Goal: Task Accomplishment & Management: Use online tool/utility

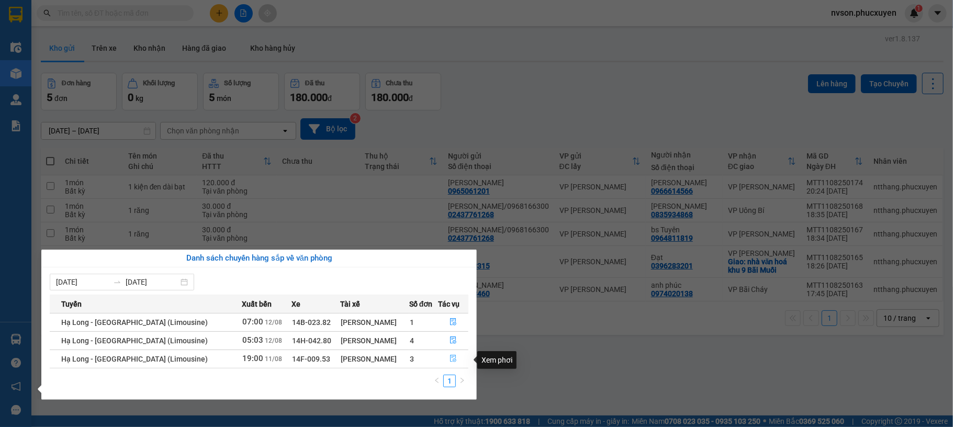
click at [451, 358] on icon "file-done" at bounding box center [453, 358] width 6 height 7
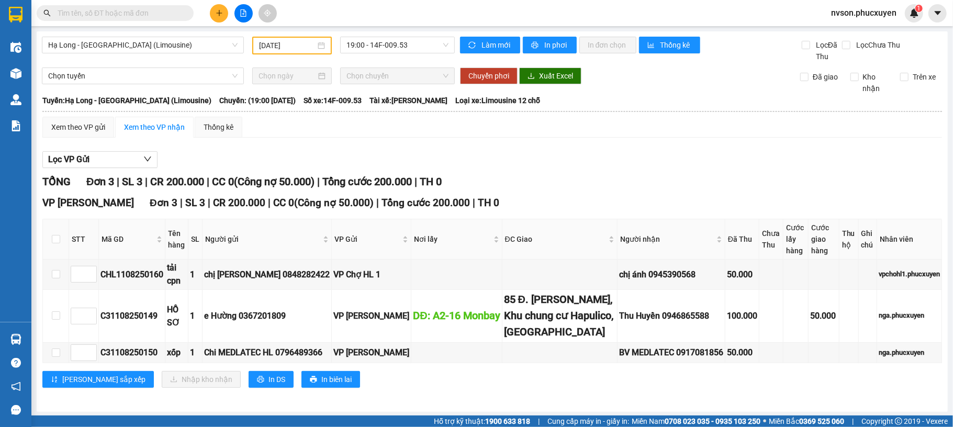
click at [219, 15] on icon "plus" at bounding box center [219, 13] width 1 height 6
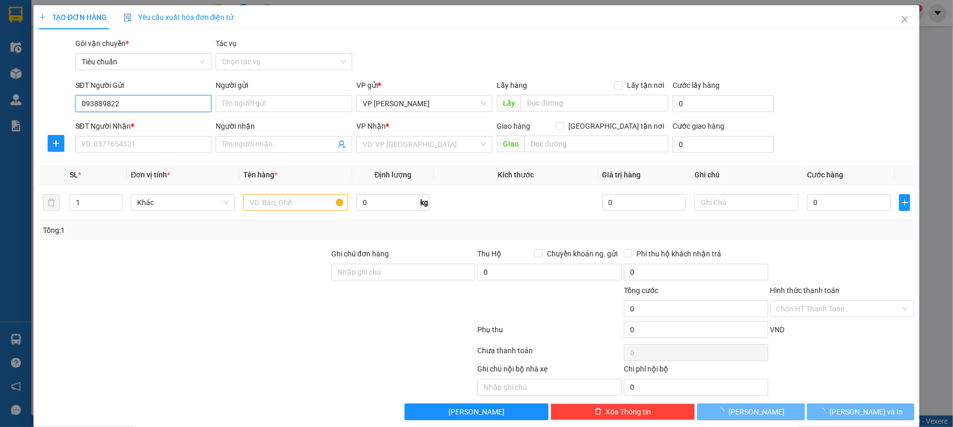
type input "0938898223"
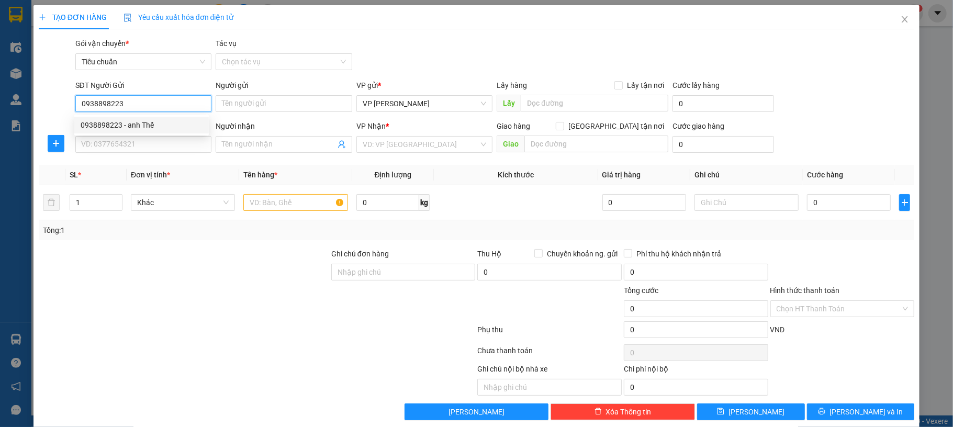
click at [172, 119] on div "0938898223 - anh Thế" at bounding box center [142, 125] width 122 height 12
type input "anh Thế"
type input "0938898223"
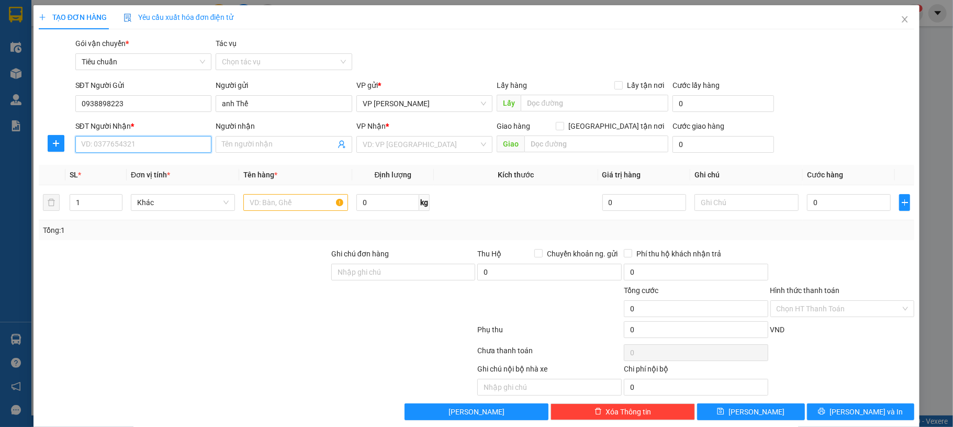
click at [165, 145] on input "SĐT Người Nhận *" at bounding box center [143, 144] width 137 height 17
click at [174, 152] on input "0769215775" at bounding box center [143, 144] width 137 height 17
type input "0769215775"
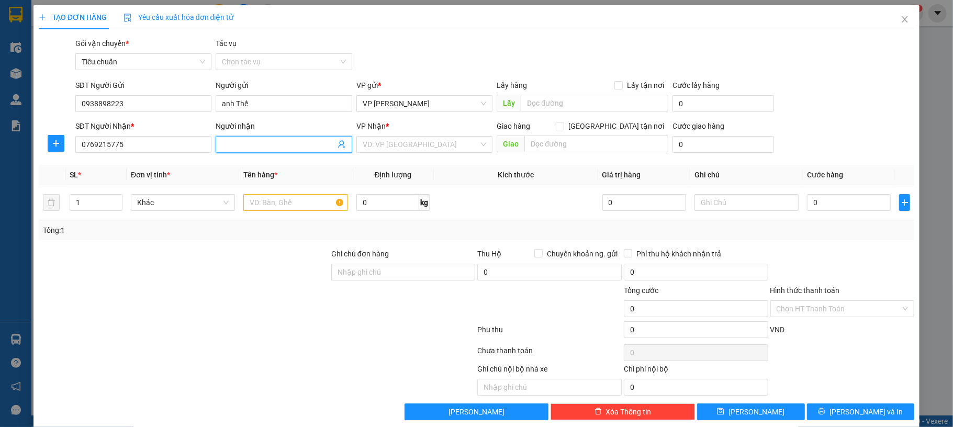
drag, startPoint x: 271, startPoint y: 144, endPoint x: 276, endPoint y: 141, distance: 6.6
click at [272, 144] on input "Người nhận" at bounding box center [279, 145] width 114 height 12
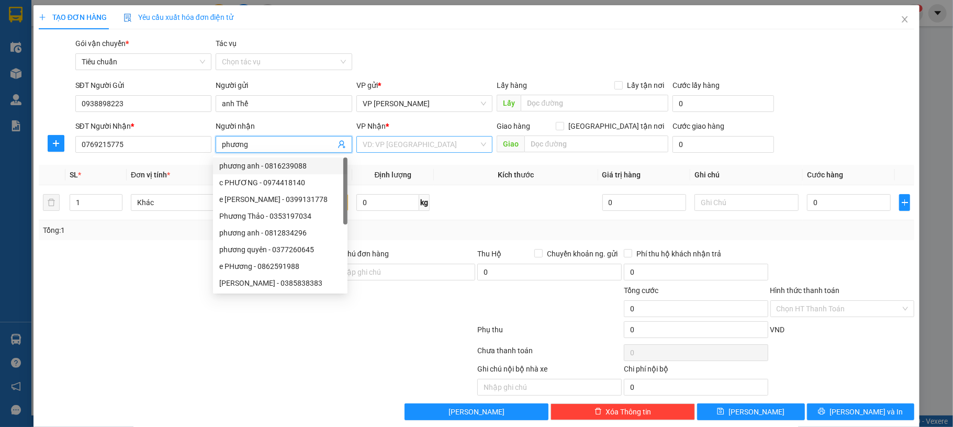
type input "phương"
click at [396, 145] on input "search" at bounding box center [421, 145] width 117 height 16
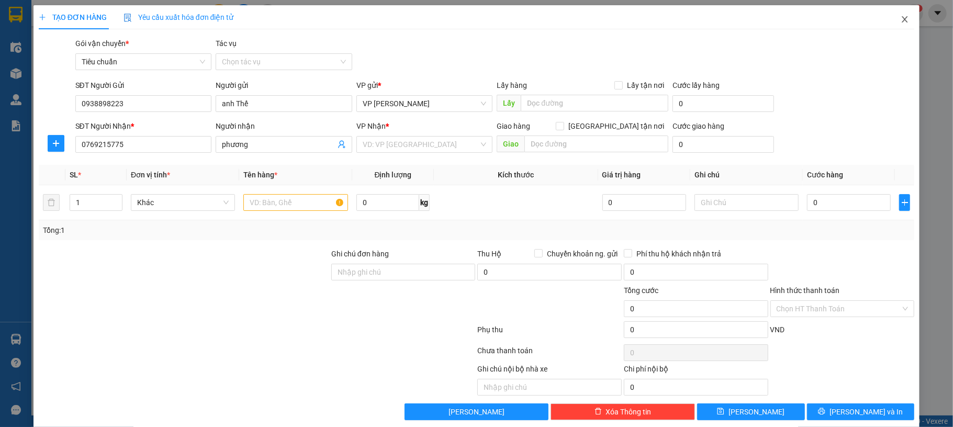
click at [890, 20] on span "Close" at bounding box center [904, 19] width 29 height 29
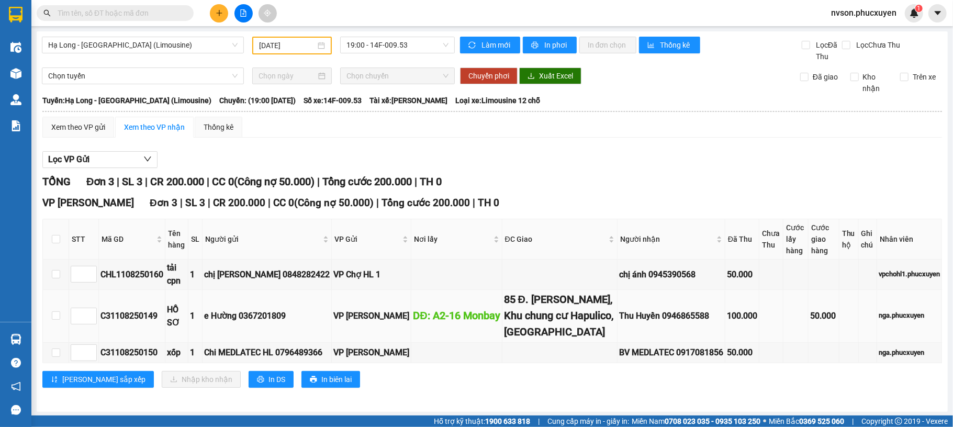
click at [532, 302] on div "85 Đ. Vũ Trọng Phụng, Khu chung cư Hapulico, Thanh Xuân" at bounding box center [559, 316] width 111 height 49
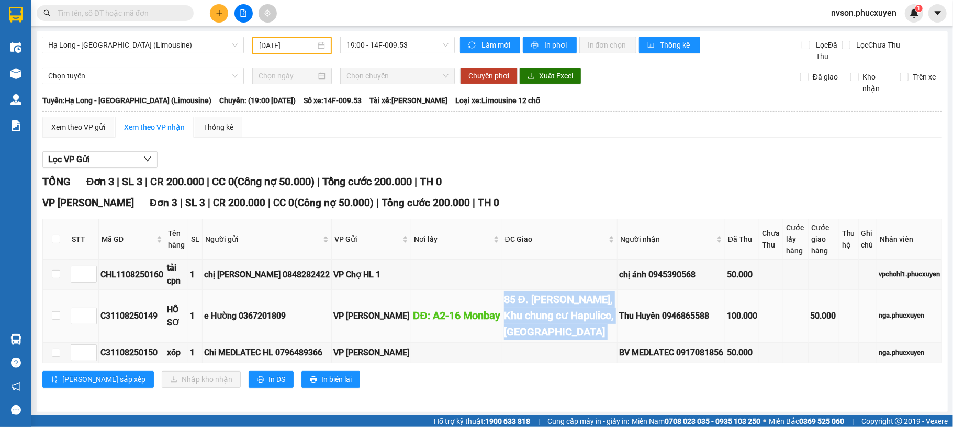
click at [532, 302] on div "85 Đ. Vũ Trọng Phụng, Khu chung cư Hapulico, Thanh Xuân" at bounding box center [559, 316] width 111 height 49
copy div "85 Đ. Vũ Trọng Phụng, Khu chung cư Hapulico, Thanh Xuân"
click at [57, 239] on input "checkbox" at bounding box center [56, 239] width 8 height 8
checkbox input "true"
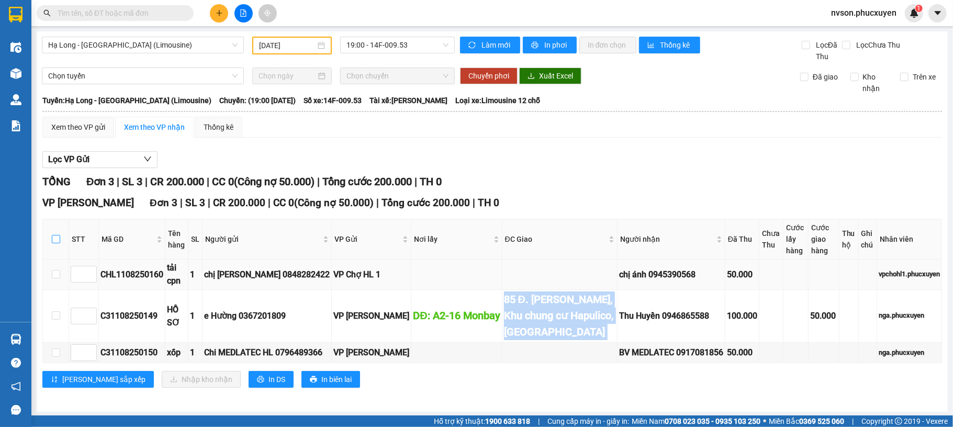
checkbox input "true"
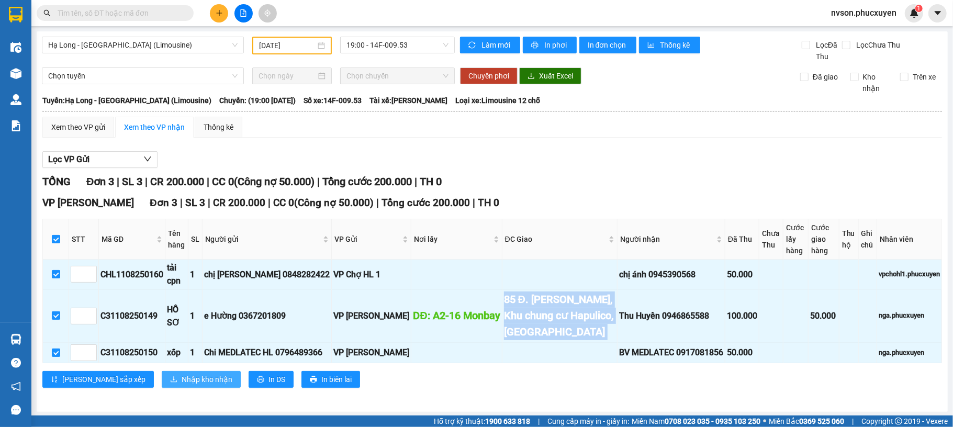
click at [182, 385] on span "Nhập kho nhận" at bounding box center [207, 380] width 51 height 12
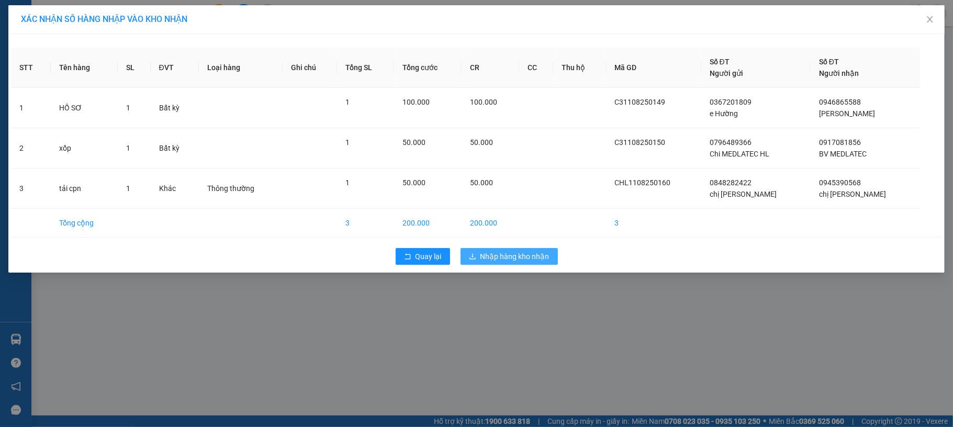
click at [497, 252] on span "Nhập hàng kho nhận" at bounding box center [514, 257] width 69 height 12
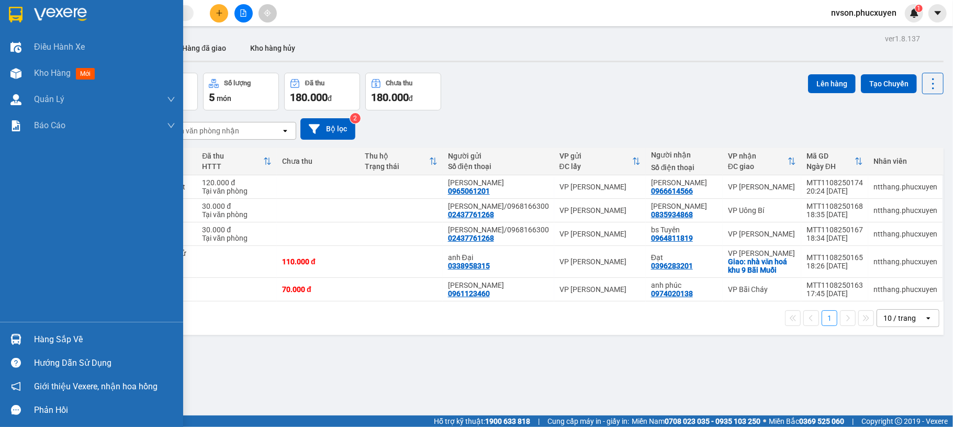
click at [21, 340] on div at bounding box center [16, 339] width 18 height 18
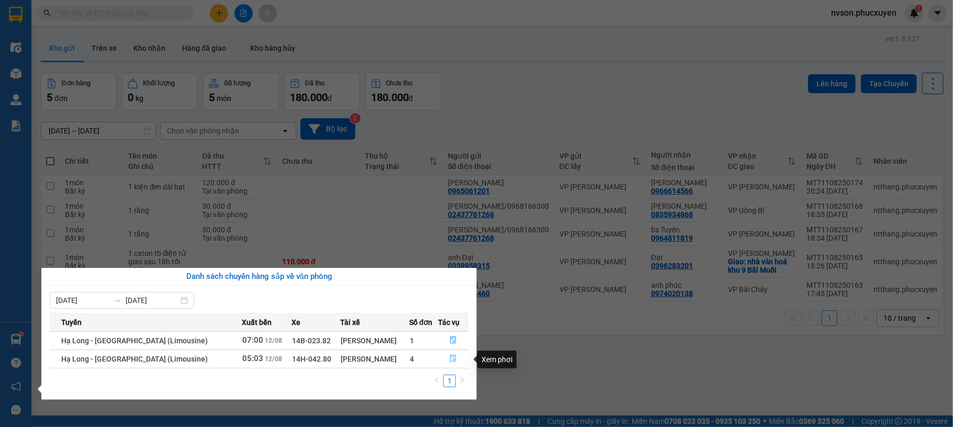
click at [450, 359] on icon "file-done" at bounding box center [453, 358] width 7 height 7
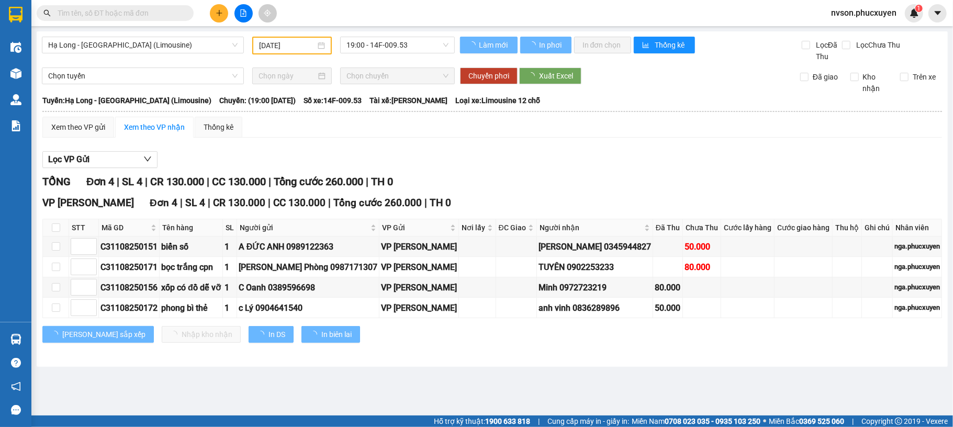
type input "[DATE]"
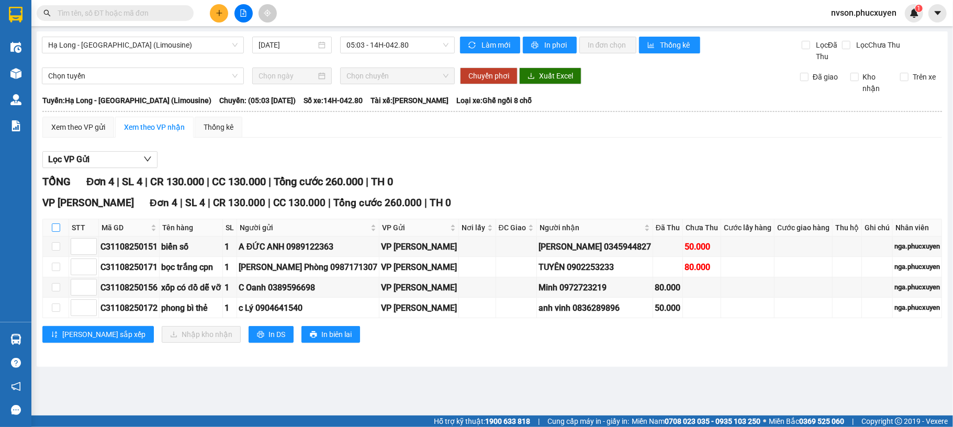
click at [55, 227] on input "checkbox" at bounding box center [56, 227] width 8 height 8
checkbox input "true"
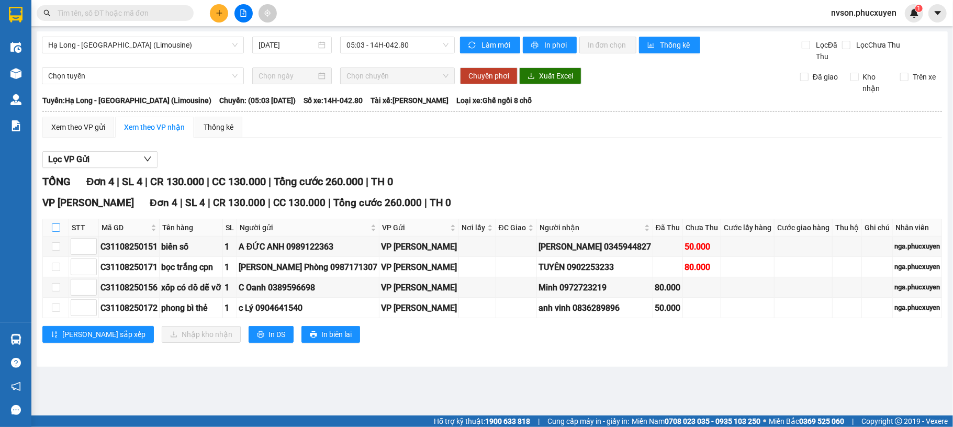
checkbox input "true"
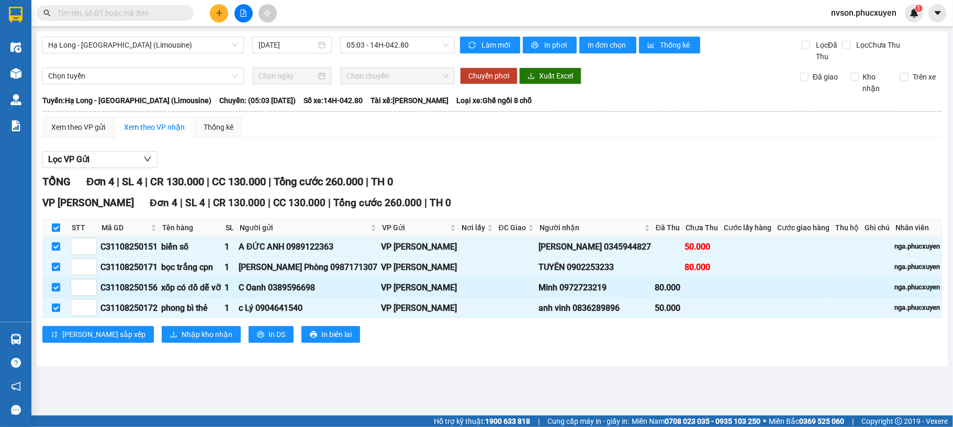
click at [55, 292] on input "checkbox" at bounding box center [56, 287] width 8 height 8
checkbox input "false"
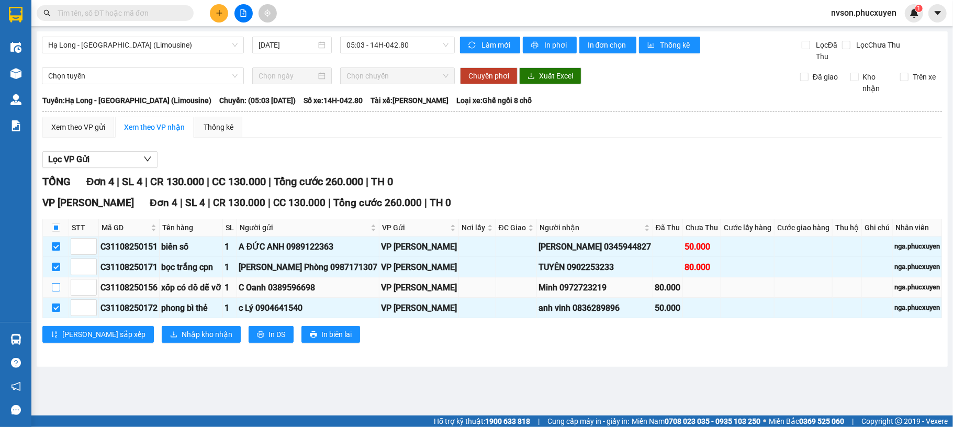
checkbox input "false"
click at [182, 335] on span "Nhập kho nhận" at bounding box center [207, 335] width 51 height 12
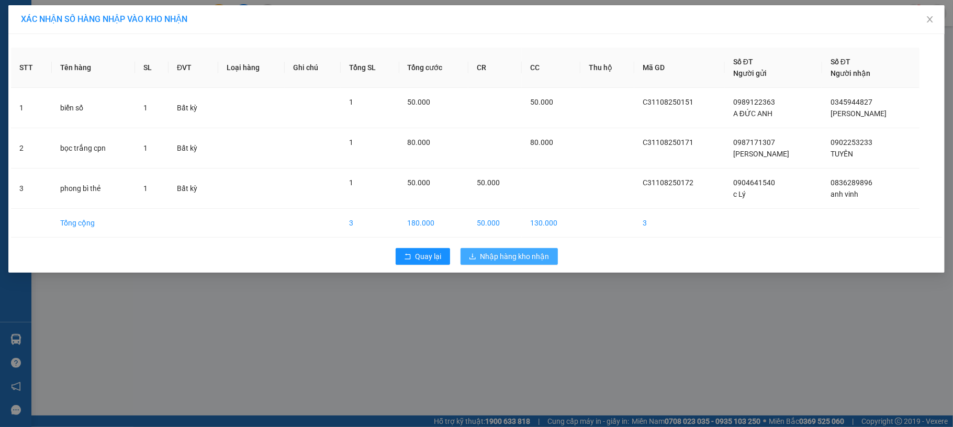
click at [508, 251] on button "Nhập hàng kho nhận" at bounding box center [509, 256] width 97 height 17
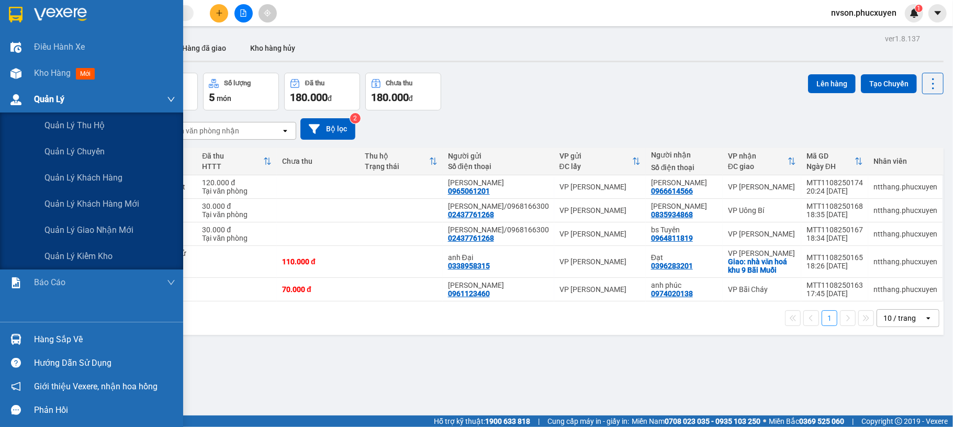
click at [27, 103] on div "Quản Lý" at bounding box center [91, 99] width 183 height 26
click at [66, 223] on div "Quản lý giao nhận mới" at bounding box center [109, 230] width 131 height 26
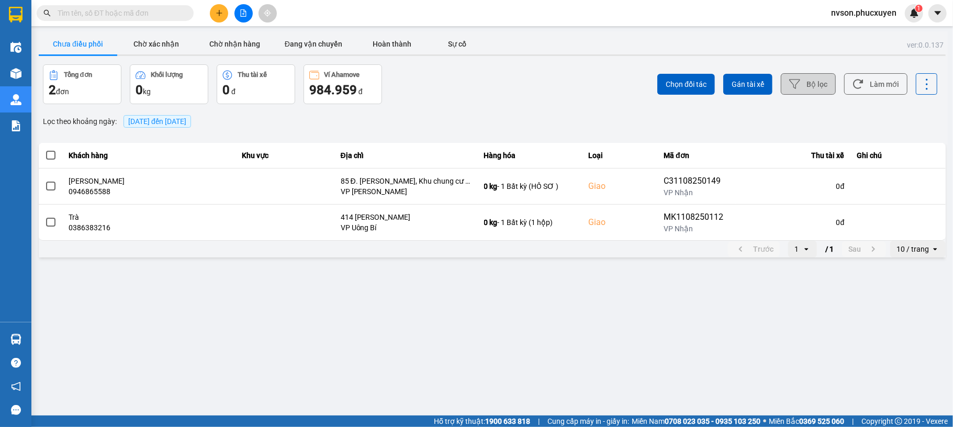
click at [806, 79] on button "Bộ lọc" at bounding box center [808, 83] width 55 height 21
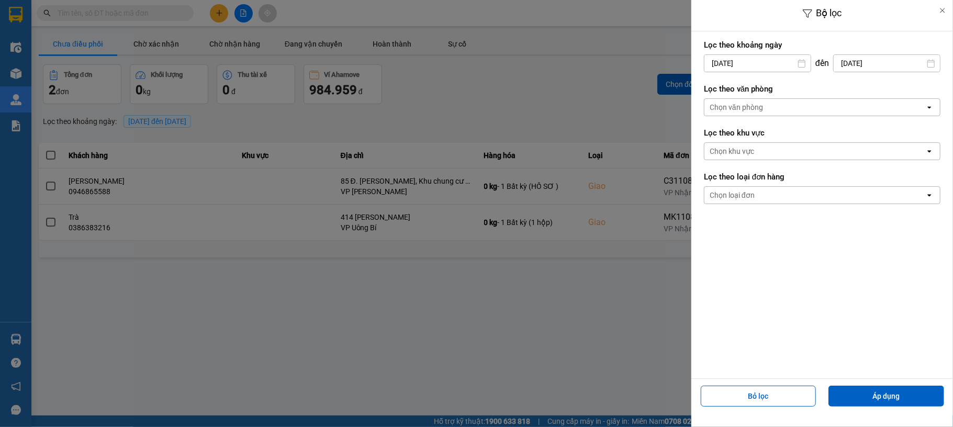
click at [718, 64] on input "[DATE]" at bounding box center [757, 63] width 106 height 17
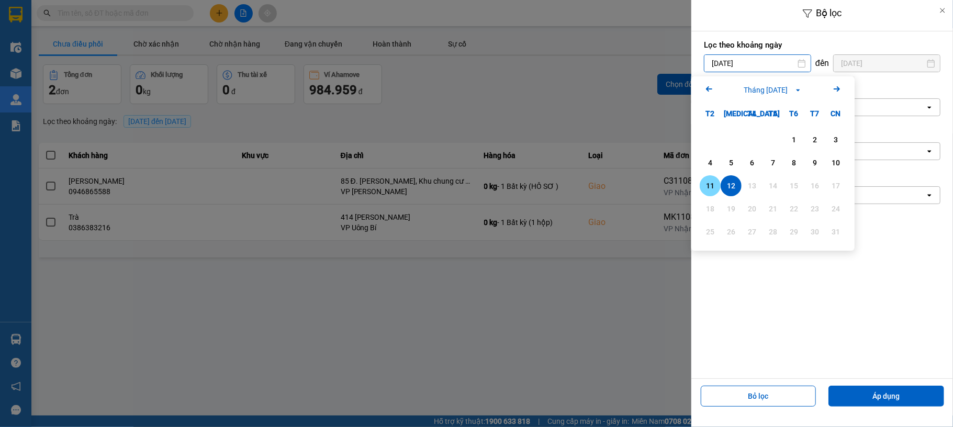
click at [715, 179] on div "11" at bounding box center [710, 185] width 21 height 21
type input "11/08/2025"
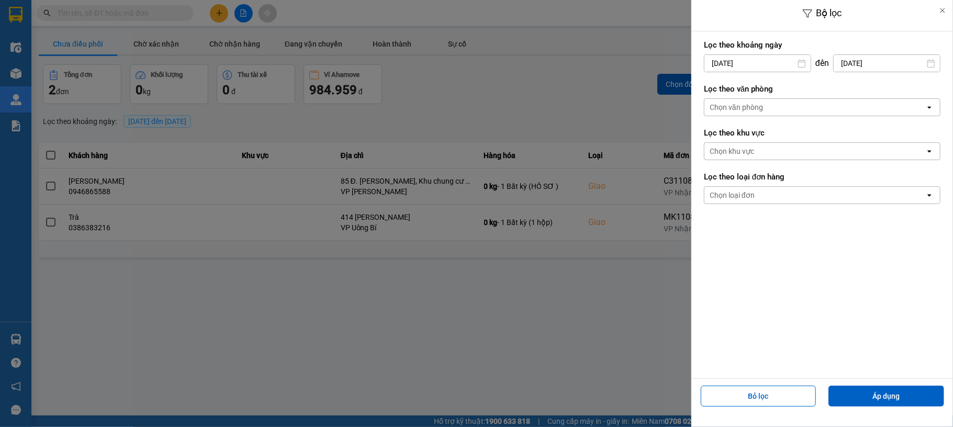
click at [823, 102] on div "Chọn văn phòng" at bounding box center [814, 107] width 221 height 17
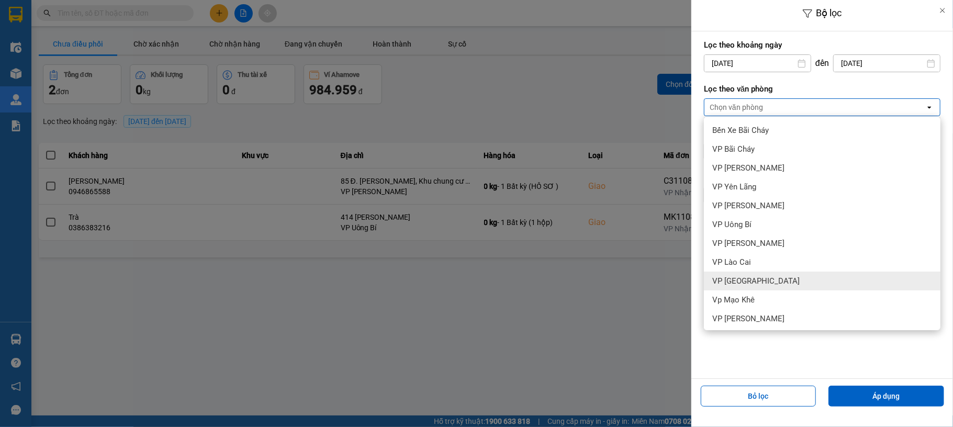
scroll to position [134, 0]
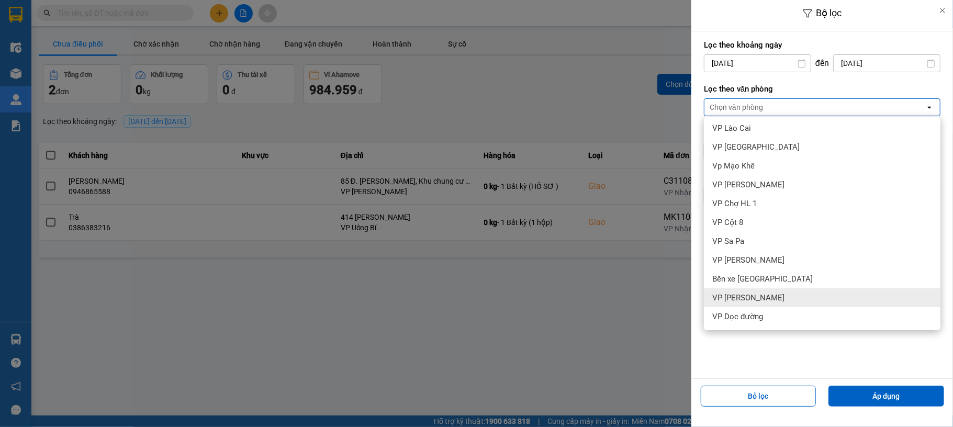
click at [786, 293] on div "VP [PERSON_NAME]" at bounding box center [822, 297] width 237 height 19
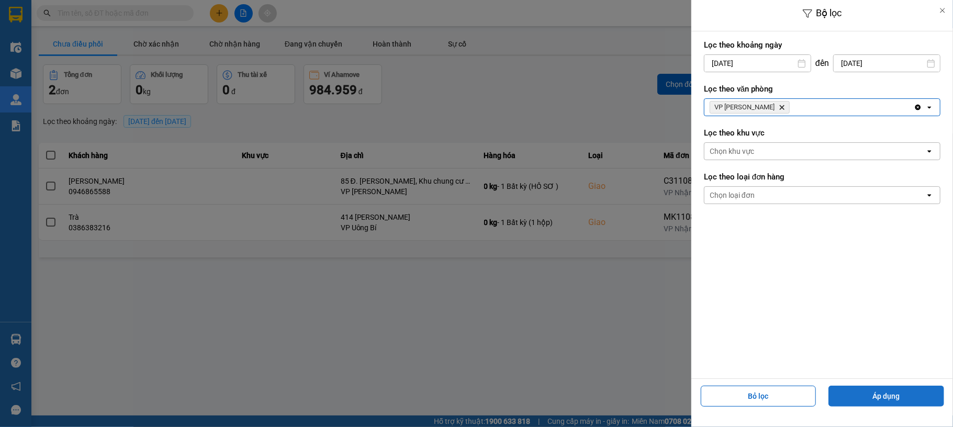
click at [853, 388] on button "Áp dụng" at bounding box center [886, 396] width 116 height 21
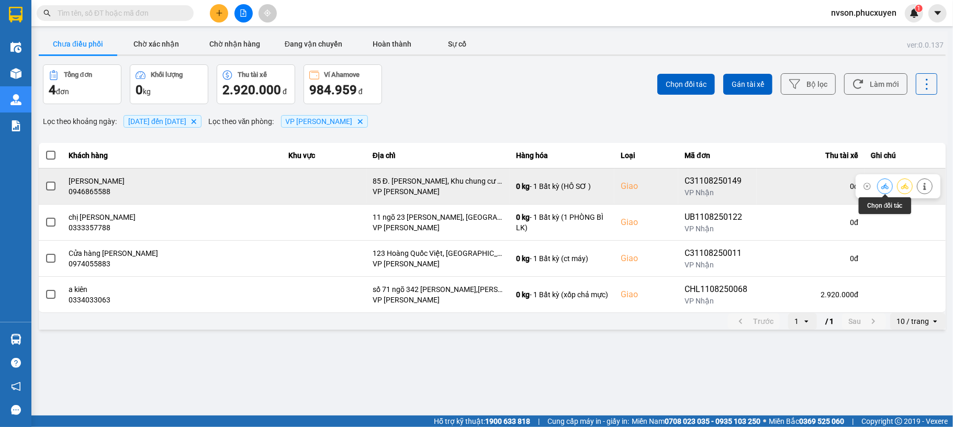
click at [888, 185] on icon at bounding box center [884, 186] width 7 height 7
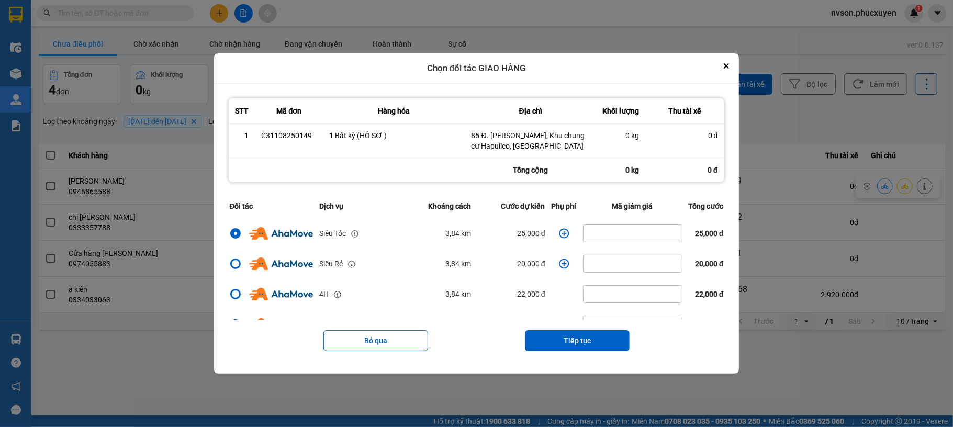
click at [559, 235] on icon "dialog" at bounding box center [564, 233] width 10 height 10
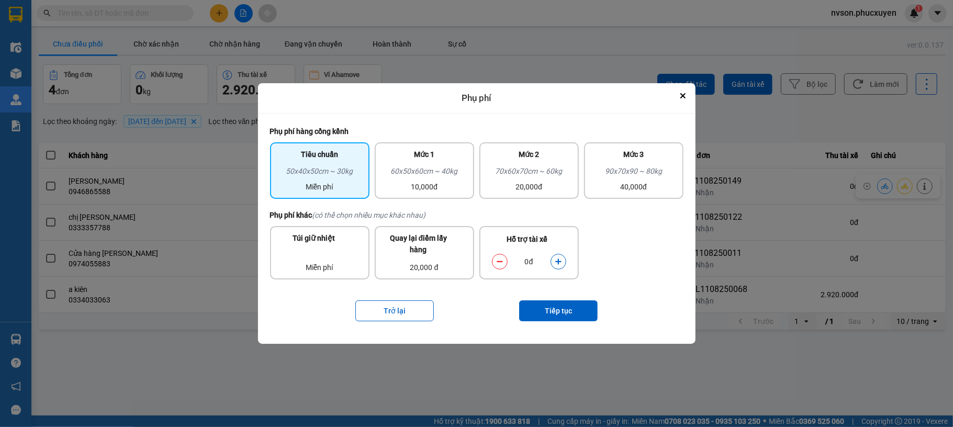
click at [555, 262] on icon "dialog" at bounding box center [558, 261] width 7 height 7
click at [561, 307] on button "Tiếp tục" at bounding box center [558, 310] width 79 height 21
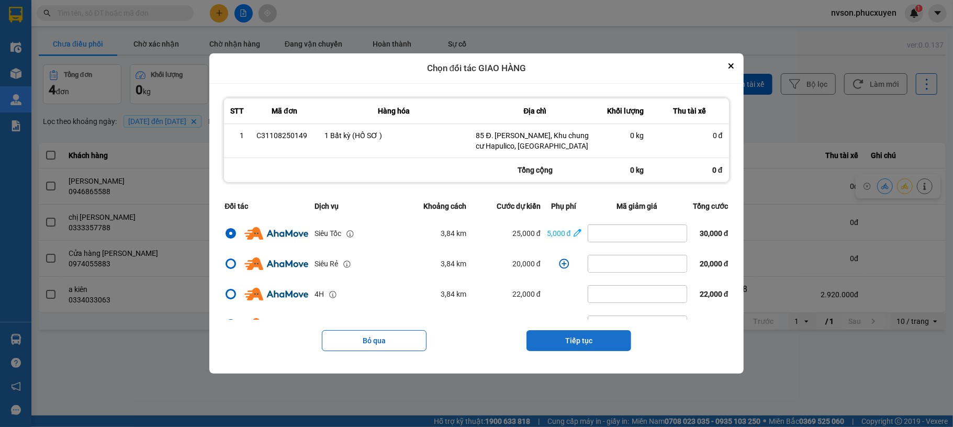
click at [568, 331] on button "Tiếp tục" at bounding box center [579, 340] width 105 height 21
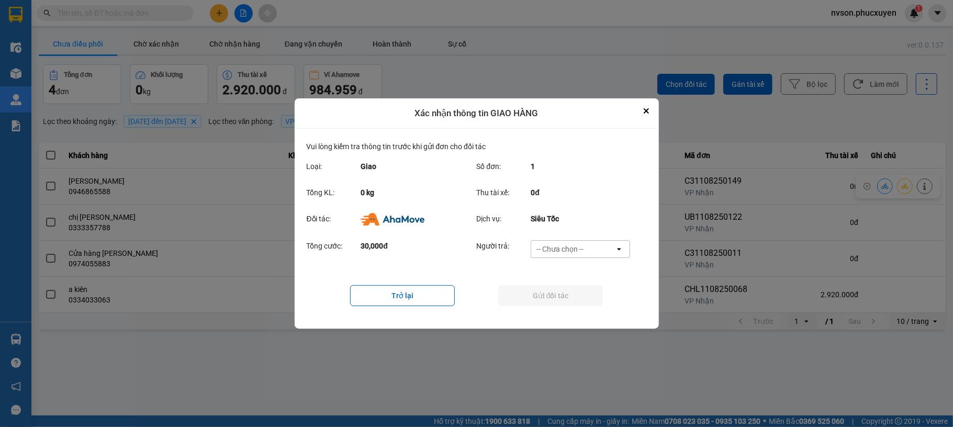
click at [588, 250] on div "-- Chưa chọn --" at bounding box center [573, 249] width 84 height 17
click at [578, 306] on span "Ví Ahamove" at bounding box center [560, 309] width 42 height 10
click at [572, 297] on button "Gửi đối tác" at bounding box center [550, 295] width 105 height 21
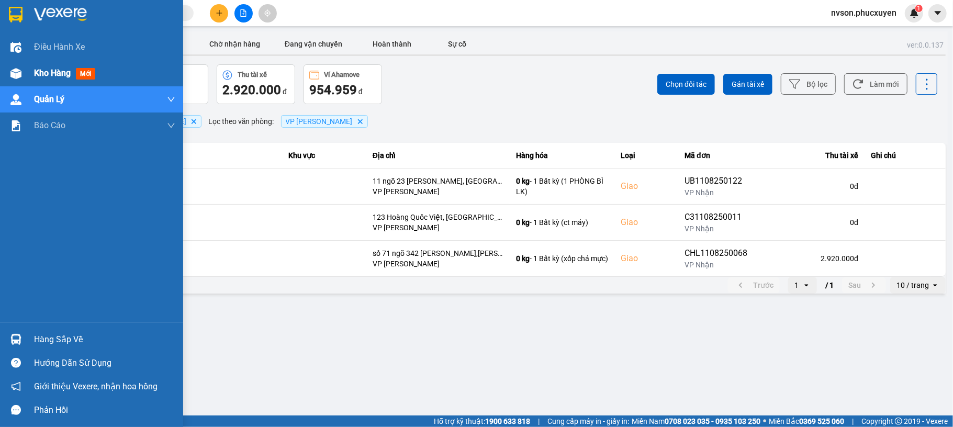
click at [25, 73] on div "Kho hàng mới" at bounding box center [91, 73] width 183 height 26
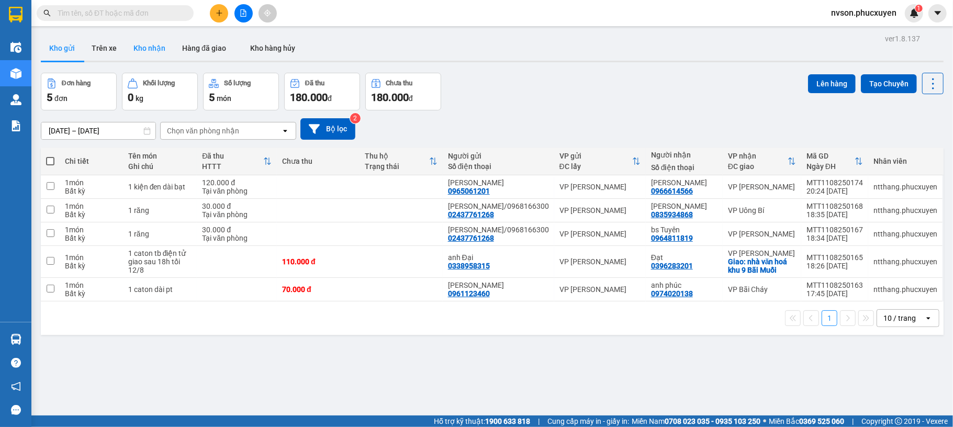
click at [158, 49] on button "Kho nhận" at bounding box center [149, 48] width 49 height 25
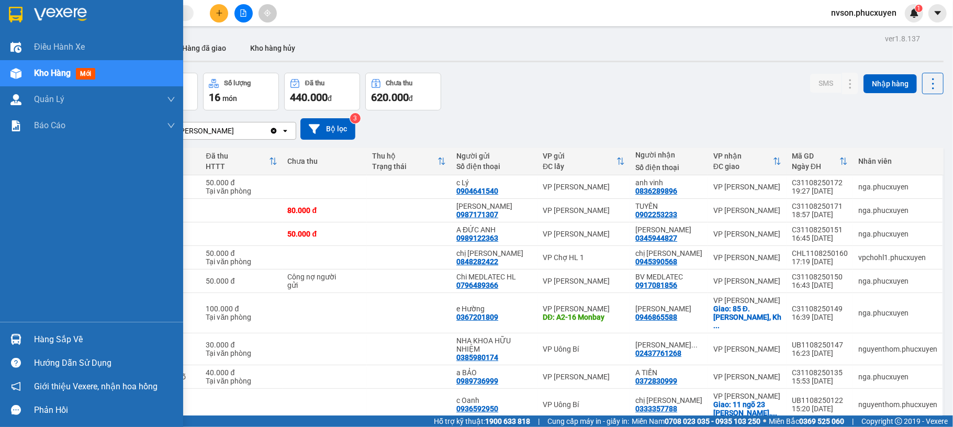
click at [0, 340] on div "Hàng sắp về" at bounding box center [91, 340] width 183 height 24
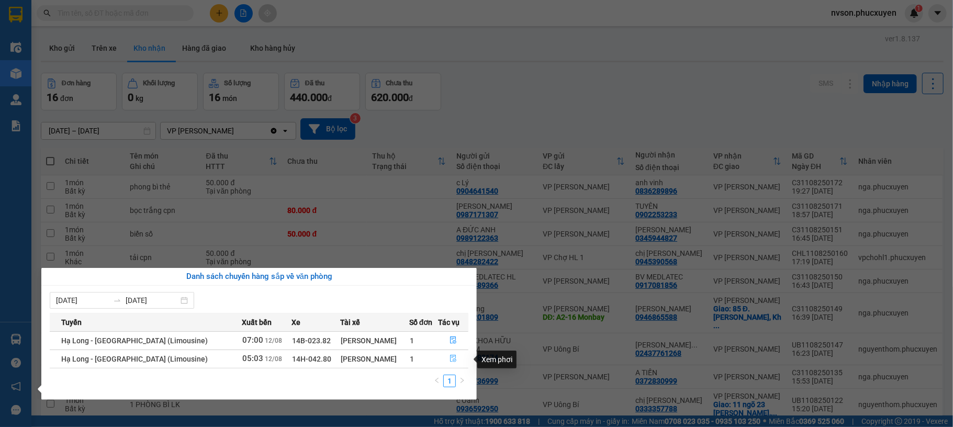
click at [450, 361] on icon "file-done" at bounding box center [453, 358] width 7 height 7
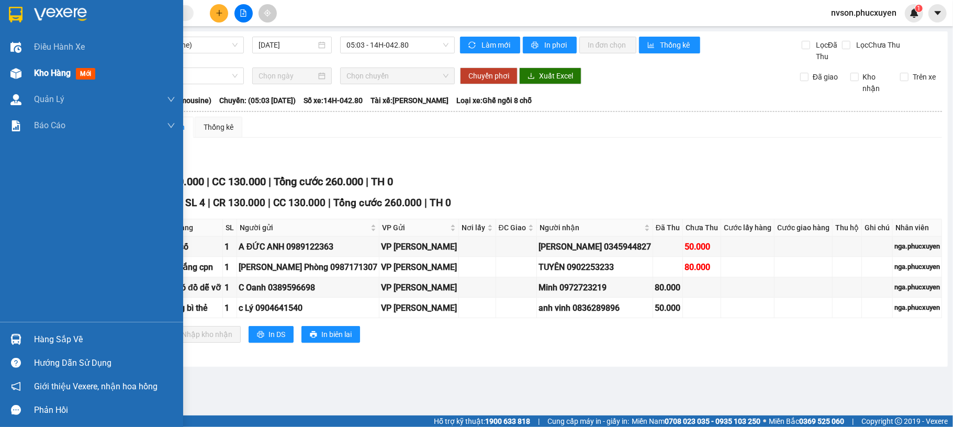
click at [9, 68] on div at bounding box center [16, 73] width 18 height 18
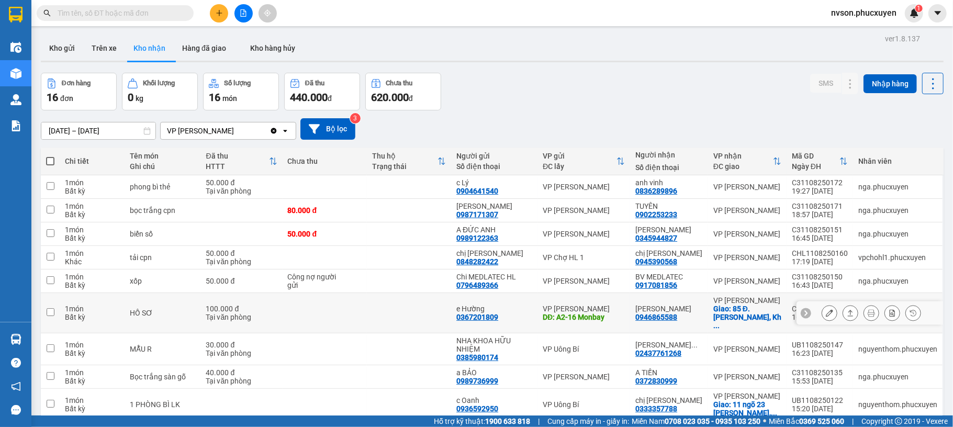
scroll to position [83, 0]
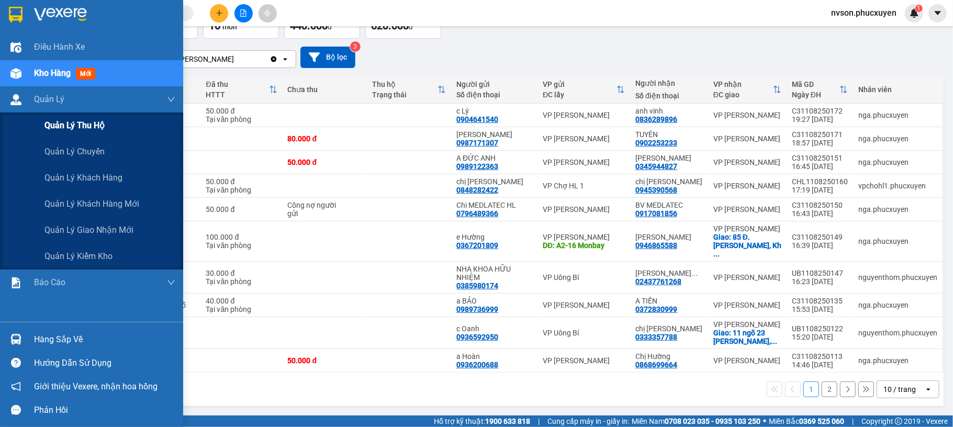
drag, startPoint x: 32, startPoint y: 103, endPoint x: 36, endPoint y: 119, distance: 17.1
click at [32, 103] on div "Quản Lý" at bounding box center [91, 99] width 183 height 26
click at [53, 230] on span "Quản lý giao nhận mới" at bounding box center [88, 229] width 89 height 13
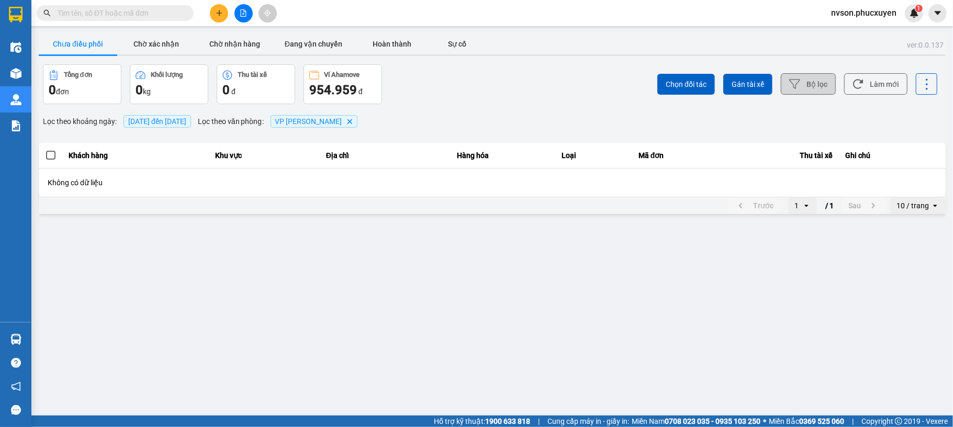
click at [807, 93] on button "Bộ lọc" at bounding box center [808, 83] width 55 height 21
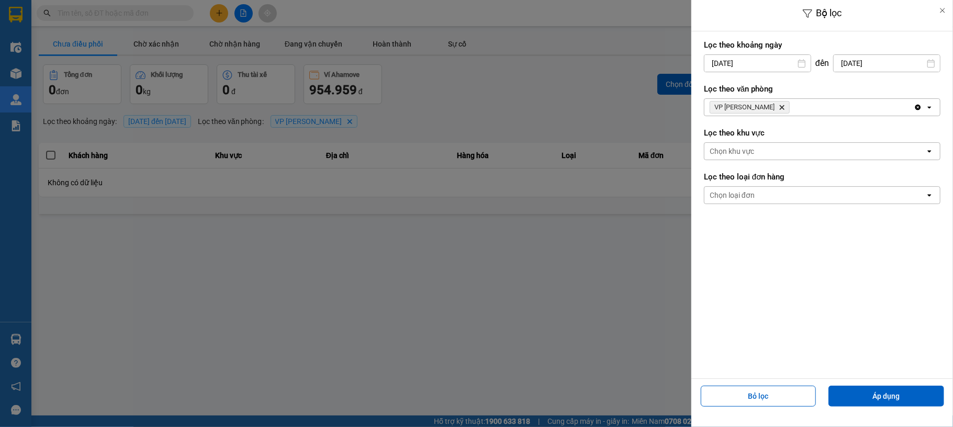
click at [716, 65] on input "[DATE]" at bounding box center [757, 63] width 106 height 17
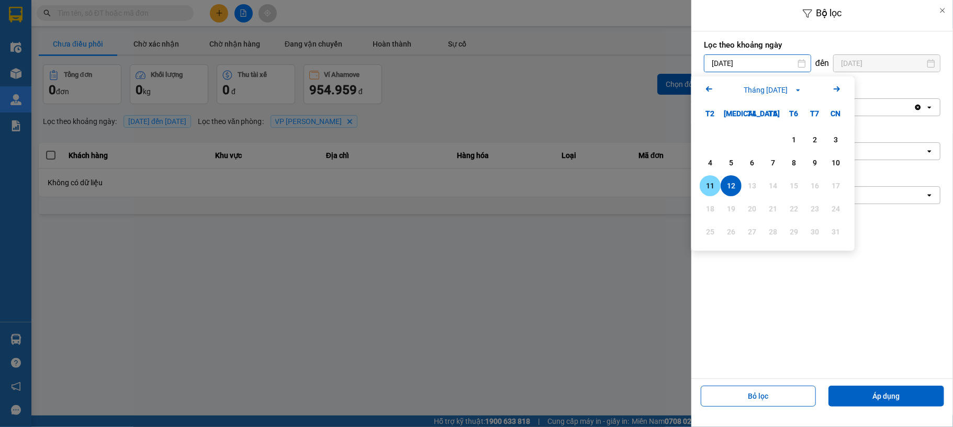
click at [709, 191] on div "11" at bounding box center [710, 186] width 15 height 13
type input "11/08/2025"
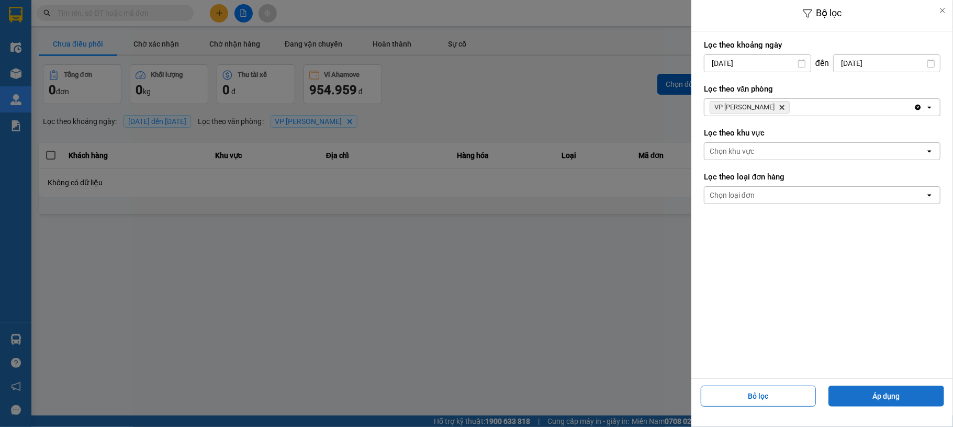
click at [864, 389] on button "Áp dụng" at bounding box center [886, 396] width 116 height 21
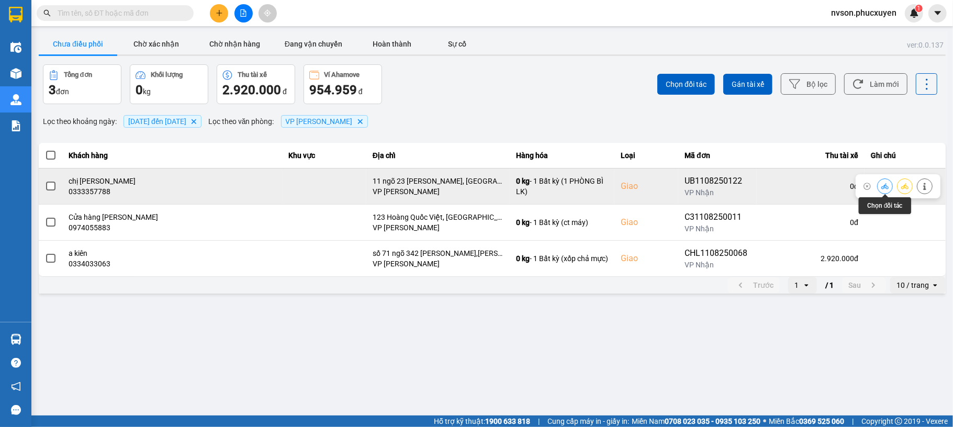
click at [886, 187] on icon at bounding box center [884, 186] width 7 height 7
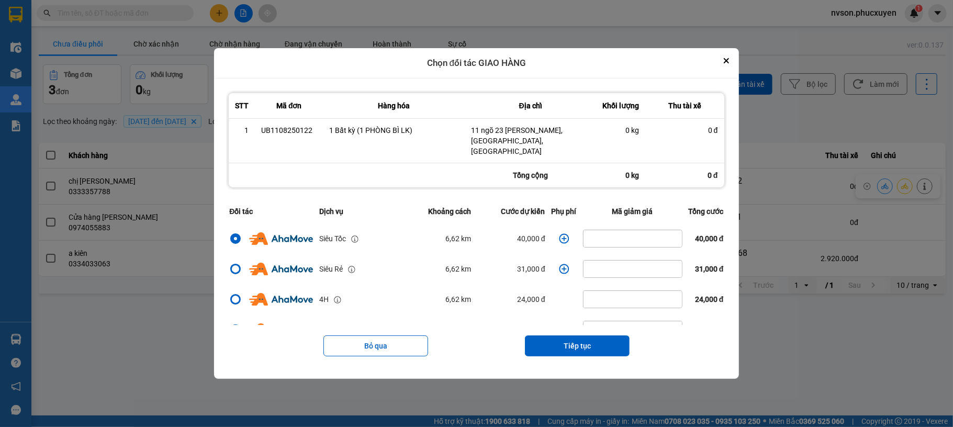
click at [561, 235] on icon "dialog" at bounding box center [564, 238] width 10 height 10
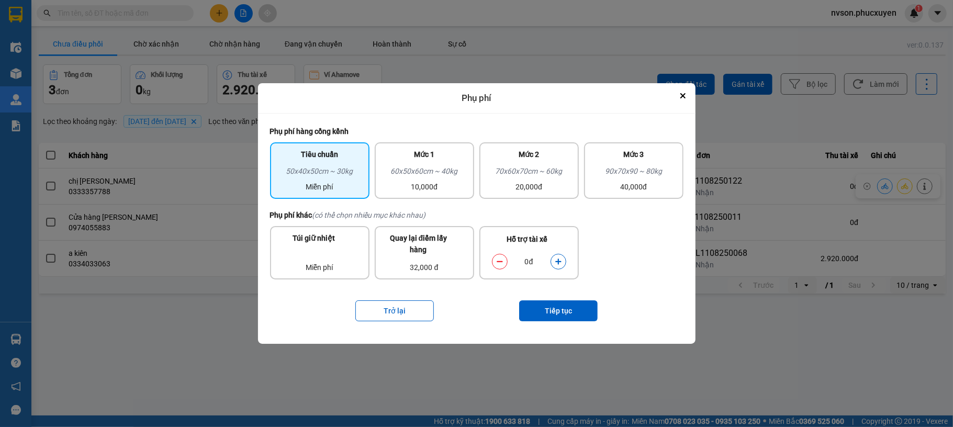
click at [558, 260] on icon "dialog" at bounding box center [558, 262] width 6 height 6
click at [567, 312] on button "Tiếp tục" at bounding box center [558, 310] width 79 height 21
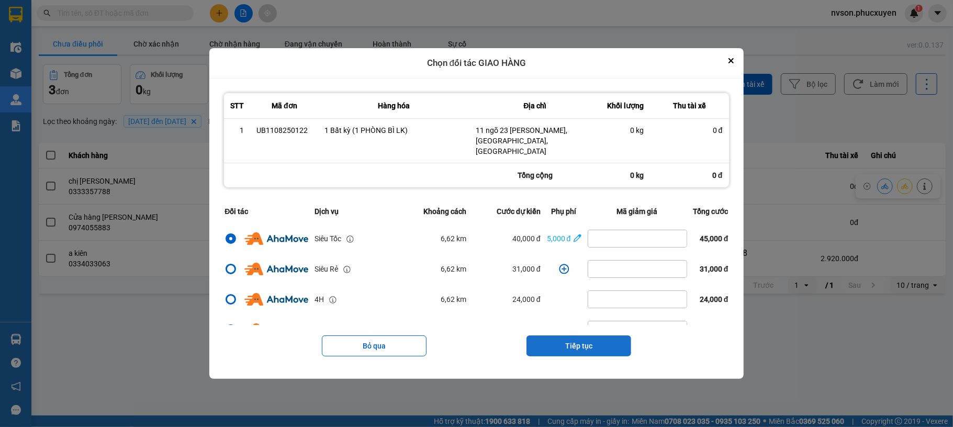
click at [587, 335] on button "Tiếp tục" at bounding box center [579, 345] width 105 height 21
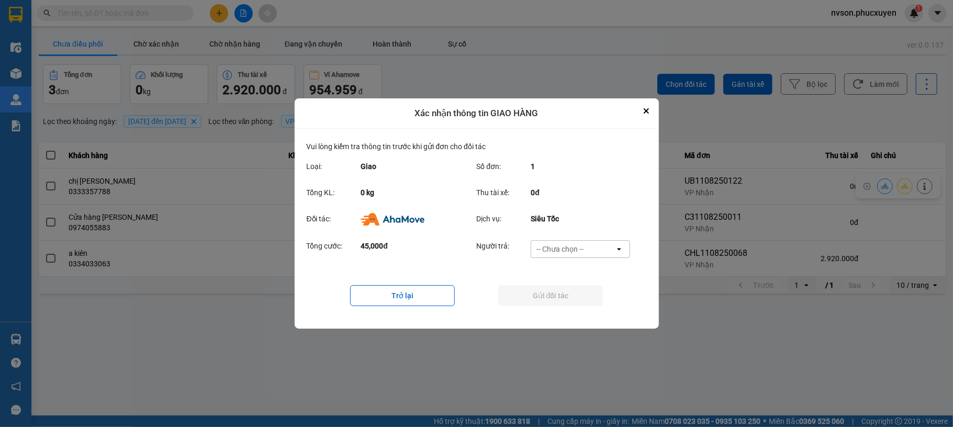
click at [562, 253] on div "-- Chưa chọn --" at bounding box center [559, 249] width 47 height 10
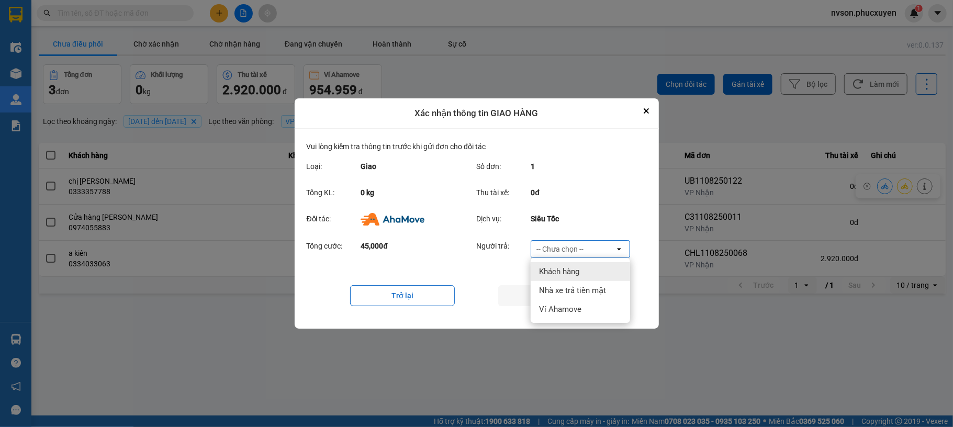
click at [560, 272] on span "Khách hàng" at bounding box center [559, 271] width 40 height 10
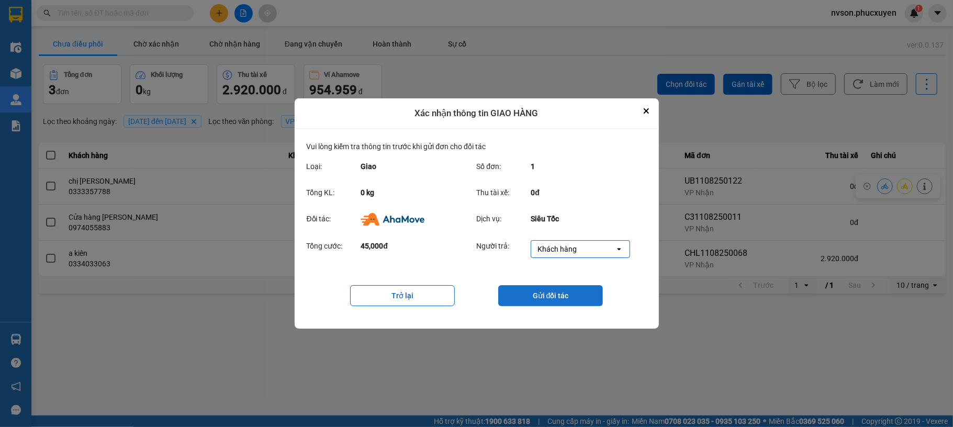
click at [559, 297] on button "Gửi đối tác" at bounding box center [550, 295] width 105 height 21
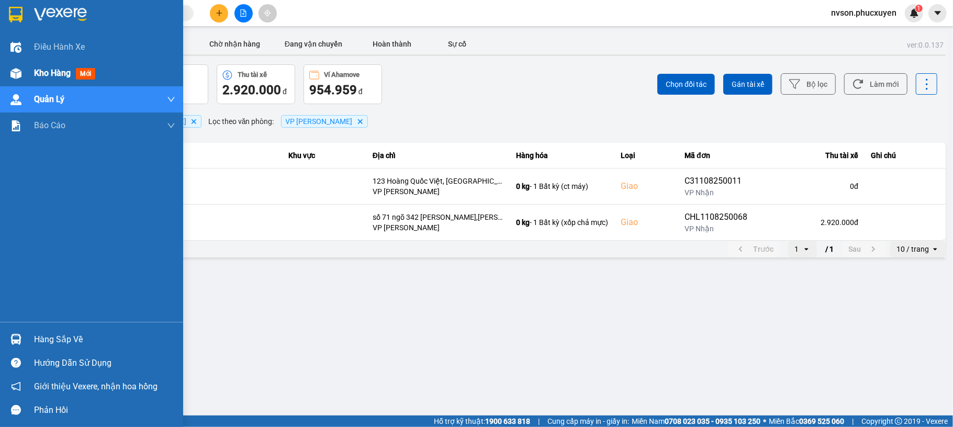
click at [18, 67] on div at bounding box center [16, 73] width 18 height 18
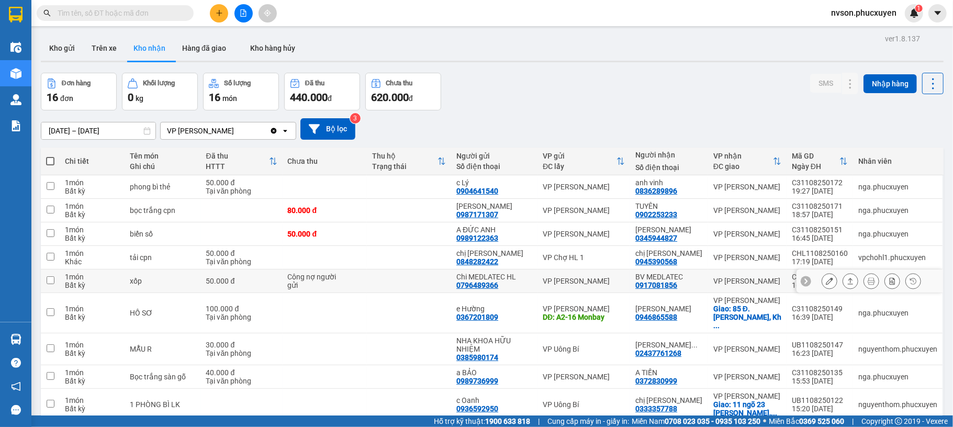
click at [404, 289] on td at bounding box center [409, 282] width 84 height 24
checkbox input "true"
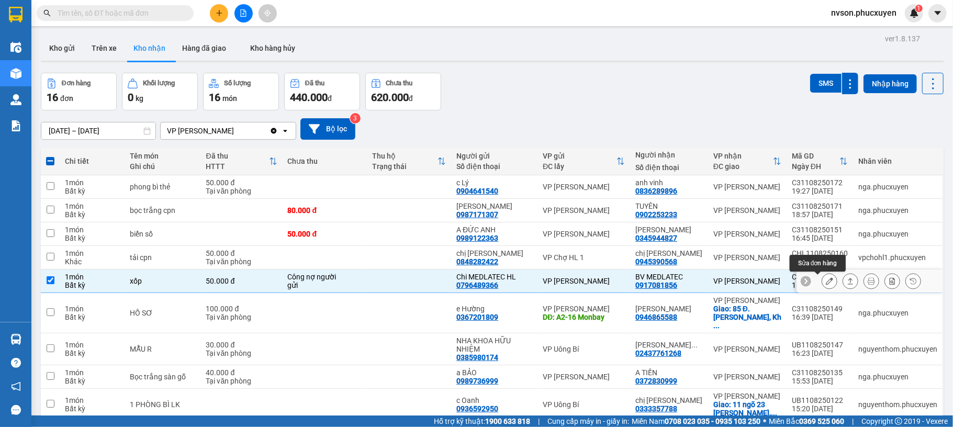
click at [822, 278] on button at bounding box center [829, 281] width 15 height 18
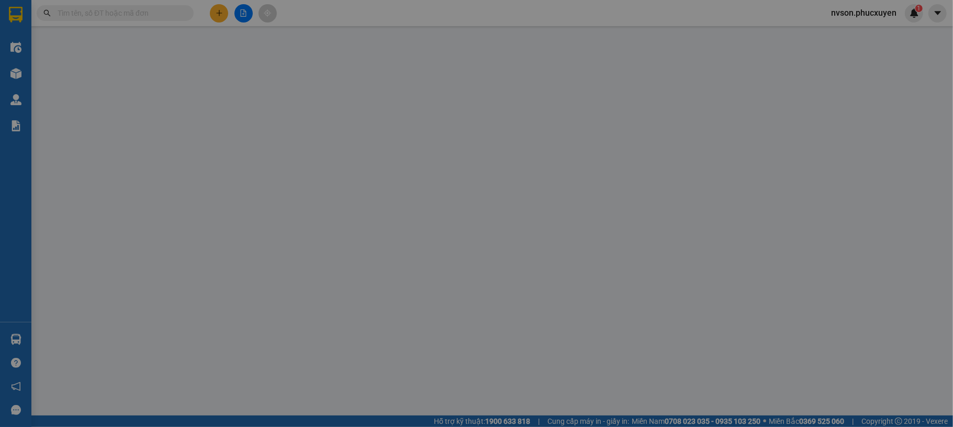
type input "0796489366"
type input "Chi MEDLATEC HL"
type input "0917081856"
type input "BV MEDLATEC"
type input "50.000"
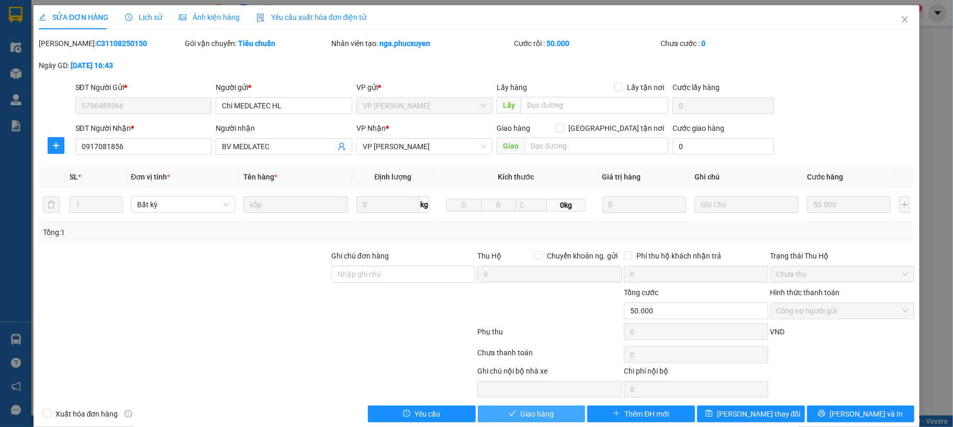
click at [557, 417] on button "Giao hàng" at bounding box center [532, 414] width 108 height 17
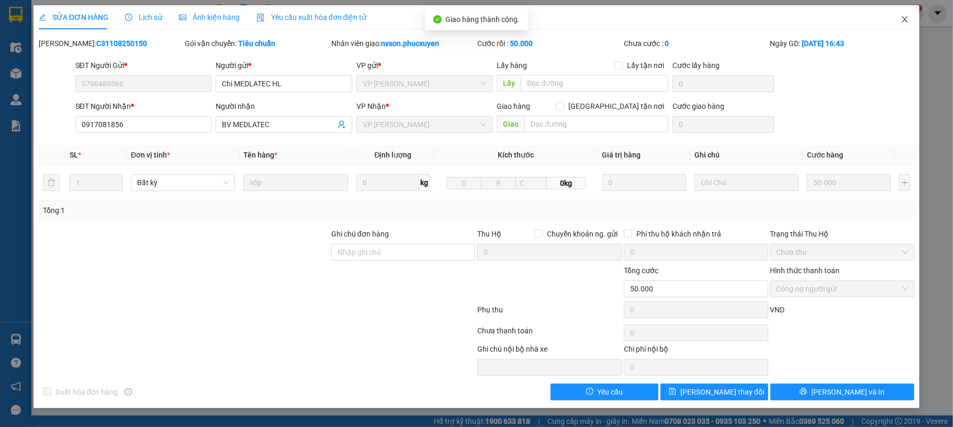
click at [910, 17] on span "Close" at bounding box center [904, 19] width 29 height 29
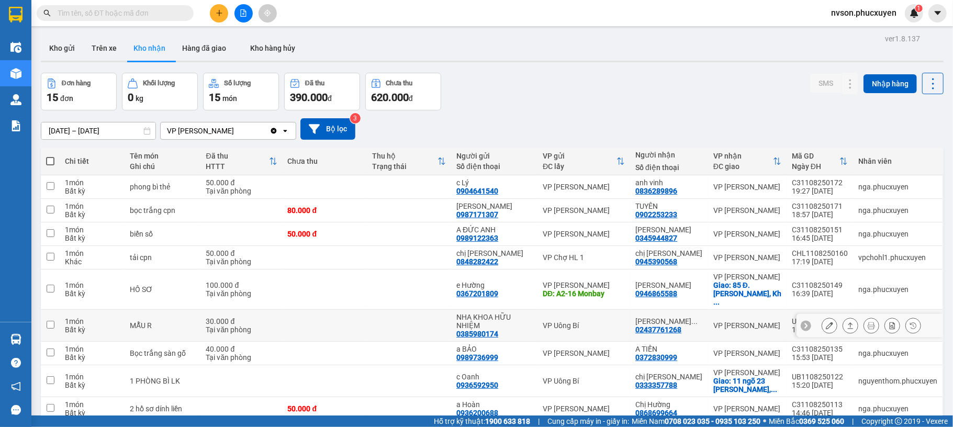
scroll to position [83, 0]
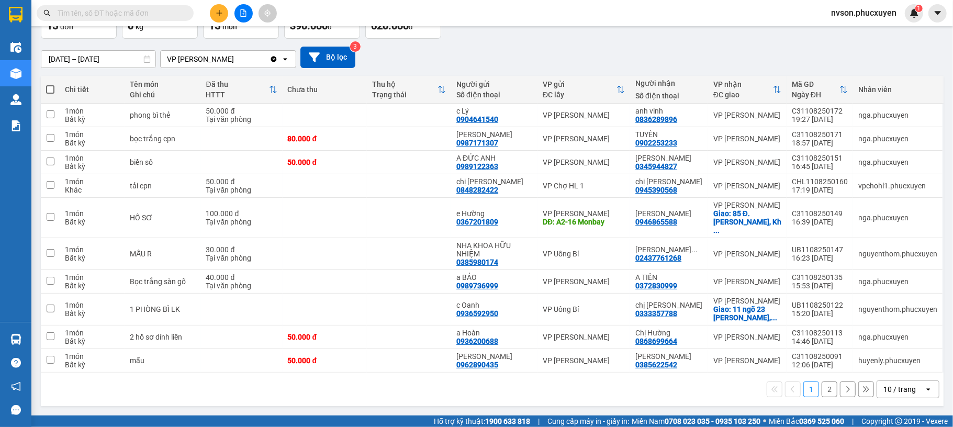
click at [894, 387] on div "10 / trang" at bounding box center [899, 389] width 32 height 10
click at [882, 335] on span "50 / trang" at bounding box center [889, 340] width 33 height 10
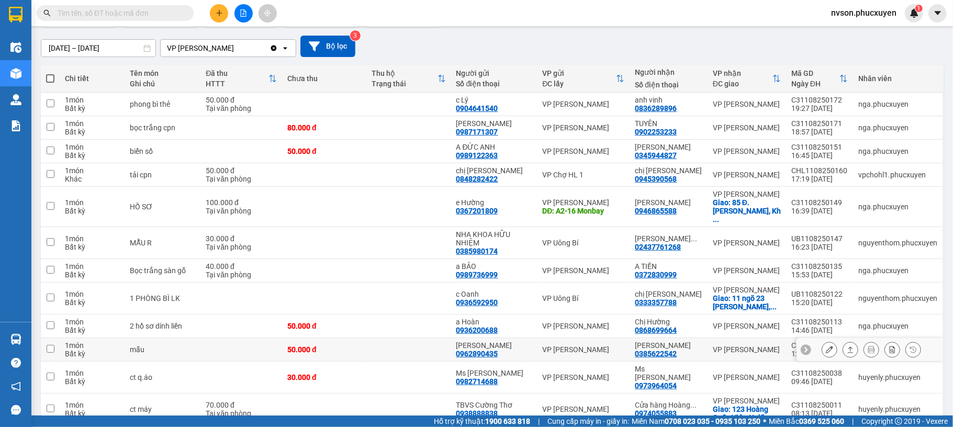
scroll to position [243, 0]
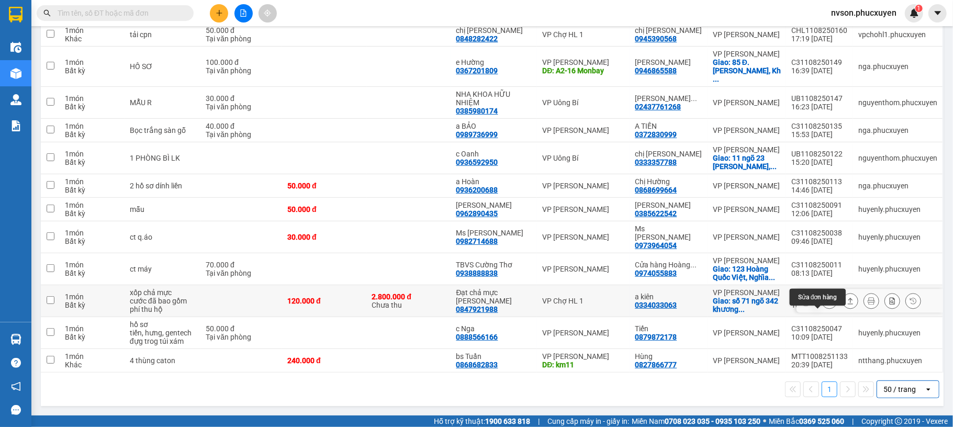
click at [822, 296] on button at bounding box center [829, 301] width 15 height 18
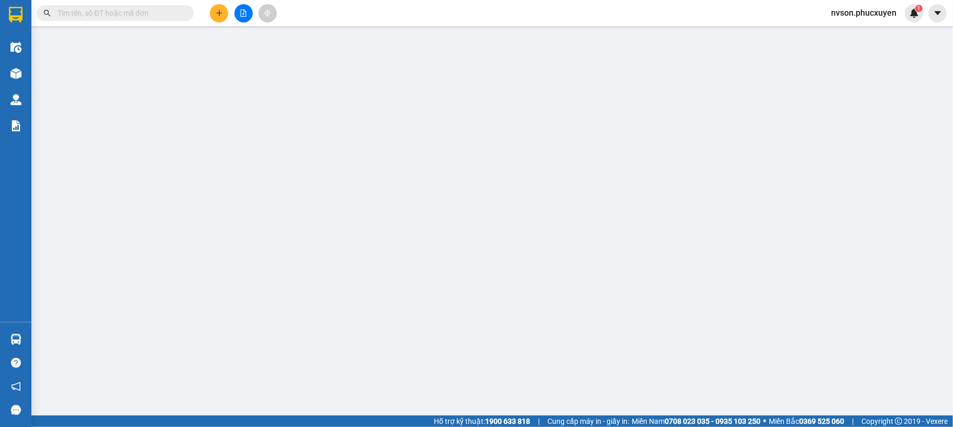
type input "0847921988"
type input "Đạt chả mực kim thoa"
type input "0334033063"
type input "a kiên"
checkbox input "true"
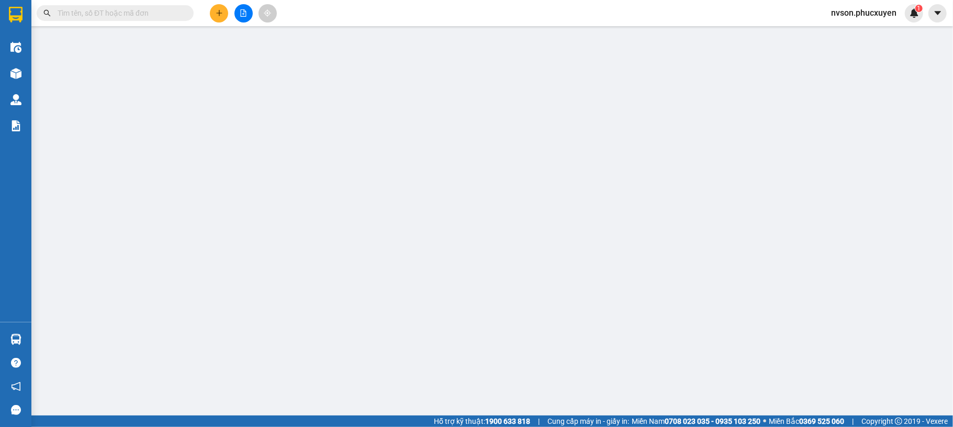
type input "số 71 ngõ 342 khương đình,thanh xuân"
type input "120.000"
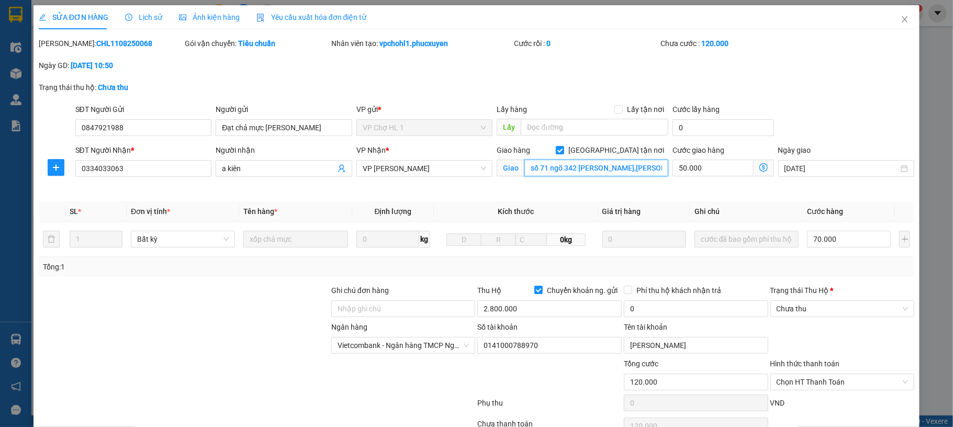
click at [624, 160] on input "số 71 ngõ 342 khương đình,thanh xuân" at bounding box center [596, 168] width 144 height 17
click at [609, 155] on label "[GEOGRAPHIC_DATA] tận nơi" at bounding box center [612, 150] width 113 height 12
click at [563, 153] on input "[GEOGRAPHIC_DATA] tận nơi" at bounding box center [559, 149] width 7 height 7
checkbox input "false"
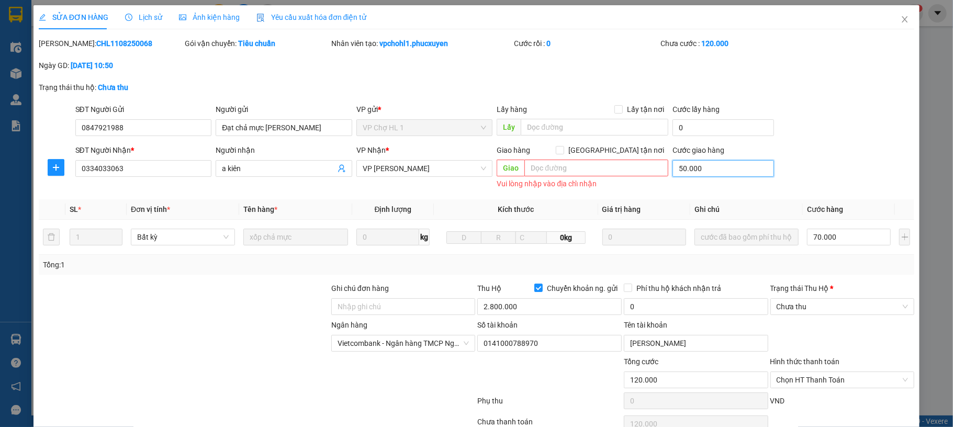
click at [692, 166] on input "50.000" at bounding box center [723, 168] width 101 height 17
type input "70.000"
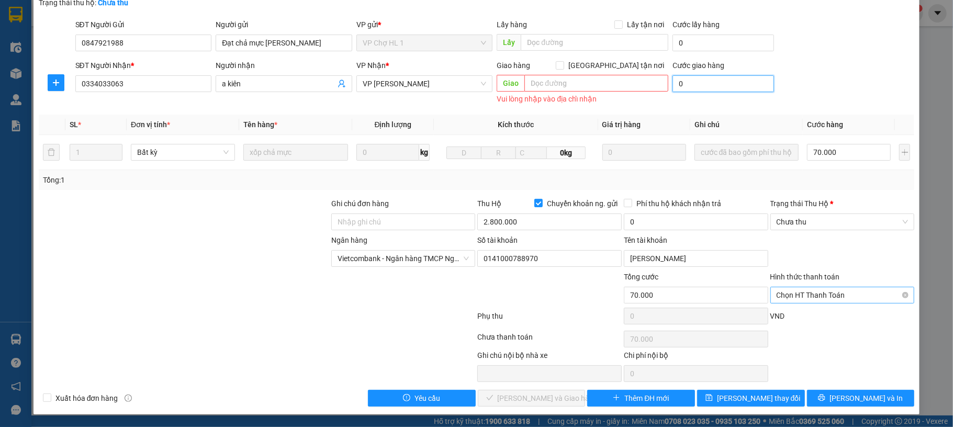
click at [800, 292] on span "Chọn HT Thanh Toán" at bounding box center [843, 295] width 132 height 16
type input "0"
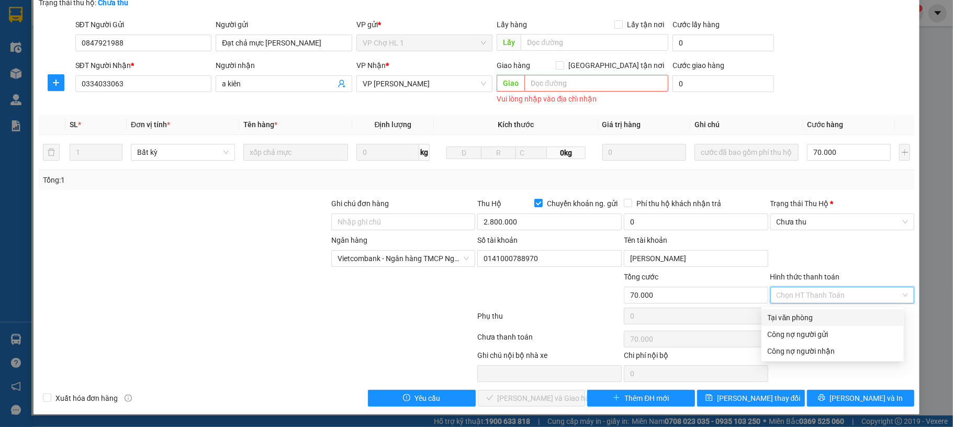
drag, startPoint x: 796, startPoint y: 316, endPoint x: 819, endPoint y: 250, distance: 69.9
click at [796, 314] on div "Tại văn phòng" at bounding box center [833, 318] width 130 height 12
type input "0"
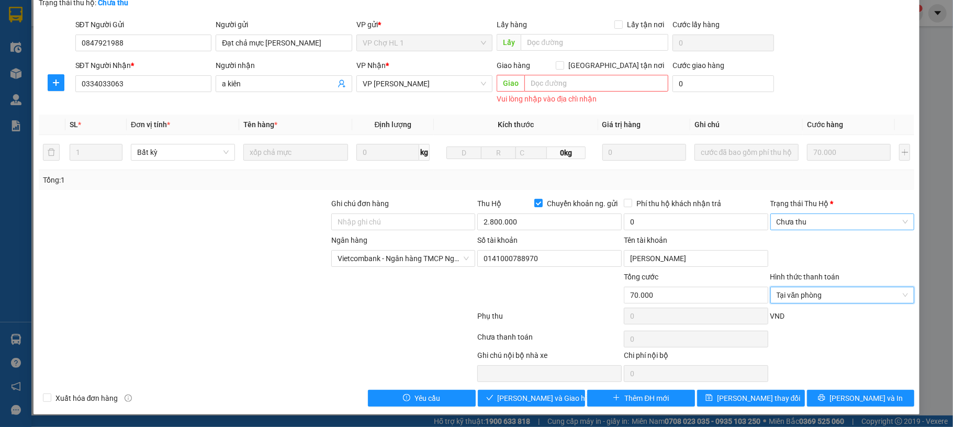
click at [827, 222] on span "Chưa thu" at bounding box center [843, 222] width 132 height 16
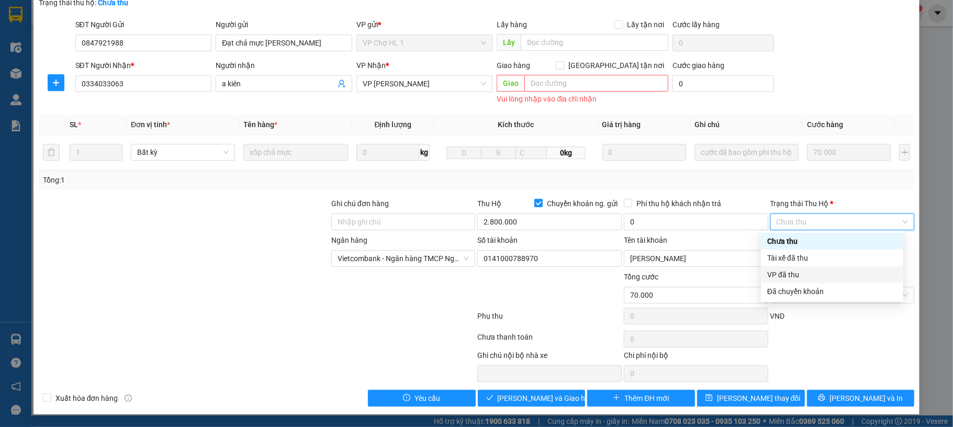
click at [813, 275] on div "VP đã thu" at bounding box center [832, 275] width 130 height 12
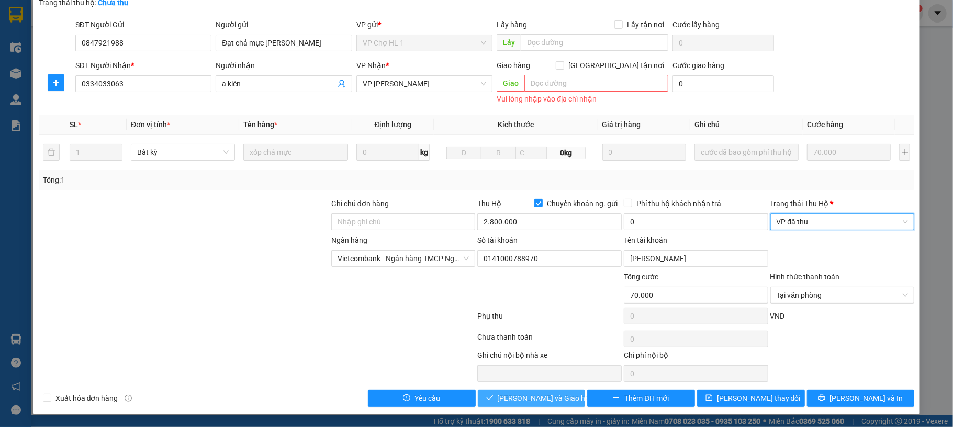
click at [557, 398] on span "[PERSON_NAME] và Giao hàng" at bounding box center [548, 399] width 100 height 12
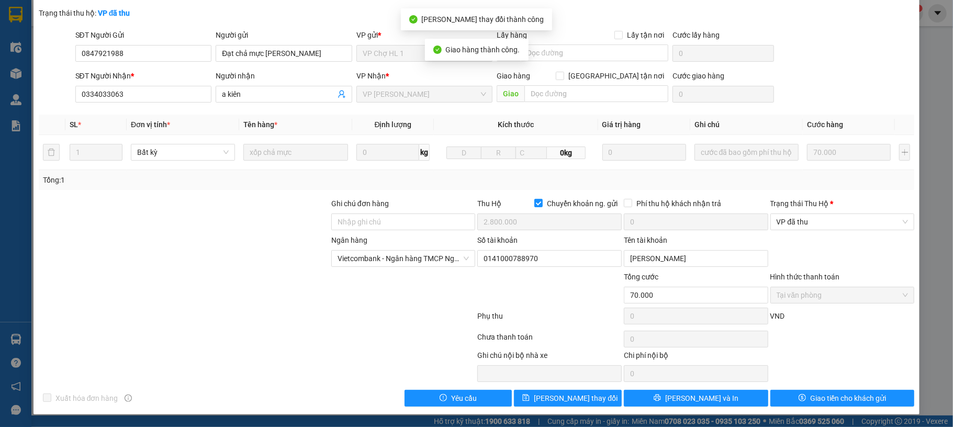
scroll to position [0, 0]
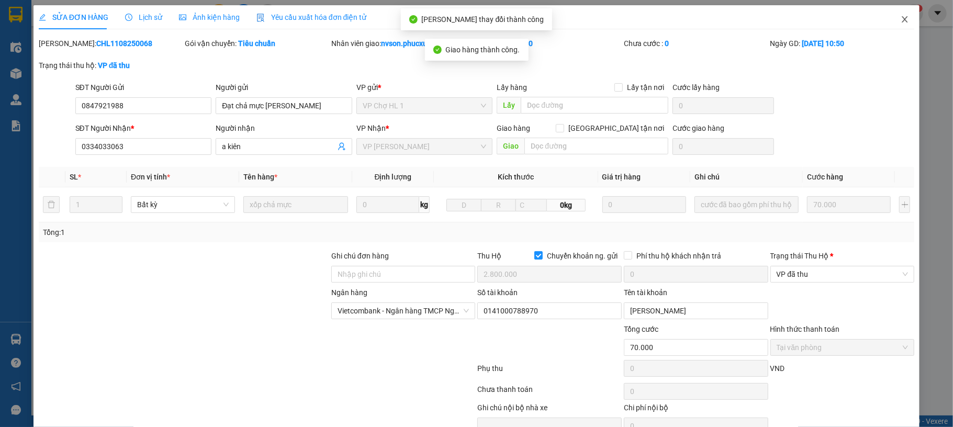
click at [893, 24] on span "Close" at bounding box center [904, 19] width 29 height 29
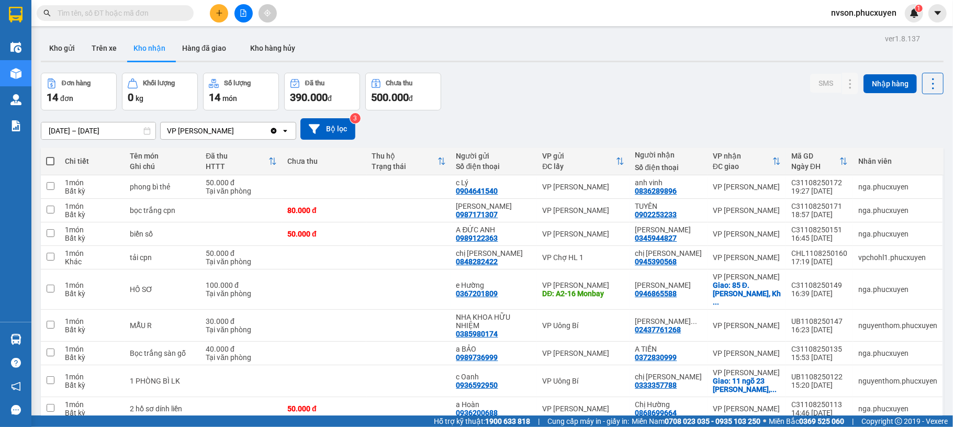
click at [171, 18] on input "text" at bounding box center [120, 13] width 124 height 12
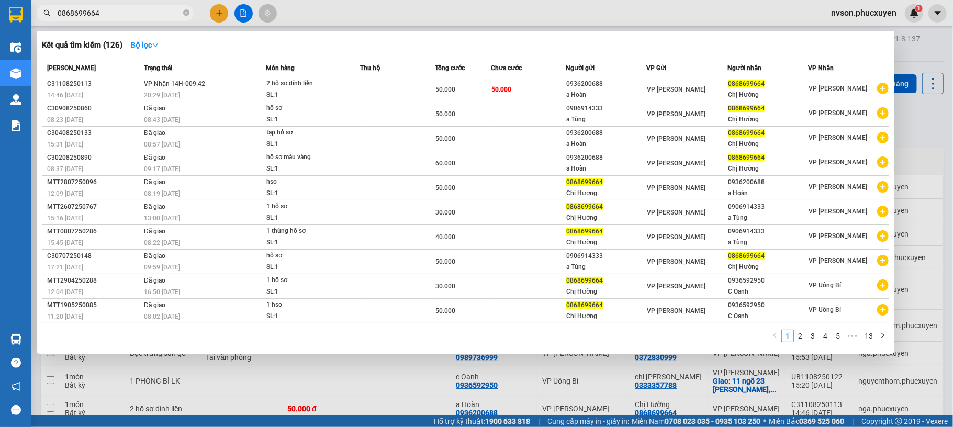
type input "0868699664"
click at [462, 28] on div at bounding box center [476, 213] width 953 height 427
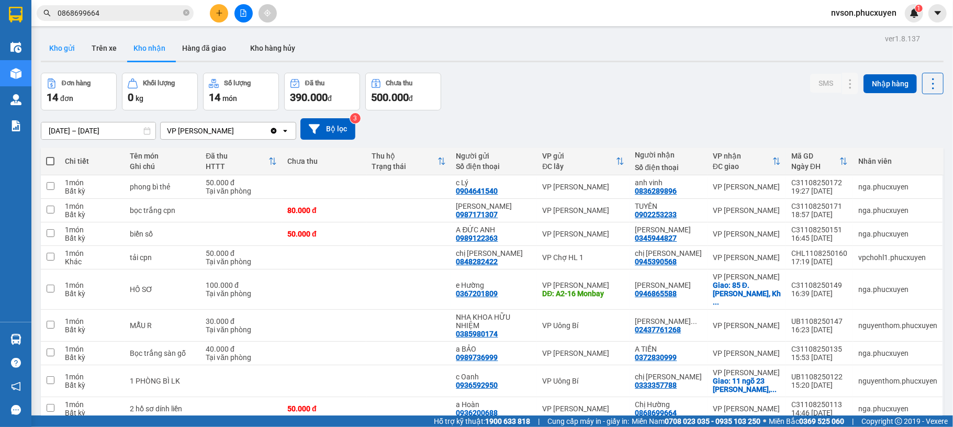
click at [83, 44] on button "Kho gửi" at bounding box center [62, 48] width 42 height 25
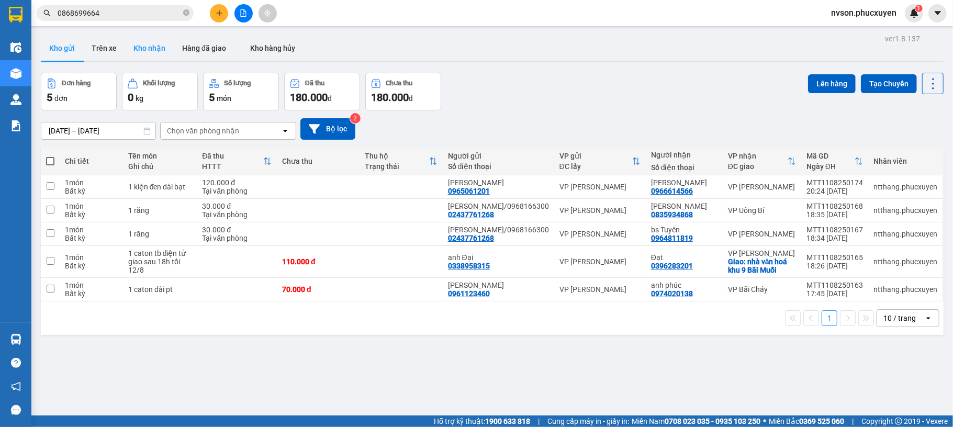
click at [162, 44] on button "Kho nhận" at bounding box center [149, 48] width 49 height 25
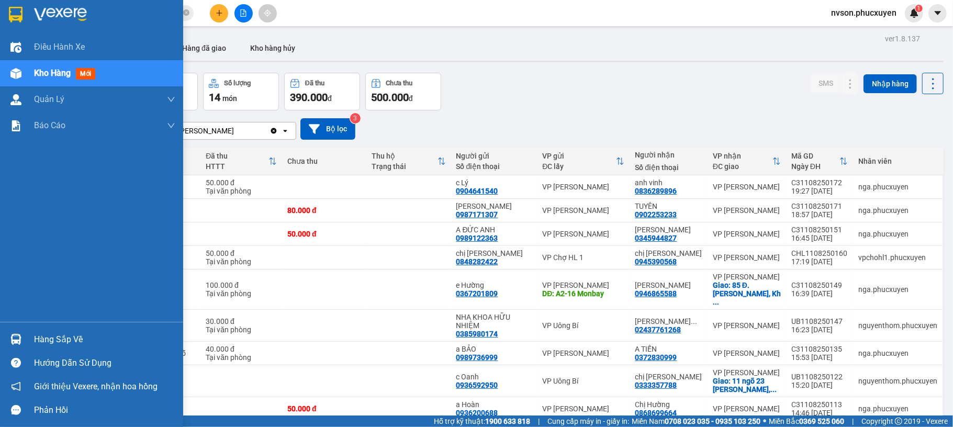
click at [19, 344] on img at bounding box center [15, 339] width 11 height 11
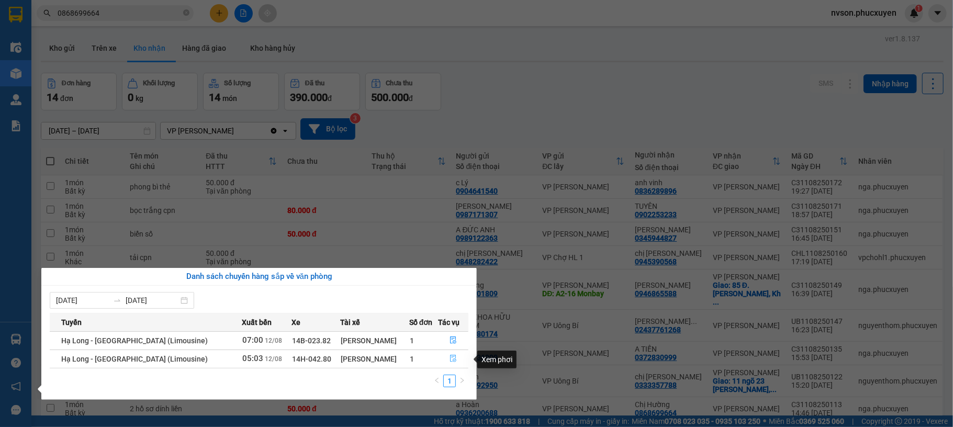
click at [453, 354] on button "button" at bounding box center [453, 359] width 29 height 17
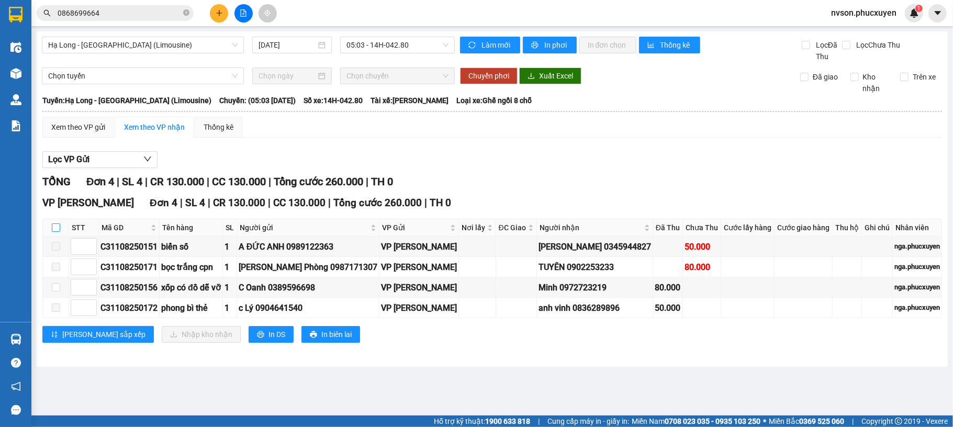
click at [54, 231] on input "checkbox" at bounding box center [56, 227] width 8 height 8
checkbox input "true"
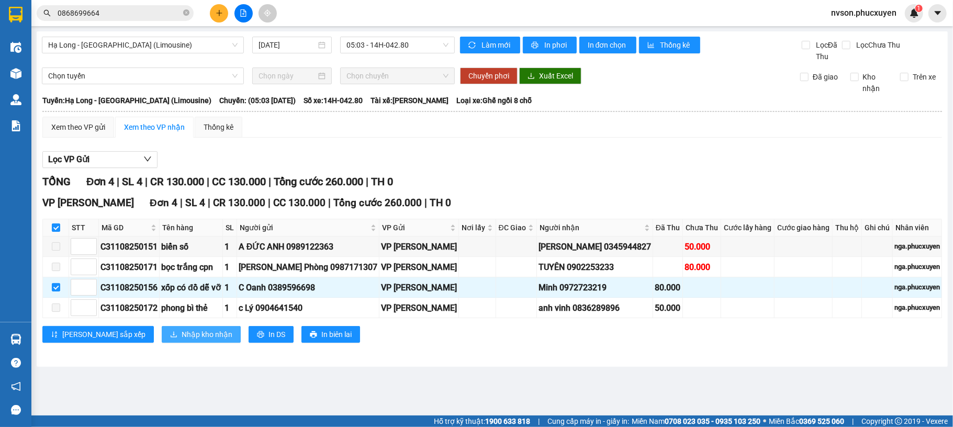
click at [162, 343] on button "Nhập kho nhận" at bounding box center [201, 334] width 79 height 17
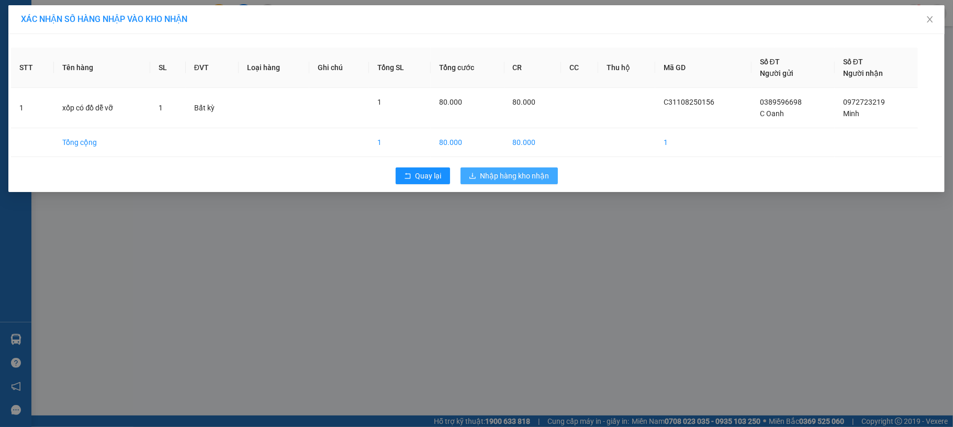
click at [519, 181] on span "Nhập hàng kho nhận" at bounding box center [514, 176] width 69 height 12
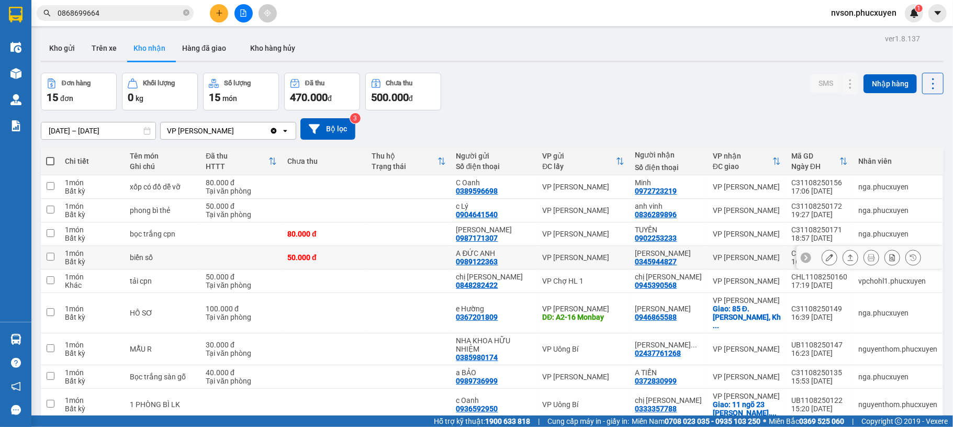
scroll to position [139, 0]
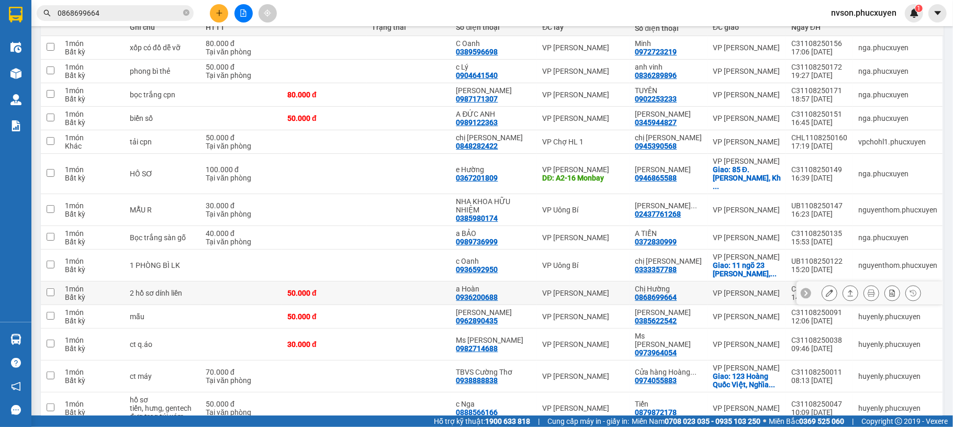
click at [612, 297] on div "VP [PERSON_NAME]" at bounding box center [583, 293] width 82 height 8
checkbox input "true"
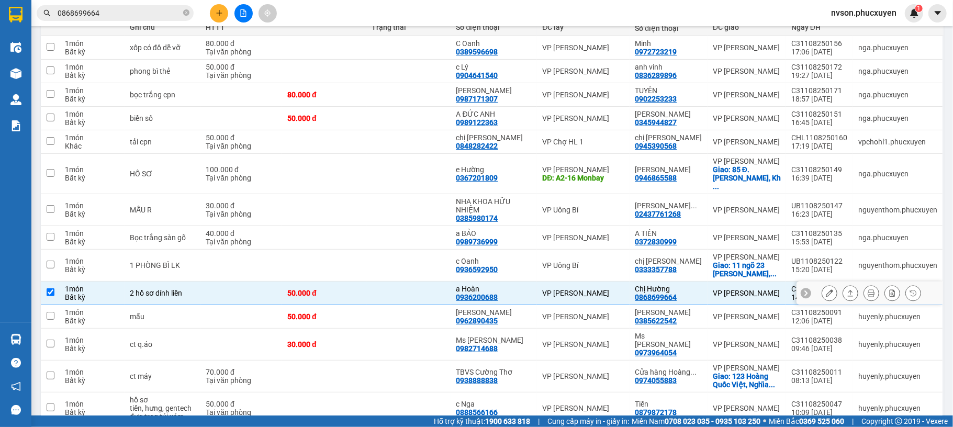
click at [826, 297] on icon at bounding box center [829, 292] width 7 height 7
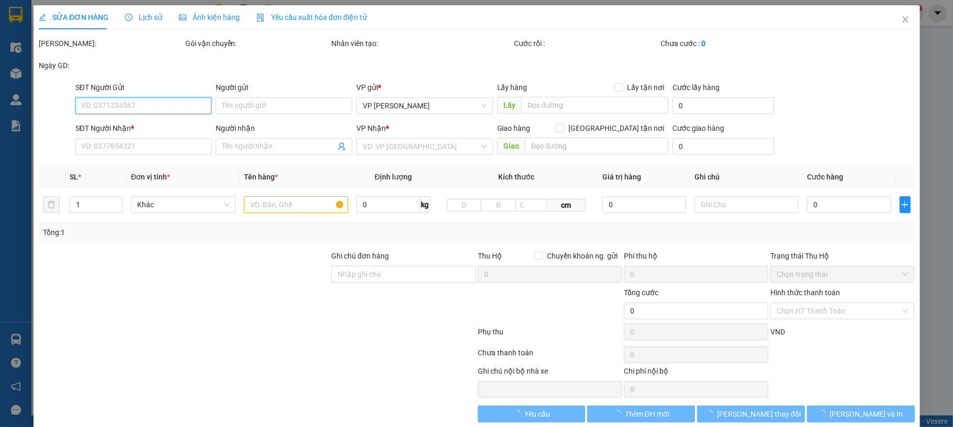
type input "0936200688"
type input "a Hoàn"
type input "0868699664"
type input "Chị Hường"
type input "50.000"
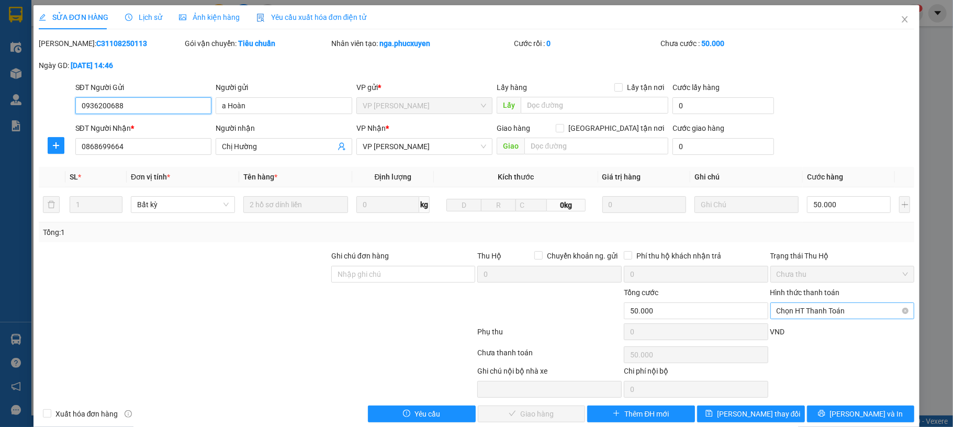
click at [831, 313] on span "Chọn HT Thanh Toán" at bounding box center [843, 311] width 132 height 16
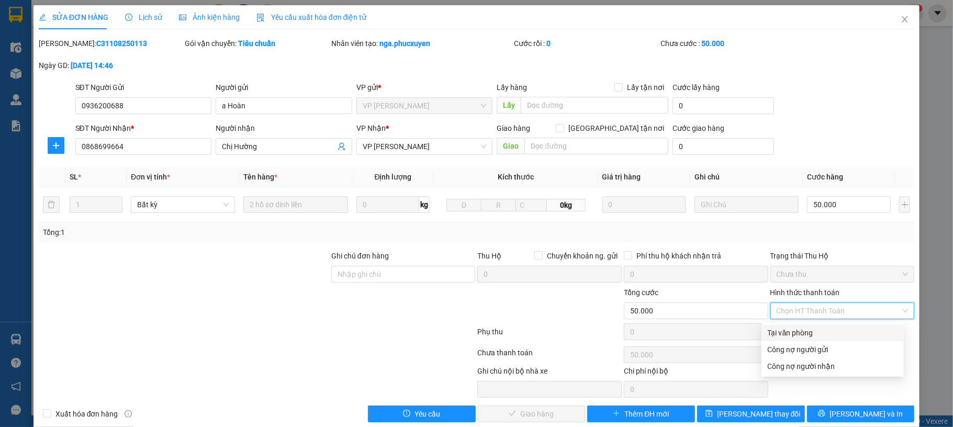
click at [819, 335] on div "Tại văn phòng" at bounding box center [833, 333] width 130 height 12
type input "0"
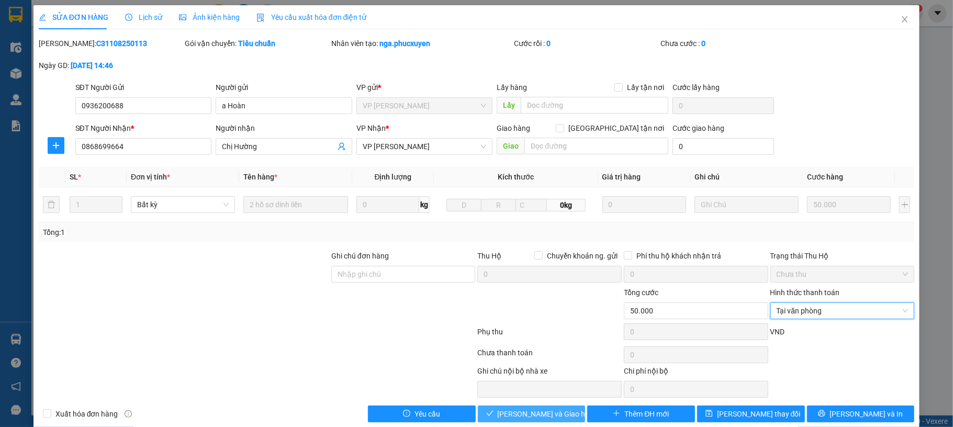
click at [536, 415] on span "[PERSON_NAME] và Giao hàng" at bounding box center [548, 414] width 100 height 12
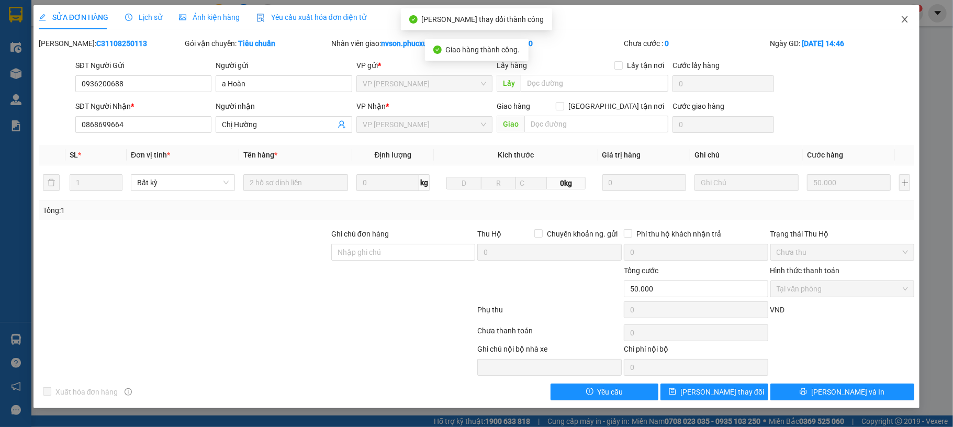
click at [912, 20] on span "Close" at bounding box center [904, 19] width 29 height 29
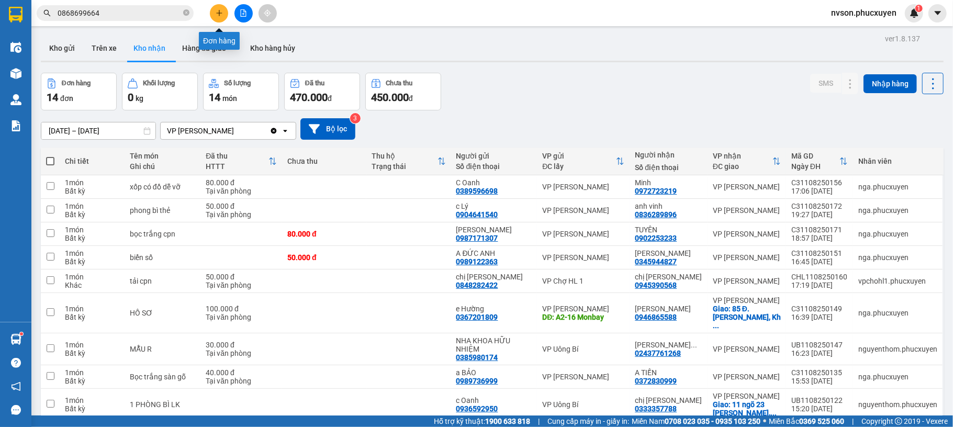
click at [214, 11] on button at bounding box center [219, 13] width 18 height 18
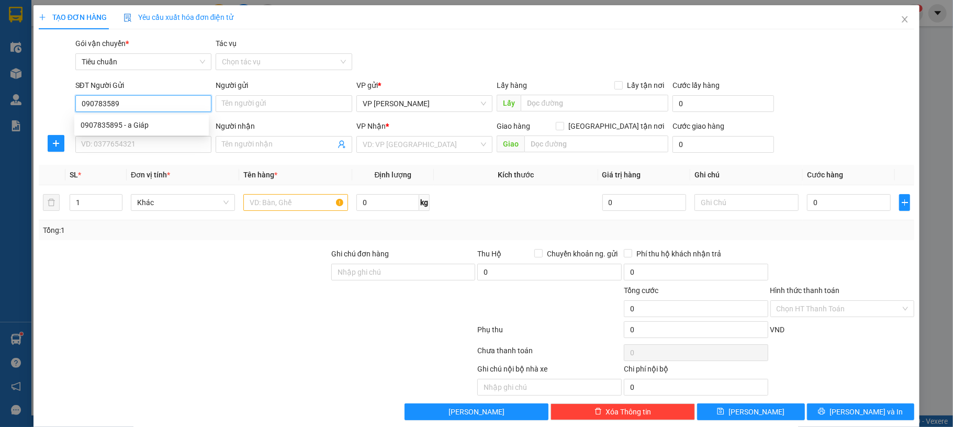
type input "0907835895"
click at [126, 126] on div "0907835895 - a Giáp" at bounding box center [142, 125] width 122 height 12
type input "a Giáp"
type input "0907835895"
click at [126, 140] on input "SĐT Người Nhận *" at bounding box center [143, 144] width 137 height 17
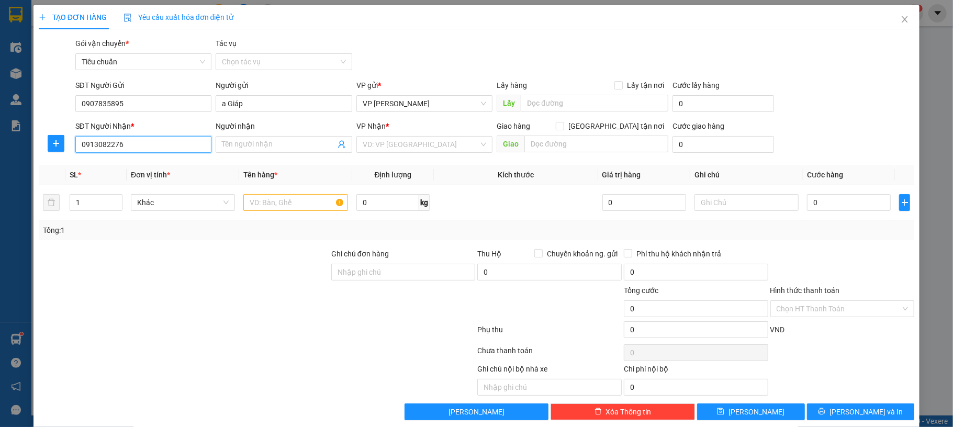
type input "0913082276"
click at [149, 153] on div "SĐT Người Nhận * 0913082276 0913082276" at bounding box center [143, 138] width 137 height 37
click at [155, 145] on input "0913082276" at bounding box center [143, 144] width 137 height 17
click at [156, 145] on input "0913082276" at bounding box center [143, 144] width 137 height 17
click at [255, 153] on span at bounding box center [284, 144] width 137 height 17
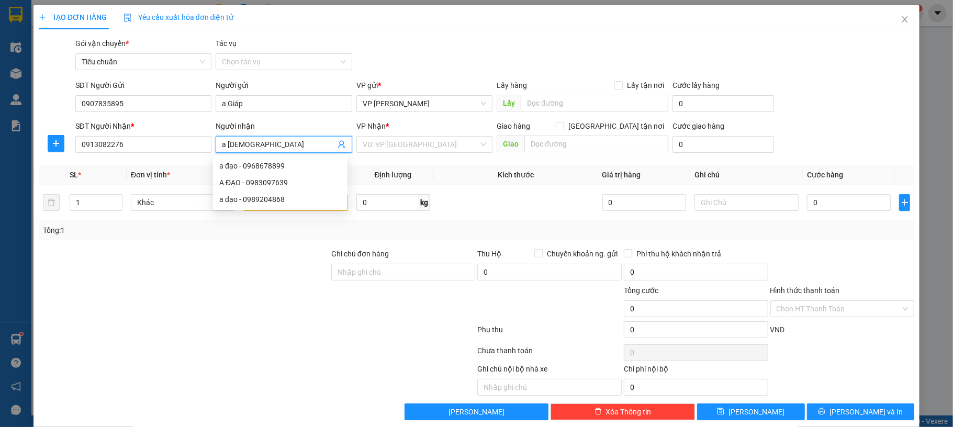
type input "a đạo"
click at [263, 204] on input "text" at bounding box center [295, 202] width 104 height 17
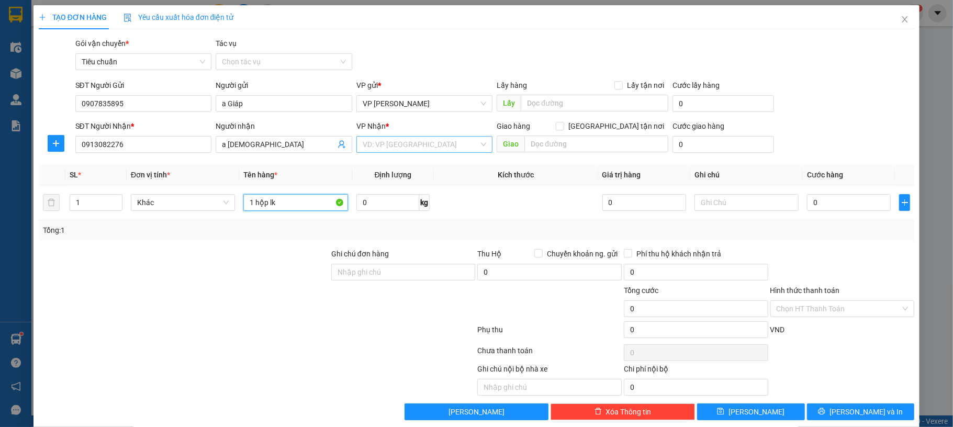
type input "1 hộp lk"
click at [426, 141] on input "search" at bounding box center [421, 145] width 117 height 16
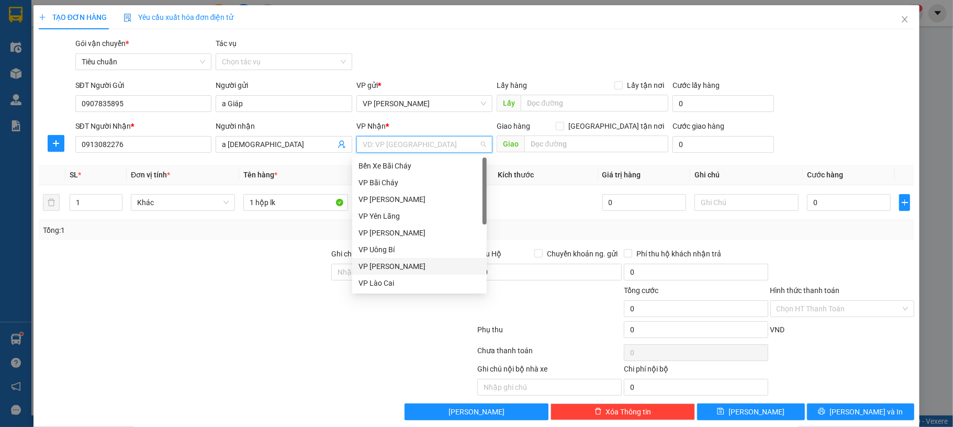
click at [419, 262] on div "VP [PERSON_NAME]" at bounding box center [420, 267] width 122 height 12
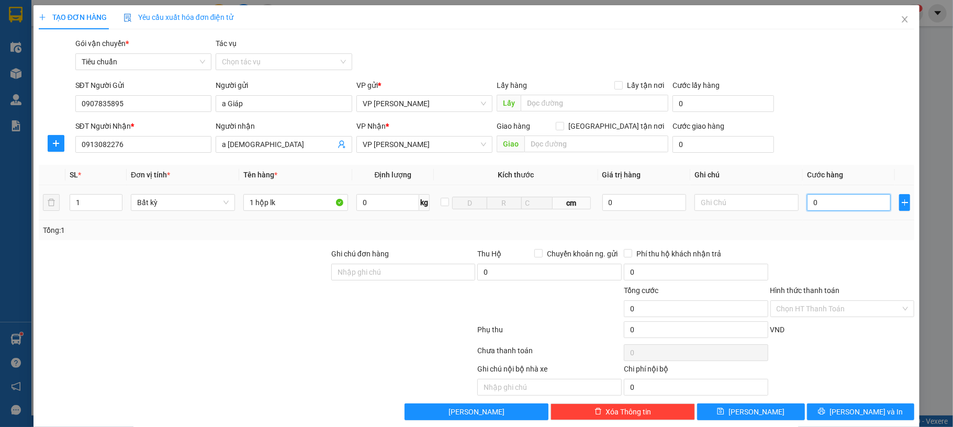
click at [835, 204] on input "0" at bounding box center [849, 202] width 84 height 17
type input "50"
type input "50.000"
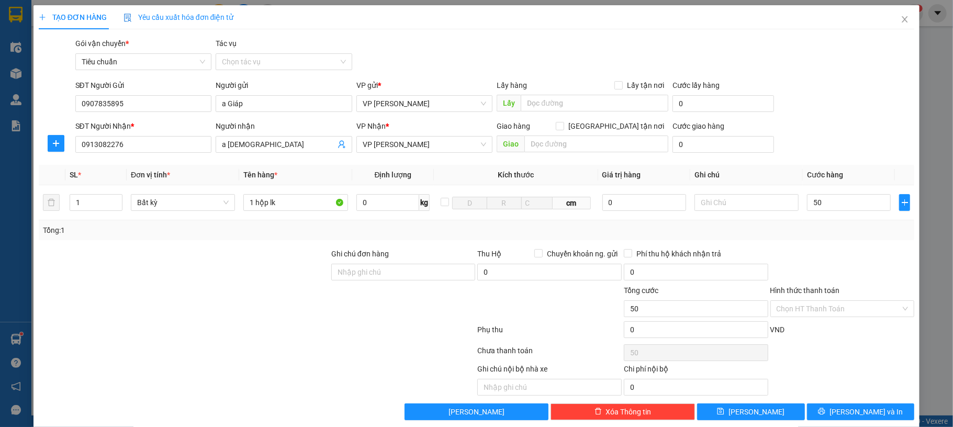
type input "50.000"
click at [858, 138] on div "SĐT Người Nhận * 0913082276 Người nhận a đạo VP Nhận * VP Hạ Long Giao hàng Gia…" at bounding box center [495, 138] width 844 height 37
click at [848, 311] on input "Hình thức thanh toán" at bounding box center [839, 309] width 125 height 16
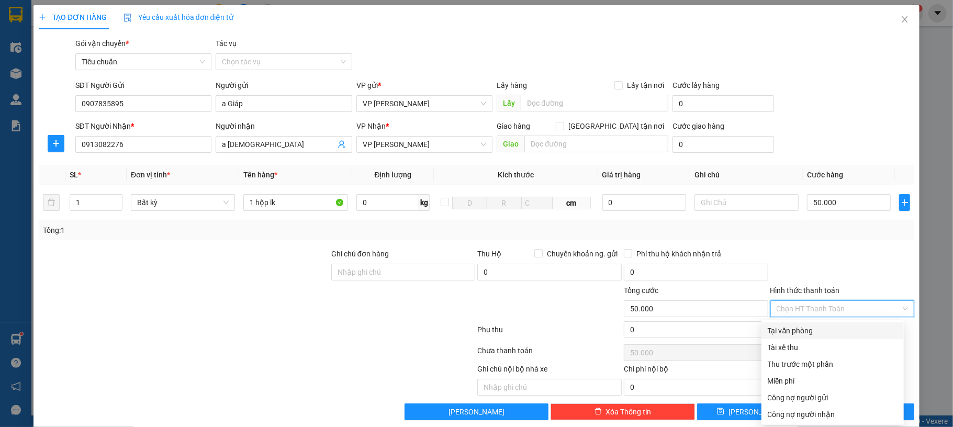
click at [836, 338] on div "Tại văn phòng" at bounding box center [833, 330] width 142 height 17
type input "0"
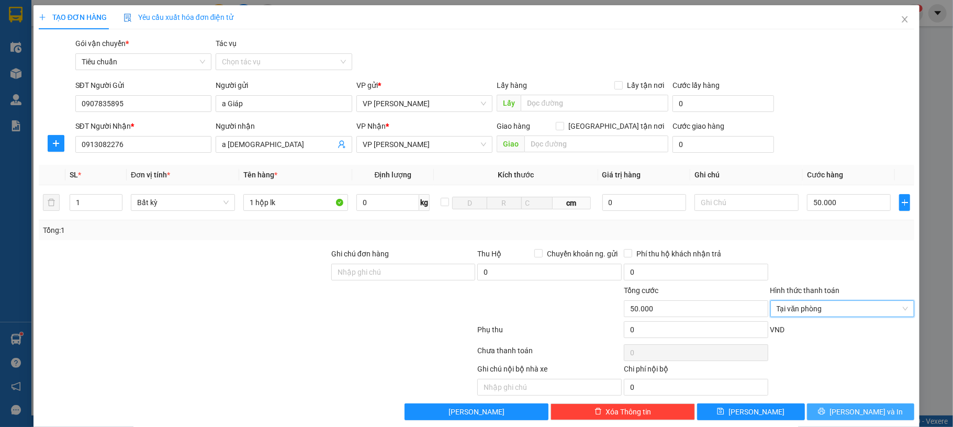
click at [857, 412] on span "[PERSON_NAME] và In" at bounding box center [866, 412] width 73 height 12
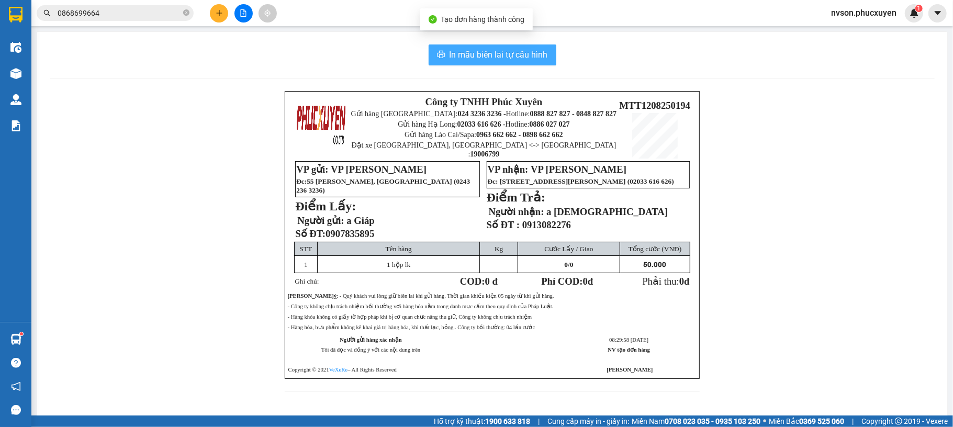
click at [513, 61] on span "In mẫu biên lai tự cấu hình" at bounding box center [499, 54] width 98 height 13
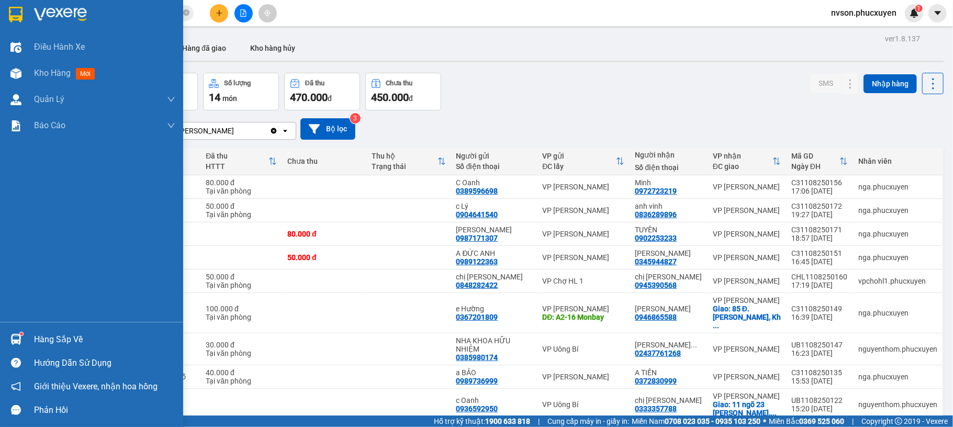
click at [17, 332] on div at bounding box center [16, 339] width 18 height 18
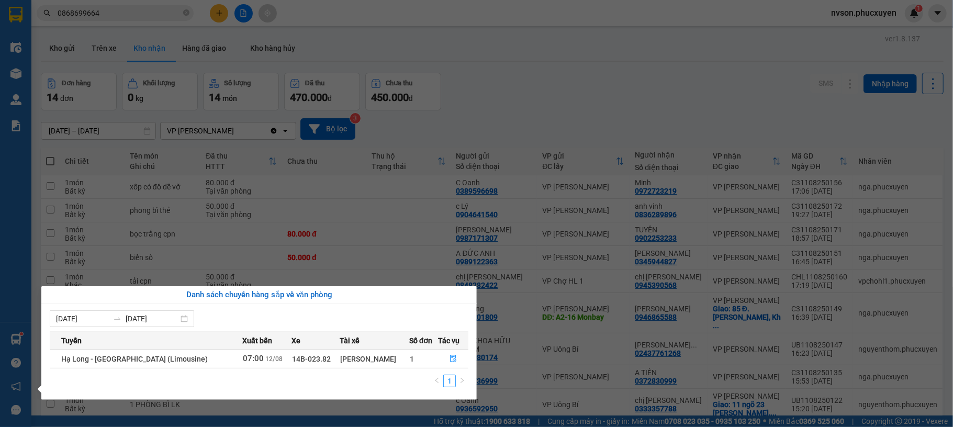
click at [545, 31] on section "Kết quả tìm kiếm ( 126 ) Bộ lọc Mã ĐH Trạng thái Món hàng Thu hộ Tổng cước Chưa…" at bounding box center [476, 213] width 953 height 427
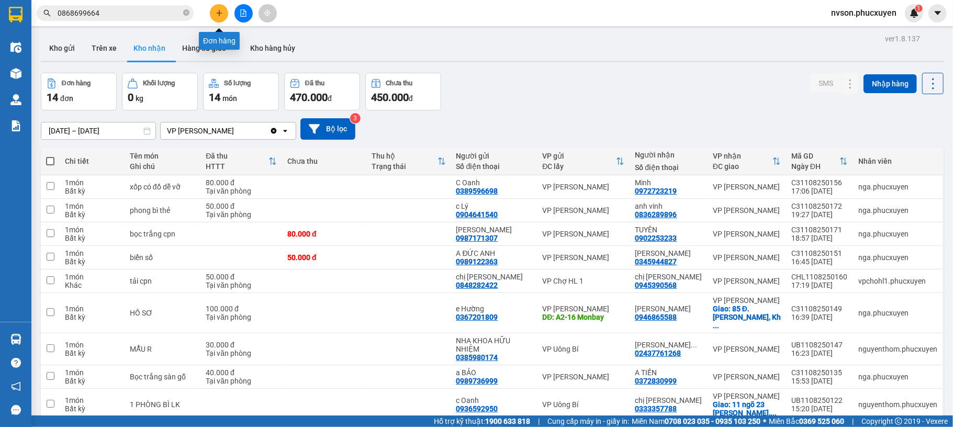
click at [218, 19] on button at bounding box center [219, 13] width 18 height 18
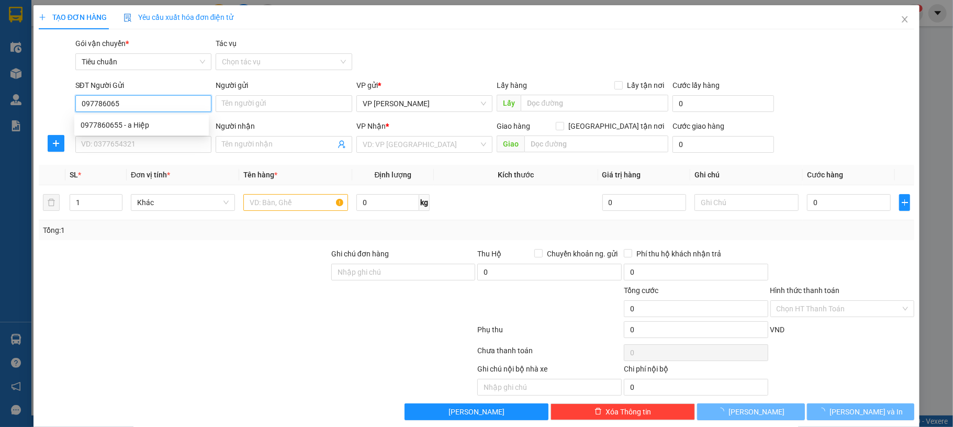
type input "0977860655"
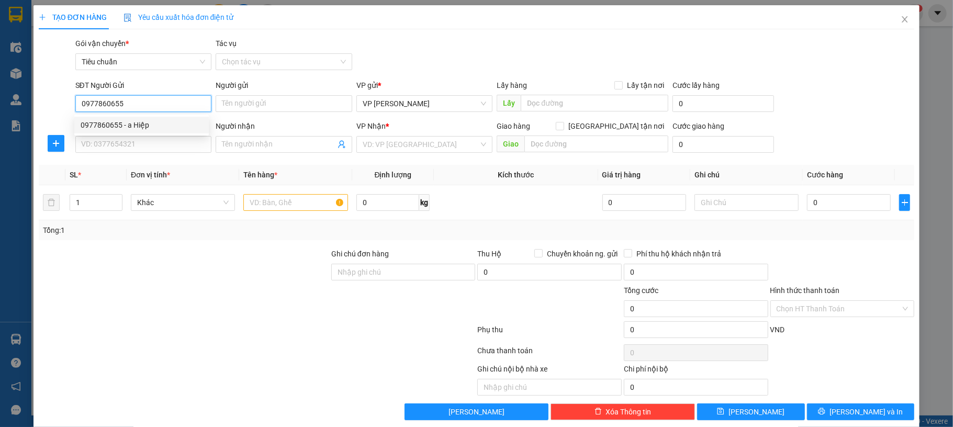
click at [156, 117] on div "0977860655 - a Hiệp" at bounding box center [141, 125] width 135 height 17
type input "a Hiệp"
type input "0977860655"
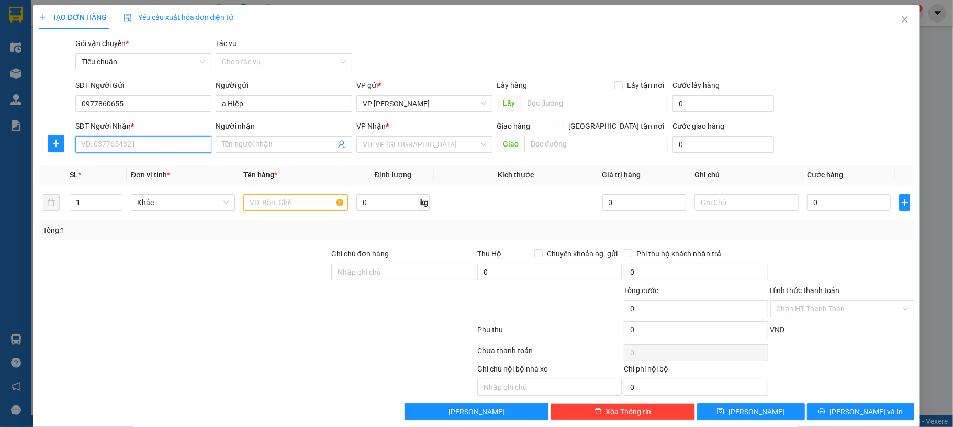
click at [147, 150] on input "SĐT Người Nhận *" at bounding box center [143, 144] width 137 height 17
drag, startPoint x: 181, startPoint y: 163, endPoint x: 181, endPoint y: 170, distance: 6.3
click at [181, 170] on div "0353307966 - Anh Khang" at bounding box center [142, 166] width 122 height 12
type input "0353307966"
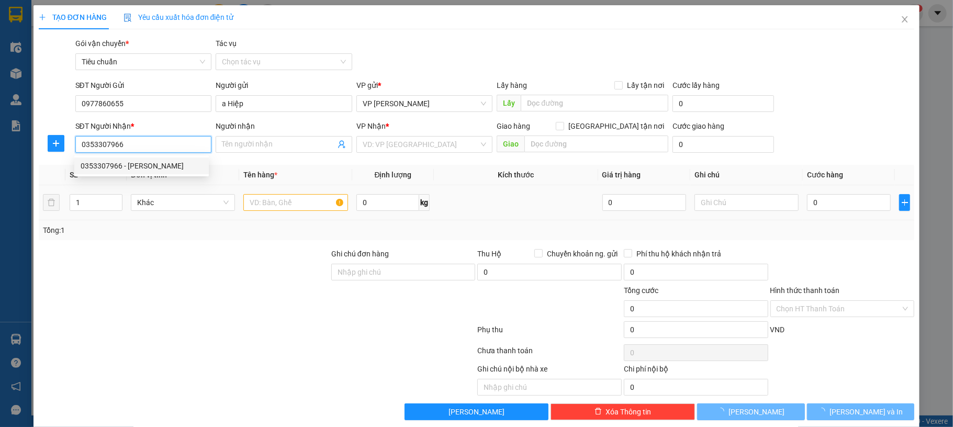
type input "Anh Khang"
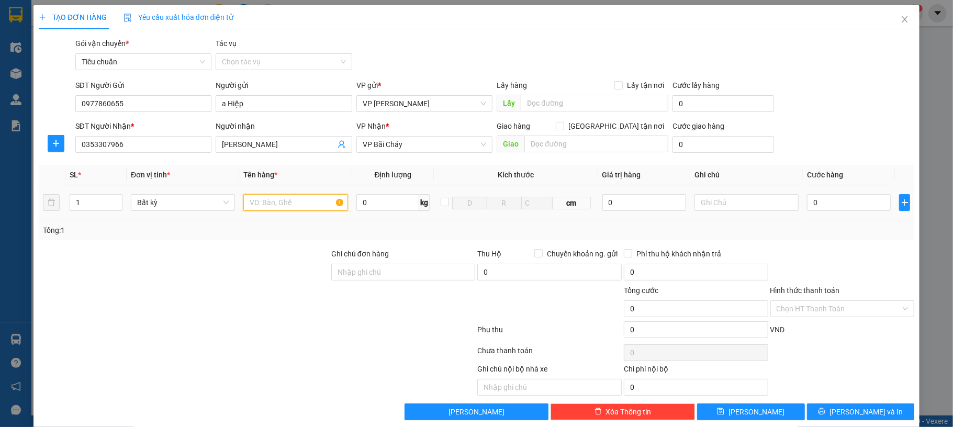
click at [301, 206] on input "text" at bounding box center [295, 202] width 104 height 17
type input "1"
type input "2 bao tải dài đỏ"
click at [830, 201] on input "0" at bounding box center [849, 202] width 84 height 17
type input "10"
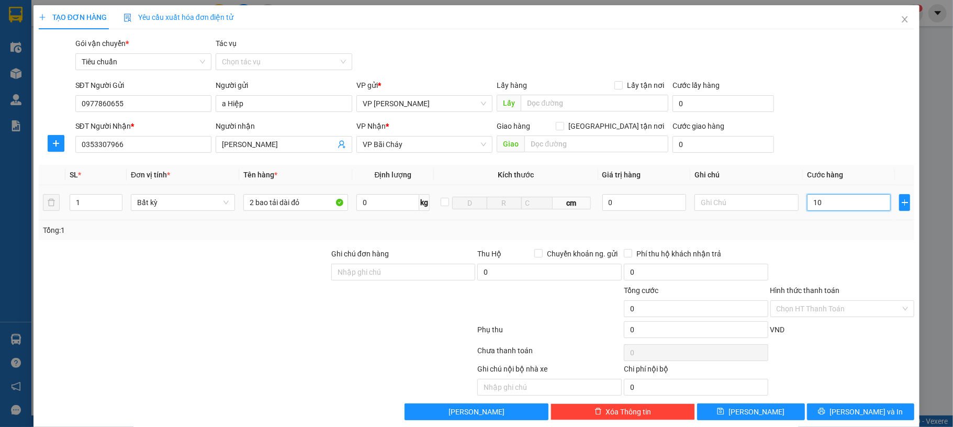
type input "10"
type input "130"
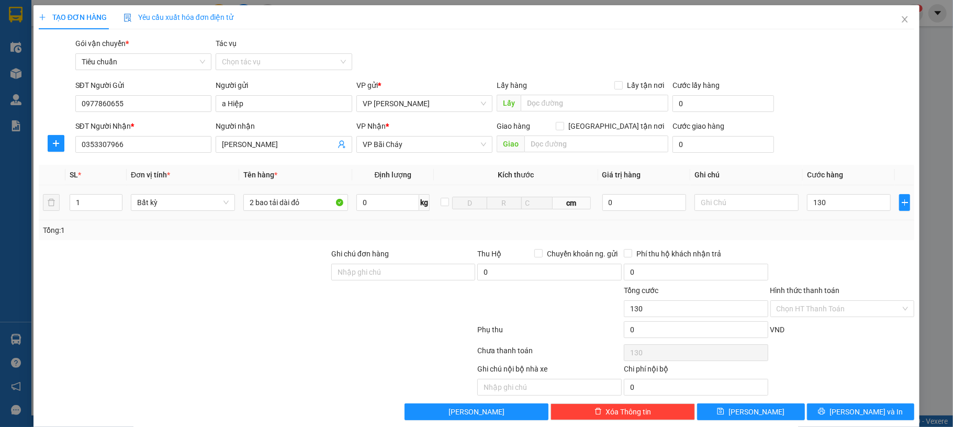
type input "130.000"
click at [837, 116] on div "SĐT Người Gửi 0977860655 Người gửi a Hiệp VP gửi * VP Dương Đình Nghệ Lấy hàng …" at bounding box center [495, 98] width 844 height 37
click at [840, 310] on input "Hình thức thanh toán" at bounding box center [839, 309] width 125 height 16
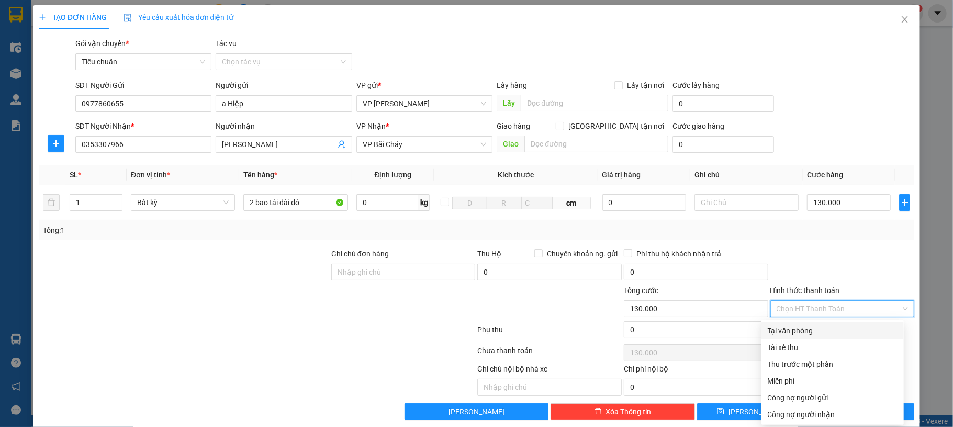
click at [841, 331] on div "Tại văn phòng" at bounding box center [833, 331] width 130 height 12
type input "0"
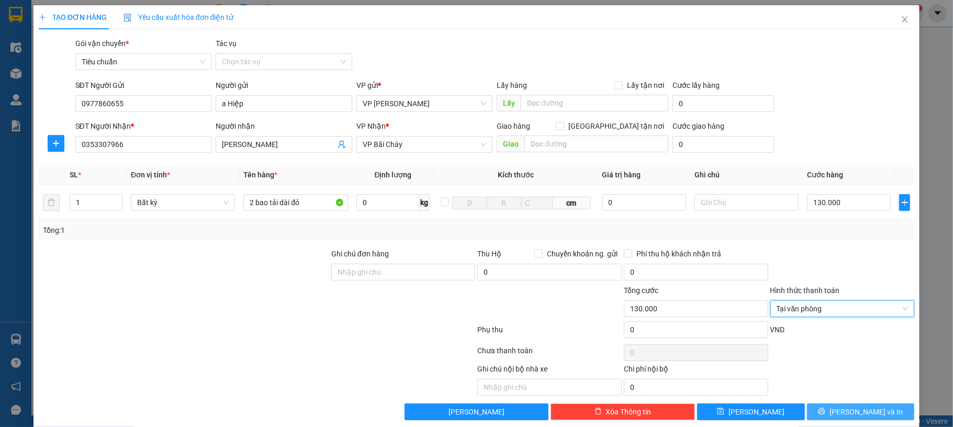
click at [849, 408] on span "[PERSON_NAME] và In" at bounding box center [866, 412] width 73 height 12
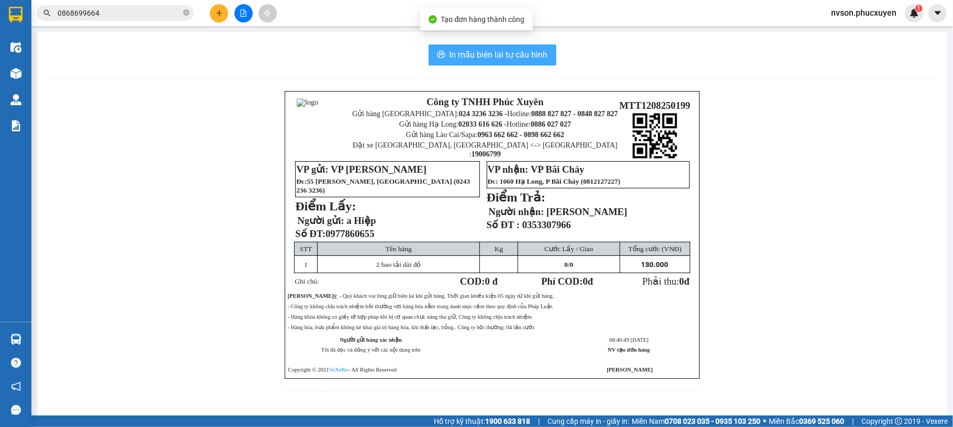
click at [498, 59] on span "In mẫu biên lai tự cấu hình" at bounding box center [499, 54] width 98 height 13
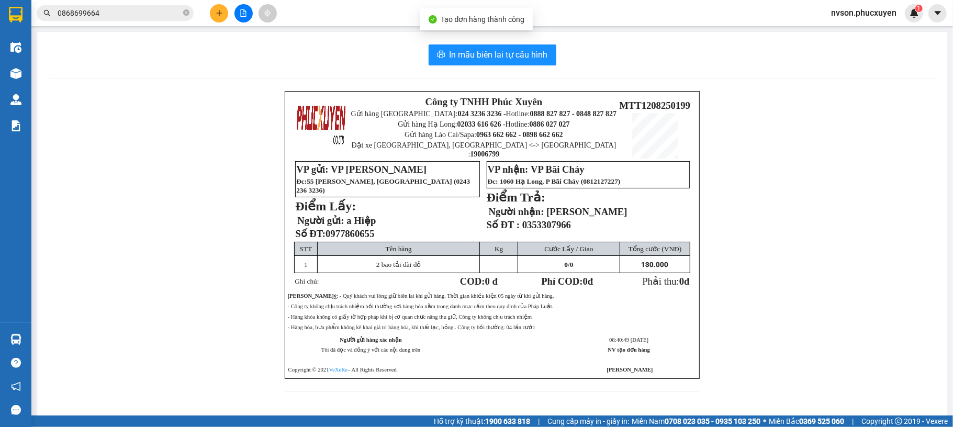
click at [185, 13] on icon "close-circle" at bounding box center [186, 12] width 6 height 6
click at [185, 13] on span at bounding box center [186, 13] width 6 height 12
click at [186, 13] on span at bounding box center [186, 13] width 6 height 12
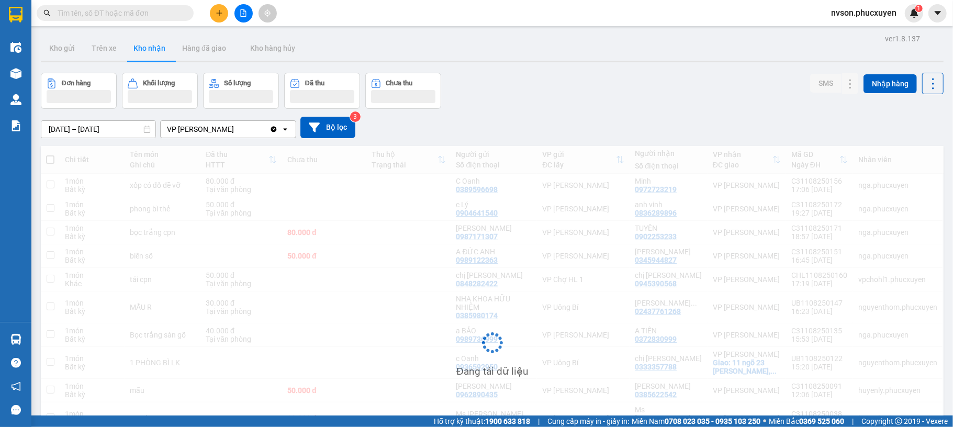
click at [160, 15] on input "text" at bounding box center [120, 13] width 124 height 12
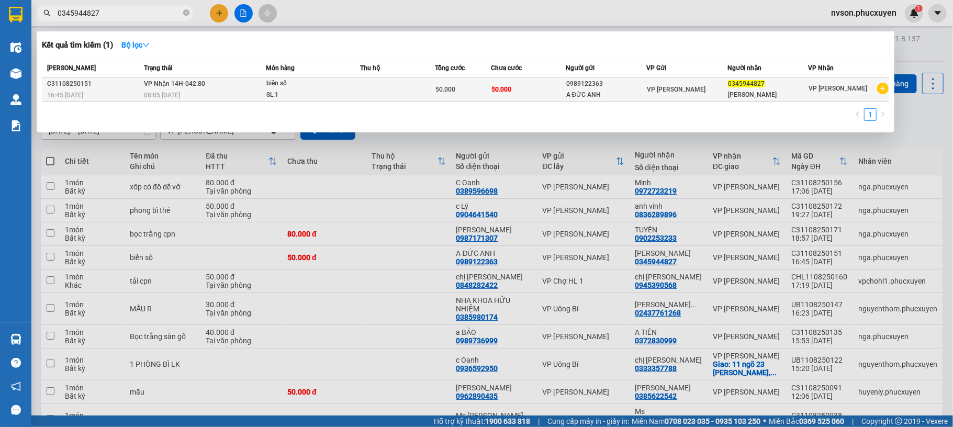
type input "0345944827"
click at [372, 91] on td at bounding box center [398, 89] width 75 height 25
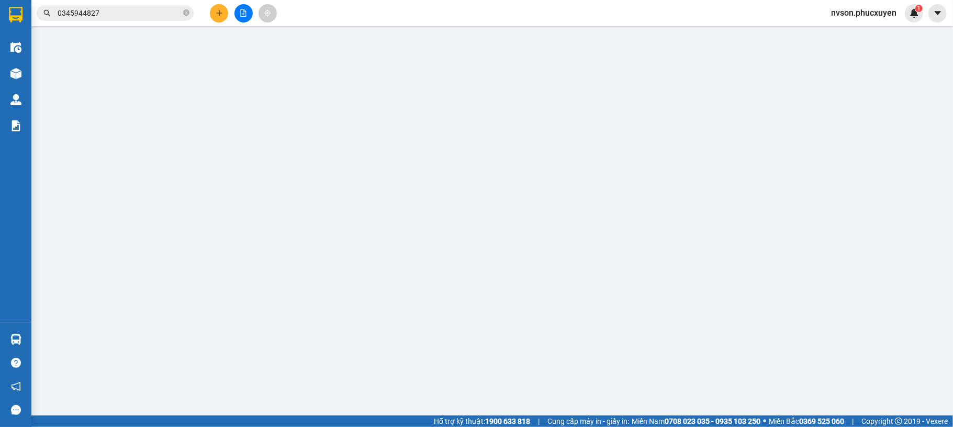
type input "0989122363"
type input "A ĐỨC ANH"
type input "0345944827"
type input "Xuân Diệu"
type input "50.000"
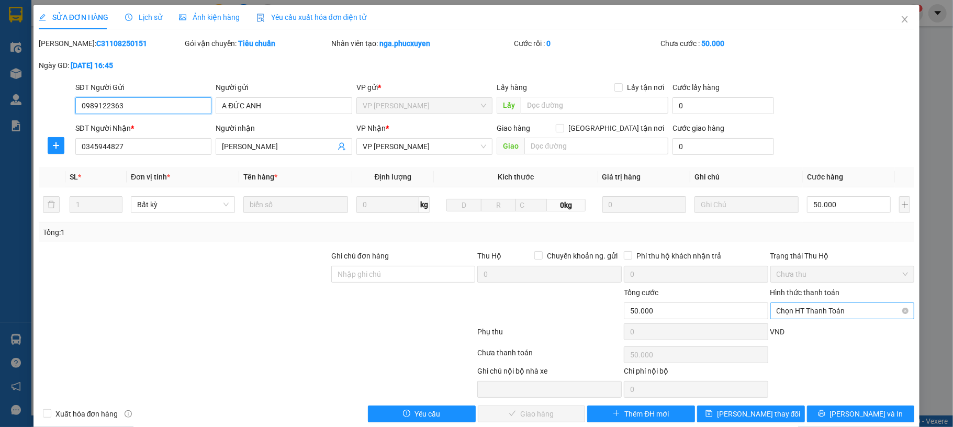
click at [800, 315] on span "Chọn HT Thanh Toán" at bounding box center [843, 311] width 132 height 16
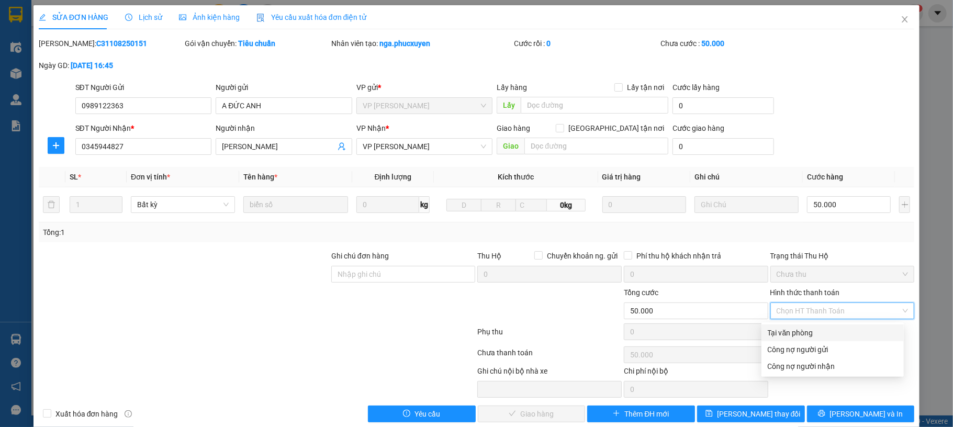
click at [802, 335] on div "Tại văn phòng" at bounding box center [833, 333] width 130 height 12
type input "0"
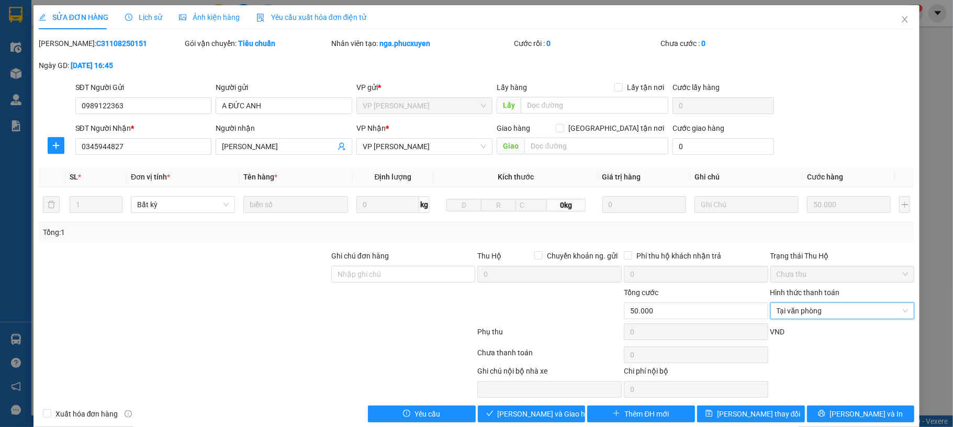
click at [547, 407] on div "Total Paid Fee 0 Total UnPaid Fee 50.000 Cash Collection Total Fee Mã ĐH: C3110…" at bounding box center [477, 230] width 876 height 385
click at [545, 413] on span "[PERSON_NAME] và Giao hàng" at bounding box center [548, 414] width 100 height 12
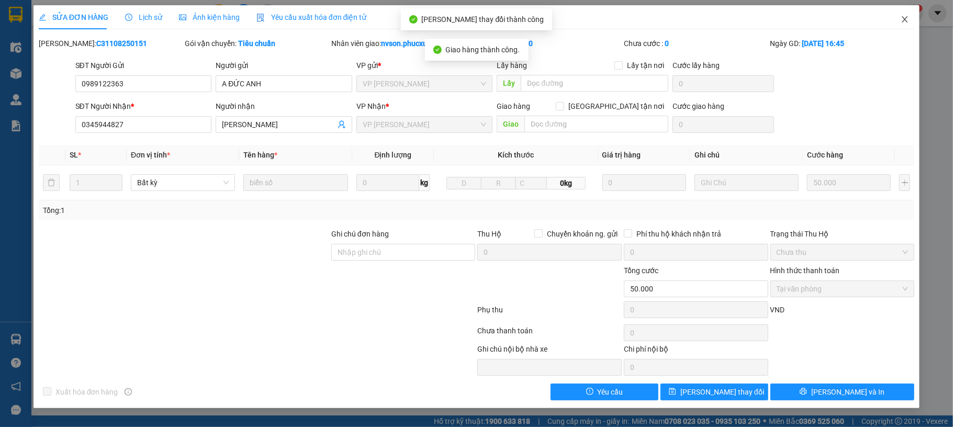
click at [901, 23] on icon "close" at bounding box center [905, 19] width 8 height 8
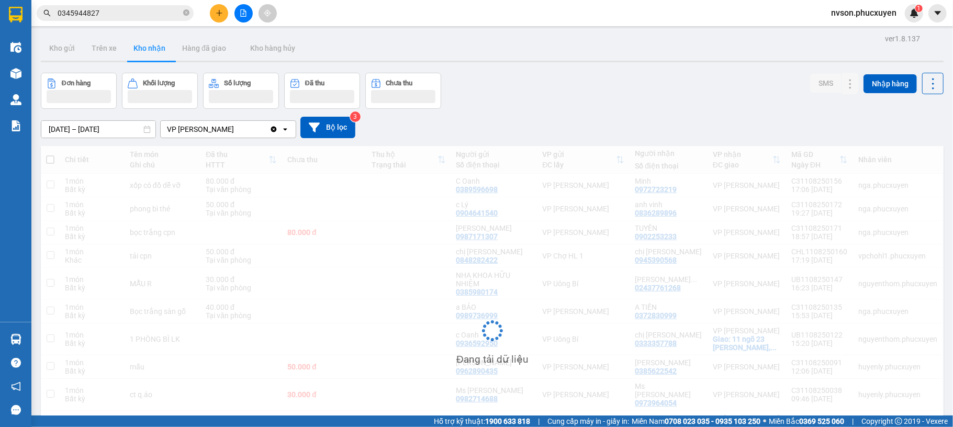
click at [214, 9] on button at bounding box center [219, 13] width 18 height 18
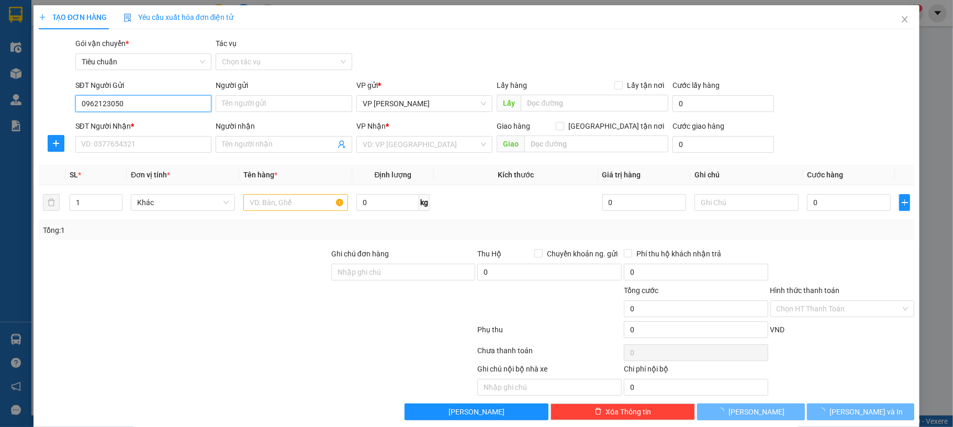
click at [160, 102] on input "0962123050" at bounding box center [143, 103] width 137 height 17
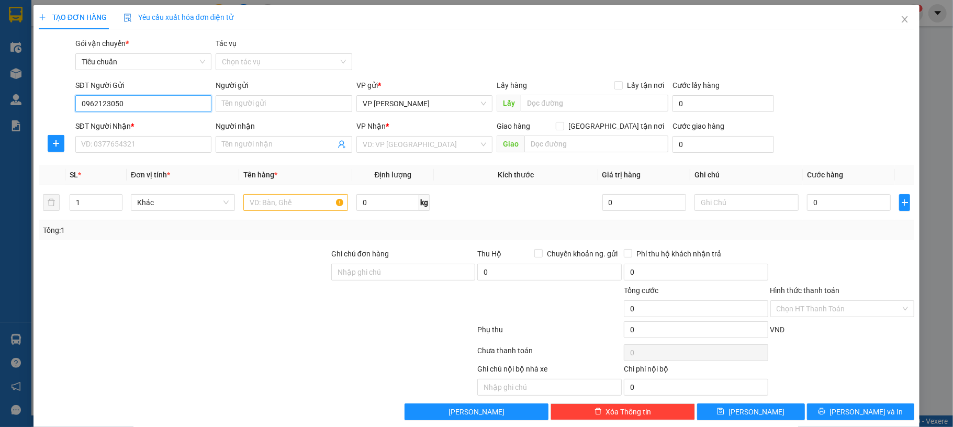
click at [160, 102] on input "0962123050" at bounding box center [143, 103] width 137 height 17
click at [165, 101] on input "0962123050" at bounding box center [143, 103] width 137 height 17
click at [156, 106] on input "0962123050" at bounding box center [143, 103] width 137 height 17
type input "0962123050"
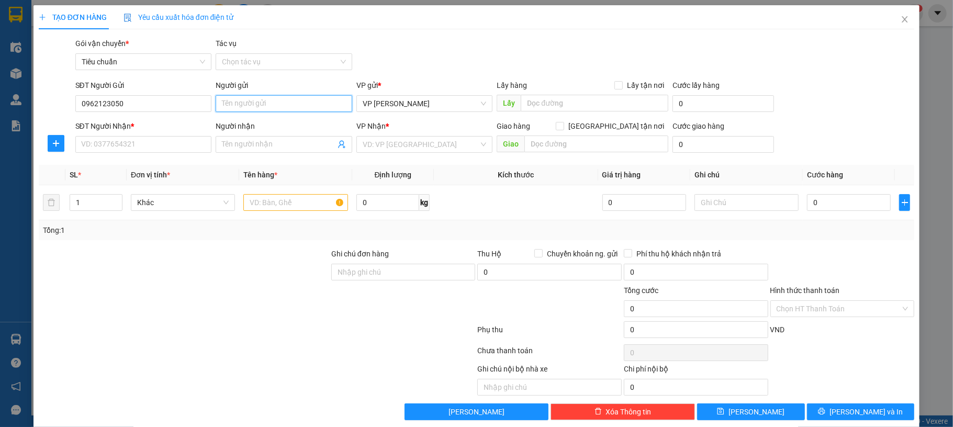
click at [228, 107] on input "Người gửi" at bounding box center [284, 103] width 137 height 17
type input "a Chín"
click at [164, 148] on input "SĐT Người Nhận *" at bounding box center [143, 144] width 137 height 17
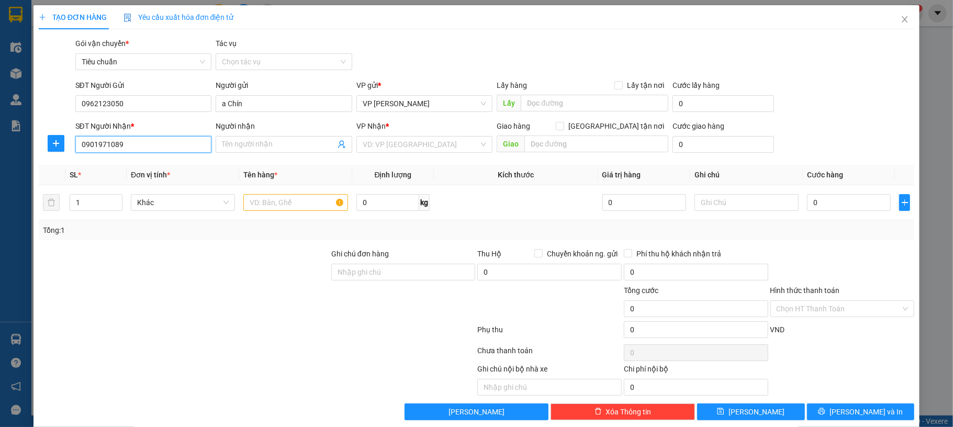
click at [142, 145] on input "0901971089" at bounding box center [143, 144] width 137 height 17
type input "0901971089"
click at [270, 147] on input "Người nhận" at bounding box center [279, 145] width 114 height 12
click at [387, 142] on input "search" at bounding box center [421, 145] width 117 height 16
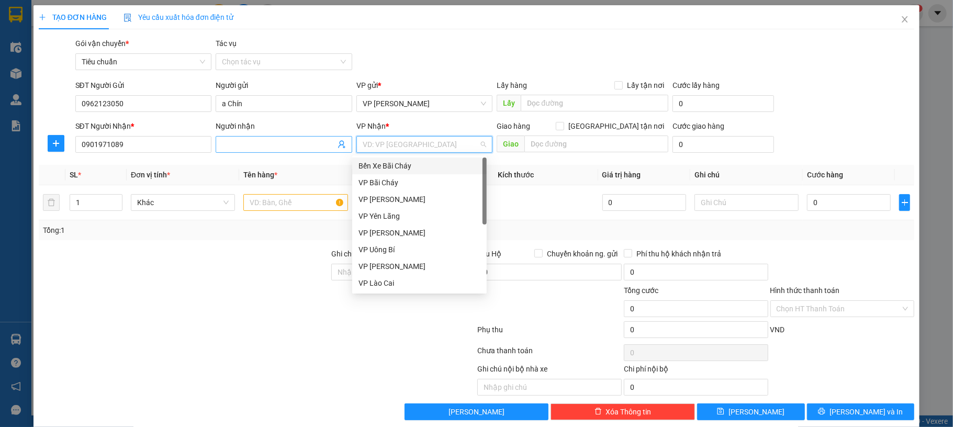
click at [289, 144] on input "Người nhận" at bounding box center [279, 145] width 114 height 12
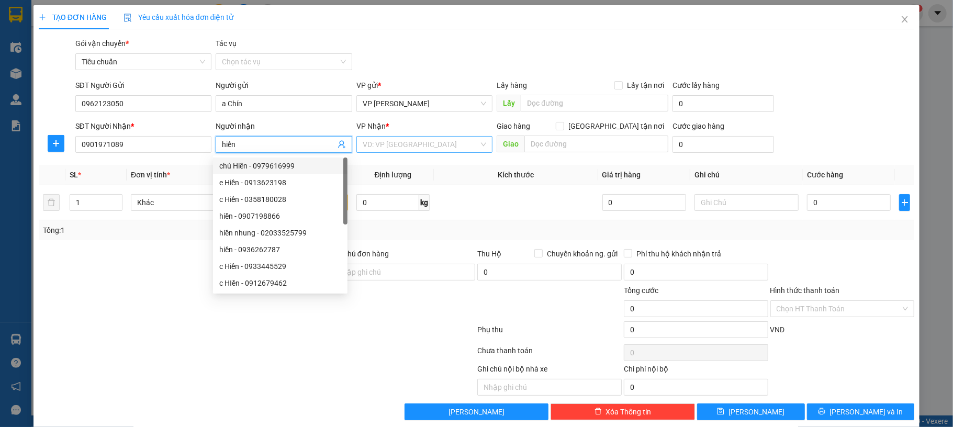
type input "hiền"
click at [410, 148] on input "search" at bounding box center [421, 145] width 117 height 16
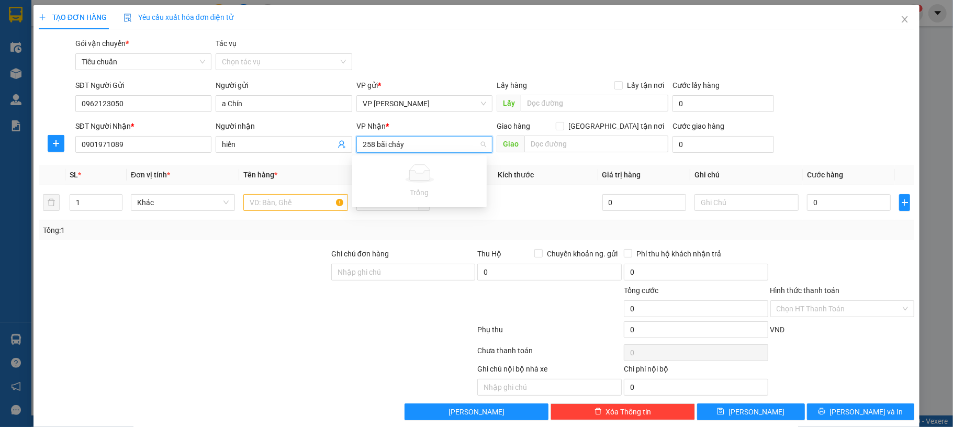
click at [410, 148] on input "258 bãi cháy" at bounding box center [421, 145] width 117 height 16
type input "258 bãi cháy"
click at [526, 149] on input "text" at bounding box center [596, 144] width 144 height 17
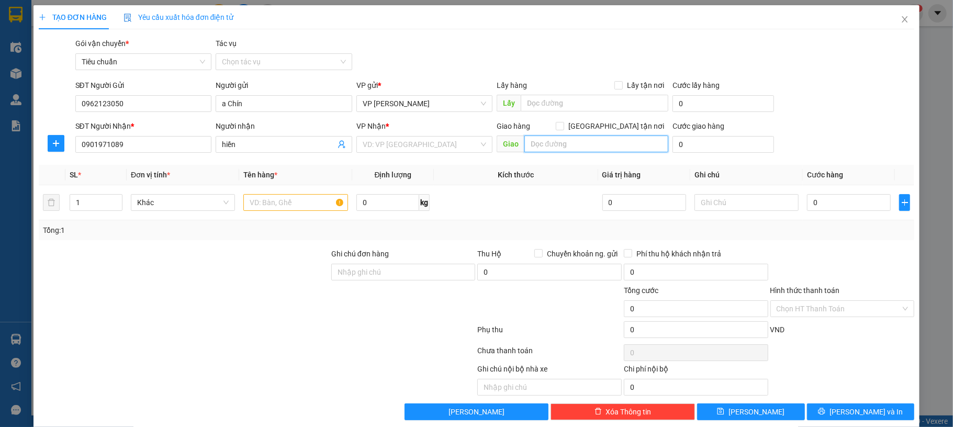
paste input "258 bãi cháy"
type input "258 bãi cháy"
click at [563, 126] on input "[GEOGRAPHIC_DATA] tận nơi" at bounding box center [559, 125] width 7 height 7
checkbox input "true"
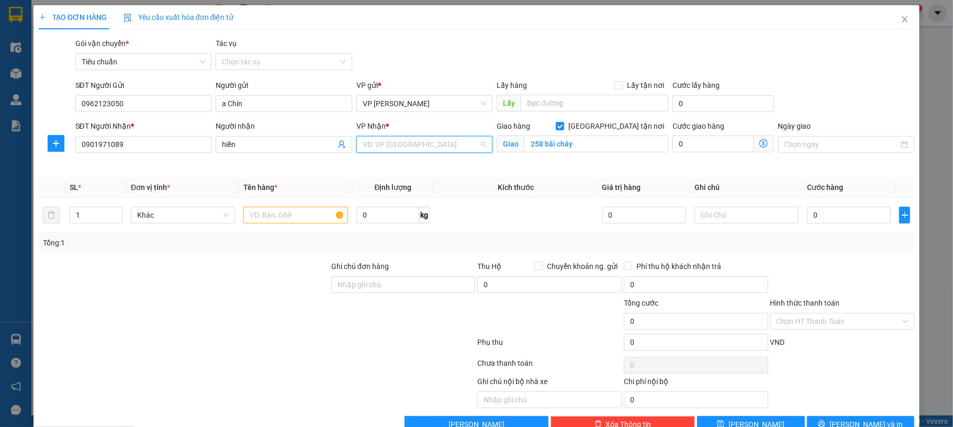
click at [461, 147] on input "search" at bounding box center [421, 145] width 117 height 16
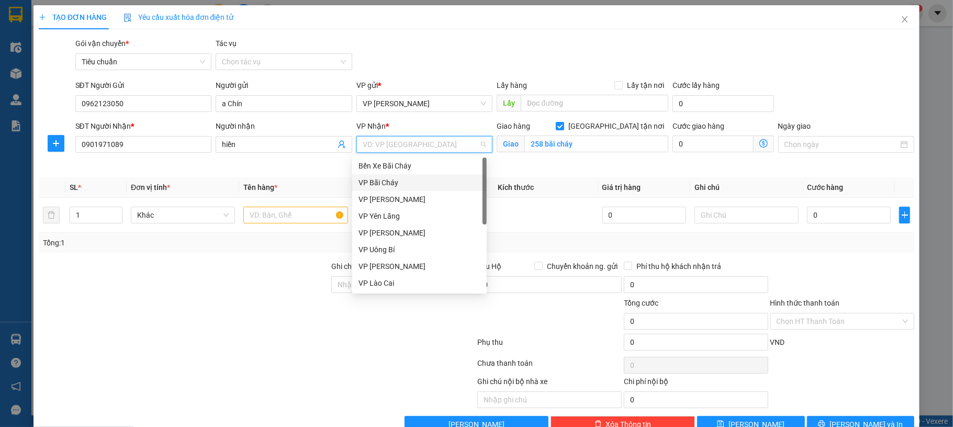
click at [405, 183] on div "VP Bãi Cháy" at bounding box center [420, 183] width 122 height 12
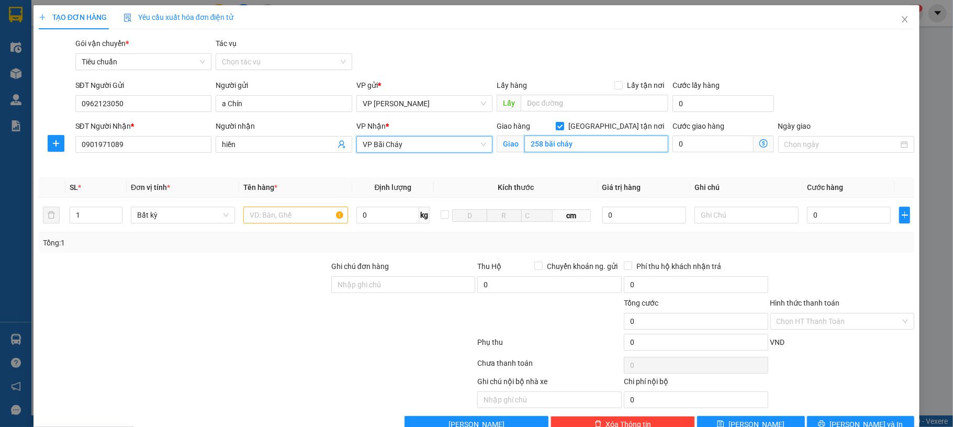
click at [544, 139] on input "258 bãi cháy" at bounding box center [596, 144] width 144 height 17
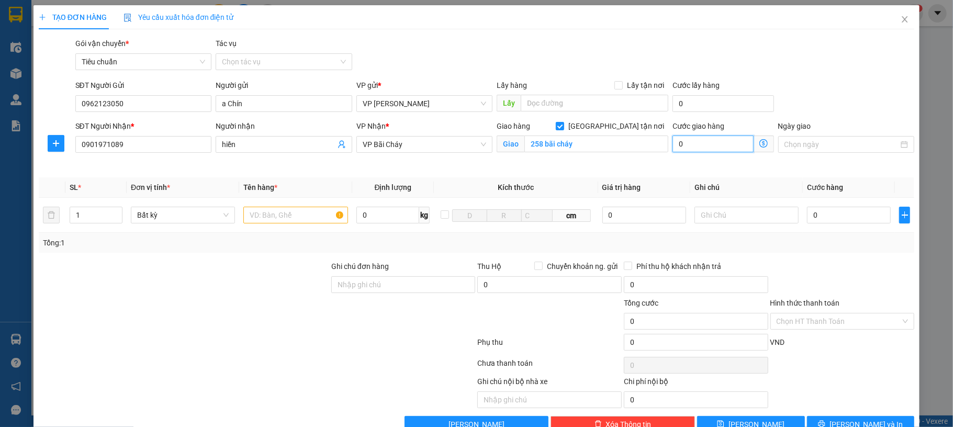
click at [689, 151] on input "0" at bounding box center [713, 144] width 81 height 17
type input "50"
click at [823, 97] on div "SĐT Người Gửi 0962123050 Người gửi a Chín VP gửi * VP Dương Đình Nghệ Lấy hàng …" at bounding box center [495, 98] width 844 height 37
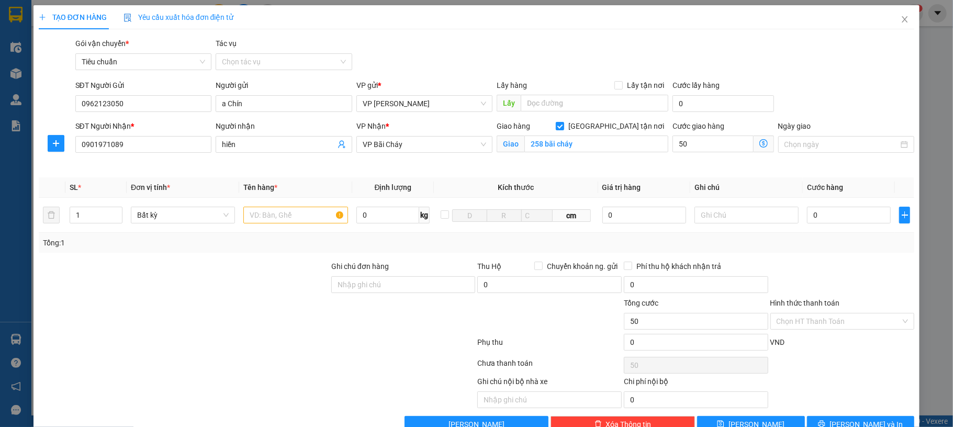
type input "50.000"
click at [298, 208] on input "text" at bounding box center [295, 215] width 104 height 17
type input "1 ct"
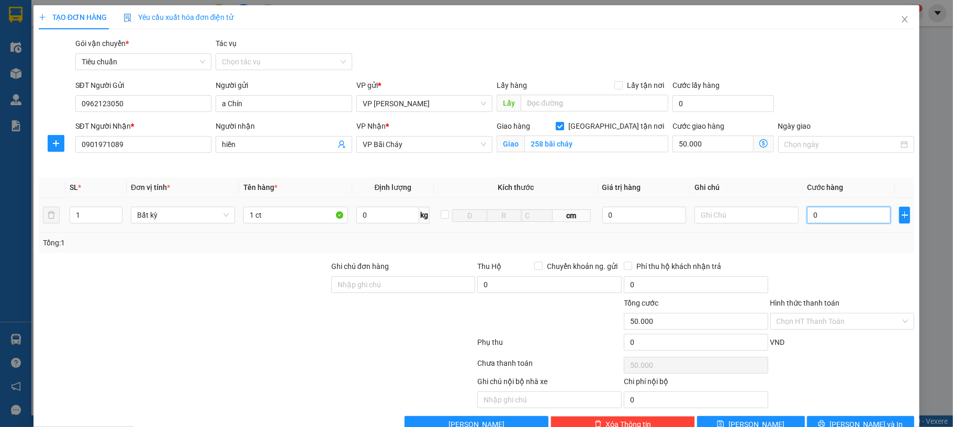
click at [832, 218] on input "0" at bounding box center [849, 215] width 84 height 17
type input "50"
type input "50.050"
click at [851, 76] on div "Transit Pickup Surcharge Ids Transit Deliver Surcharge Ids Transit Deliver Surc…" at bounding box center [477, 235] width 876 height 395
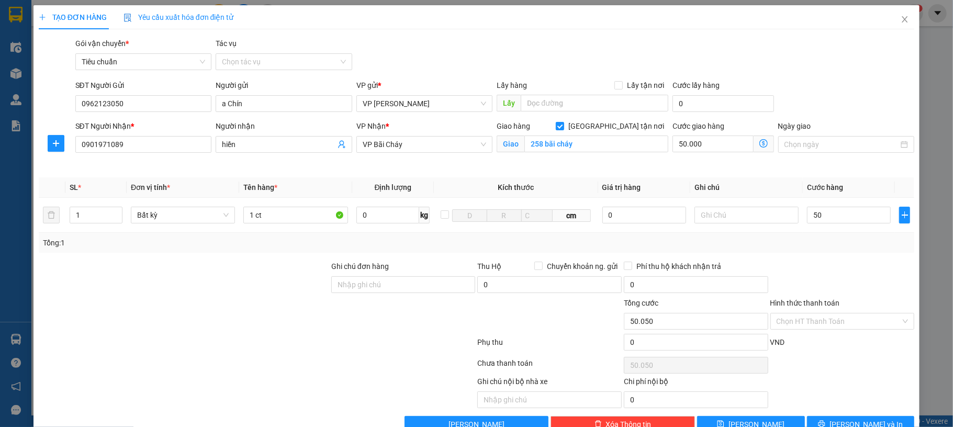
type input "50.000"
type input "100.000"
click at [831, 327] on input "Hình thức thanh toán" at bounding box center [839, 321] width 125 height 16
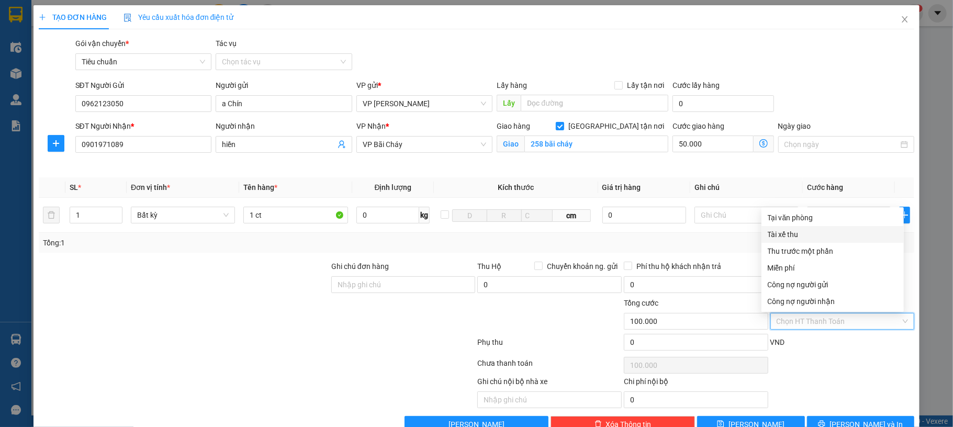
click at [823, 221] on div "Tại văn phòng" at bounding box center [833, 218] width 130 height 12
type input "0"
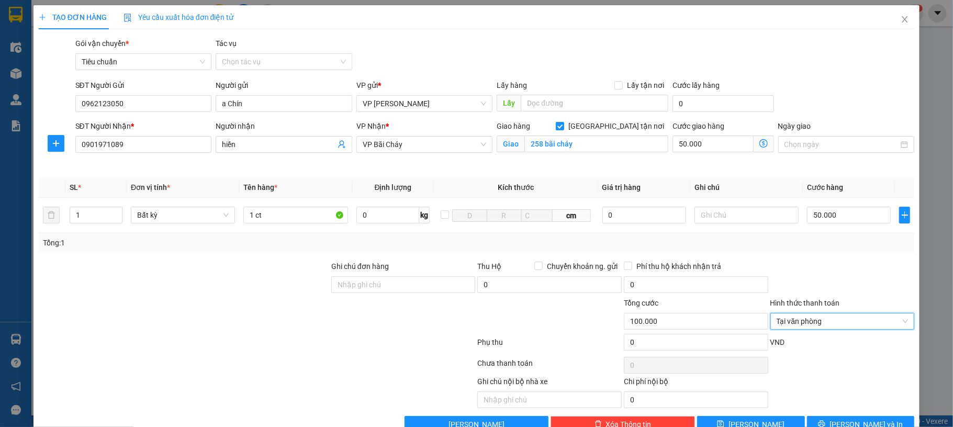
scroll to position [28, 0]
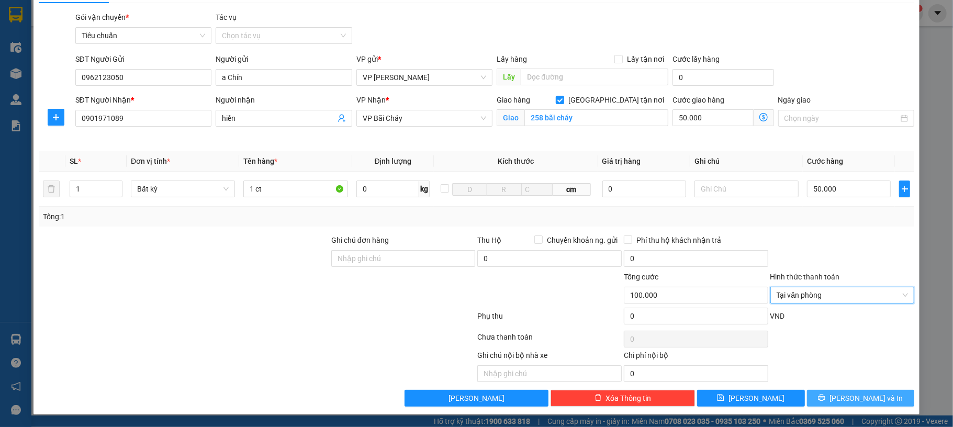
click at [848, 391] on button "[PERSON_NAME] và In" at bounding box center [861, 398] width 108 height 17
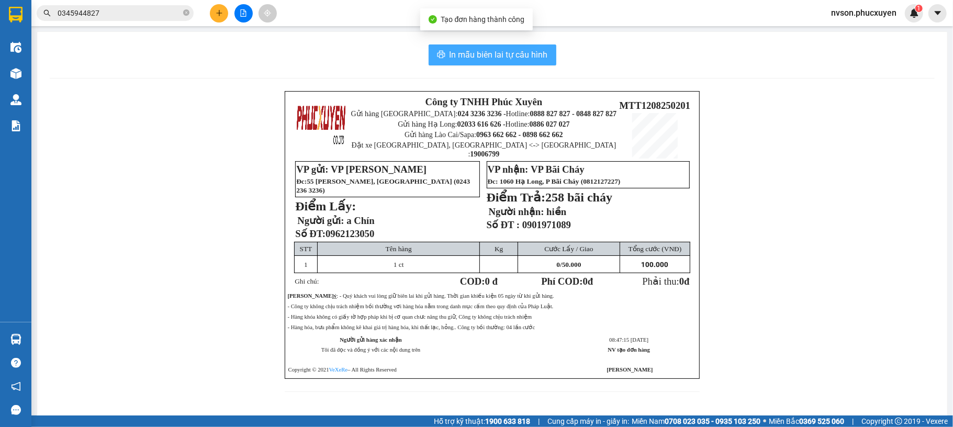
click at [524, 59] on span "In mẫu biên lai tự cấu hình" at bounding box center [499, 54] width 98 height 13
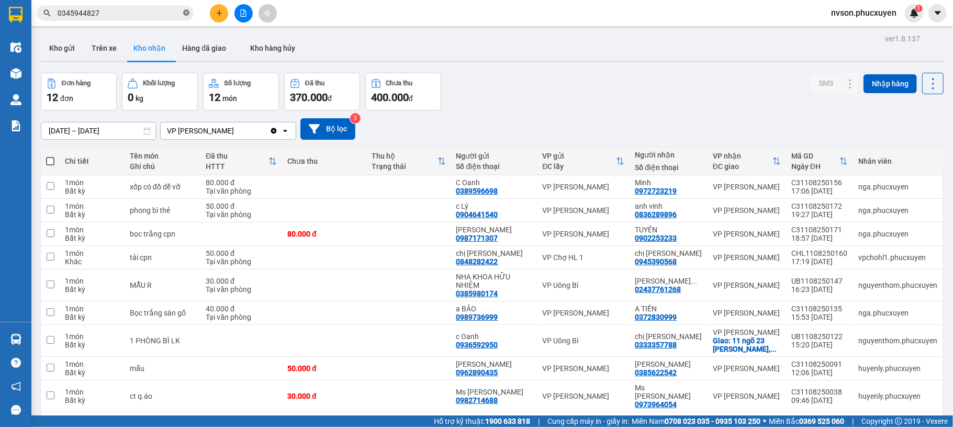
click at [185, 13] on icon "close-circle" at bounding box center [186, 12] width 6 height 6
click at [222, 11] on icon "plus" at bounding box center [219, 12] width 7 height 7
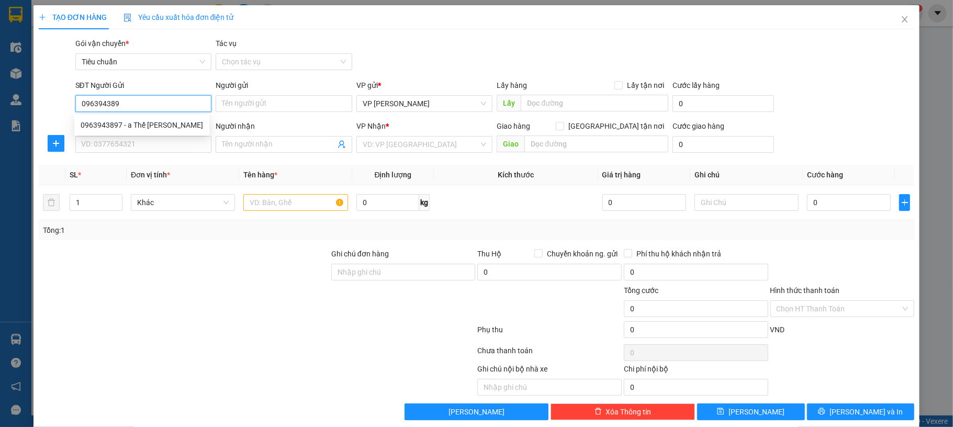
type input "0963943897"
click at [143, 121] on div "0963943897 - a Thế Anh" at bounding box center [142, 125] width 122 height 12
type input "a Thế Anh"
checkbox input "true"
type input "ứng"
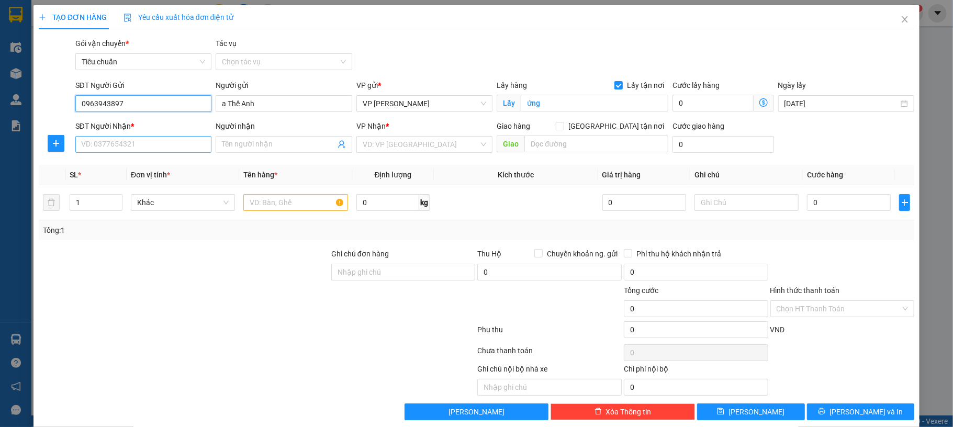
type input "0963943897"
click at [153, 150] on input "SĐT Người Nhận *" at bounding box center [143, 144] width 137 height 17
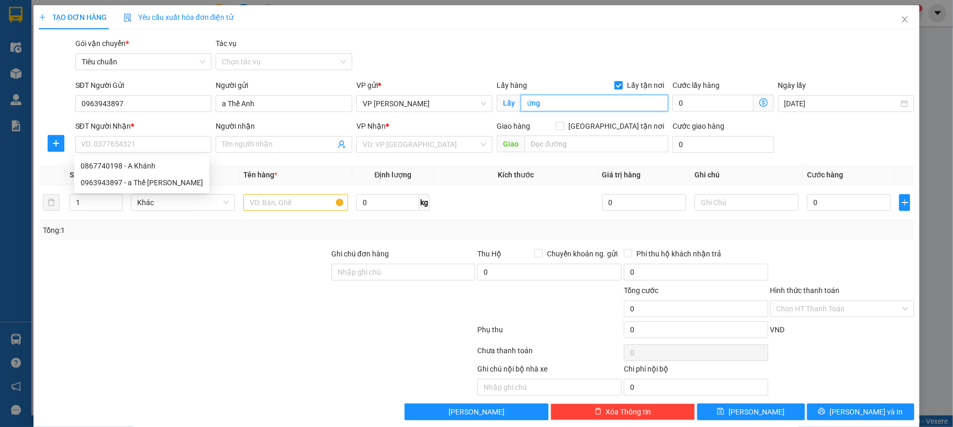
click at [587, 104] on input "ứng" at bounding box center [595, 103] width 148 height 17
click at [588, 104] on input "ứng" at bounding box center [595, 103] width 148 height 17
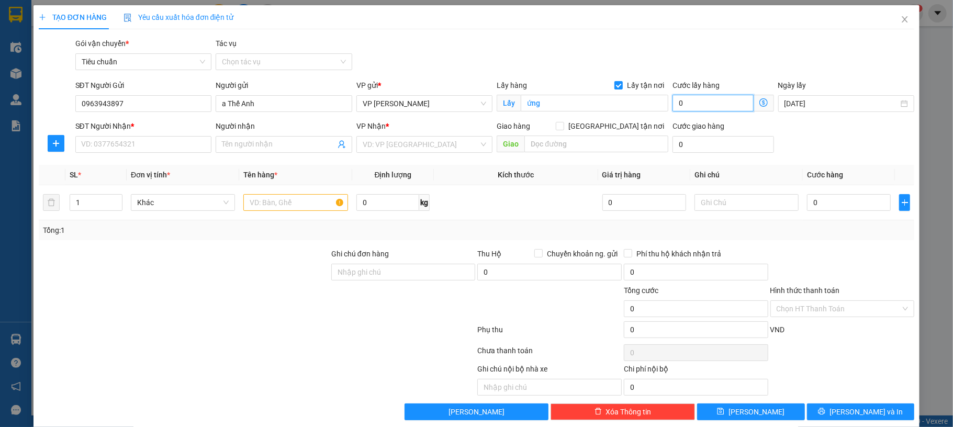
click at [689, 105] on input "0" at bounding box center [713, 103] width 81 height 17
type input "80"
click at [729, 24] on div "TẠO ĐƠN HÀNG Yêu cầu xuất hóa đơn điện tử" at bounding box center [477, 17] width 876 height 24
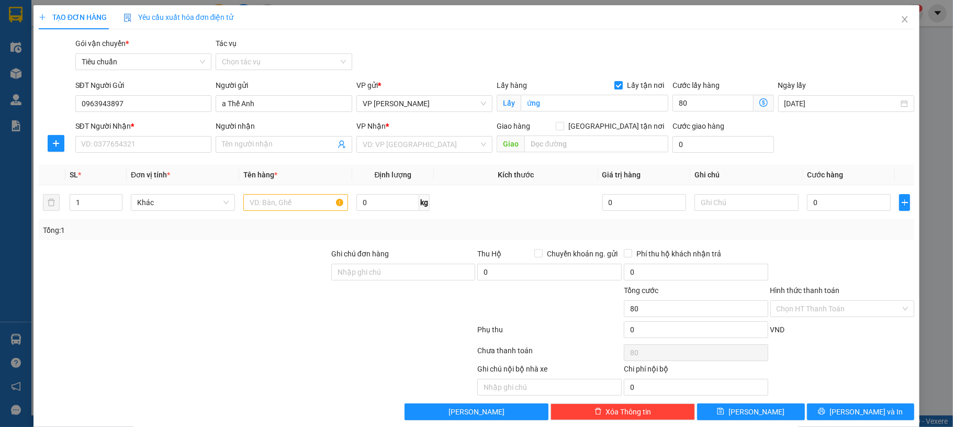
type input "80.000"
click at [155, 138] on input "SĐT Người Nhận *" at bounding box center [143, 144] width 137 height 17
type input "0867740198"
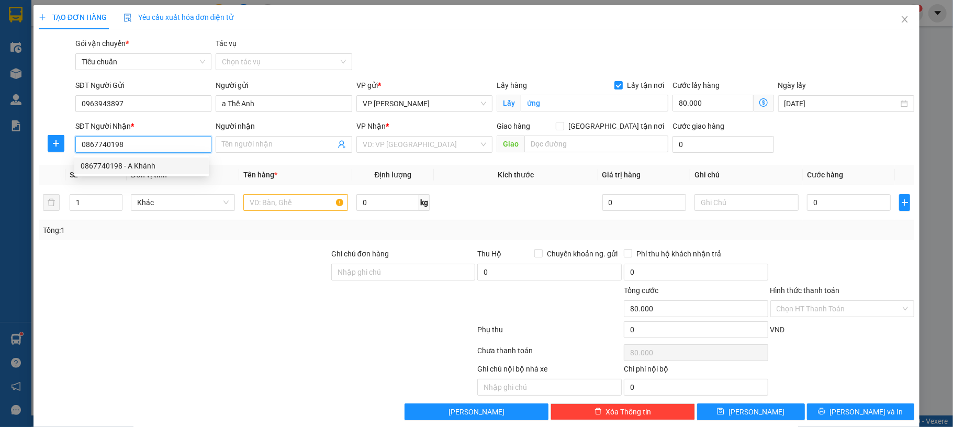
click at [150, 160] on div "0867740198 - A Khánh" at bounding box center [142, 166] width 122 height 12
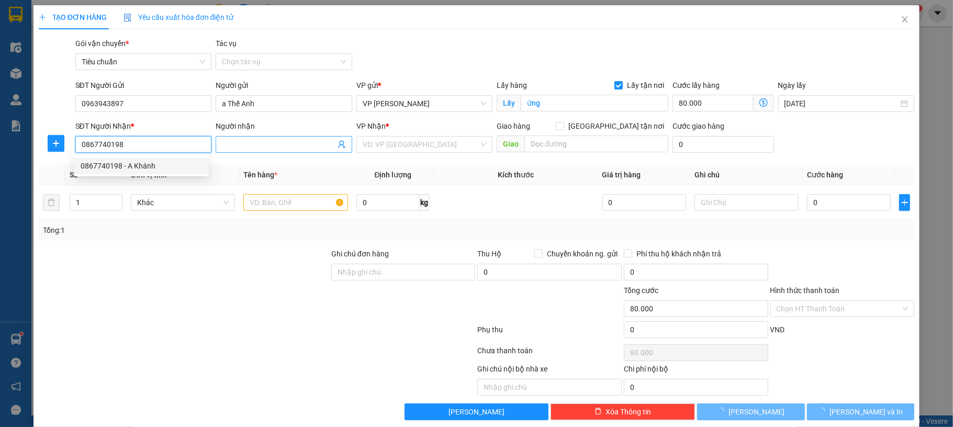
type input "A Khánh"
type input "0867740198"
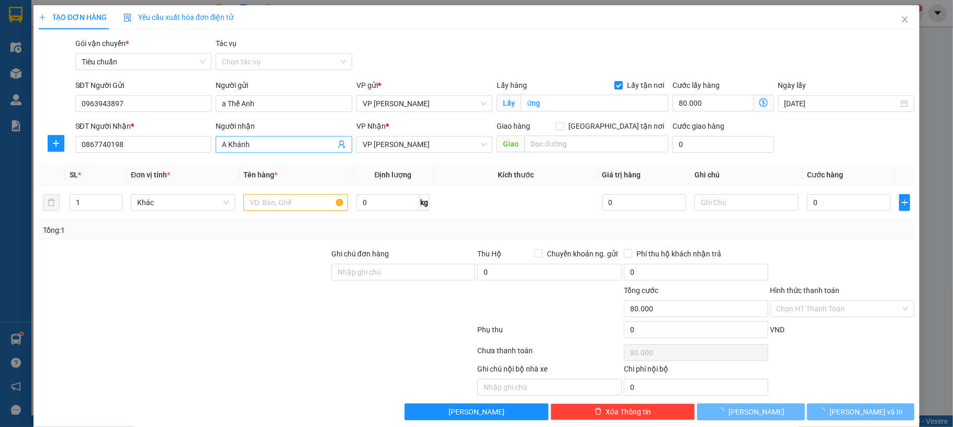
click at [257, 143] on input "A Khánh" at bounding box center [279, 145] width 114 height 12
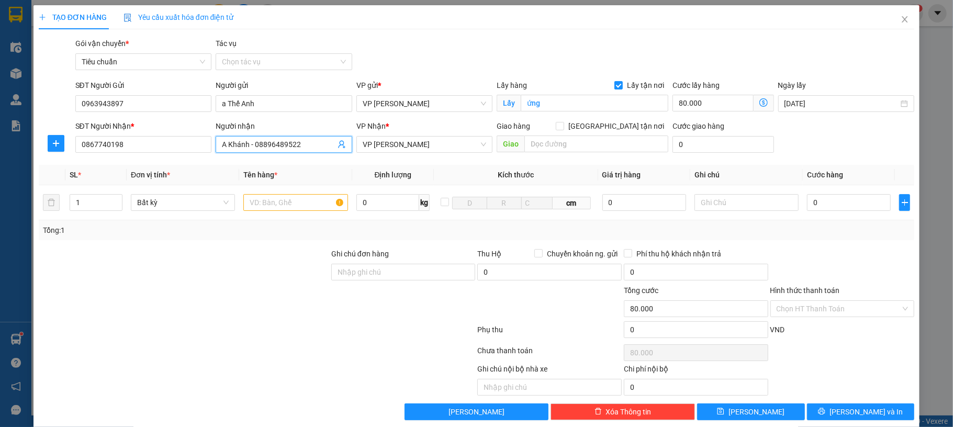
click at [251, 143] on input "A Khánh - 08896489522" at bounding box center [279, 145] width 114 height 12
type input "A Khánh -( 08896489522 - huần )"
click at [271, 203] on input "text" at bounding box center [295, 202] width 104 height 17
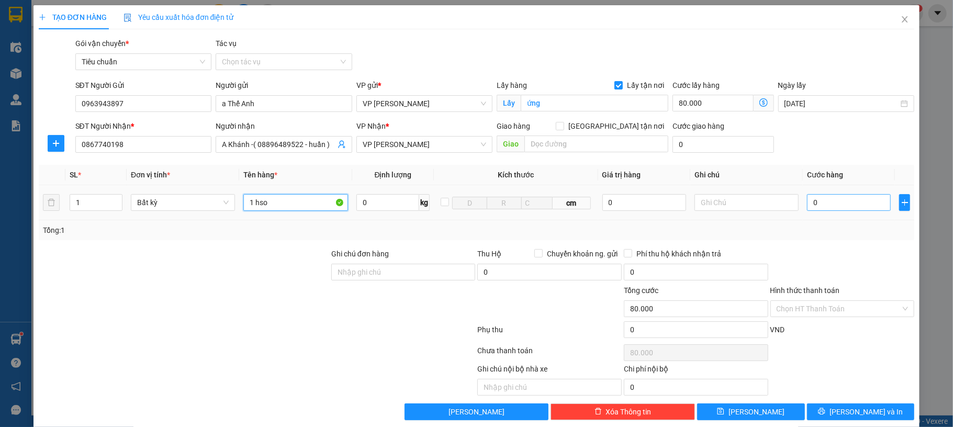
type input "1 hso"
click at [834, 205] on input "0" at bounding box center [849, 202] width 84 height 17
type input "50"
type input "80.050"
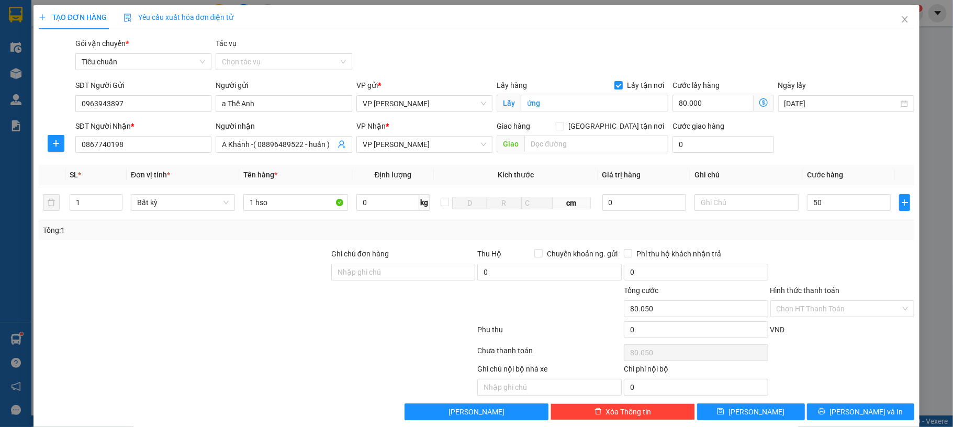
type input "50.000"
type input "130.000"
click at [850, 141] on div "SĐT Người Nhận * 0867740198 Người nhận A Khánh -( 08896489522 - huần ) VP Nhận …" at bounding box center [495, 138] width 844 height 37
click at [844, 408] on span "[PERSON_NAME] và In" at bounding box center [866, 412] width 73 height 12
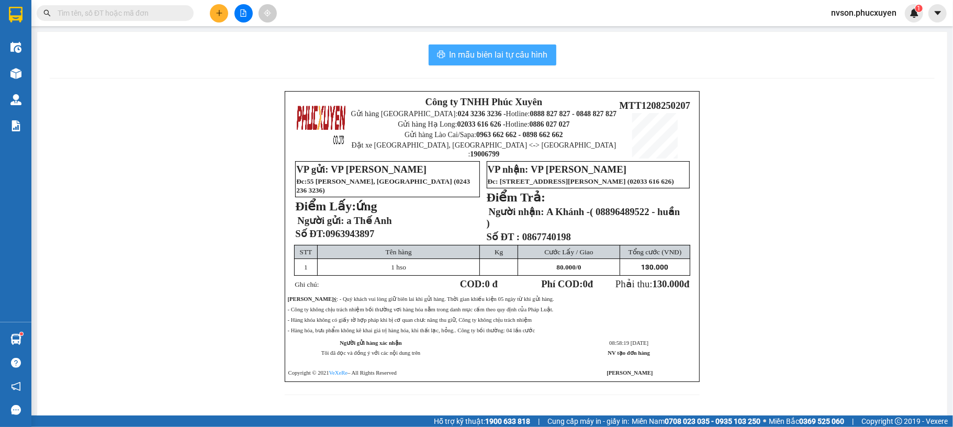
click at [512, 61] on span "In mẫu biên lai tự cấu hình" at bounding box center [499, 54] width 98 height 13
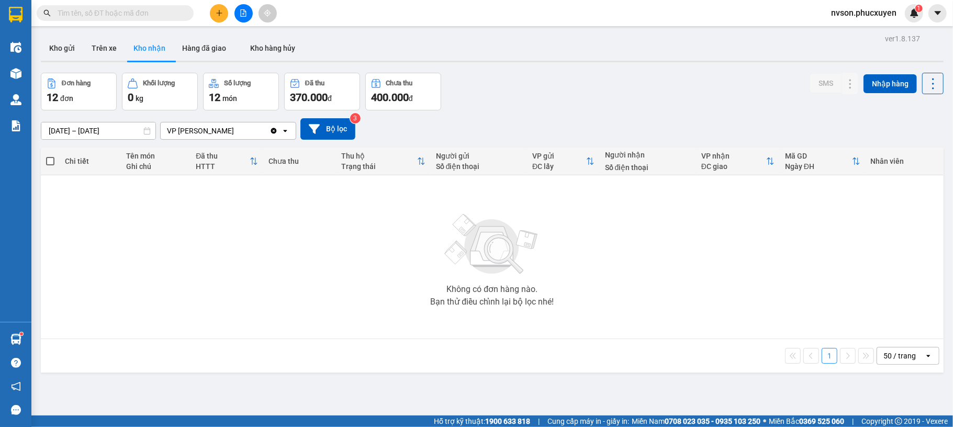
click at [218, 10] on icon "plus" at bounding box center [219, 12] width 7 height 7
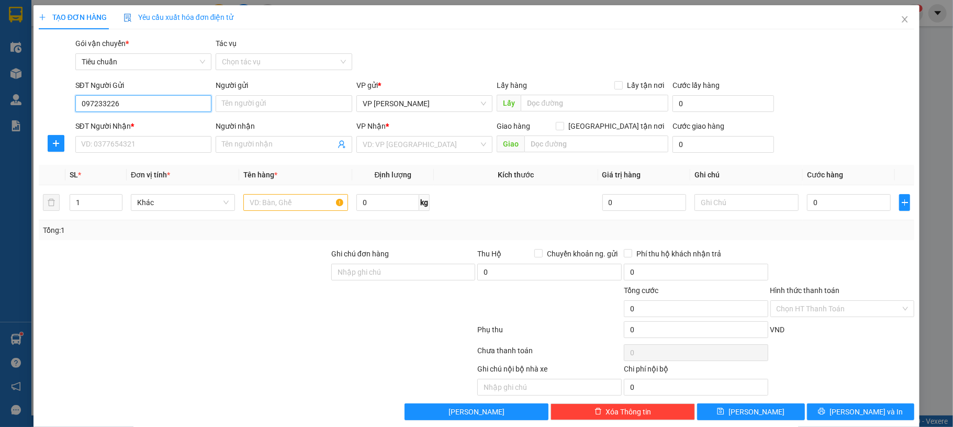
type input "0972332268"
click at [172, 103] on input "0972332268" at bounding box center [143, 103] width 137 height 17
click at [172, 118] on div "0972332268 - a Việt" at bounding box center [141, 125] width 135 height 17
type input "a Việt"
type input "0972332268"
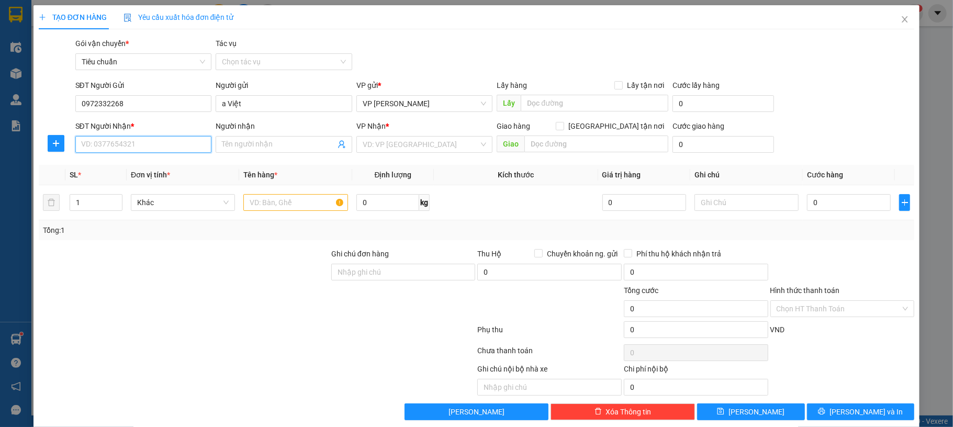
click at [163, 141] on input "SĐT Người Nhận *" at bounding box center [143, 144] width 137 height 17
type input "0866990338"
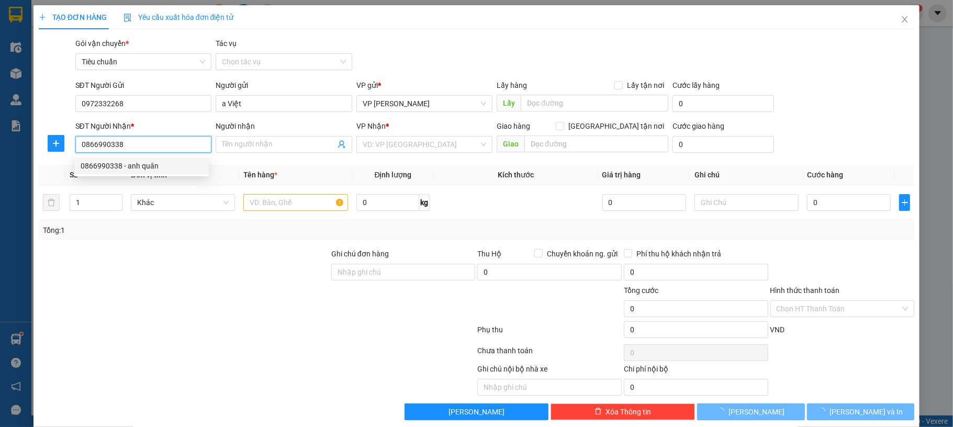
click at [176, 162] on div "0866990338 - anh quân" at bounding box center [142, 166] width 122 height 12
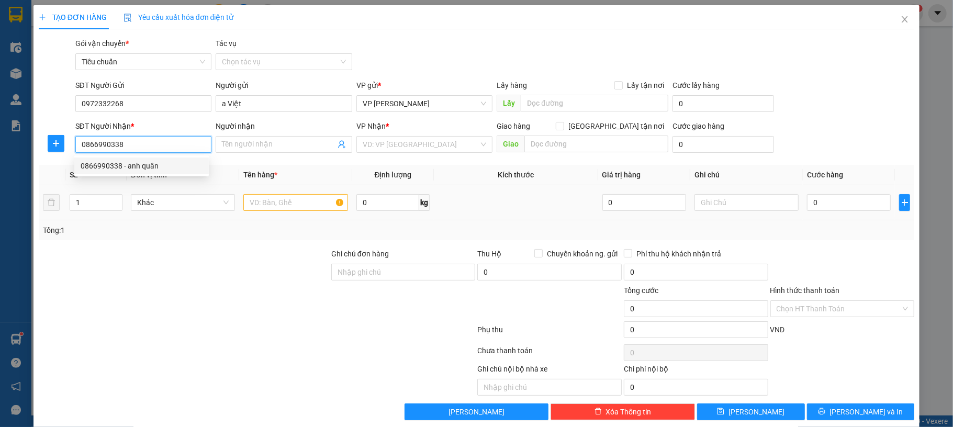
type input "anh quân"
type input "0866990338"
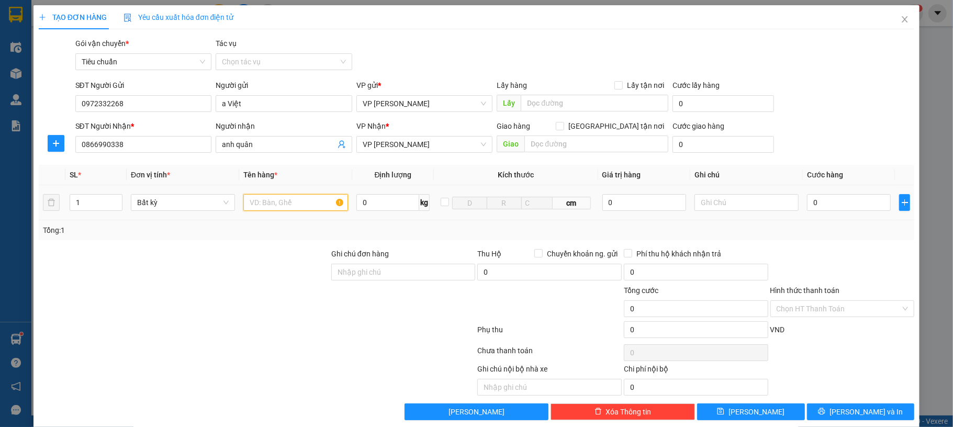
click at [308, 206] on input "text" at bounding box center [295, 202] width 104 height 17
type input "1 hso"
click at [822, 201] on input "0" at bounding box center [849, 202] width 84 height 17
click at [825, 156] on div "SĐT Người Nhận * 0866990338 Người nhận anh quân VP Nhận * VP Hạ Long Giao hàng …" at bounding box center [495, 138] width 844 height 37
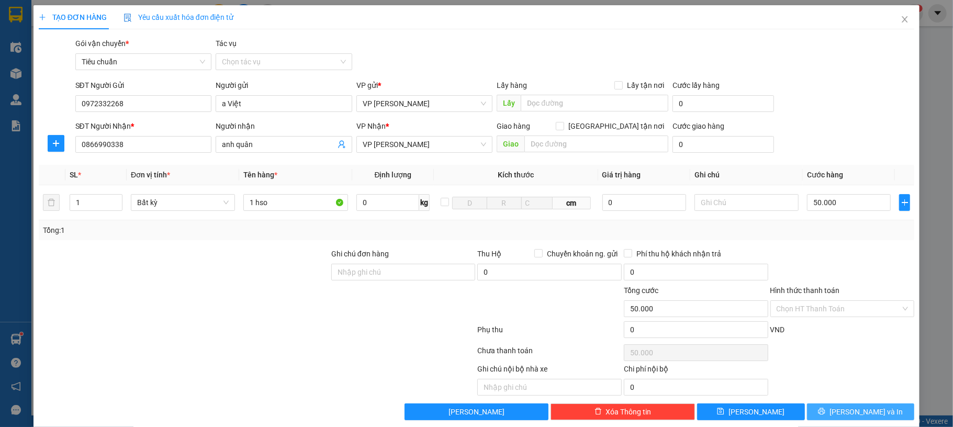
click at [827, 413] on button "[PERSON_NAME] và In" at bounding box center [861, 412] width 108 height 17
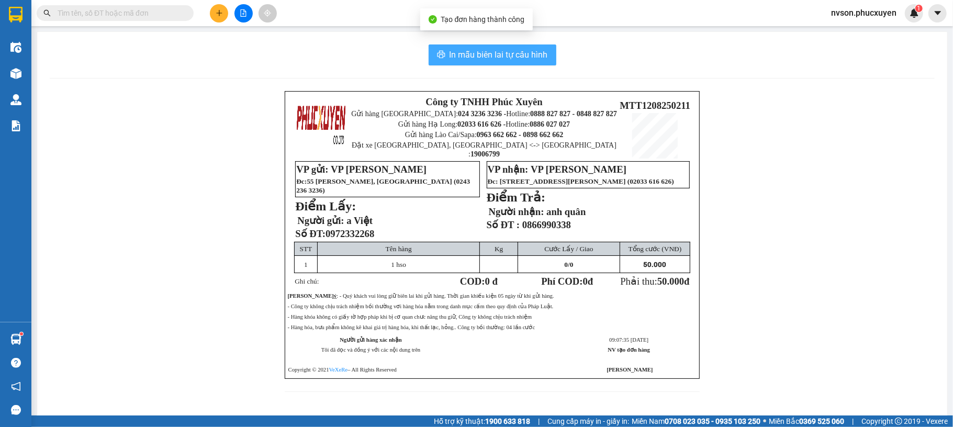
click at [457, 57] on span "In mẫu biên lai tự cấu hình" at bounding box center [499, 54] width 98 height 13
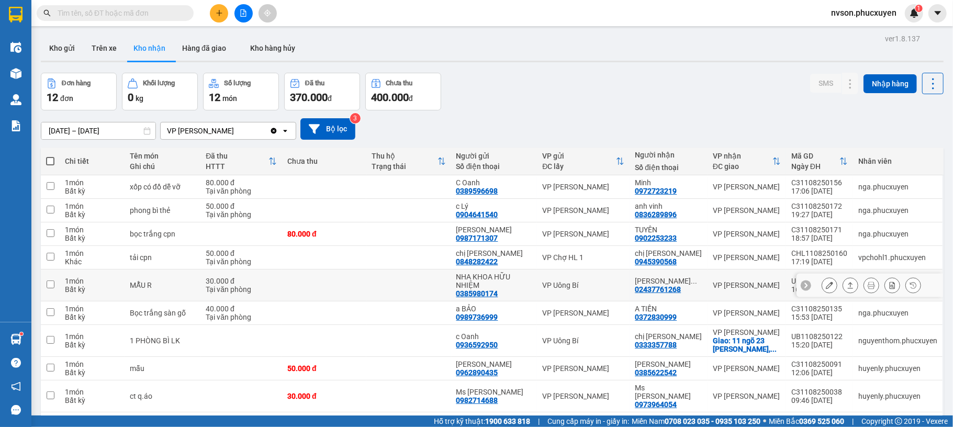
click at [386, 283] on td at bounding box center [408, 286] width 84 height 32
checkbox input "true"
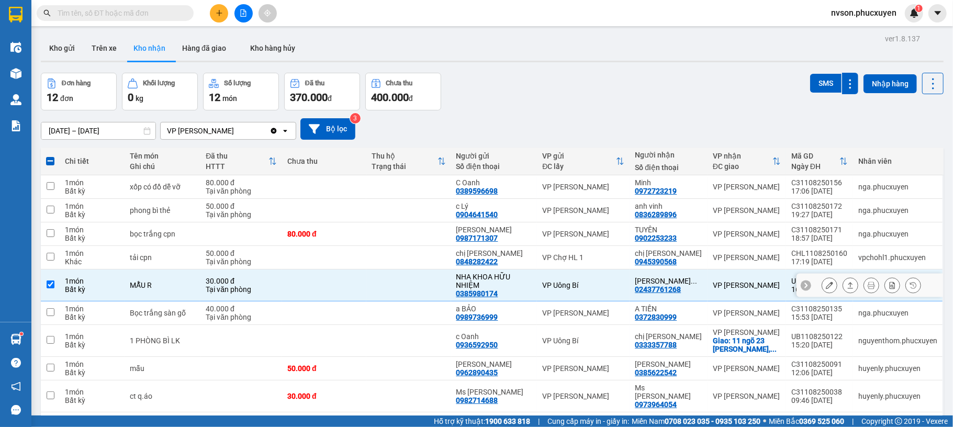
click at [826, 287] on icon at bounding box center [829, 285] width 7 height 7
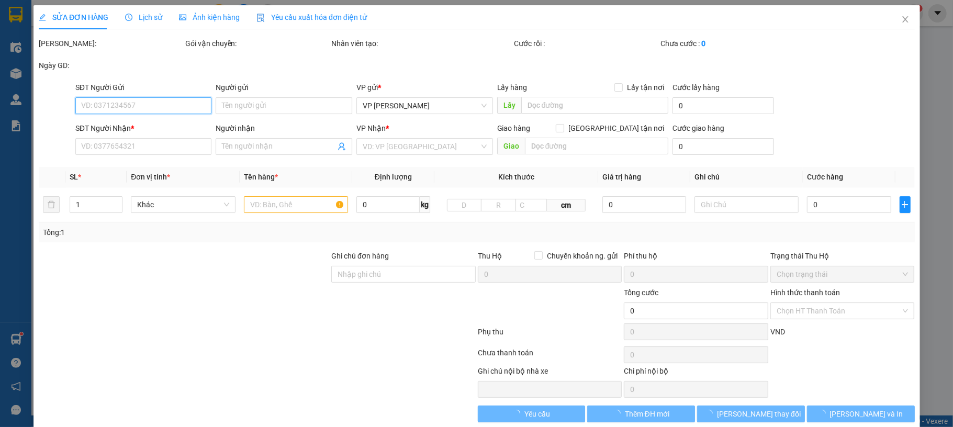
type input "0385980174"
type input "NHA KHOA HỮU NHIỆM"
type input "02437761268"
type input "Lad Vũ Gia/0968166300"
type input "30.000"
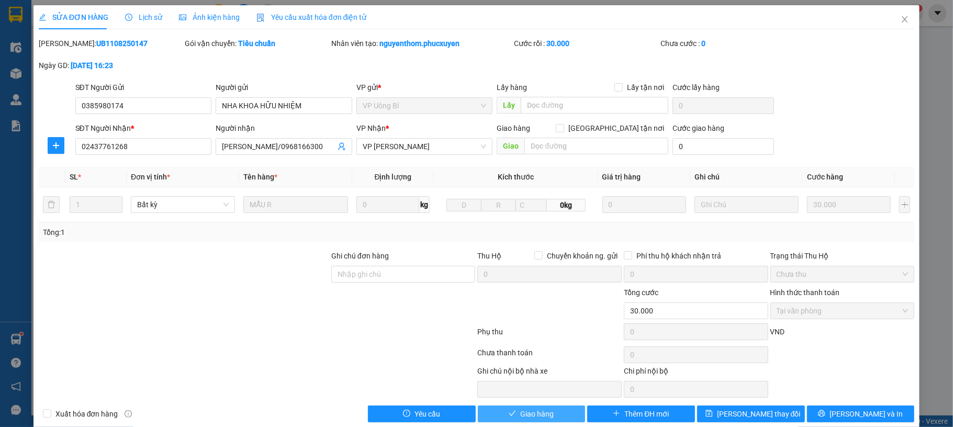
click at [533, 420] on span "Giao hàng" at bounding box center [536, 414] width 33 height 12
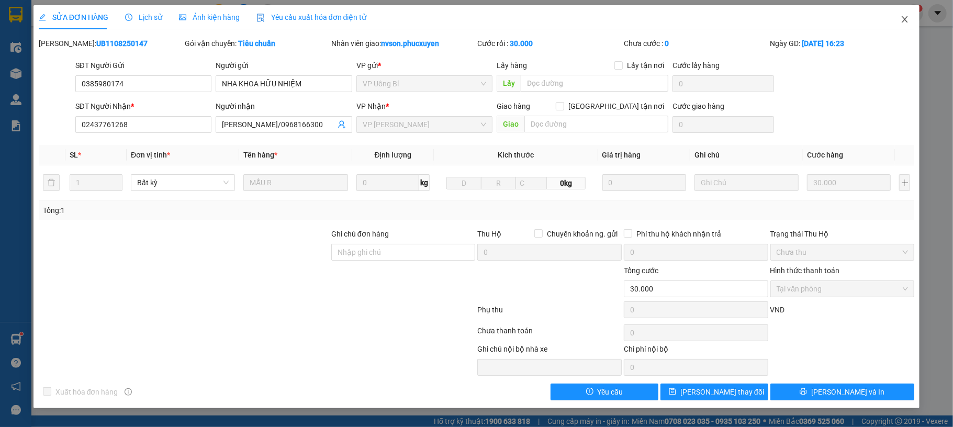
click at [906, 27] on span "Close" at bounding box center [904, 19] width 29 height 29
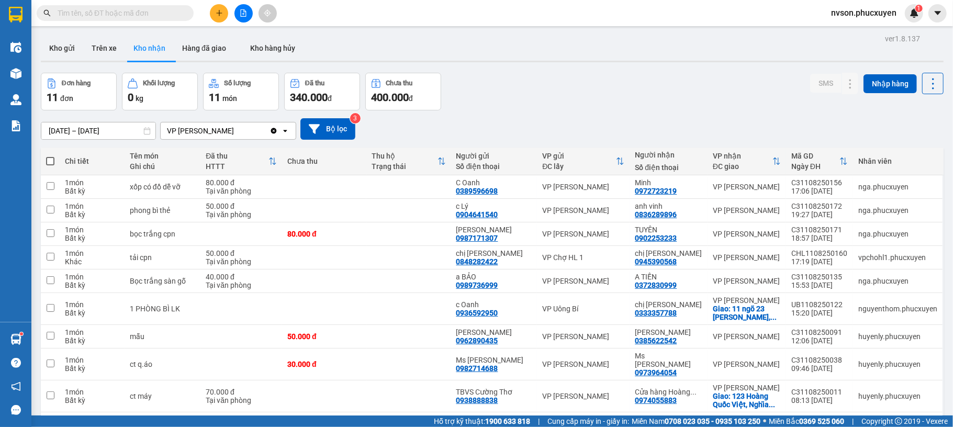
click at [216, 15] on icon "plus" at bounding box center [219, 12] width 7 height 7
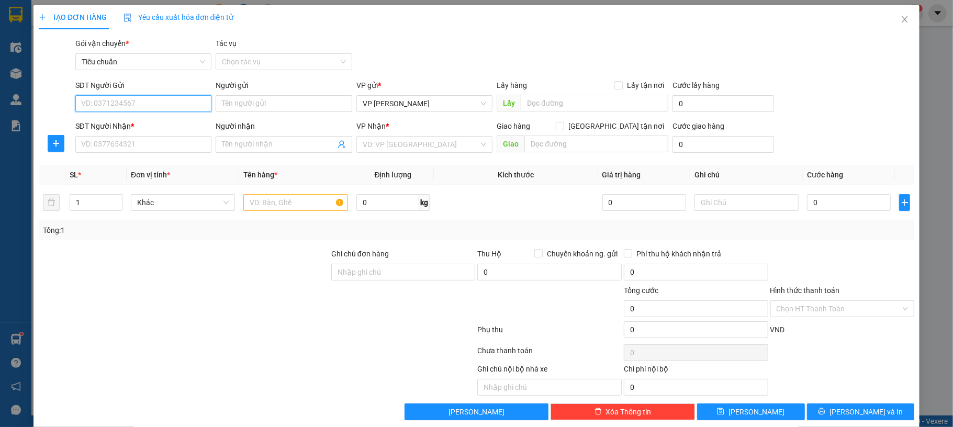
click at [155, 105] on input "SĐT Người Gửi" at bounding box center [143, 103] width 137 height 17
type input "0"
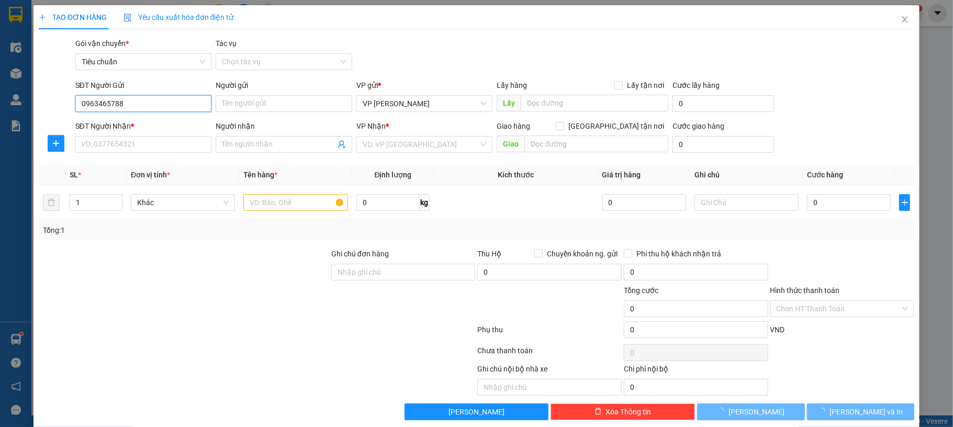
click at [149, 95] on input "0963465788" at bounding box center [143, 103] width 137 height 17
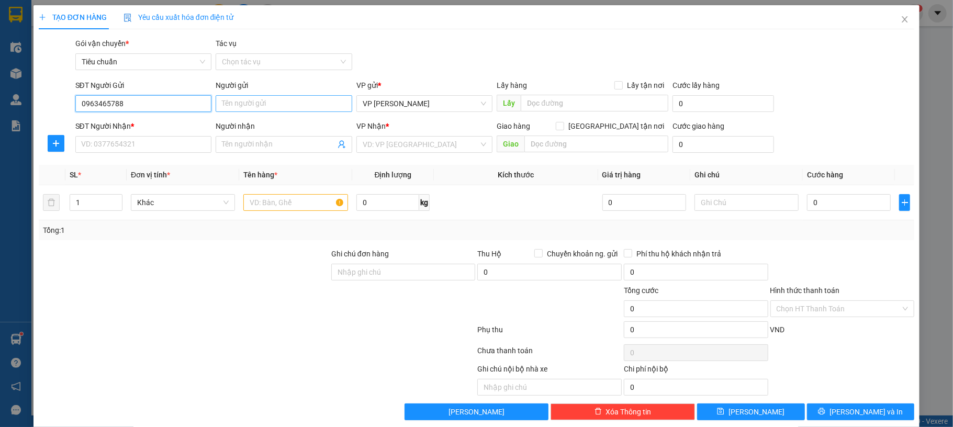
type input "0963465788"
click at [264, 108] on input "Người gửi" at bounding box center [284, 103] width 137 height 17
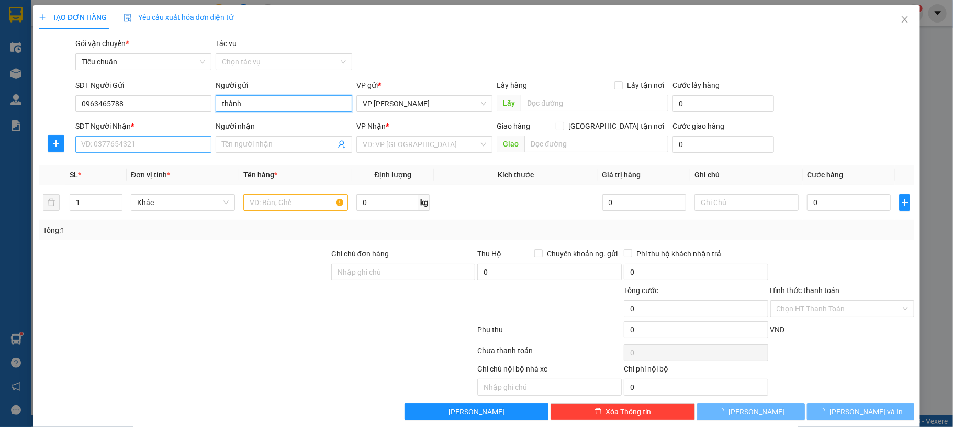
type input "thành"
click at [133, 147] on input "SĐT Người Nhận *" at bounding box center [143, 144] width 137 height 17
click at [132, 147] on input "0335428385" at bounding box center [143, 144] width 137 height 17
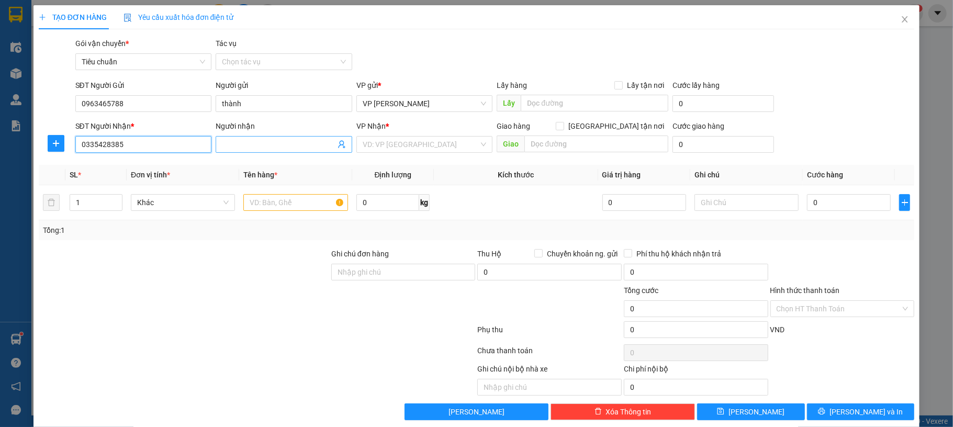
type input "0335428385"
click at [268, 149] on input "Người nhận" at bounding box center [279, 145] width 114 height 12
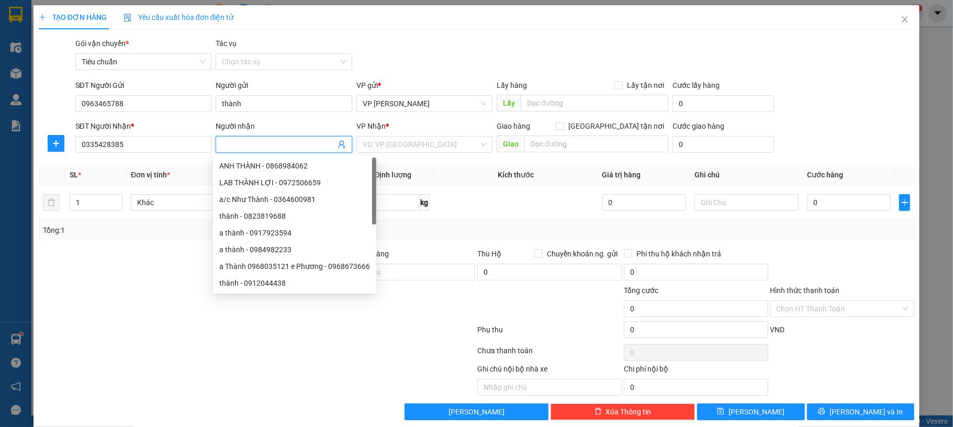
type input "H"
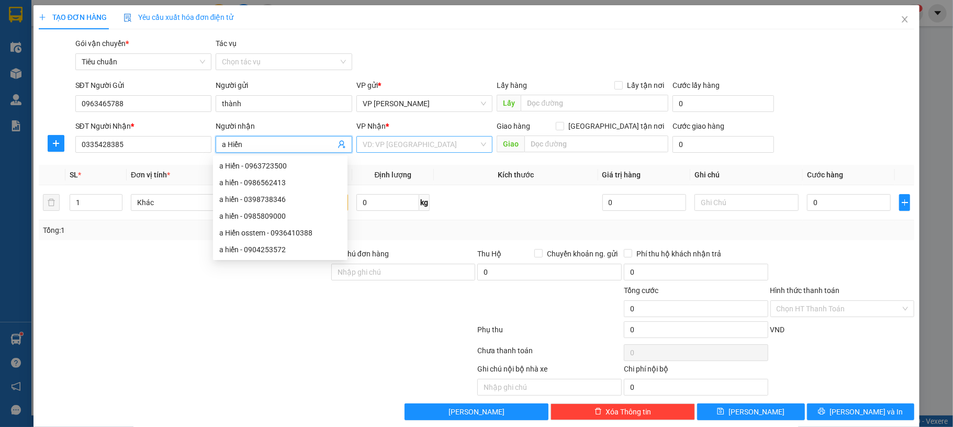
type input "a Hiển"
click at [436, 148] on input "search" at bounding box center [421, 145] width 117 height 16
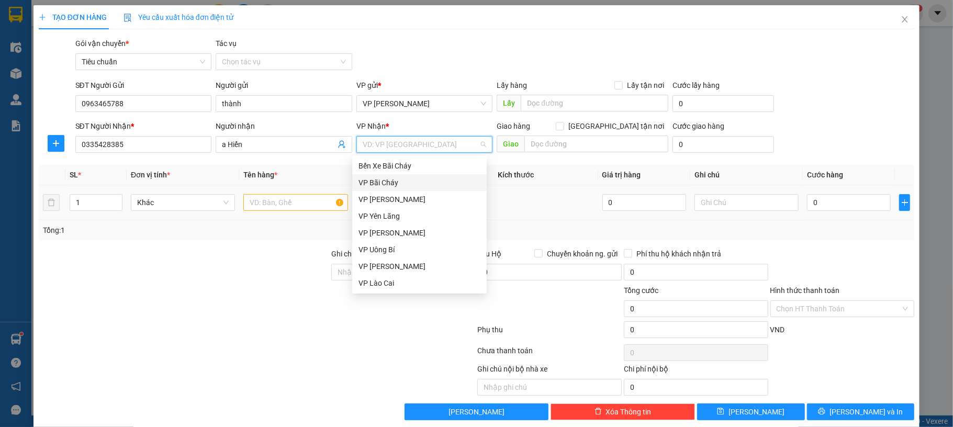
drag, startPoint x: 409, startPoint y: 181, endPoint x: 397, endPoint y: 187, distance: 14.0
click at [409, 181] on div "VP Bãi Cháy" at bounding box center [420, 183] width 122 height 12
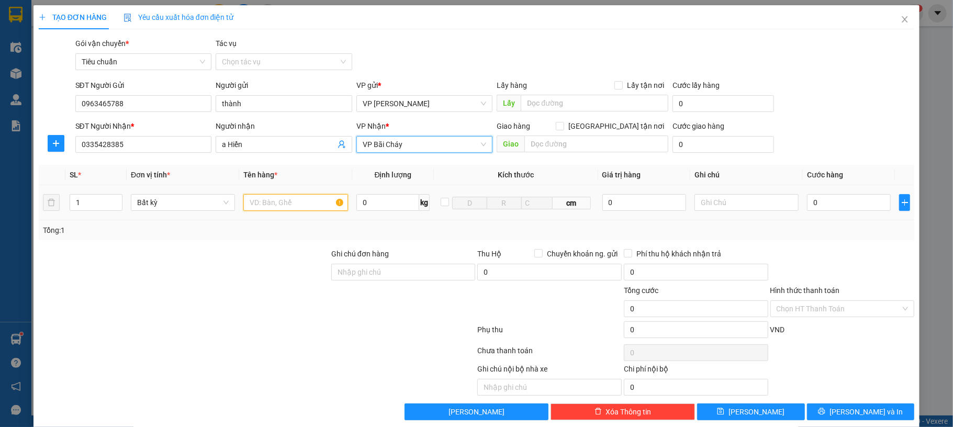
click at [292, 202] on input "text" at bounding box center [295, 202] width 104 height 17
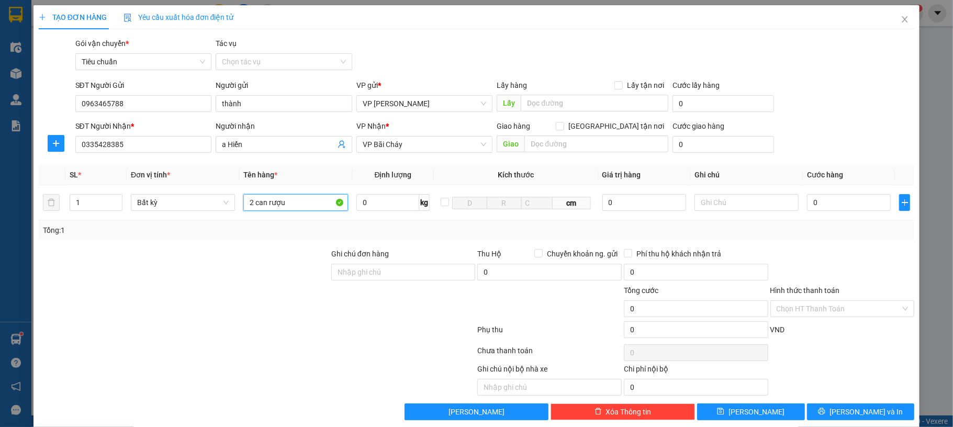
type input "2 can rượu"
click at [840, 143] on div "SĐT Người Nhận * 0335428385 Người nhận a Hiển VP Nhận * VP Bãi Cháy Giao hàng G…" at bounding box center [495, 138] width 844 height 37
click at [834, 199] on input "0" at bounding box center [849, 202] width 84 height 17
type input "10"
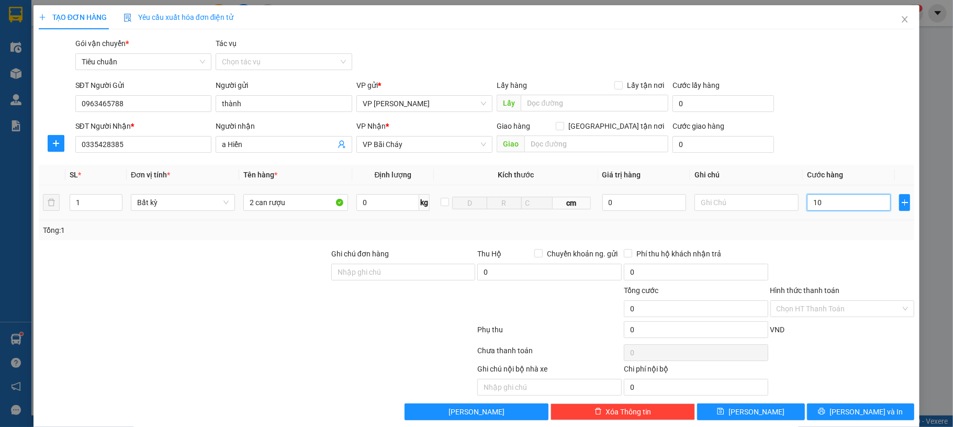
type input "10"
type input "100"
click at [838, 144] on div "SĐT Người Nhận * 0335428385 Người nhận a Hiển VP Nhận * VP Bãi Cháy Giao hàng G…" at bounding box center [495, 138] width 844 height 37
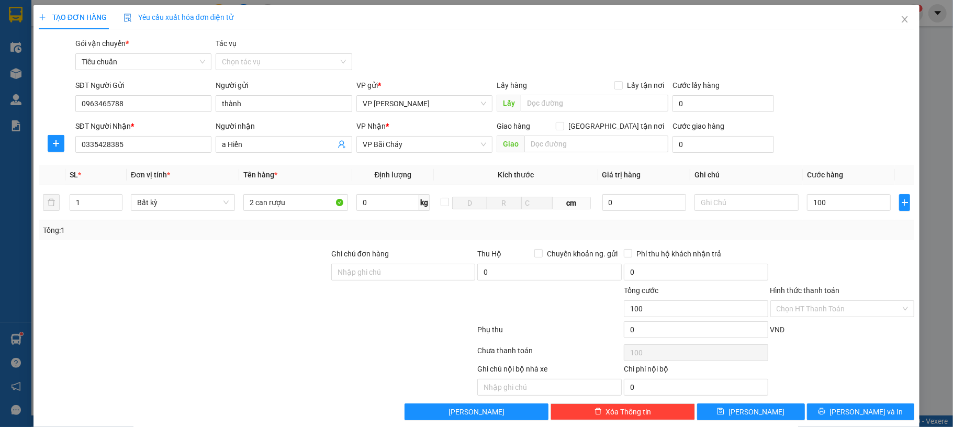
type input "100.000"
click at [836, 311] on input "Hình thức thanh toán" at bounding box center [839, 309] width 125 height 16
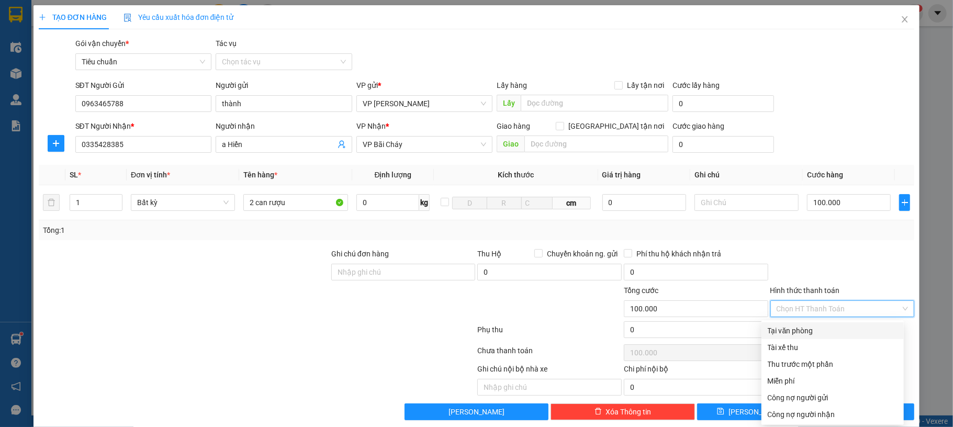
click at [811, 332] on div "Tại văn phòng" at bounding box center [833, 331] width 130 height 12
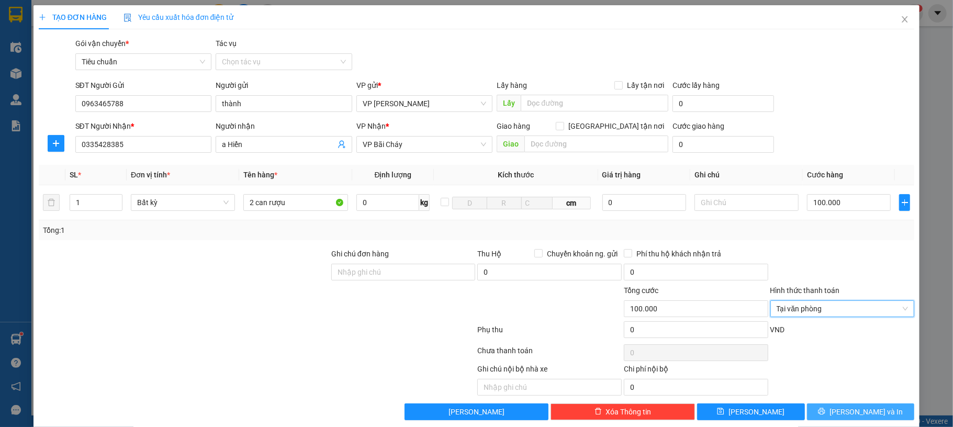
click at [847, 415] on span "[PERSON_NAME] và In" at bounding box center [866, 412] width 73 height 12
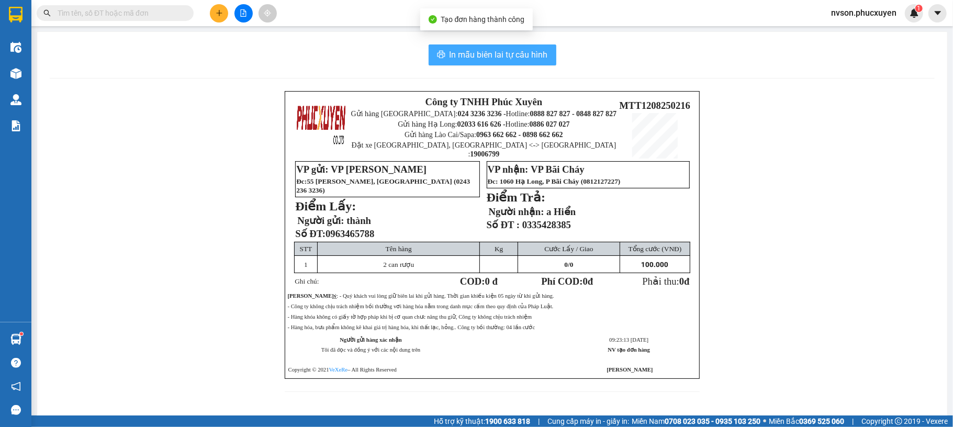
click at [505, 60] on span "In mẫu biên lai tự cấu hình" at bounding box center [499, 54] width 98 height 13
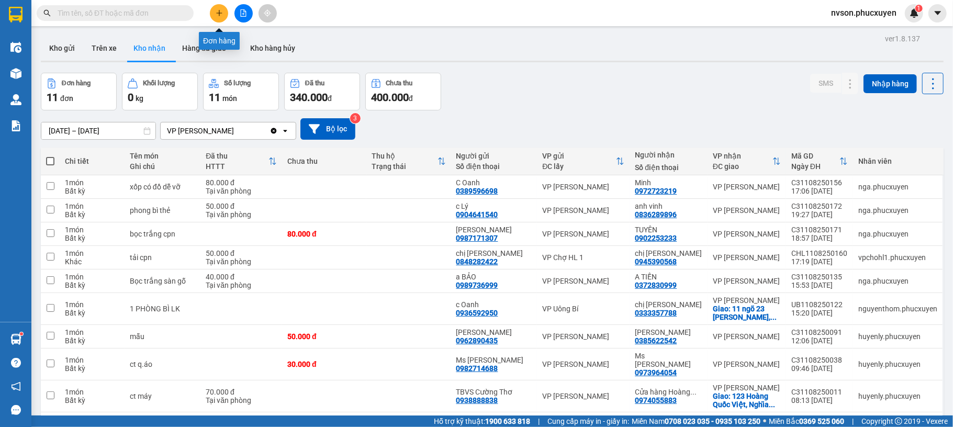
click at [219, 15] on icon "plus" at bounding box center [219, 13] width 1 height 6
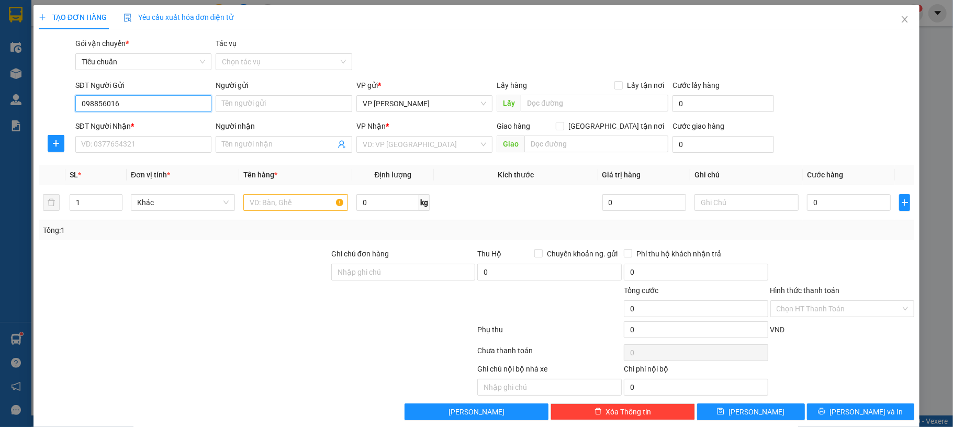
type input "0988560160"
click at [138, 107] on input "0988560160" at bounding box center [143, 103] width 137 height 17
click at [137, 129] on div "0988560160 - vân" at bounding box center [142, 125] width 122 height 12
type input "vân"
type input "0988560160"
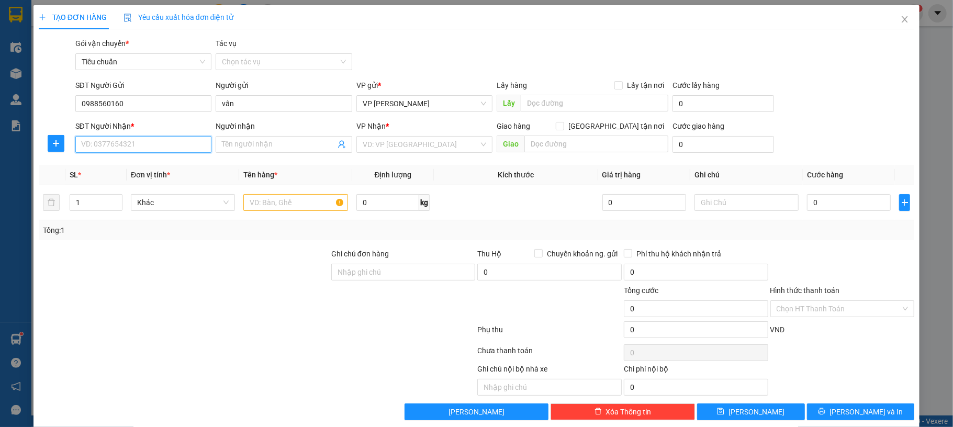
click at [137, 137] on input "SĐT Người Nhận *" at bounding box center [143, 144] width 137 height 17
type input "0982936689"
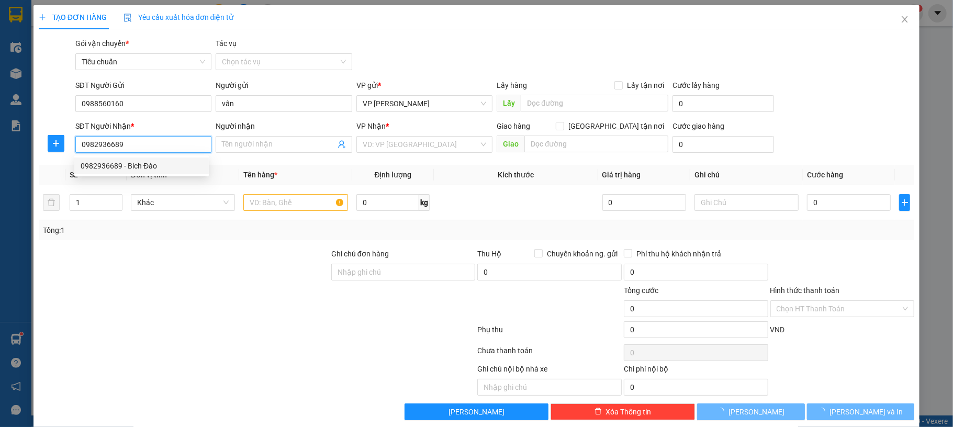
click at [126, 162] on div "0982936689 - Bích Đào" at bounding box center [142, 166] width 122 height 12
type input "Bích Đào"
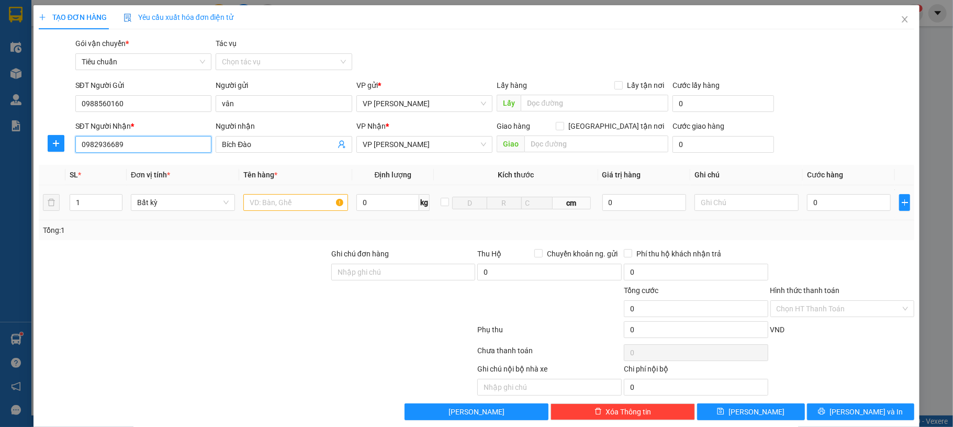
type input "0982936689"
click at [300, 199] on input "text" at bounding box center [295, 202] width 104 height 17
type input "1 bọc dài hoa"
click at [853, 202] on input "0" at bounding box center [849, 202] width 84 height 17
type input "50"
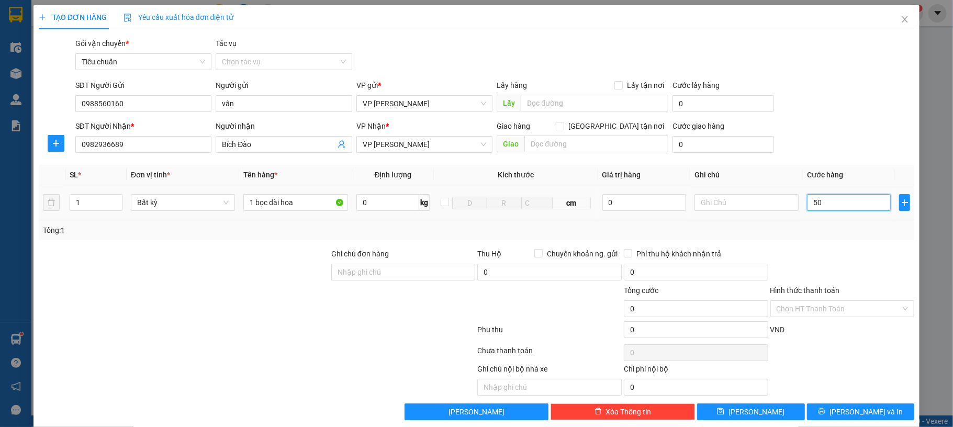
type input "50"
type input "50.000"
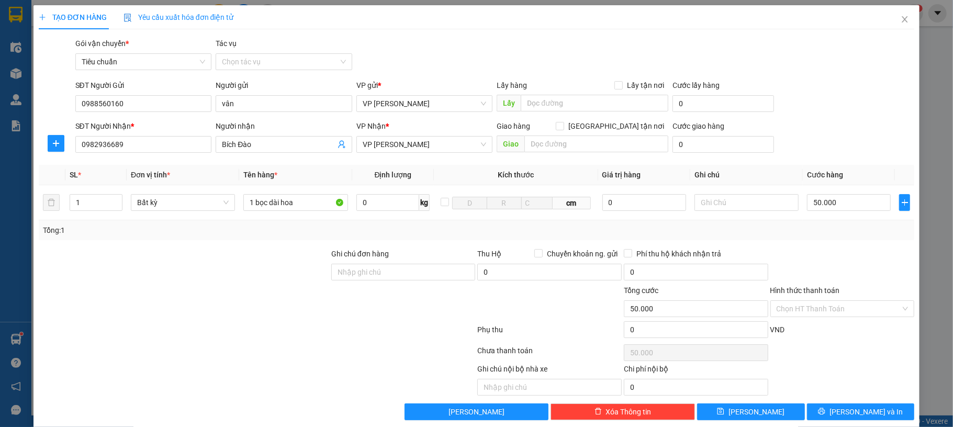
click at [836, 150] on div "SĐT Người Nhận * 0982936689 Người nhận Bích Đào VP Nhận * VP Hạ Long Giao hàng …" at bounding box center [495, 138] width 844 height 37
click at [112, 144] on input "0982936689" at bounding box center [143, 144] width 137 height 17
click at [158, 105] on input "0988560160" at bounding box center [143, 103] width 137 height 17
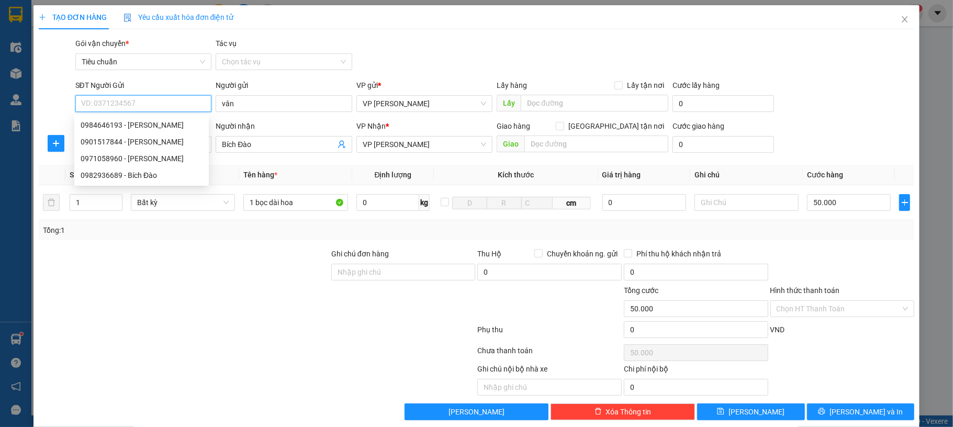
paste input "0984646193"
type input "0984646193"
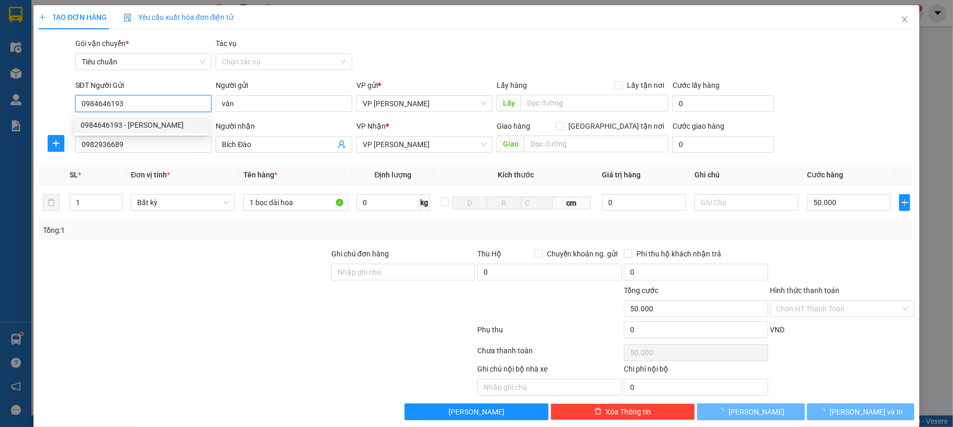
type input "anh hiếu"
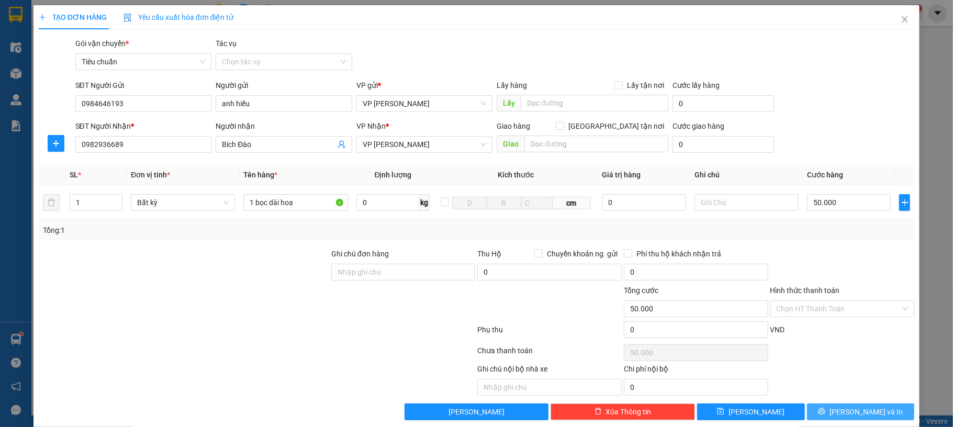
click at [825, 415] on icon "printer" at bounding box center [821, 411] width 7 height 7
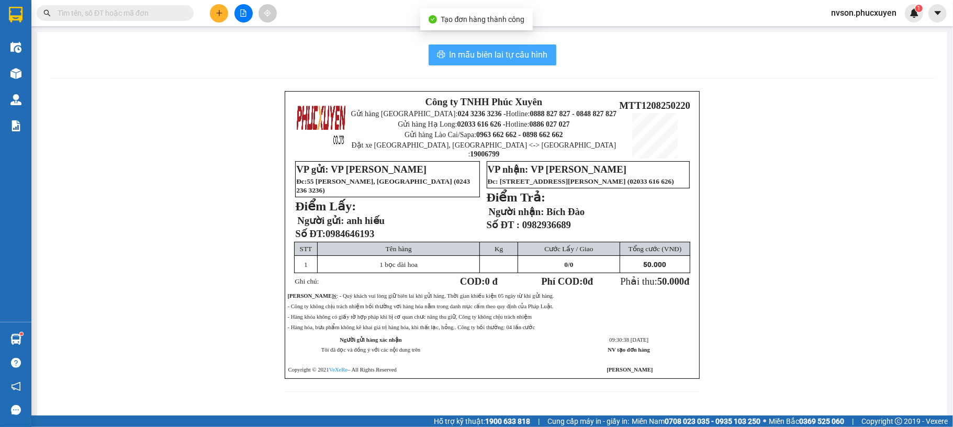
click at [476, 48] on span "In mẫu biên lai tự cấu hình" at bounding box center [499, 54] width 98 height 13
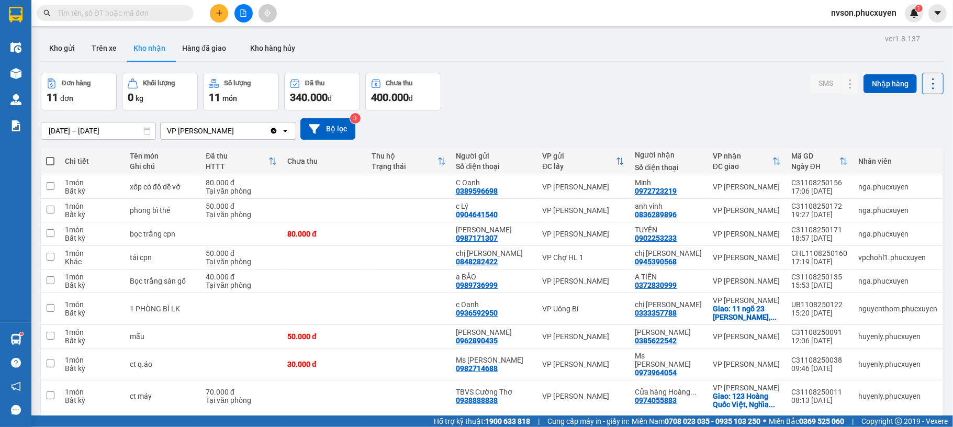
click at [744, 91] on div "Đơn hàng 11 đơn Khối lượng 0 kg Số lượng 11 món Đã thu 340.000 đ Chưa thu 400.0…" at bounding box center [492, 92] width 903 height 38
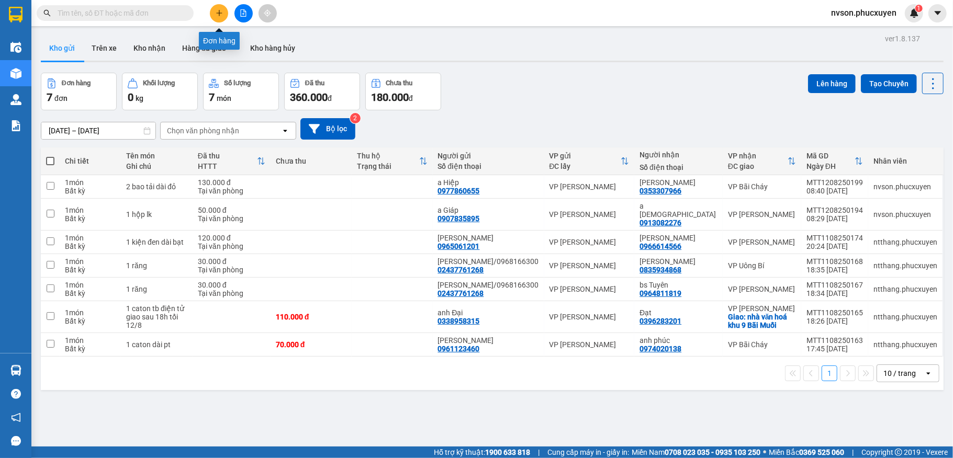
click at [218, 7] on button at bounding box center [219, 13] width 18 height 18
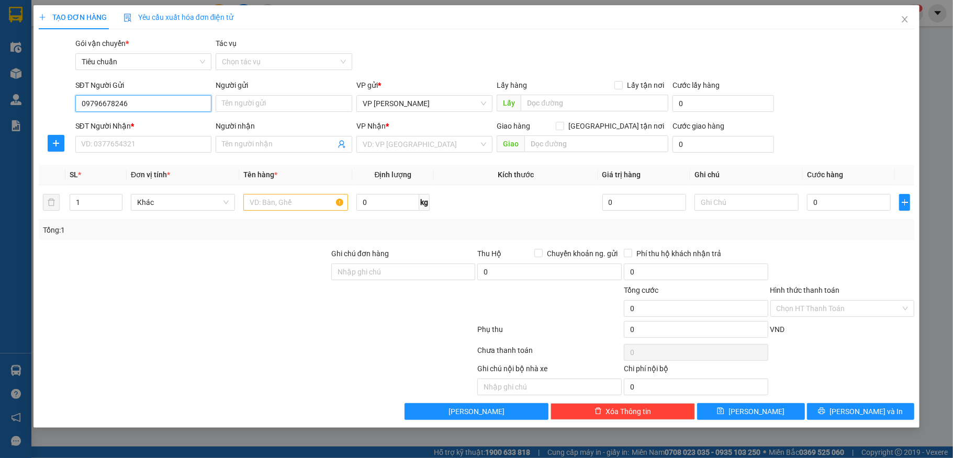
click at [109, 100] on input "09796678246" at bounding box center [143, 103] width 137 height 17
type input "0979668246"
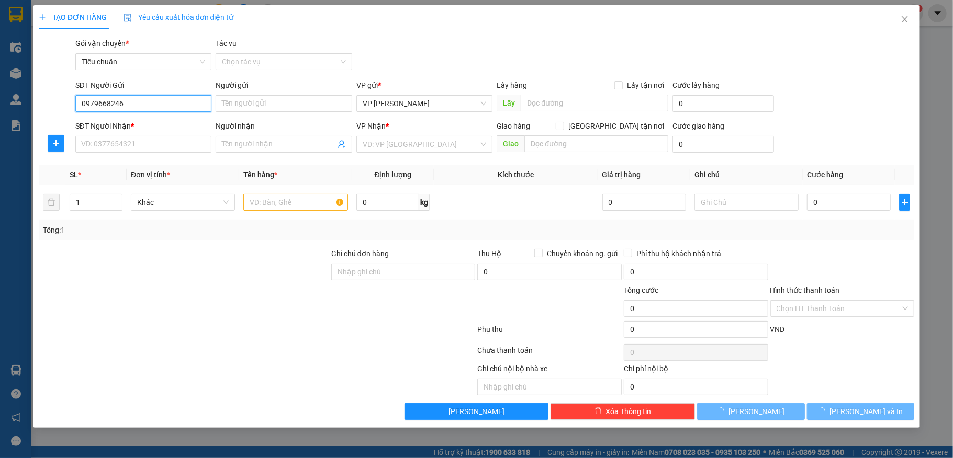
click at [178, 104] on input "0979668246" at bounding box center [143, 103] width 137 height 17
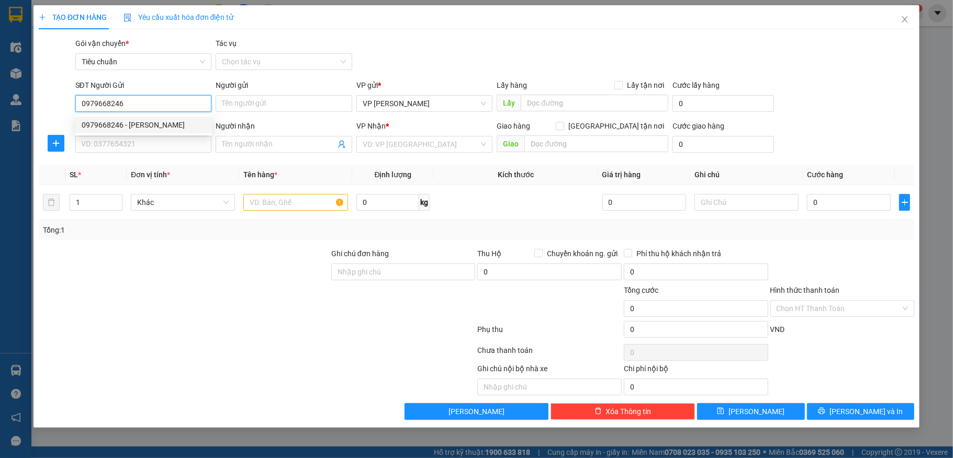
click at [169, 120] on div "0979668246 - c Lê" at bounding box center [144, 125] width 124 height 12
type input "c Lê"
type input "0979668246"
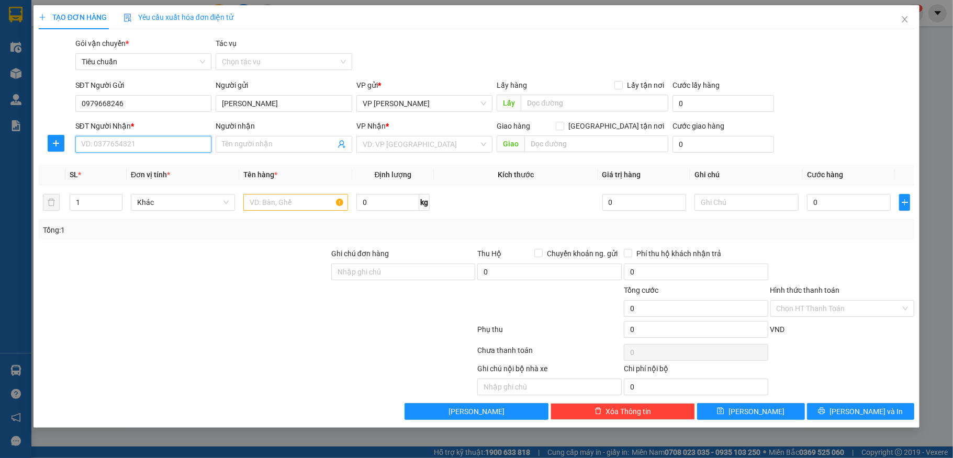
click at [158, 149] on input "SĐT Người Nhận *" at bounding box center [143, 144] width 137 height 17
type input "0948668099"
click at [159, 169] on div "0948668099 - Chị Hương" at bounding box center [144, 166] width 124 height 12
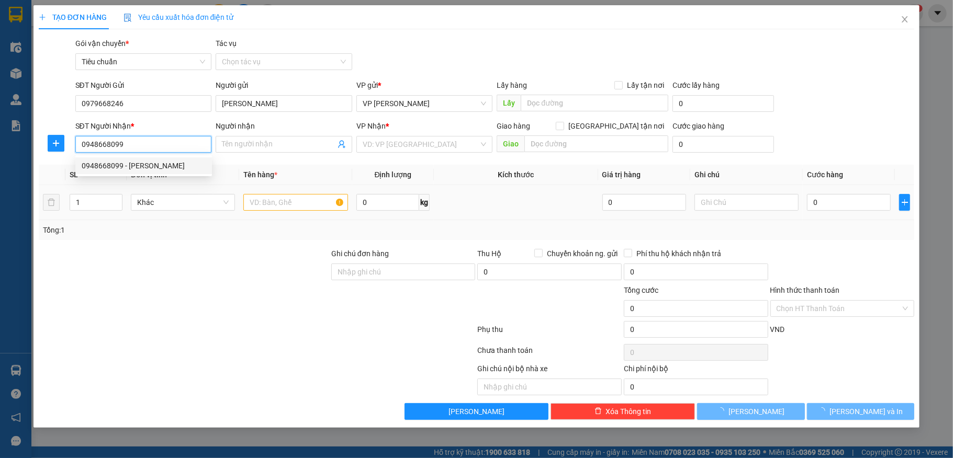
type input "Chị Hương"
type input "0948668099"
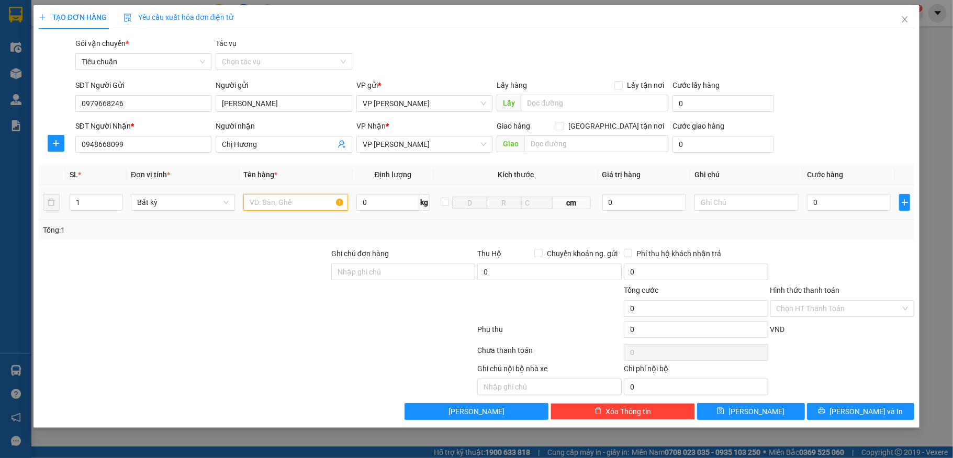
click at [308, 201] on input "text" at bounding box center [295, 202] width 104 height 17
type input "1 hso"
click at [837, 204] on input "0" at bounding box center [849, 202] width 84 height 17
type input "30"
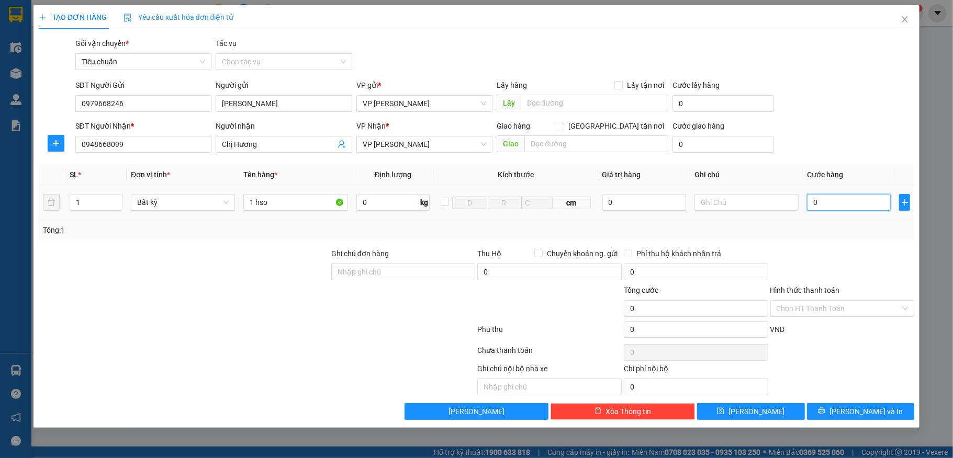
type input "30"
type input "30.000"
click at [843, 99] on div "SĐT Người Gửi 0979668246 Người gửi c Lê VP gửi * VP Dương Đình Nghệ Lấy hàng Lấ…" at bounding box center [495, 98] width 844 height 37
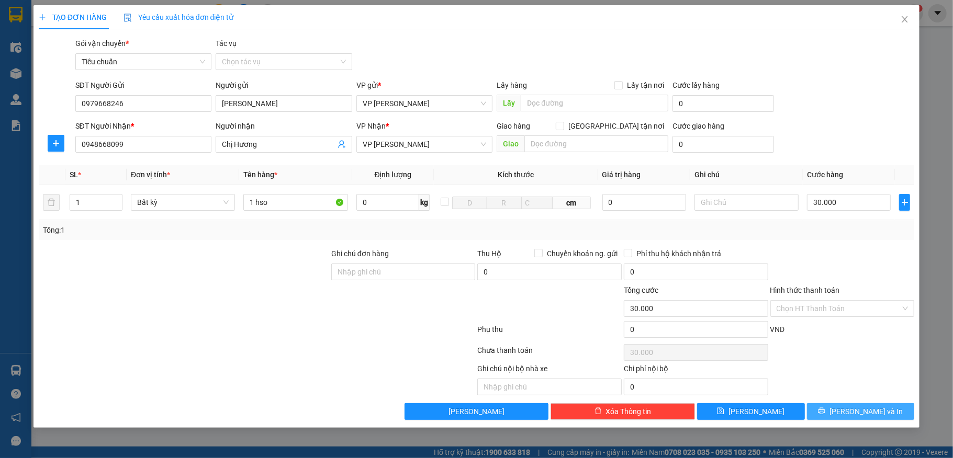
click at [848, 417] on button "[PERSON_NAME] và In" at bounding box center [861, 412] width 108 height 17
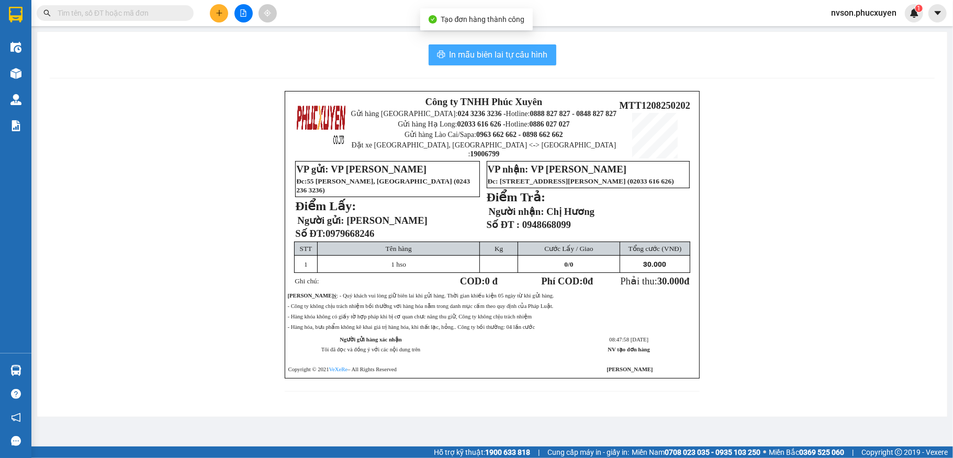
click at [461, 61] on span "In mẫu biên lai tự cấu hình" at bounding box center [499, 54] width 98 height 13
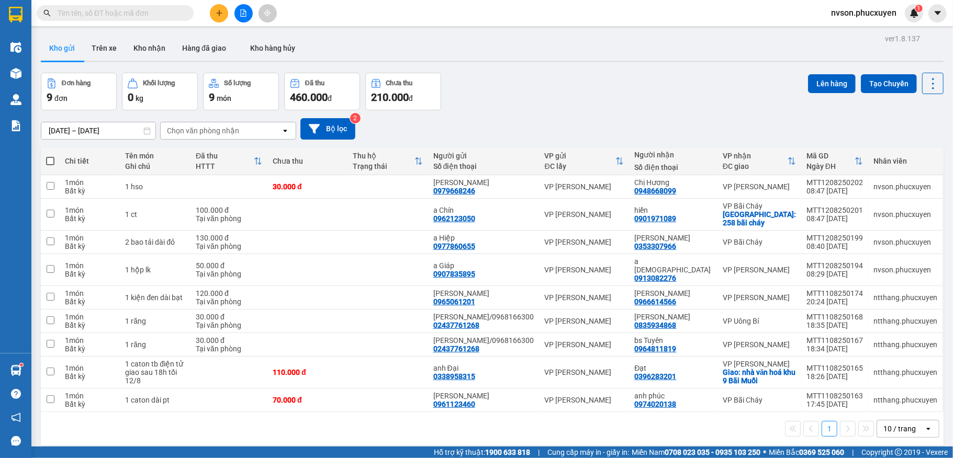
click at [174, 15] on input "text" at bounding box center [120, 13] width 124 height 12
paste input "0982936689"
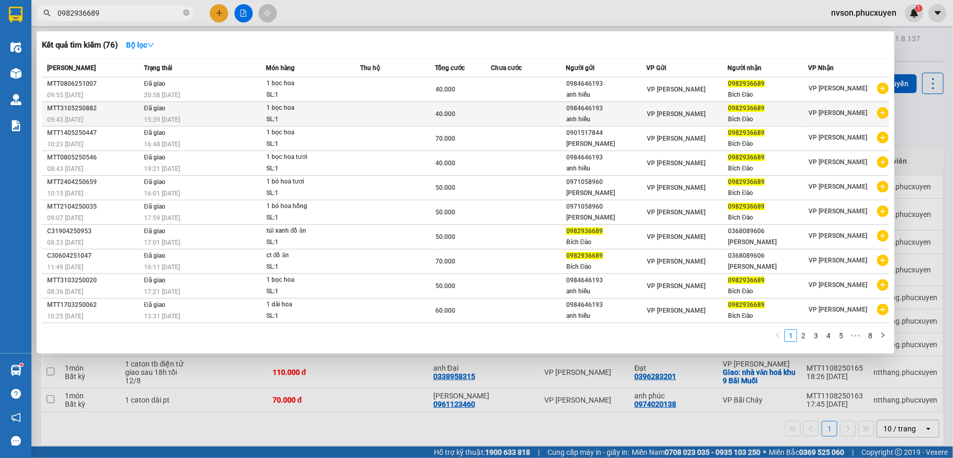
type input "0982936689"
click at [593, 109] on div "0984646193" at bounding box center [606, 108] width 80 height 11
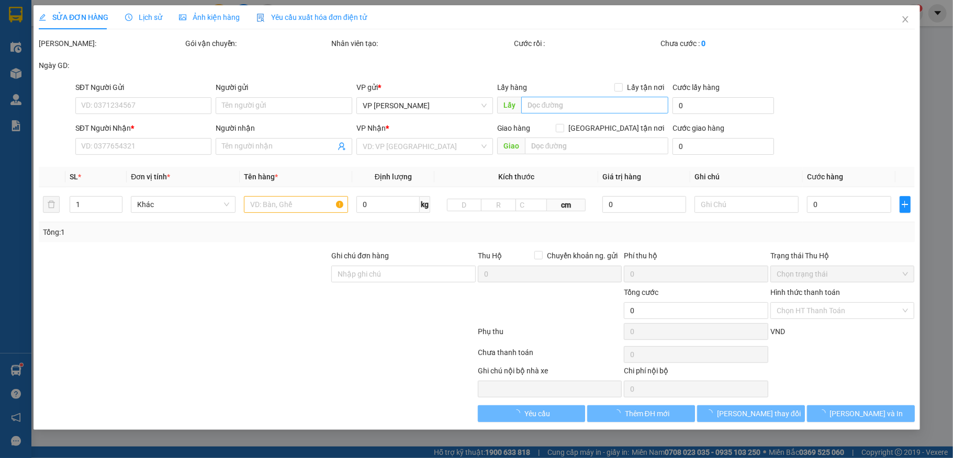
click at [593, 109] on input "text" at bounding box center [595, 105] width 148 height 17
type input "0984646193"
type input "anh hiếu"
type input "0982936689"
type input "Bích Đào"
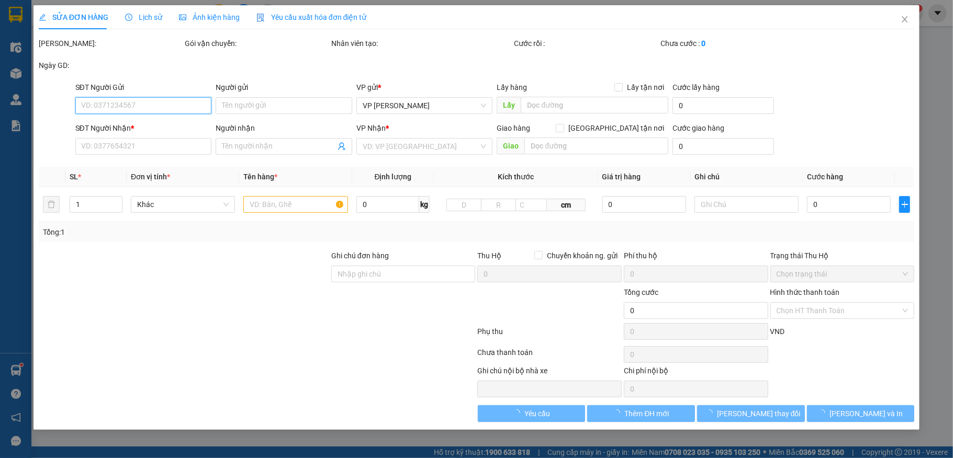
type input "40.000"
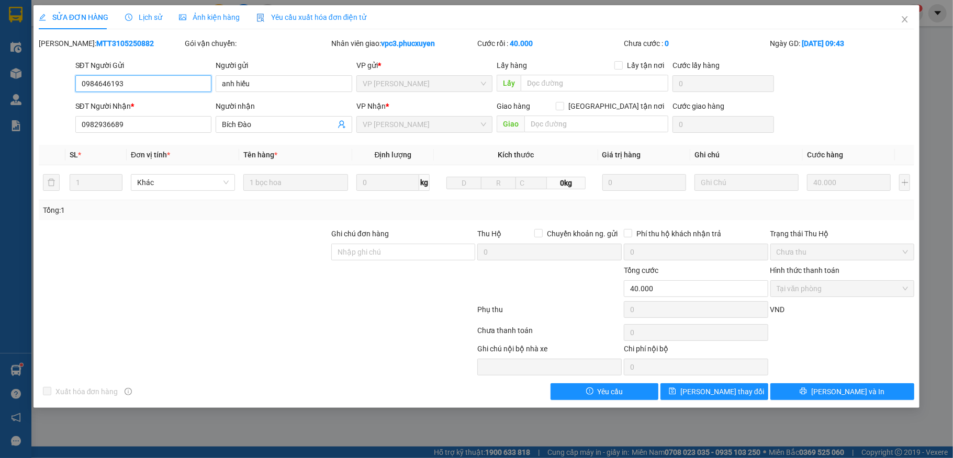
click at [107, 85] on input "0984646193" at bounding box center [143, 83] width 137 height 17
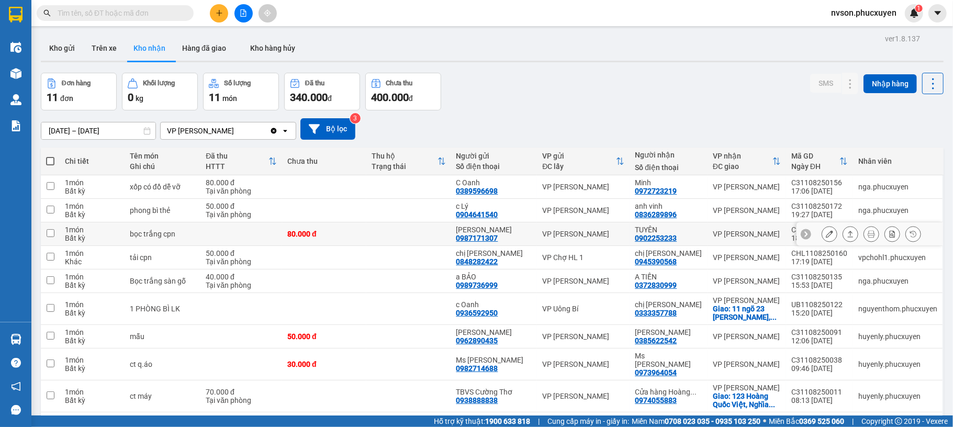
scroll to position [70, 0]
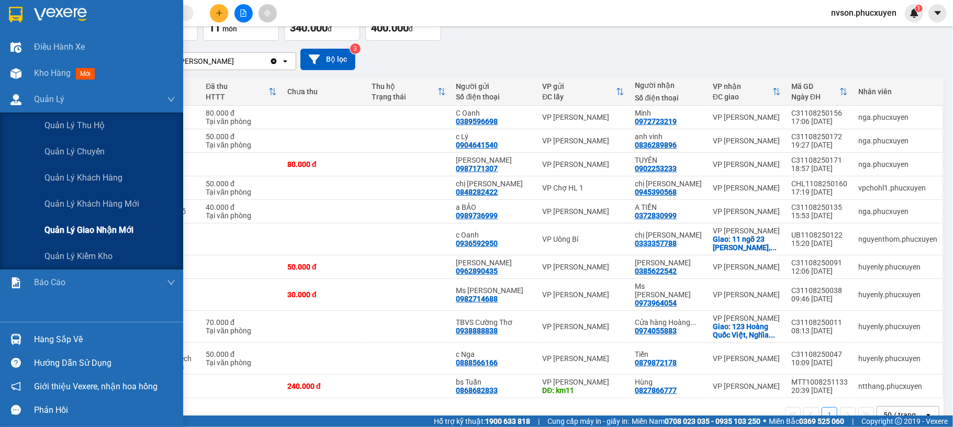
click at [70, 222] on div "Quản lý giao nhận mới" at bounding box center [109, 230] width 131 height 26
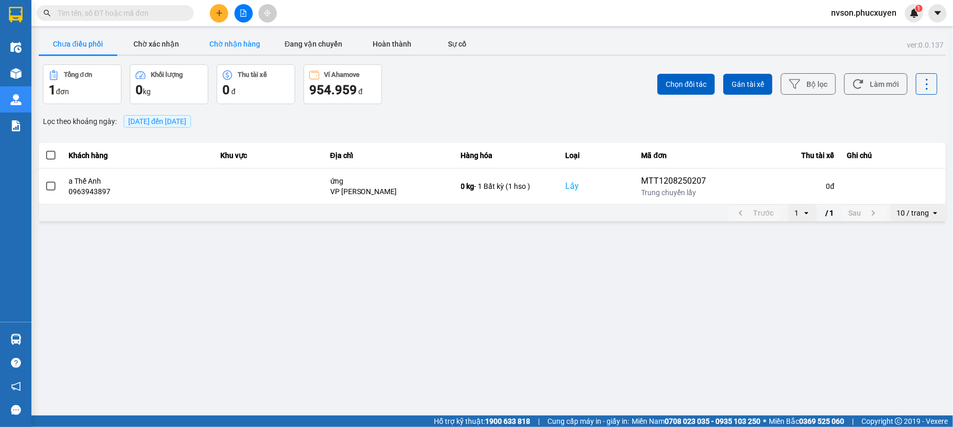
click at [241, 46] on button "Chờ nhận hàng" at bounding box center [235, 43] width 79 height 21
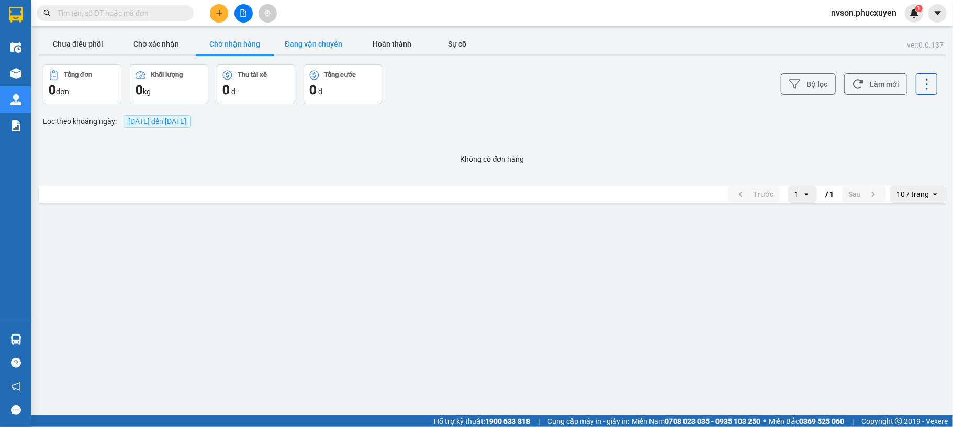
click at [295, 44] on button "Đang vận chuyển" at bounding box center [313, 43] width 79 height 21
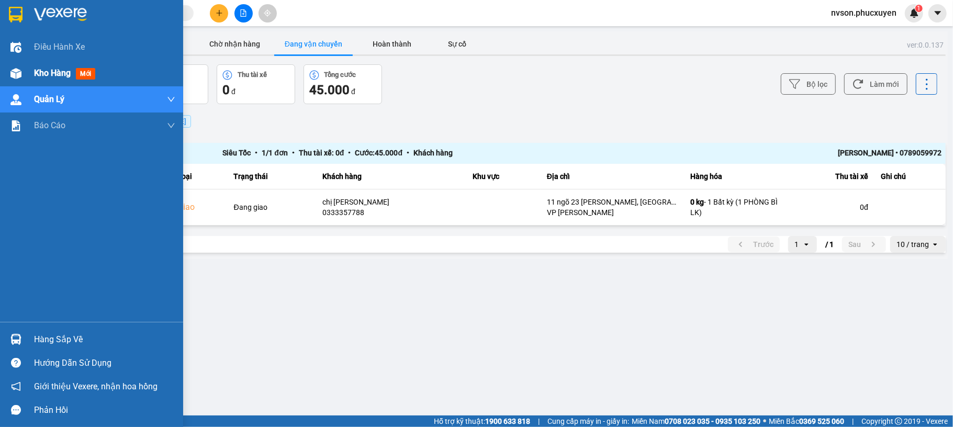
click at [12, 81] on div at bounding box center [16, 73] width 18 height 18
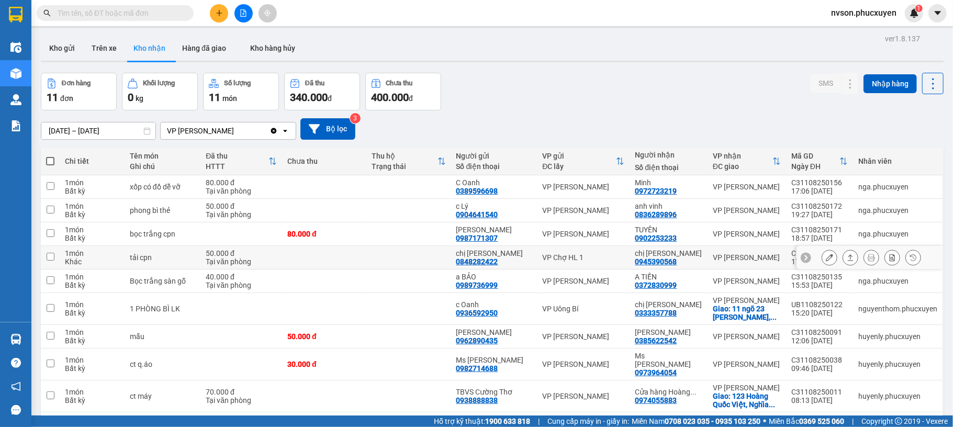
scroll to position [70, 0]
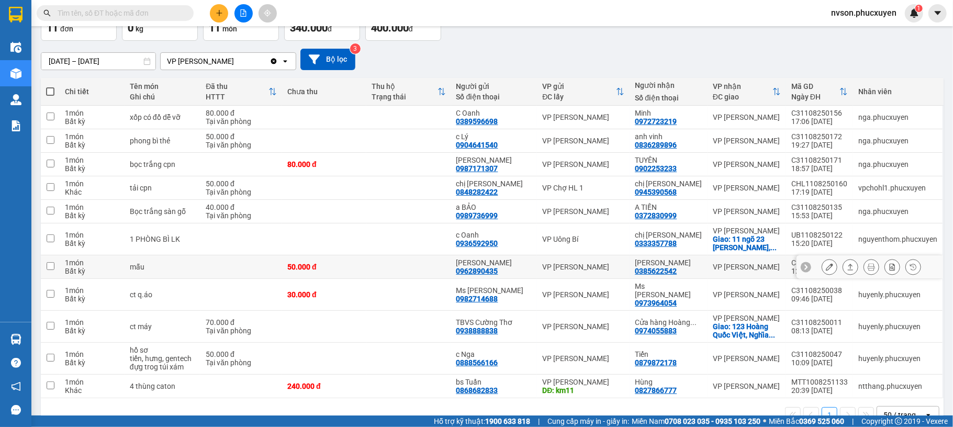
click at [573, 271] on div "VP [PERSON_NAME]" at bounding box center [583, 267] width 82 height 8
checkbox input "true"
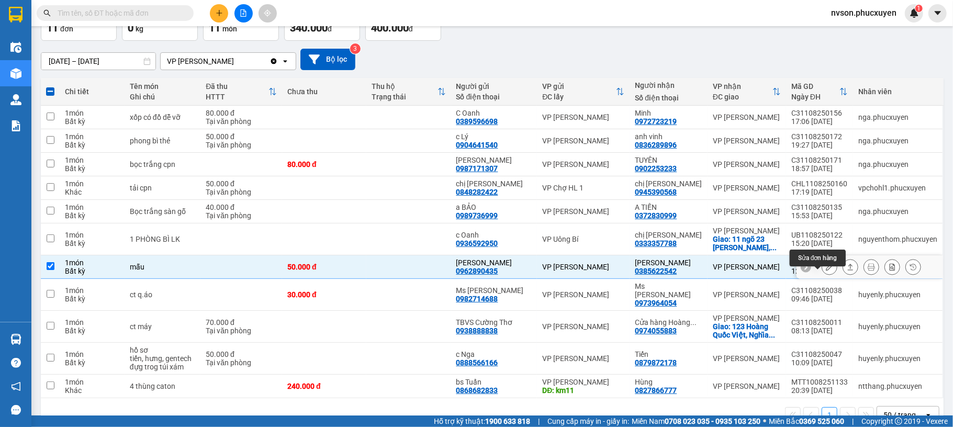
click at [822, 276] on button at bounding box center [829, 267] width 15 height 18
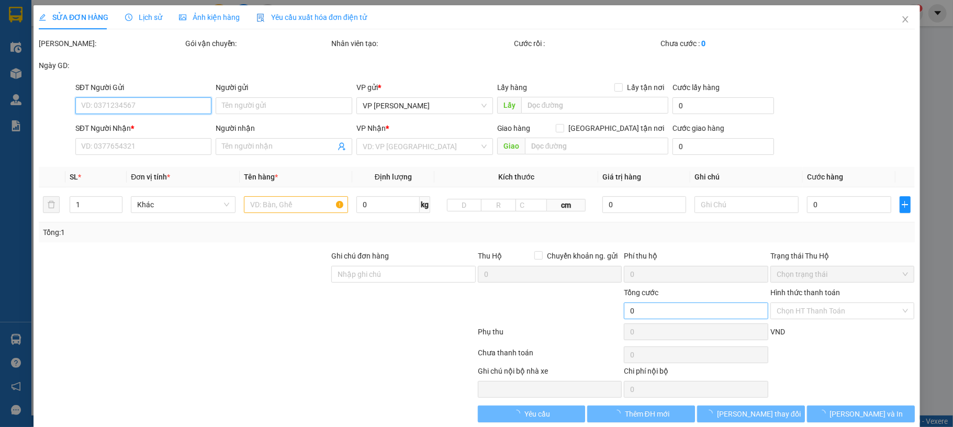
type input "0962890435"
type input "anh Minh"
type input "0385622542"
type input "Tuấn Anh"
type input "50.000"
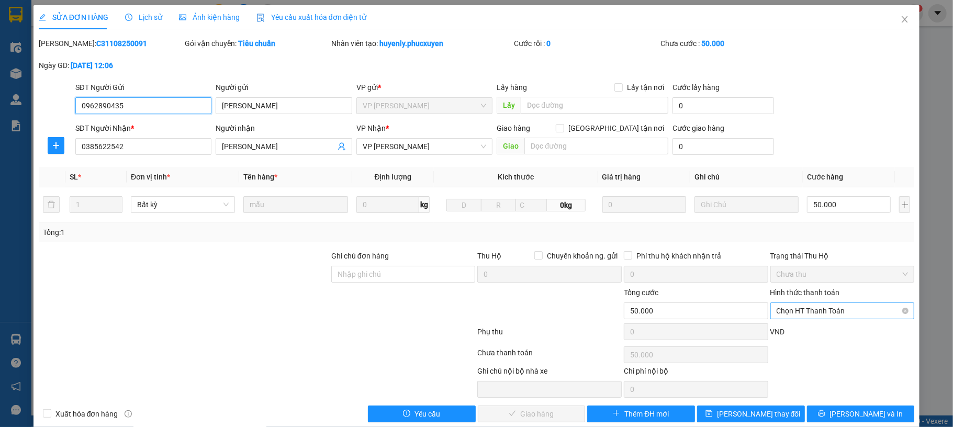
drag, startPoint x: 800, startPoint y: 310, endPoint x: 798, endPoint y: 316, distance: 6.5
click at [800, 310] on span "Chọn HT Thanh Toán" at bounding box center [843, 311] width 132 height 16
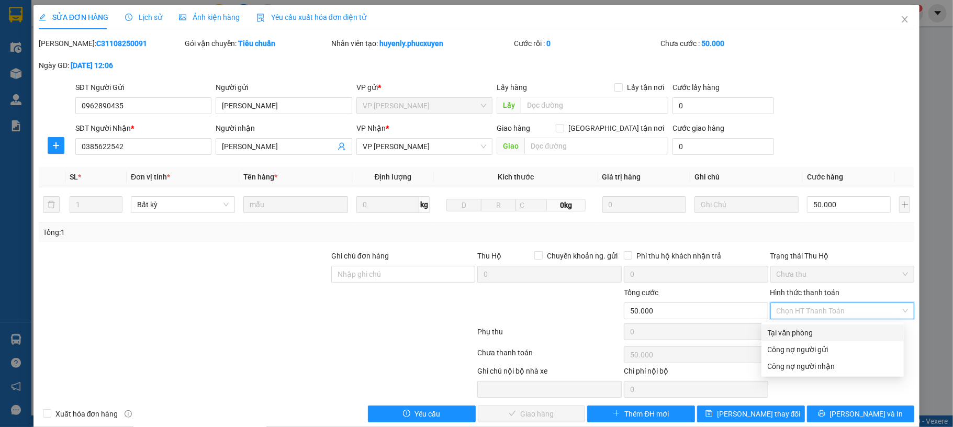
click at [794, 334] on div "Tại văn phòng" at bounding box center [833, 333] width 130 height 12
type input "0"
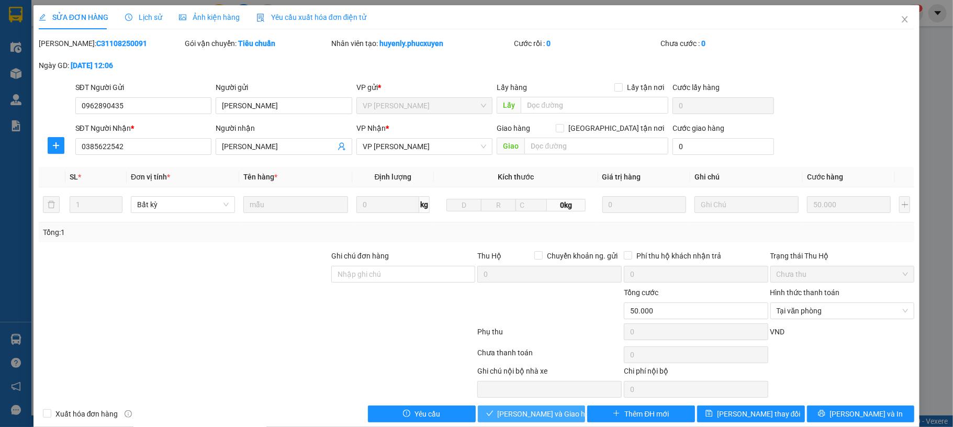
click at [523, 418] on span "Lưu và Giao hàng" at bounding box center [548, 414] width 100 height 12
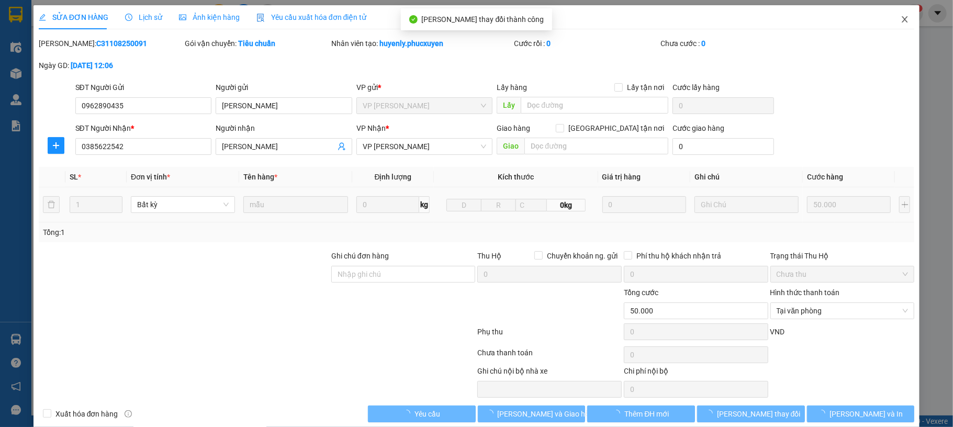
click at [894, 13] on span "Close" at bounding box center [904, 19] width 29 height 29
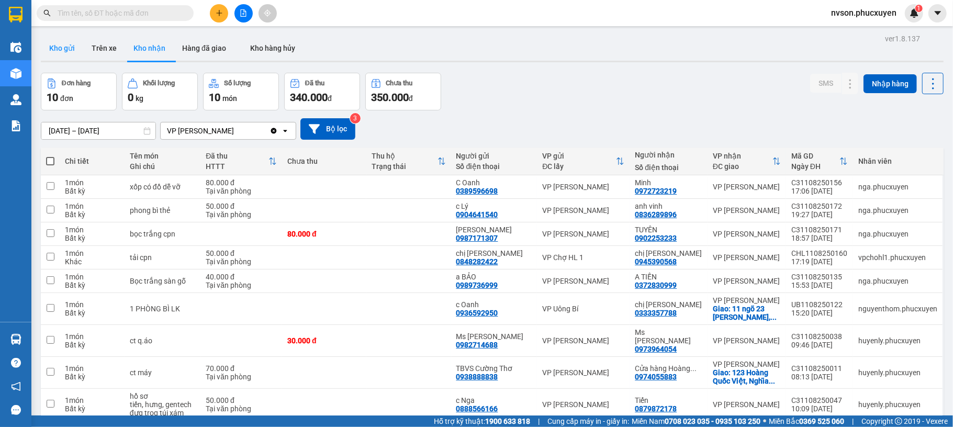
click at [69, 44] on button "Kho gửi" at bounding box center [62, 48] width 42 height 25
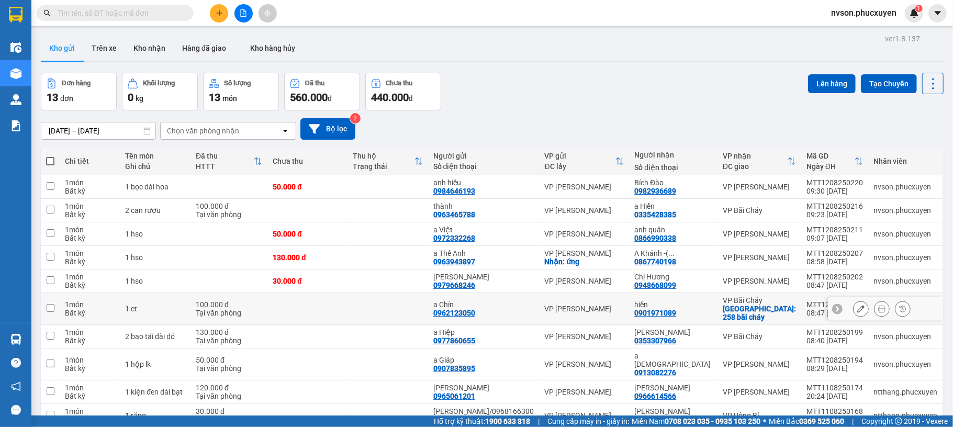
scroll to position [49, 0]
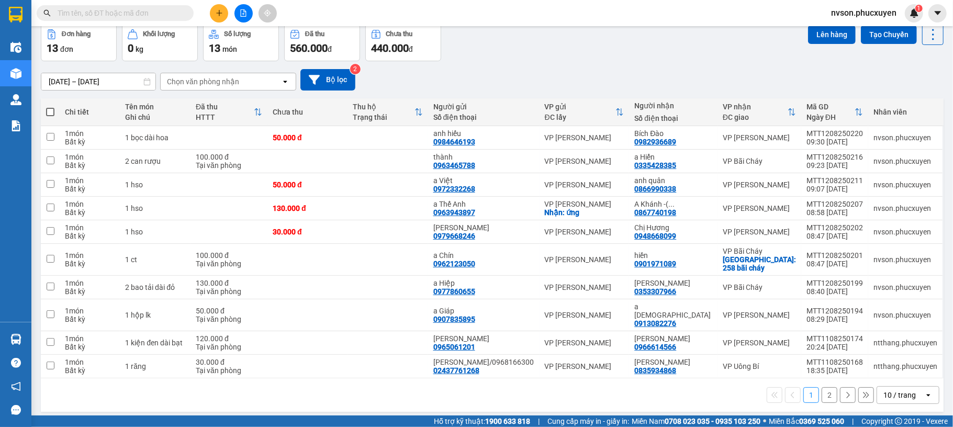
click at [886, 390] on div "10 / trang" at bounding box center [899, 395] width 32 height 10
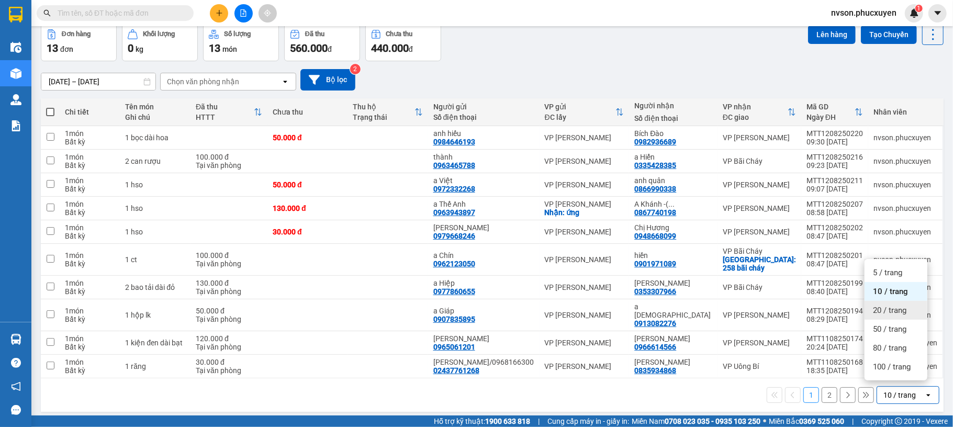
click at [878, 312] on span "20 / trang" at bounding box center [889, 310] width 33 height 10
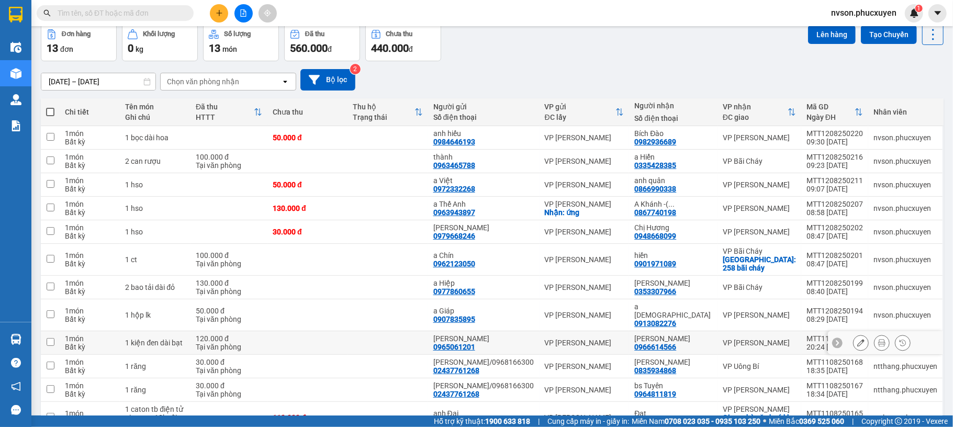
scroll to position [137, 0]
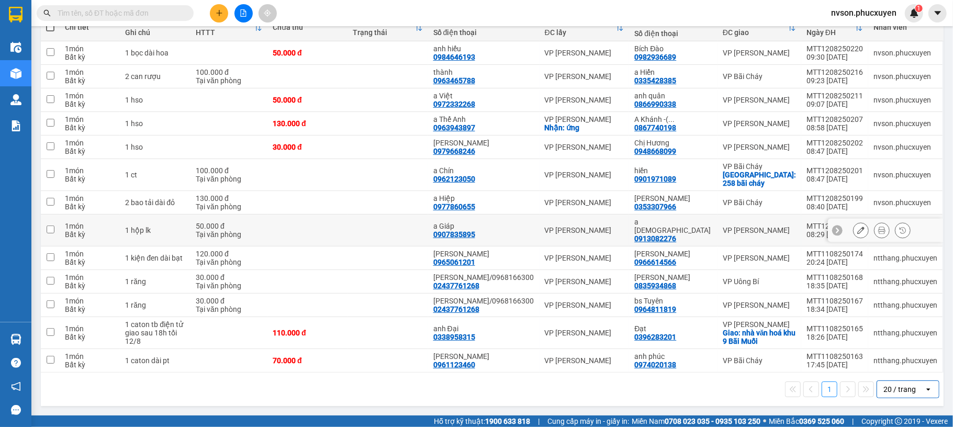
click at [421, 223] on td at bounding box center [388, 231] width 80 height 32
checkbox input "true"
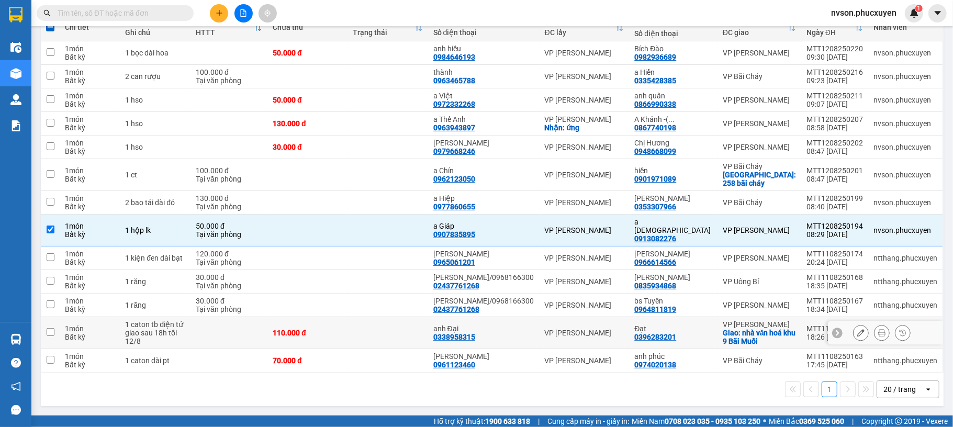
scroll to position [68, 0]
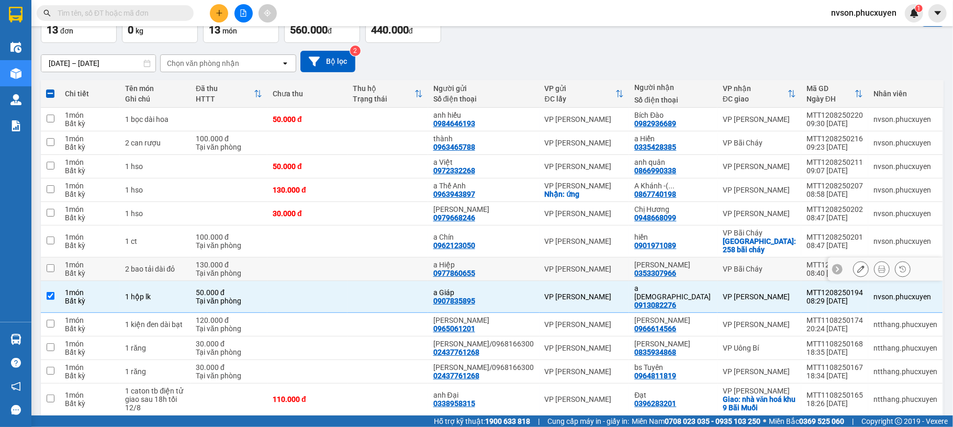
click at [348, 271] on td at bounding box center [307, 269] width 80 height 24
checkbox input "true"
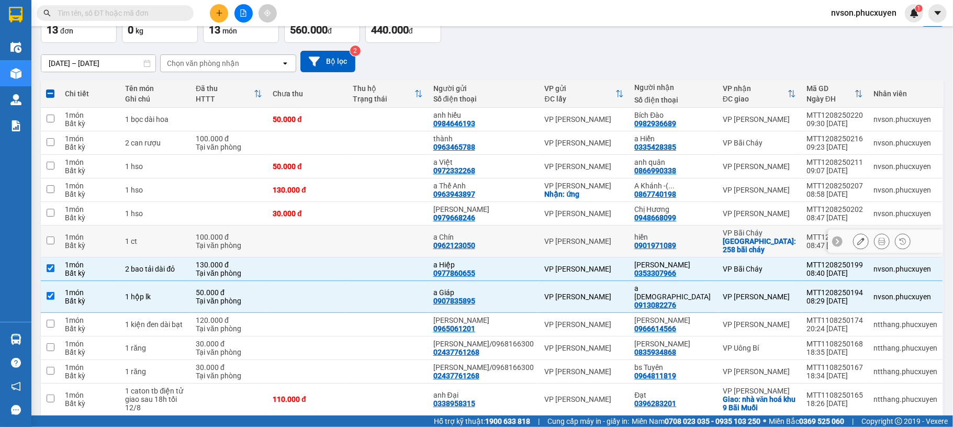
click at [348, 241] on td at bounding box center [307, 242] width 80 height 32
checkbox input "true"
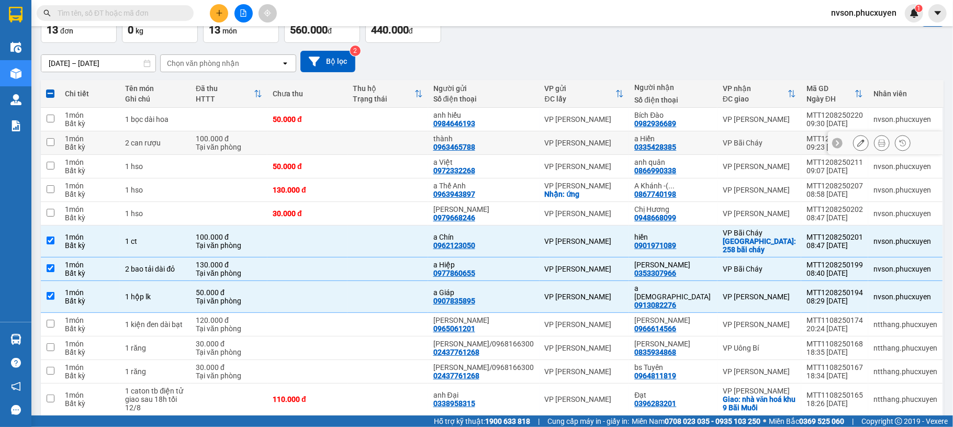
click at [321, 133] on td at bounding box center [307, 143] width 80 height 24
checkbox input "true"
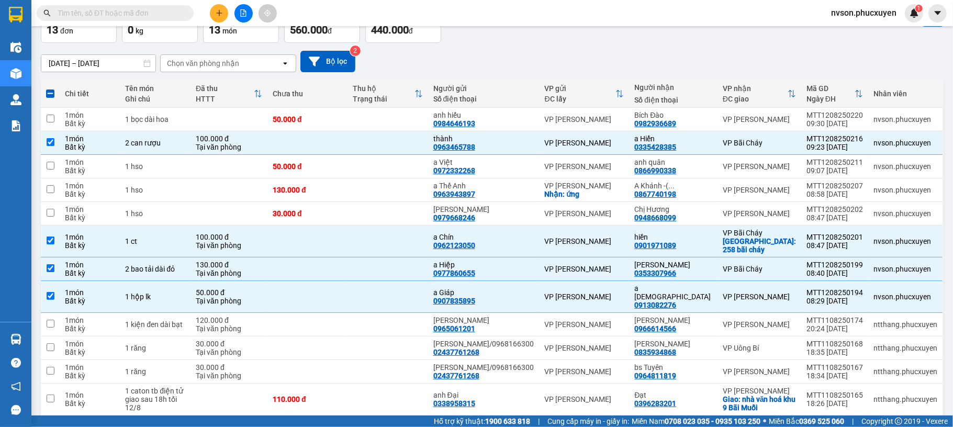
click at [47, 90] on span at bounding box center [50, 93] width 8 height 8
click at [50, 88] on input "checkbox" at bounding box center [50, 88] width 0 height 0
checkbox input "true"
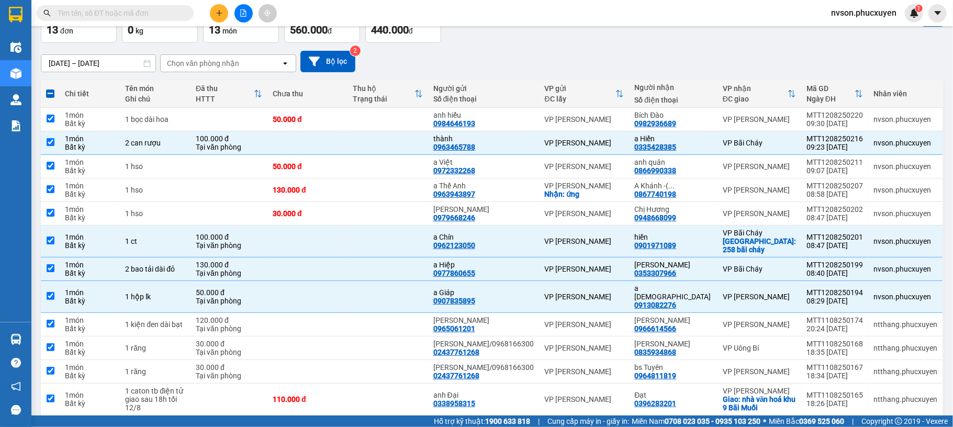
checkbox input "true"
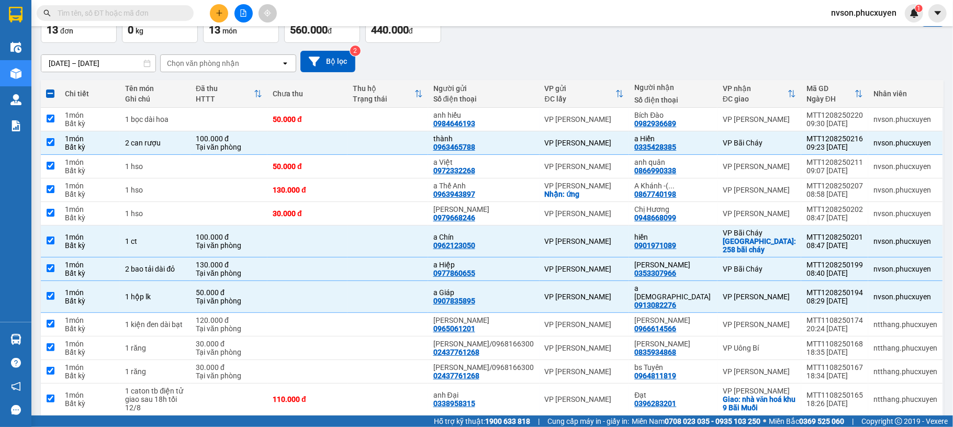
checkbox input "true"
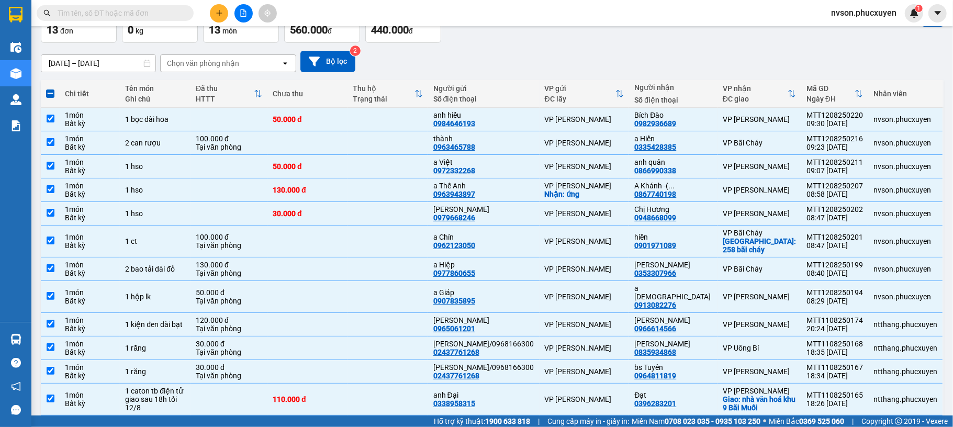
click at [52, 91] on span at bounding box center [50, 93] width 8 height 8
click at [50, 88] on input "checkbox" at bounding box center [50, 88] width 0 height 0
checkbox input "false"
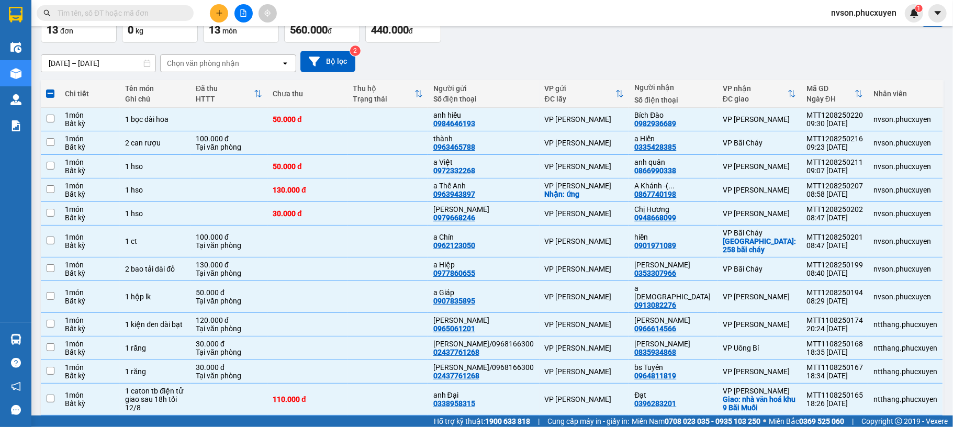
checkbox input "false"
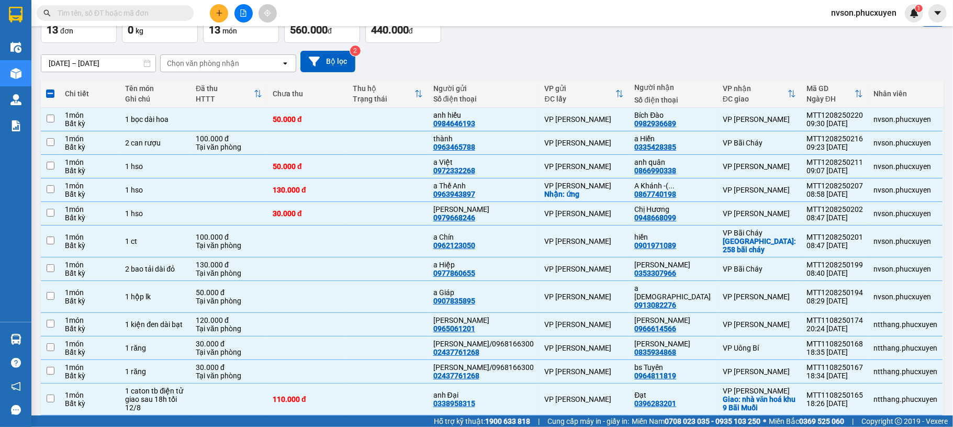
checkbox input "false"
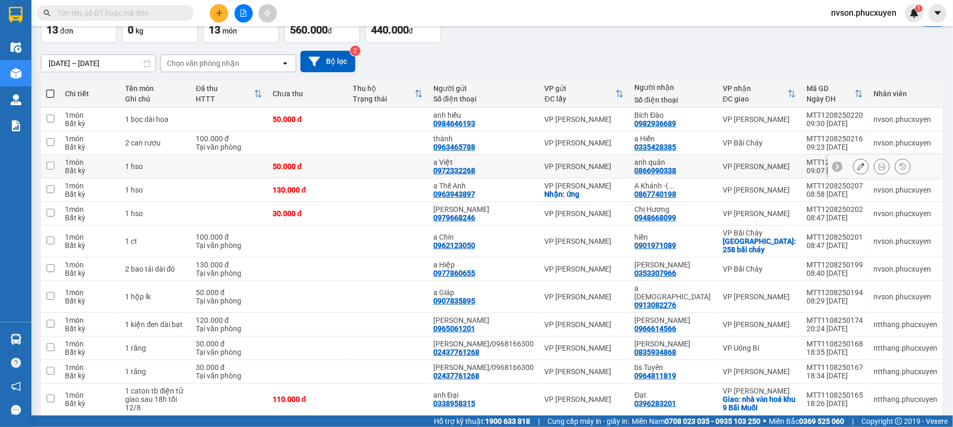
click at [227, 174] on td at bounding box center [229, 167] width 77 height 24
checkbox input "true"
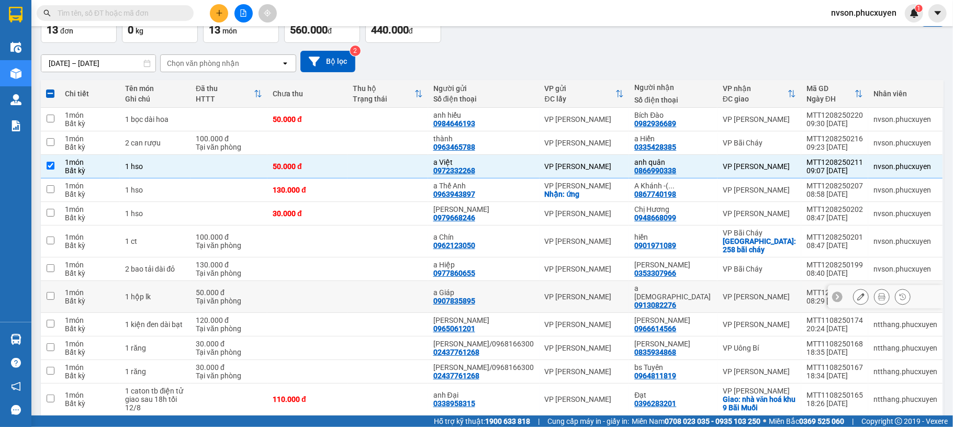
click at [205, 281] on td "50.000 đ Tại văn phòng" at bounding box center [229, 297] width 77 height 32
checkbox input "true"
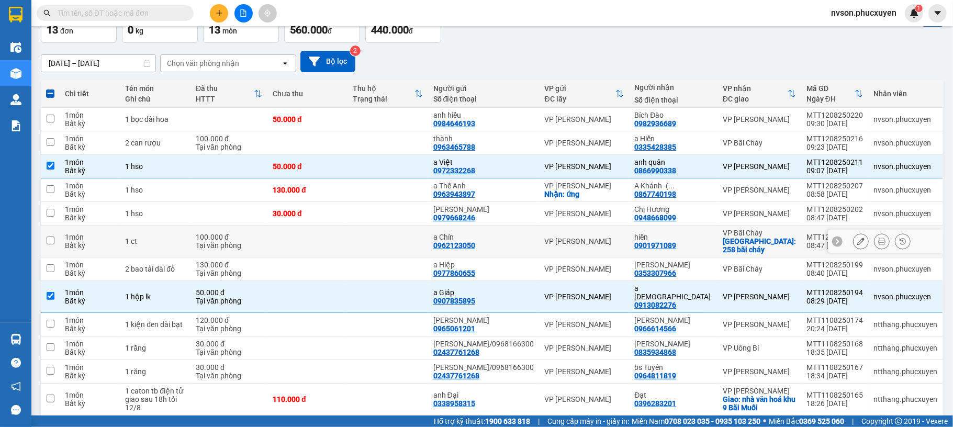
scroll to position [137, 0]
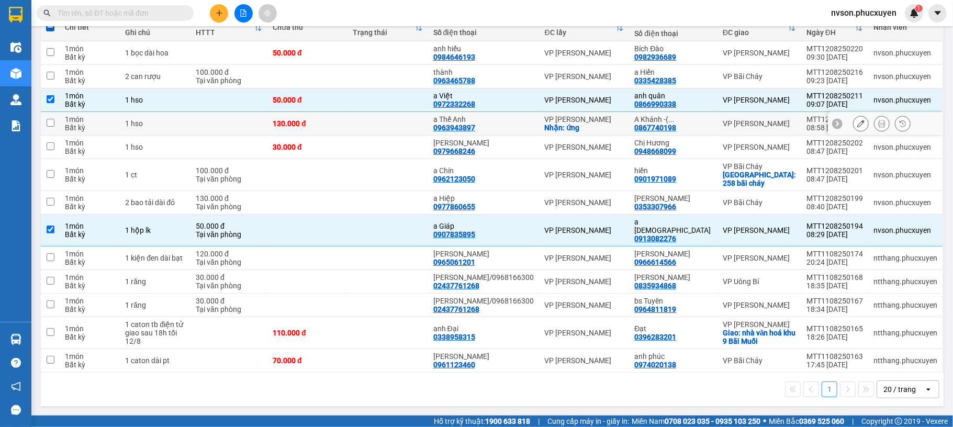
click at [390, 126] on td at bounding box center [388, 124] width 80 height 24
checkbox input "true"
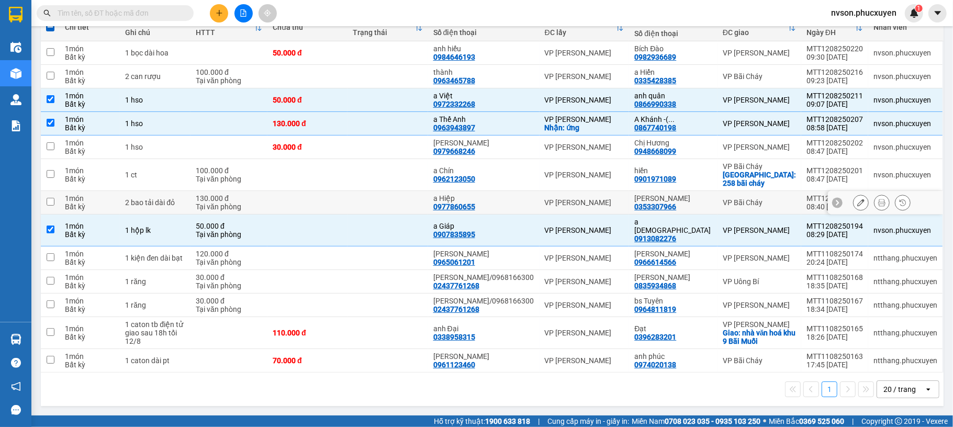
scroll to position [68, 0]
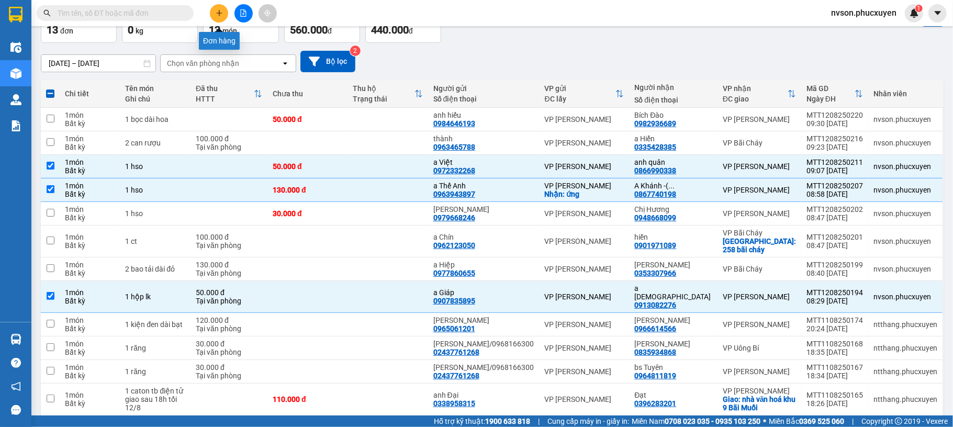
click at [218, 18] on button at bounding box center [219, 13] width 18 height 18
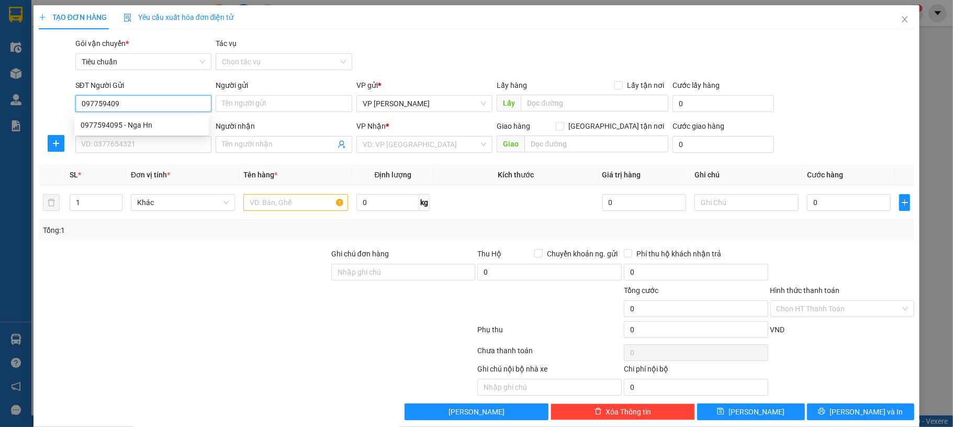
type input "0977594095"
click at [147, 130] on div "0977594095 - Nga Hn" at bounding box center [142, 125] width 122 height 12
type input "Nga Hn"
type input "0977594095"
click at [145, 137] on input "SĐT Người Nhận *" at bounding box center [143, 144] width 137 height 17
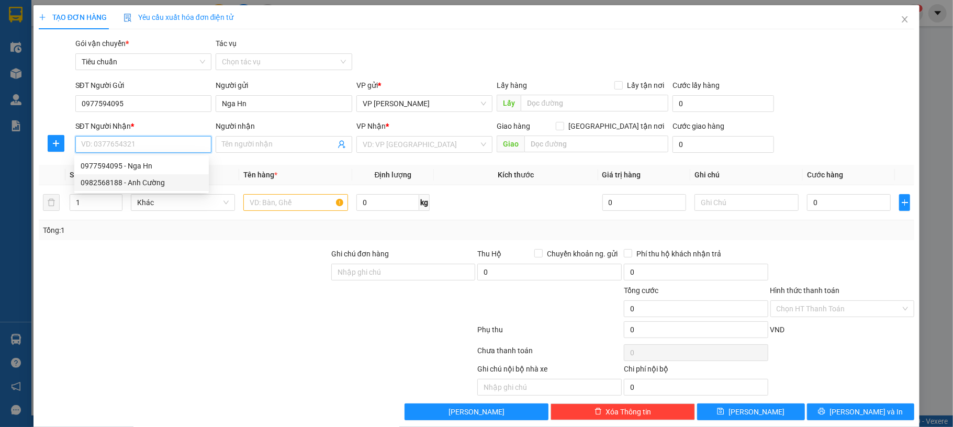
click at [175, 178] on div "0982568188 - Anh Cường" at bounding box center [142, 183] width 122 height 12
type input "0982568188"
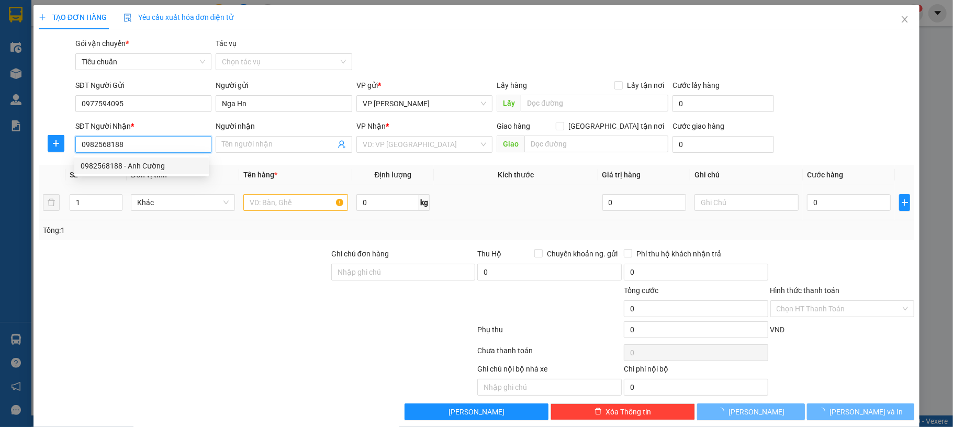
type input "Anh Cường"
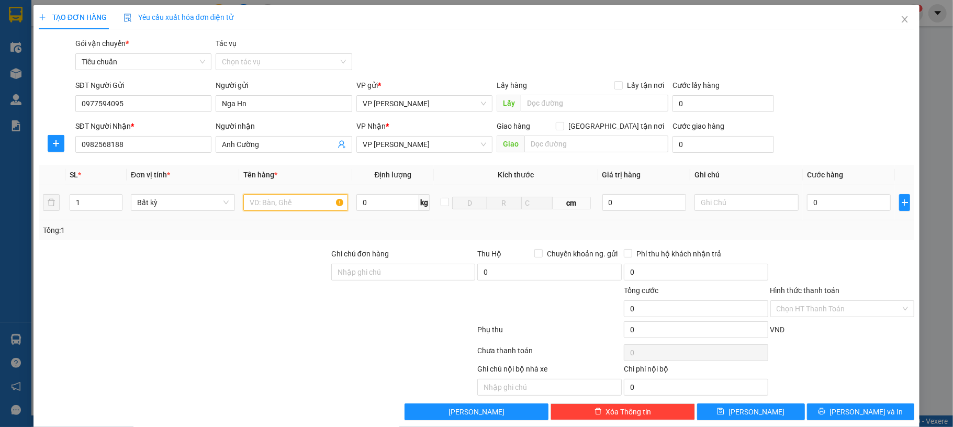
click at [308, 208] on input "text" at bounding box center [295, 202] width 104 height 17
type input "1 hso"
click at [807, 203] on input "0" at bounding box center [849, 202] width 84 height 17
type input "30"
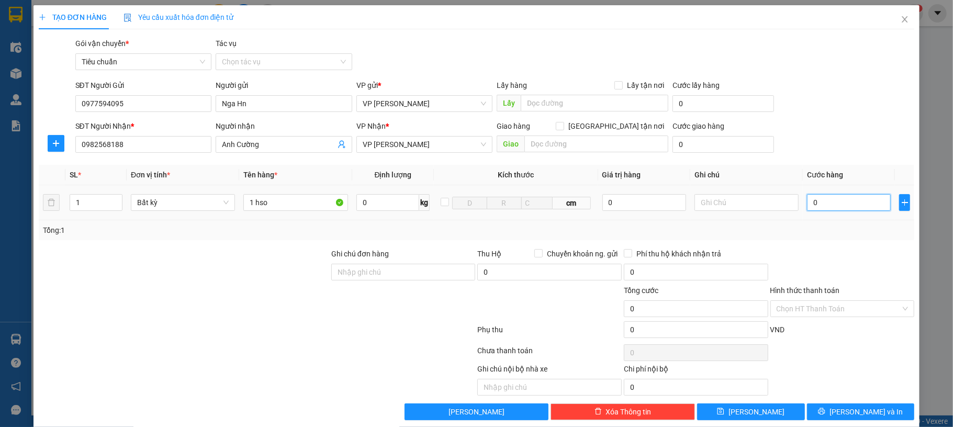
type input "30"
type input "30.000"
click at [836, 140] on div "SĐT Người Nhận * 0982568188 Người nhận Anh Cường VP Nhận * VP Hạ Long Giao hàng…" at bounding box center [495, 138] width 844 height 37
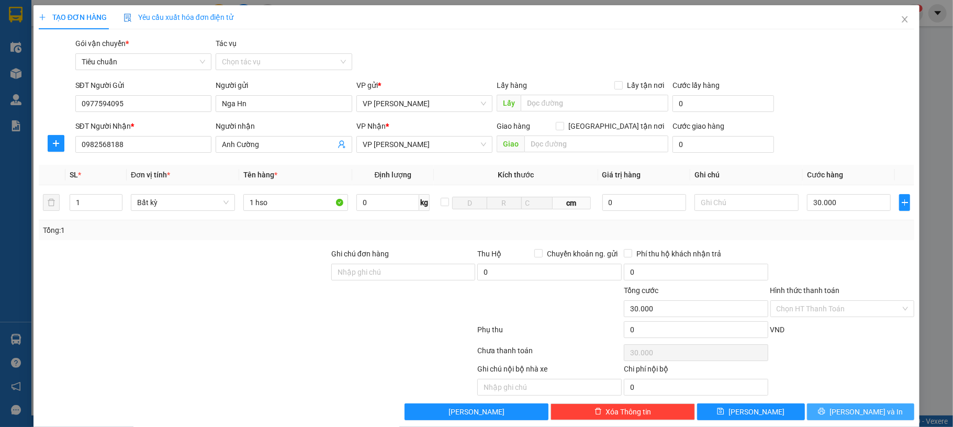
click at [825, 413] on icon "printer" at bounding box center [822, 411] width 7 height 7
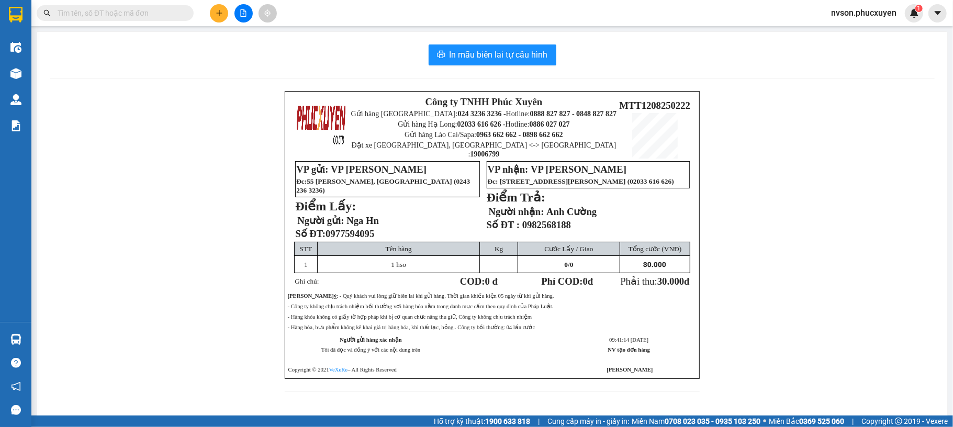
click at [532, 66] on div "In mẫu biên lai tự cấu hình Công ty TNHH Phúc Xuyên Gửi hàng Hà Nội: 024 3236 3…" at bounding box center [492, 224] width 910 height 385
click at [532, 63] on button "In mẫu biên lai tự cấu hình" at bounding box center [493, 54] width 128 height 21
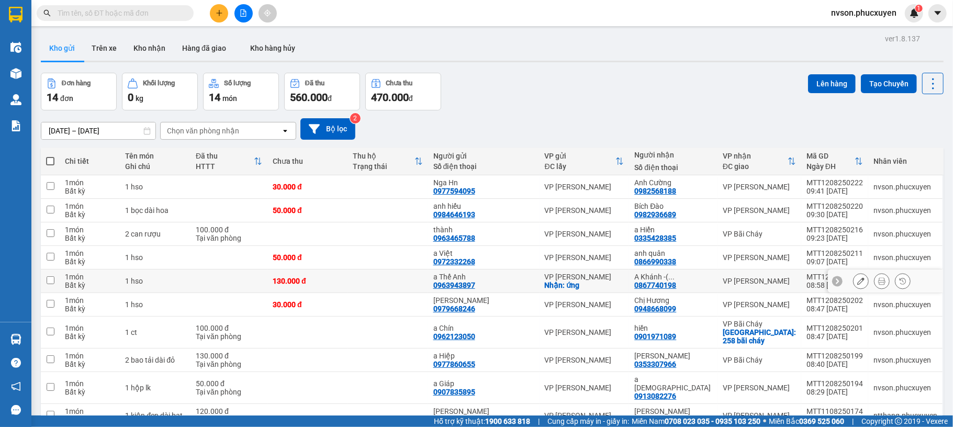
click at [267, 275] on td at bounding box center [229, 282] width 77 height 24
checkbox input "true"
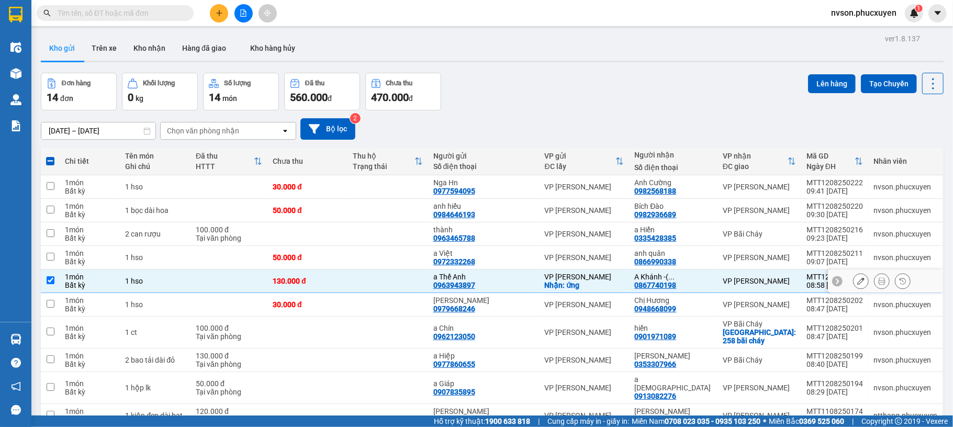
scroll to position [70, 0]
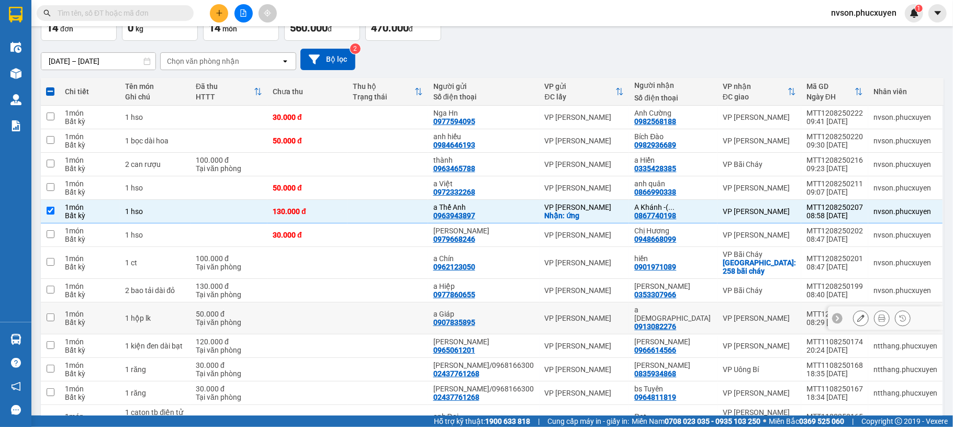
click at [262, 318] on div "Tại văn phòng" at bounding box center [229, 322] width 66 height 8
checkbox input "true"
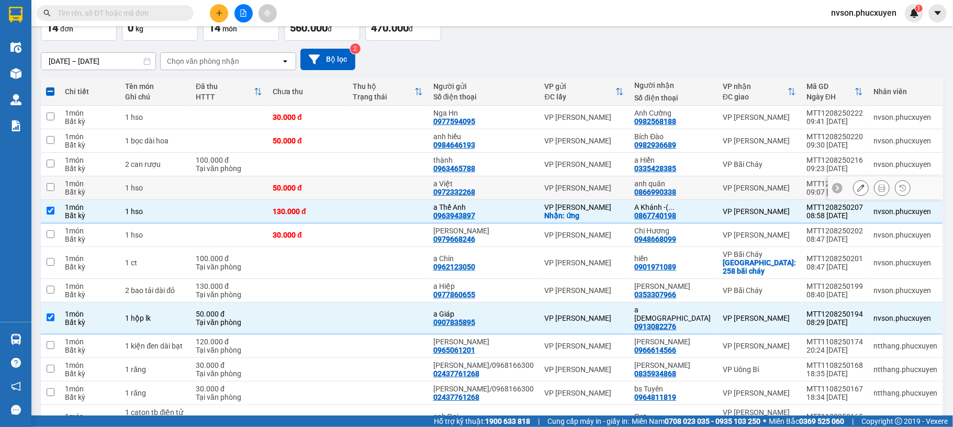
click at [254, 187] on td at bounding box center [229, 188] width 77 height 24
checkbox input "true"
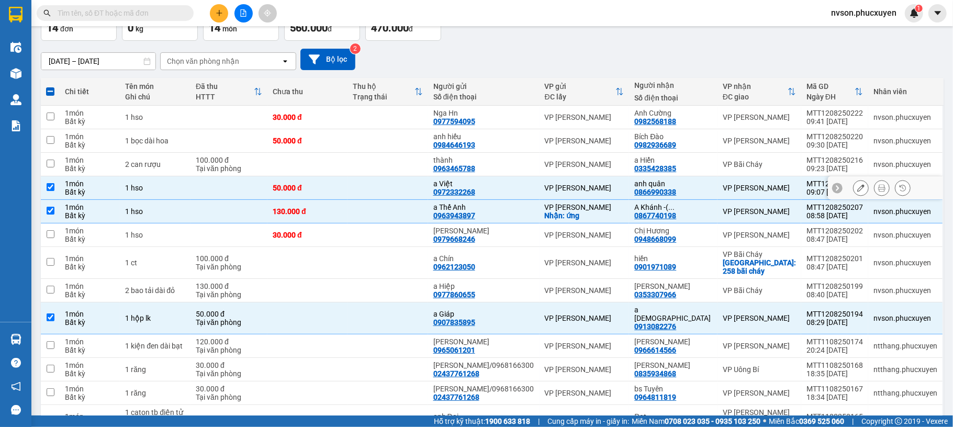
scroll to position [0, 0]
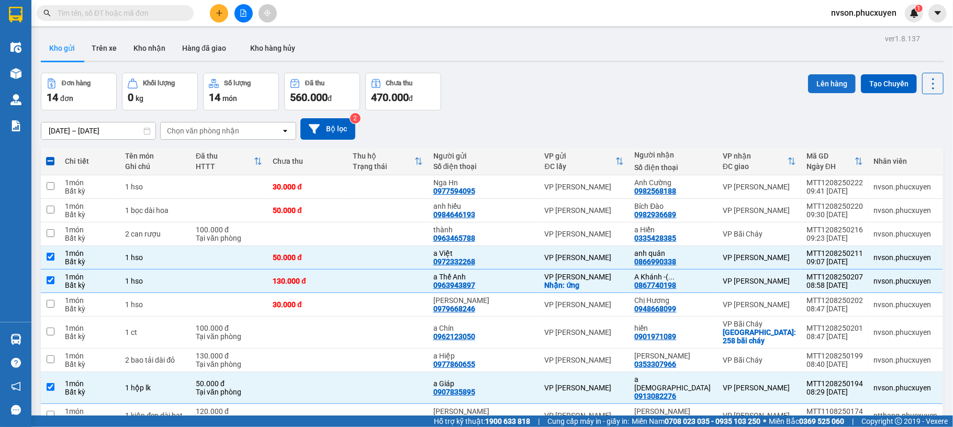
click at [809, 82] on button "Lên hàng" at bounding box center [832, 83] width 48 height 19
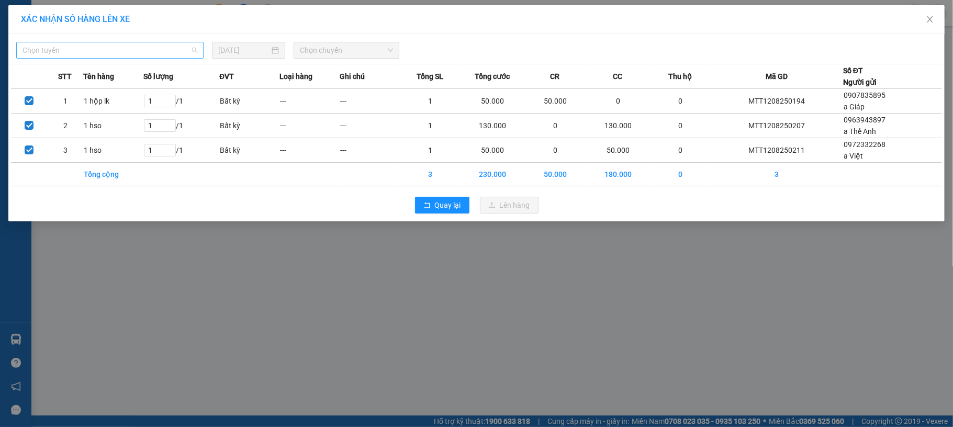
click at [167, 53] on span "Chọn tuyến" at bounding box center [110, 50] width 175 height 16
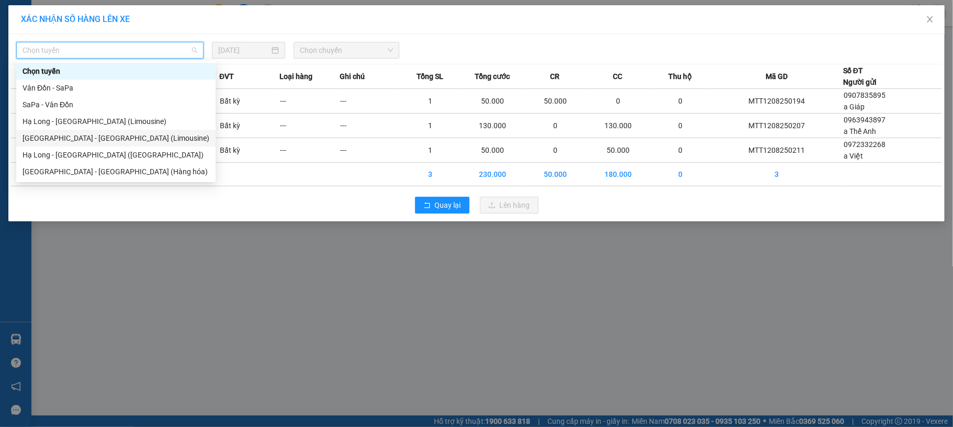
click at [130, 136] on div "Hà Nội - Hạ Long (Limousine)" at bounding box center [116, 138] width 187 height 12
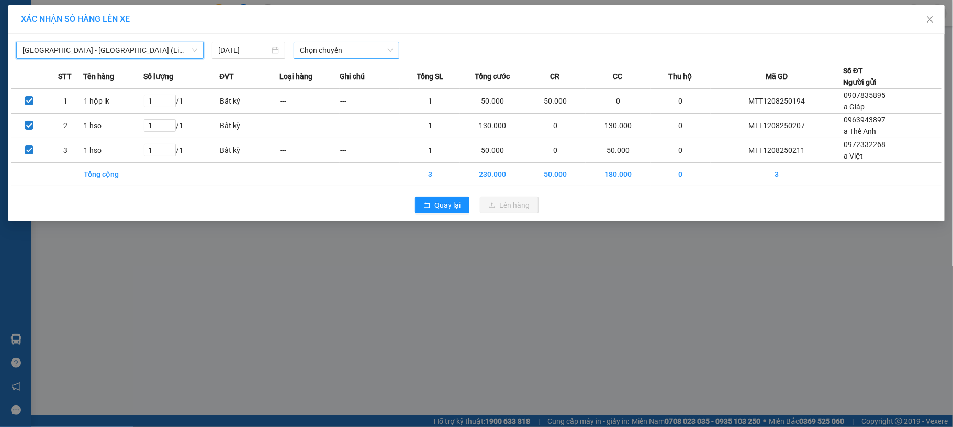
click at [320, 49] on span "Chọn chuyến" at bounding box center [346, 50] width 93 height 16
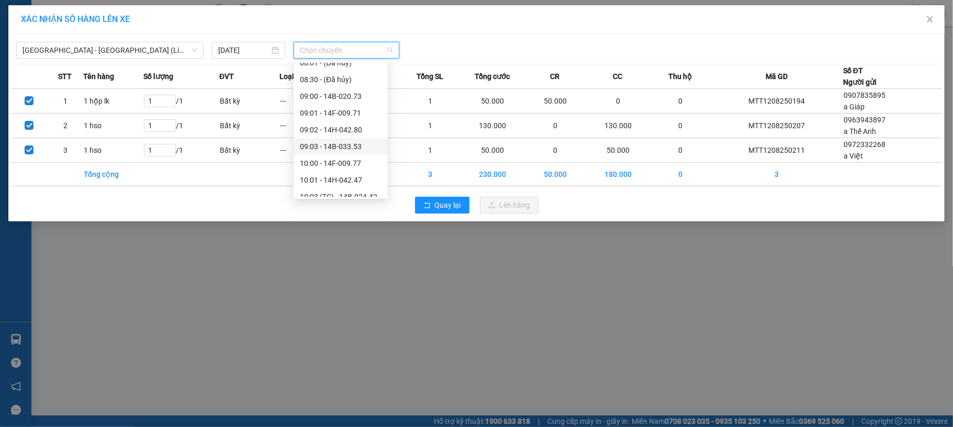
scroll to position [279, 0]
click at [353, 108] on div "10:01 - 14H-042.47" at bounding box center [341, 111] width 82 height 12
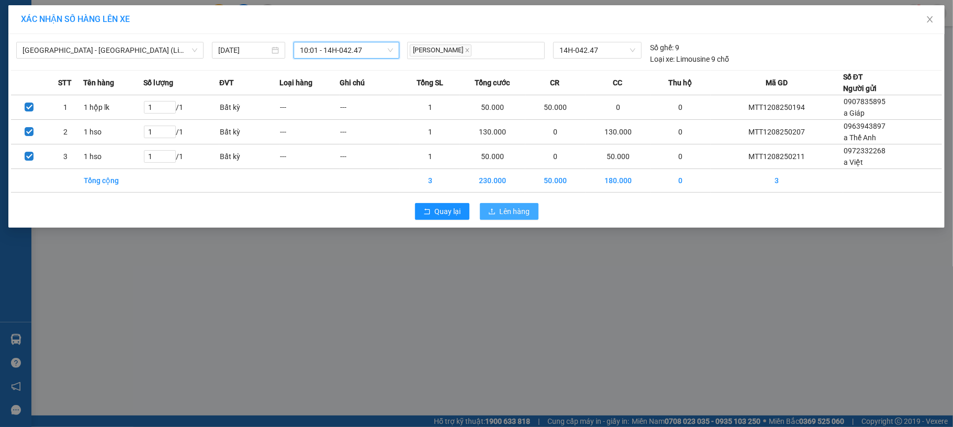
click at [507, 209] on span "Lên hàng" at bounding box center [515, 212] width 30 height 12
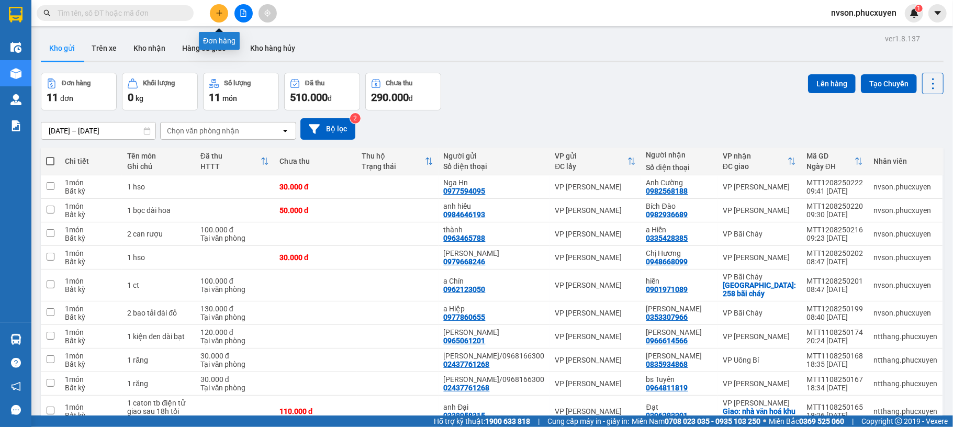
click at [218, 12] on icon "plus" at bounding box center [219, 12] width 7 height 7
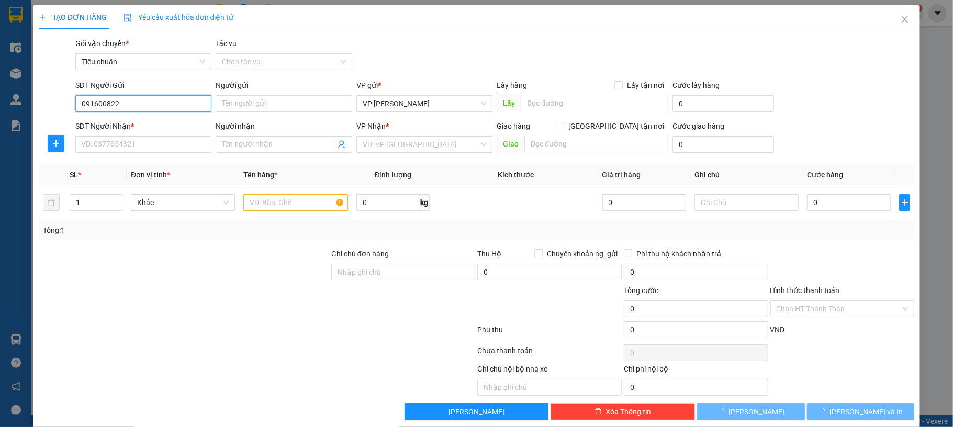
type input "0916008225"
click at [163, 126] on div "0916008225 - Duyên 0969499981" at bounding box center [142, 125] width 122 height 12
type input "Duyên 0969499981"
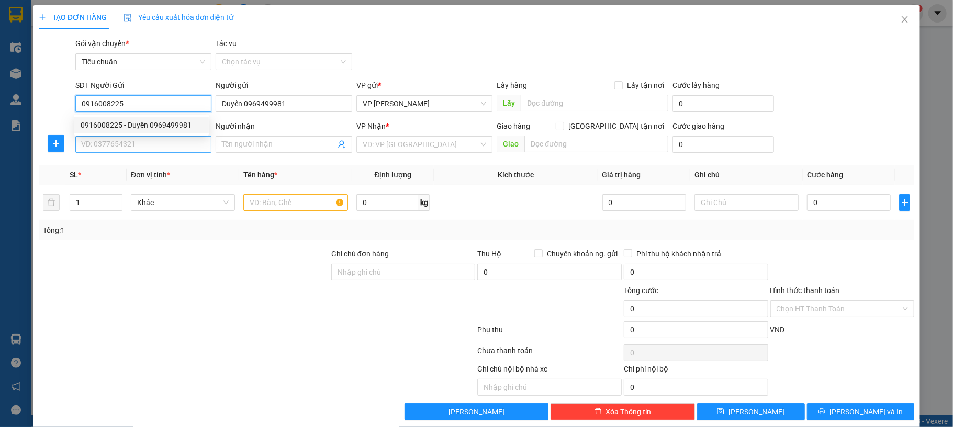
type input "0916008225"
click at [162, 143] on input "SĐT Người Nhận *" at bounding box center [143, 144] width 137 height 17
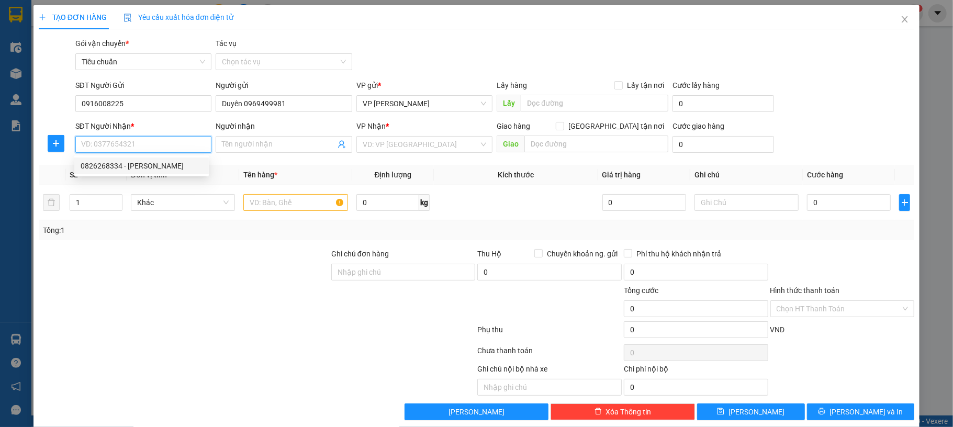
click at [176, 166] on div "0826268334 - Anh Sáng" at bounding box center [142, 166] width 122 height 12
type input "0826268334"
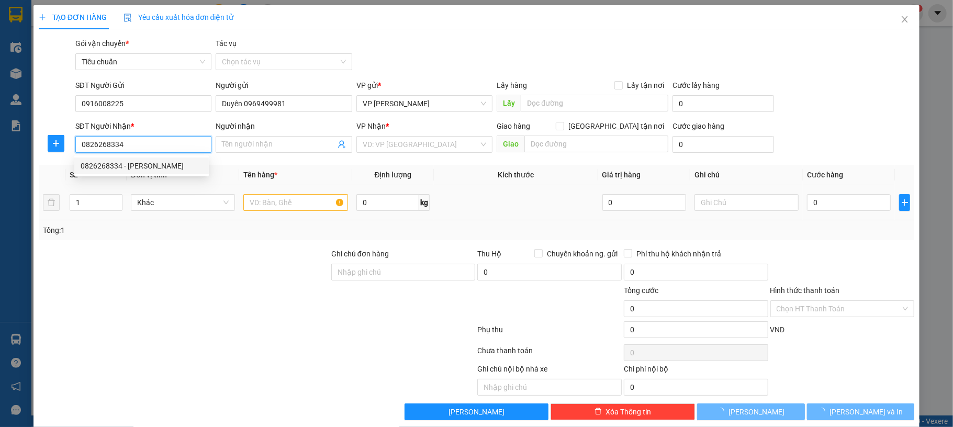
type input "Anh Sáng"
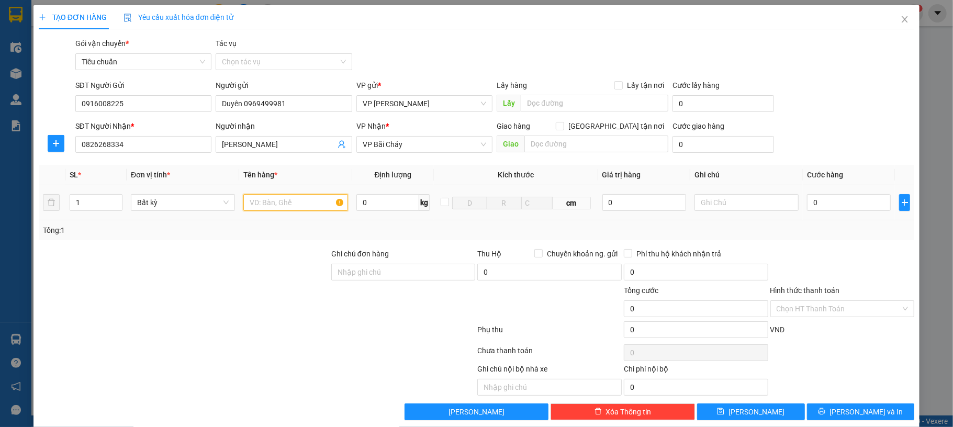
click at [290, 207] on input "text" at bounding box center [295, 202] width 104 height 17
type input "1 mẫu"
click at [815, 199] on input "0" at bounding box center [849, 202] width 84 height 17
type input "30"
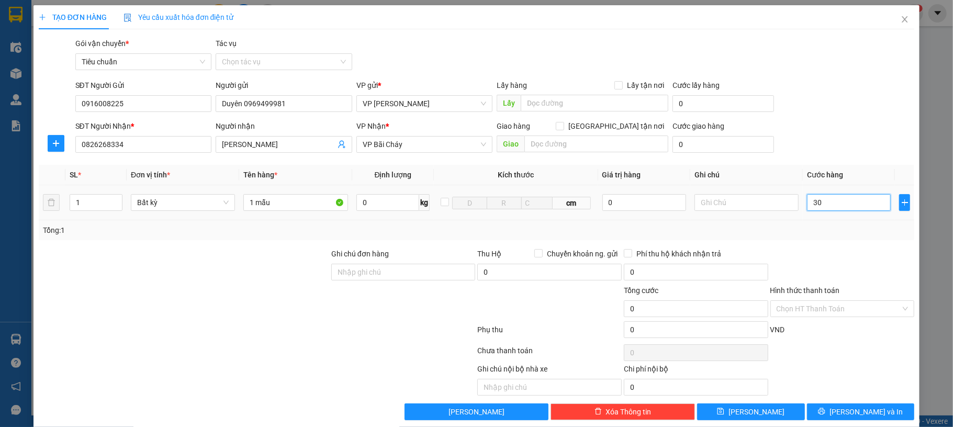
type input "30"
click at [809, 117] on form "SĐT Người Gửi 0916008225 Người gửi Duyên 0969499981 VP gửi * VP Dương Đình Nghệ…" at bounding box center [477, 118] width 876 height 77
type input "30.000"
click at [836, 312] on input "Hình thức thanh toán" at bounding box center [839, 309] width 125 height 16
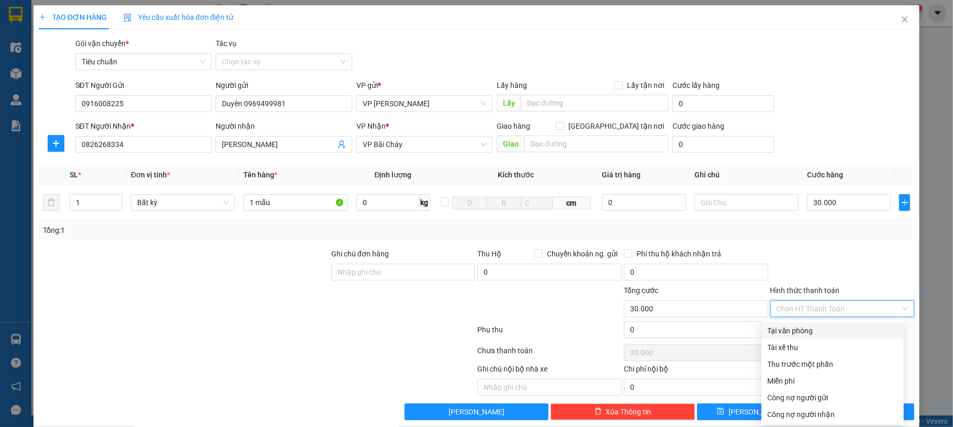
click at [836, 342] on div "Tài xế thu" at bounding box center [833, 348] width 130 height 12
type input "0"
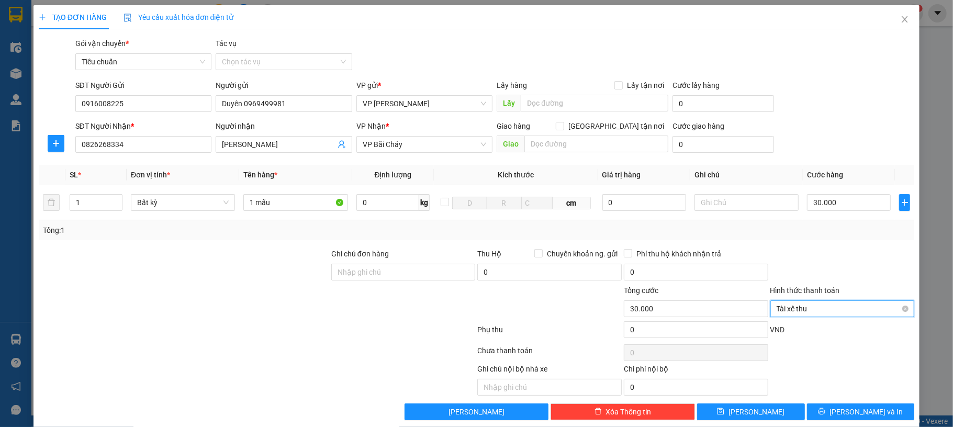
click at [841, 313] on span "Tài xế thu" at bounding box center [843, 309] width 132 height 16
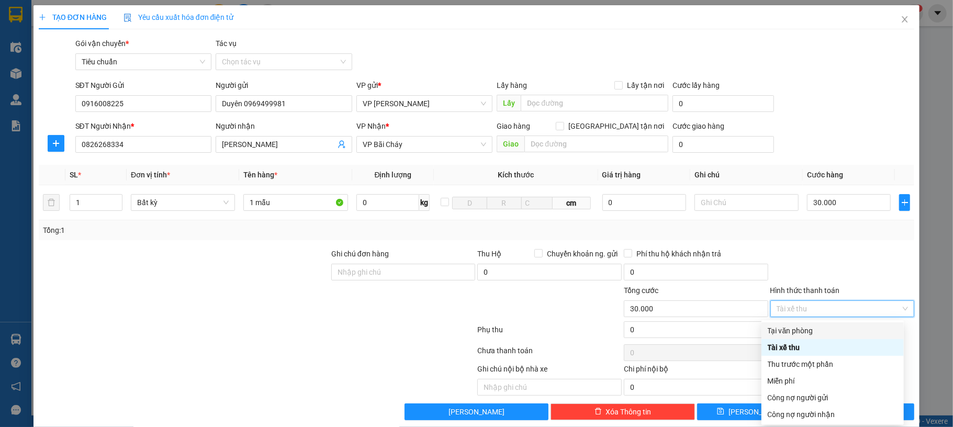
click at [836, 331] on div "Tại văn phòng" at bounding box center [833, 331] width 130 height 12
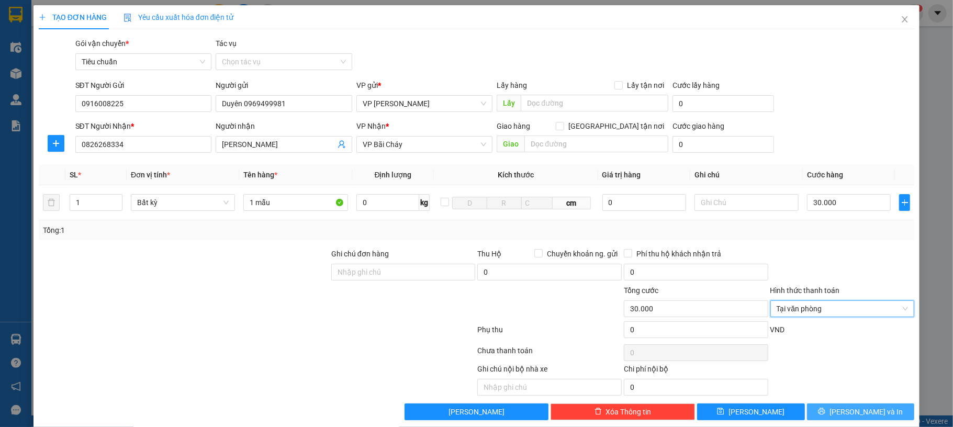
click at [845, 405] on button "[PERSON_NAME] và In" at bounding box center [861, 412] width 108 height 17
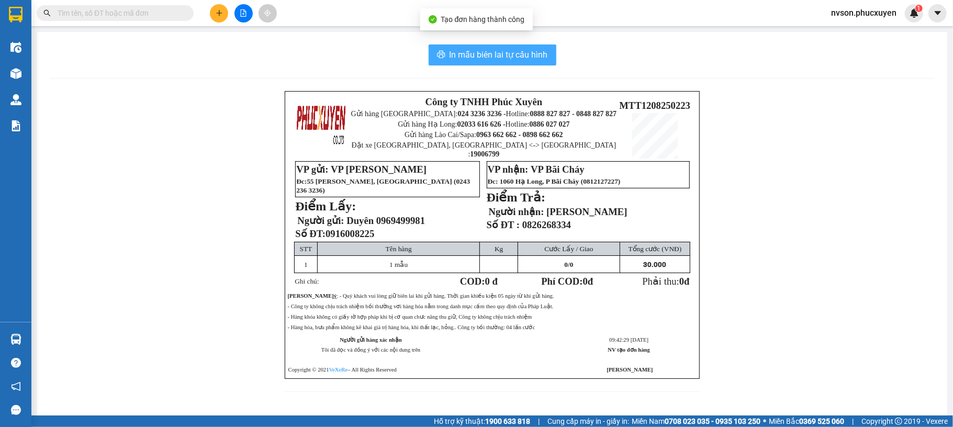
click at [478, 54] on span "In mẫu biên lai tự cấu hình" at bounding box center [499, 54] width 98 height 13
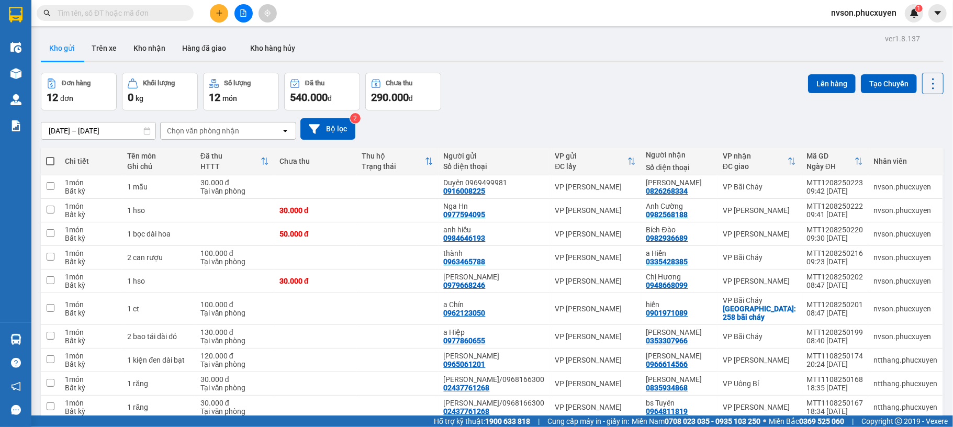
click at [210, 17] on button at bounding box center [219, 13] width 18 height 18
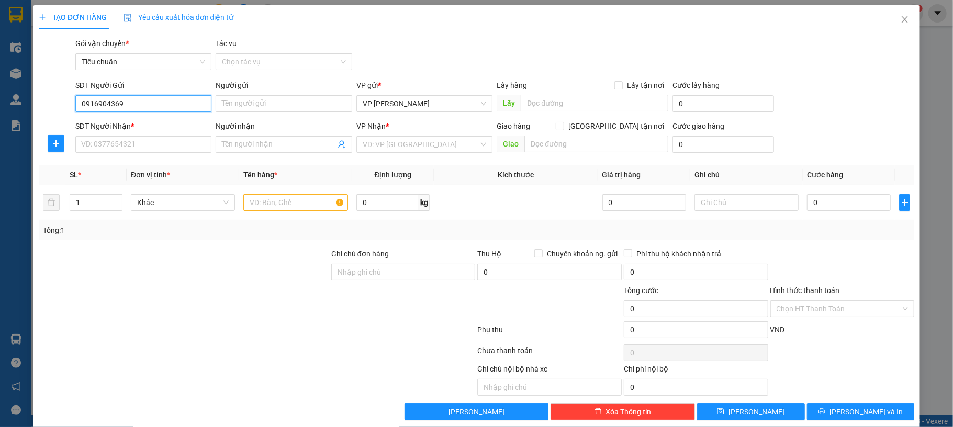
click at [183, 95] on input "0916904369" at bounding box center [143, 103] width 137 height 17
click at [181, 101] on input "0916904369" at bounding box center [143, 103] width 137 height 17
type input "0916904369"
click at [265, 105] on input "Người gửi" at bounding box center [284, 103] width 137 height 17
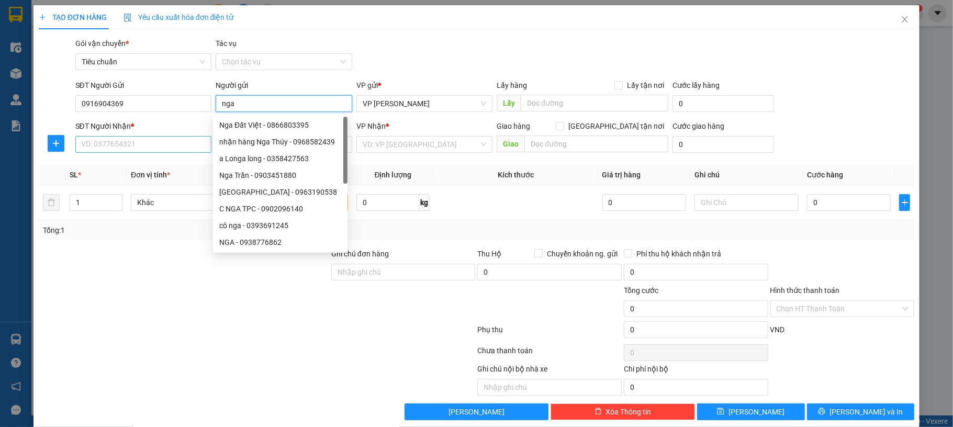
type input "nga"
click at [172, 137] on input "SĐT Người Nhận *" at bounding box center [143, 144] width 137 height 17
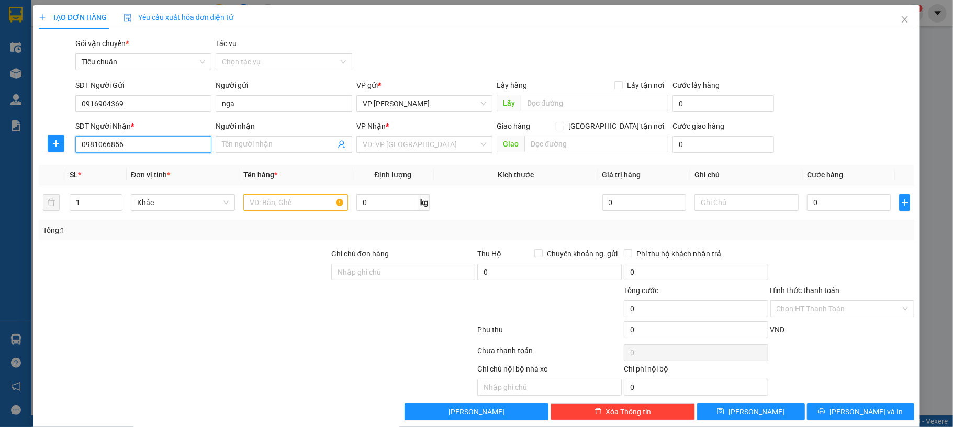
click at [153, 153] on input "0981066856" at bounding box center [143, 144] width 137 height 17
type input "0981066856"
click at [263, 143] on input "Người nhận" at bounding box center [279, 145] width 114 height 12
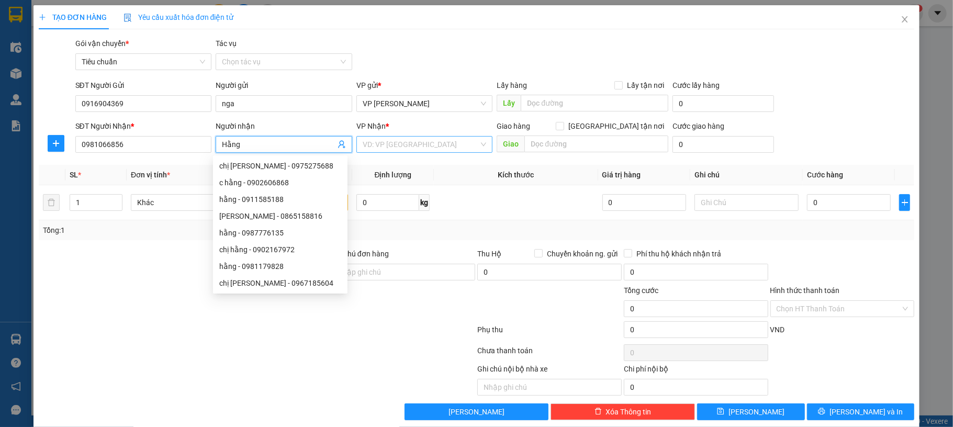
click at [448, 153] on div "VD: VP [GEOGRAPHIC_DATA]" at bounding box center [424, 144] width 137 height 17
type input "Hằng"
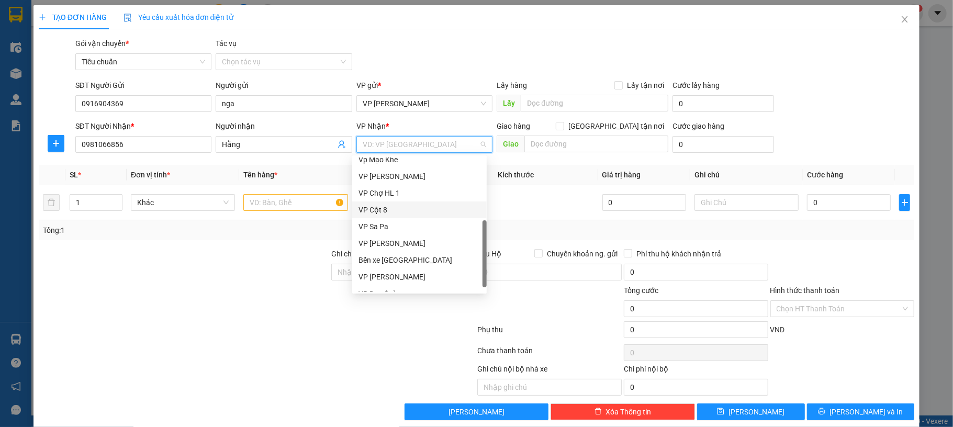
scroll to position [167, 0]
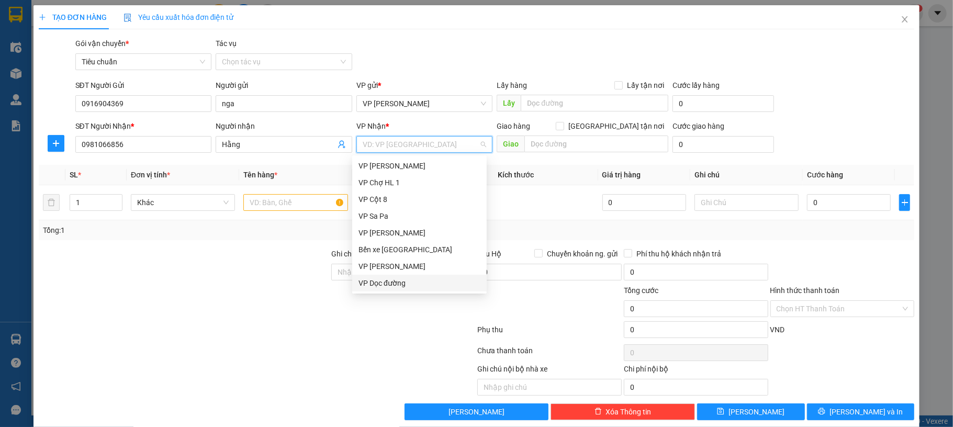
click at [417, 286] on div "VP Dọc đường" at bounding box center [420, 283] width 122 height 12
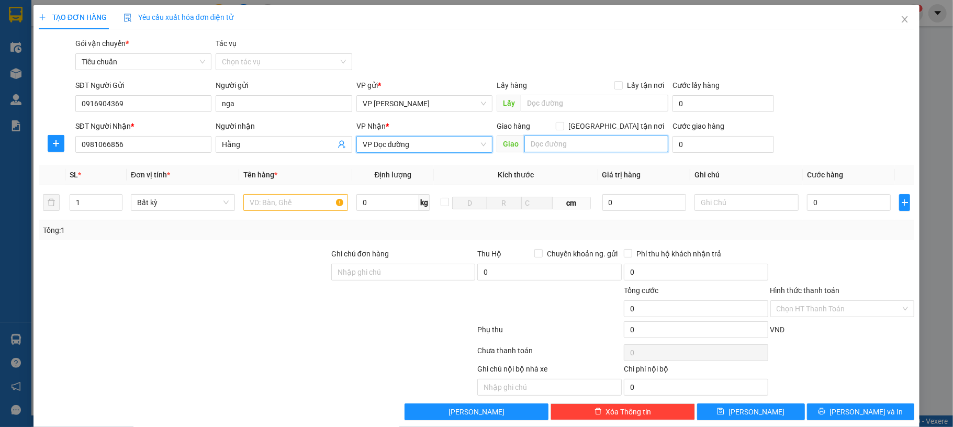
click at [574, 147] on input "text" at bounding box center [596, 144] width 144 height 17
click at [554, 148] on input "vincom plaza hạ long" at bounding box center [596, 144] width 144 height 17
click at [553, 148] on input "vincom plaza hạ long" at bounding box center [596, 144] width 144 height 17
type input "vincom plaza hạ long"
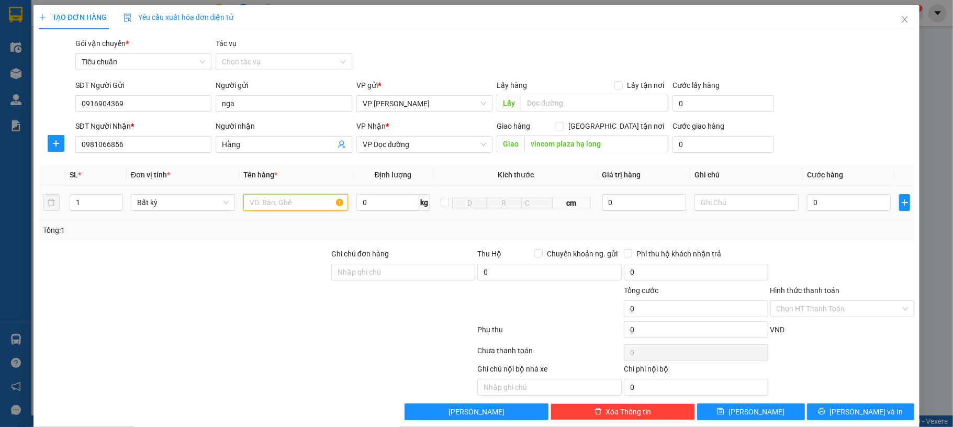
click at [264, 206] on input "text" at bounding box center [295, 202] width 104 height 17
type input "1 thang chữ A + 1 xe đẩy"
click at [718, 145] on input "0" at bounding box center [723, 144] width 101 height 17
type input "50"
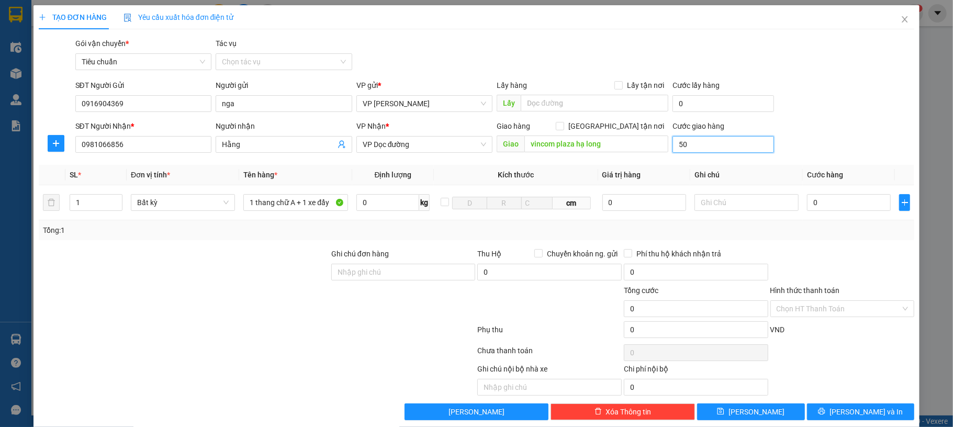
type input "50"
click at [807, 120] on form "SĐT Người Gửi 0916904369 Người gửi nga VP gửi * VP Dương Đình Nghệ Lấy hàng Lấy…" at bounding box center [477, 118] width 876 height 77
type input "50.000"
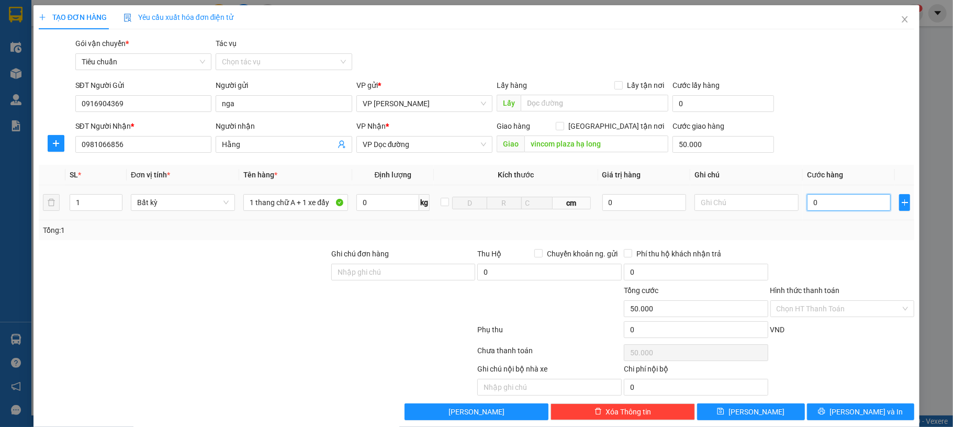
click at [827, 207] on input "0" at bounding box center [849, 202] width 84 height 17
click at [832, 205] on input "0" at bounding box center [849, 202] width 84 height 17
type input "20"
type input "50.020"
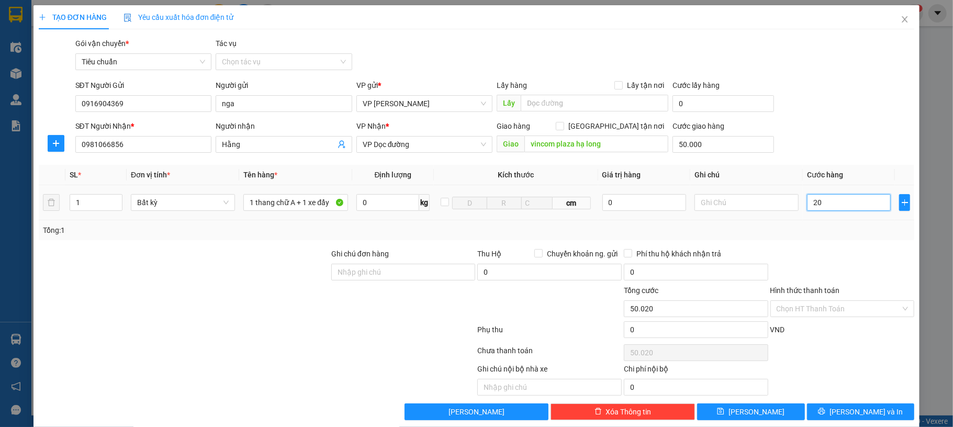
type input "250"
type input "50.250"
click at [846, 141] on div "SĐT Người Nhận * 0981066856 Người nhận Hằng VP Nhận * VP Dọc đường Giao hàng Gi…" at bounding box center [495, 138] width 844 height 37
type input "250.000"
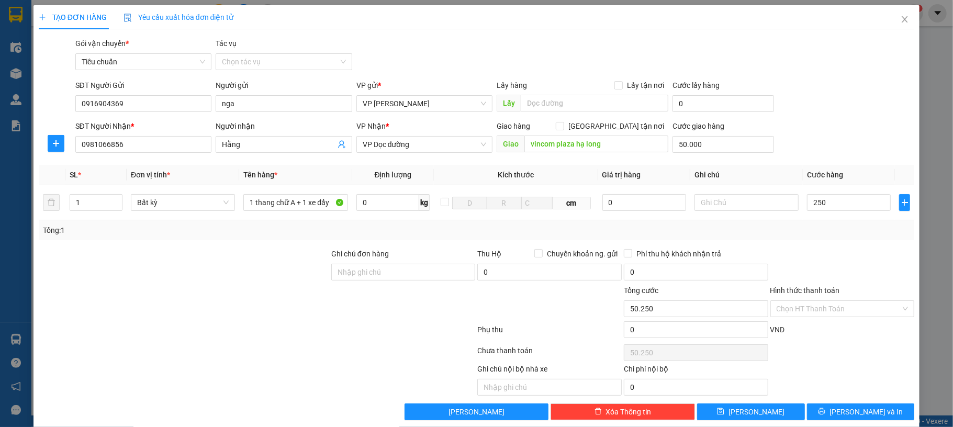
type input "300.000"
click at [844, 406] on button "[PERSON_NAME] và In" at bounding box center [861, 412] width 108 height 17
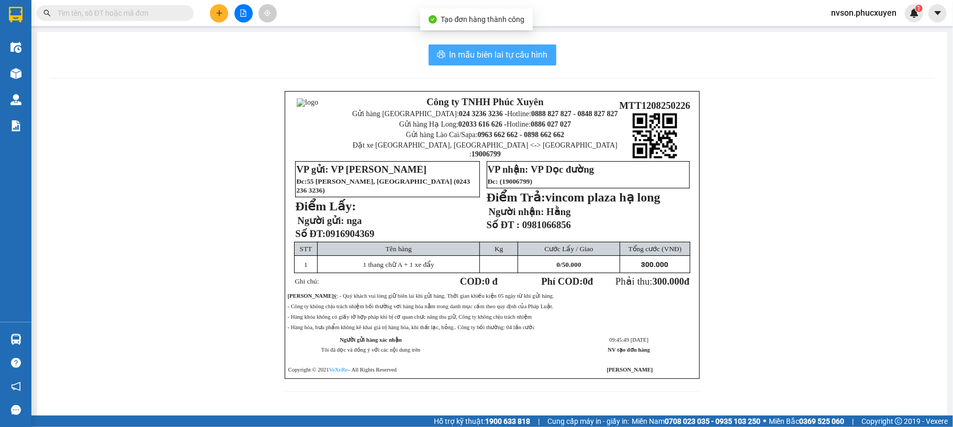
click at [471, 54] on span "In mẫu biên lai tự cấu hình" at bounding box center [499, 54] width 98 height 13
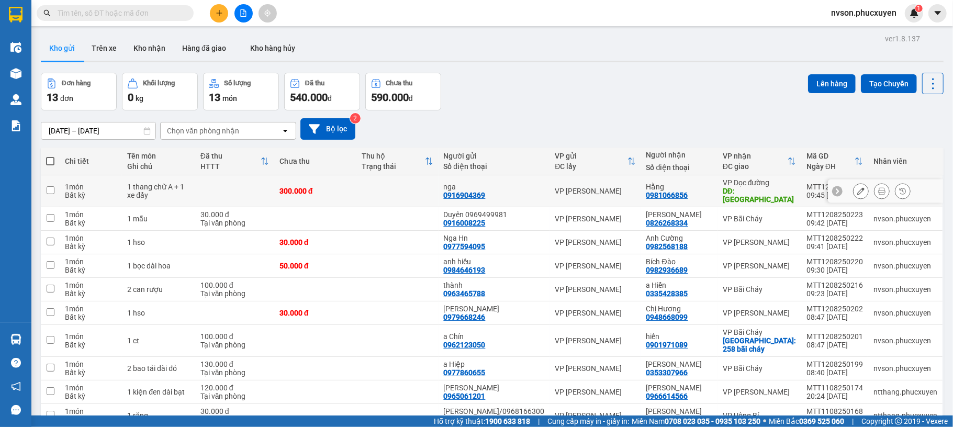
click at [857, 191] on icon at bounding box center [860, 190] width 7 height 7
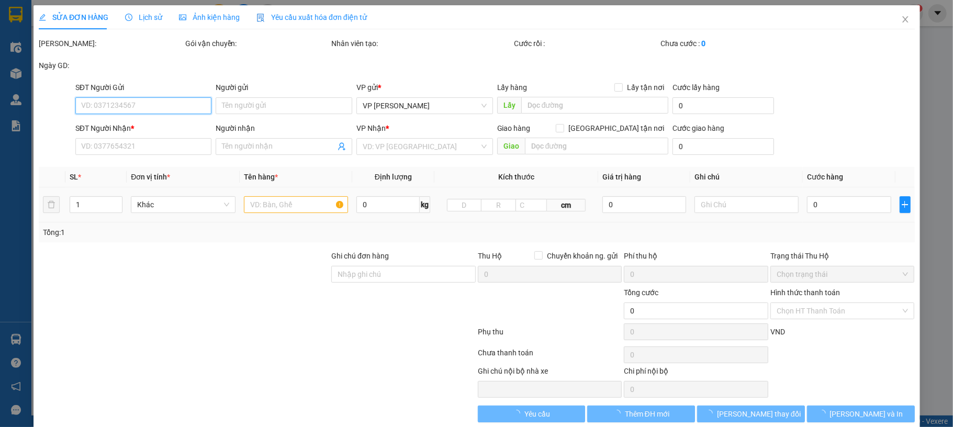
type input "0916904369"
type input "nga"
type input "0981066856"
type input "Hằng"
type input "vincom plaza hạ long"
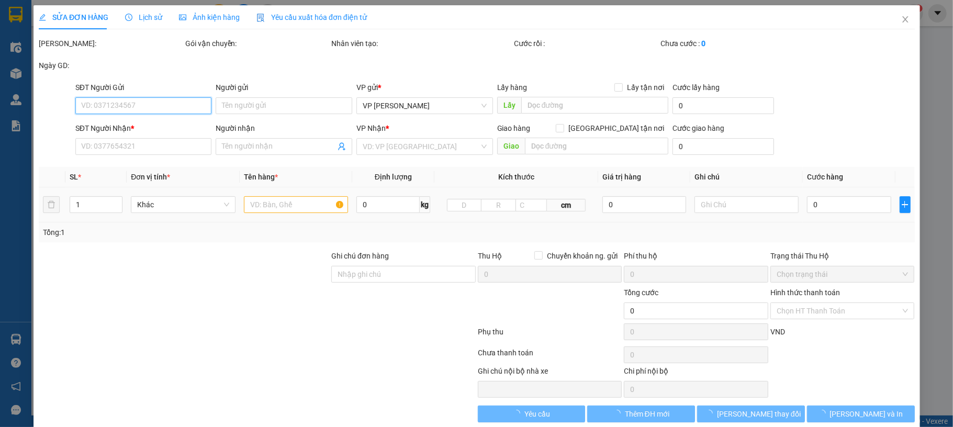
type input "50.000"
type input "300.000"
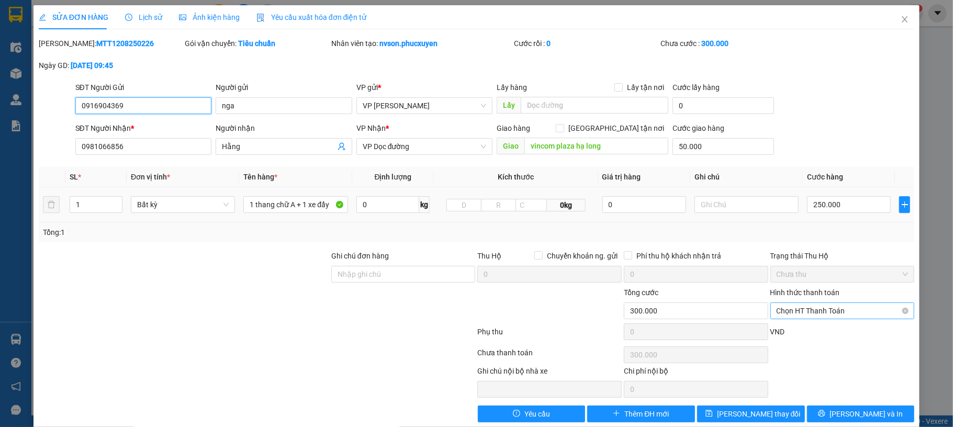
click at [834, 308] on span "Chọn HT Thanh Toán" at bounding box center [843, 311] width 132 height 16
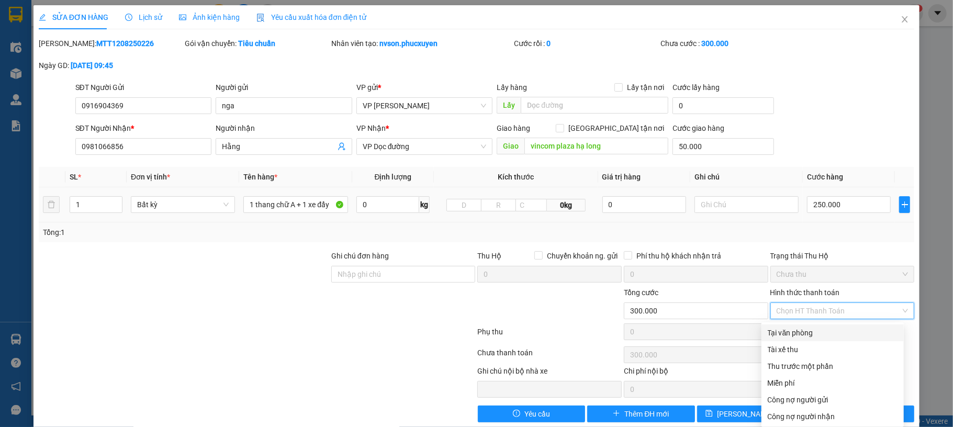
click at [825, 329] on div "Tại văn phòng" at bounding box center [833, 333] width 130 height 12
type input "0"
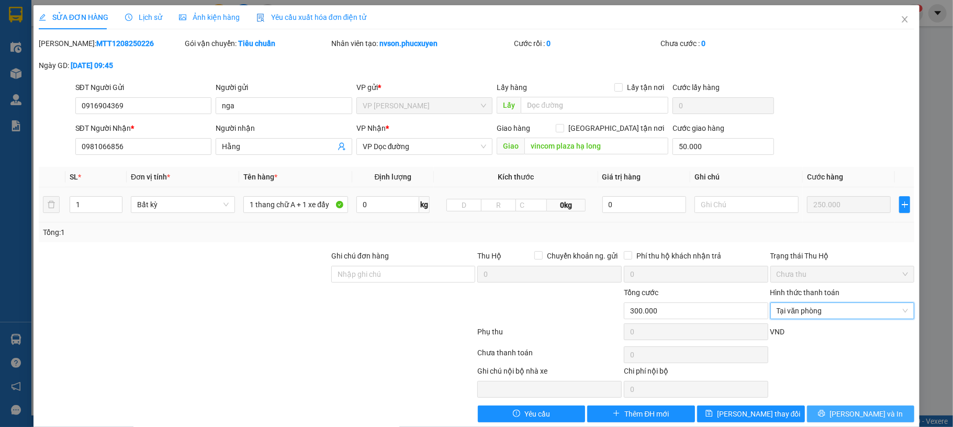
click at [849, 419] on span "[PERSON_NAME] và In" at bounding box center [866, 414] width 73 height 12
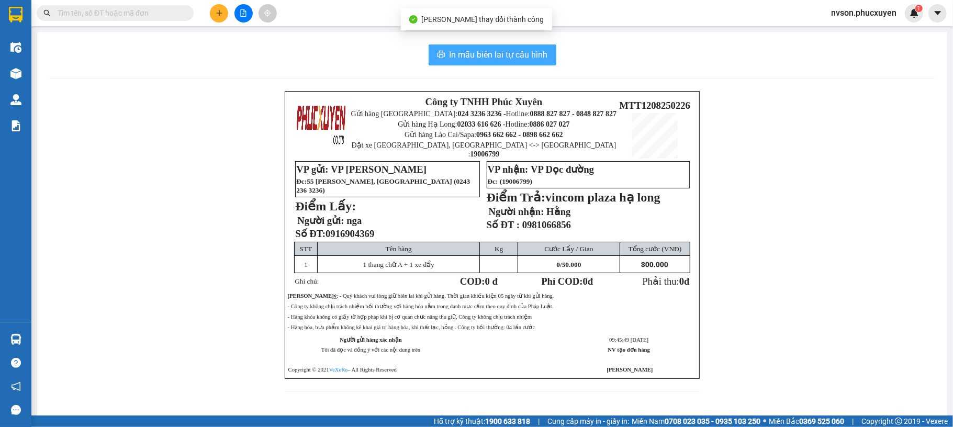
click at [509, 51] on span "In mẫu biên lai tự cấu hình" at bounding box center [499, 54] width 98 height 13
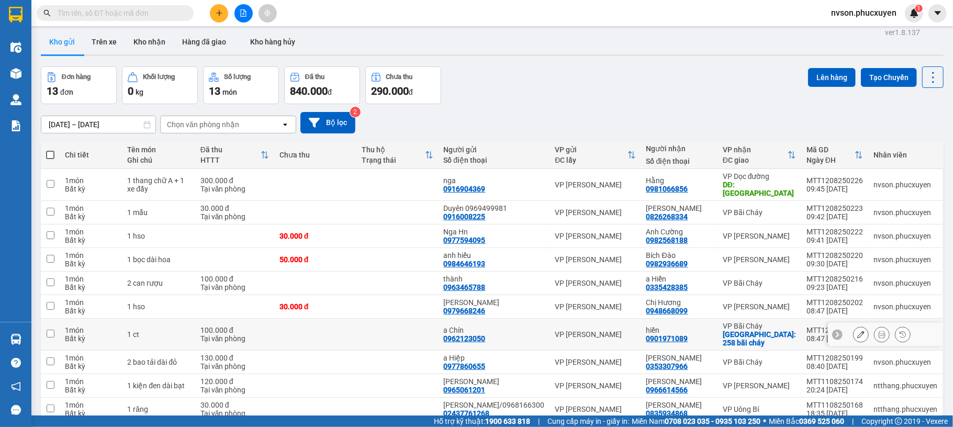
scroll to position [145, 0]
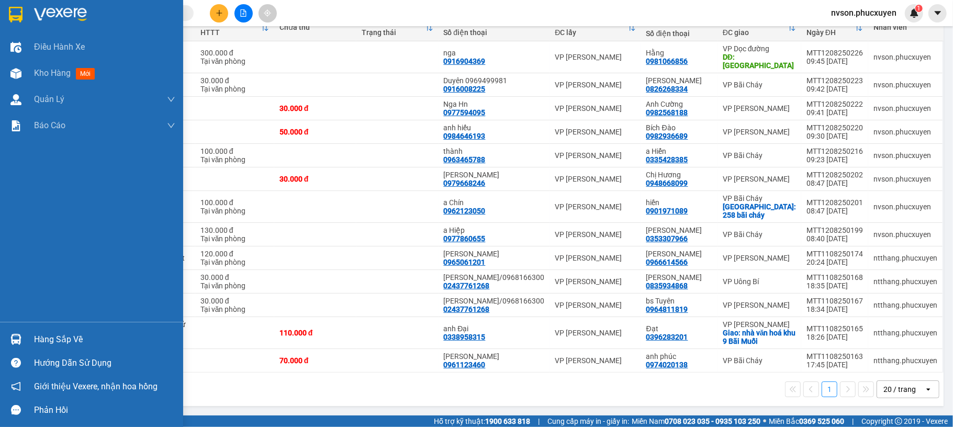
click at [17, 338] on img at bounding box center [15, 339] width 11 height 11
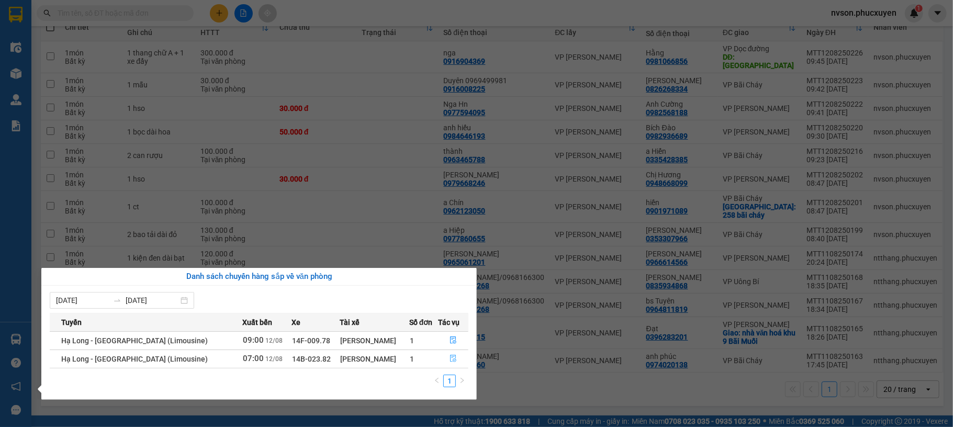
click at [451, 361] on icon "file-done" at bounding box center [453, 358] width 6 height 7
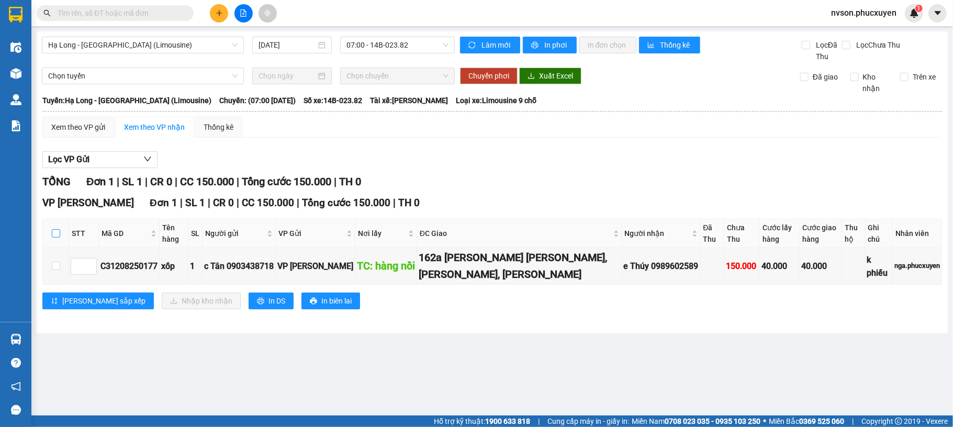
click at [55, 234] on input "checkbox" at bounding box center [56, 233] width 8 height 8
checkbox input "true"
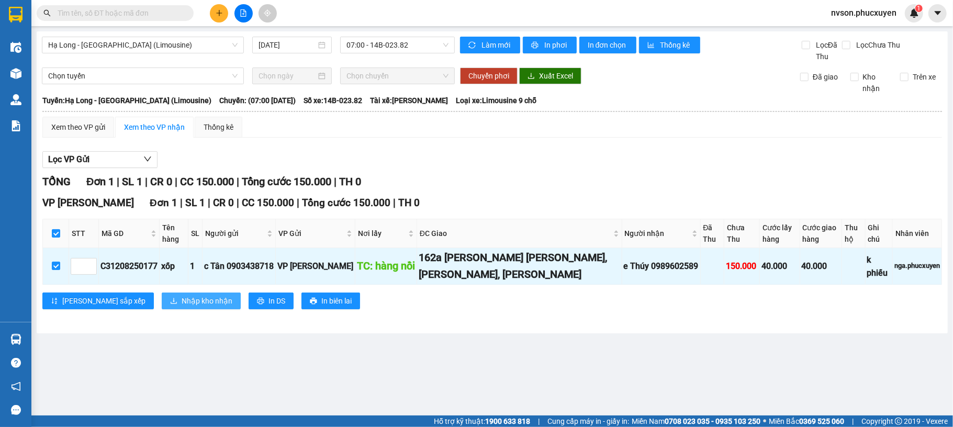
click at [182, 307] on span "Nhập kho nhận" at bounding box center [207, 301] width 51 height 12
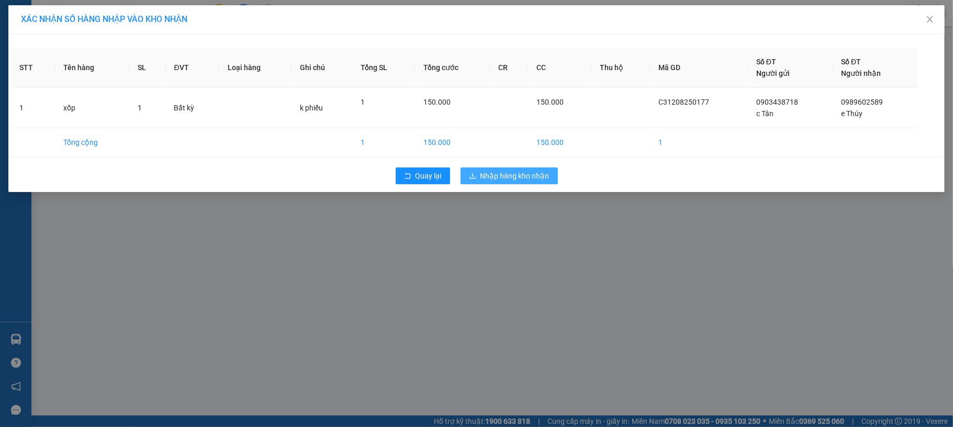
click at [482, 178] on span "Nhập hàng kho nhận" at bounding box center [514, 176] width 69 height 12
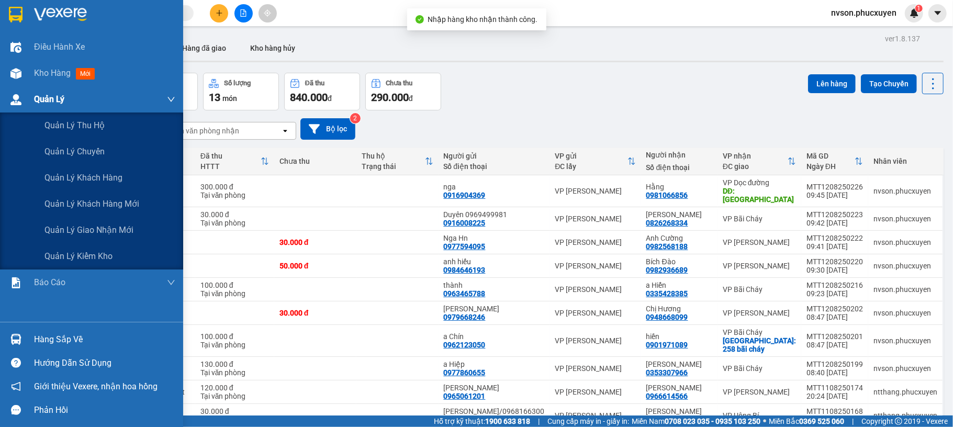
click at [16, 96] on img at bounding box center [15, 99] width 11 height 11
click at [57, 215] on div "Quản lý khách hàng mới" at bounding box center [109, 204] width 131 height 26
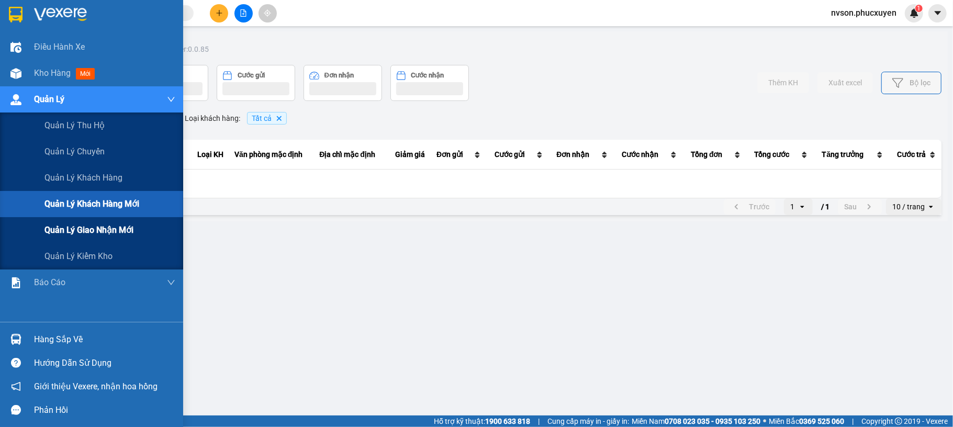
click at [57, 223] on span "Quản lý giao nhận mới" at bounding box center [88, 229] width 89 height 13
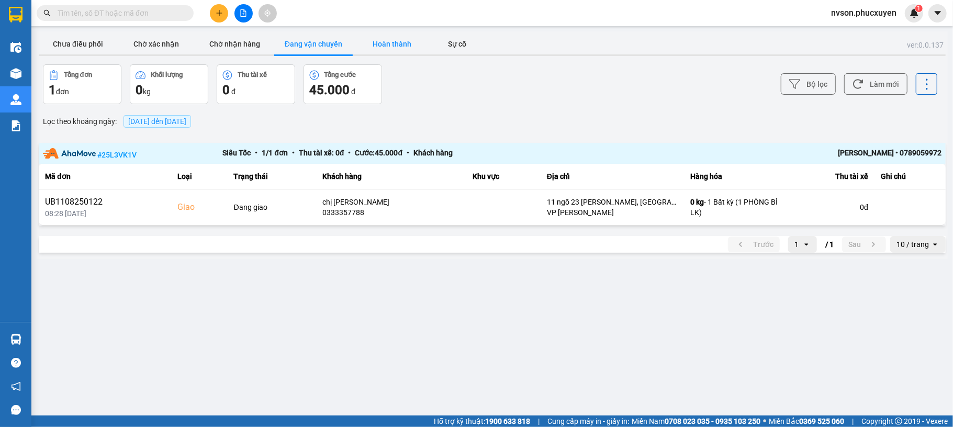
click at [382, 48] on button "Hoàn thành" at bounding box center [392, 43] width 79 height 21
click at [321, 45] on button "Đang vận chuyển" at bounding box center [313, 43] width 79 height 21
click at [95, 46] on button "Chưa điều phối" at bounding box center [78, 43] width 79 height 21
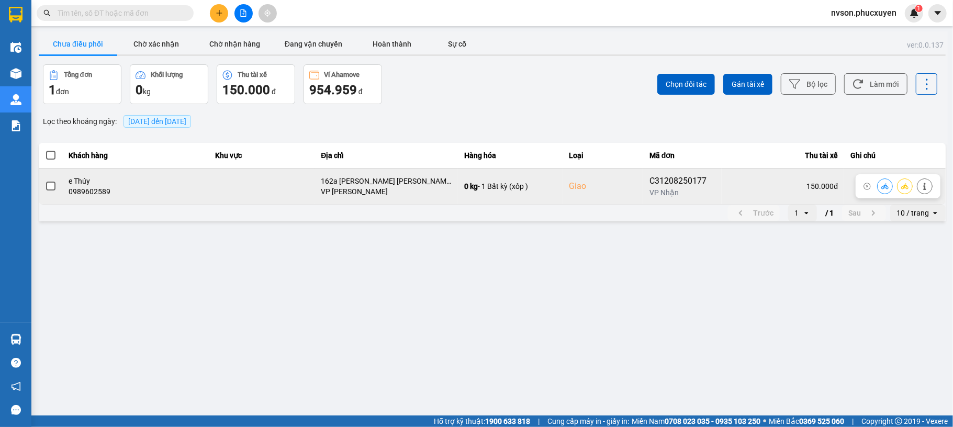
click at [878, 184] on button at bounding box center [885, 186] width 15 height 18
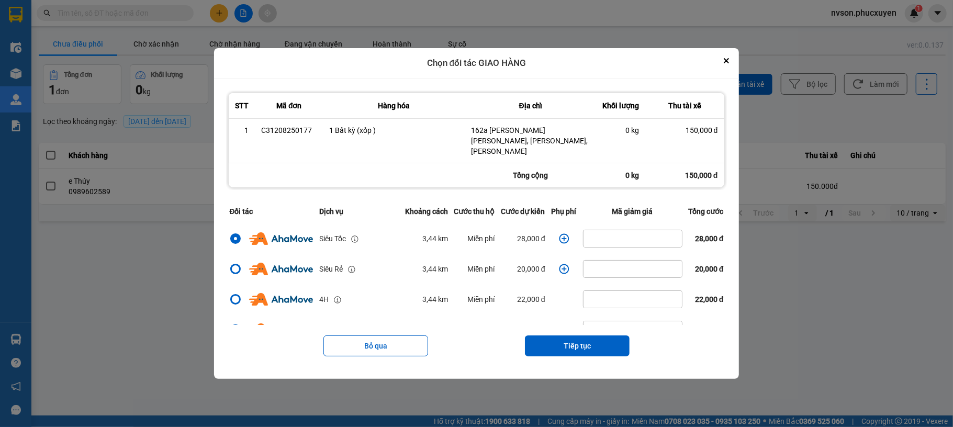
click at [559, 233] on icon "dialog" at bounding box center [564, 238] width 10 height 10
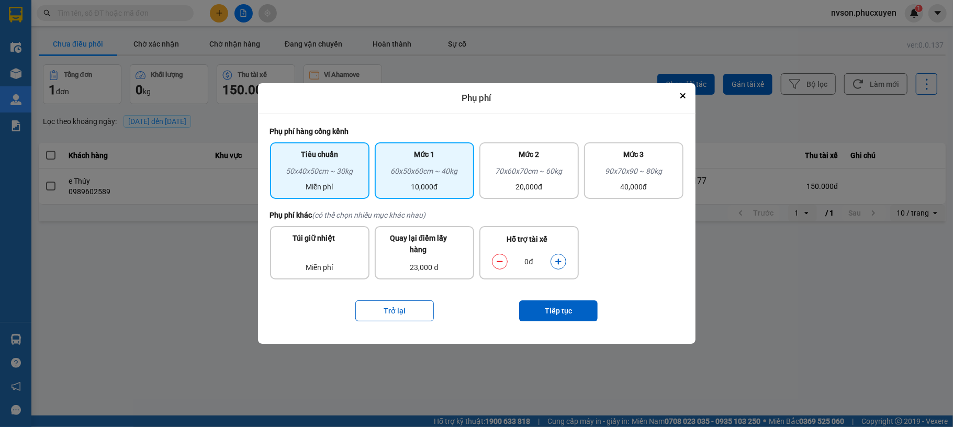
click at [405, 182] on div "10,000đ" at bounding box center [424, 187] width 87 height 12
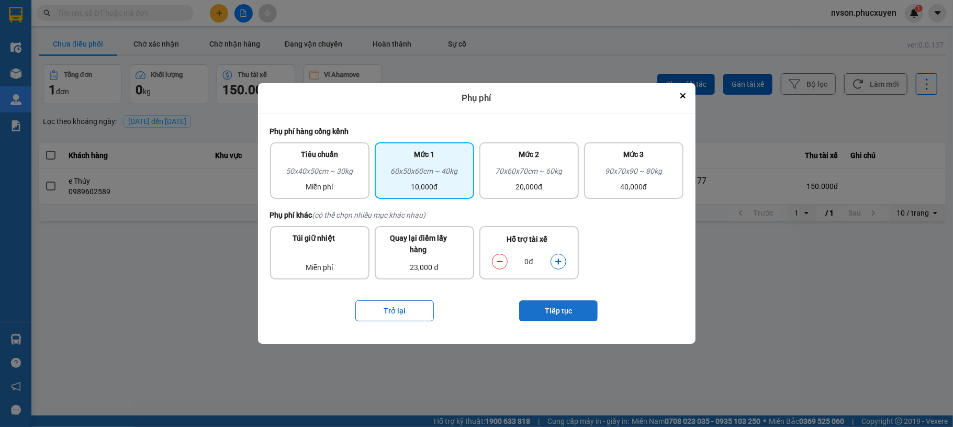
click at [559, 306] on button "Tiếp tục" at bounding box center [558, 310] width 79 height 21
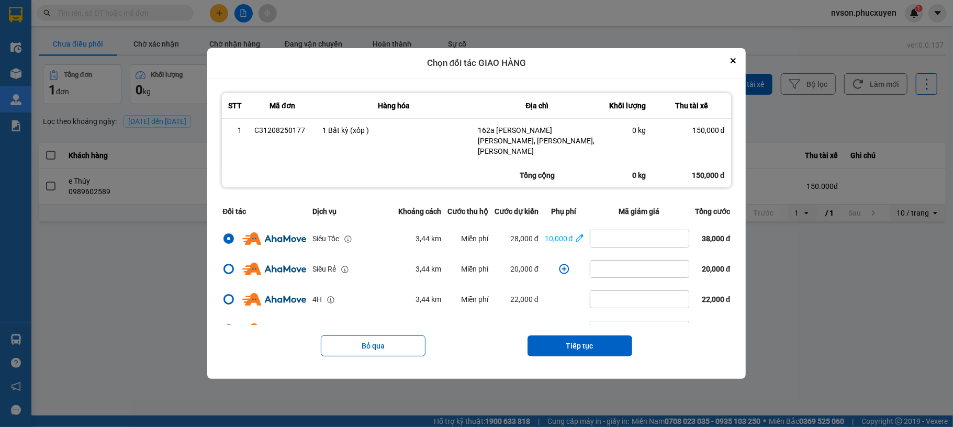
drag, startPoint x: 563, startPoint y: 338, endPoint x: 558, endPoint y: 318, distance: 20.1
click at [562, 338] on button "Tiếp tục" at bounding box center [580, 345] width 105 height 21
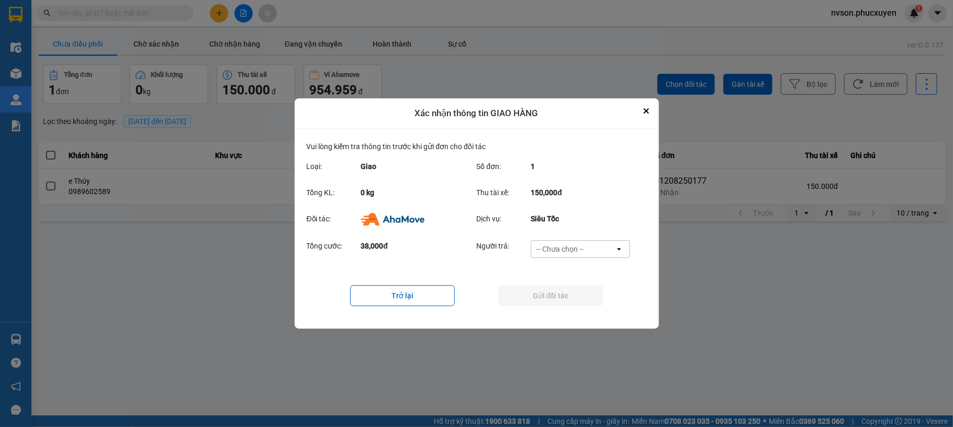
click at [567, 254] on div "-- Chưa chọn --" at bounding box center [573, 249] width 84 height 17
click at [572, 306] on span "Ví Ahamove" at bounding box center [560, 309] width 42 height 10
click at [566, 296] on button "Gửi đối tác" at bounding box center [550, 295] width 105 height 21
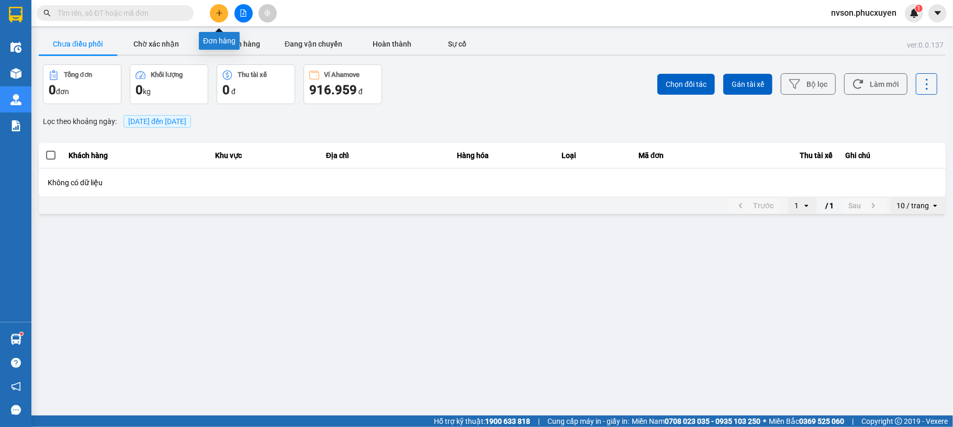
click at [220, 15] on icon "plus" at bounding box center [219, 12] width 7 height 7
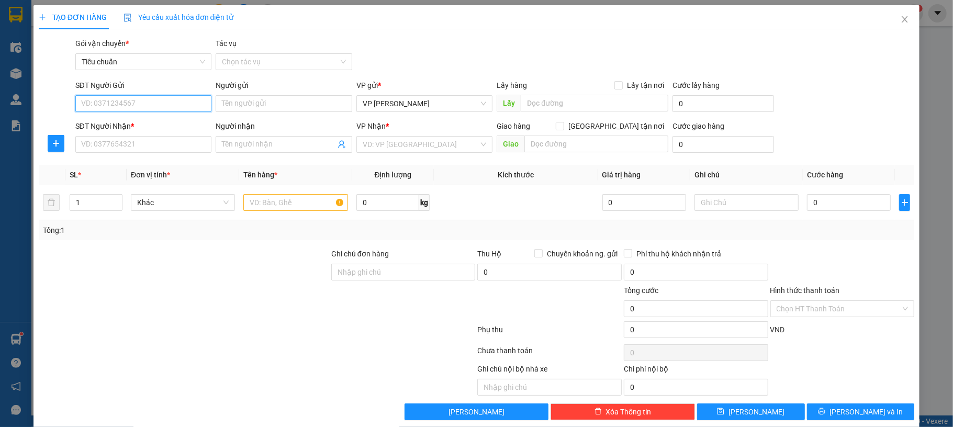
click at [164, 108] on input "SĐT Người Gửi" at bounding box center [143, 103] width 137 height 17
type input "0962386268"
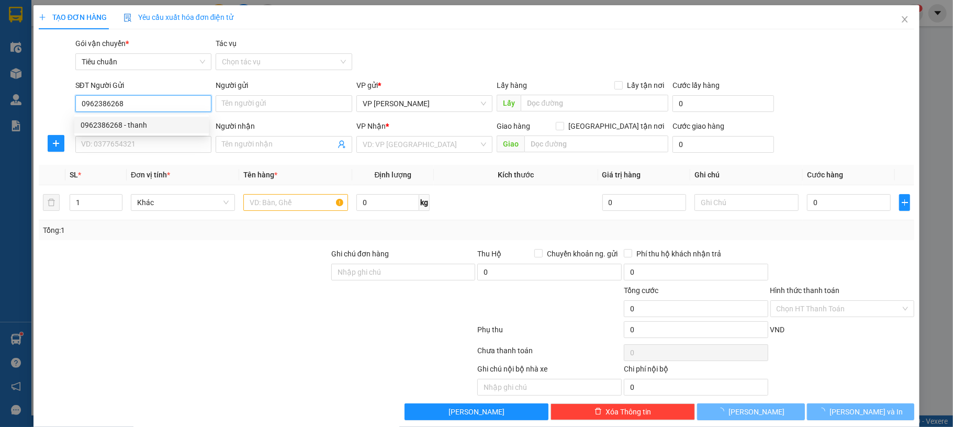
click at [158, 125] on div "0962386268 - thanh" at bounding box center [142, 125] width 122 height 12
type input "thanh"
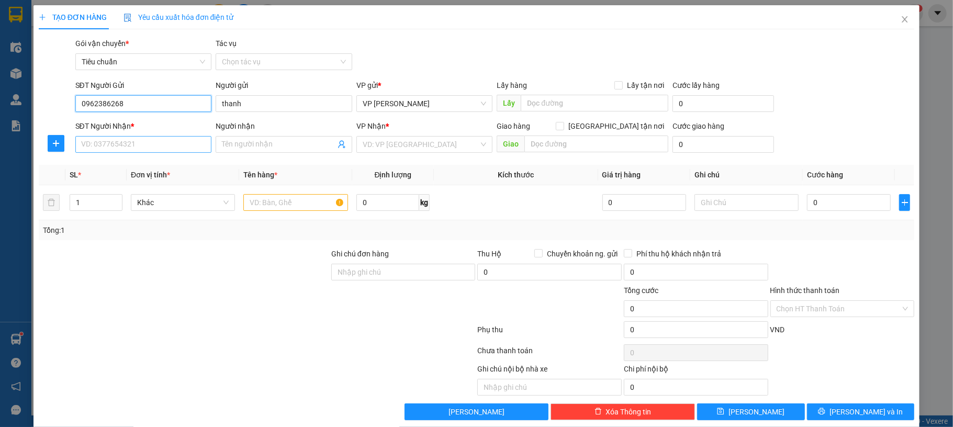
type input "0962386268"
click at [150, 143] on input "SĐT Người Nhận *" at bounding box center [143, 144] width 137 height 17
click at [153, 164] on div "0987514984 - C Thảo" at bounding box center [142, 166] width 122 height 12
type input "0987514984"
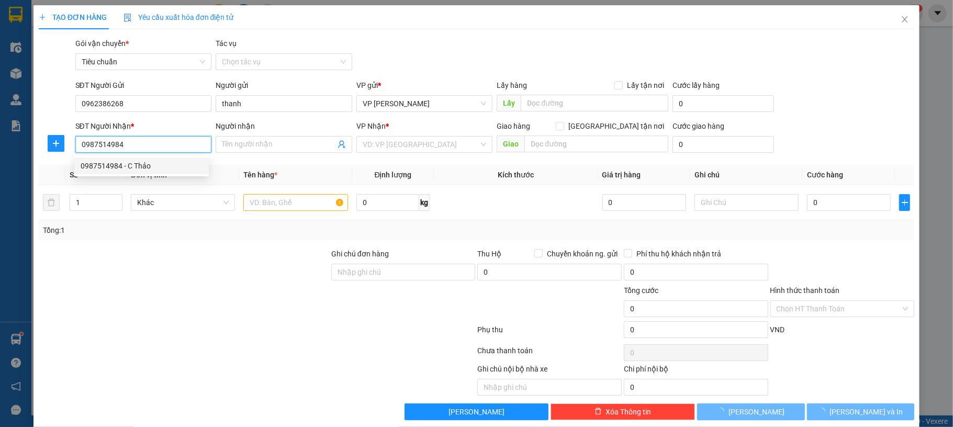
type input "C Thảo"
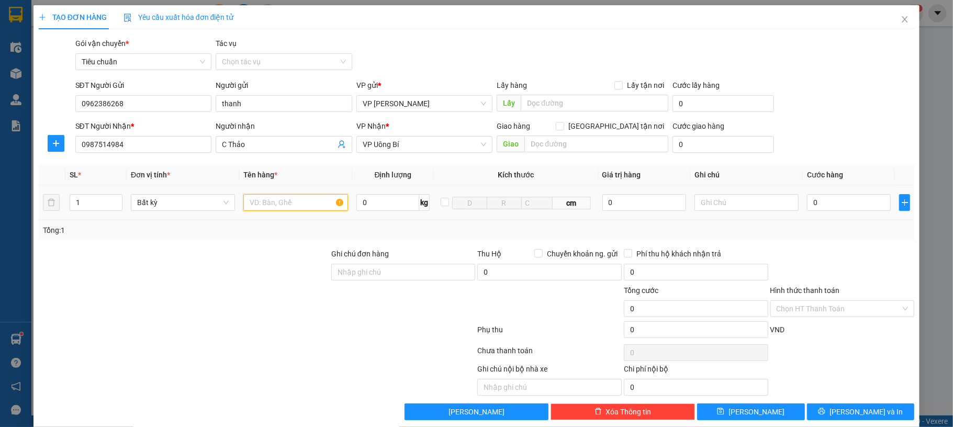
click at [287, 208] on input "text" at bounding box center [295, 202] width 104 height 17
click at [321, 200] on input "1 xioops" at bounding box center [295, 202] width 104 height 17
type input "1"
type input "1 xốp đông lạnh"
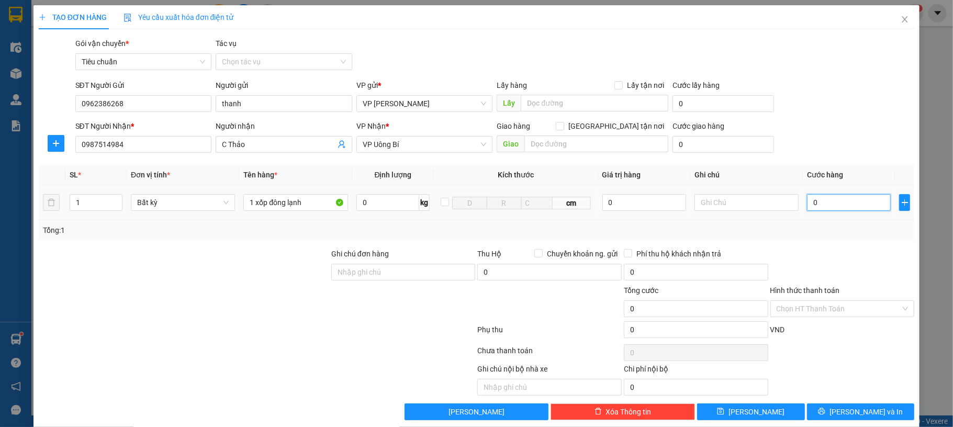
click at [815, 202] on input "0" at bounding box center [849, 202] width 84 height 17
type input "60"
click at [815, 133] on div "SĐT Người Nhận * 0987514984 Người nhận C Thảo VP Nhận * VP Uông Bí Giao hàng Gi…" at bounding box center [495, 138] width 844 height 37
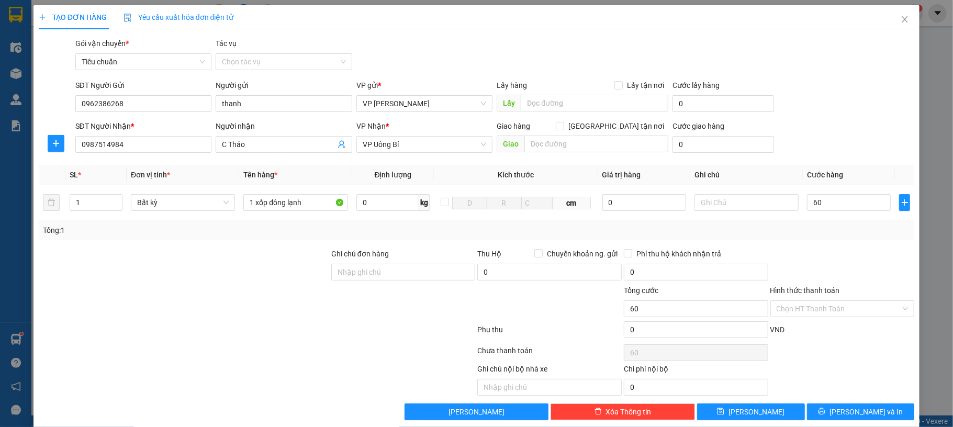
type input "60.000"
click at [830, 409] on button "[PERSON_NAME] và In" at bounding box center [861, 412] width 108 height 17
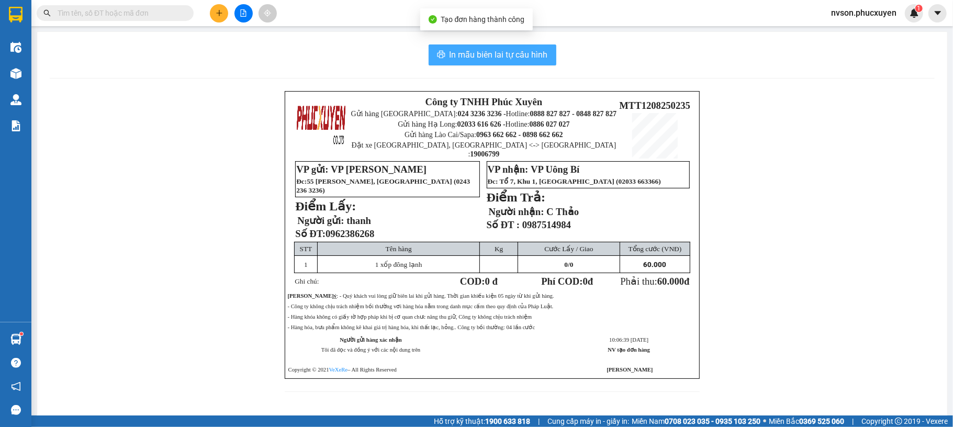
click at [516, 63] on button "In mẫu biên lai tự cấu hình" at bounding box center [493, 54] width 128 height 21
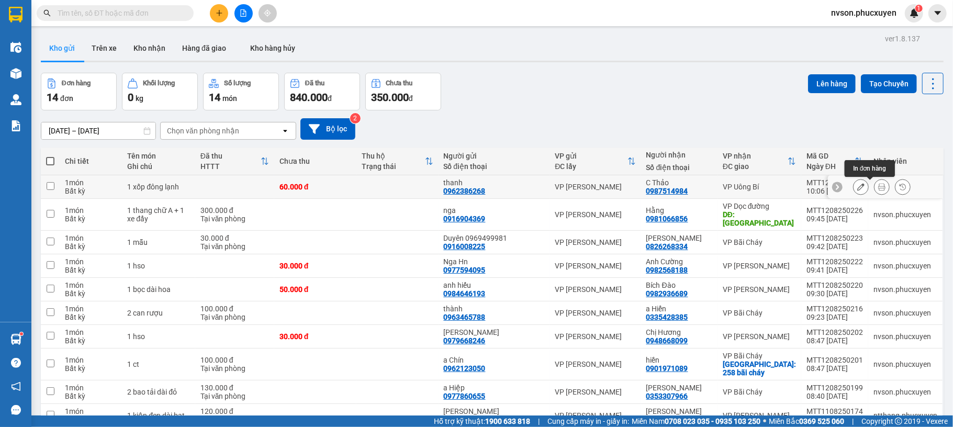
click at [875, 187] on button at bounding box center [882, 187] width 15 height 18
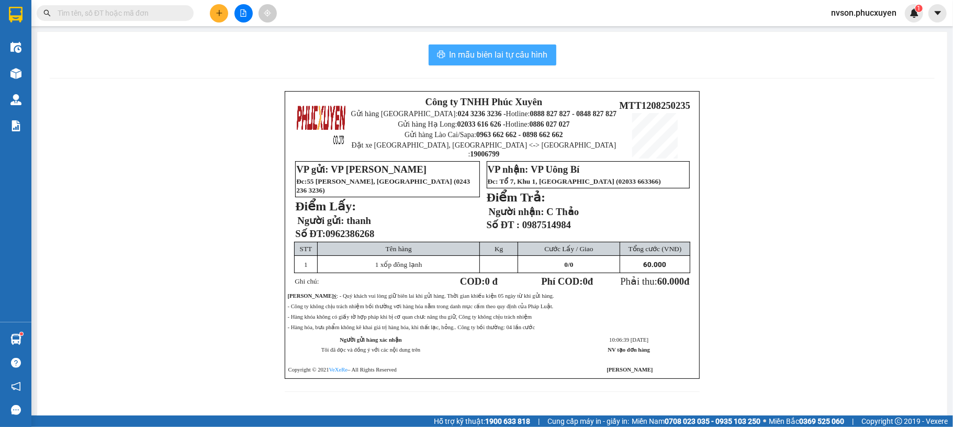
click at [450, 58] on span "In mẫu biên lai tự cấu hình" at bounding box center [499, 54] width 98 height 13
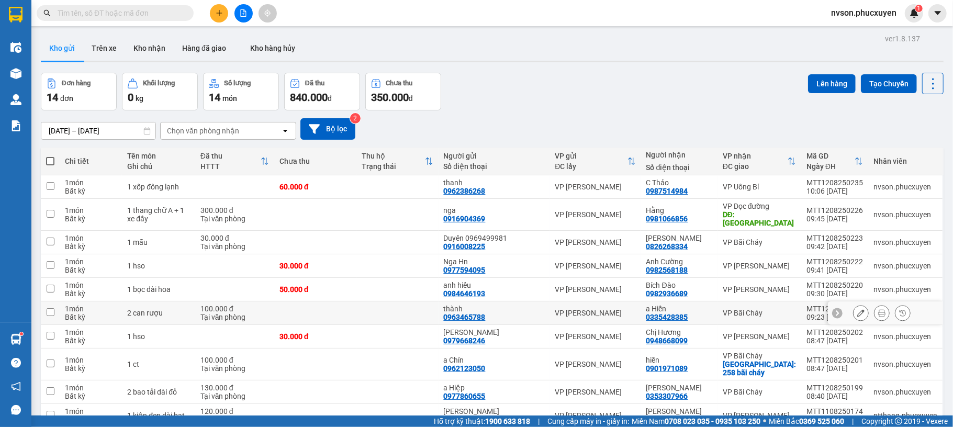
click at [415, 319] on td at bounding box center [397, 313] width 82 height 24
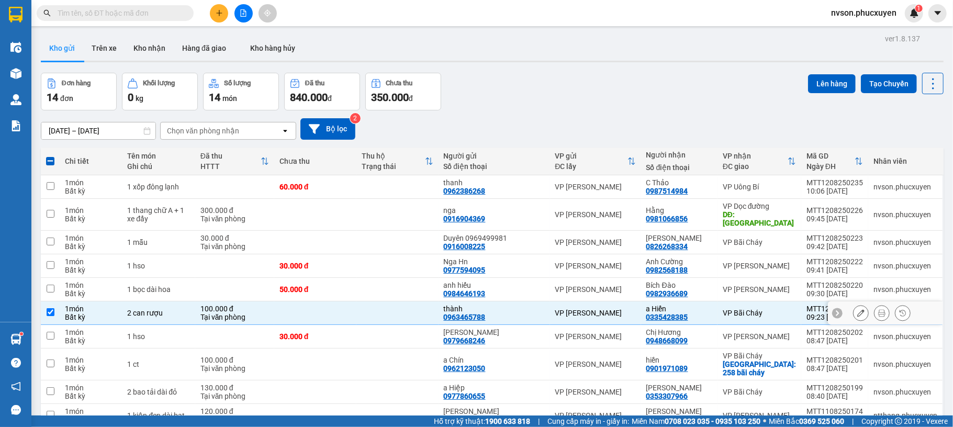
click at [397, 313] on td at bounding box center [397, 313] width 82 height 24
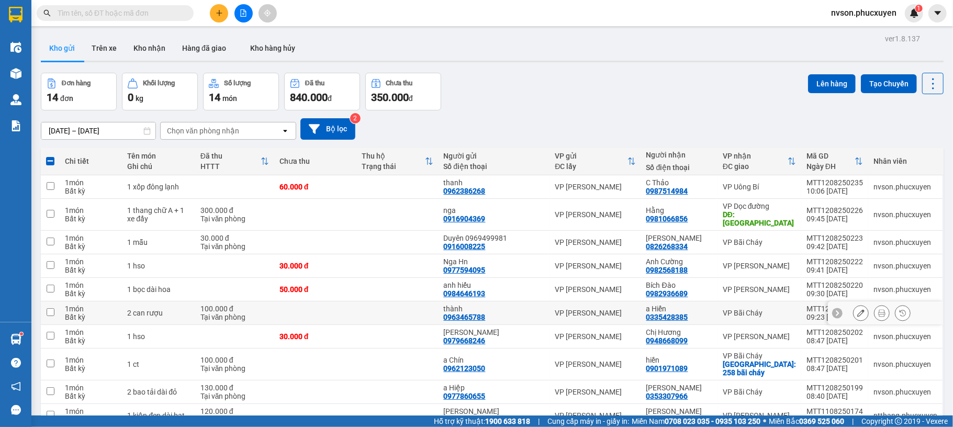
checkbox input "false"
click at [398, 251] on td at bounding box center [397, 243] width 82 height 24
checkbox input "true"
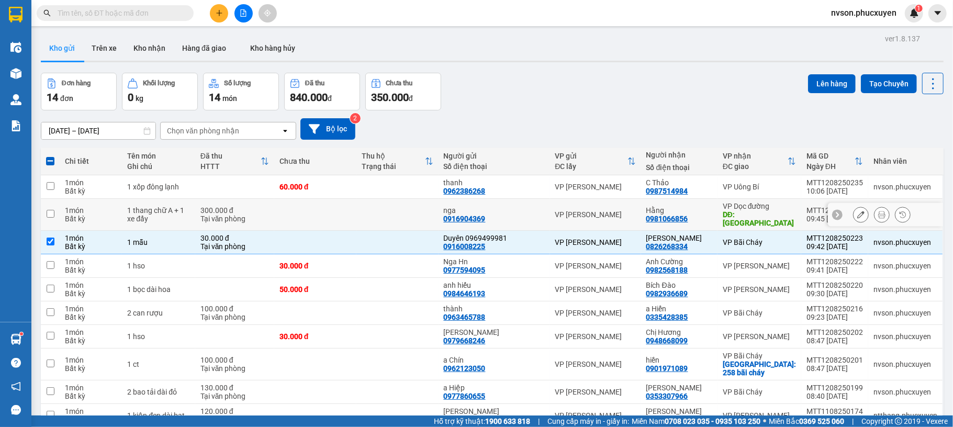
click at [396, 212] on td at bounding box center [397, 215] width 82 height 32
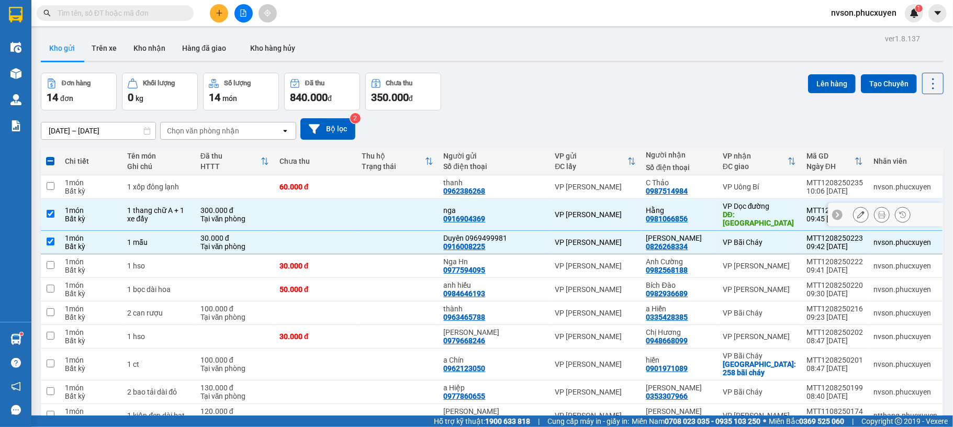
click at [356, 223] on td at bounding box center [315, 215] width 82 height 32
checkbox input "false"
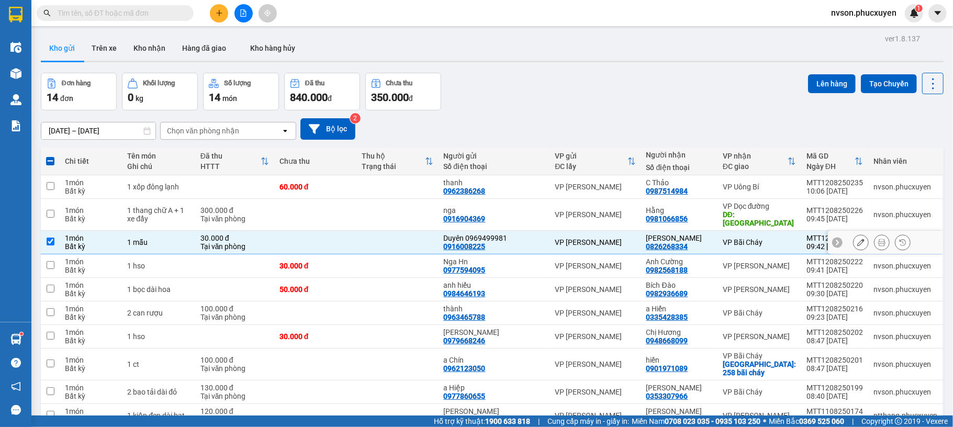
click at [356, 244] on td at bounding box center [315, 243] width 82 height 24
checkbox input "false"
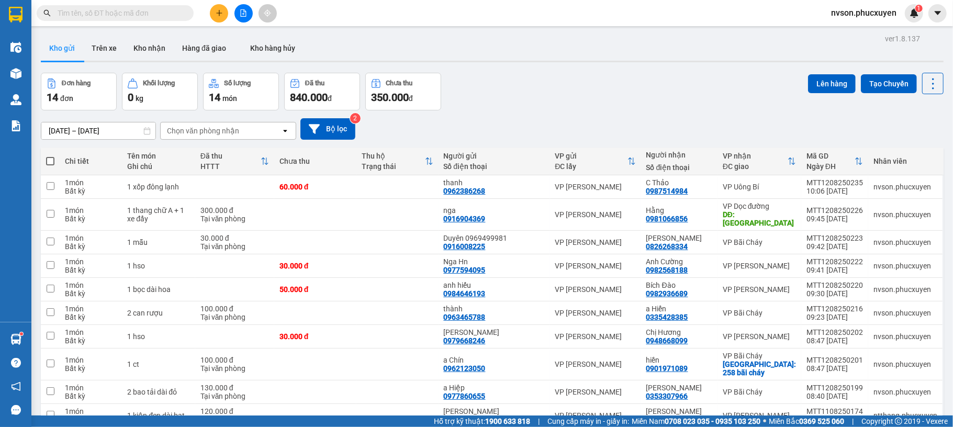
click at [51, 162] on span at bounding box center [50, 161] width 8 height 8
click at [50, 156] on input "checkbox" at bounding box center [50, 156] width 0 height 0
checkbox input "true"
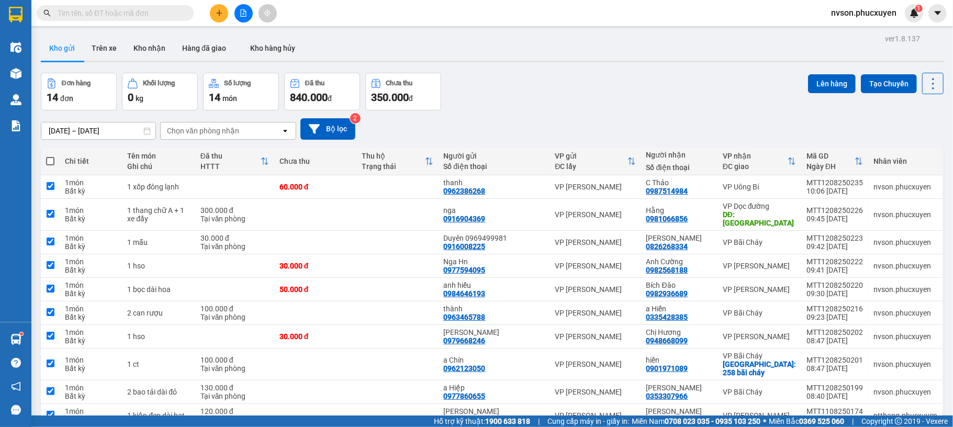
checkbox input "true"
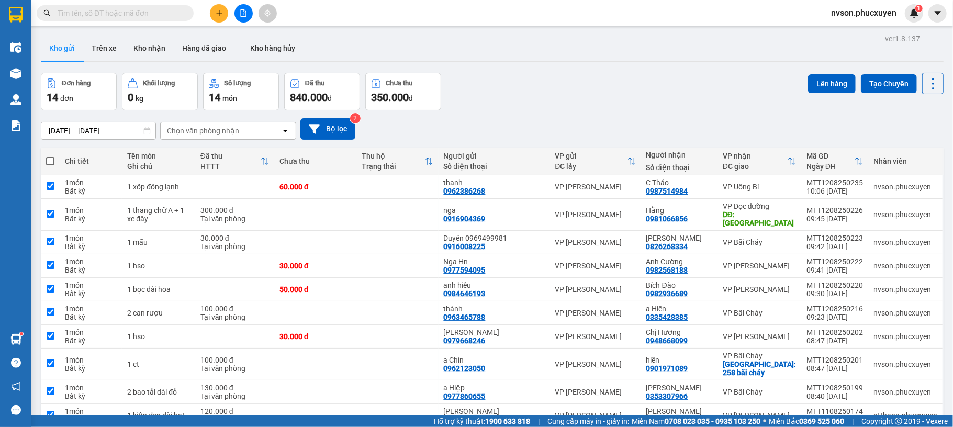
checkbox input "true"
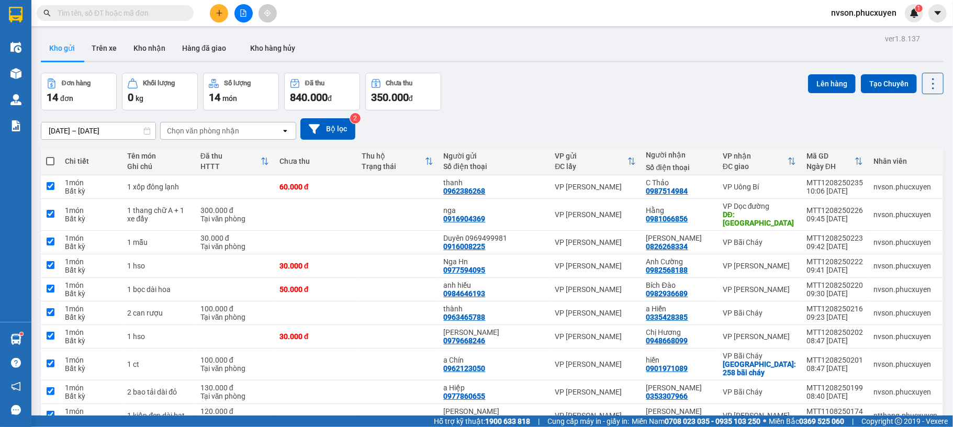
checkbox input "true"
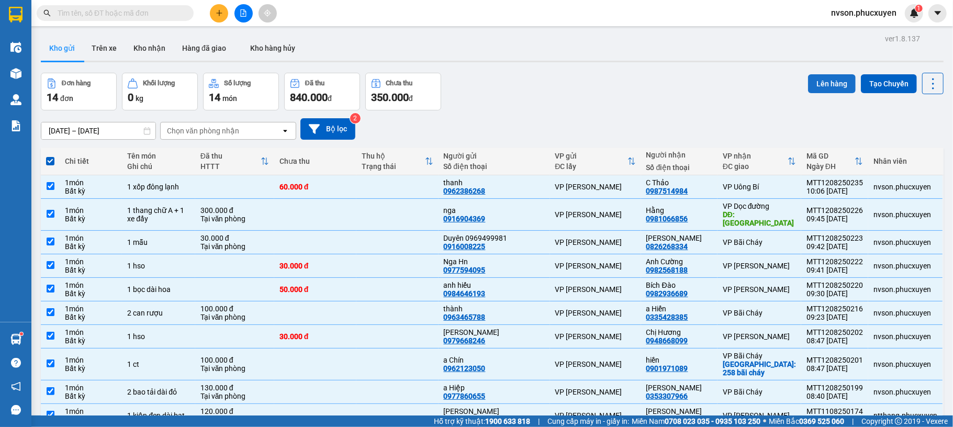
click at [828, 83] on button "Lên hàng" at bounding box center [832, 83] width 48 height 19
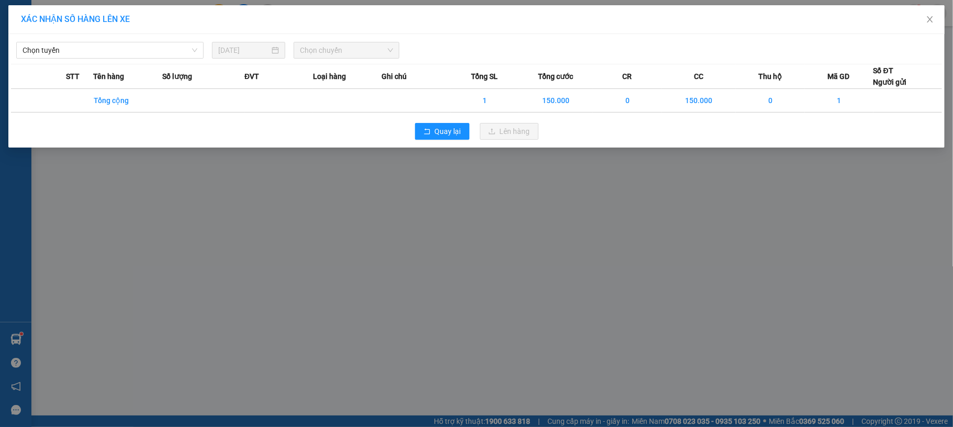
click at [170, 40] on div "Chọn tuyến 12/08/2025 Chọn chuyến" at bounding box center [476, 48] width 931 height 22
click at [168, 47] on span "Chọn tuyến" at bounding box center [110, 50] width 175 height 16
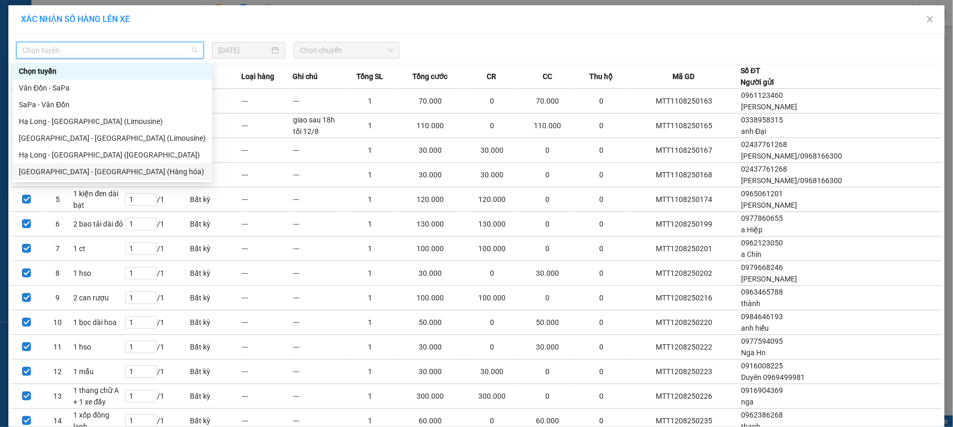
click at [117, 168] on div "Hà Nội - Hạ Long (Hàng hóa)" at bounding box center [112, 172] width 187 height 12
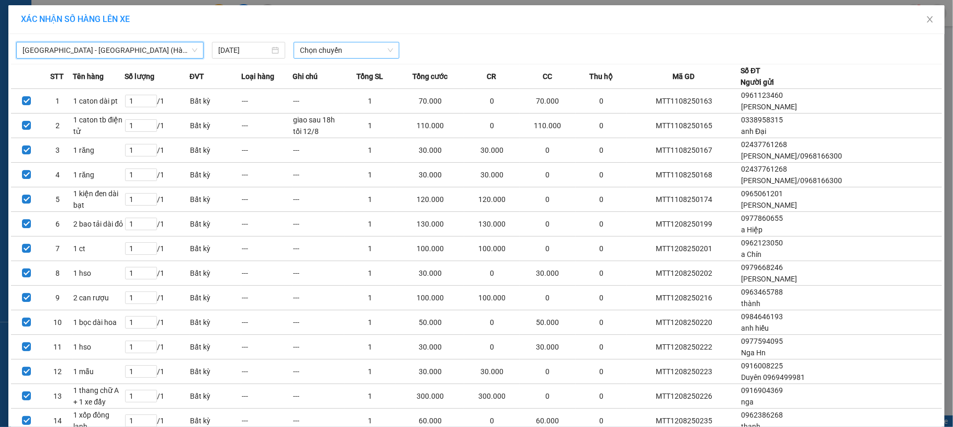
click at [321, 49] on span "Chọn chuyến" at bounding box center [346, 50] width 93 height 16
click at [315, 90] on div "10:00 - 14H-009.42" at bounding box center [336, 88] width 82 height 12
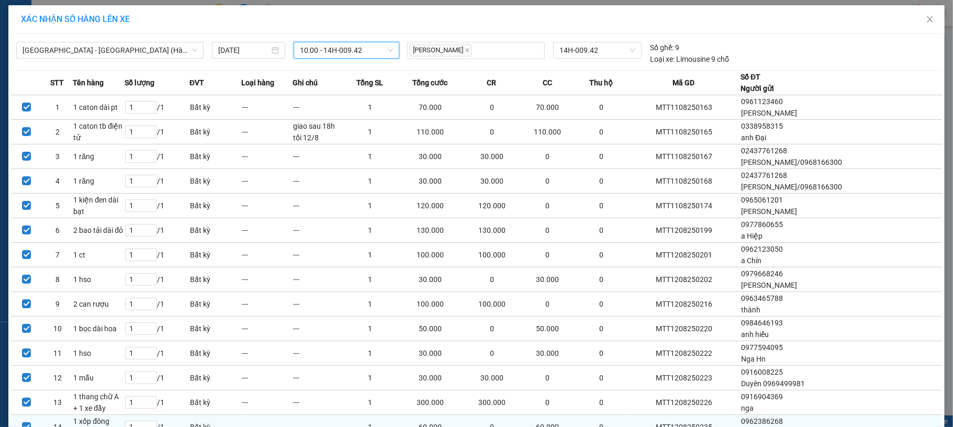
scroll to position [86, 0]
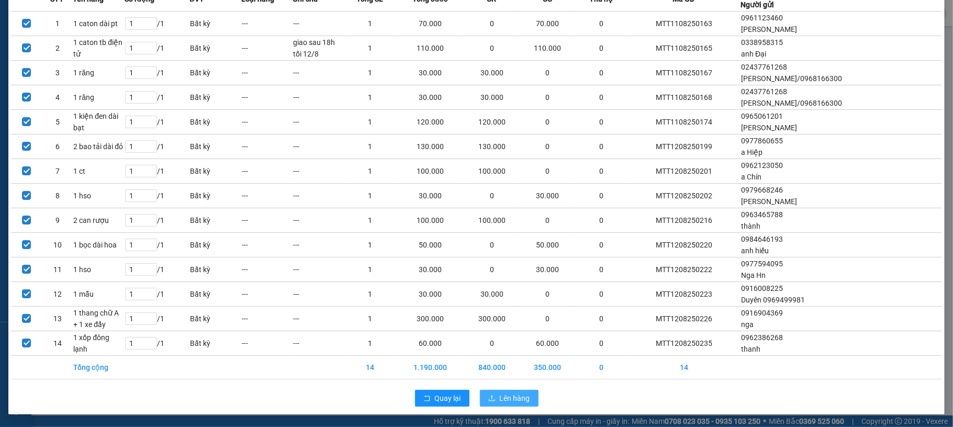
click at [523, 394] on span "Lên hàng" at bounding box center [515, 399] width 30 height 12
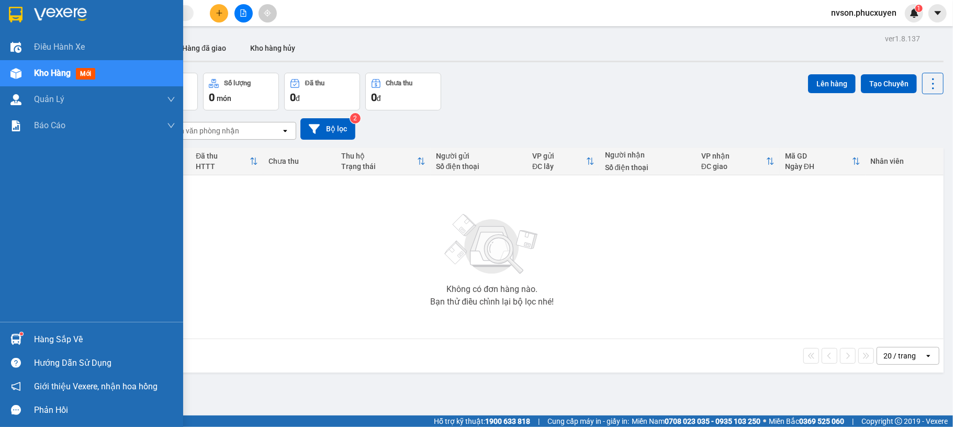
click at [13, 331] on div at bounding box center [16, 339] width 18 height 18
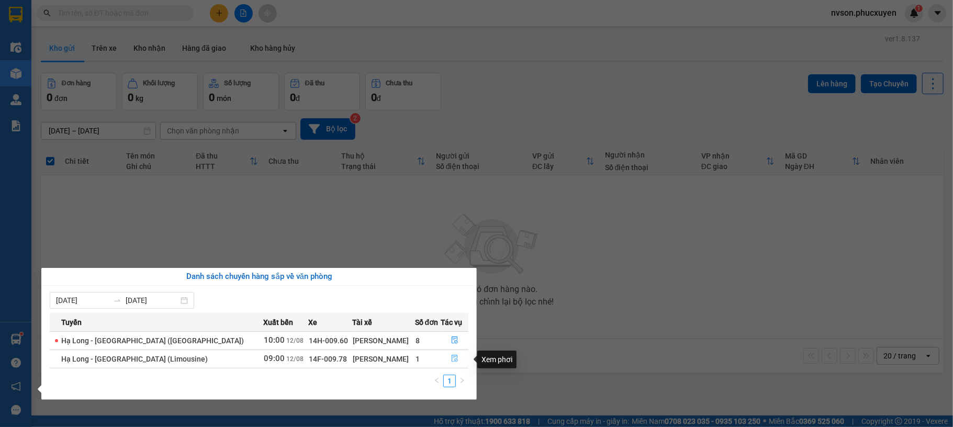
click at [452, 361] on icon "file-done" at bounding box center [454, 358] width 7 height 7
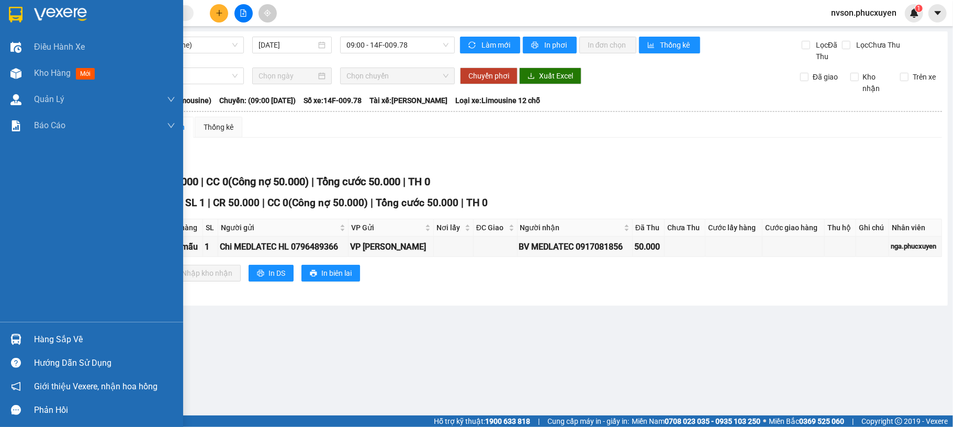
click at [13, 333] on div at bounding box center [16, 339] width 18 height 18
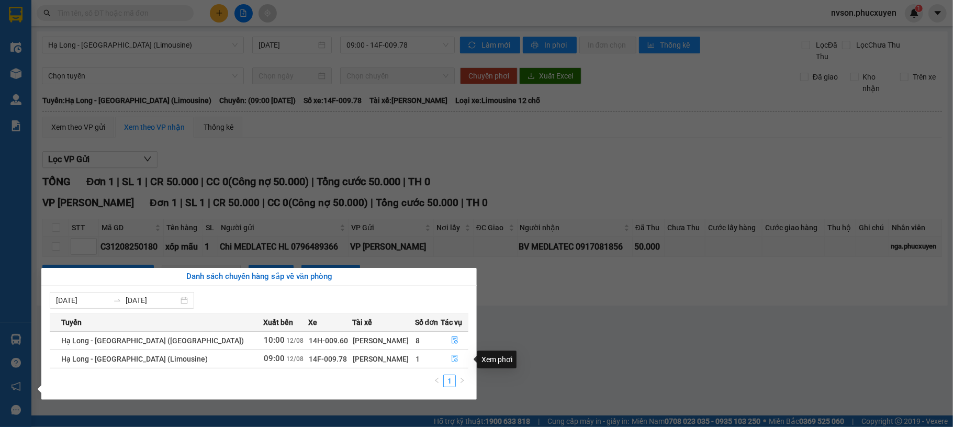
click at [449, 365] on button "button" at bounding box center [455, 359] width 27 height 17
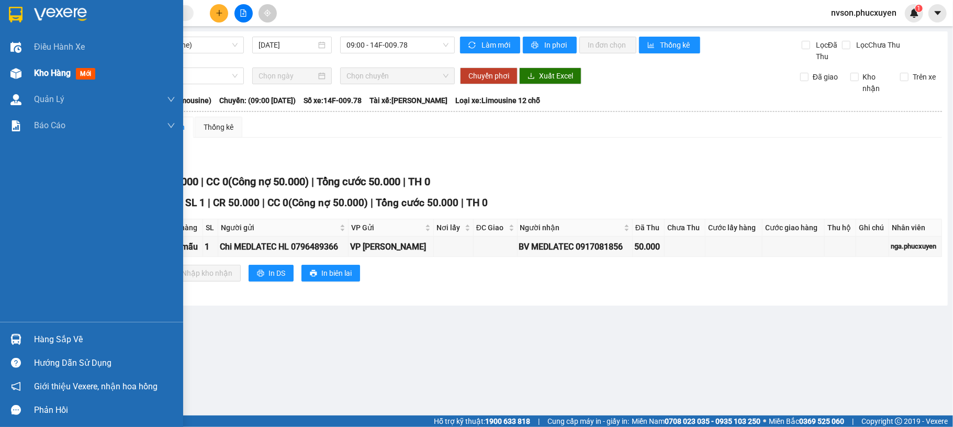
click at [24, 77] on div at bounding box center [16, 73] width 18 height 18
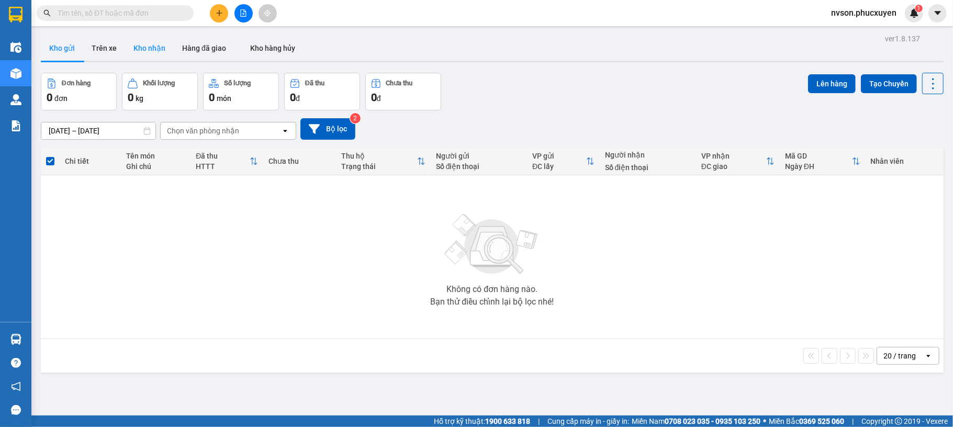
click at [131, 40] on button "Kho nhận" at bounding box center [149, 48] width 49 height 25
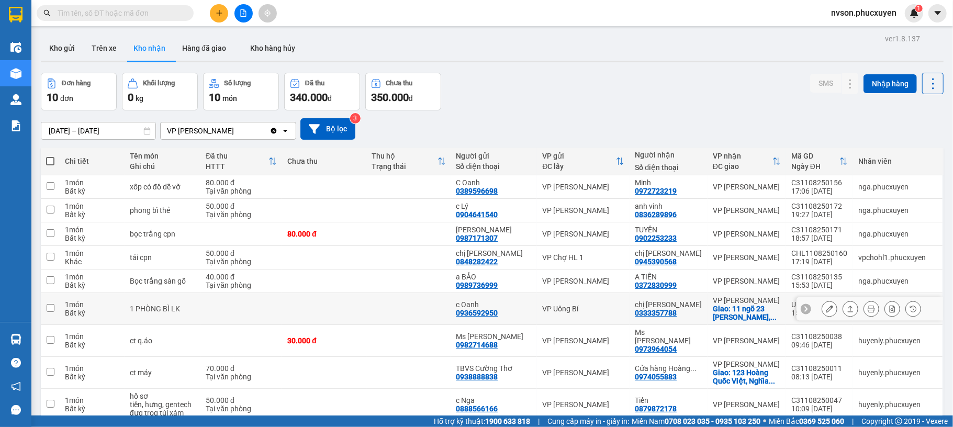
scroll to position [70, 0]
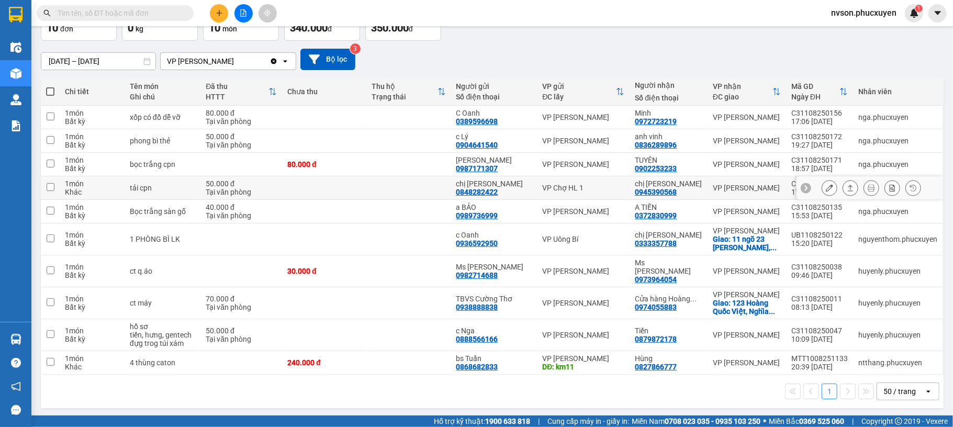
click at [415, 194] on td at bounding box center [408, 188] width 84 height 24
checkbox input "true"
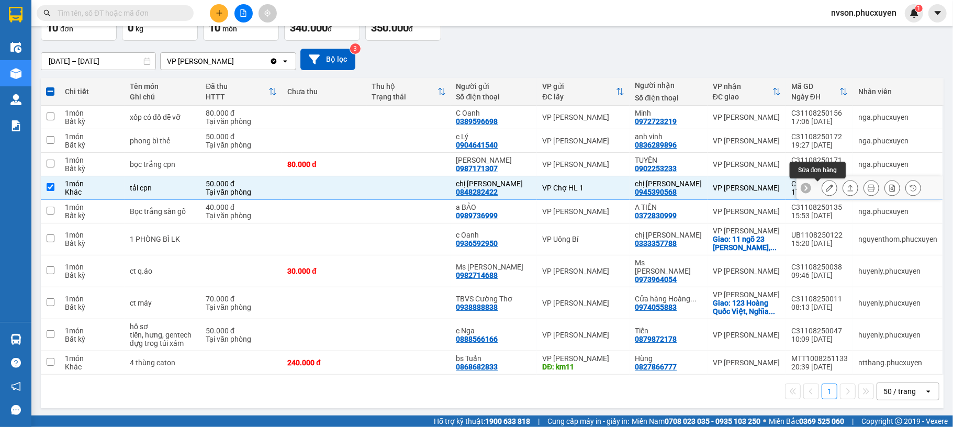
click at [826, 189] on icon at bounding box center [829, 187] width 7 height 7
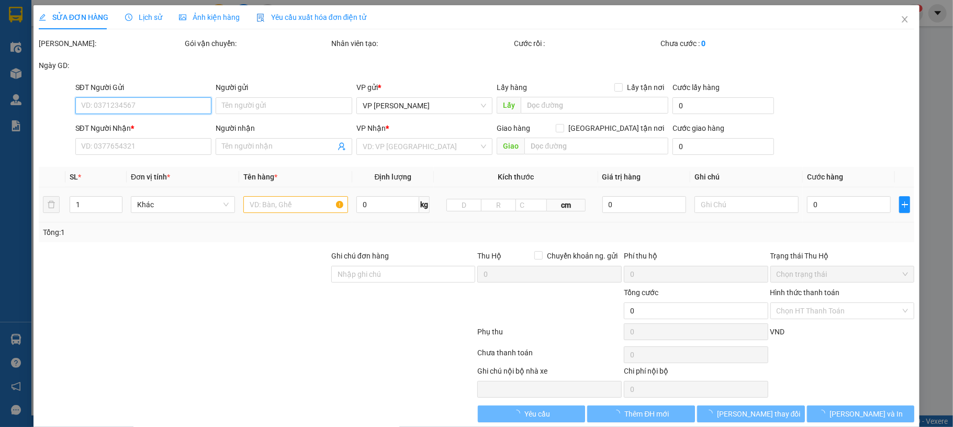
type input "0848282422"
type input "chị Quỳnh"
type input "0945390568"
type input "chị ánh"
type input "50.000"
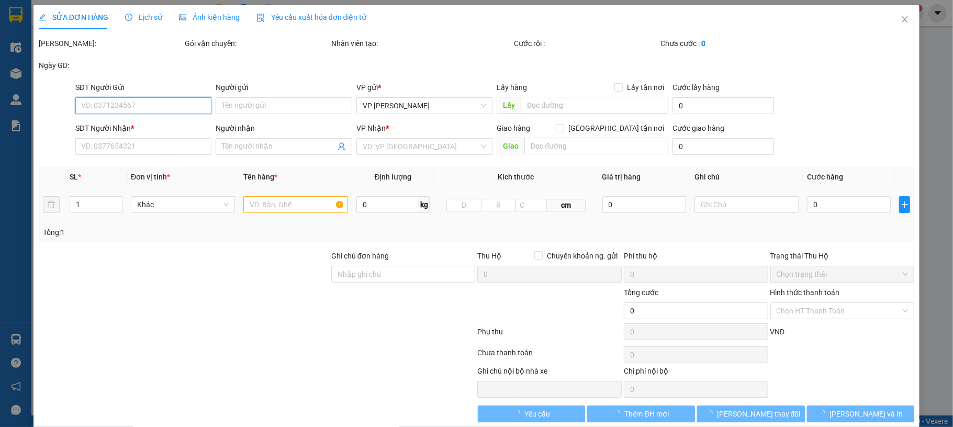
type input "0"
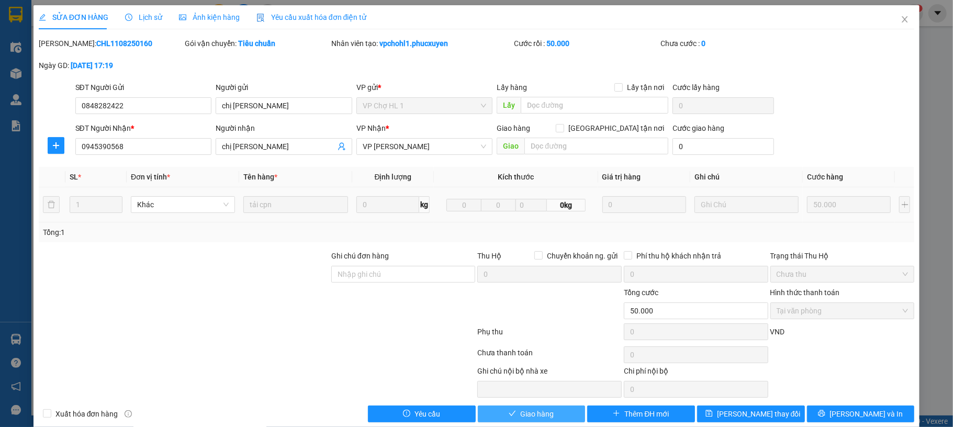
click at [558, 413] on button "Giao hàng" at bounding box center [532, 414] width 108 height 17
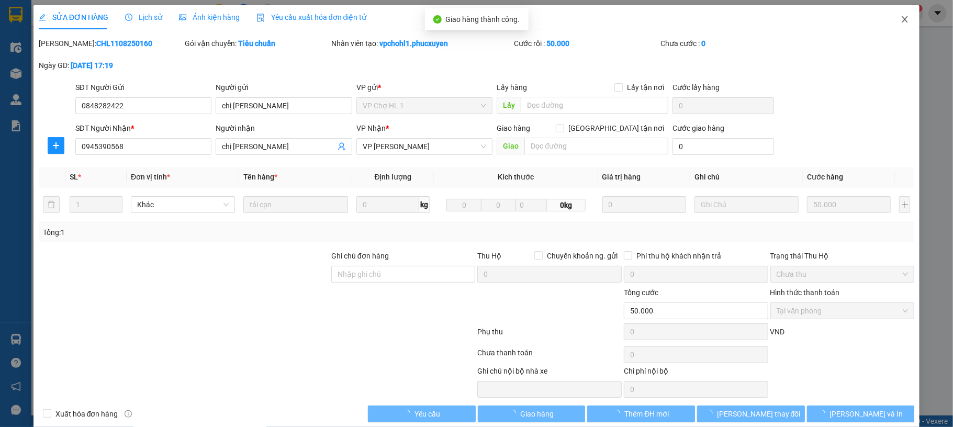
click at [896, 22] on span "Close" at bounding box center [904, 19] width 29 height 29
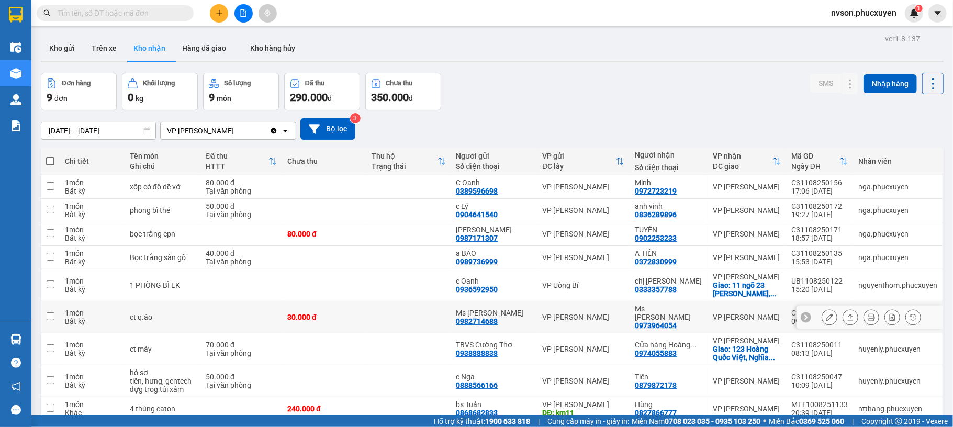
scroll to position [59, 0]
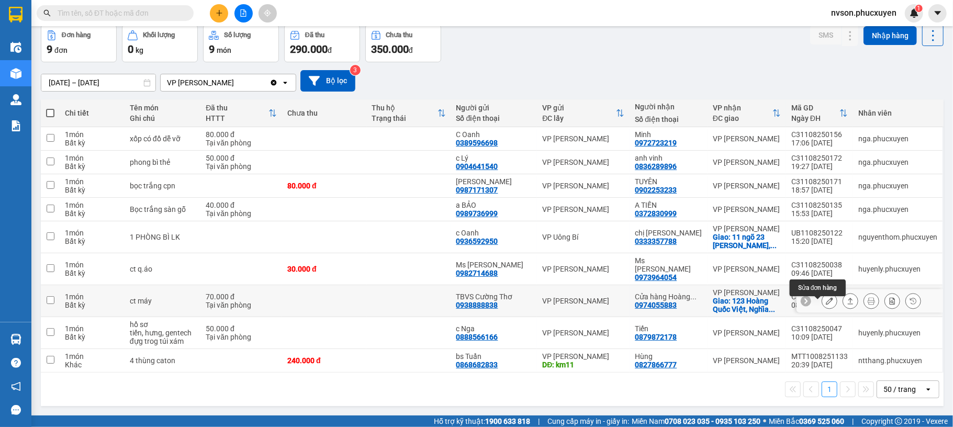
click at [826, 298] on icon at bounding box center [829, 300] width 7 height 7
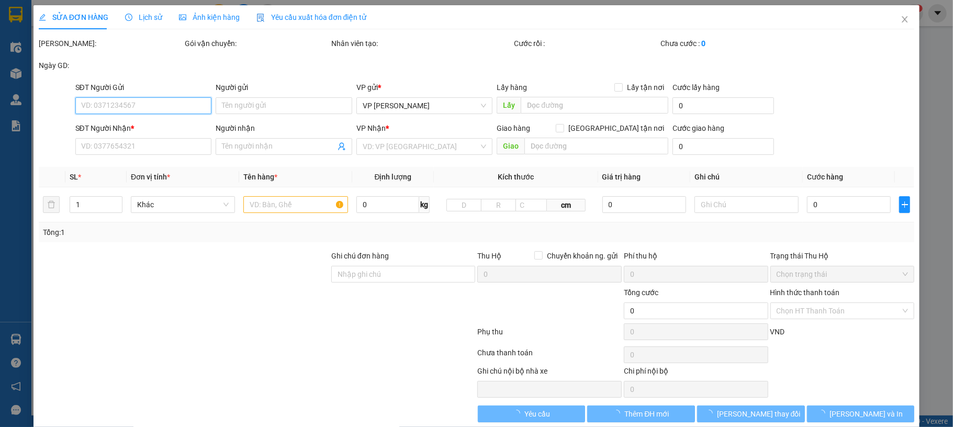
type input "0938888838"
type input "TBVS Cường Thơ"
type input "0974055883"
type input "Cửa hàng Hoàng Nghĩa"
checkbox input "true"
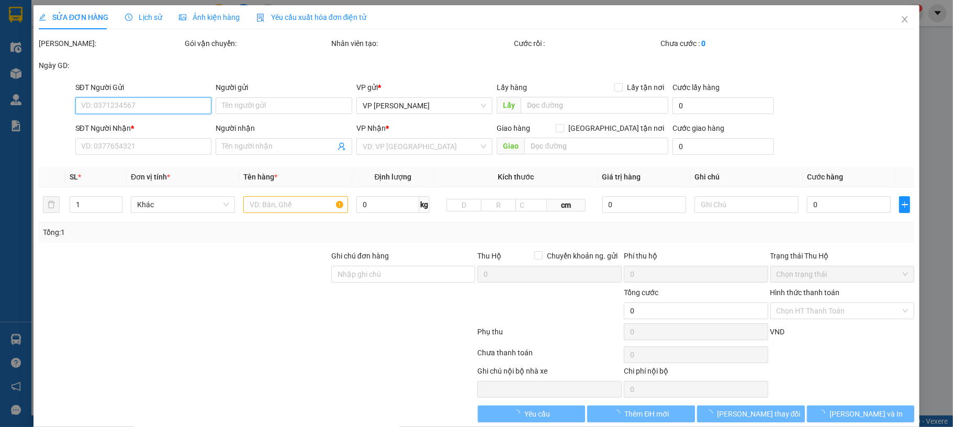
type input "123 Hoàng Quốc Việt, Nghĩa Đô, Cầu Giấy, Hà Nội, Việt Nam"
type input "70.000"
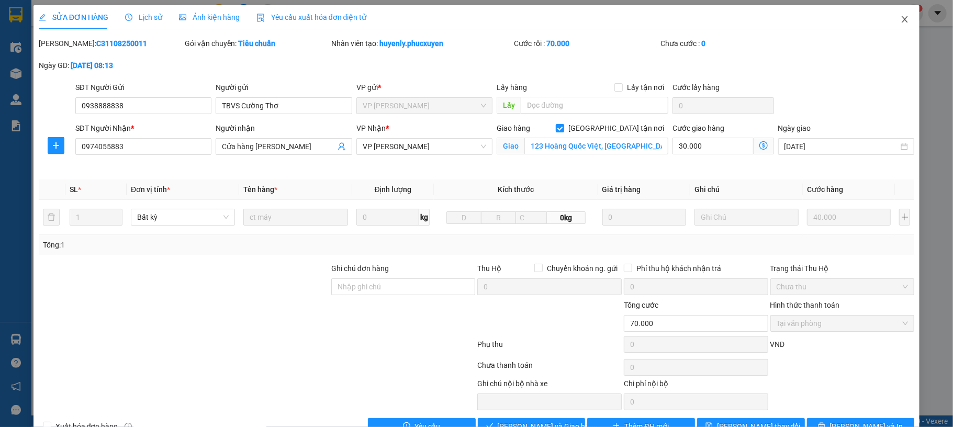
click at [901, 22] on icon "close" at bounding box center [905, 19] width 8 height 8
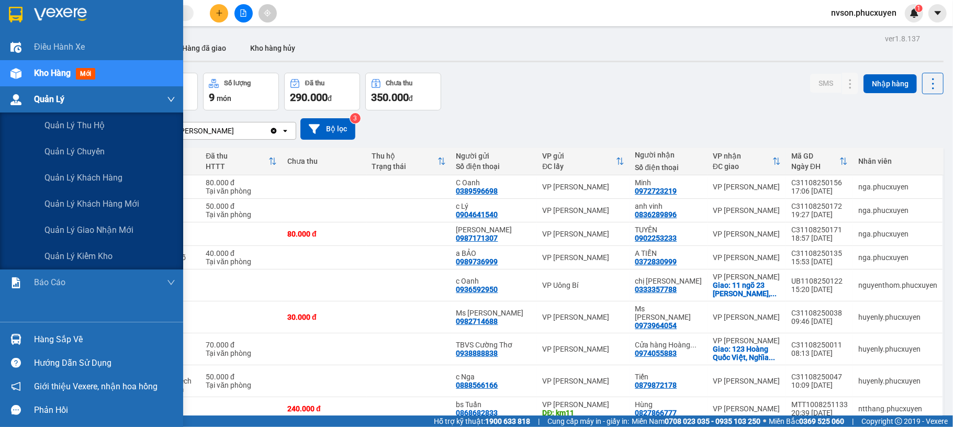
click at [49, 100] on span "Quản Lý" at bounding box center [49, 99] width 30 height 13
drag, startPoint x: 61, startPoint y: 221, endPoint x: 69, endPoint y: 219, distance: 8.1
click at [62, 221] on div "Quản lý giao nhận mới" at bounding box center [109, 230] width 131 height 26
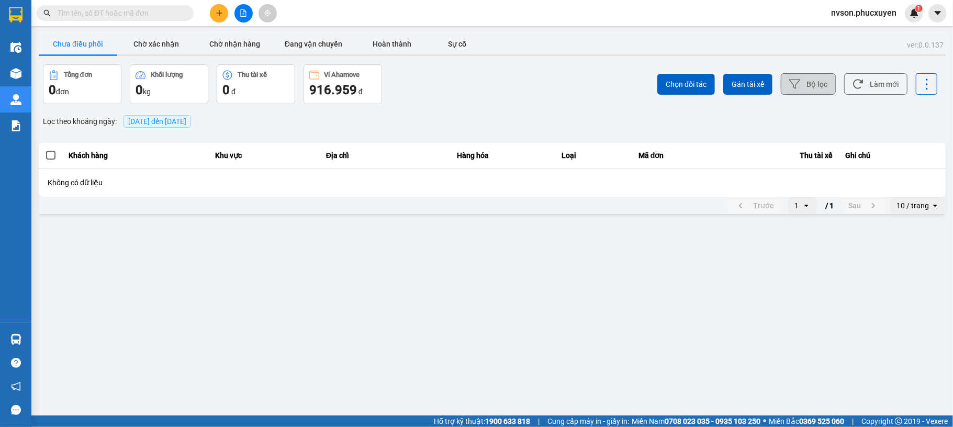
click at [794, 79] on icon at bounding box center [794, 84] width 11 height 11
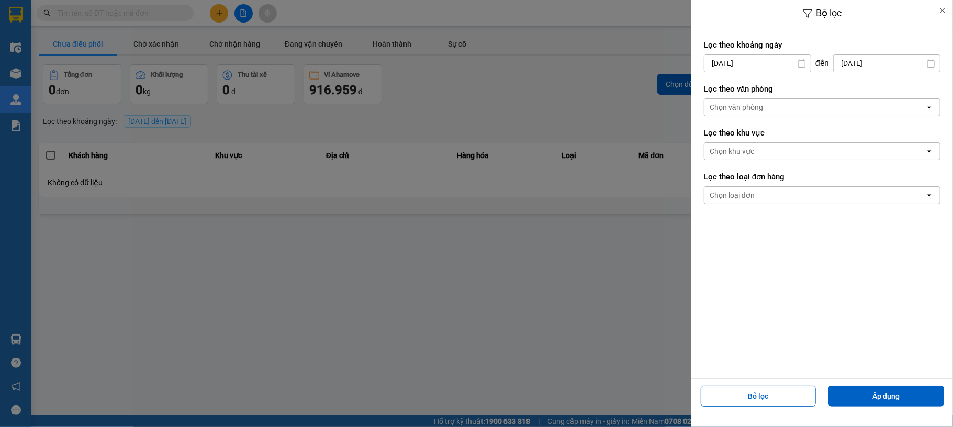
click at [720, 63] on input "[DATE]" at bounding box center [757, 63] width 106 height 17
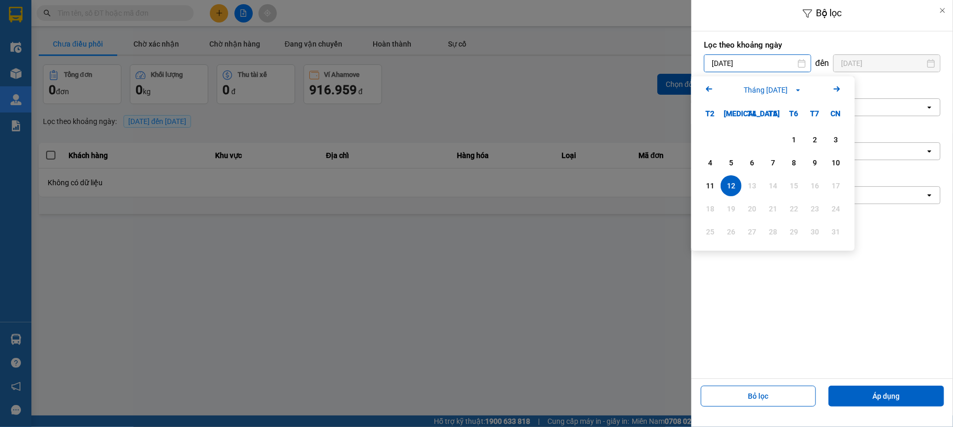
click at [709, 178] on div "11" at bounding box center [710, 185] width 21 height 21
type input "11/08/2025"
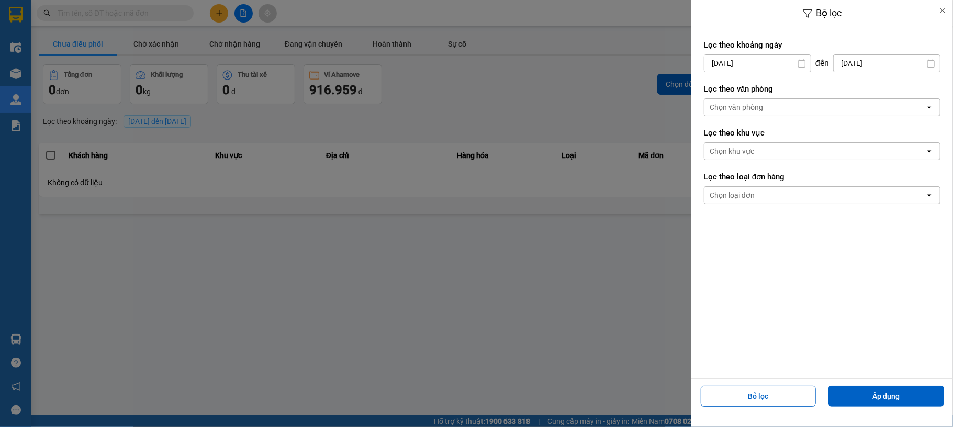
click at [756, 88] on label "Lọc theo văn phòng" at bounding box center [822, 89] width 237 height 10
click at [759, 104] on div "Chọn văn phòng" at bounding box center [736, 107] width 53 height 10
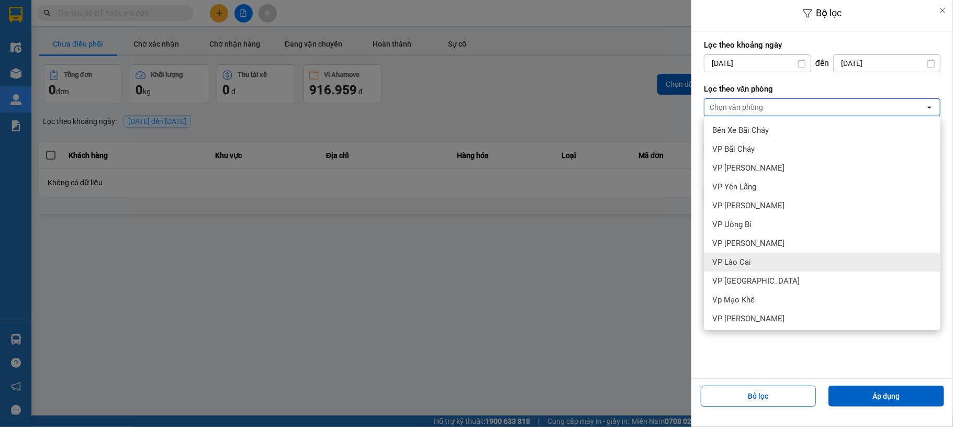
scroll to position [134, 0]
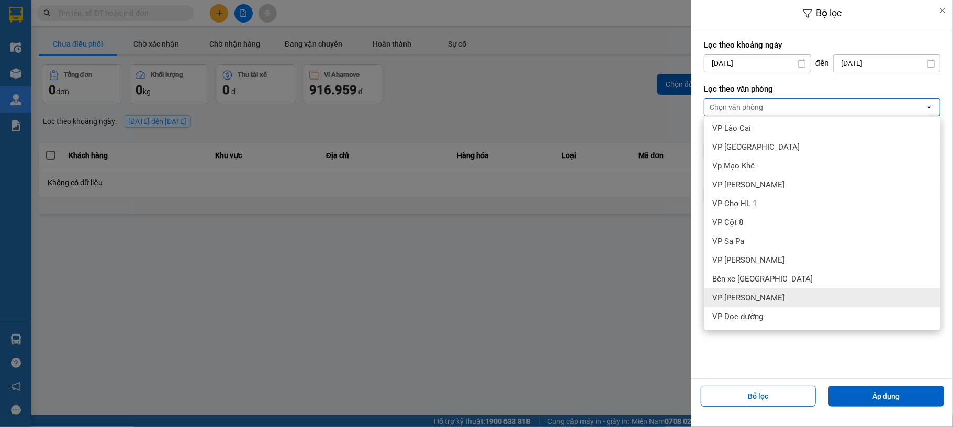
click at [790, 294] on div "VP [PERSON_NAME]" at bounding box center [822, 297] width 237 height 19
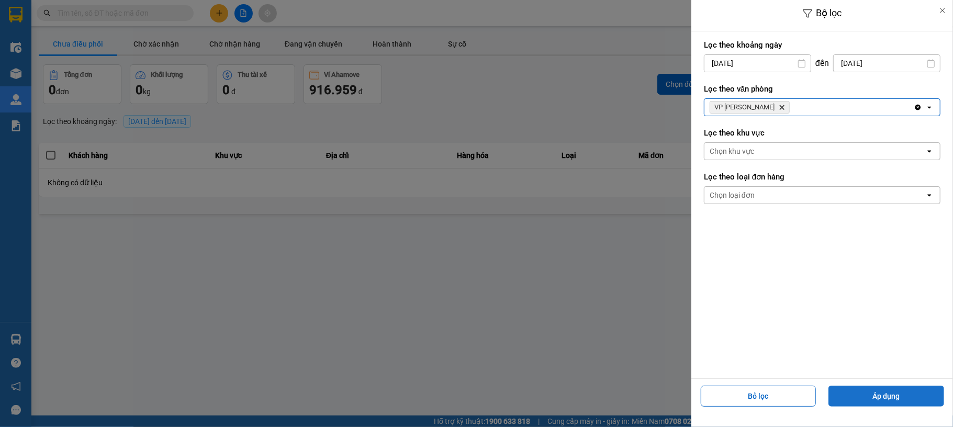
click at [873, 390] on button "Áp dụng" at bounding box center [886, 396] width 116 height 21
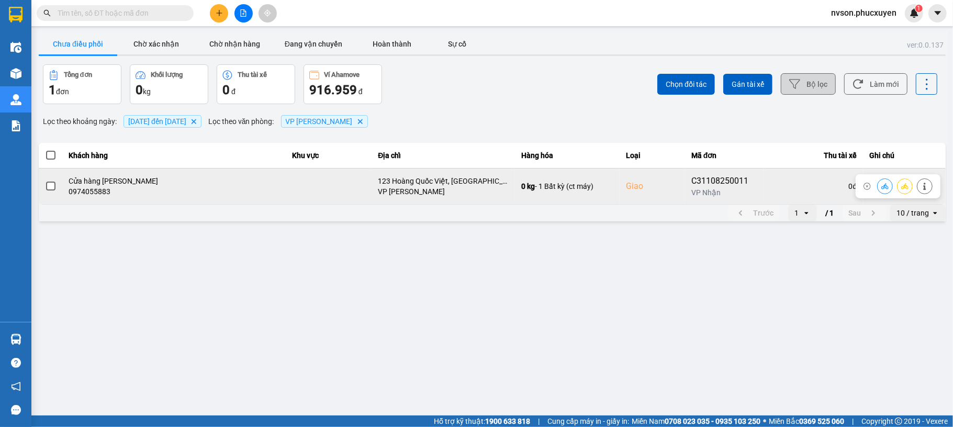
click at [888, 186] on icon at bounding box center [884, 186] width 7 height 7
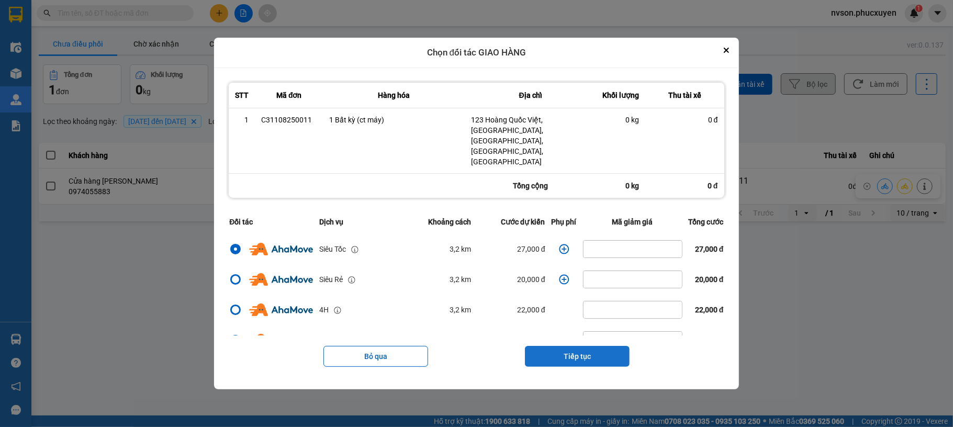
click at [568, 346] on button "Tiếp tục" at bounding box center [577, 356] width 105 height 21
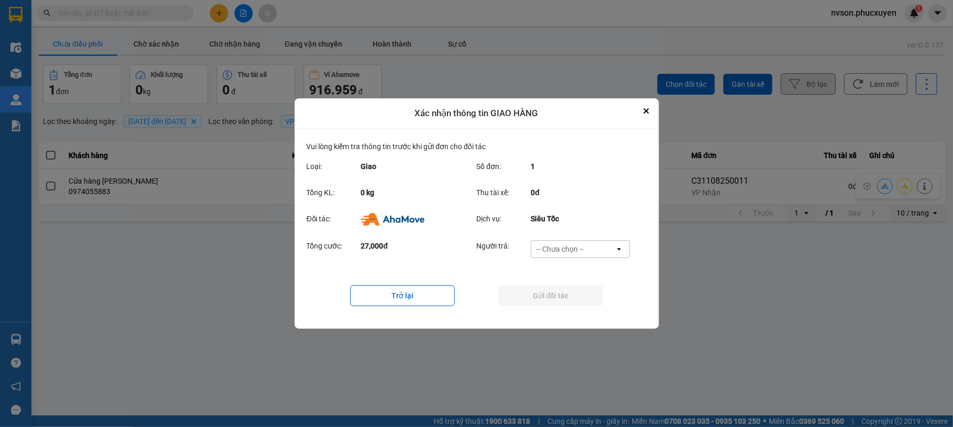
click at [581, 251] on div "-- Chưa chọn --" at bounding box center [559, 249] width 47 height 10
click at [570, 310] on span "Ví Ahamove" at bounding box center [560, 309] width 42 height 10
click at [566, 298] on button "Gửi đối tác" at bounding box center [550, 295] width 105 height 21
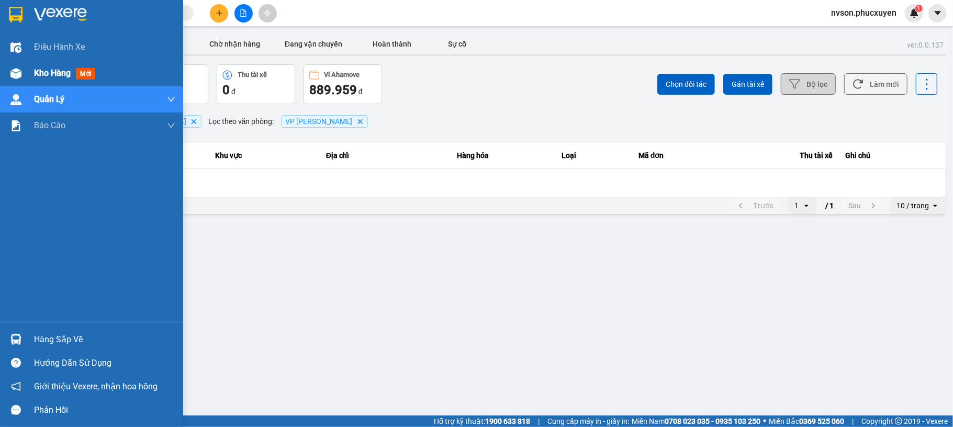
click at [30, 74] on div "Kho hàng mới" at bounding box center [91, 73] width 183 height 26
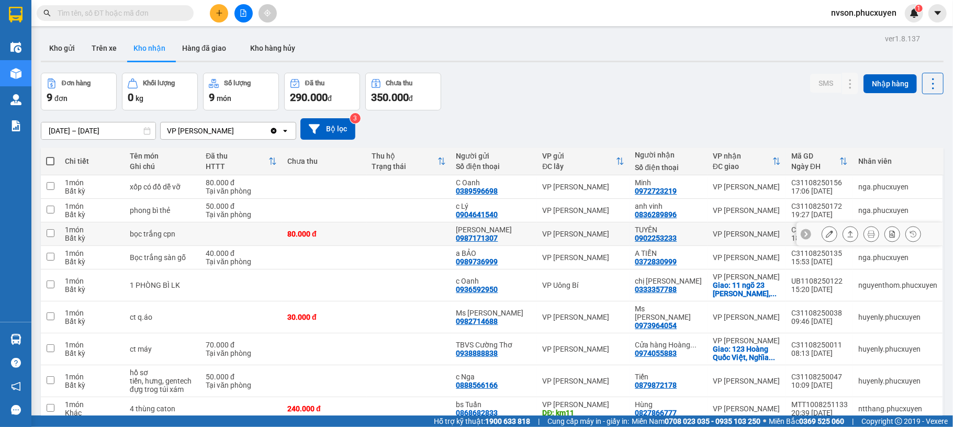
scroll to position [59, 0]
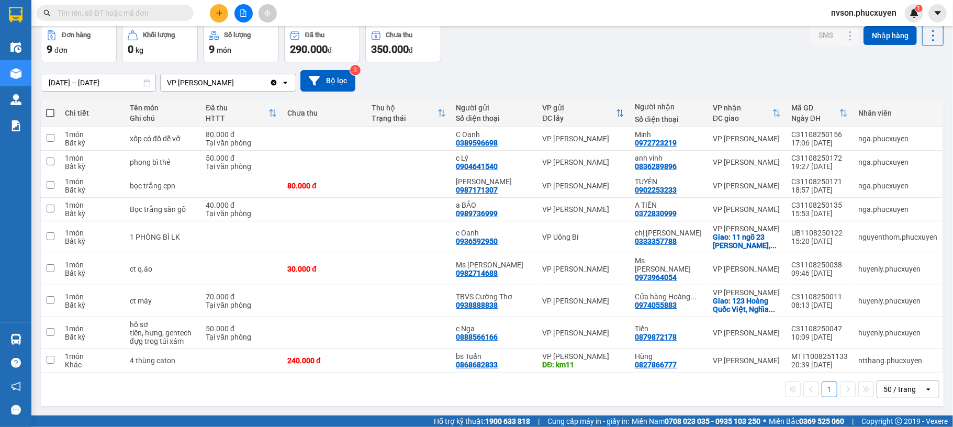
click at [619, 62] on div "10/08/2025 – 12/08/2025 Press the down arrow key to interact with the calendar …" at bounding box center [492, 80] width 903 height 37
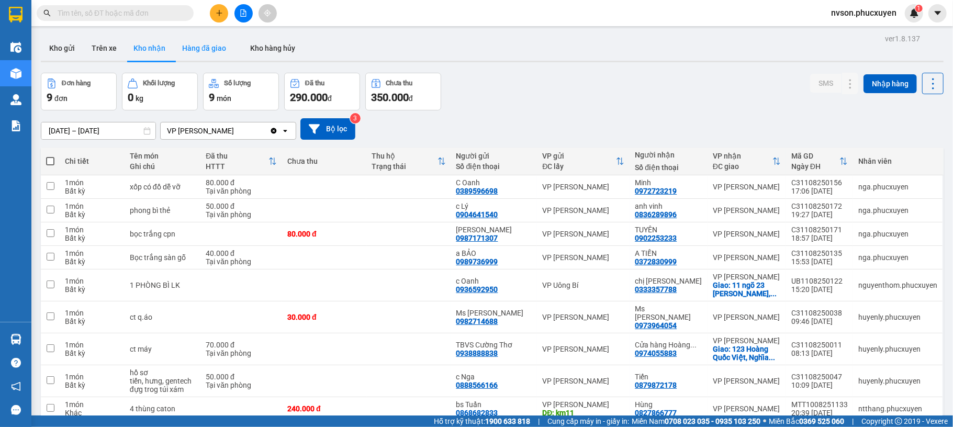
click at [204, 57] on button "Hàng đã giao" at bounding box center [204, 48] width 61 height 25
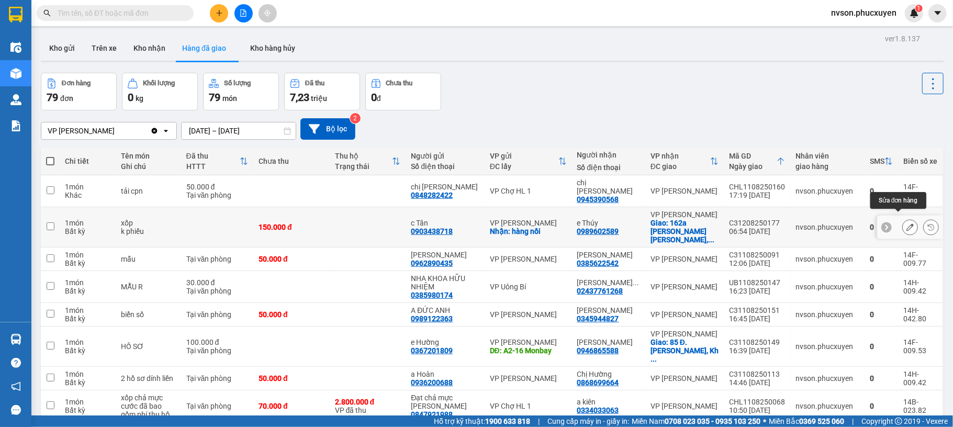
click at [903, 221] on button at bounding box center [910, 227] width 15 height 18
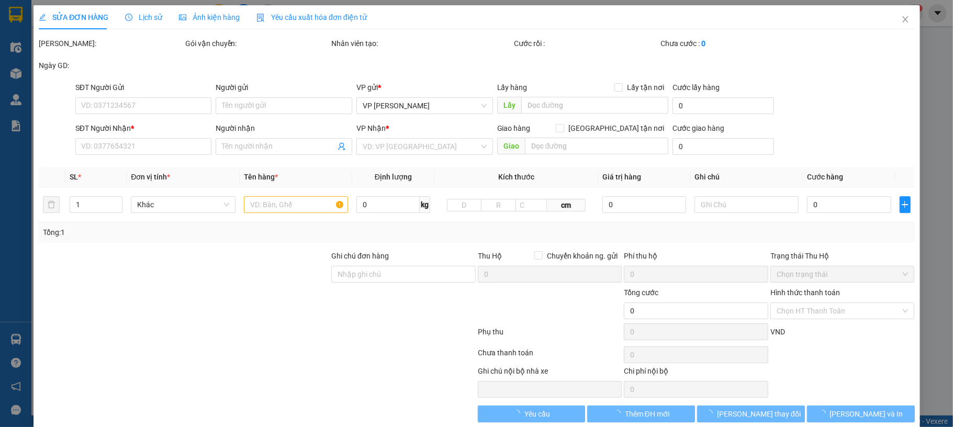
type input "0903438718"
type input "c Tân"
checkbox input "true"
type input "hàng nồi"
type input "40.000"
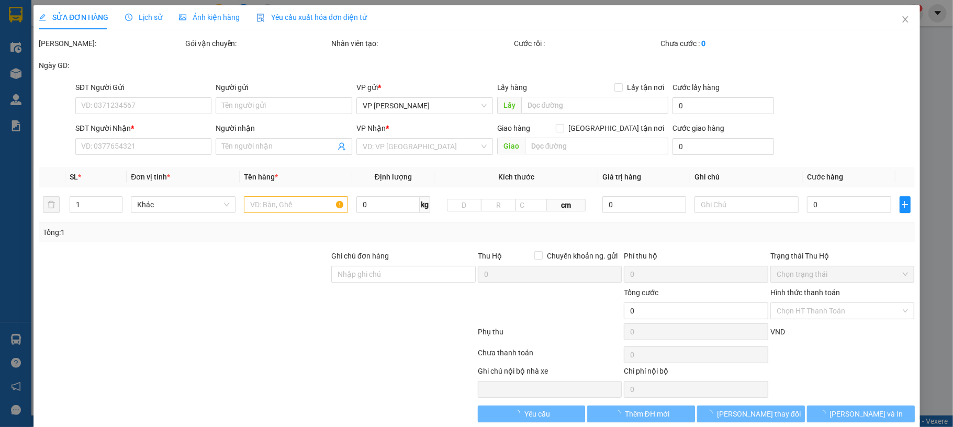
type input "0989602589"
type input "e Thúy"
checkbox input "true"
type input "162a Đ. Nguyễn Tuân, Nhân Chính, Thanh Xuân"
type input "40.000"
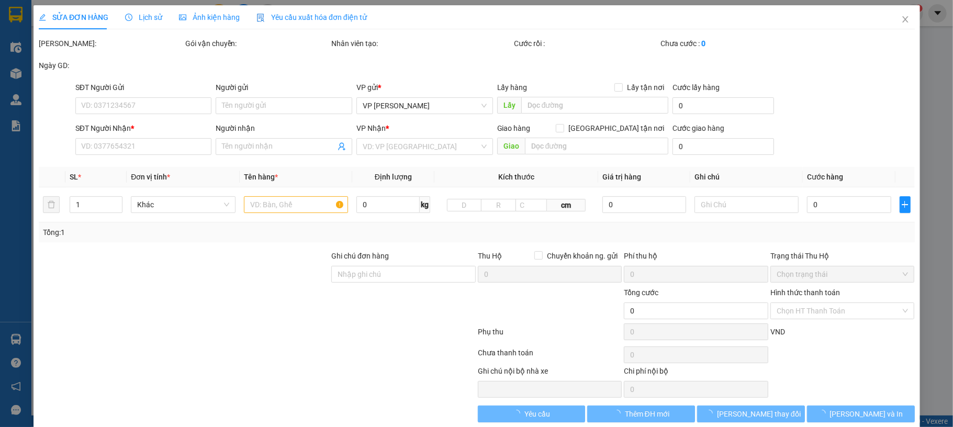
type input "150.000"
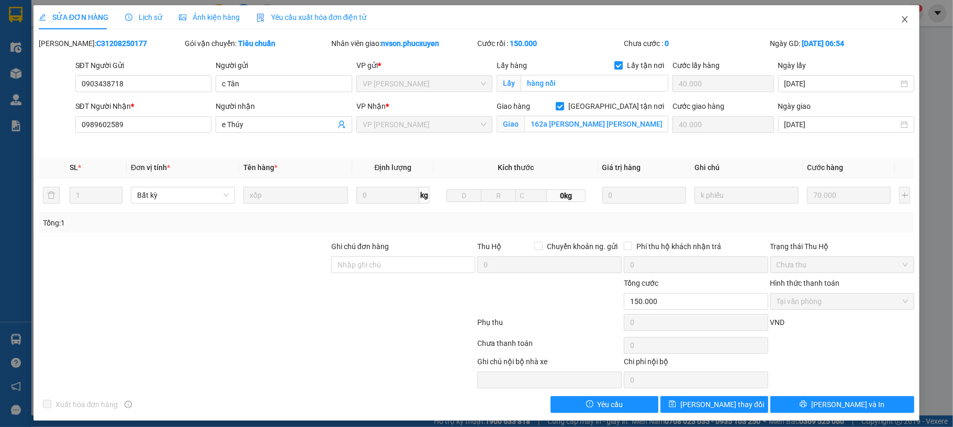
click at [894, 25] on span "Close" at bounding box center [904, 19] width 29 height 29
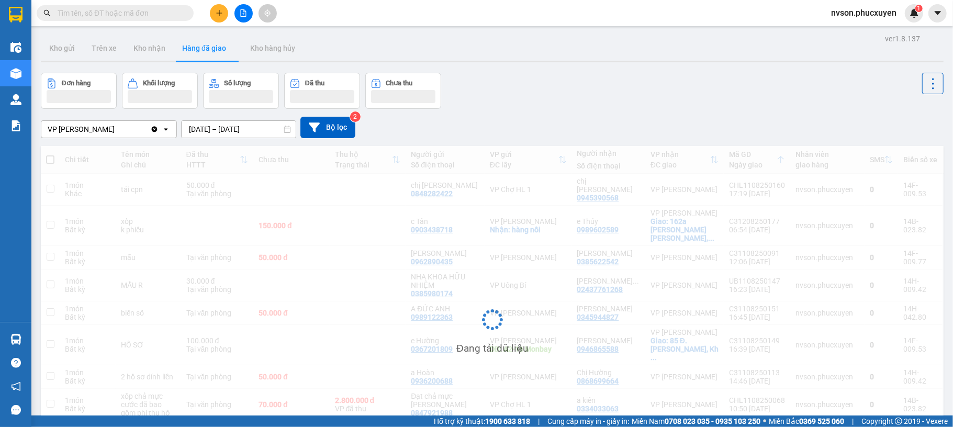
click at [214, 13] on button at bounding box center [219, 13] width 18 height 18
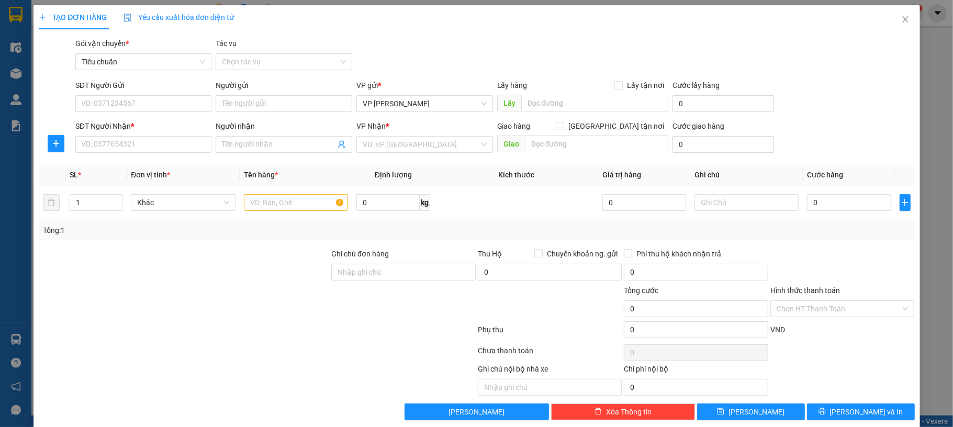
click at [214, 13] on span "Yêu cầu xuất hóa đơn điện tử" at bounding box center [179, 17] width 110 height 8
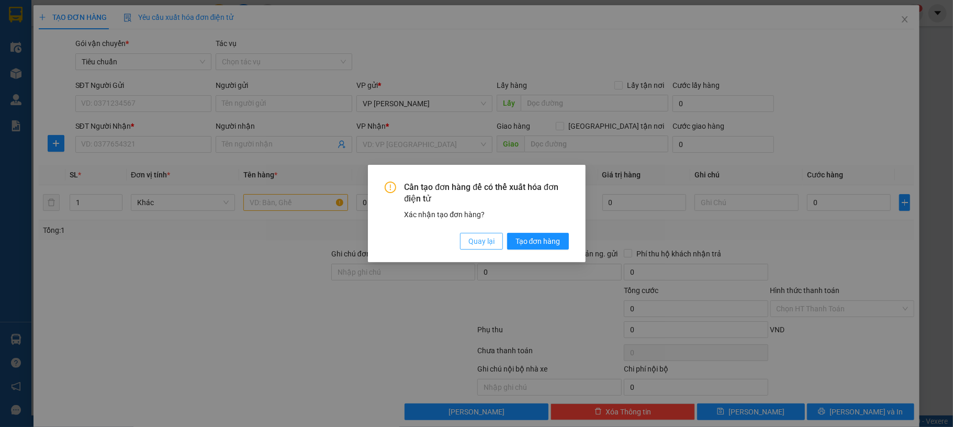
click at [489, 241] on span "Quay lại" at bounding box center [481, 242] width 26 height 12
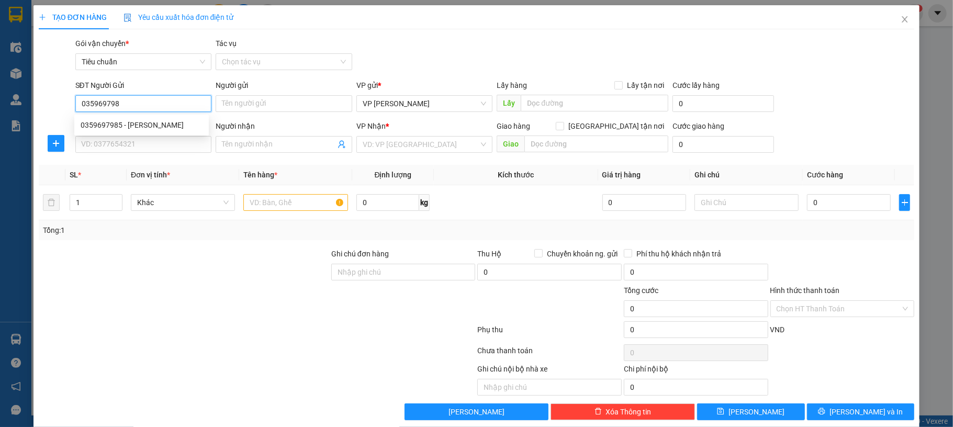
type input "0359697985"
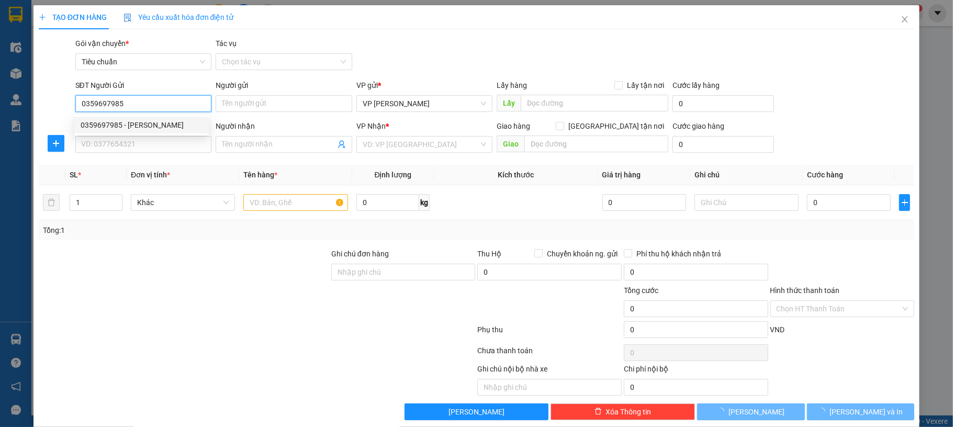
click at [152, 126] on div "0359697985 - Kim Xuyến" at bounding box center [142, 125] width 122 height 12
type input "Kim Xuyến"
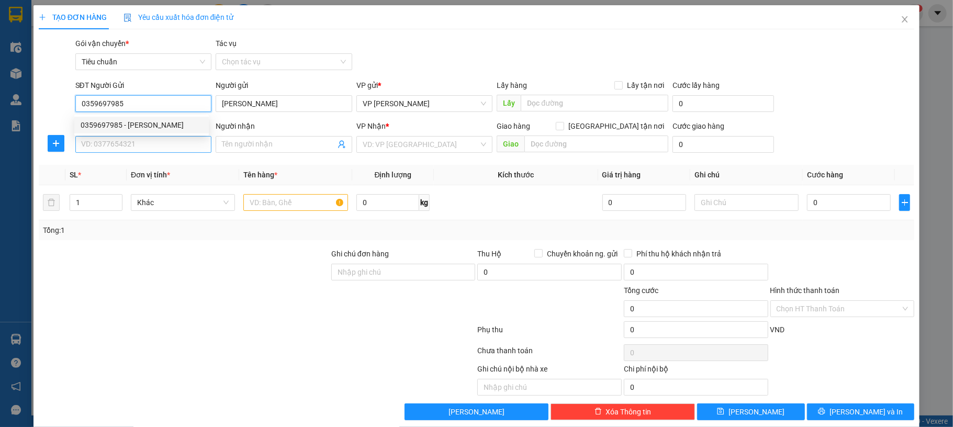
type input "0359697985"
click at [151, 145] on input "SĐT Người Nhận *" at bounding box center [143, 144] width 137 height 17
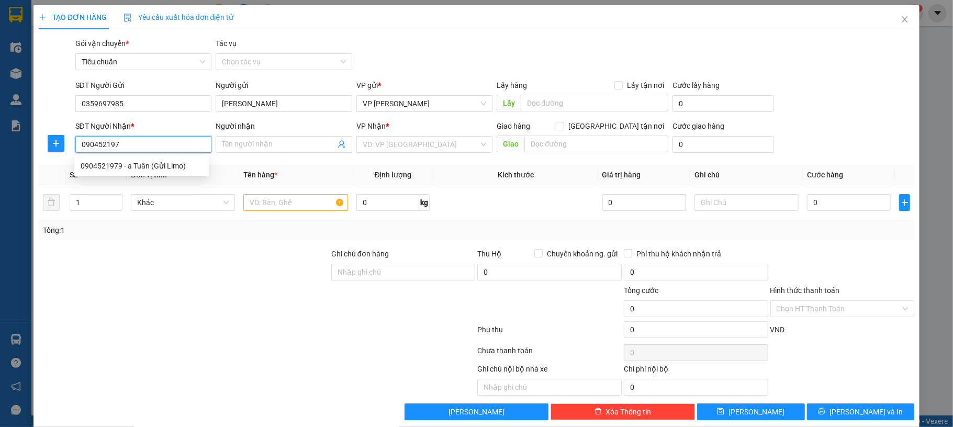
type input "0904521979"
click at [165, 162] on div "0904521979 - a Tuân (Gửi Limo)" at bounding box center [142, 166] width 122 height 12
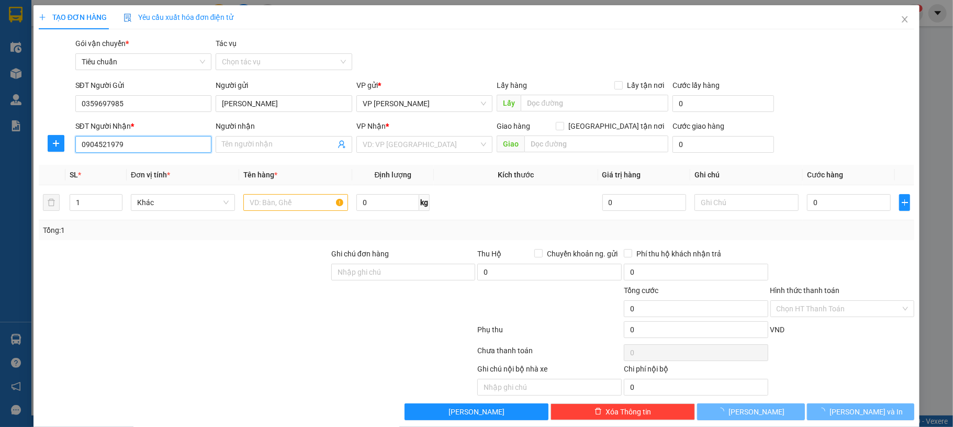
type input "a Tuân (Gửi Limo)"
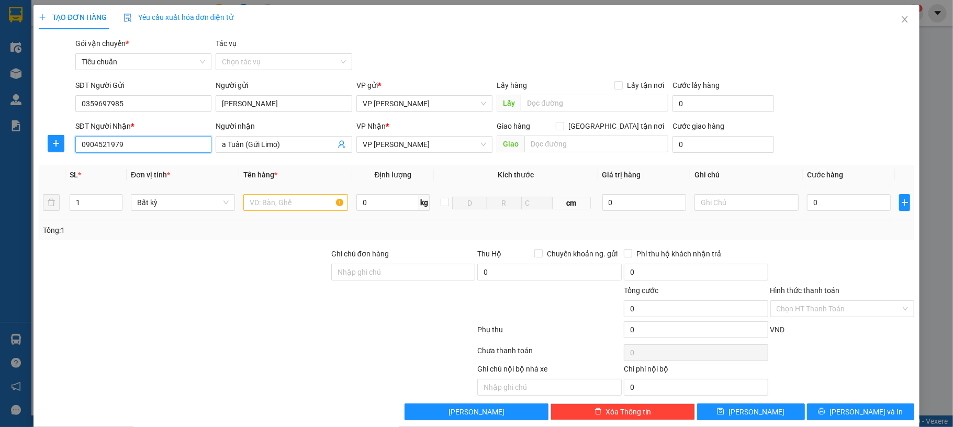
type input "0904521979"
click at [287, 209] on input "text" at bounding box center [295, 202] width 104 height 17
type input "1 hso"
click at [821, 204] on input "0" at bounding box center [849, 202] width 84 height 17
type input "50"
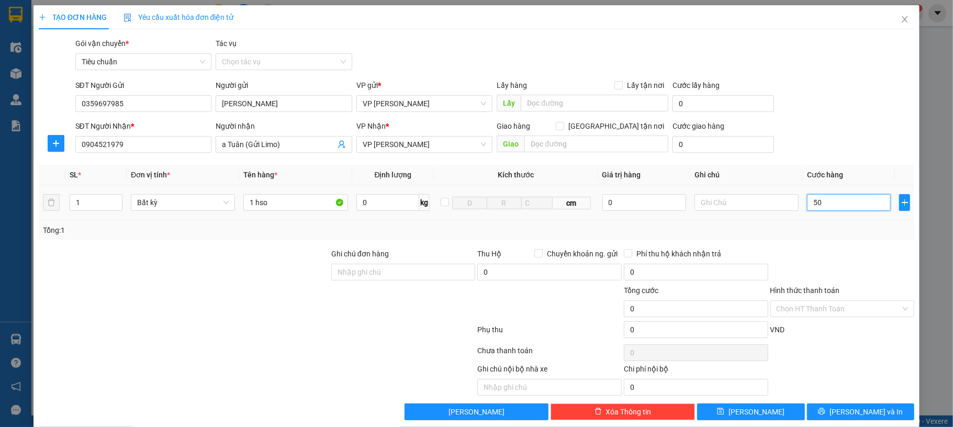
type input "50"
click at [841, 157] on div "SĐT Người Nhận * 0904521979 Người nhận a Tuân (Gửi Limo) VP Nhận * VP Hạ Long G…" at bounding box center [495, 138] width 844 height 37
type input "50.000"
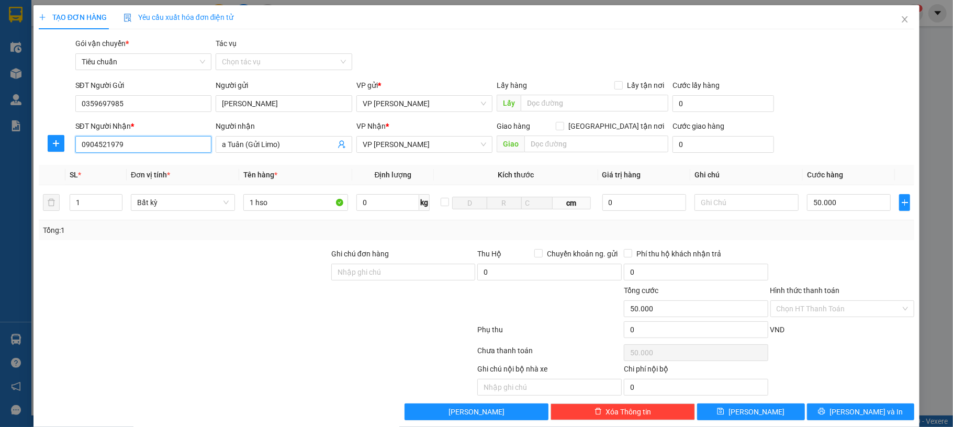
click at [113, 151] on input "0904521979" at bounding box center [143, 144] width 137 height 17
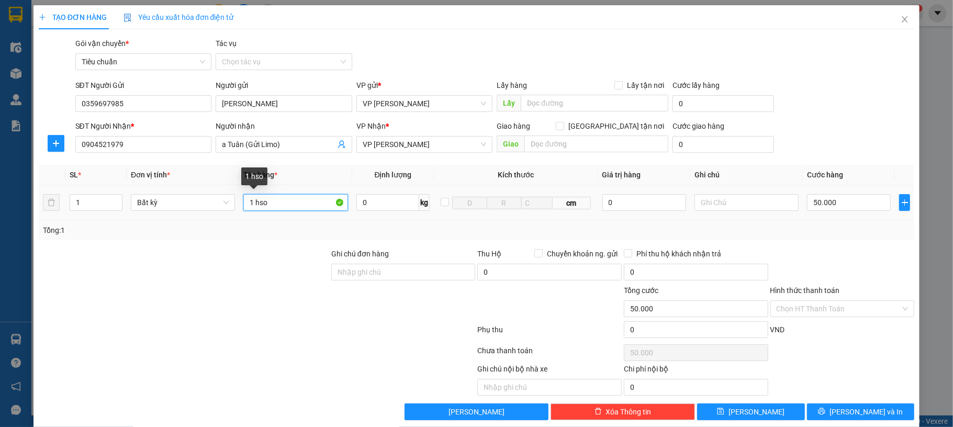
click at [296, 210] on input "1 hso" at bounding box center [295, 202] width 104 height 17
click at [817, 314] on input "Hình thức thanh toán" at bounding box center [839, 309] width 125 height 16
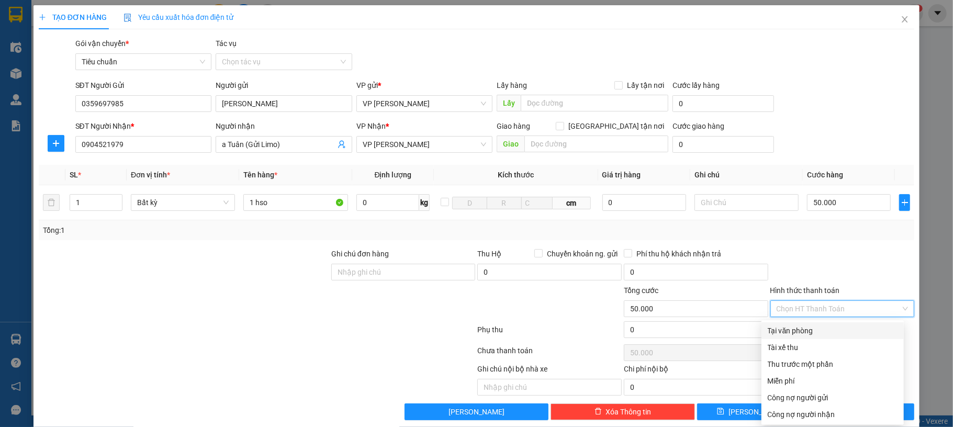
click at [832, 333] on div "Tại văn phòng" at bounding box center [833, 331] width 130 height 12
type input "0"
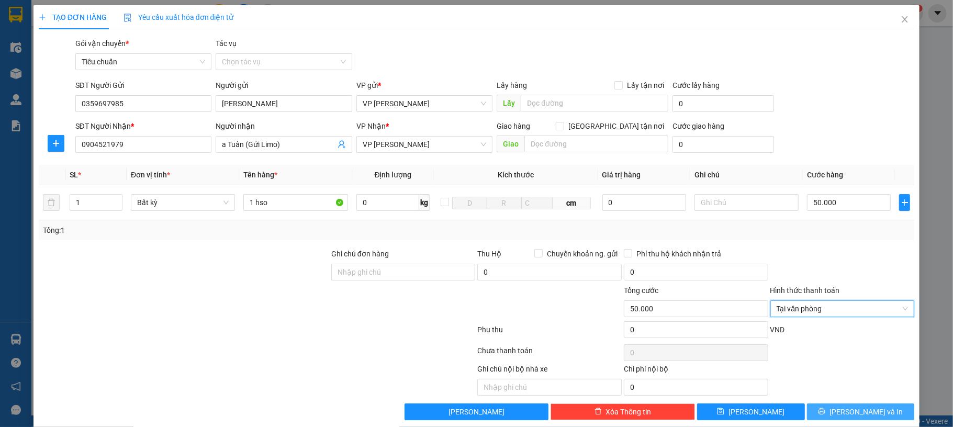
click at [848, 409] on span "[PERSON_NAME] và In" at bounding box center [866, 412] width 73 height 12
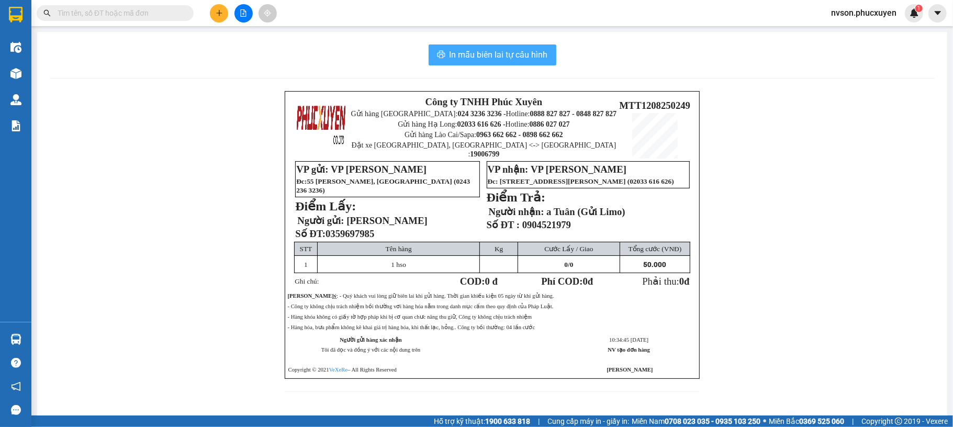
drag, startPoint x: 503, startPoint y: 57, endPoint x: 510, endPoint y: 54, distance: 6.6
click at [503, 55] on span "In mẫu biên lai tự cấu hình" at bounding box center [499, 54] width 98 height 13
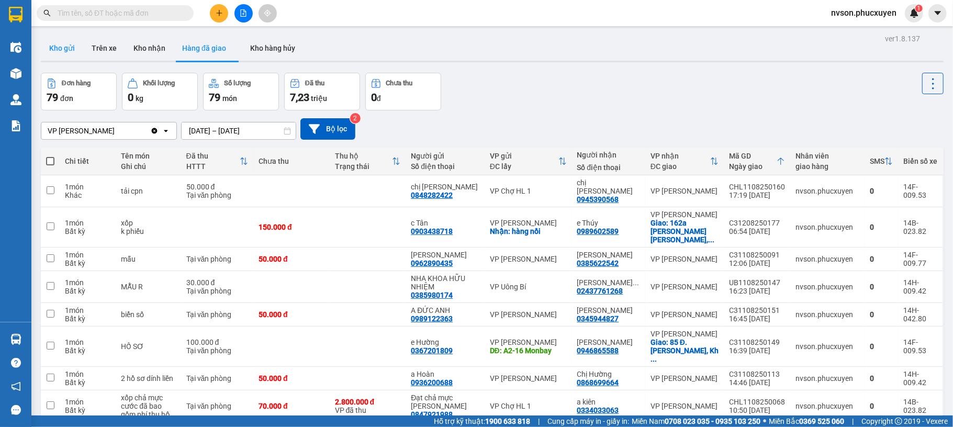
click at [59, 52] on button "Kho gửi" at bounding box center [62, 48] width 42 height 25
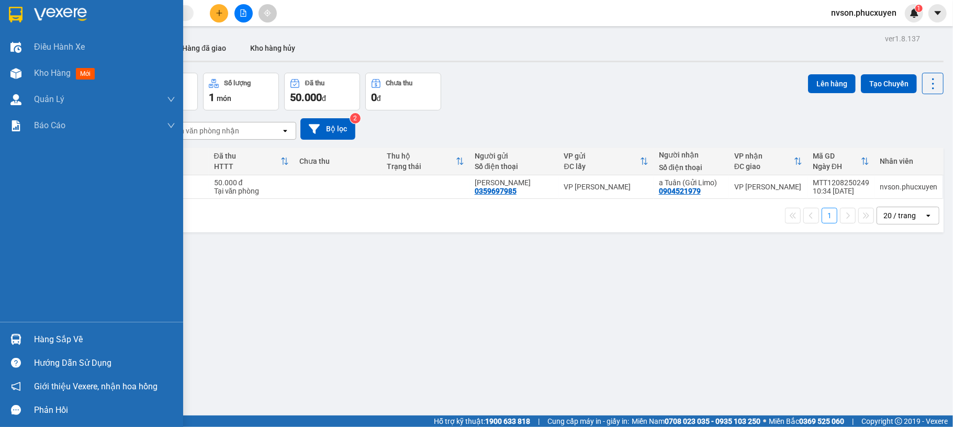
click at [24, 338] on div at bounding box center [16, 339] width 18 height 18
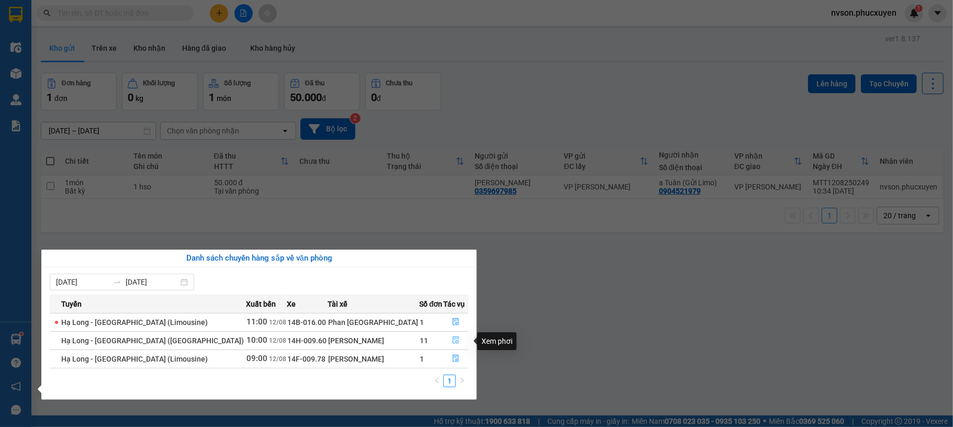
click at [453, 340] on icon "file-done" at bounding box center [456, 340] width 6 height 7
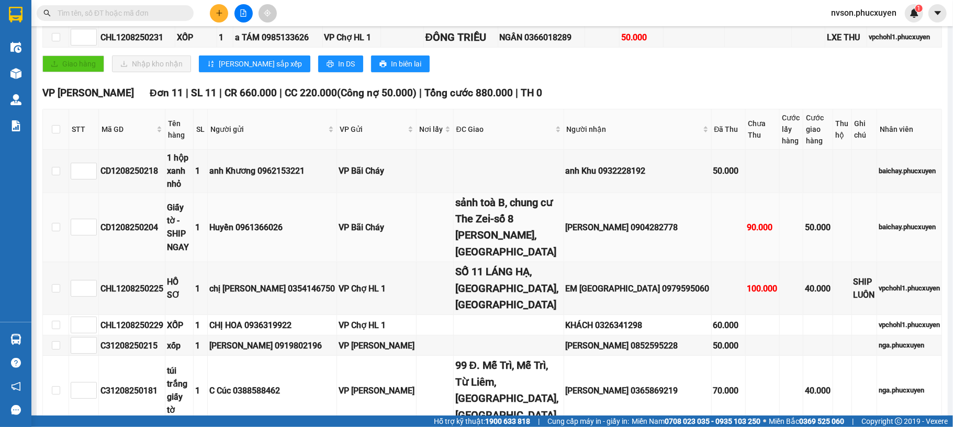
scroll to position [419, 0]
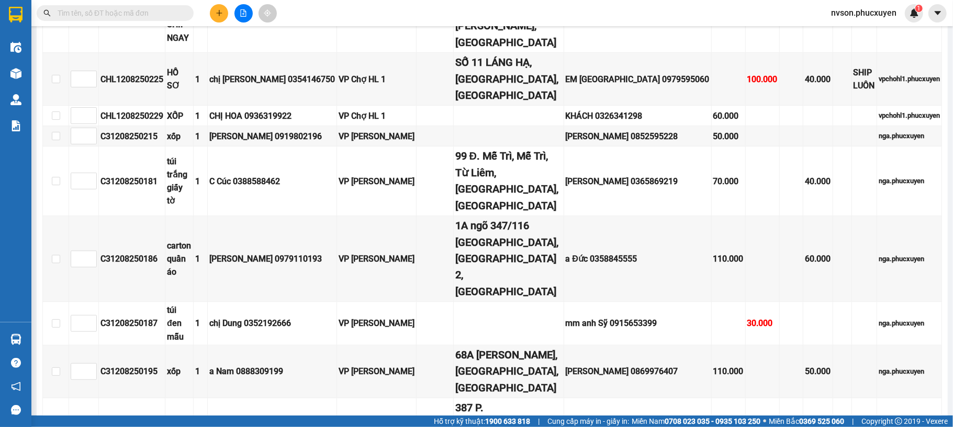
click at [221, 18] on button at bounding box center [219, 13] width 18 height 18
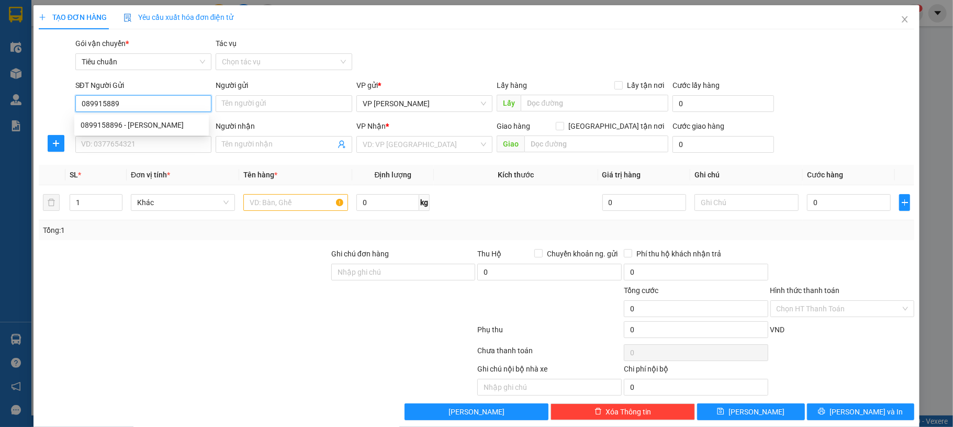
type input "0899158896"
click at [145, 130] on div "0899158896 - Đức Bảo" at bounding box center [142, 125] width 122 height 12
type input "[PERSON_NAME]"
checkbox input "true"
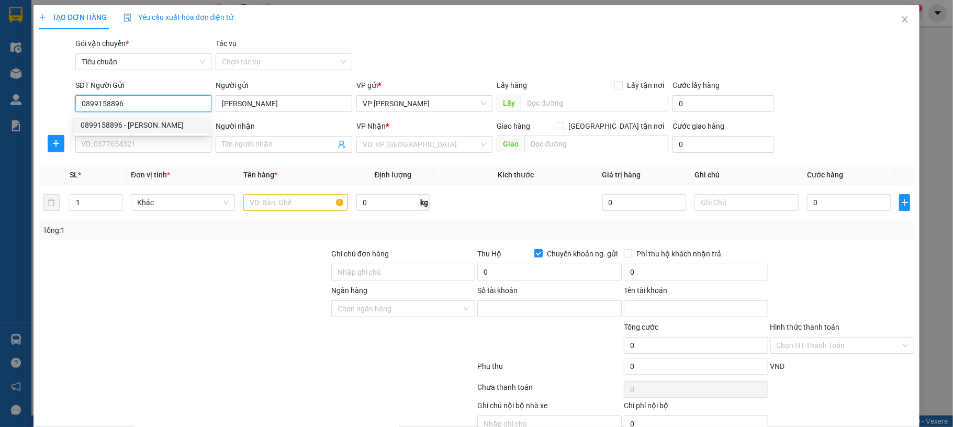
type input "0965869386"
type input "vũ thị huyền lương"
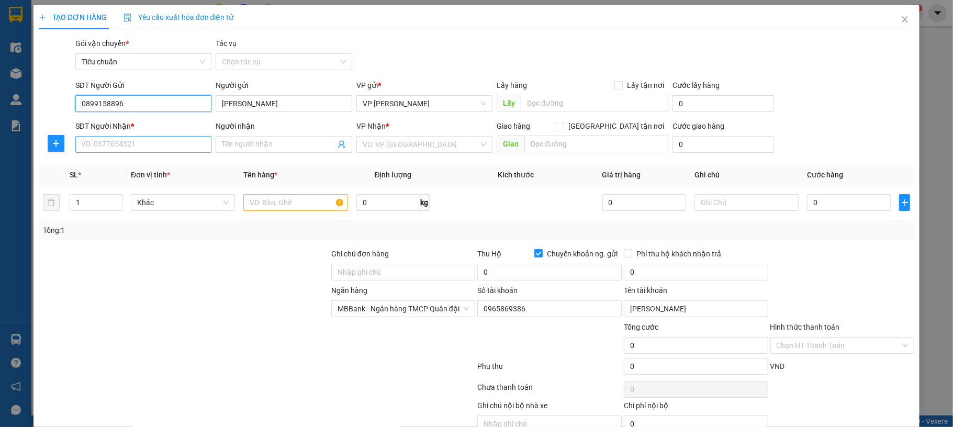
type input "0899158896"
click at [145, 147] on input "SĐT Người Nhận *" at bounding box center [143, 144] width 137 height 17
type input "0588822222"
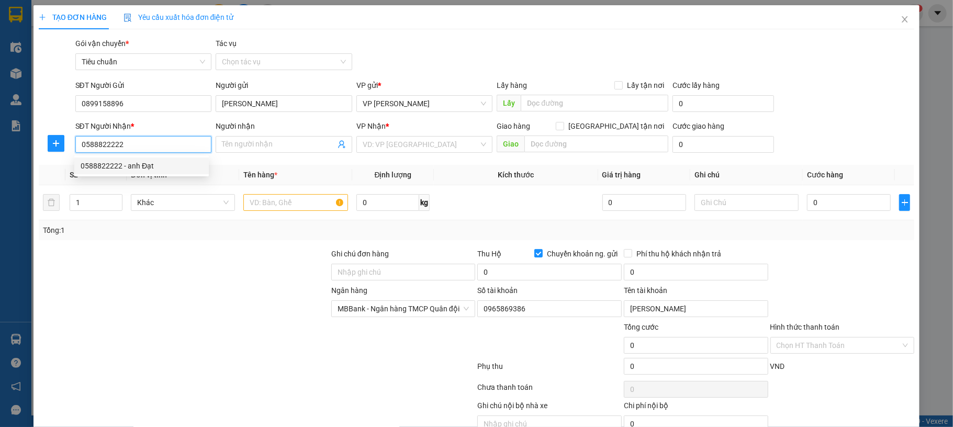
click at [147, 163] on div "0588822222 - anh Đạt" at bounding box center [142, 166] width 122 height 12
type input "anh Đạt"
type input "0588822222"
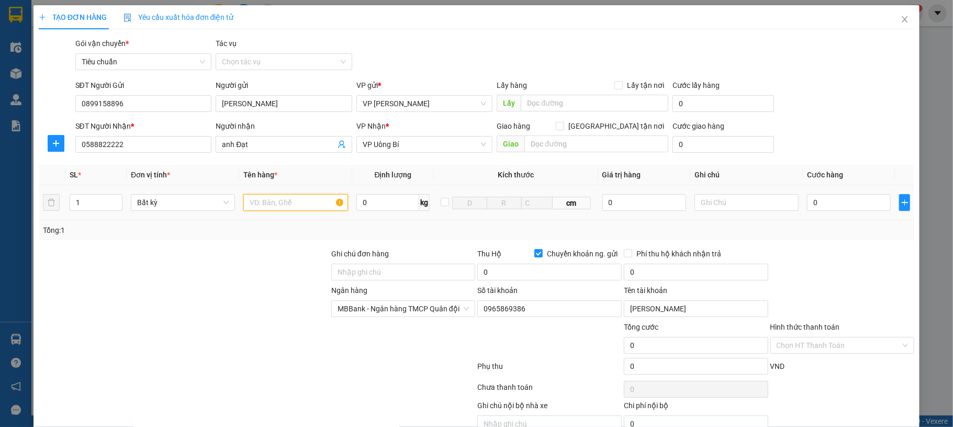
click at [298, 203] on input "text" at bounding box center [295, 202] width 104 height 17
type input "1 can + 1 ct dính liền"
click at [834, 197] on input "0" at bounding box center [849, 202] width 84 height 17
type input "10"
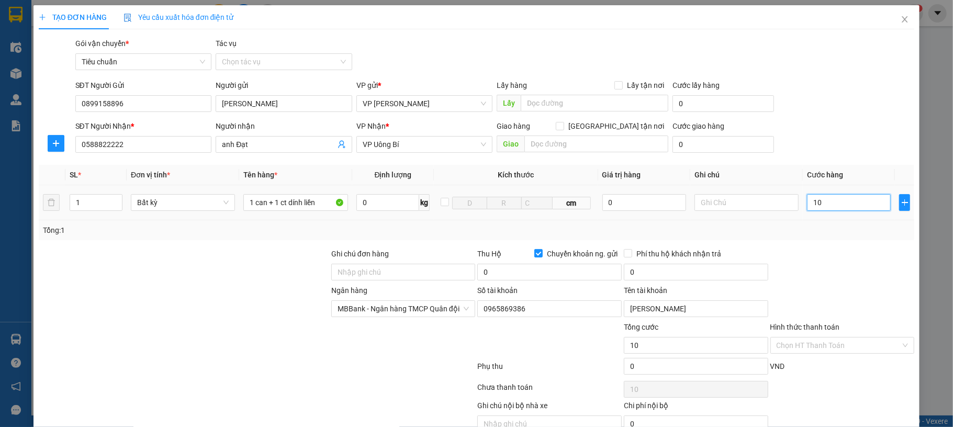
type input "10"
type input "110"
click at [852, 139] on div "SĐT Người Nhận * 0588822222 Người nhận anh Đạt VP Nhận * VP Uông Bí Giao hàng G…" at bounding box center [495, 138] width 844 height 37
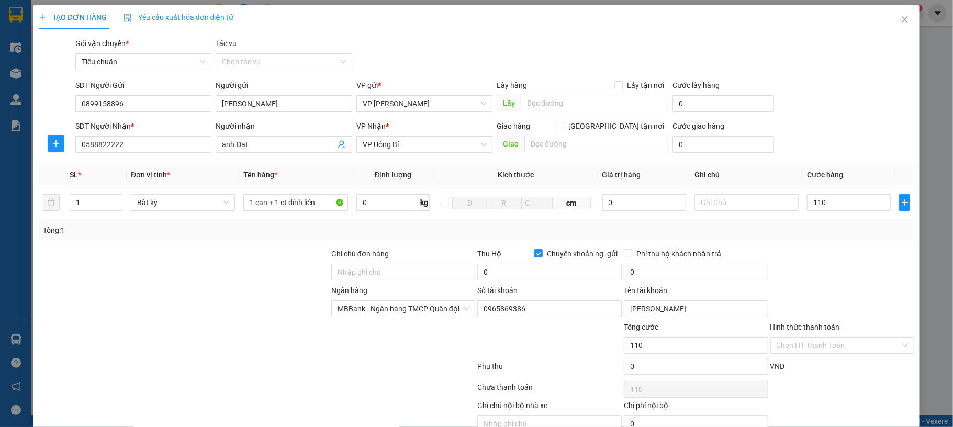
type input "110.000"
click at [515, 275] on input "0" at bounding box center [549, 272] width 144 height 17
type input "3.710.000"
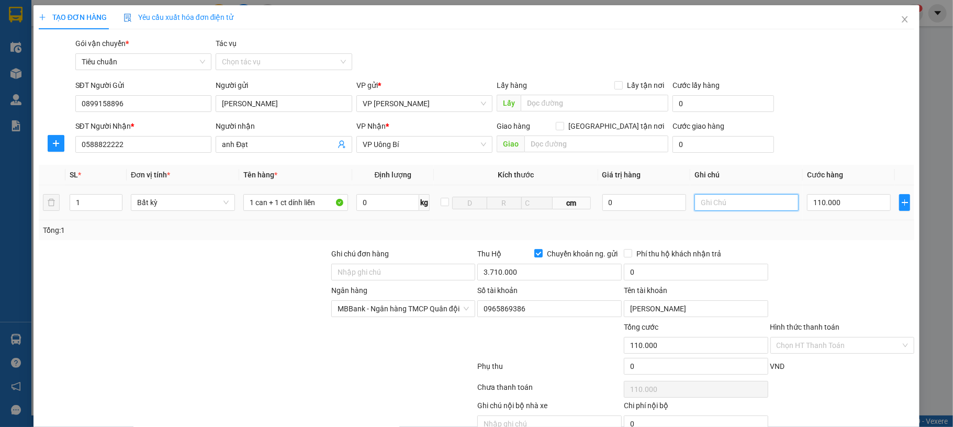
click at [765, 203] on input "text" at bounding box center [747, 202] width 104 height 17
type input "d"
type input "đ"
type input "d"
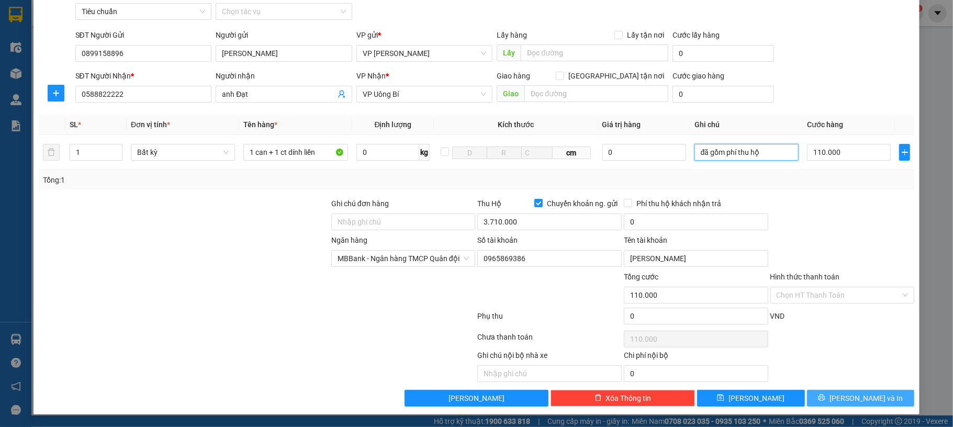
type input "đã gồm phí thu hộ"
click at [828, 390] on button "[PERSON_NAME] và In" at bounding box center [861, 398] width 108 height 17
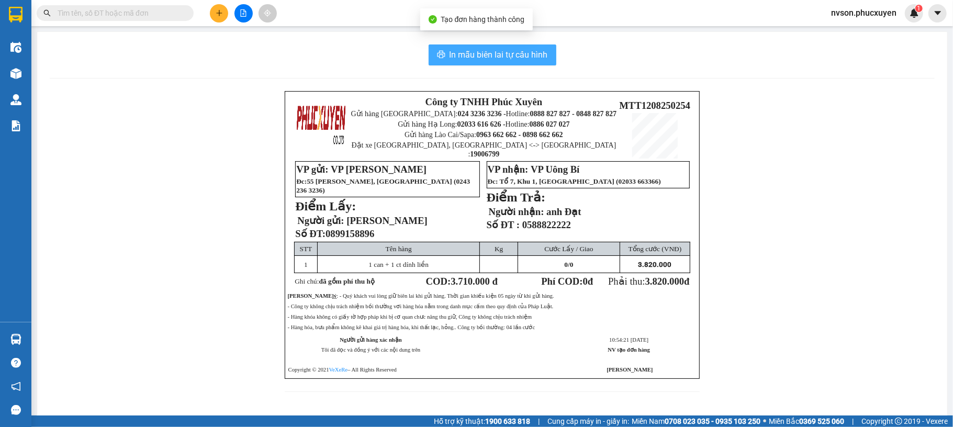
click at [507, 52] on span "In mẫu biên lai tự cấu hình" at bounding box center [499, 54] width 98 height 13
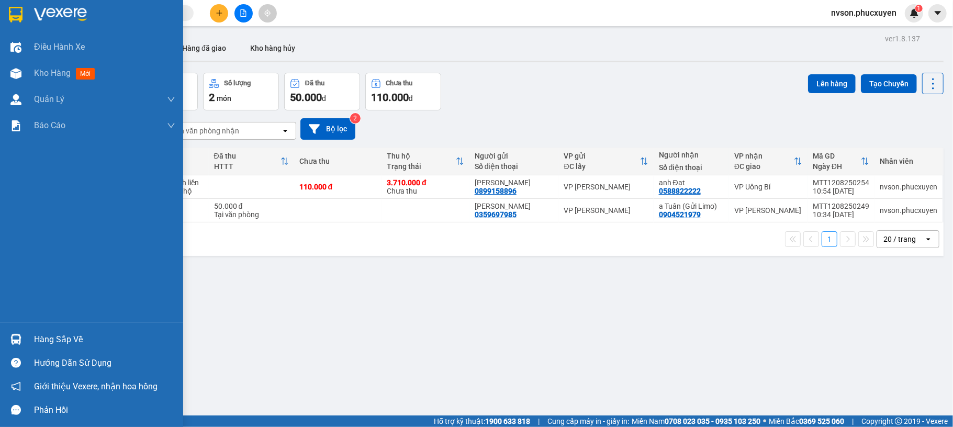
click at [15, 324] on div "Hàng sắp về Hướng dẫn sử dụng Giới thiệu Vexere, nhận hoa hồng Phản hồi" at bounding box center [91, 372] width 183 height 100
click at [24, 334] on div at bounding box center [16, 339] width 18 height 18
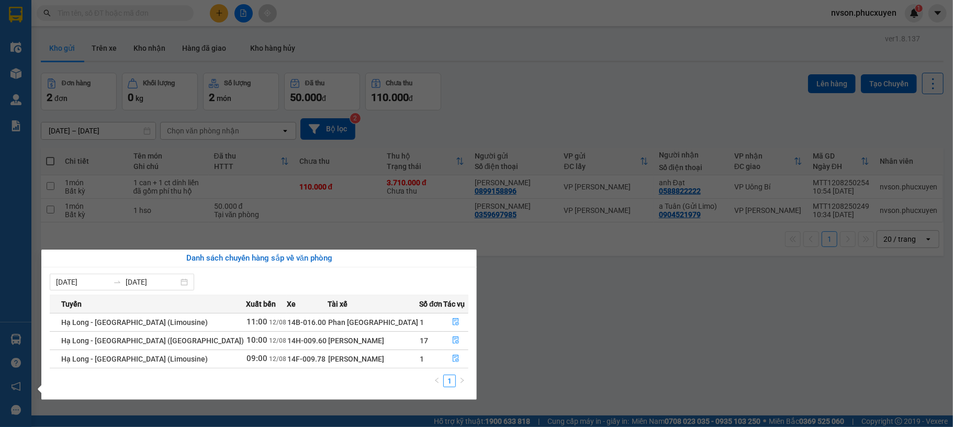
click at [535, 333] on section "Kết quả tìm kiếm ( 0 ) Bộ lọc No Data nvson.phucxuyen 1 Điều hành xe Kho hàng m…" at bounding box center [476, 213] width 953 height 427
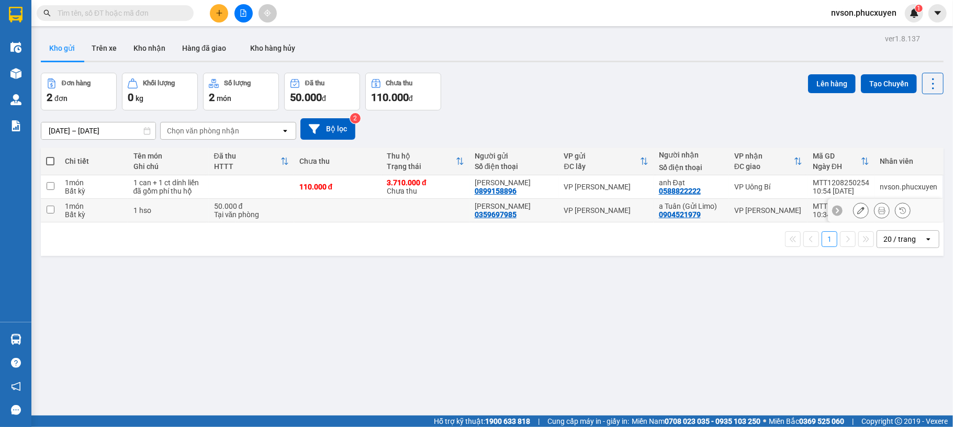
click at [348, 214] on td at bounding box center [338, 211] width 88 height 24
checkbox input "true"
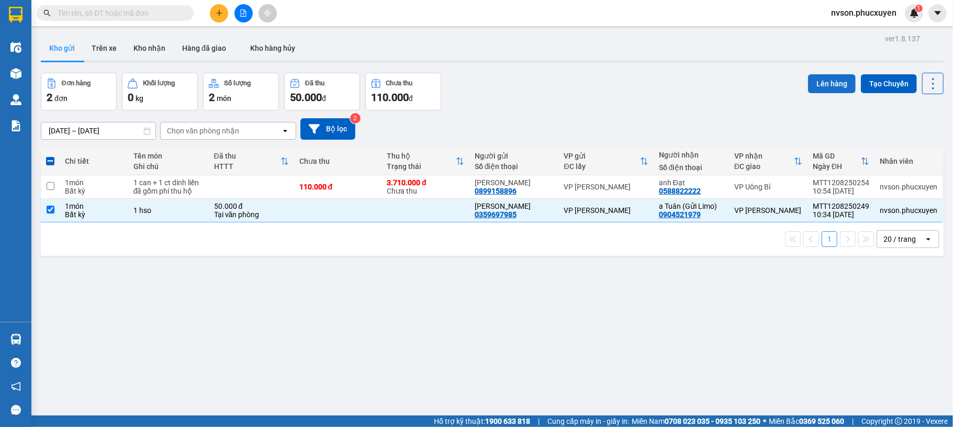
click at [819, 83] on button "Lên hàng" at bounding box center [832, 83] width 48 height 19
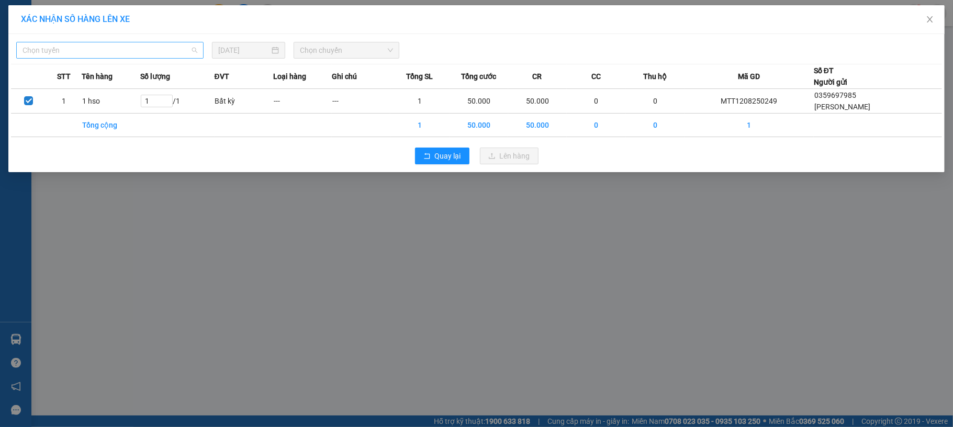
click at [141, 47] on span "Chọn tuyến" at bounding box center [110, 50] width 175 height 16
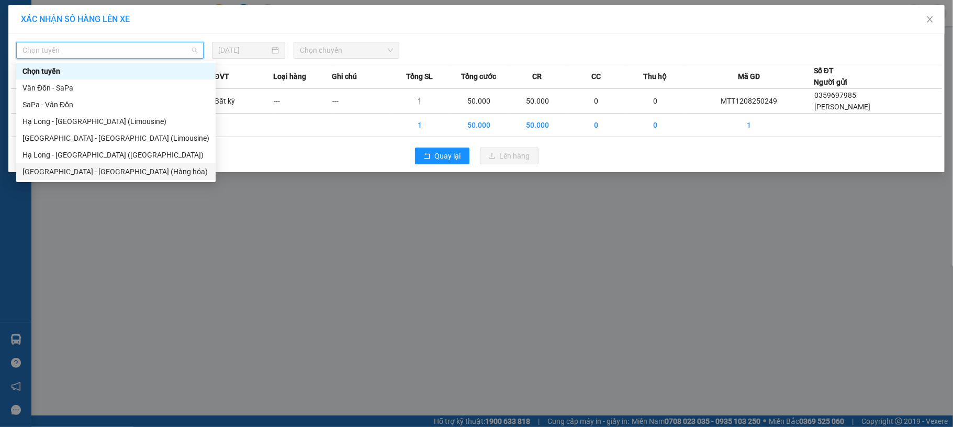
click at [136, 170] on div "Hà Nội - Hạ Long (Hàng hóa)" at bounding box center [116, 172] width 187 height 12
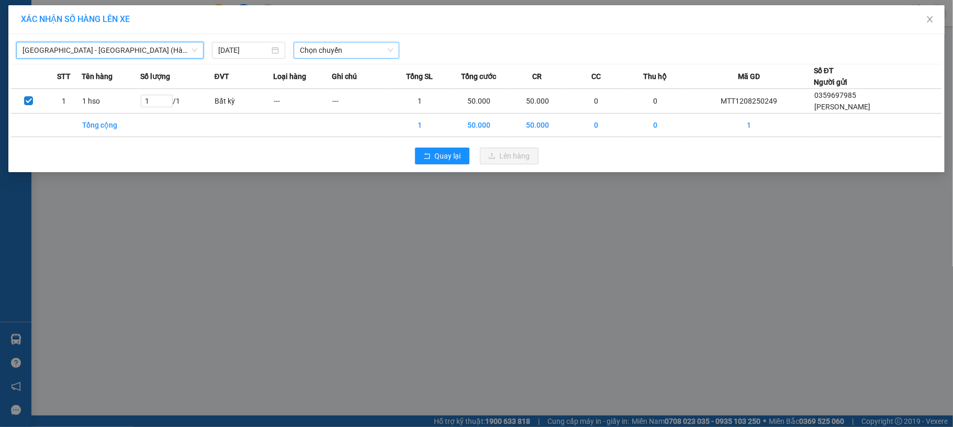
click at [333, 53] on span "Chọn chuyến" at bounding box center [346, 50] width 93 height 16
click at [189, 52] on span "Hà Nội - Hạ Long (Hàng hóa)" at bounding box center [110, 50] width 175 height 16
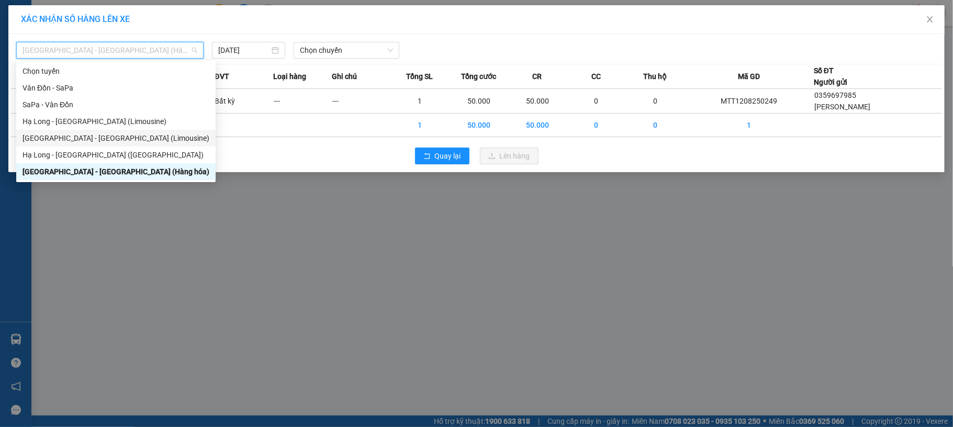
click at [111, 132] on div "Hà Nội - Hạ Long (Limousine)" at bounding box center [116, 138] width 187 height 12
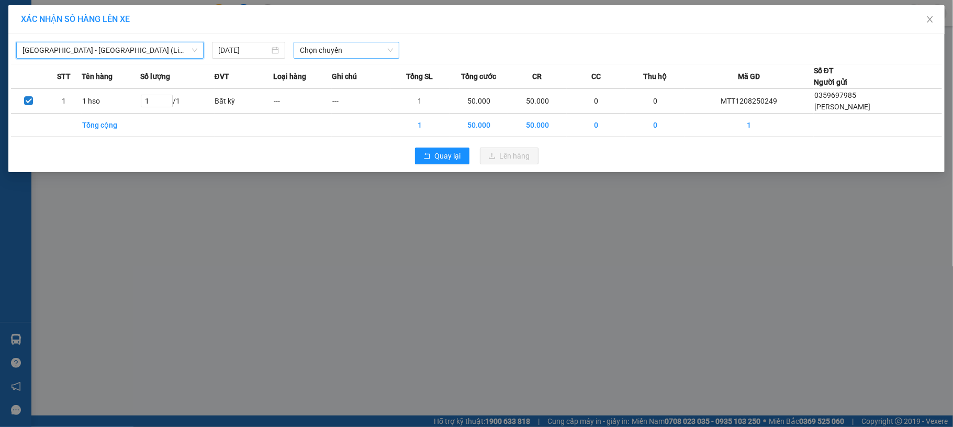
click at [319, 54] on span "Chọn chuyến" at bounding box center [346, 50] width 93 height 16
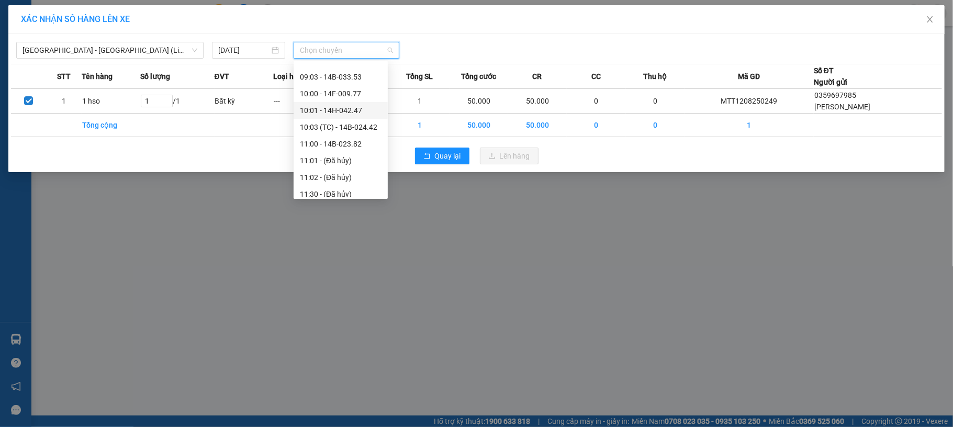
scroll to position [349, 0]
click at [352, 141] on div "12:00 - 14H-042.97" at bounding box center [341, 142] width 82 height 12
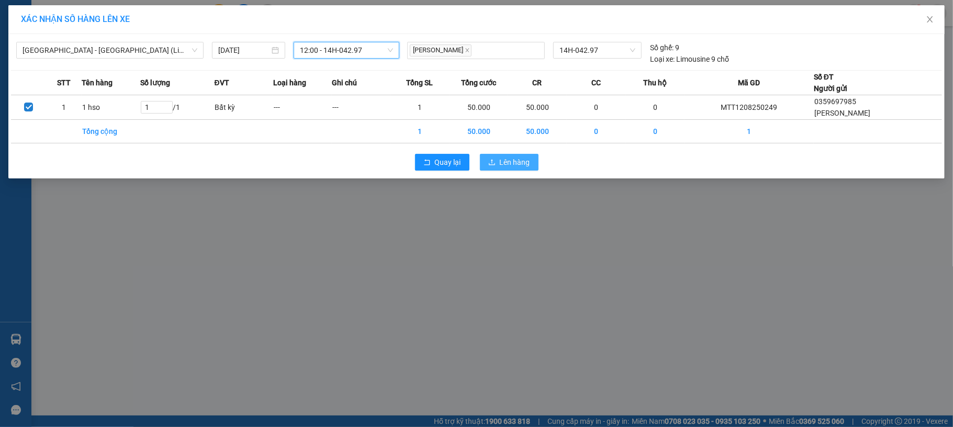
click at [506, 159] on span "Lên hàng" at bounding box center [515, 162] width 30 height 12
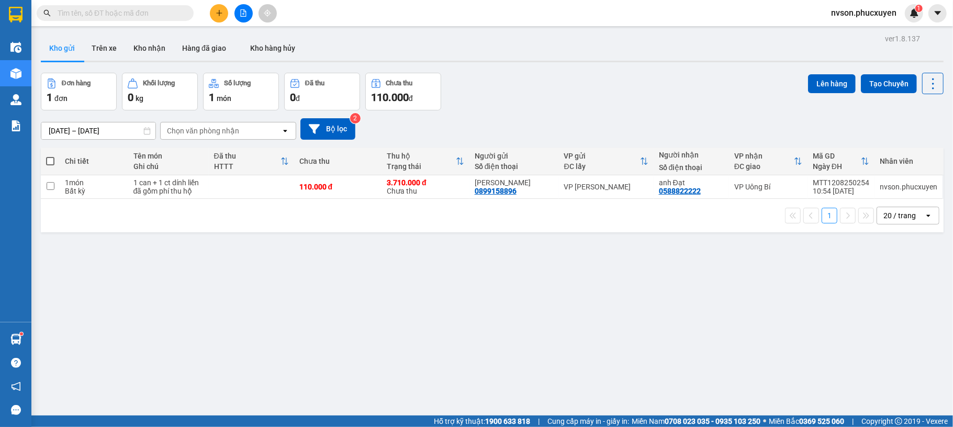
click at [484, 310] on div "ver 1.8.137 Kho gửi Trên xe Kho nhận Hàng đã giao Kho hàng hủy Đơn hàng 1 đơn K…" at bounding box center [492, 244] width 911 height 427
click at [126, 34] on div "ver 1.8.137 Kho gửi Trên xe Kho nhận Hàng đã giao Kho hàng hủy Đơn hàng 1 đơn K…" at bounding box center [492, 244] width 911 height 427
click at [155, 46] on button "Kho nhận" at bounding box center [149, 48] width 49 height 25
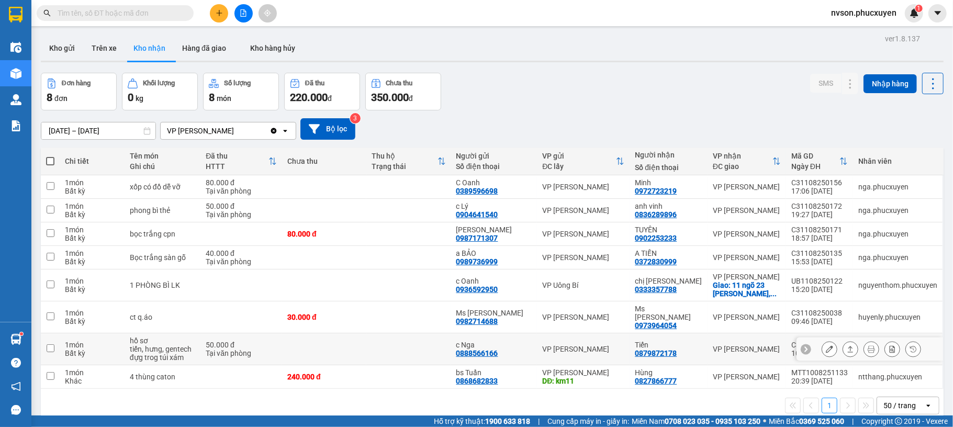
scroll to position [48, 0]
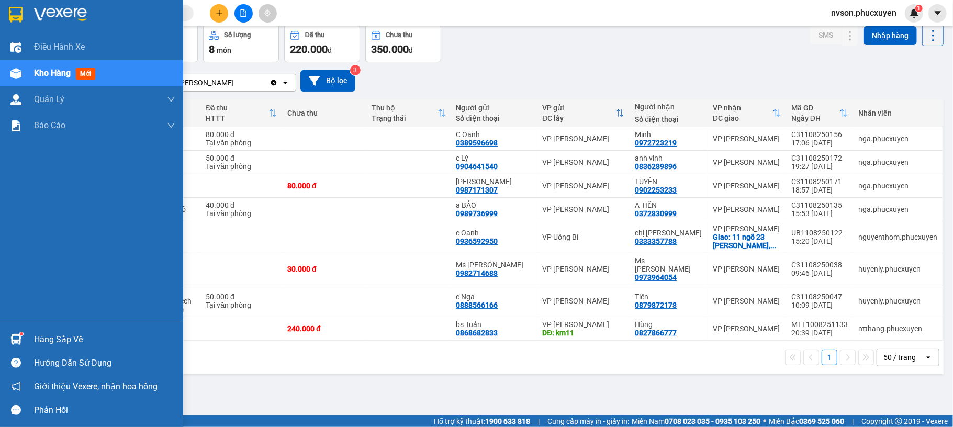
click at [9, 335] on div at bounding box center [16, 339] width 18 height 18
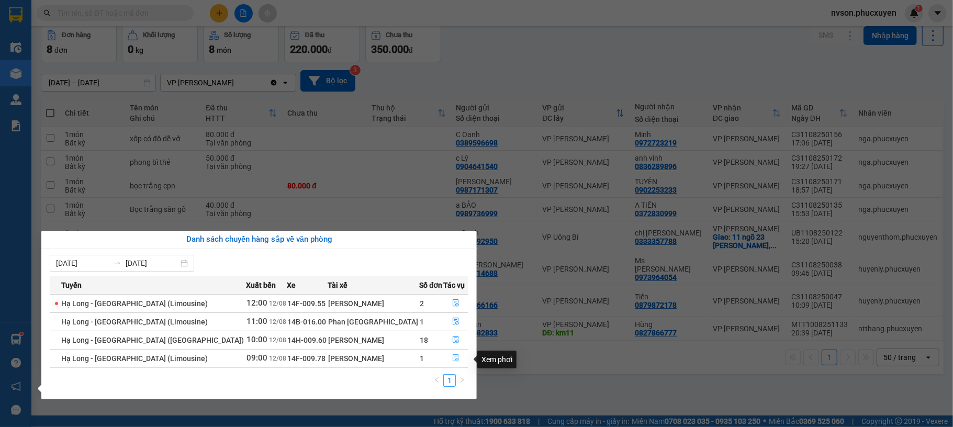
click at [453, 361] on icon "file-done" at bounding box center [456, 358] width 6 height 7
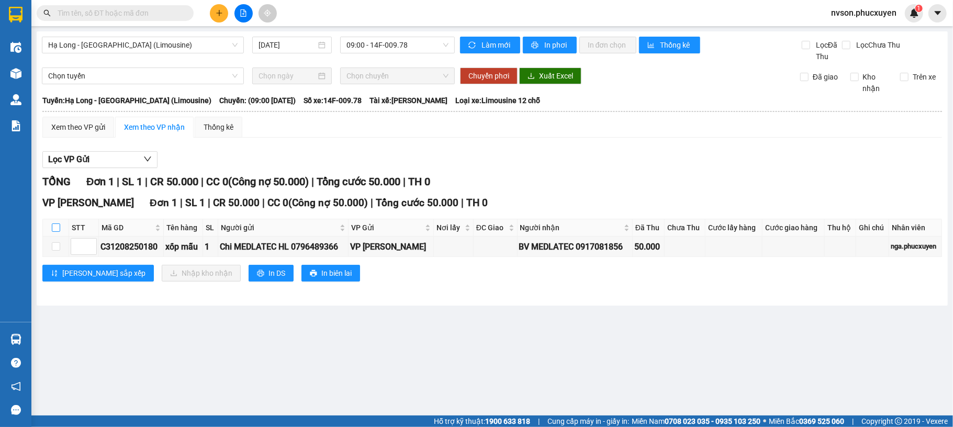
click at [52, 230] on input "checkbox" at bounding box center [56, 227] width 8 height 8
checkbox input "true"
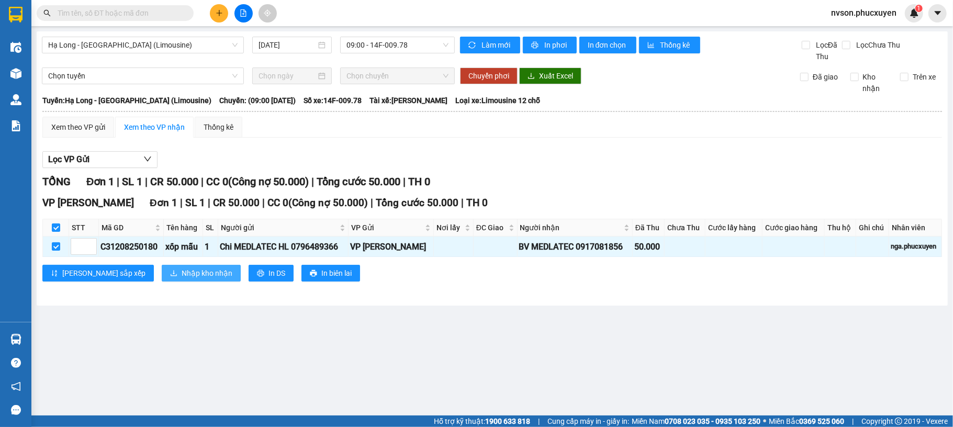
click at [182, 279] on span "Nhập kho nhận" at bounding box center [207, 273] width 51 height 12
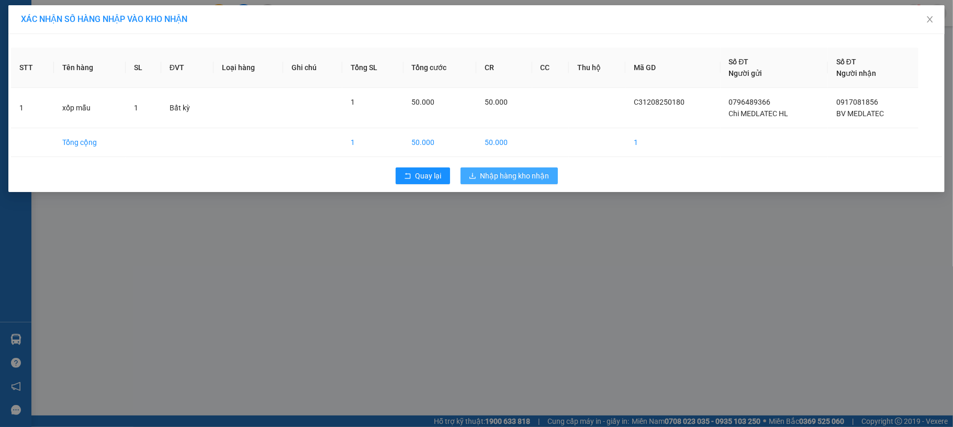
click at [527, 174] on span "Nhập hàng kho nhận" at bounding box center [514, 176] width 69 height 12
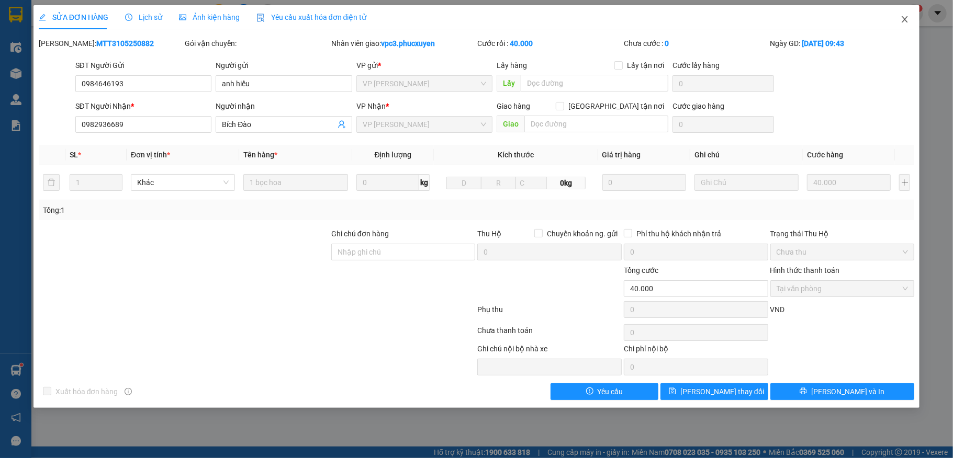
click at [905, 19] on icon "close" at bounding box center [905, 19] width 6 height 6
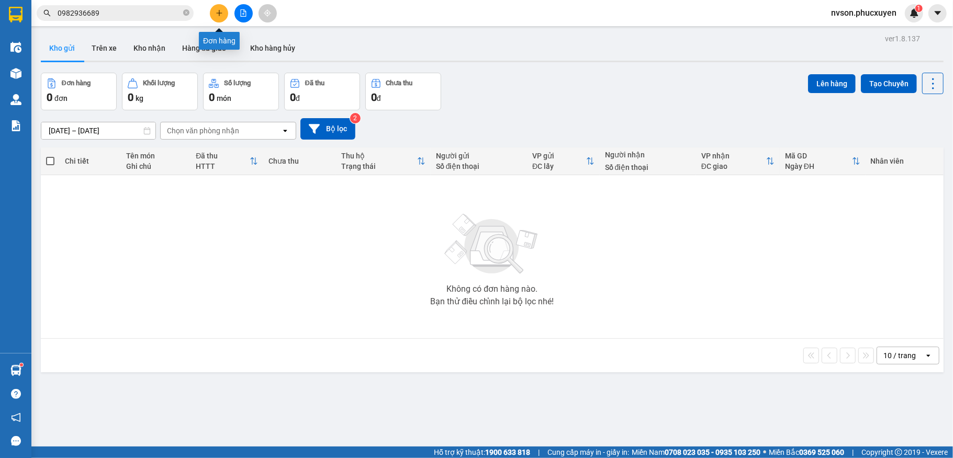
click at [223, 16] on button at bounding box center [219, 13] width 18 height 18
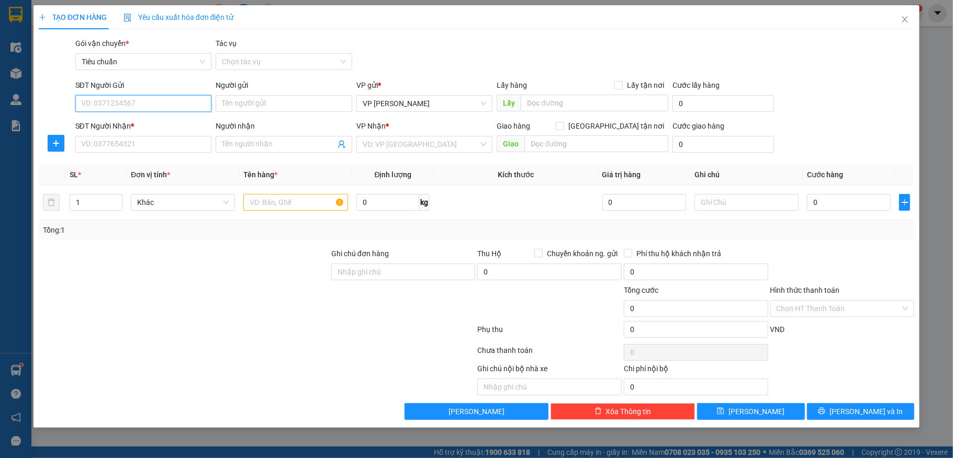
click at [161, 106] on input "SĐT Người Gửi" at bounding box center [143, 103] width 137 height 17
click at [905, 27] on span "Close" at bounding box center [904, 19] width 29 height 29
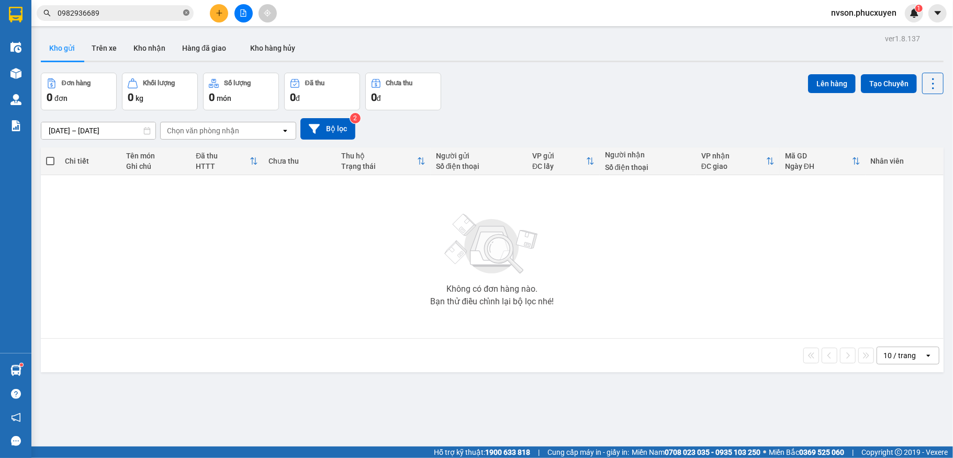
click at [183, 12] on icon "close-circle" at bounding box center [186, 12] width 6 height 6
click at [160, 12] on input "text" at bounding box center [120, 13] width 124 height 12
paste input "0904521979"
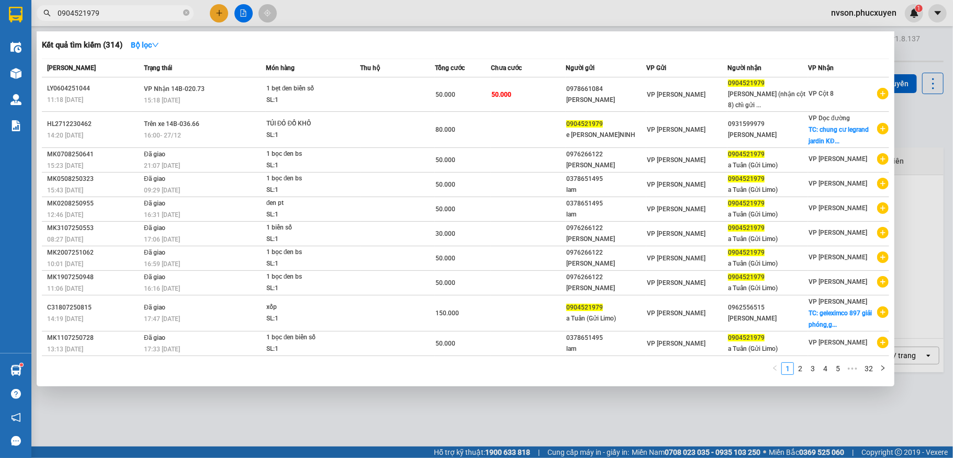
type input "0904521979"
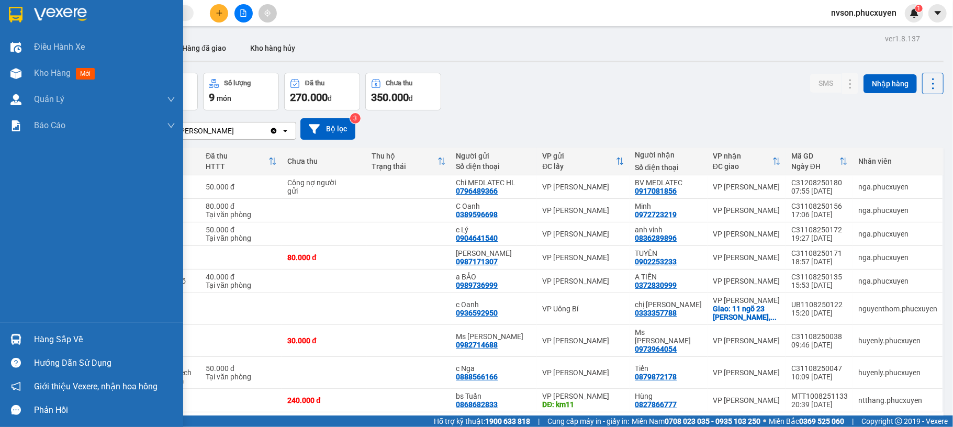
click at [24, 342] on div at bounding box center [16, 339] width 18 height 18
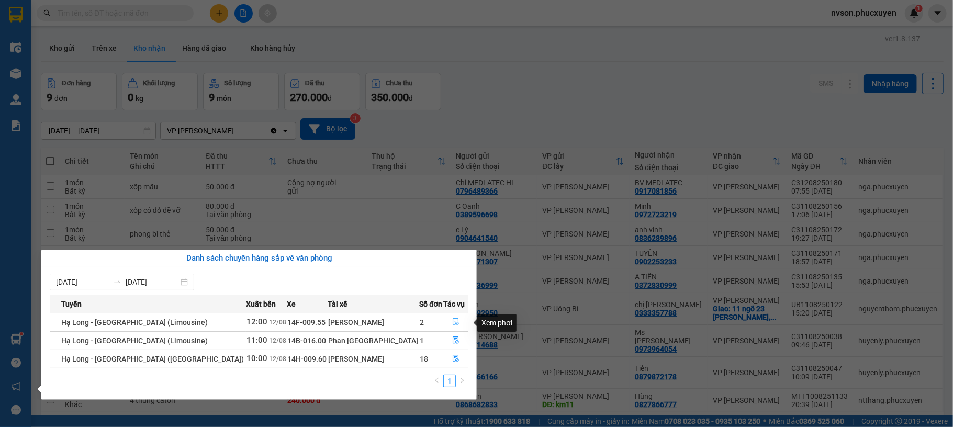
click at [450, 329] on button "button" at bounding box center [456, 322] width 24 height 17
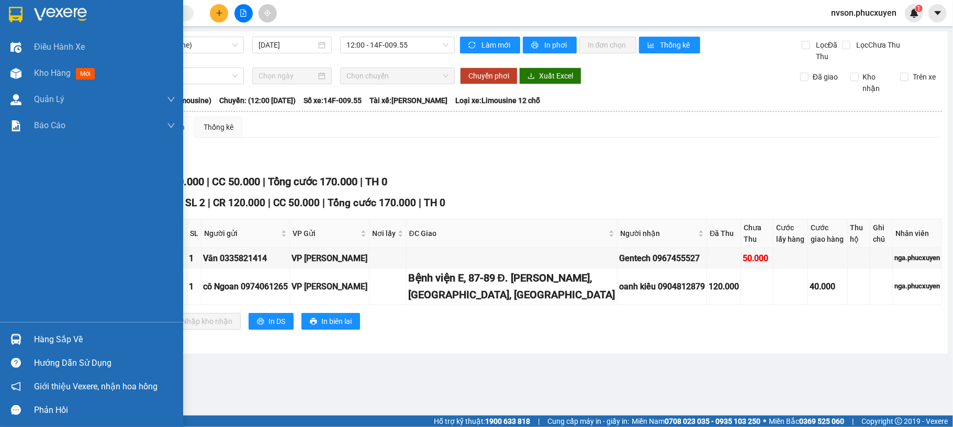
click at [19, 344] on div at bounding box center [16, 339] width 18 height 18
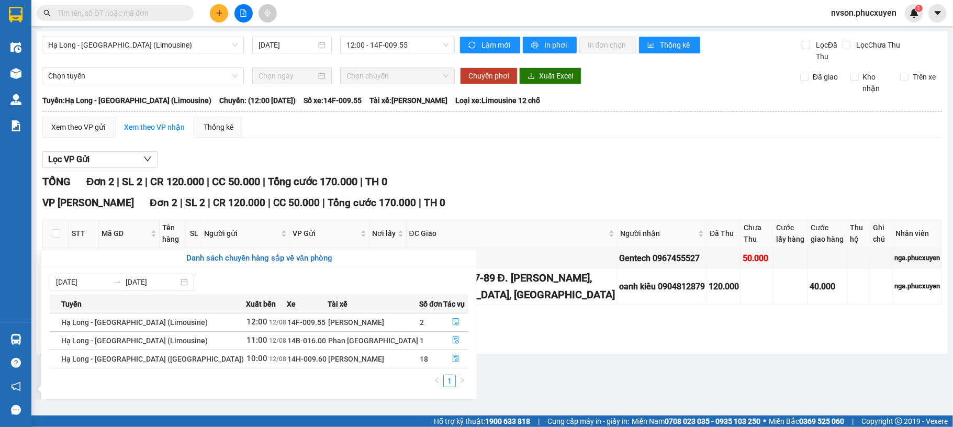
click at [522, 371] on section "Kết quả tìm kiếm ( 0 ) Bộ lọc No Data nvson.phucxuyen 1 Điều hành xe Kho hàng m…" at bounding box center [476, 213] width 953 height 427
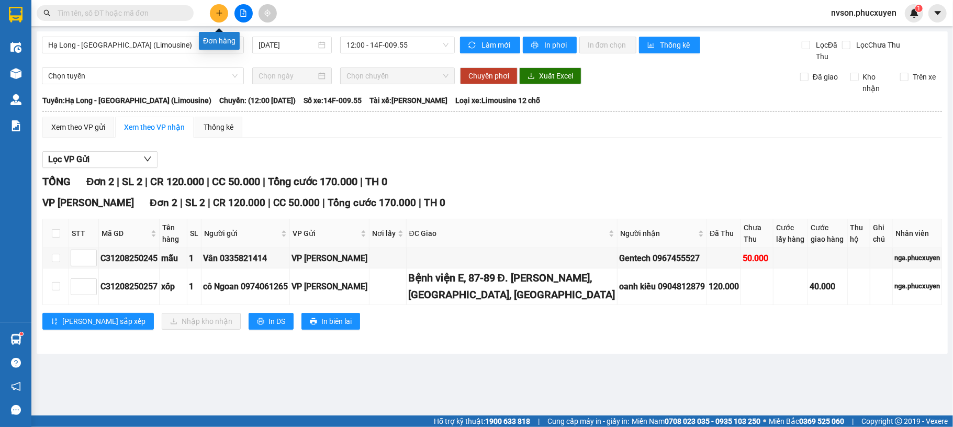
click at [212, 17] on button at bounding box center [219, 13] width 18 height 18
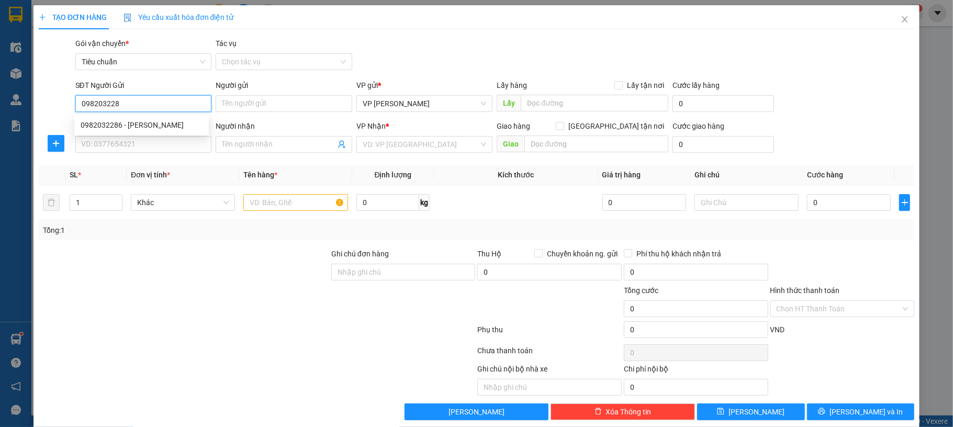
type input "0982032286"
click at [127, 121] on div "0982032286 - anh tùng" at bounding box center [142, 125] width 122 height 12
type input "[PERSON_NAME]"
type input "0982032286"
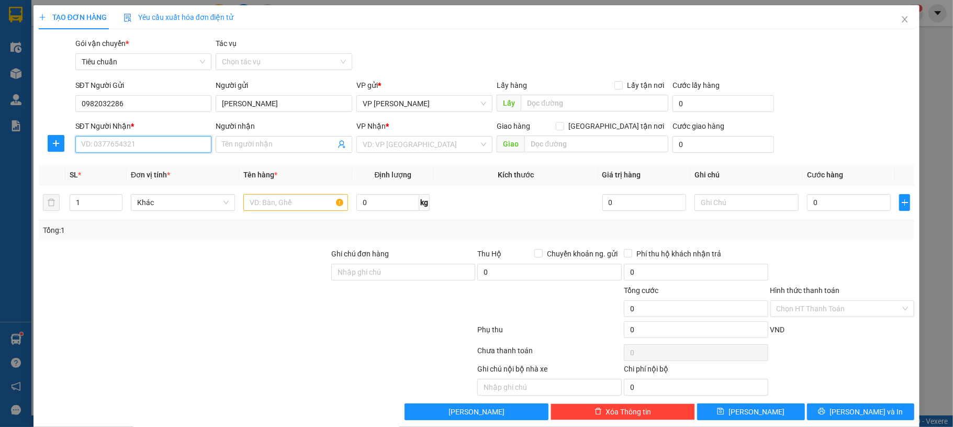
click at [130, 140] on input "SĐT Người Nhận *" at bounding box center [143, 144] width 137 height 17
click at [153, 167] on div "0983584268 - C Khánh" at bounding box center [142, 166] width 122 height 12
type input "0983584268"
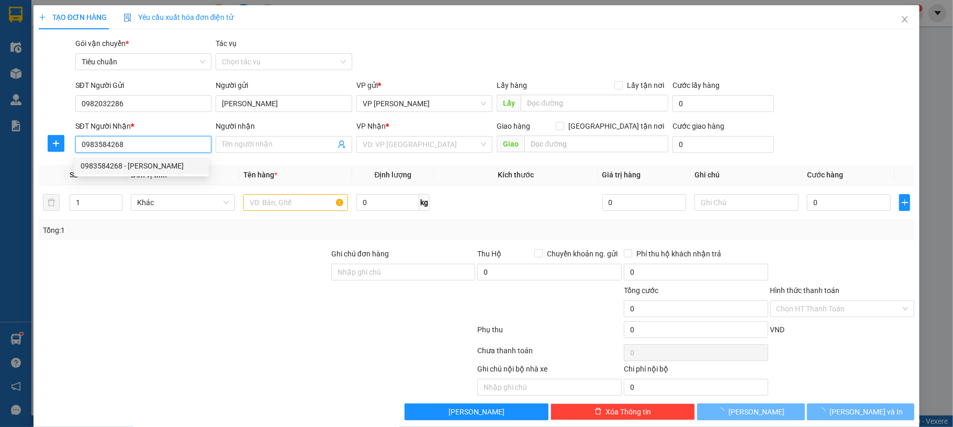
type input "[PERSON_NAME]"
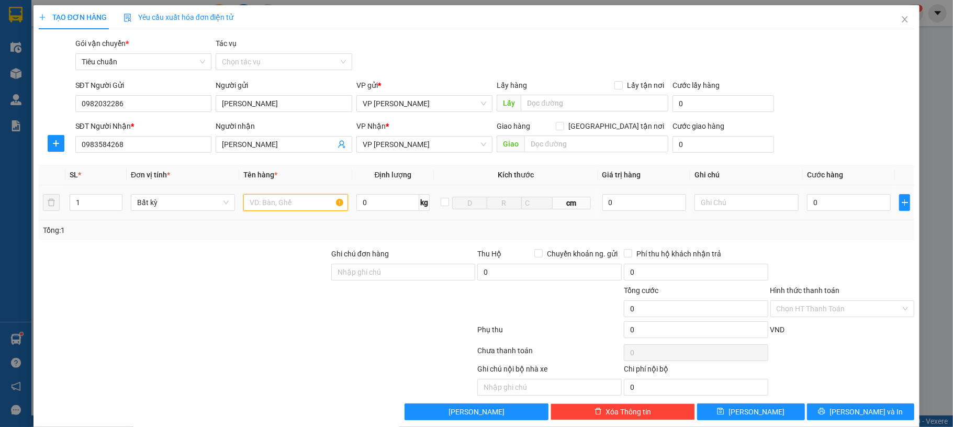
drag, startPoint x: 260, startPoint y: 205, endPoint x: 250, endPoint y: 205, distance: 10.5
click at [260, 206] on input "text" at bounding box center [295, 202] width 104 height 17
type input "1 pbi"
drag, startPoint x: 812, startPoint y: 204, endPoint x: 804, endPoint y: 201, distance: 8.3
click at [813, 204] on input "0" at bounding box center [849, 202] width 84 height 17
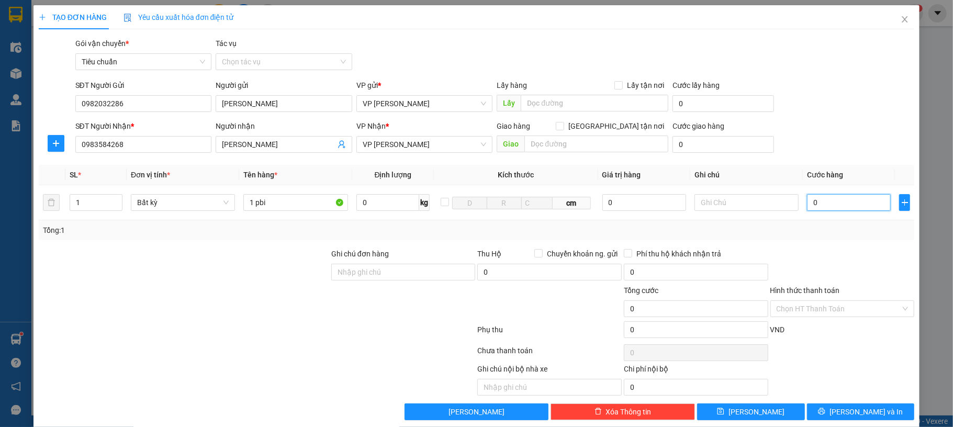
type input "30"
type input "30.000"
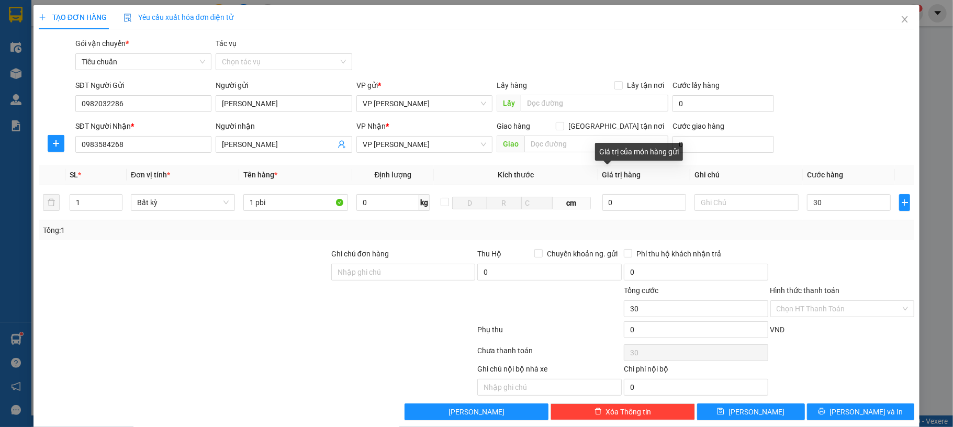
type input "30.000"
drag, startPoint x: 673, startPoint y: 74, endPoint x: 700, endPoint y: 77, distance: 26.9
click at [681, 72] on div "Gói vận chuyển * Tiêu chuẩn Tác vụ Chọn tác vụ" at bounding box center [495, 56] width 844 height 37
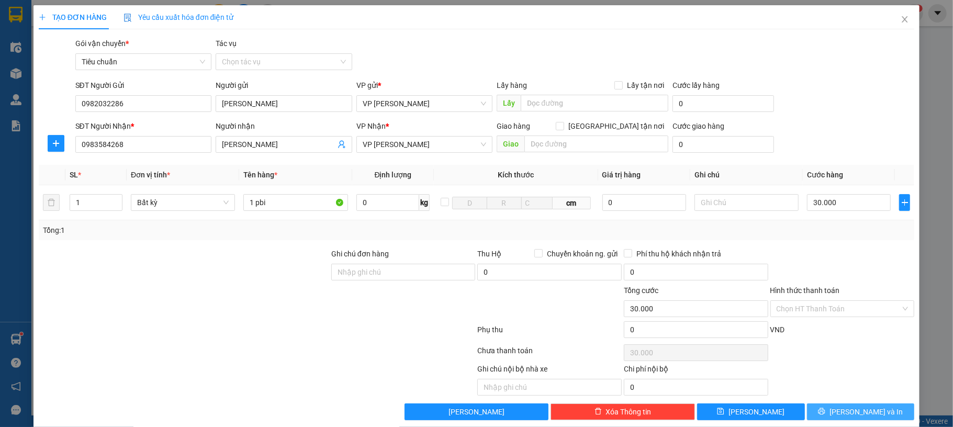
click at [841, 409] on span "[PERSON_NAME] và In" at bounding box center [866, 412] width 73 height 12
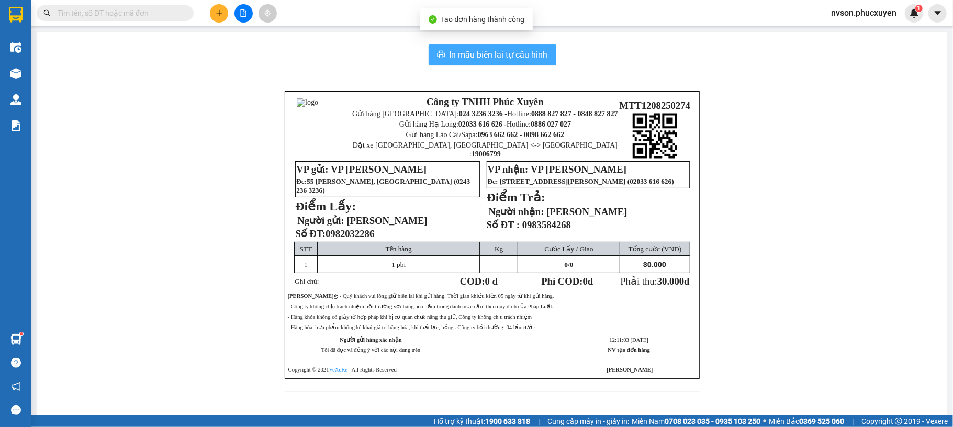
click at [503, 44] on button "In mẫu biên lai tự cấu hình" at bounding box center [493, 54] width 128 height 21
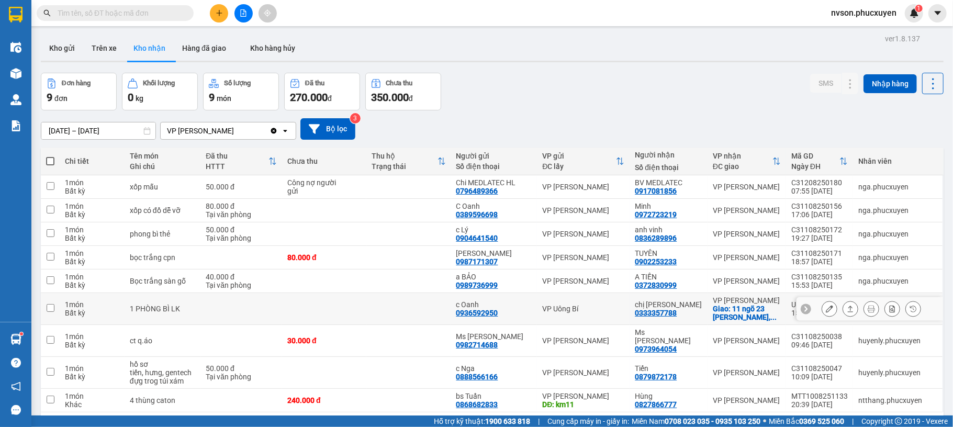
scroll to position [48, 0]
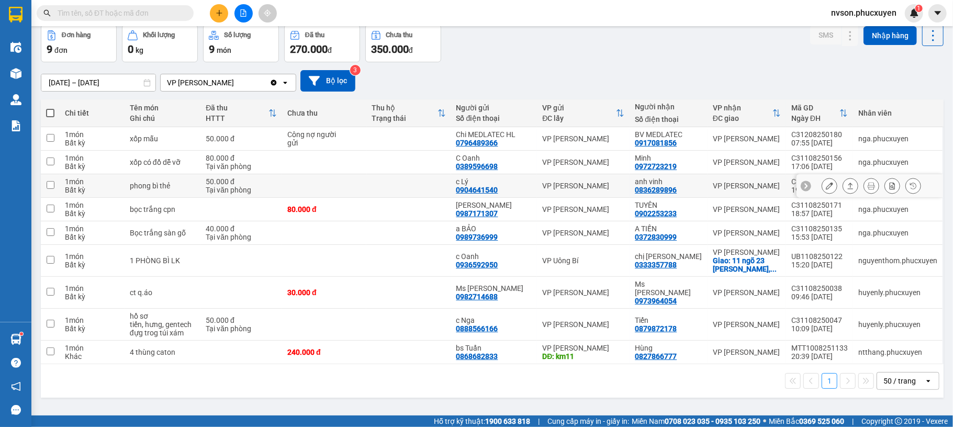
click at [611, 187] on div "VP [PERSON_NAME]" at bounding box center [583, 186] width 82 height 8
checkbox input "true"
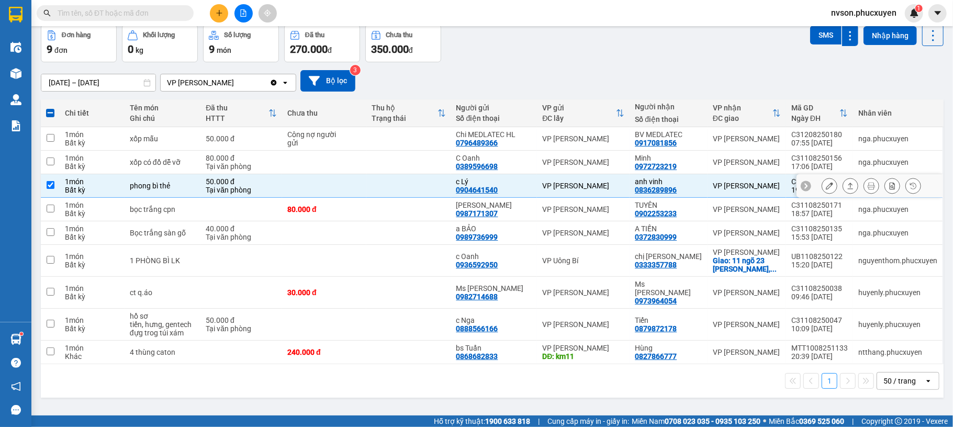
click at [826, 188] on icon at bounding box center [829, 185] width 7 height 7
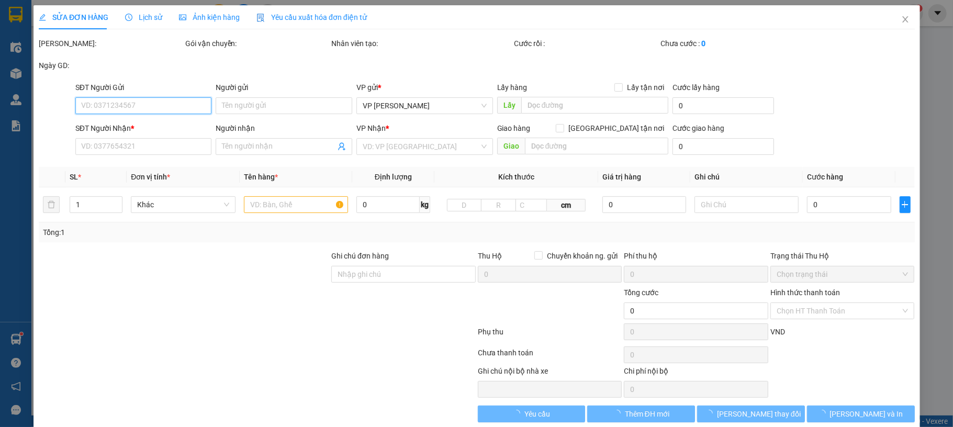
type input "0904641540"
type input "c Lý"
type input "0836289896"
type input "anh vinh"
type input "50.000"
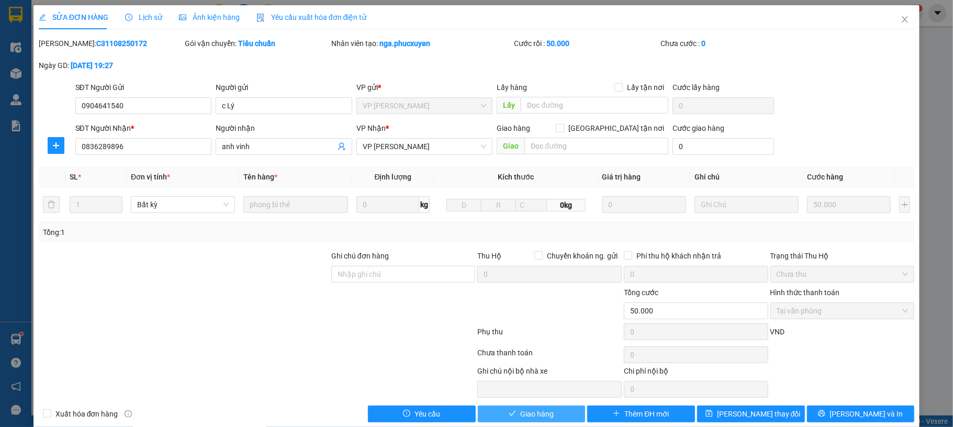
click at [538, 411] on span "Giao hàng" at bounding box center [536, 414] width 33 height 12
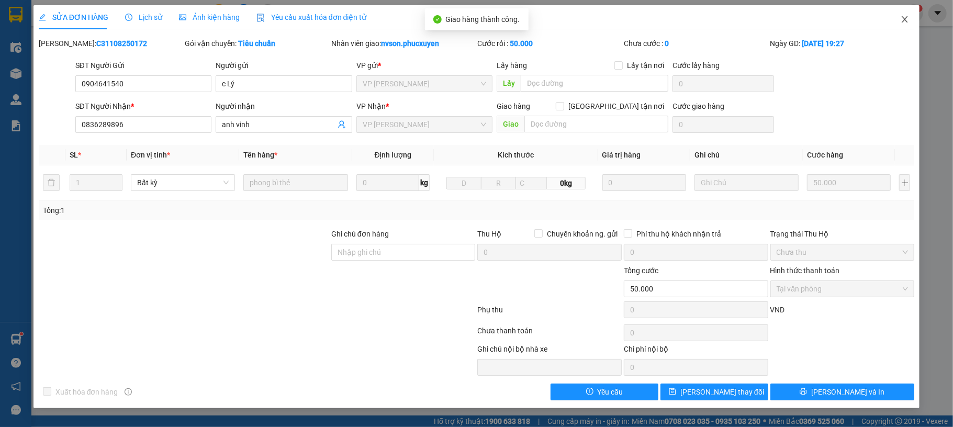
click at [902, 23] on icon "close" at bounding box center [905, 19] width 8 height 8
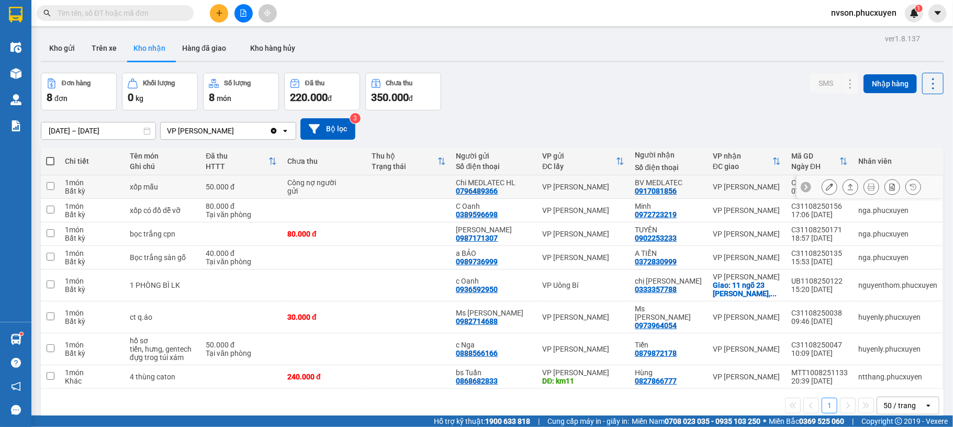
click at [615, 191] on div "VP [PERSON_NAME]" at bounding box center [583, 187] width 82 height 8
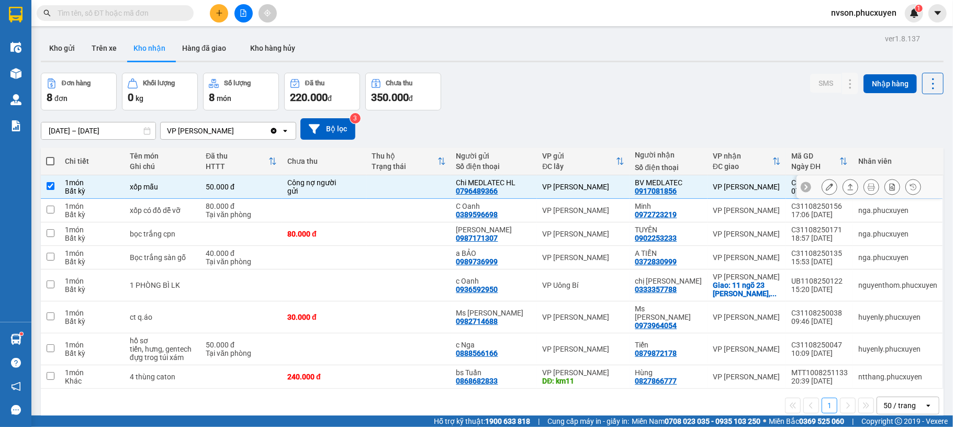
checkbox input "true"
click at [823, 188] on button at bounding box center [829, 187] width 15 height 18
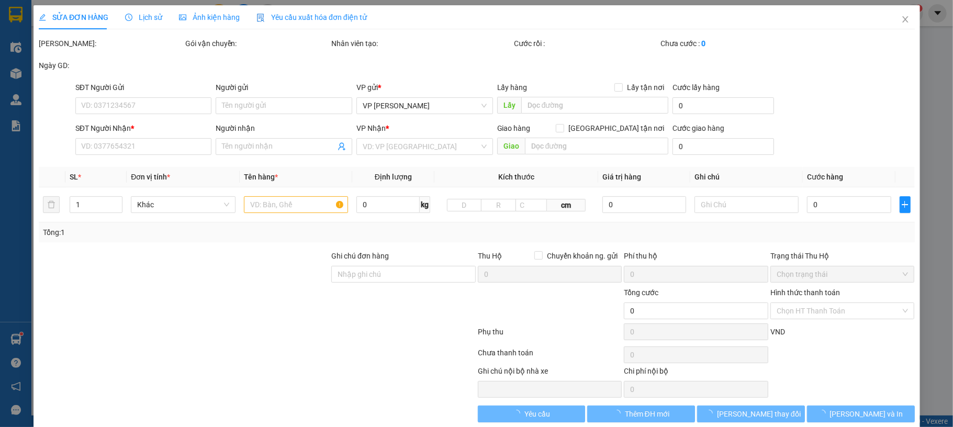
type input "0796489366"
type input "Chi MEDLATEC HL"
type input "0917081856"
type input "BV MEDLATEC"
type input "50.000"
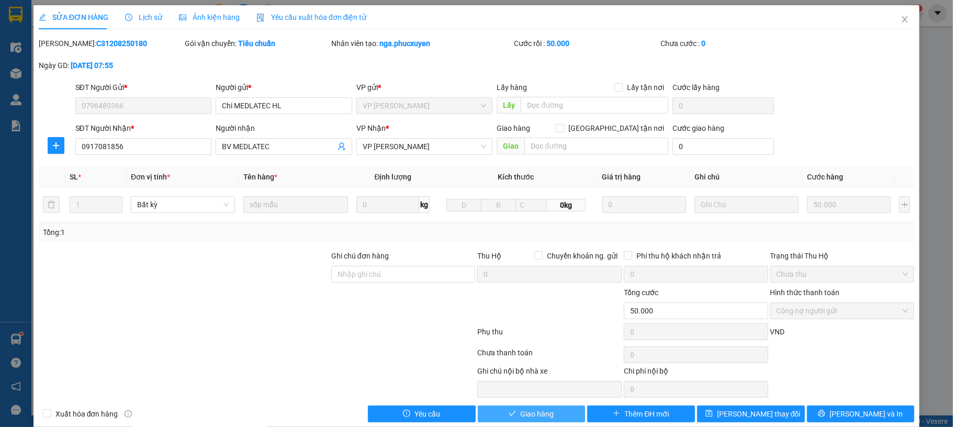
click at [523, 422] on button "Giao hàng" at bounding box center [532, 414] width 108 height 17
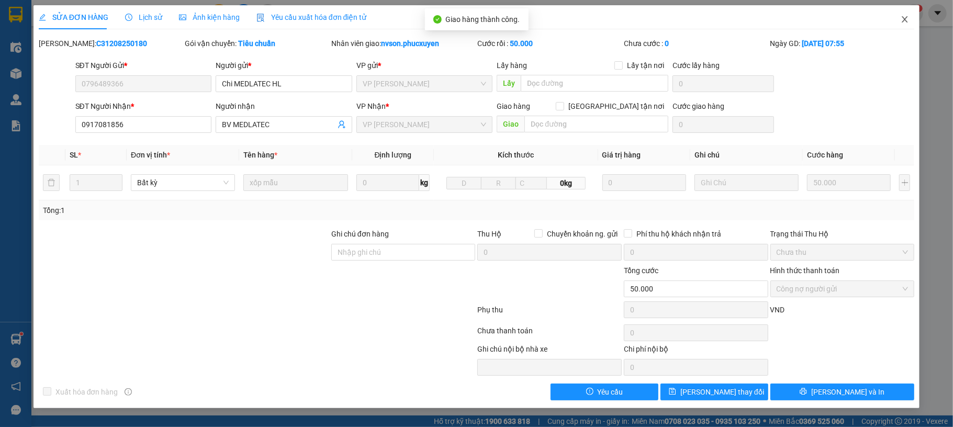
click at [909, 18] on icon "close" at bounding box center [905, 19] width 8 height 8
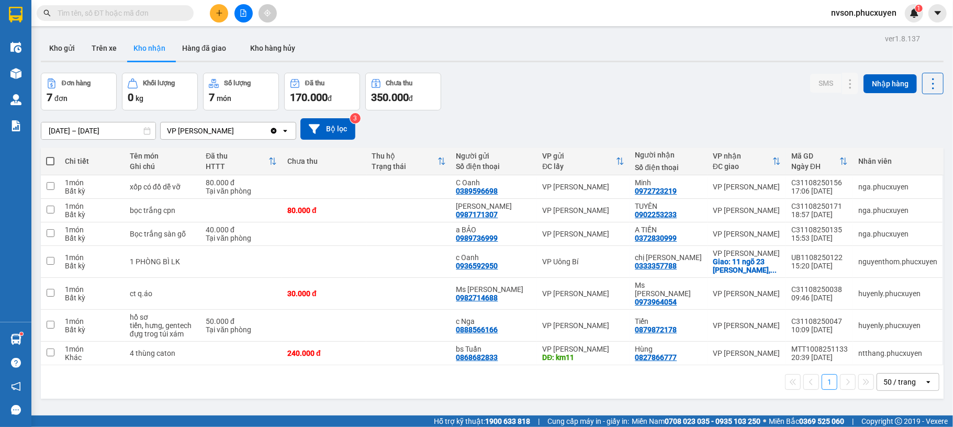
click at [218, 12] on icon "plus" at bounding box center [219, 12] width 7 height 7
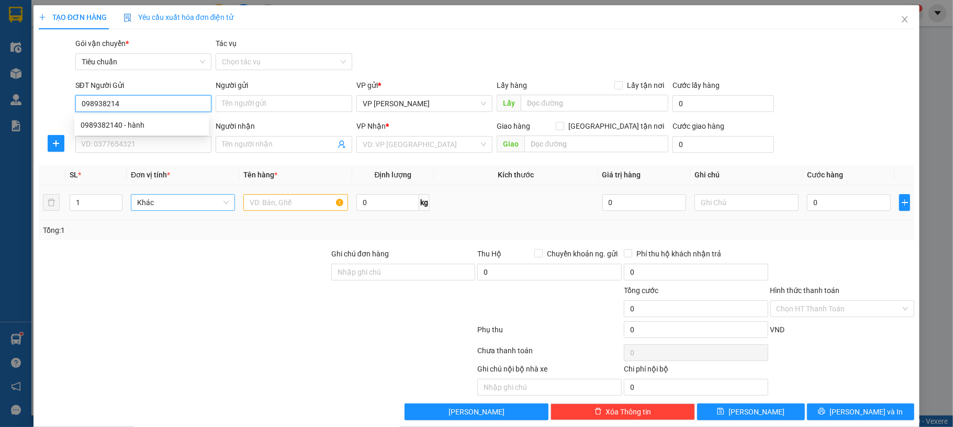
type input "0989382140"
click at [118, 120] on div "0989382140 - hành" at bounding box center [142, 125] width 122 height 12
type input "hành"
type input "0989382140"
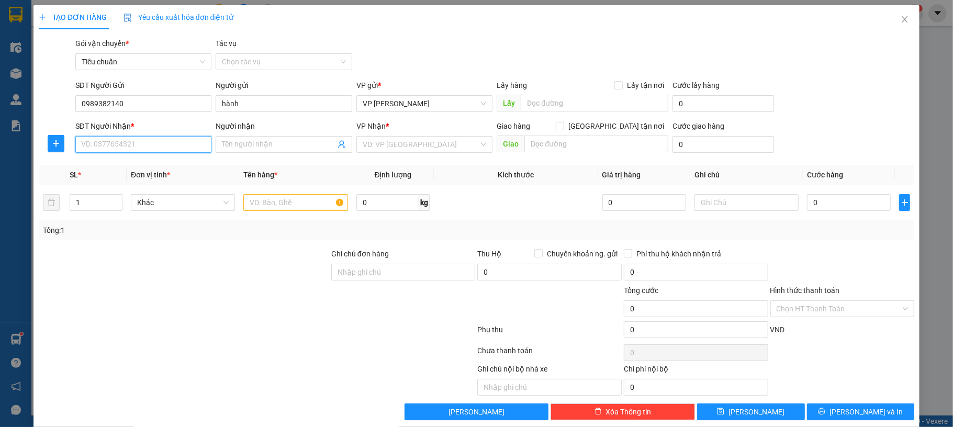
click at [124, 144] on input "SĐT Người Nhận *" at bounding box center [143, 144] width 137 height 17
click at [184, 165] on div "0399307666 - bảo ngọc" at bounding box center [142, 166] width 122 height 12
type input "0399307666"
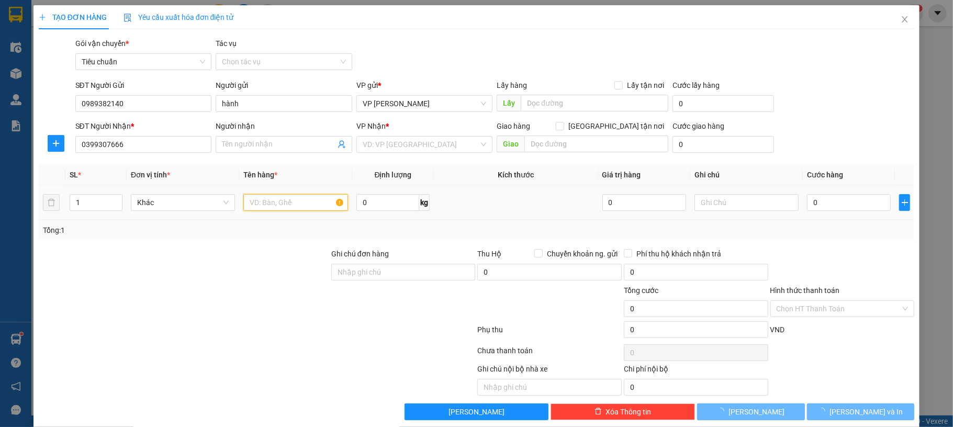
click at [278, 208] on input "text" at bounding box center [295, 202] width 104 height 17
type input "[PERSON_NAME]"
type input "n4 đông triều"
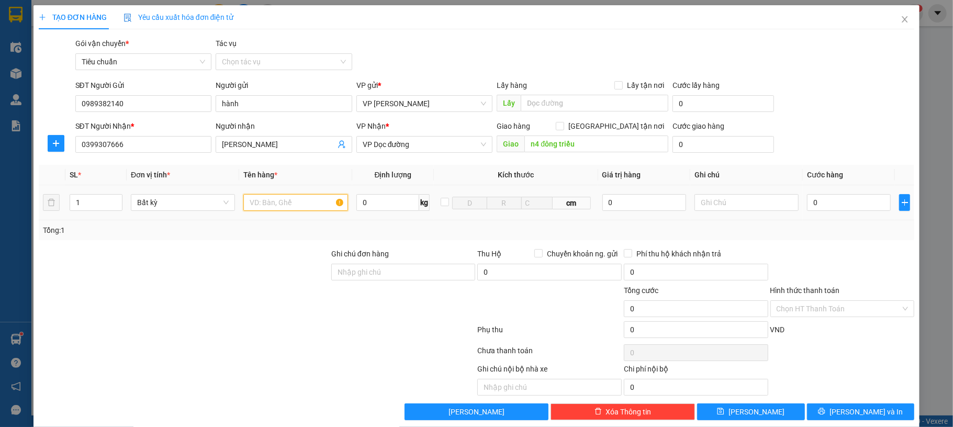
click at [288, 208] on input "text" at bounding box center [295, 202] width 104 height 17
type input "1 xốp nhỏ"
click at [843, 209] on input "0" at bounding box center [849, 202] width 84 height 17
type input "40"
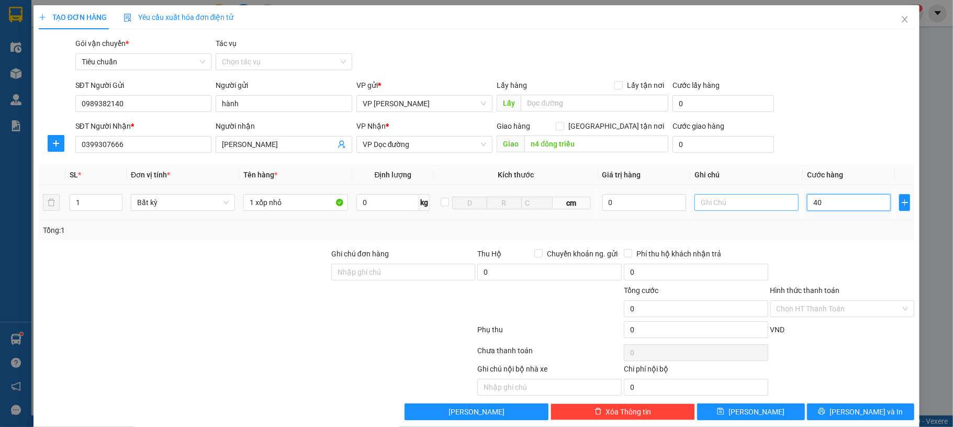
type input "40"
type input "40.000"
drag, startPoint x: 804, startPoint y: 89, endPoint x: 808, endPoint y: 137, distance: 47.8
click at [802, 97] on div "SĐT Người Gửi 0989382140 Người gửi hành VP gửi * VP Dương Đình Nghệ Lấy hàng Lấ…" at bounding box center [495, 98] width 844 height 37
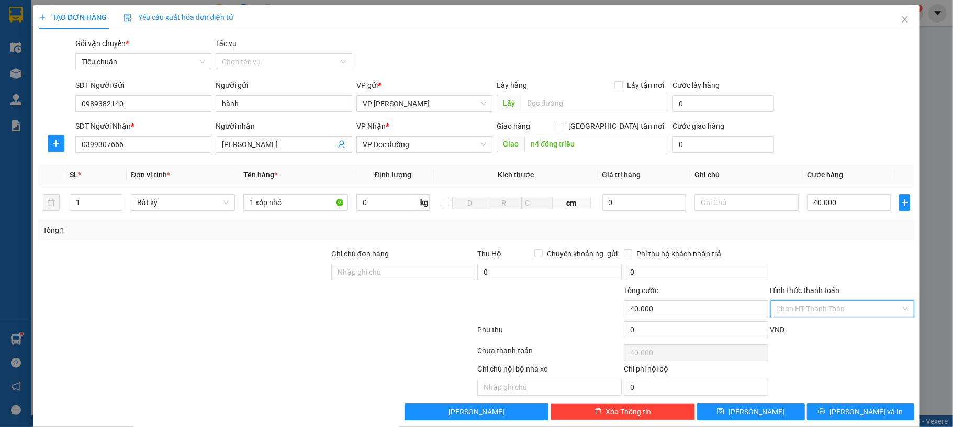
click at [840, 305] on input "Hình thức thanh toán" at bounding box center [839, 309] width 125 height 16
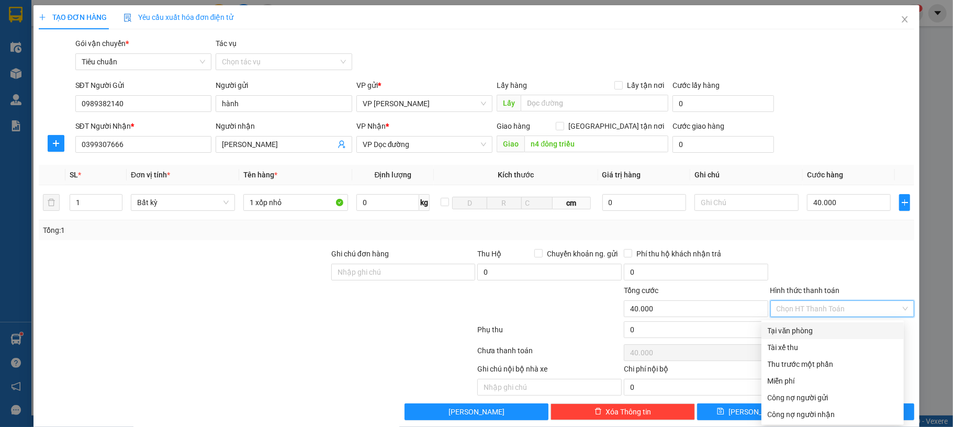
click at [816, 329] on div "Tại văn phòng" at bounding box center [833, 331] width 130 height 12
type input "0"
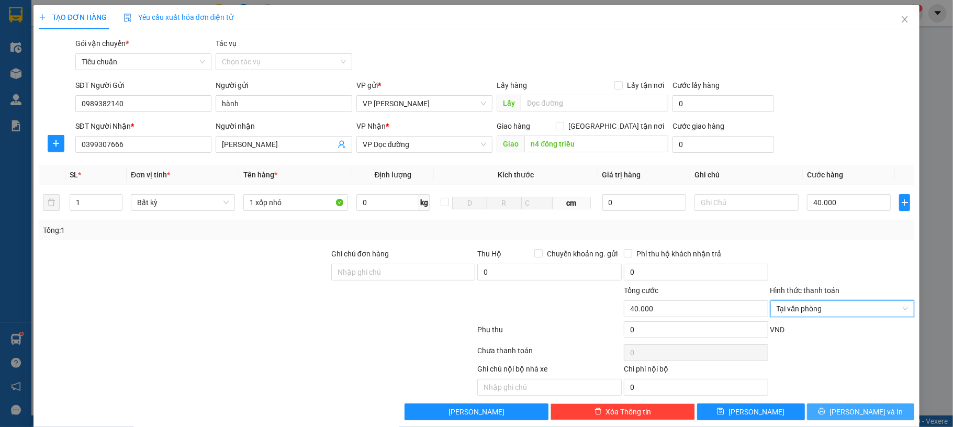
click at [868, 409] on span "[PERSON_NAME] và In" at bounding box center [866, 412] width 73 height 12
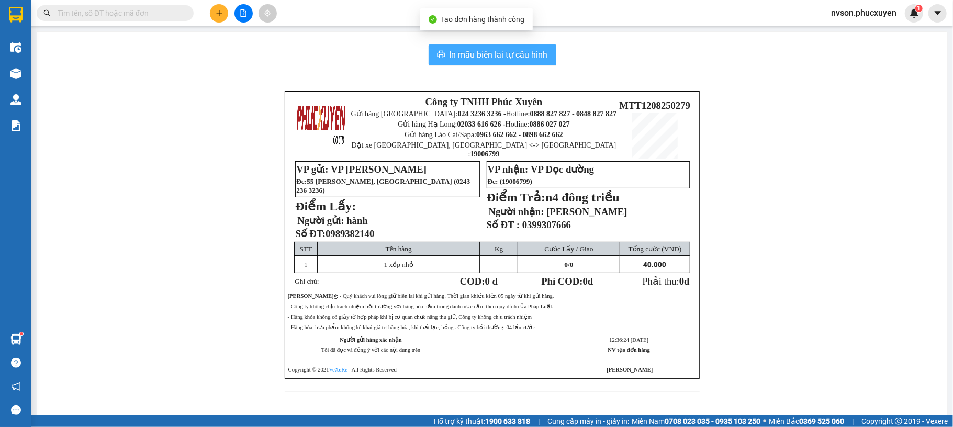
click at [494, 59] on span "In mẫu biên lai tự cấu hình" at bounding box center [499, 54] width 98 height 13
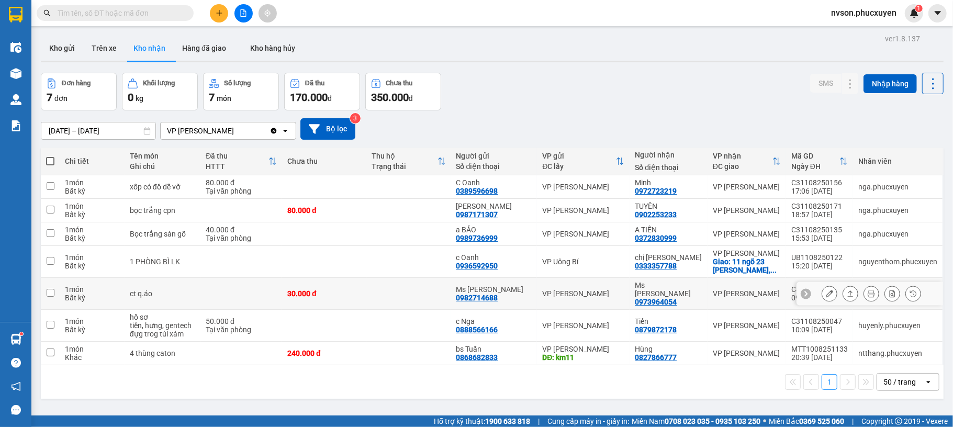
scroll to position [342, 0]
click at [219, 14] on icon "plus" at bounding box center [219, 13] width 1 height 6
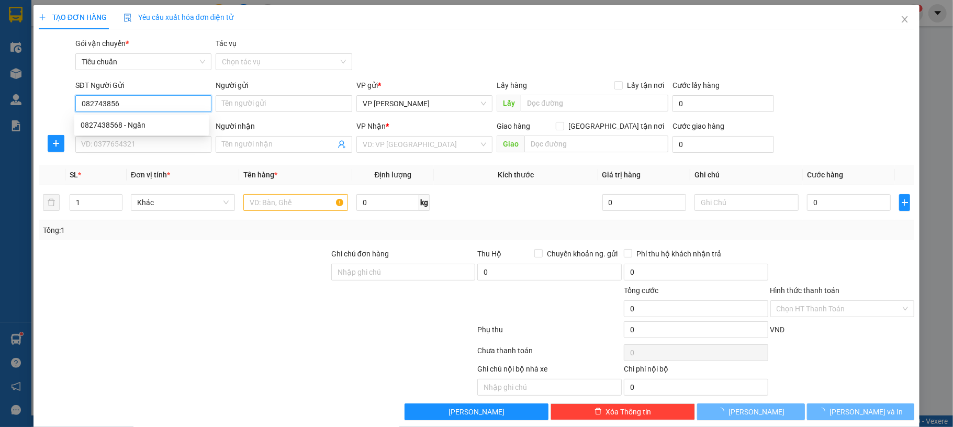
type input "0827438568"
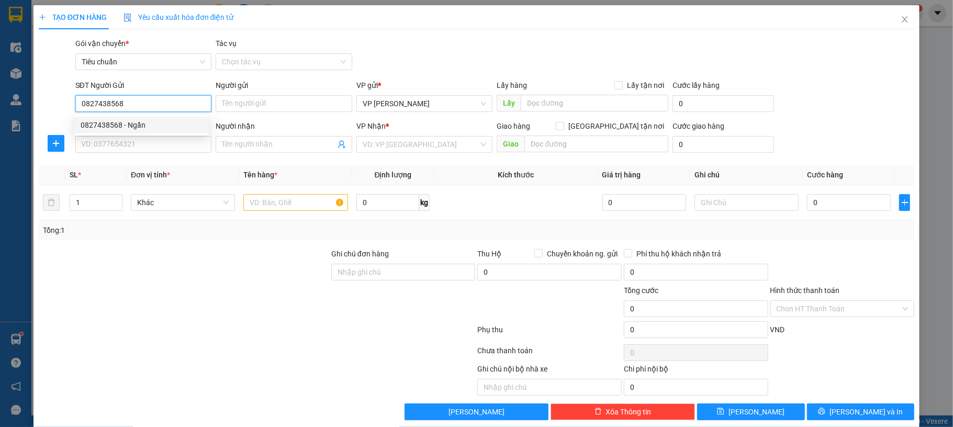
click at [172, 129] on div "0827438568 - Ngần" at bounding box center [142, 125] width 122 height 12
type input "Ngần"
type input "0827438568"
click at [163, 150] on input "SĐT Người Nhận *" at bounding box center [143, 144] width 137 height 17
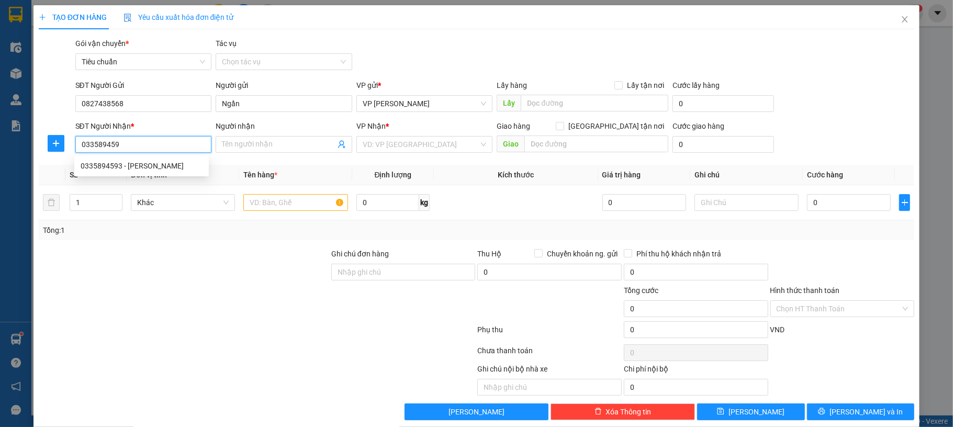
type input "0335894593"
click at [176, 163] on div "0335894593 - Kim Oanh" at bounding box center [142, 166] width 122 height 12
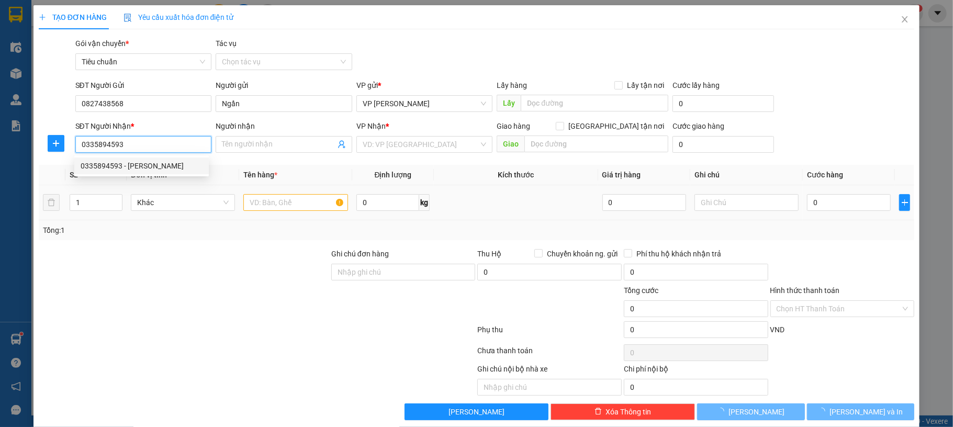
type input "[PERSON_NAME]"
type input "Nam Khê, Uông Bí"
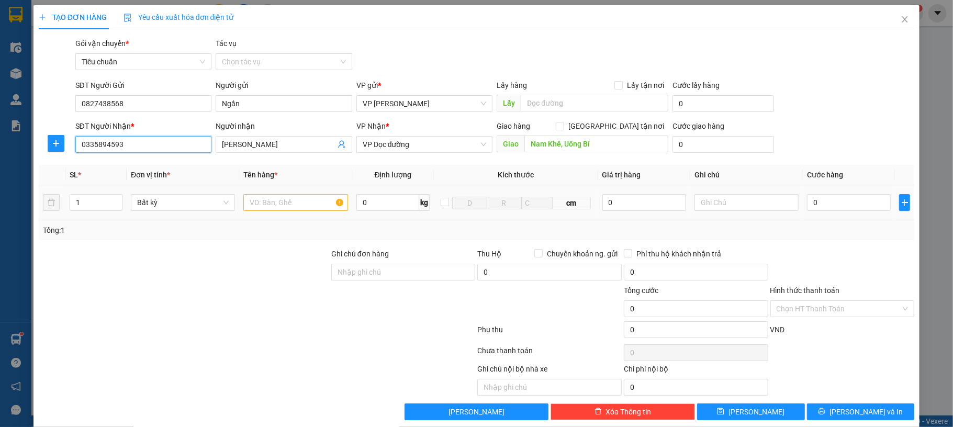
type input "0335894593"
click at [291, 205] on input "text" at bounding box center [295, 202] width 104 height 17
click at [124, 143] on input "0335894593" at bounding box center [143, 144] width 137 height 17
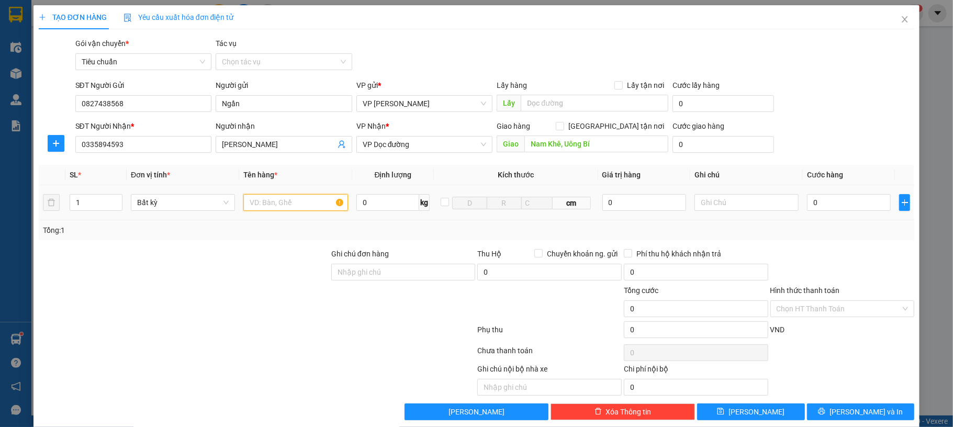
click at [279, 199] on input "text" at bounding box center [295, 202] width 104 height 17
type input "1 xốp đông lạnh"
click at [812, 206] on input "0" at bounding box center [849, 202] width 84 height 17
type input "90"
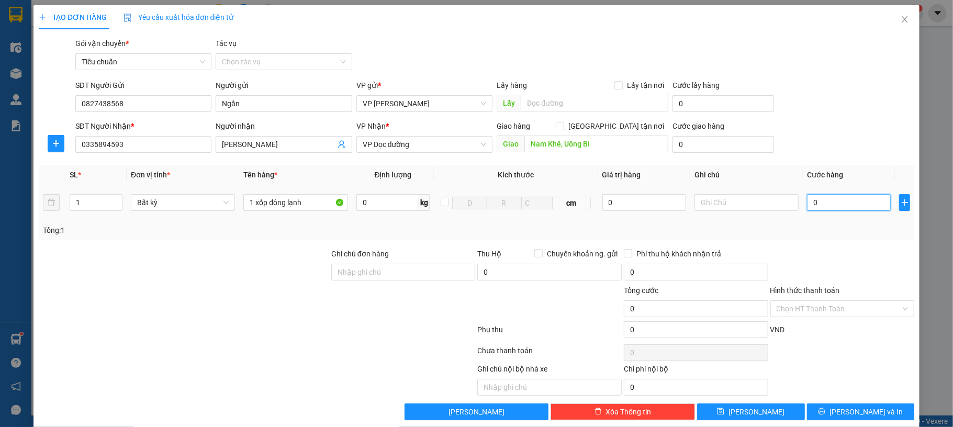
type input "90"
click at [863, 137] on div "SĐT Người Nhận * 0335894593 Người nhận Kim Oanh VP Nhận * VP Dọc đường Giao hàn…" at bounding box center [495, 138] width 844 height 37
type input "90.000"
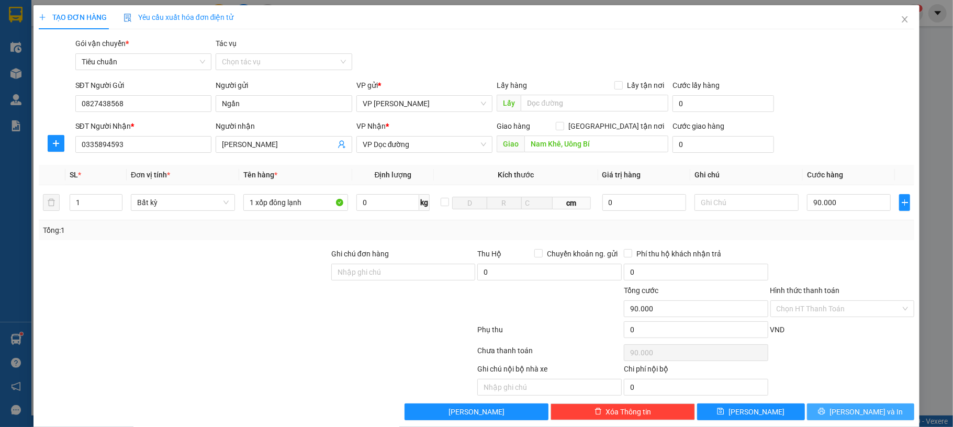
click at [825, 415] on icon "printer" at bounding box center [821, 411] width 7 height 7
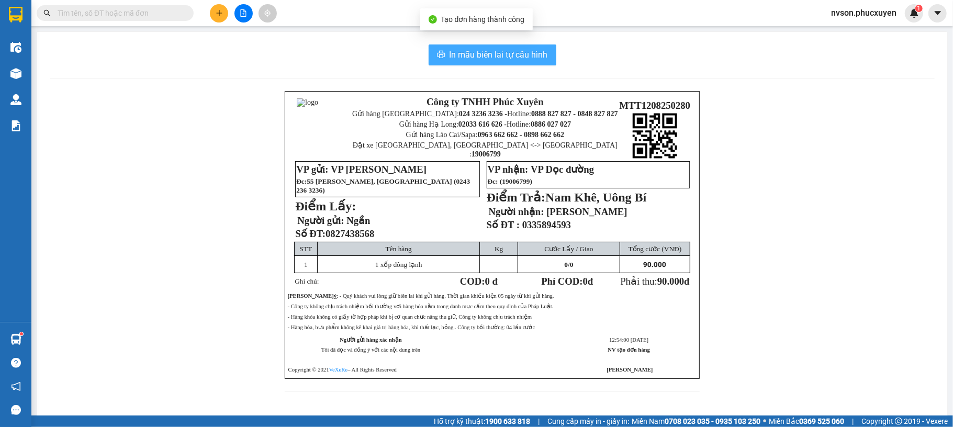
click at [509, 59] on span "In mẫu biên lai tự cấu hình" at bounding box center [499, 54] width 98 height 13
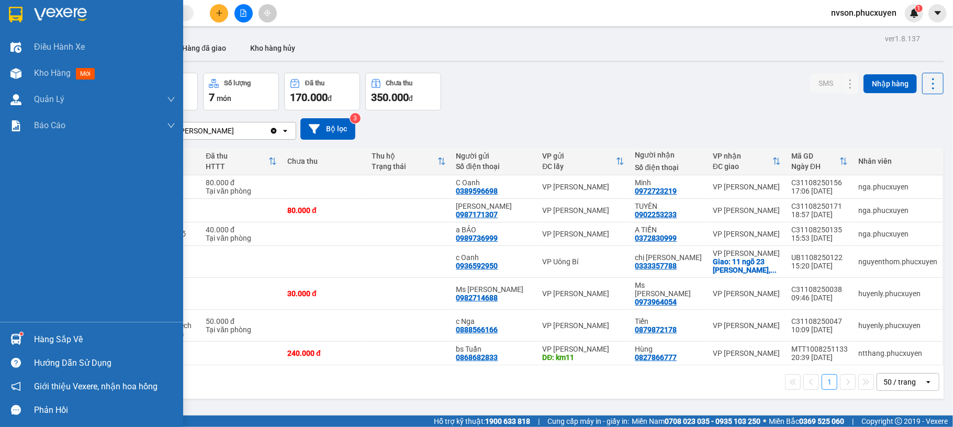
click at [28, 333] on div "Hàng sắp về" at bounding box center [91, 340] width 183 height 24
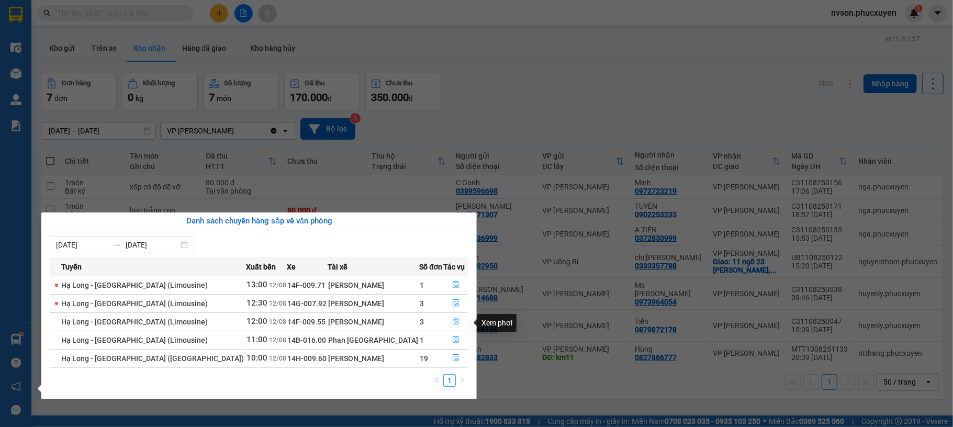
click at [457, 326] on button "button" at bounding box center [456, 321] width 24 height 17
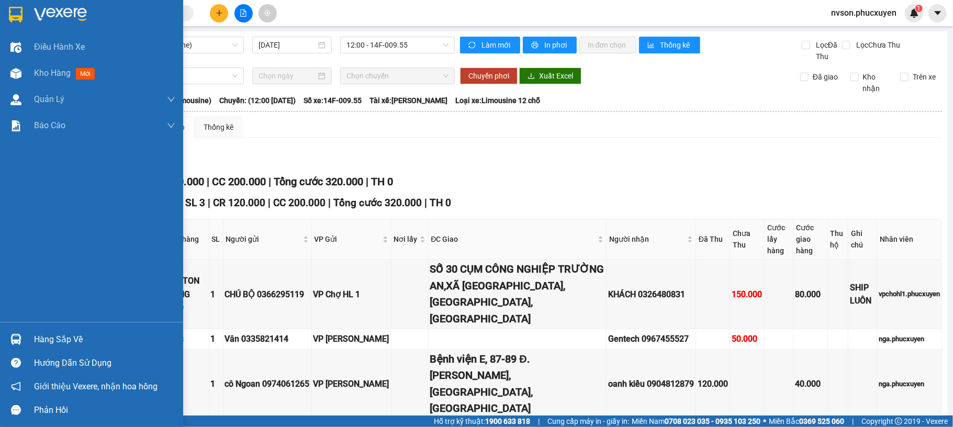
click at [30, 334] on div "Hàng sắp về" at bounding box center [91, 340] width 183 height 24
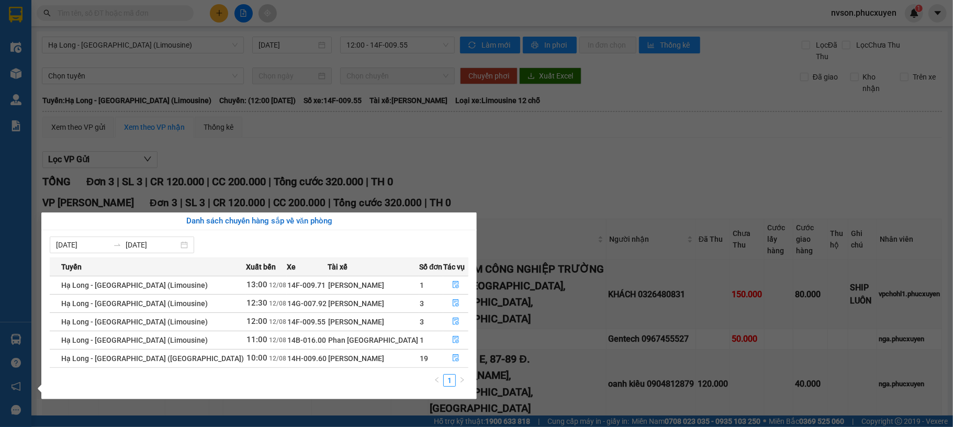
click at [568, 202] on section "Kết quả tìm kiếm ( 0 ) Bộ lọc No Data nvson.phucxuyen 1 Điều hành xe Kho hàng m…" at bounding box center [476, 213] width 953 height 427
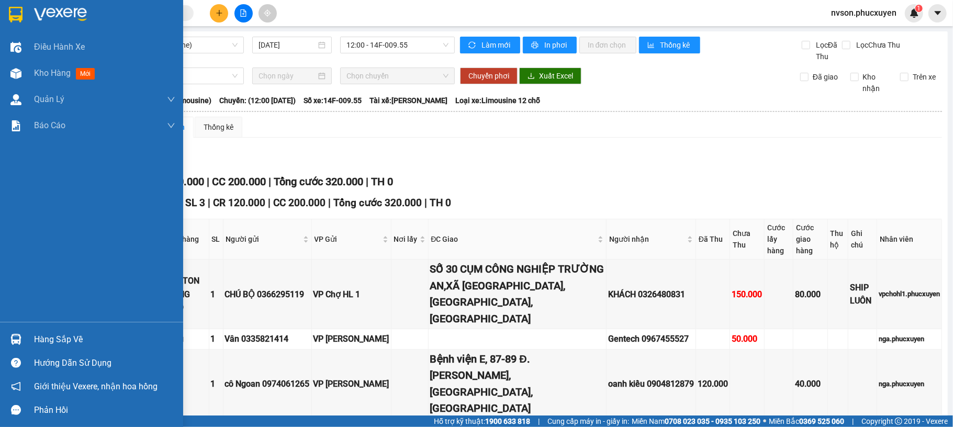
click at [23, 341] on div at bounding box center [16, 339] width 18 height 18
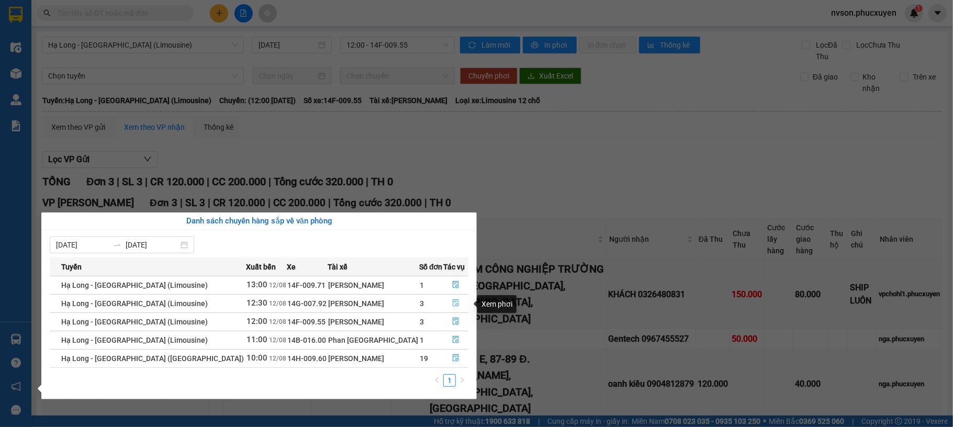
click at [461, 304] on button "button" at bounding box center [456, 303] width 24 height 17
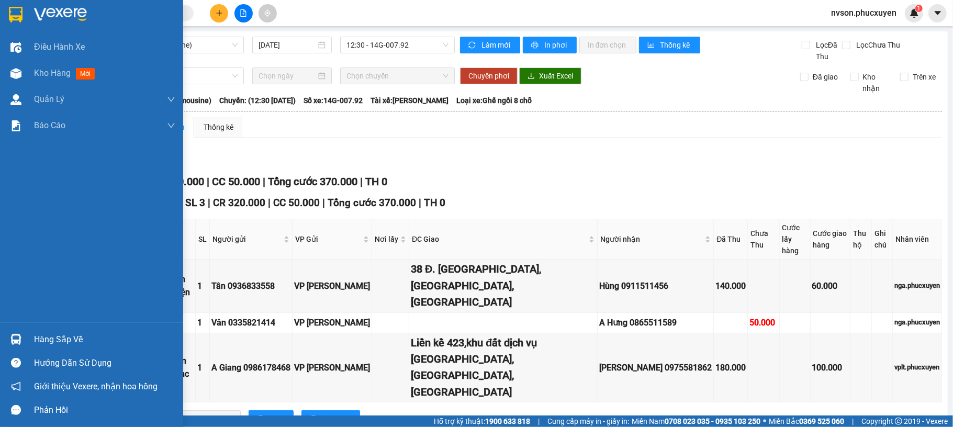
click at [8, 335] on div at bounding box center [16, 339] width 18 height 18
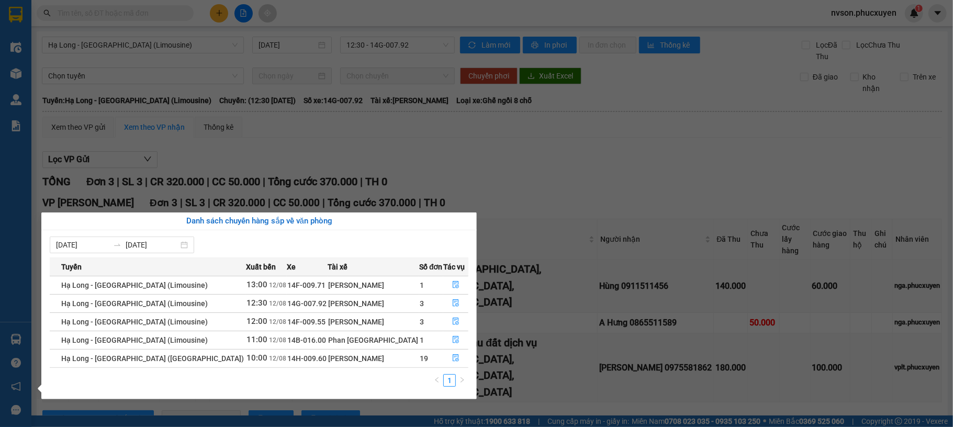
click at [507, 186] on section "Kết quả tìm kiếm ( 0 ) Bộ lọc No Data nvson.phucxuyen 1 Điều hành xe Kho hàng m…" at bounding box center [476, 213] width 953 height 427
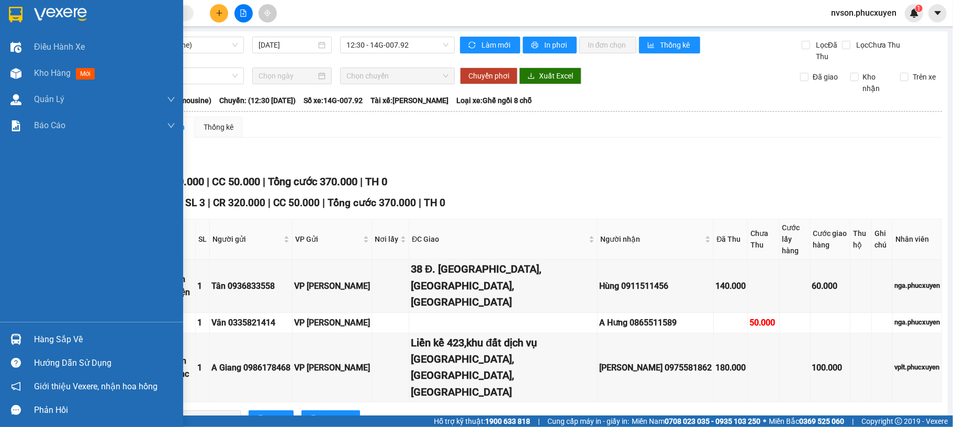
click at [7, 342] on div at bounding box center [16, 339] width 18 height 18
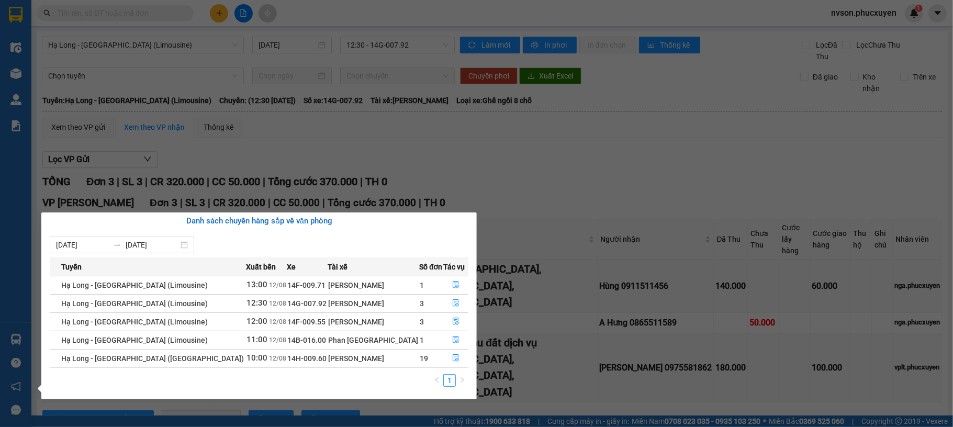
click at [520, 214] on section "Kết quả tìm kiếm ( 0 ) Bộ lọc No Data nvson.phucxuyen 1 Điều hành xe Kho hàng m…" at bounding box center [476, 213] width 953 height 427
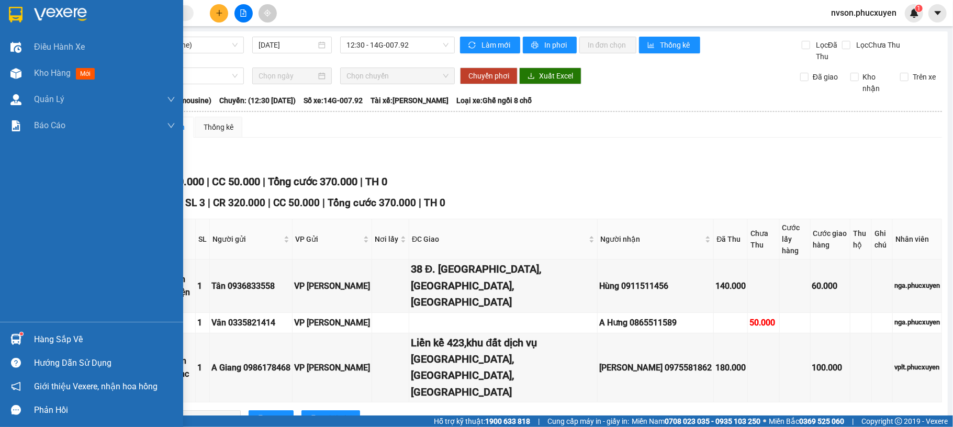
click at [11, 344] on img at bounding box center [15, 339] width 11 height 11
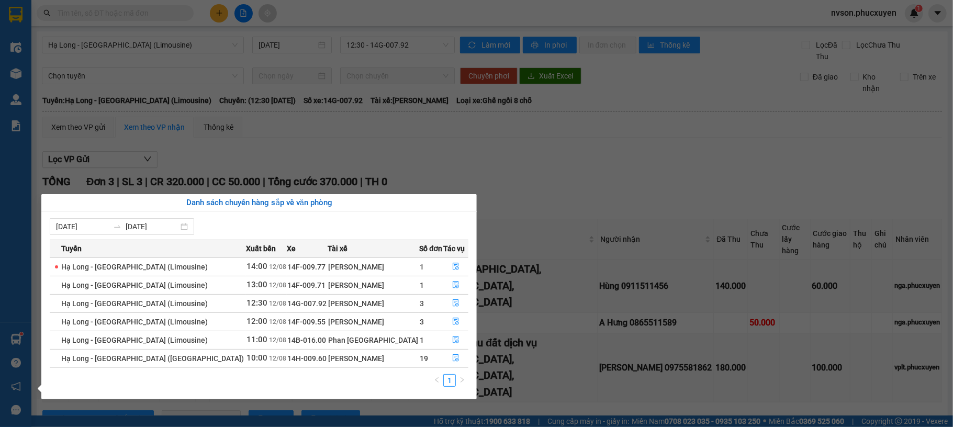
click at [566, 195] on section "Kết quả tìm kiếm ( 0 ) Bộ lọc No Data nvson.phucxuyen 1 Điều hành xe Kho hàng m…" at bounding box center [476, 213] width 953 height 427
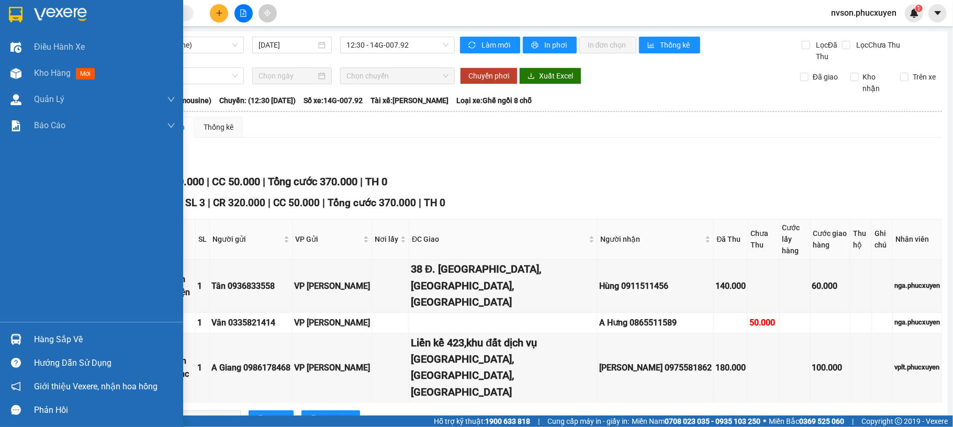
drag, startPoint x: 3, startPoint y: 332, endPoint x: 12, endPoint y: 330, distance: 8.6
click at [4, 333] on div "Hàng sắp về" at bounding box center [91, 340] width 183 height 24
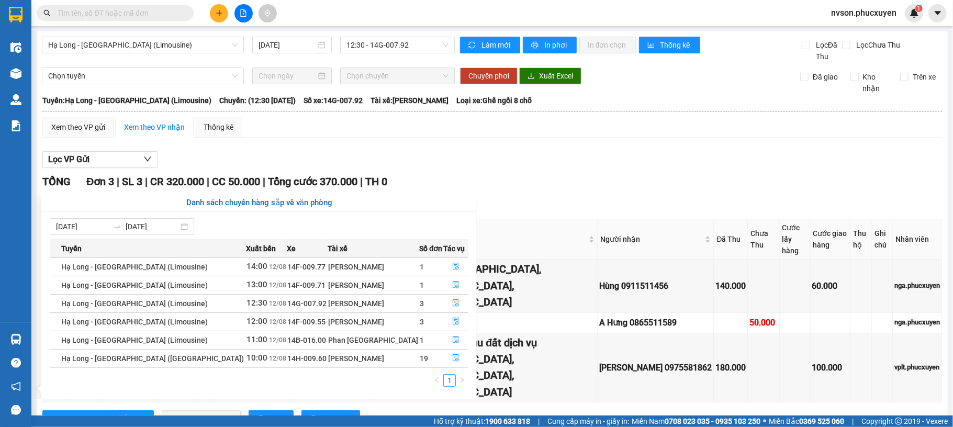
click at [486, 156] on section "Kết quả tìm kiếm ( 0 ) Bộ lọc No Data nvson.phucxuyen 1 Điều hành xe Kho hàng m…" at bounding box center [476, 213] width 953 height 427
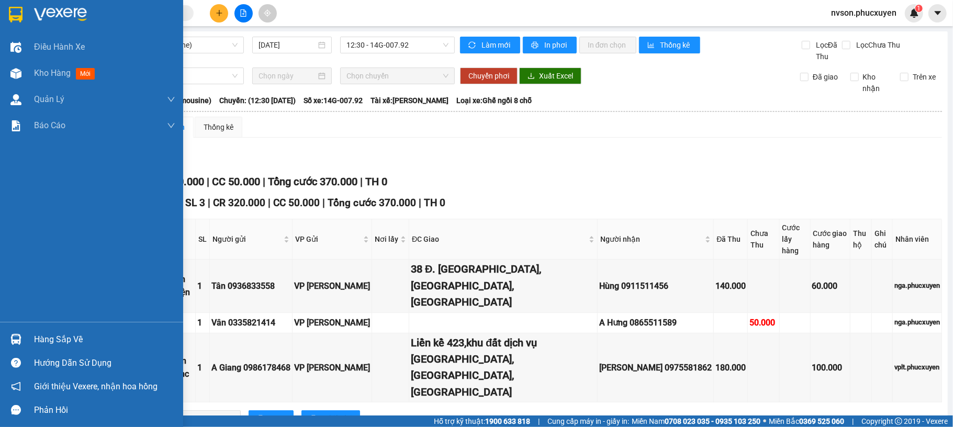
click at [57, 339] on div "Hàng sắp về" at bounding box center [104, 340] width 141 height 16
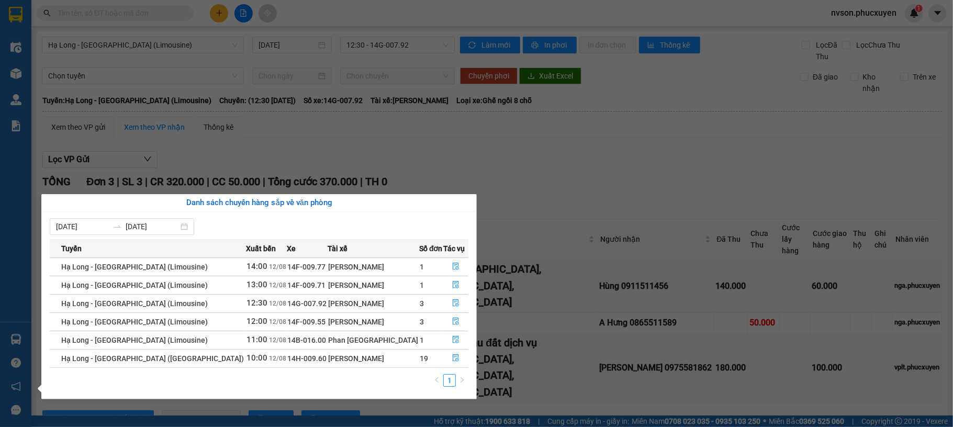
drag, startPoint x: 494, startPoint y: 366, endPoint x: 463, endPoint y: 373, distance: 32.1
click at [491, 367] on section "Kết quả tìm kiếm ( 0 ) Bộ lọc No Data nvson.phucxuyen 1 Điều hành xe Kho hàng m…" at bounding box center [476, 213] width 953 height 427
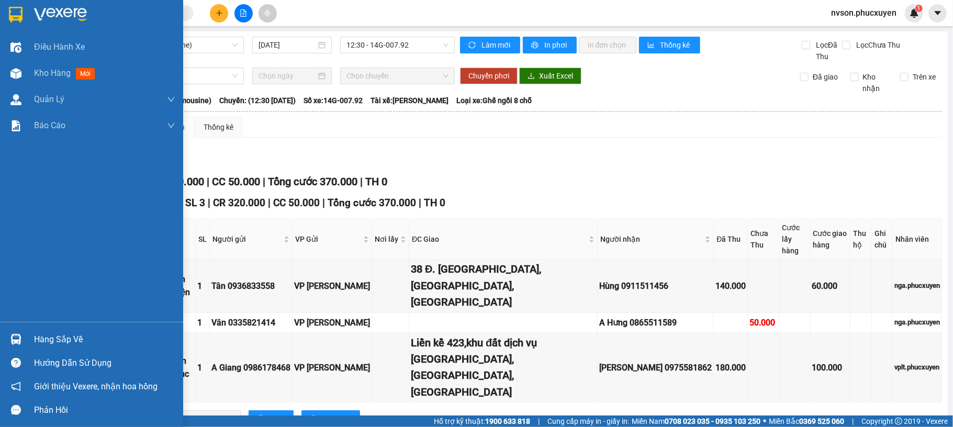
click at [26, 338] on div "Hàng sắp về" at bounding box center [91, 340] width 183 height 24
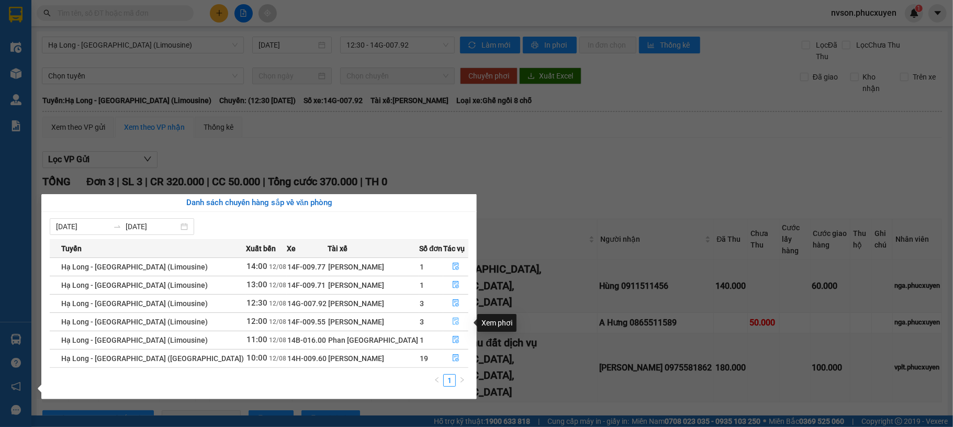
click at [450, 317] on button "button" at bounding box center [456, 321] width 24 height 17
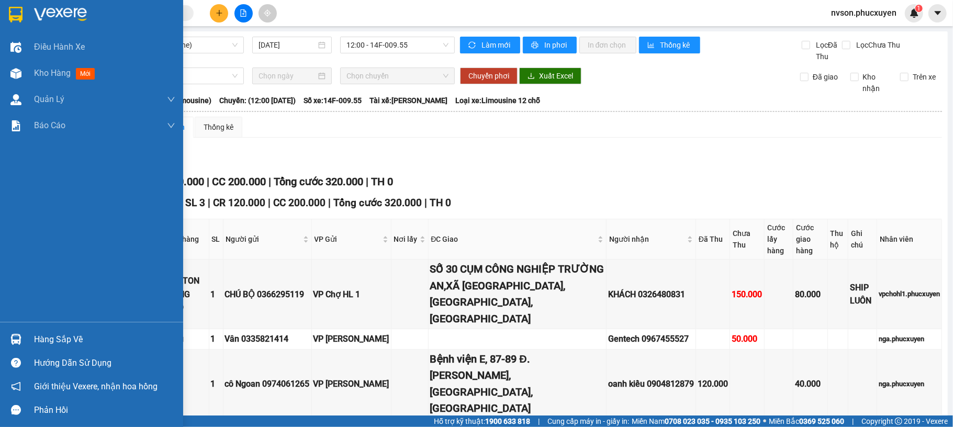
click at [13, 329] on div "Hàng sắp về" at bounding box center [91, 340] width 183 height 24
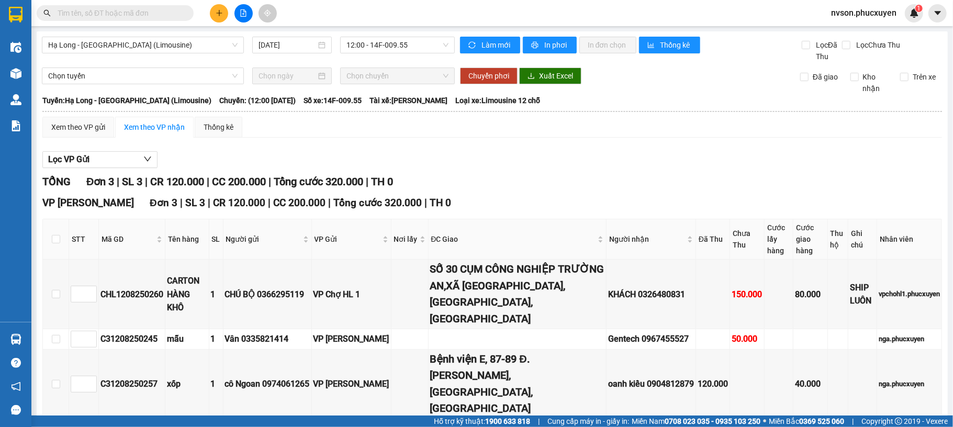
click at [323, 167] on section "Kết quả tìm kiếm ( 0 ) Bộ lọc No Data nvson.phucxuyen 1 Điều hành xe Kho hàng m…" at bounding box center [476, 213] width 953 height 427
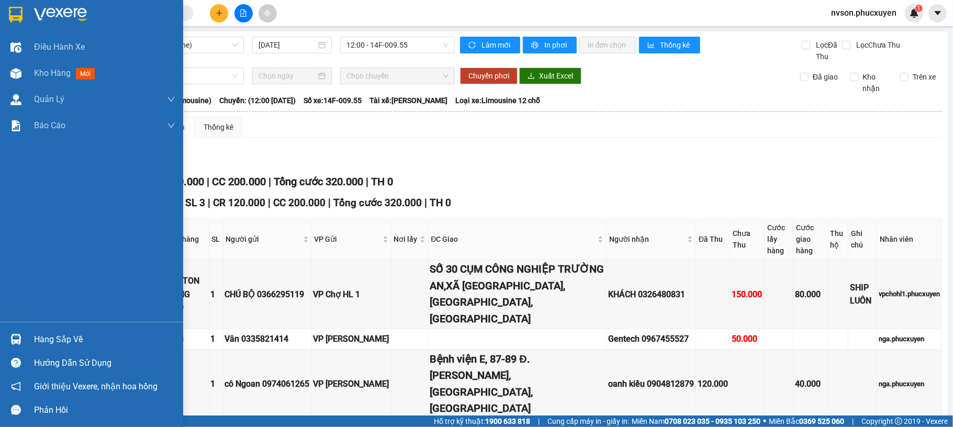
drag, startPoint x: 28, startPoint y: 337, endPoint x: 16, endPoint y: 329, distance: 14.8
click at [23, 335] on div "Hàng sắp về" at bounding box center [91, 340] width 183 height 24
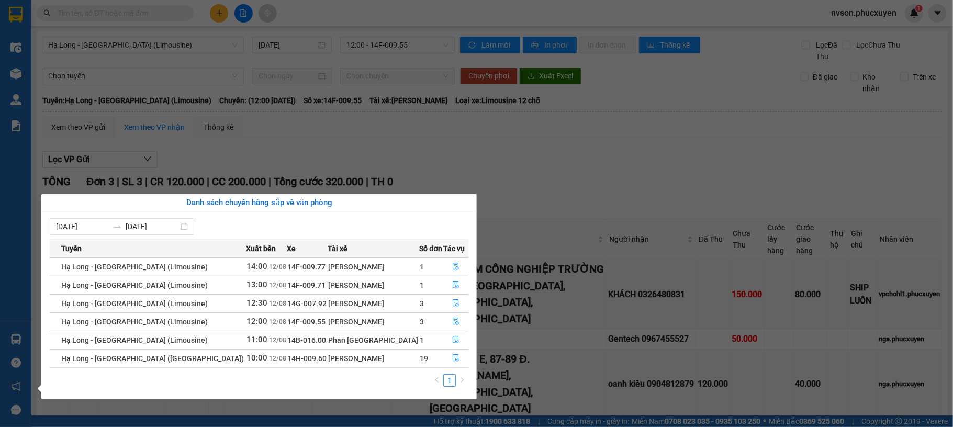
click at [518, 181] on section "Kết quả tìm kiếm ( 0 ) Bộ lọc No Data nvson.phucxuyen 1 Điều hành xe Kho hàng m…" at bounding box center [476, 213] width 953 height 427
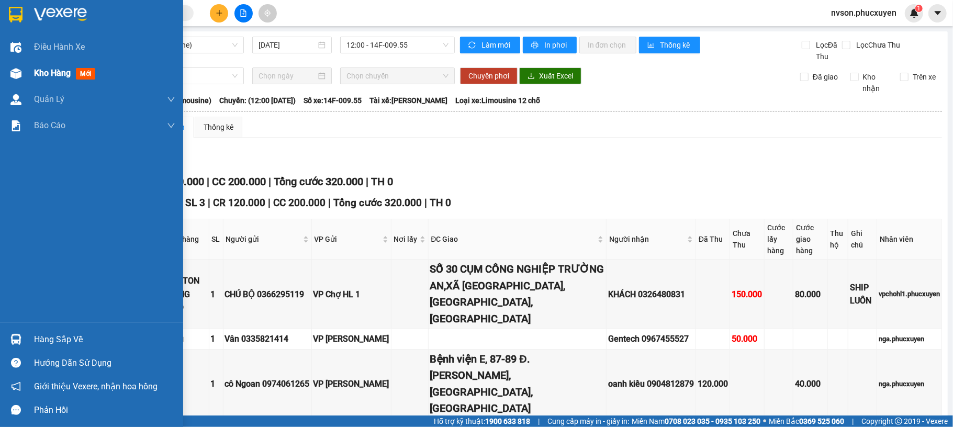
click at [23, 65] on div at bounding box center [16, 73] width 18 height 18
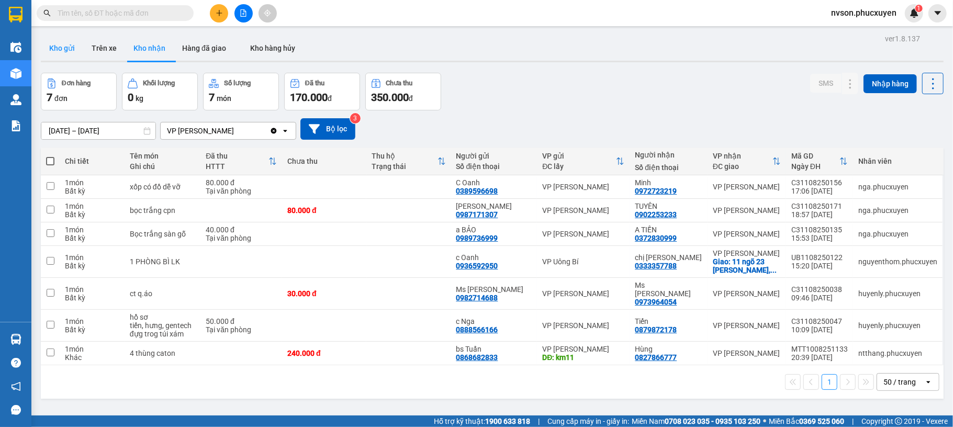
click at [63, 51] on button "Kho gửi" at bounding box center [62, 48] width 42 height 25
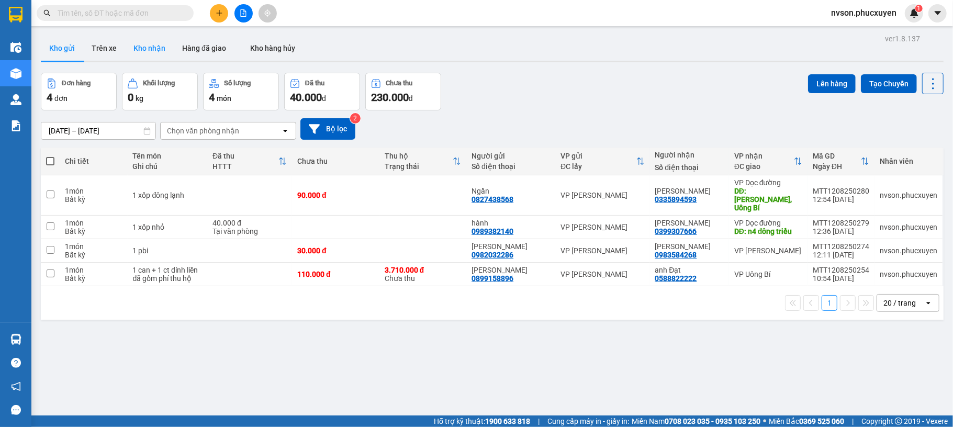
click at [166, 51] on button "Kho nhận" at bounding box center [149, 48] width 49 height 25
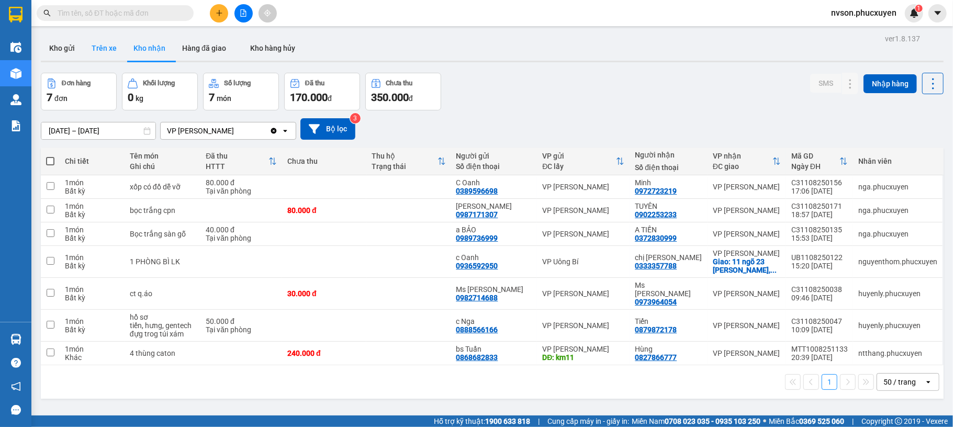
click at [99, 52] on button "Trên xe" at bounding box center [104, 48] width 42 height 25
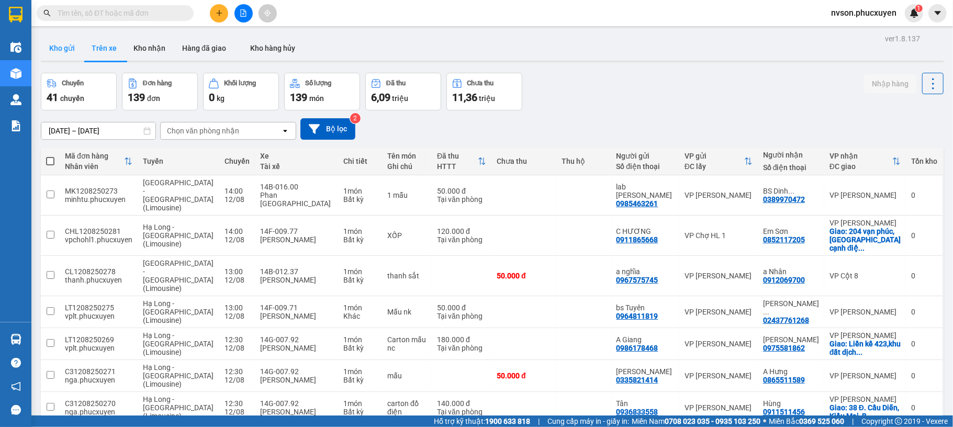
click at [63, 53] on button "Kho gửi" at bounding box center [62, 48] width 42 height 25
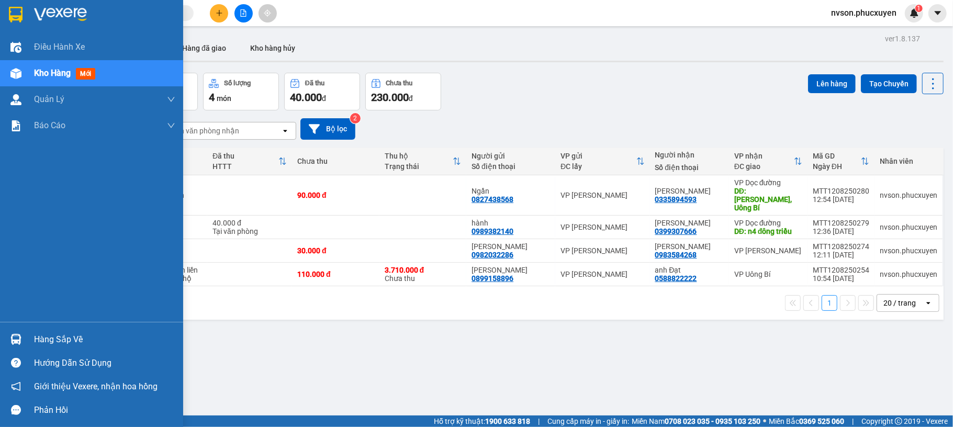
click at [26, 338] on div "Hàng sắp về" at bounding box center [91, 340] width 183 height 24
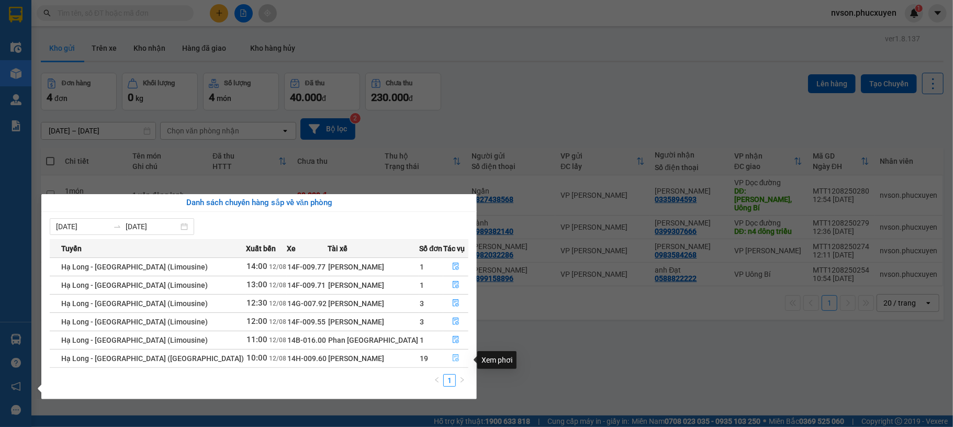
click at [452, 359] on icon "file-done" at bounding box center [455, 357] width 7 height 7
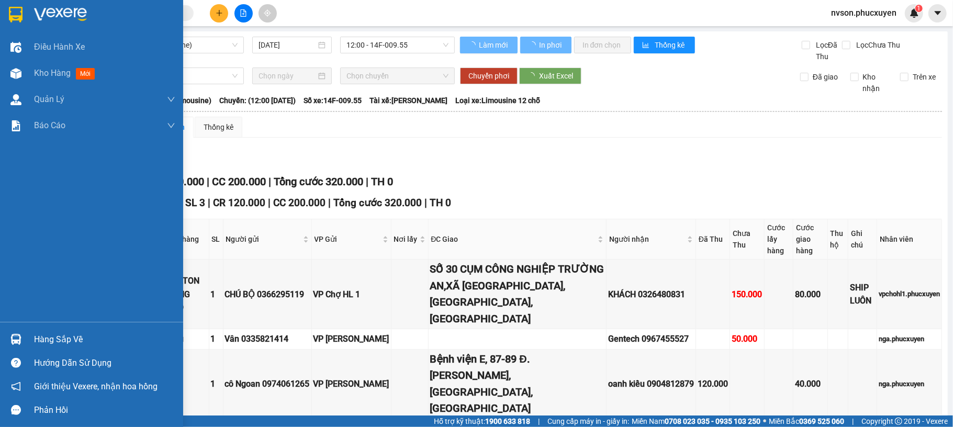
click at [28, 340] on div "Hàng sắp về" at bounding box center [91, 340] width 183 height 24
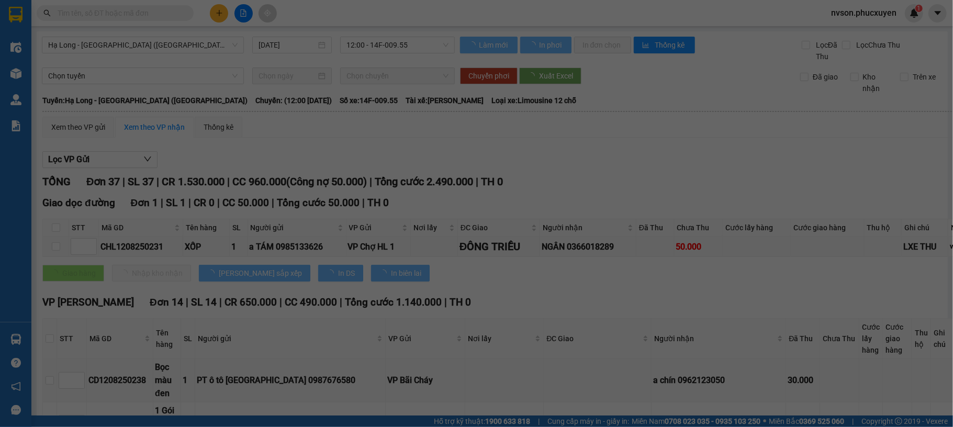
click at [26, 337] on div "Điều hành xe Kho hàng mới Quản Lý Quản lý thu hộ Quản lý chuyến Quản lý khách h…" at bounding box center [15, 213] width 31 height 427
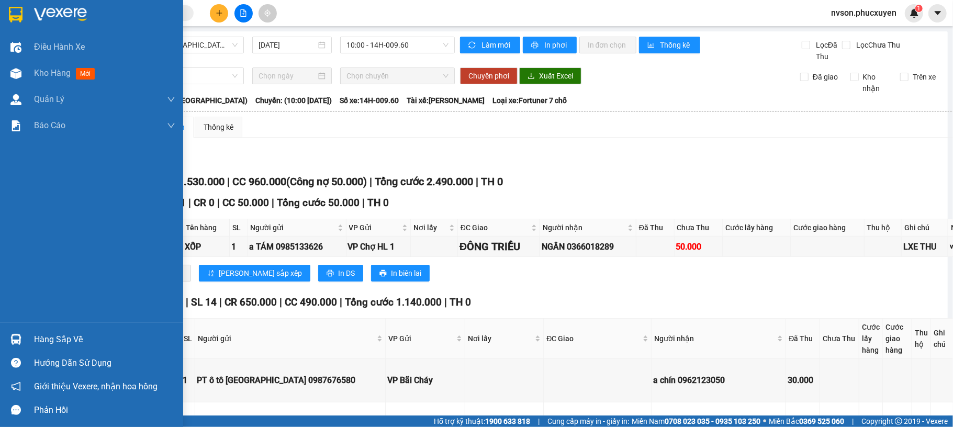
click at [10, 337] on img at bounding box center [15, 339] width 11 height 11
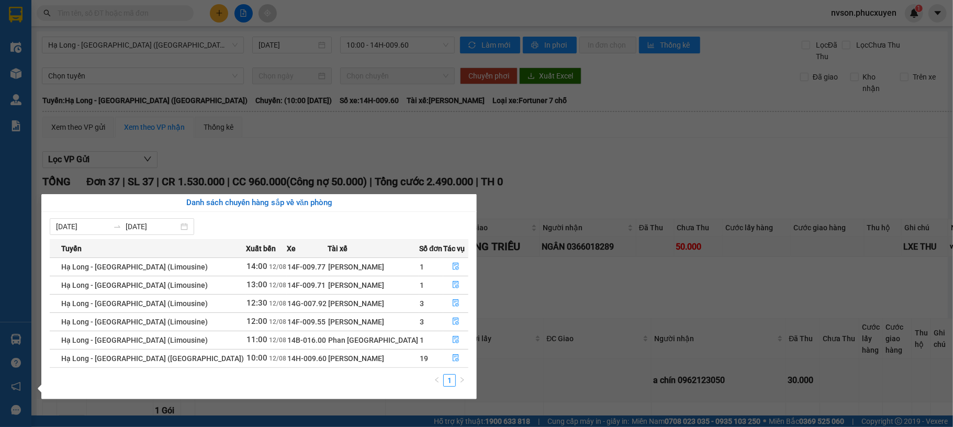
click at [18, 76] on div "Điều hành xe Kho hàng mới Quản Lý Quản lý thu hộ Quản lý chuyến Quản lý khách h…" at bounding box center [15, 213] width 31 height 427
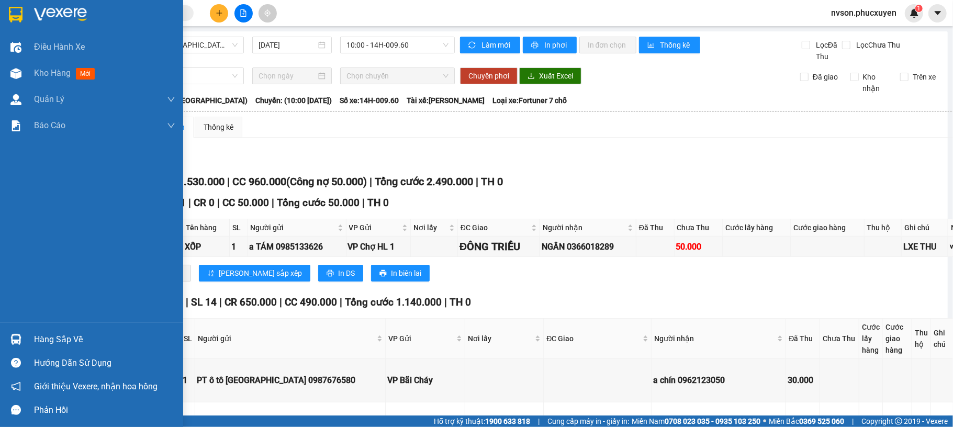
click at [18, 76] on img at bounding box center [15, 73] width 11 height 11
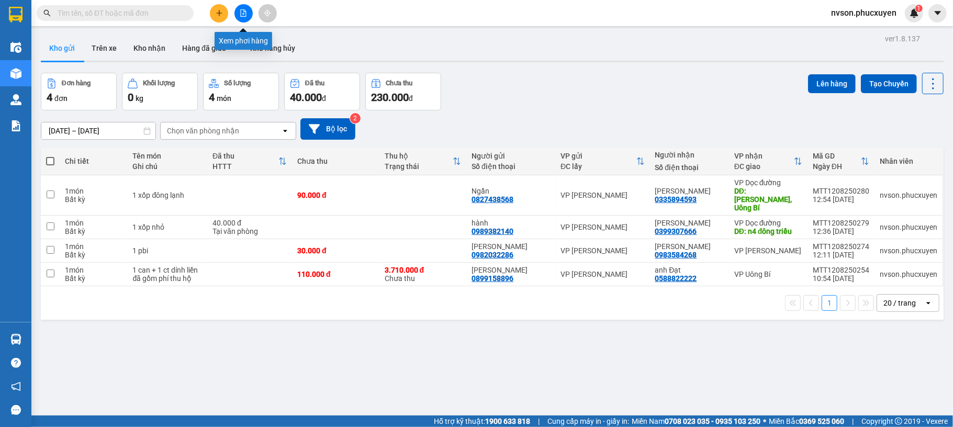
click at [236, 15] on button at bounding box center [243, 13] width 18 height 18
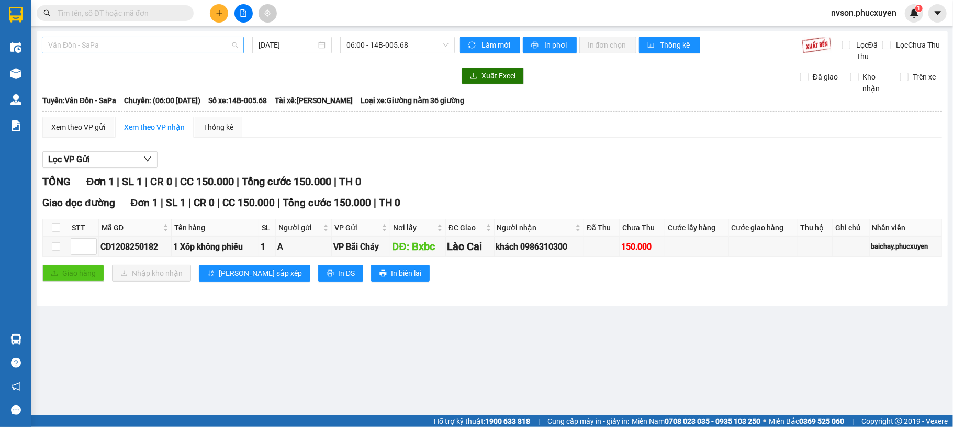
click at [191, 47] on span "Vân Đồn - SaPa" at bounding box center [142, 45] width 189 height 16
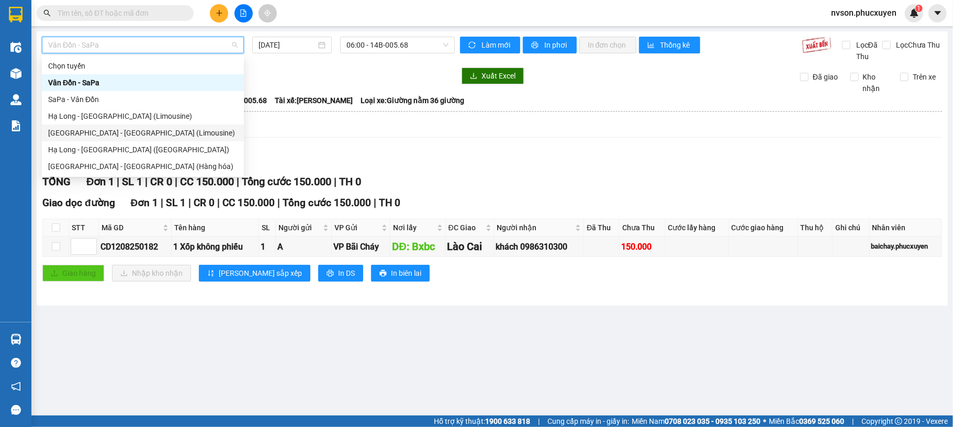
click at [113, 129] on div "Hà Nội - Hạ Long (Limousine)" at bounding box center [142, 133] width 189 height 12
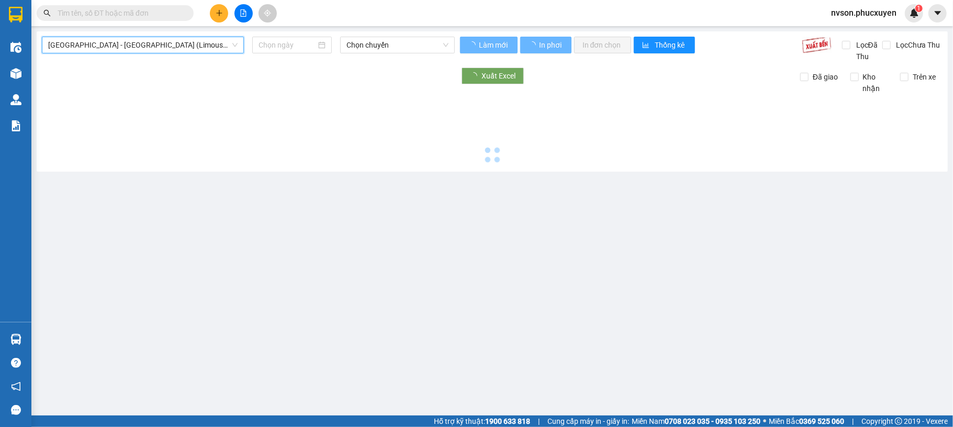
type input "[DATE]"
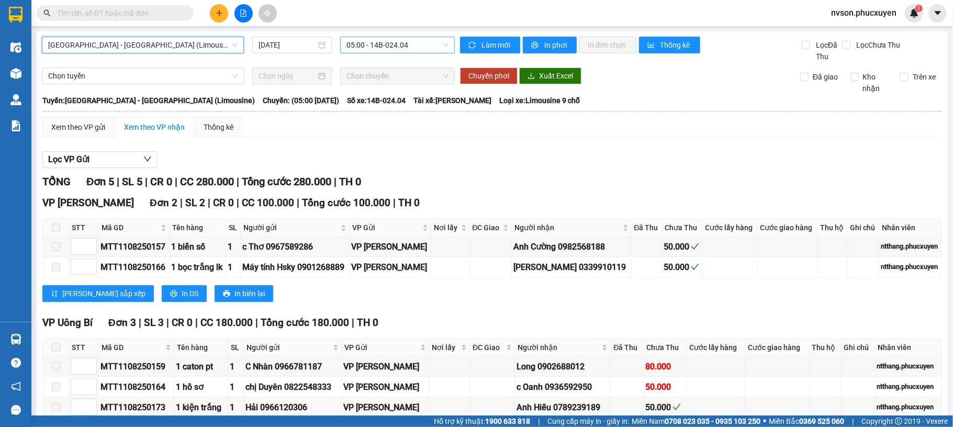
click at [379, 48] on span "05:00 - 14B-024.04" at bounding box center [397, 45] width 102 height 16
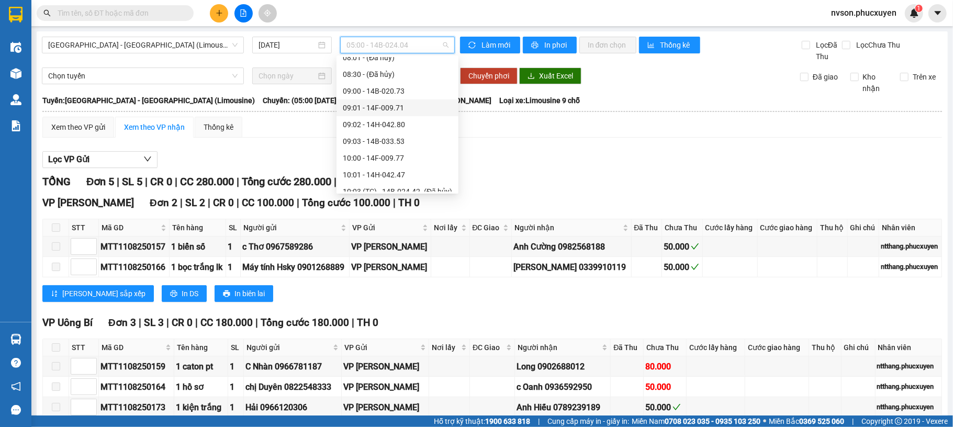
scroll to position [279, 0]
click at [386, 103] on div "10:01 - 14H-042.47" at bounding box center [397, 105] width 109 height 12
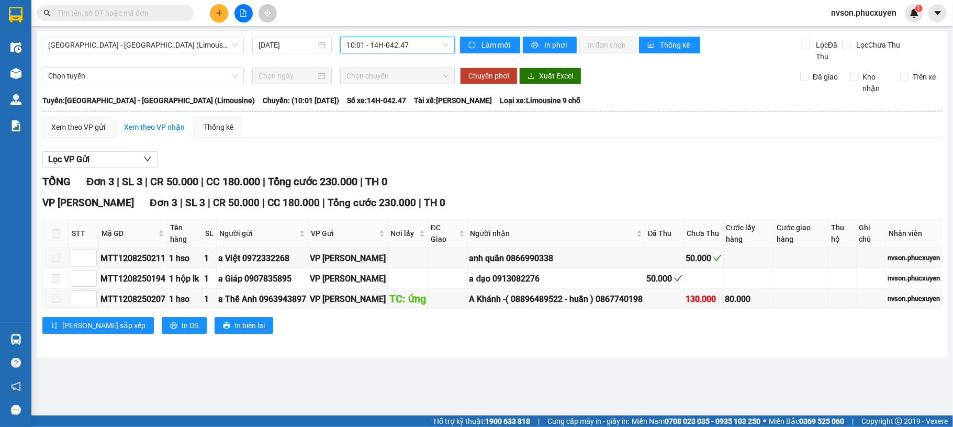
click at [542, 377] on main "Hà Nội - Hạ Long (Limousine) 12/08/2025 10:01 10:01 - 14H-042.47 Làm mới In phơ…" at bounding box center [476, 208] width 953 height 416
click at [887, 6] on span "nvson.phucxuyen" at bounding box center [864, 12] width 82 height 13
click at [843, 27] on span "Đăng xuất" at bounding box center [869, 33] width 60 height 12
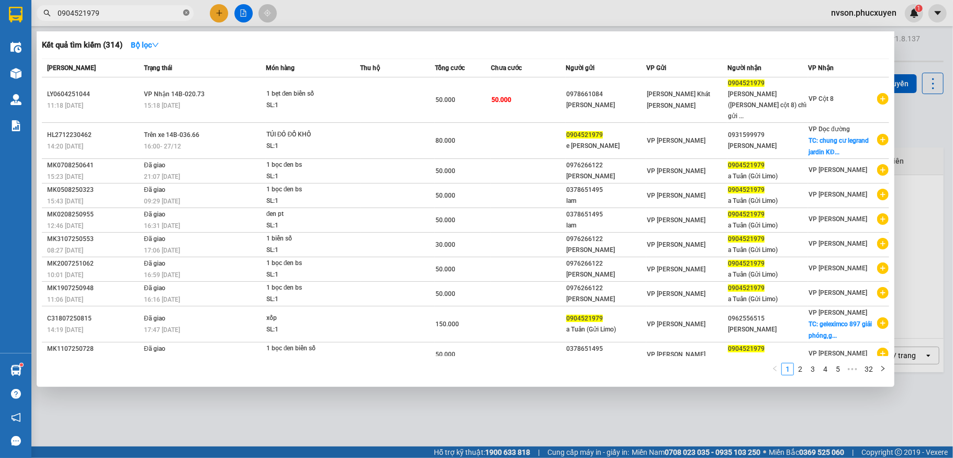
click at [189, 15] on icon "close-circle" at bounding box center [186, 12] width 6 height 6
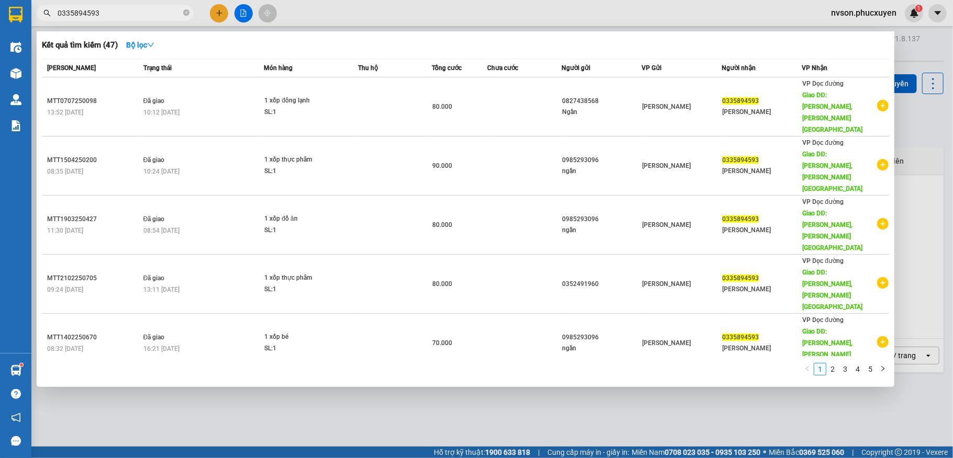
type input "0335894593"
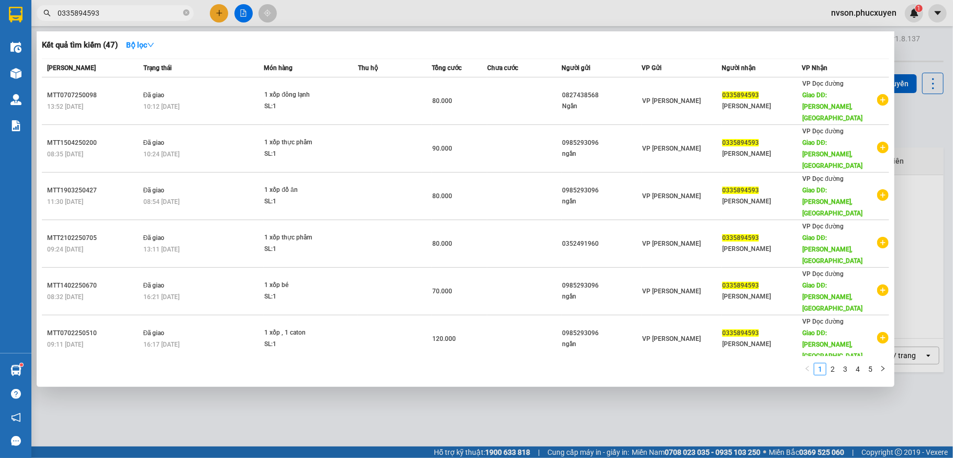
drag, startPoint x: 233, startPoint y: 423, endPoint x: 153, endPoint y: 409, distance: 81.9
click at [233, 423] on div at bounding box center [476, 229] width 953 height 458
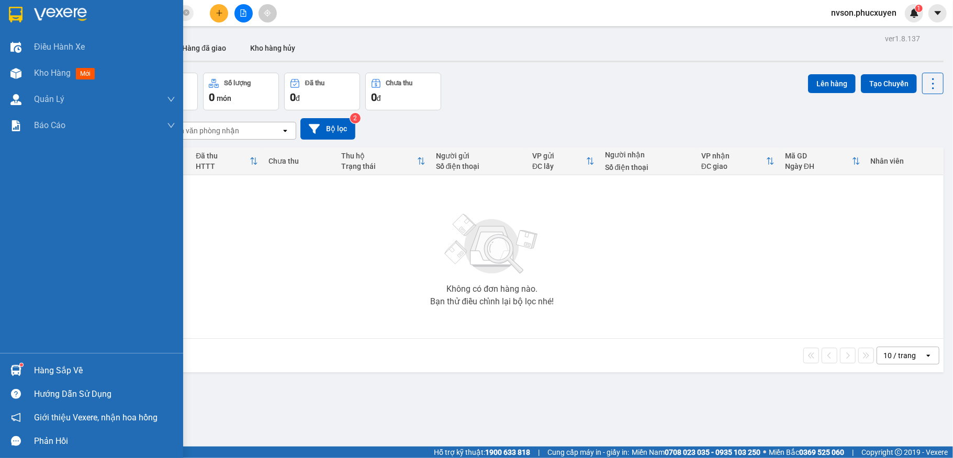
click at [13, 365] on img at bounding box center [15, 370] width 11 height 11
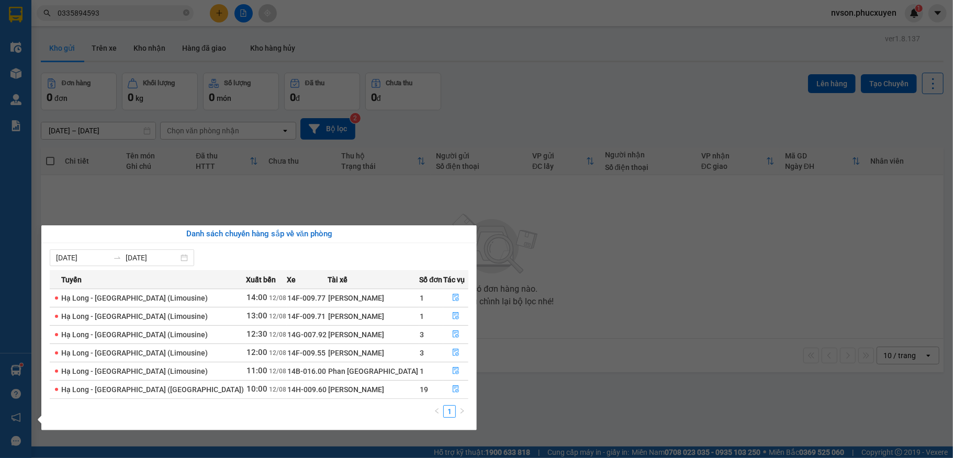
click at [529, 409] on section "Kết quả tìm kiếm ( 47 ) Bộ lọc Mã ĐH Trạng thái Món hàng Thu hộ Tổng cước Chưa …" at bounding box center [476, 229] width 953 height 458
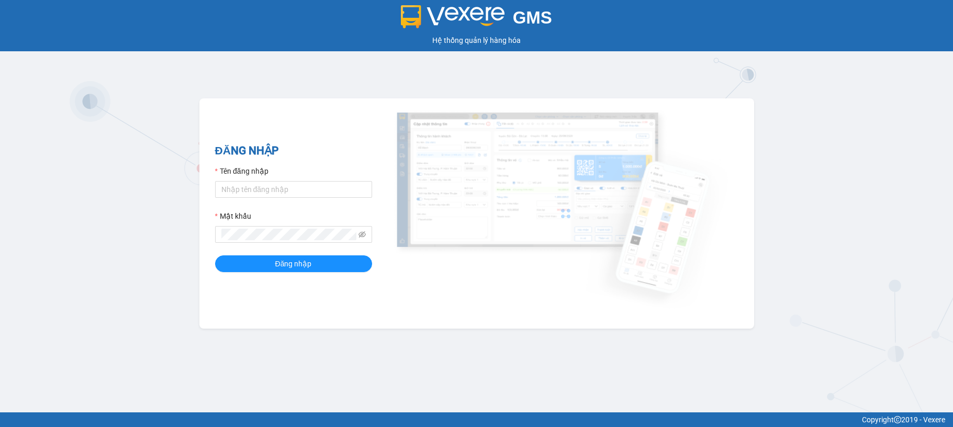
drag, startPoint x: 0, startPoint y: 0, endPoint x: 432, endPoint y: 238, distance: 493.3
click at [696, 95] on div "GMS Hệ thống quản lý hàng hóa ĐĂNG NHẬP Tên đăng nhập Mật khẩu Đăng nhập" at bounding box center [476, 206] width 953 height 412
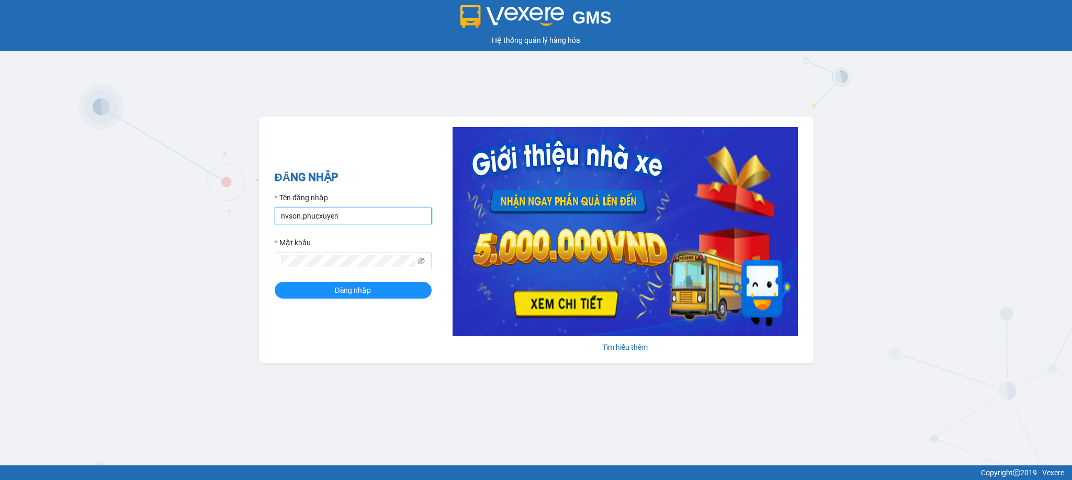
click at [389, 222] on input "nvson.phucxuyen" at bounding box center [353, 216] width 157 height 17
type input "ntthang.phucxuyen"
click at [359, 250] on div "Mật khẩu" at bounding box center [353, 245] width 157 height 16
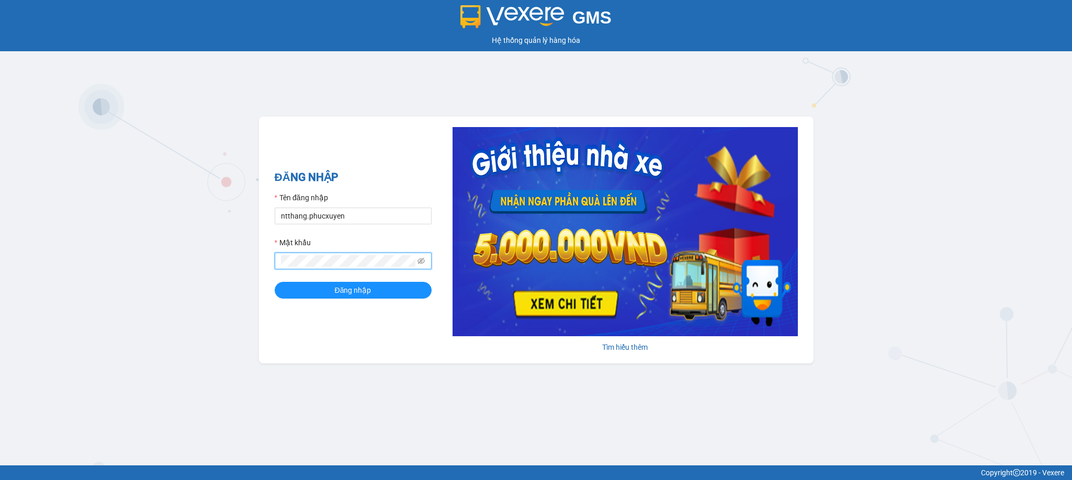
click at [275, 282] on button "Đăng nhập" at bounding box center [353, 290] width 157 height 17
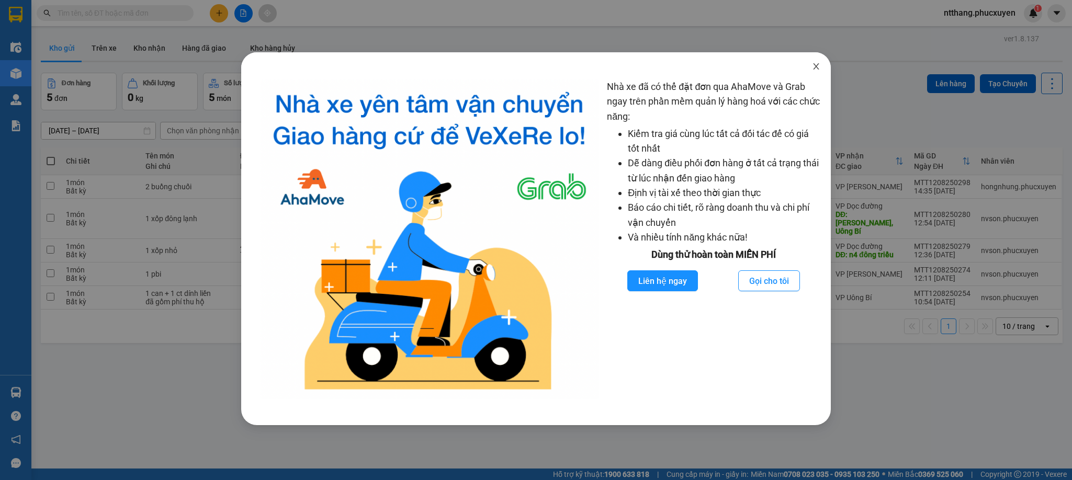
click at [814, 65] on icon "close" at bounding box center [816, 66] width 8 height 8
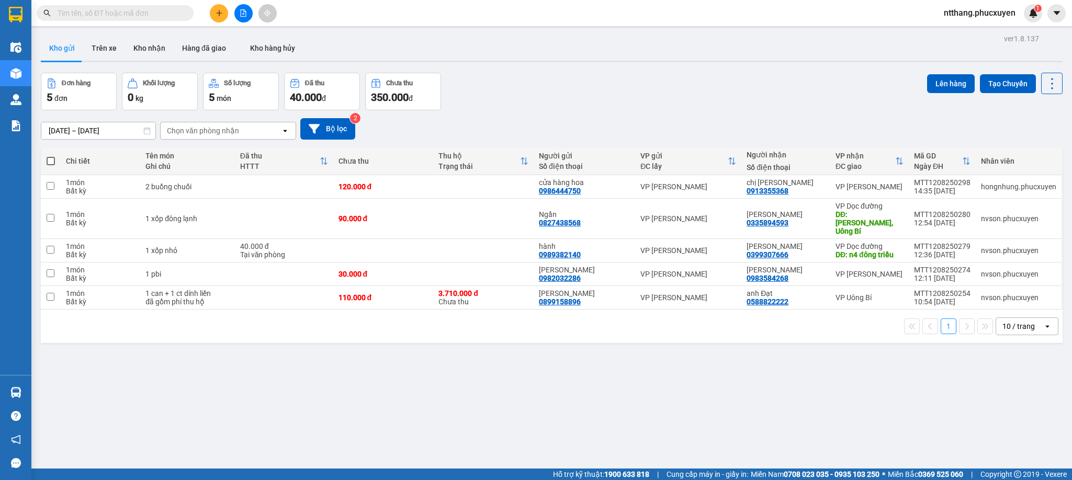
click at [220, 10] on icon "plus" at bounding box center [219, 12] width 7 height 7
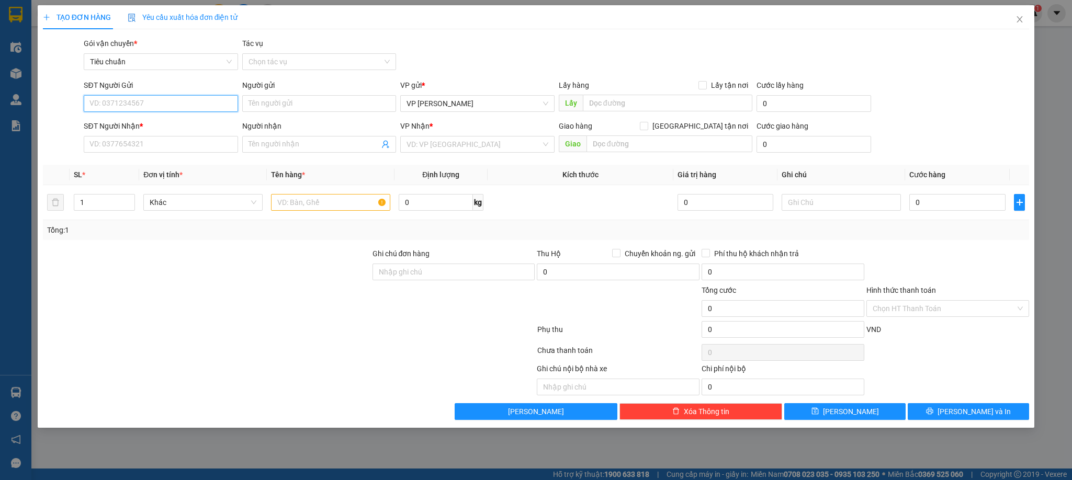
click at [179, 100] on input "SĐT Người Gửi" at bounding box center [161, 103] width 154 height 17
type input "0364230630"
click at [142, 129] on div "0364230630 - [PERSON_NAME]" at bounding box center [160, 125] width 141 height 12
type input "[PERSON_NAME]"
type input "0364230630"
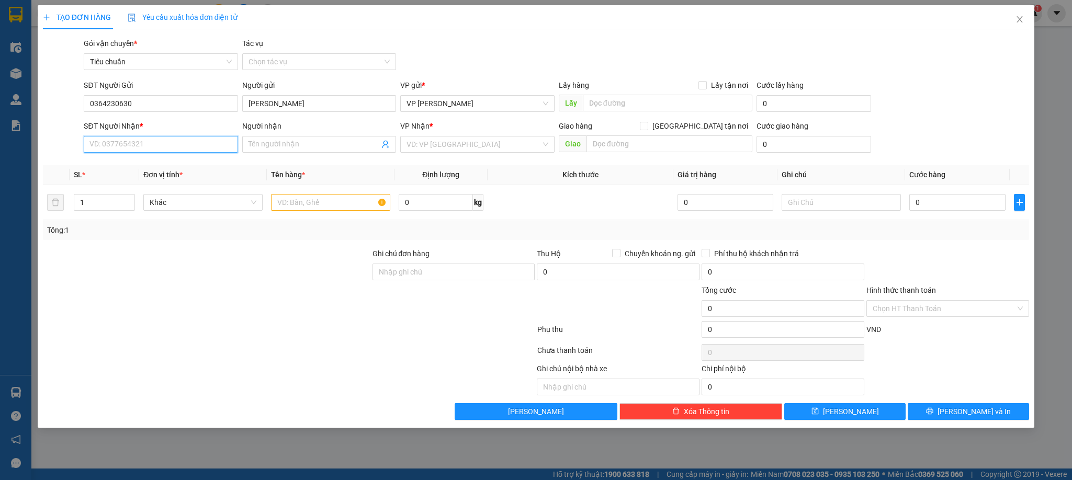
click at [140, 145] on input "SĐT Người Nhận *" at bounding box center [161, 144] width 154 height 17
type input "0588713333"
click at [160, 165] on div "0588713333 - A Tuyến Robot" at bounding box center [160, 167] width 141 height 12
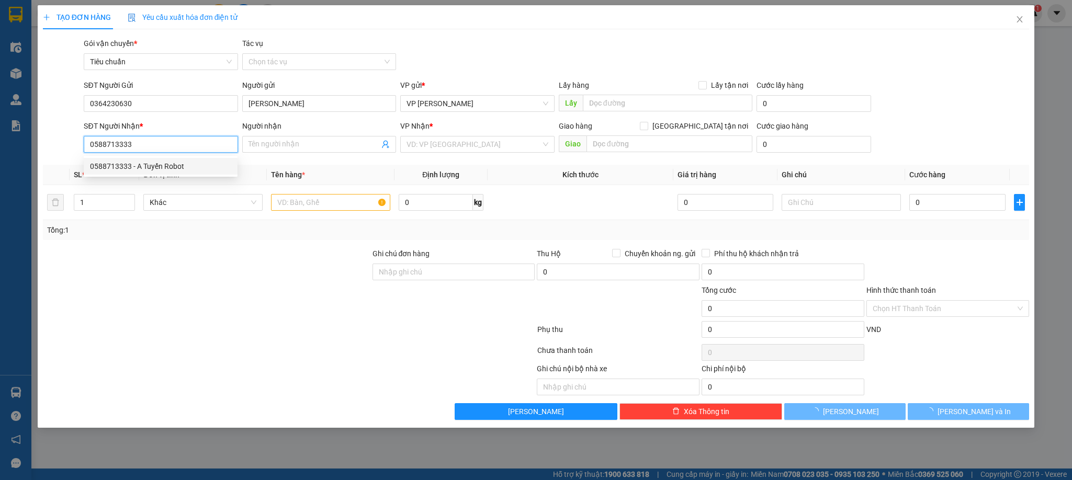
type input "A Tuyến Robot"
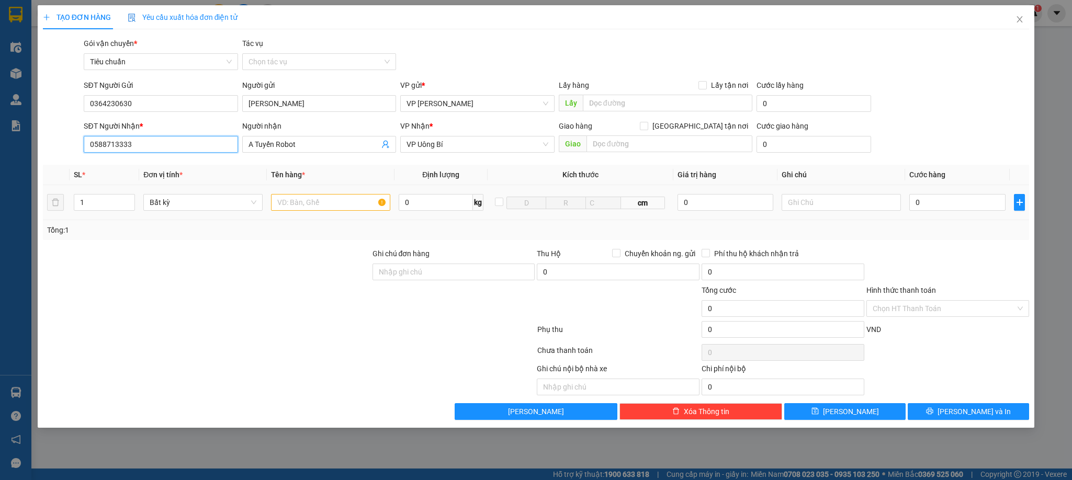
type input "0588713333"
click at [346, 203] on input "text" at bounding box center [330, 202] width 119 height 17
type input "1 caton bẹt"
click at [948, 203] on input "0" at bounding box center [958, 202] width 96 height 17
type input "4"
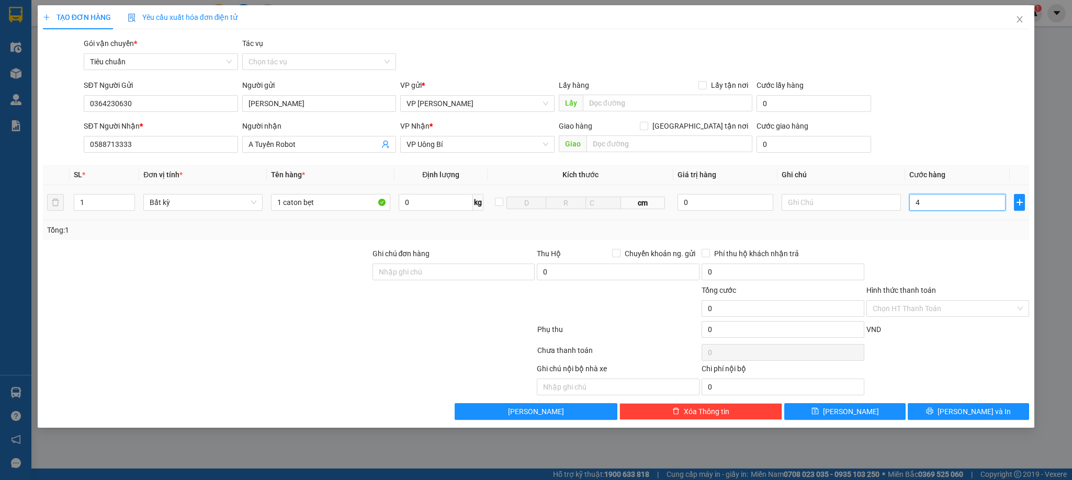
type input "4"
type input "40"
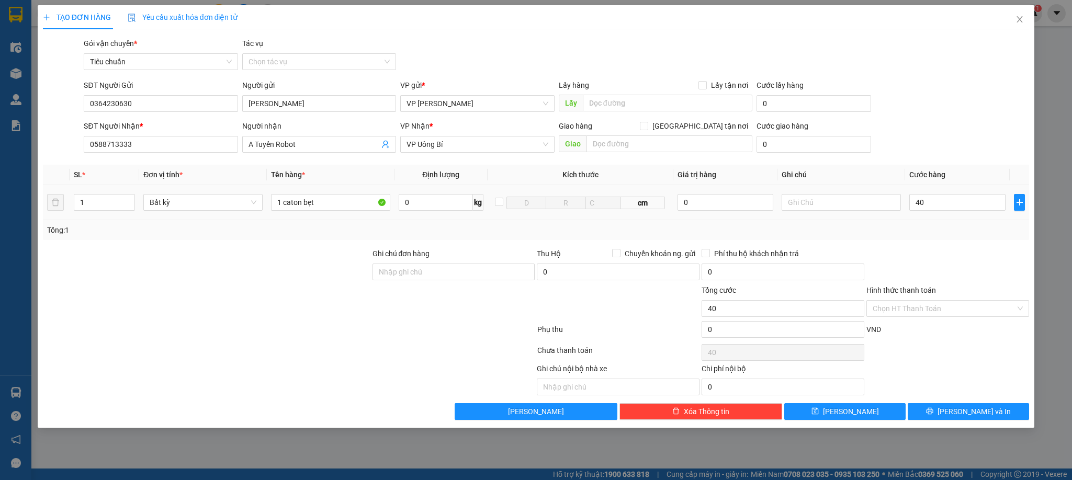
click at [947, 264] on div at bounding box center [948, 266] width 165 height 37
type input "40.000"
click at [953, 415] on span "[PERSON_NAME] và In" at bounding box center [974, 412] width 73 height 12
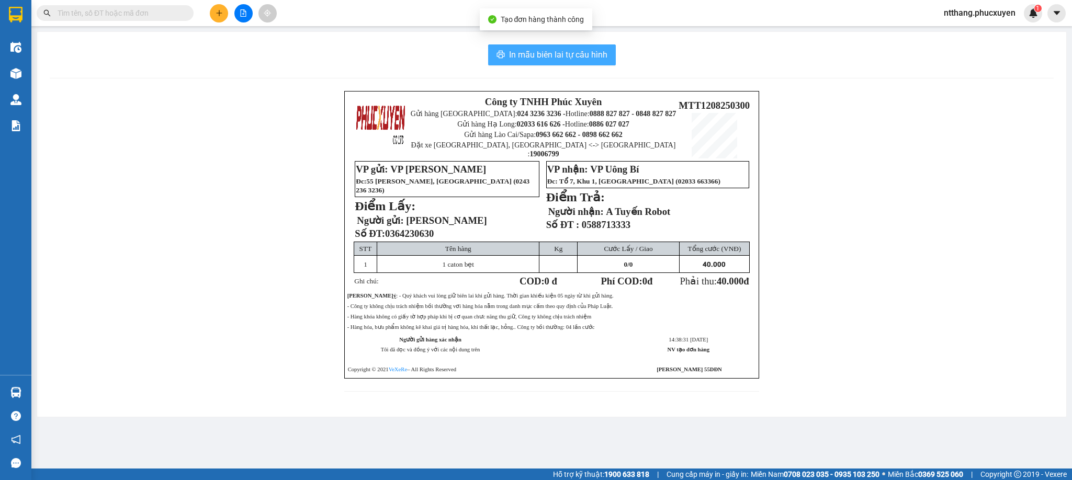
click at [527, 57] on span "In mẫu biên lai tự cấu hình" at bounding box center [558, 54] width 98 height 13
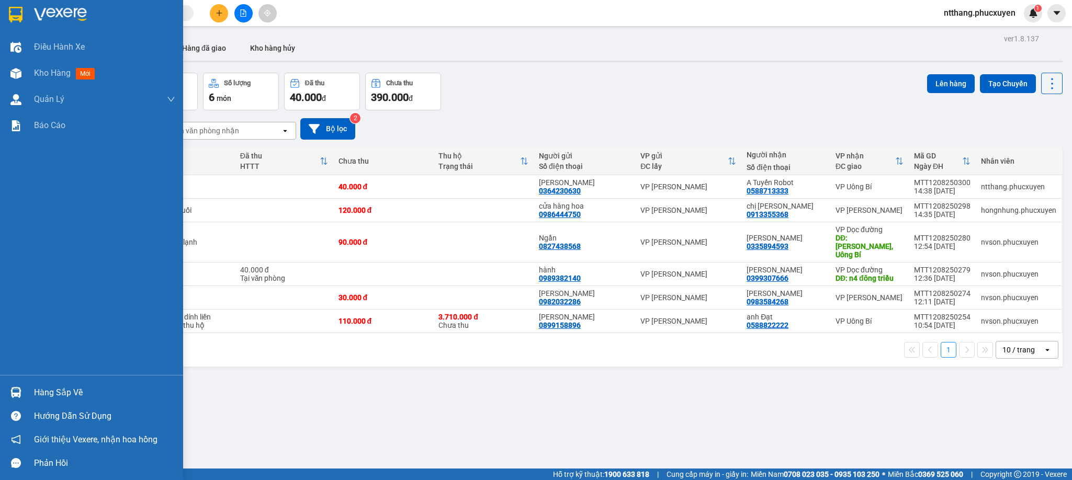
click at [20, 387] on img at bounding box center [15, 392] width 11 height 11
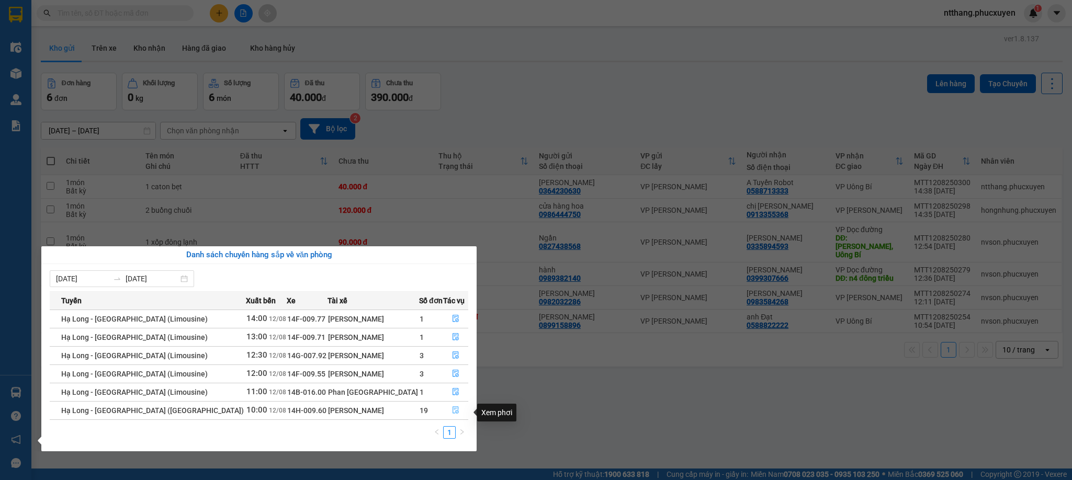
click at [452, 412] on icon "file-done" at bounding box center [455, 410] width 7 height 7
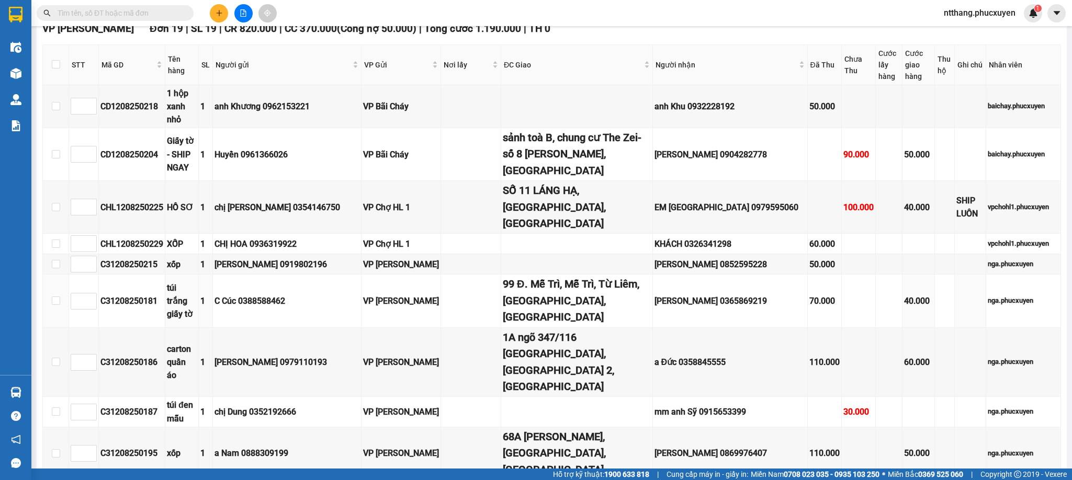
scroll to position [1492, 0]
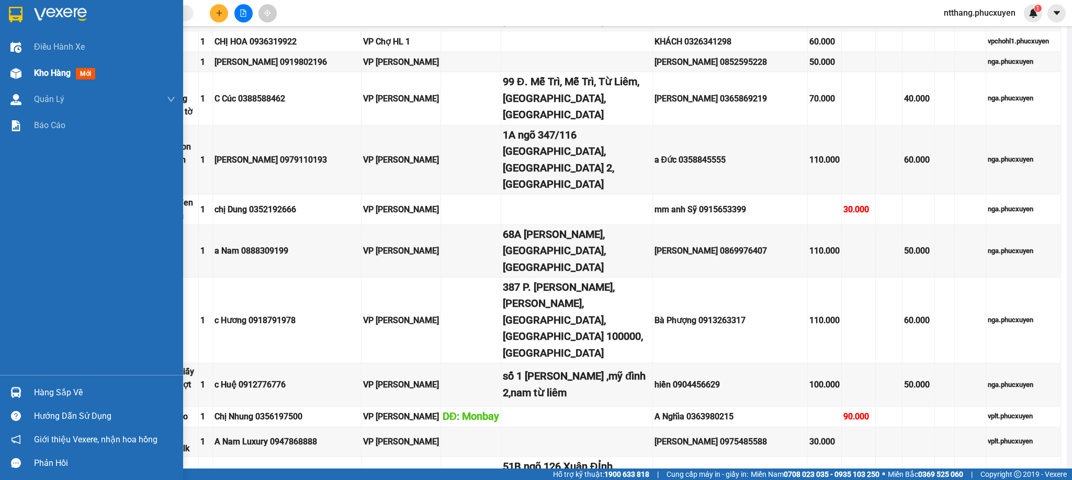
click at [28, 68] on div "Kho hàng mới" at bounding box center [91, 73] width 183 height 26
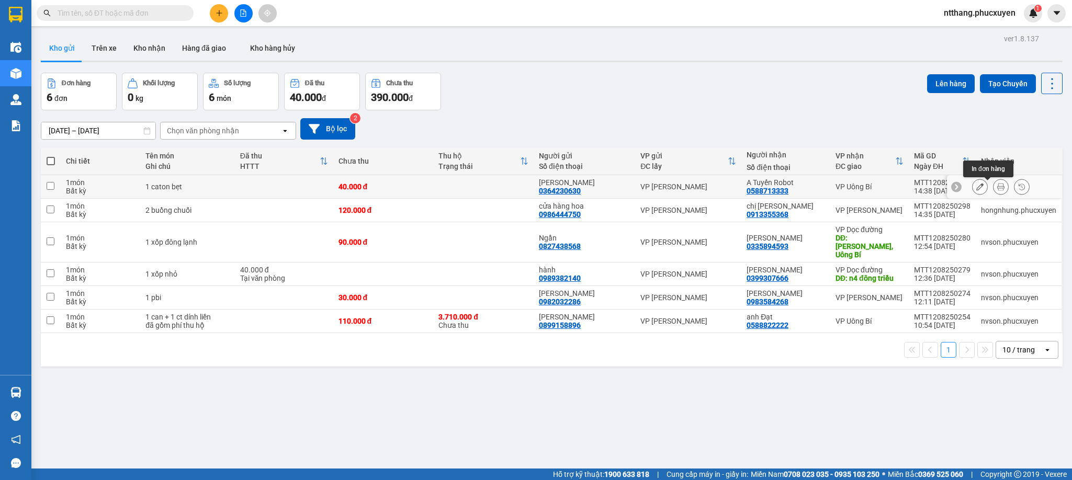
click at [953, 187] on icon at bounding box center [1001, 186] width 7 height 7
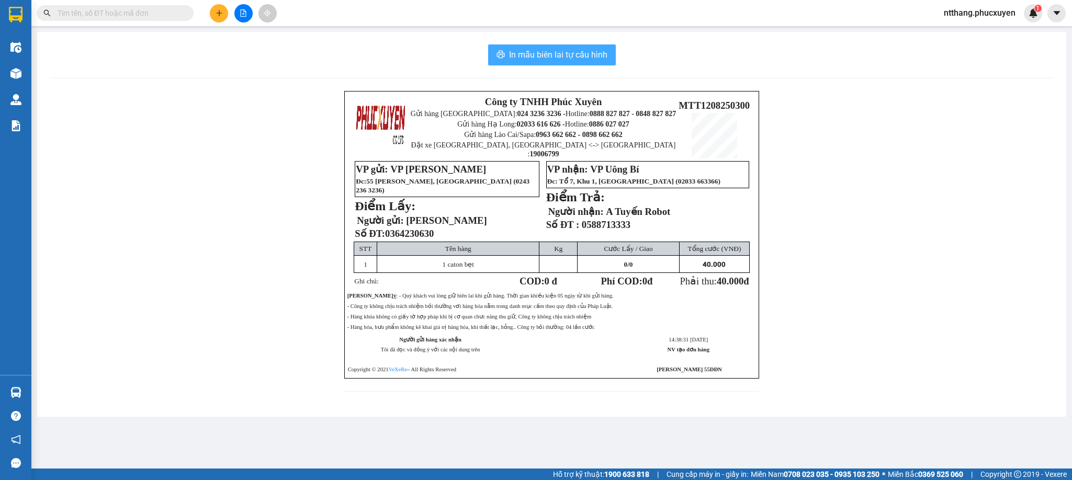
click at [532, 53] on span "In mẫu biên lai tự cấu hình" at bounding box center [558, 54] width 98 height 13
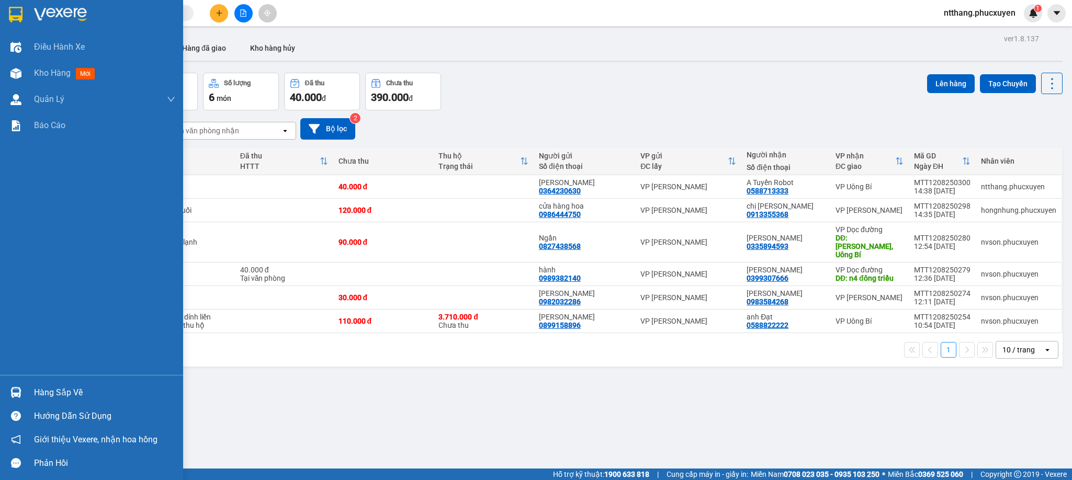
click at [7, 384] on div at bounding box center [16, 393] width 18 height 18
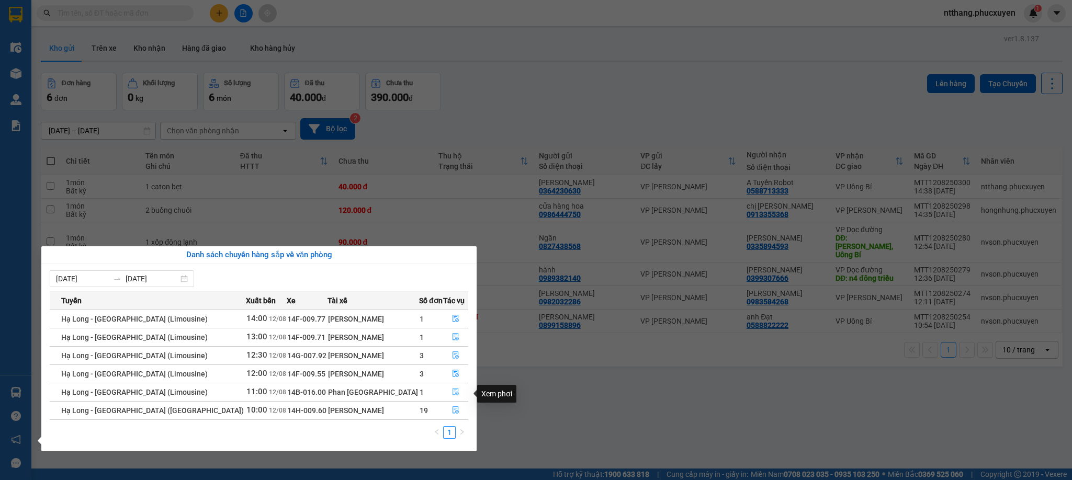
click at [452, 396] on icon "file-done" at bounding box center [455, 391] width 7 height 7
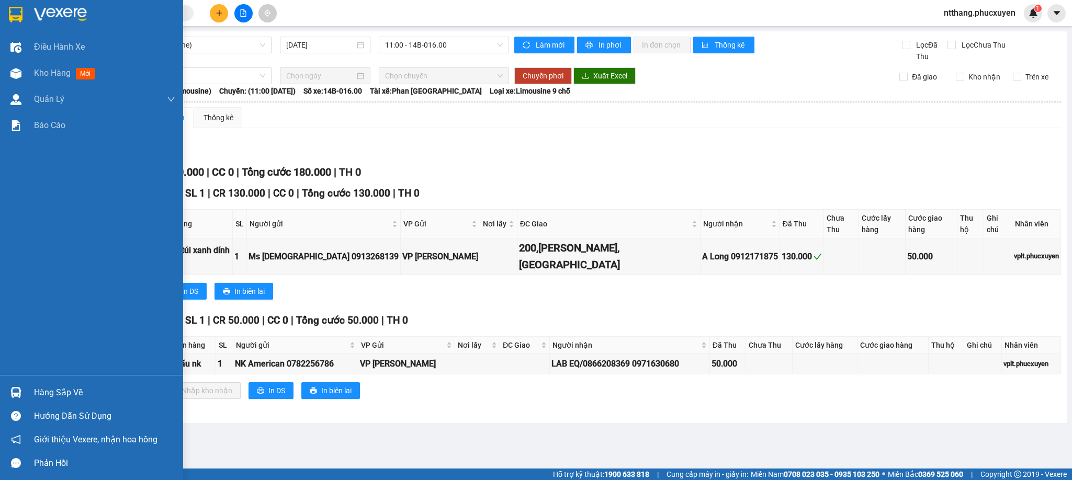
click at [51, 385] on div "Hàng sắp về" at bounding box center [104, 393] width 141 height 16
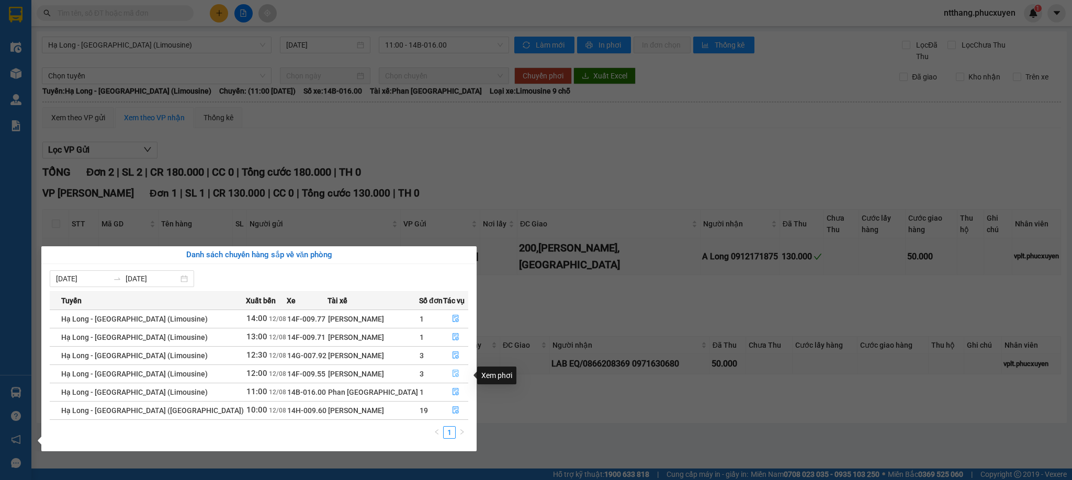
click at [452, 372] on icon "file-done" at bounding box center [455, 373] width 7 height 7
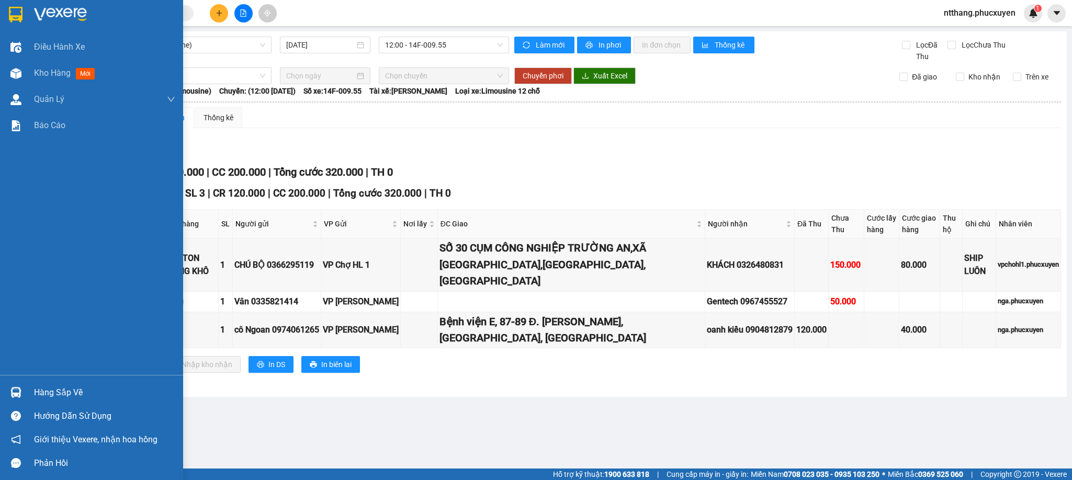
drag, startPoint x: 7, startPoint y: 393, endPoint x: 68, endPoint y: 389, distance: 61.3
click at [8, 393] on div at bounding box center [16, 393] width 18 height 18
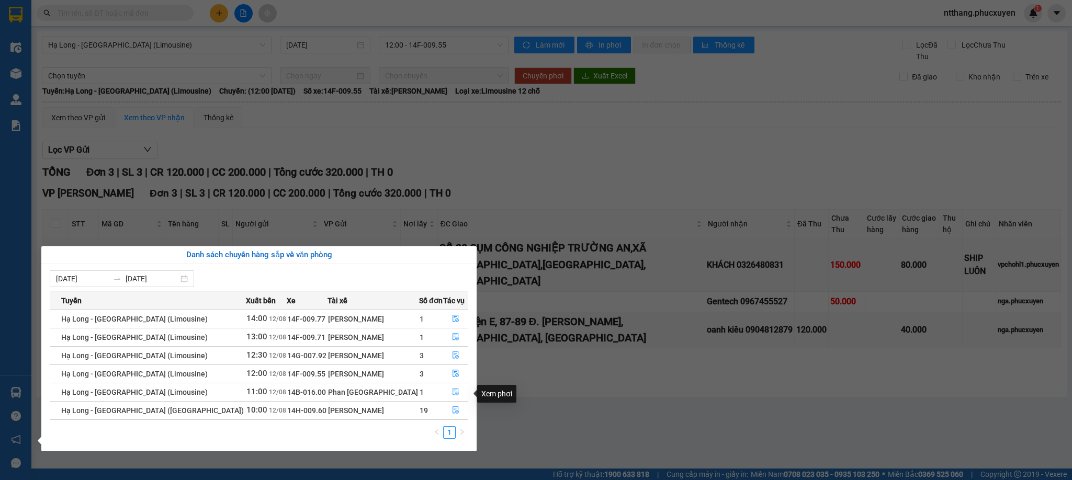
click at [452, 396] on icon "file-done" at bounding box center [455, 391] width 7 height 7
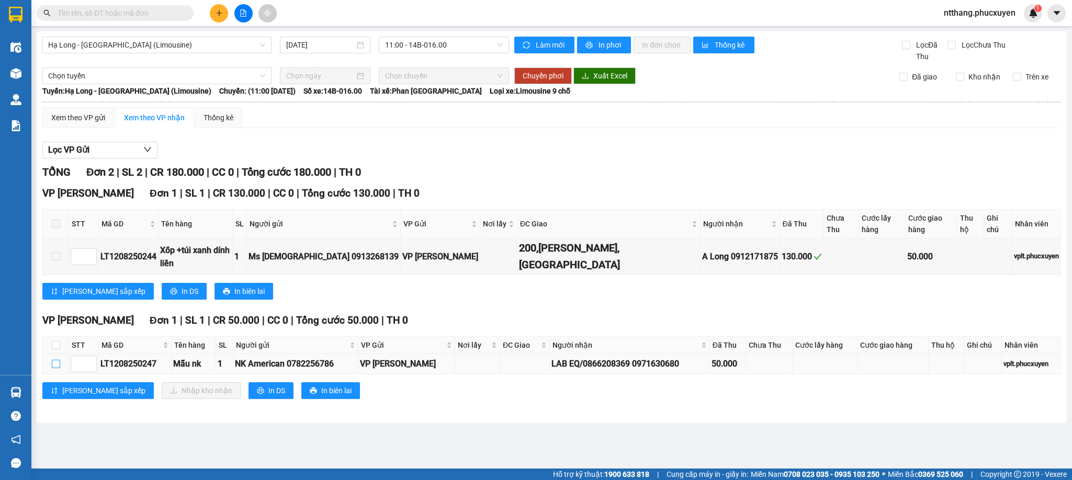
click at [58, 354] on td at bounding box center [56, 364] width 26 height 20
click at [54, 360] on input "checkbox" at bounding box center [56, 364] width 8 height 8
checkbox input "true"
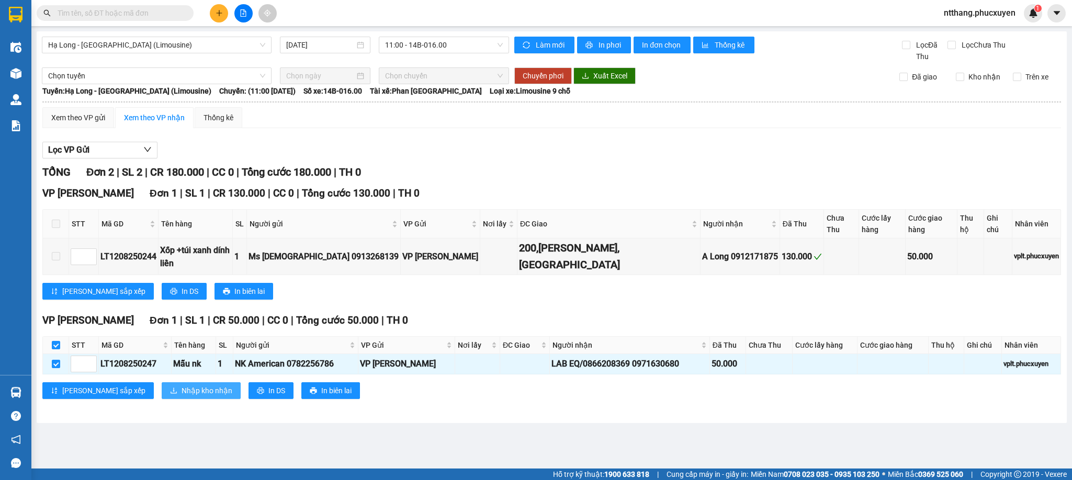
click at [182, 385] on span "Nhập kho nhận" at bounding box center [207, 391] width 51 height 12
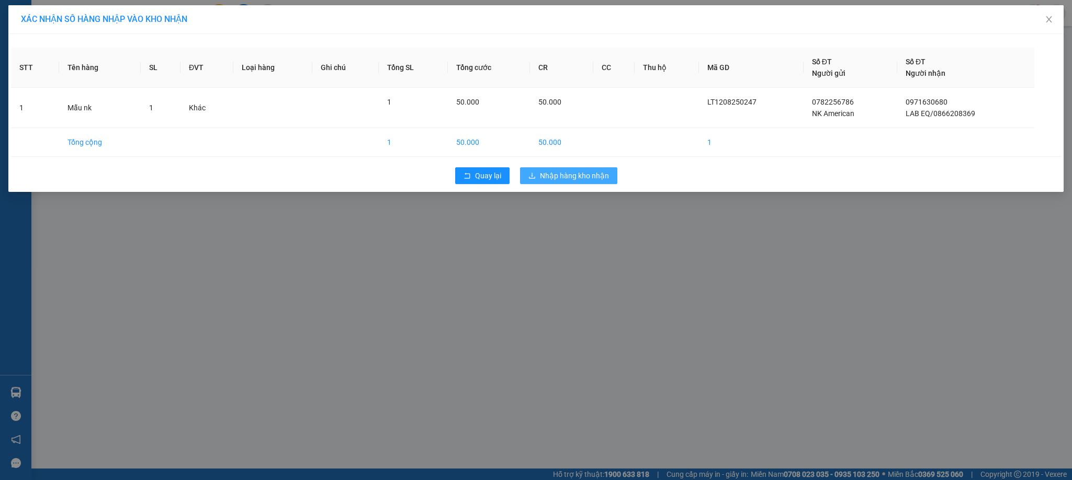
click at [577, 183] on button "Nhập hàng kho nhận" at bounding box center [568, 175] width 97 height 17
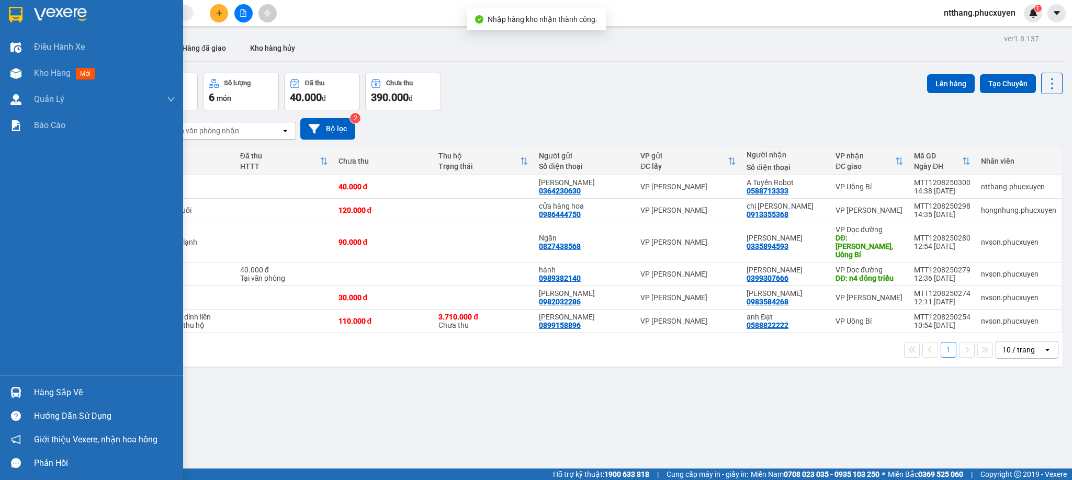
click at [8, 390] on div at bounding box center [16, 393] width 18 height 18
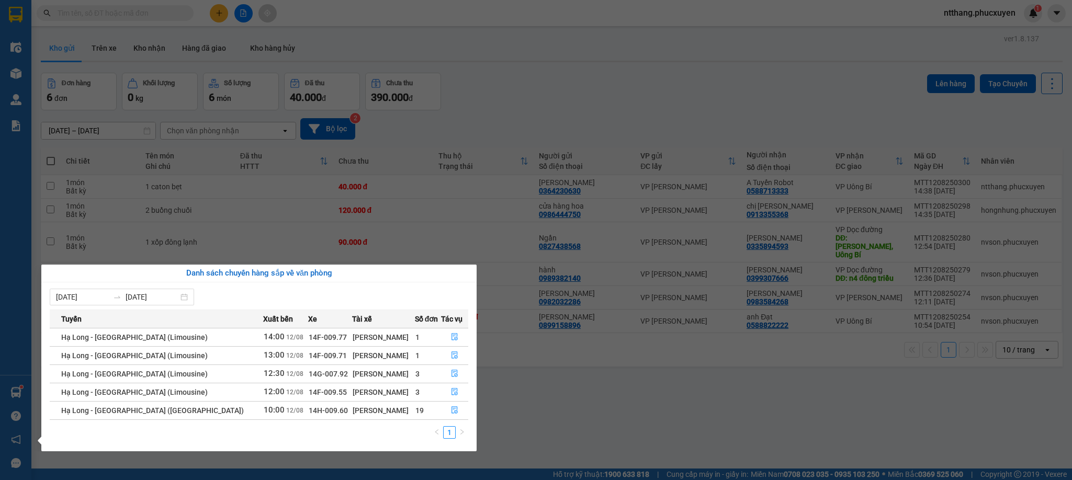
click at [612, 391] on section "Kết quả tìm kiếm ( 0 ) Bộ lọc No Data ntthang.phucxuyen 1 Điều hành xe Kho hàng…" at bounding box center [536, 240] width 1072 height 480
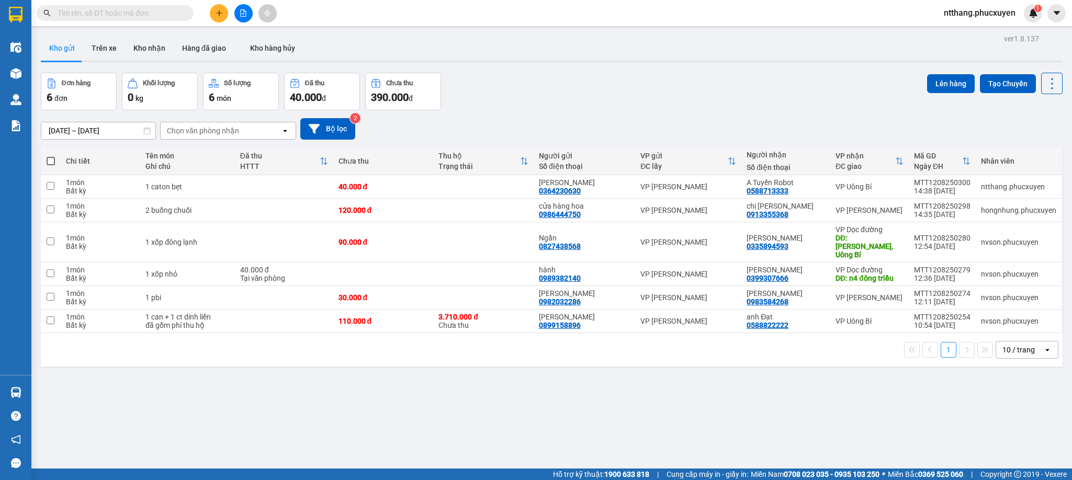
click at [144, 14] on input "text" at bounding box center [120, 13] width 124 height 12
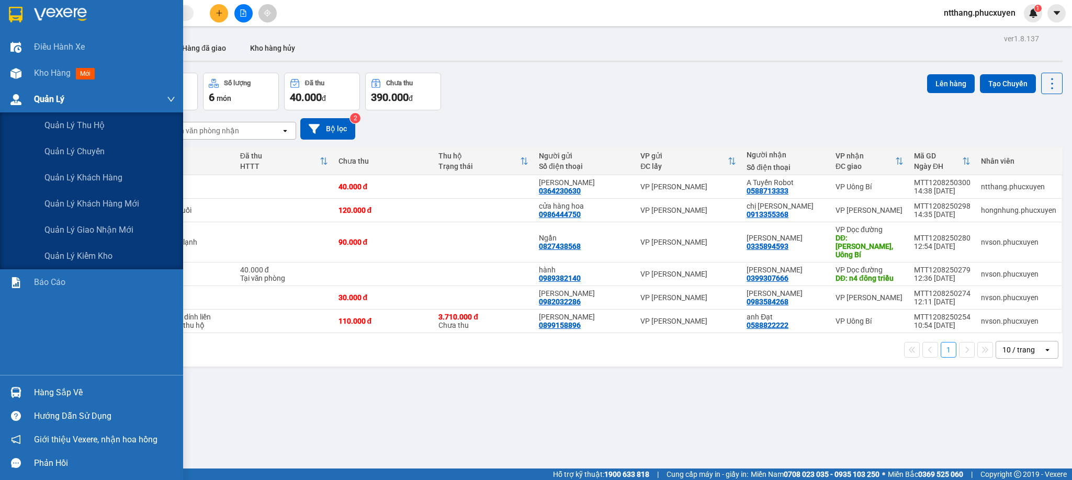
click at [54, 99] on span "Quản Lý" at bounding box center [49, 99] width 30 height 13
click at [109, 228] on span "Quản lý giao nhận mới" at bounding box center [88, 229] width 89 height 13
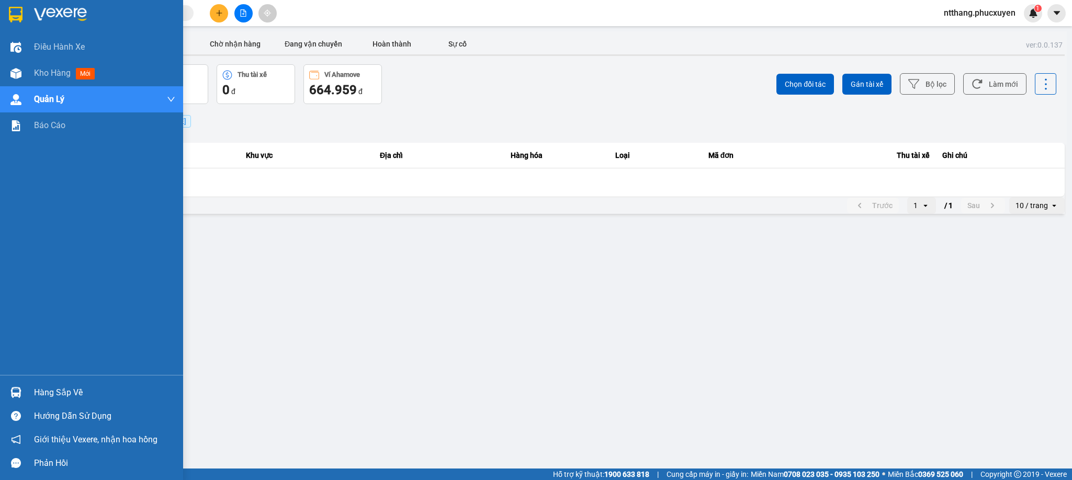
click at [12, 391] on img at bounding box center [15, 392] width 11 height 11
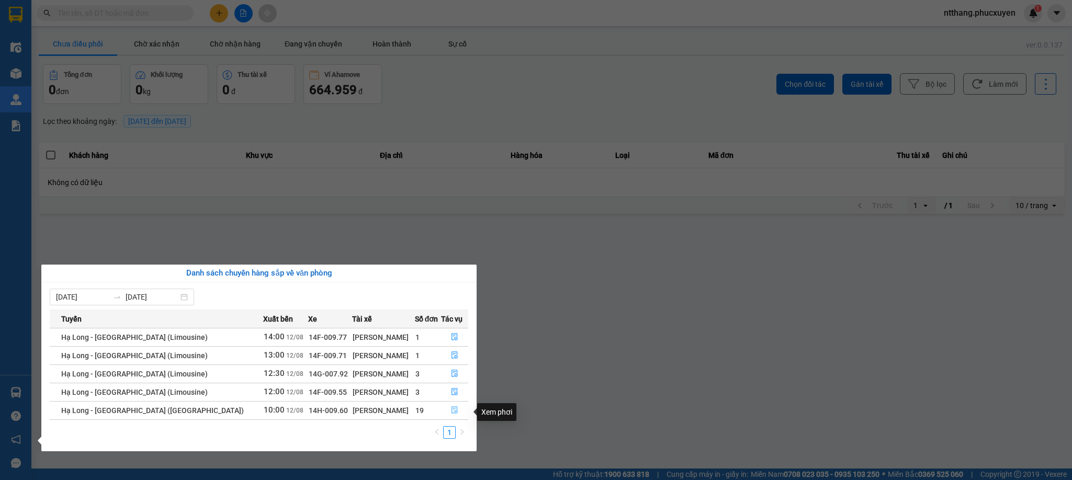
click at [446, 410] on button "button" at bounding box center [455, 410] width 27 height 17
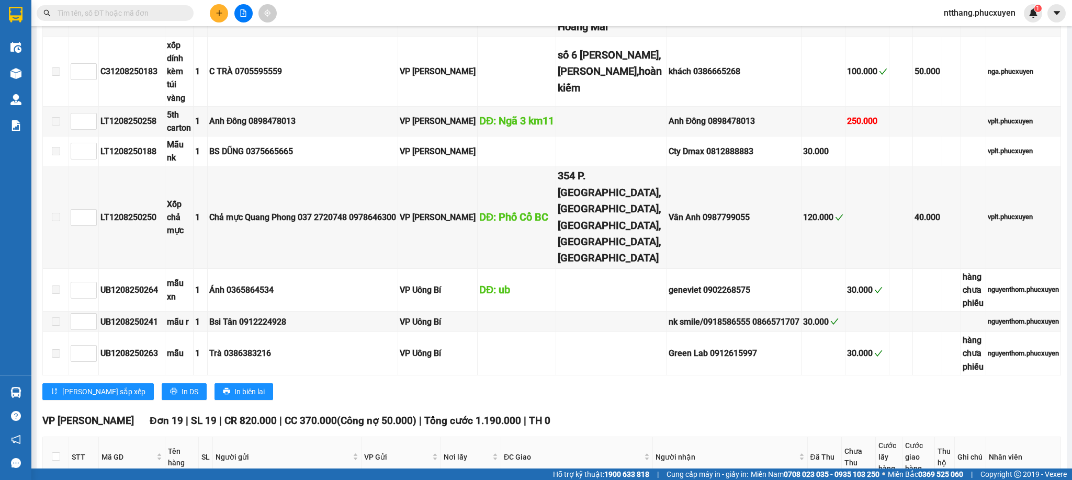
scroll to position [1021, 0]
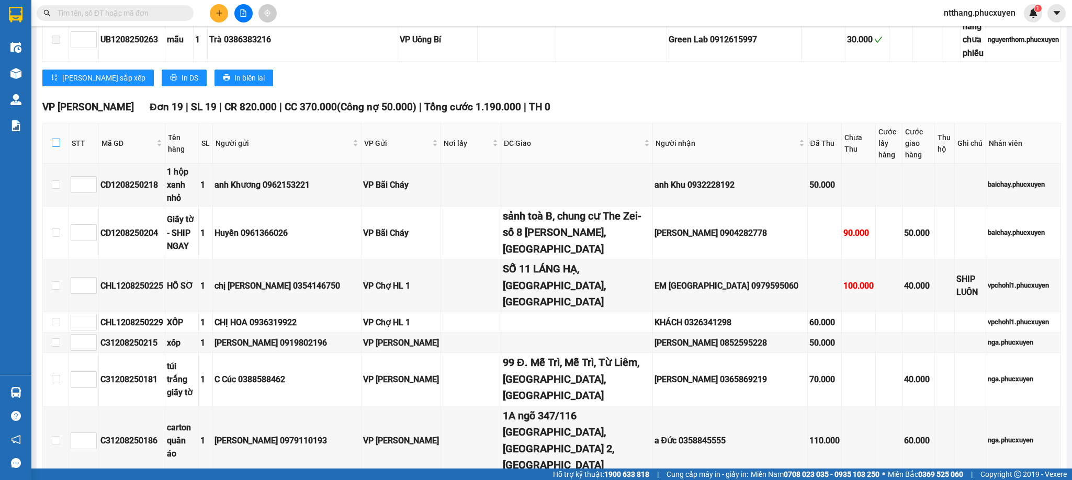
click at [53, 147] on input "checkbox" at bounding box center [56, 143] width 8 height 8
checkbox input "true"
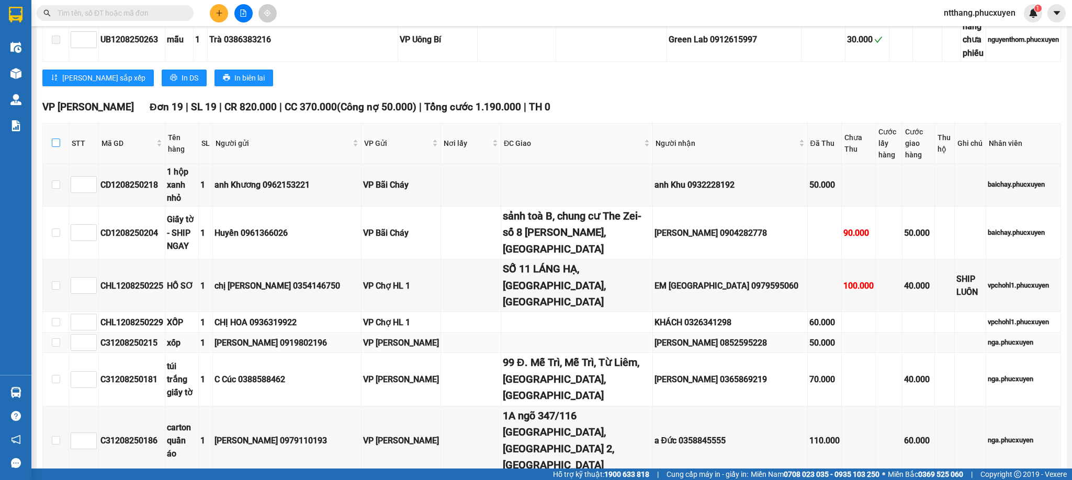
checkbox input "true"
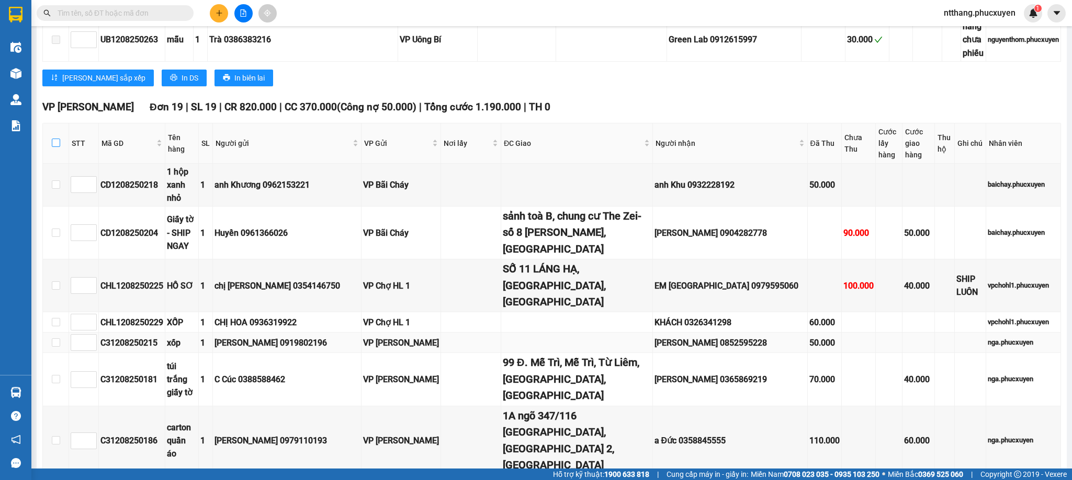
checkbox input "true"
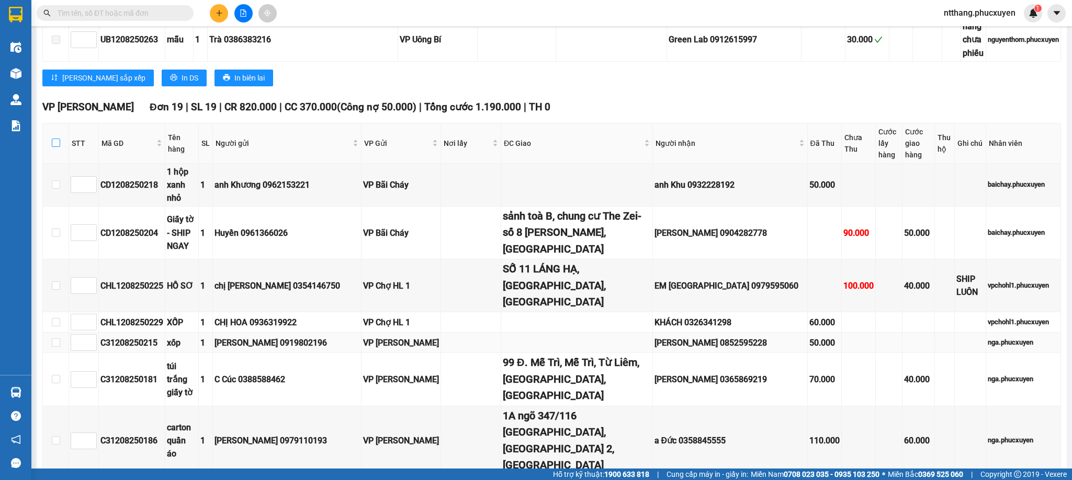
checkbox input "true"
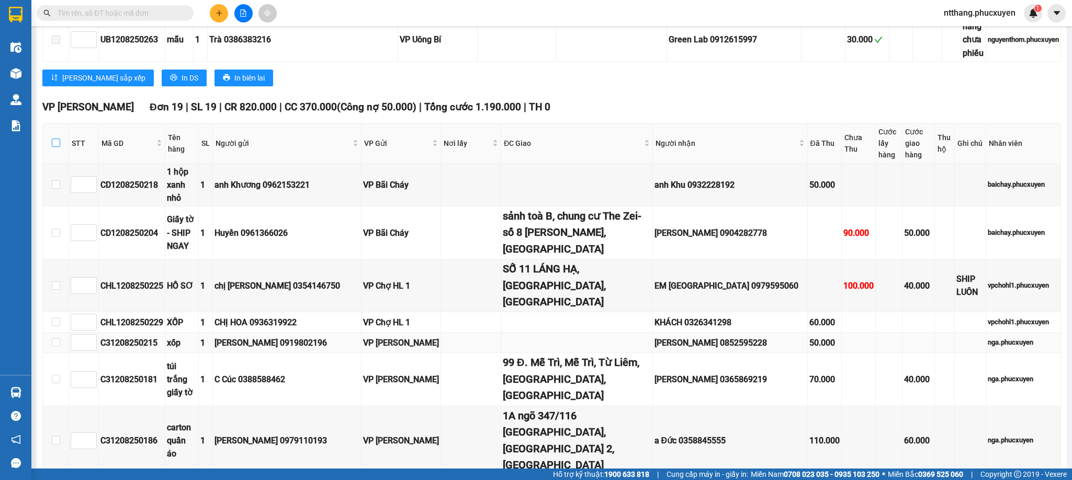
checkbox input "true"
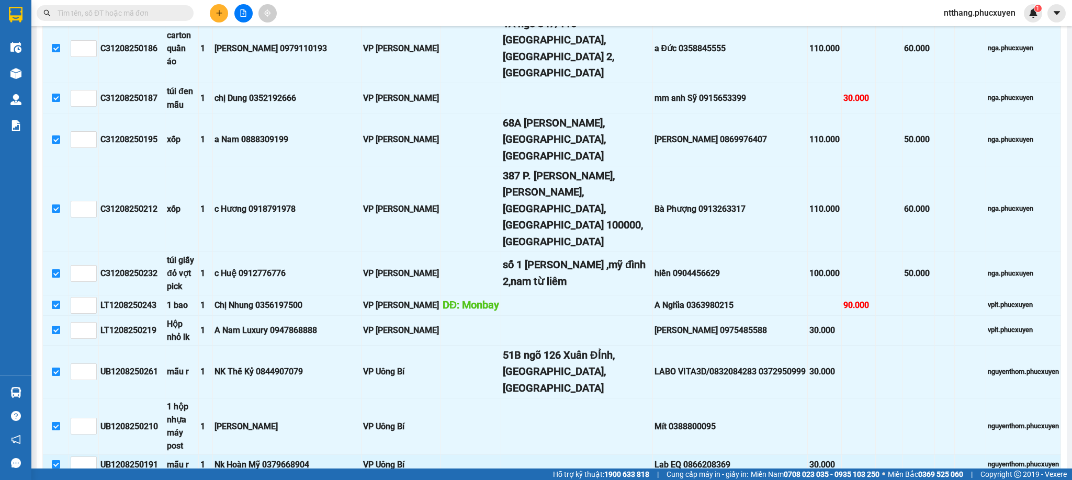
scroll to position [1773, 0]
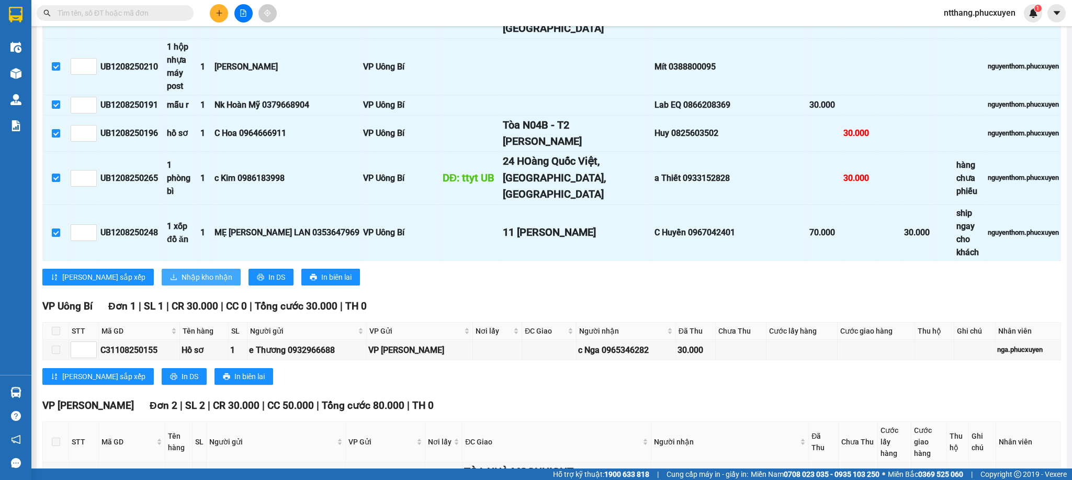
click at [163, 269] on button "Nhập kho nhận" at bounding box center [201, 277] width 79 height 17
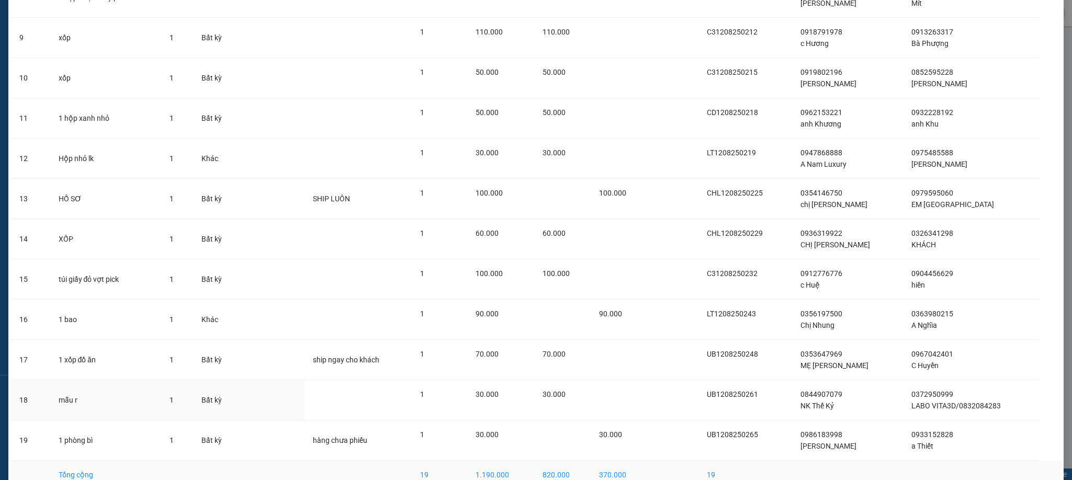
scroll to position [454, 0]
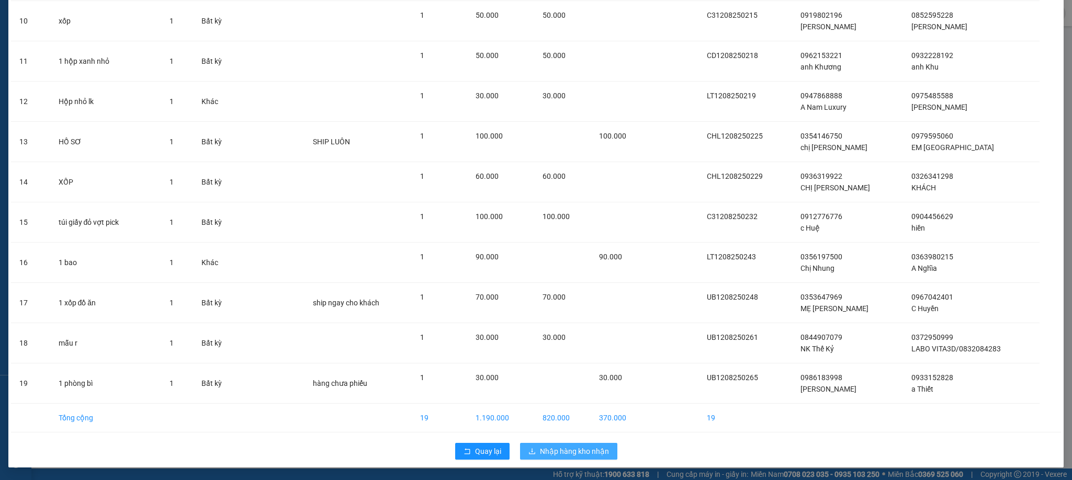
click at [554, 427] on span "Nhập hàng kho nhận" at bounding box center [574, 452] width 69 height 12
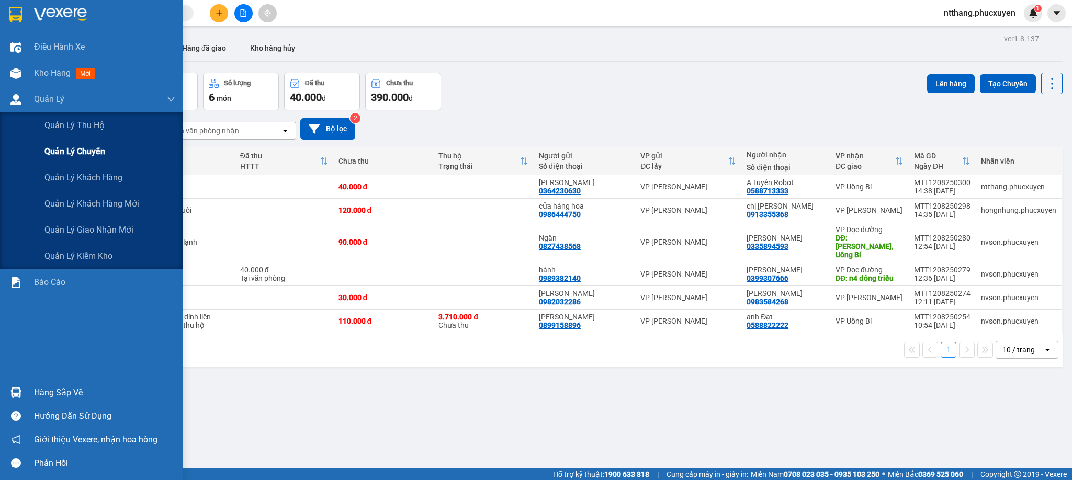
drag, startPoint x: 6, startPoint y: 99, endPoint x: 82, endPoint y: 140, distance: 86.0
click at [11, 98] on div at bounding box center [16, 100] width 18 height 18
click at [137, 230] on div "Quản lý giao nhận mới" at bounding box center [109, 230] width 131 height 26
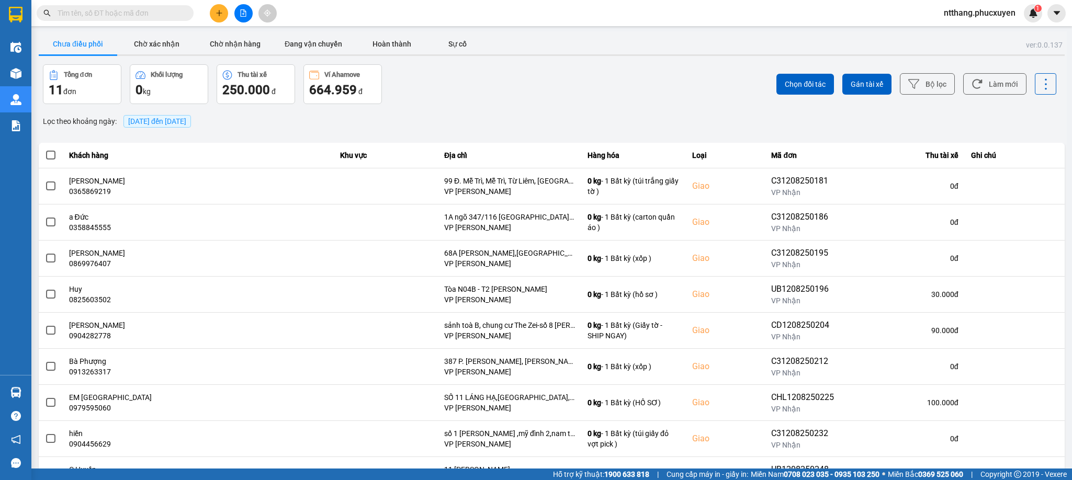
click at [172, 122] on span "[DATE] đến [DATE]" at bounding box center [157, 121] width 58 height 8
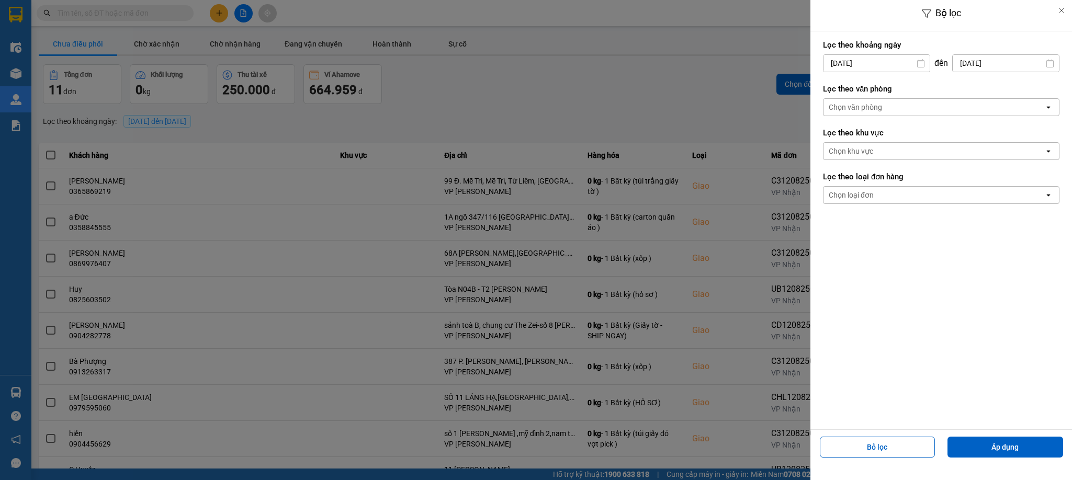
click at [931, 104] on div "Chọn văn phòng" at bounding box center [934, 107] width 221 height 17
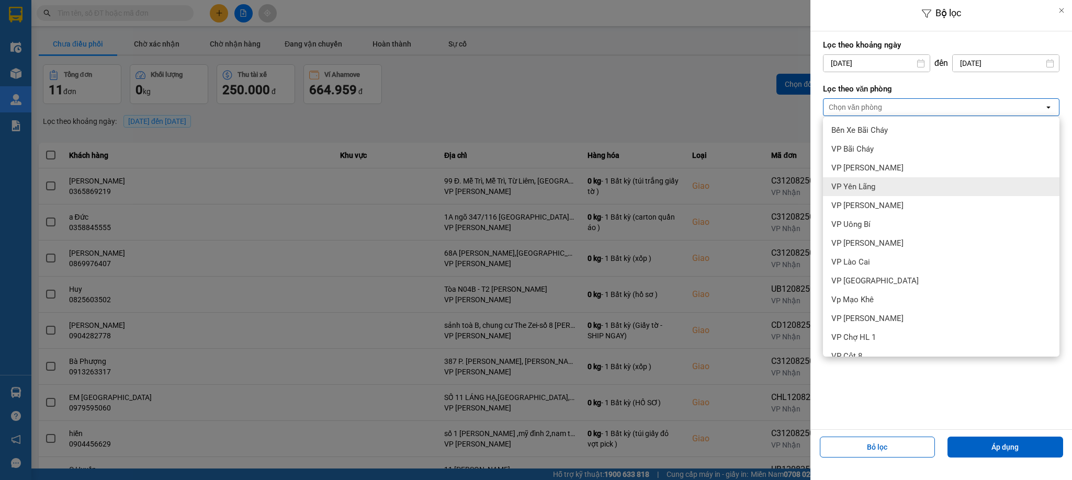
scroll to position [107, 0]
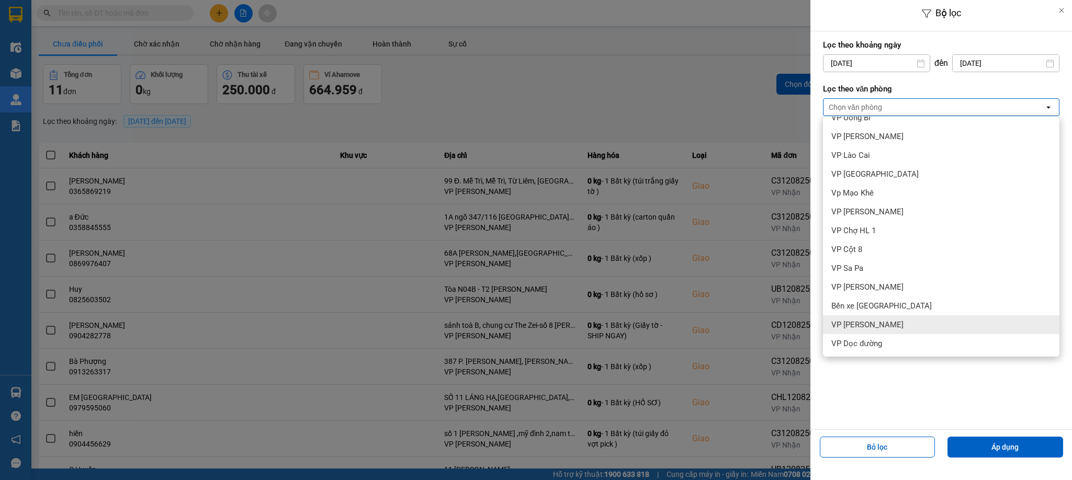
click at [889, 326] on span "VP [PERSON_NAME]" at bounding box center [868, 325] width 72 height 10
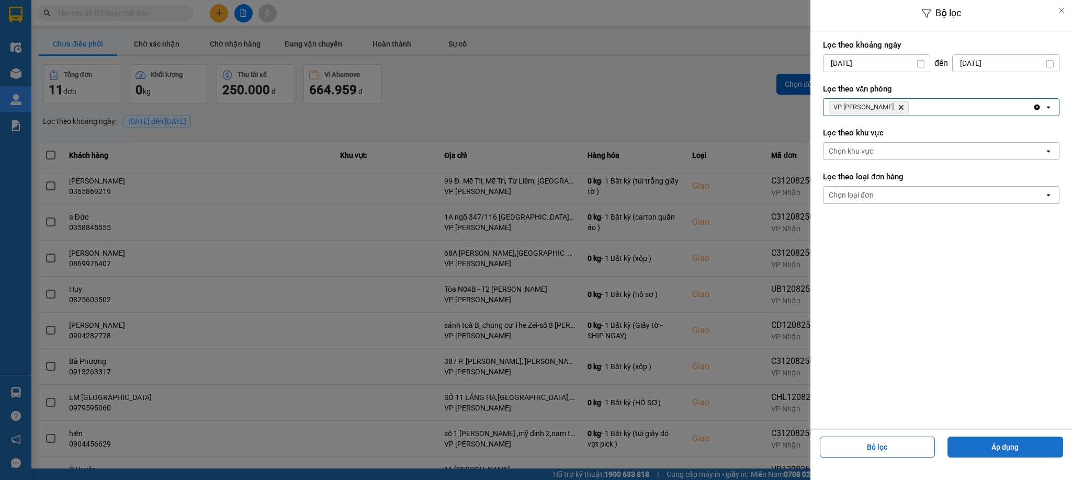
click at [953, 427] on button "Áp dụng" at bounding box center [1006, 447] width 116 height 21
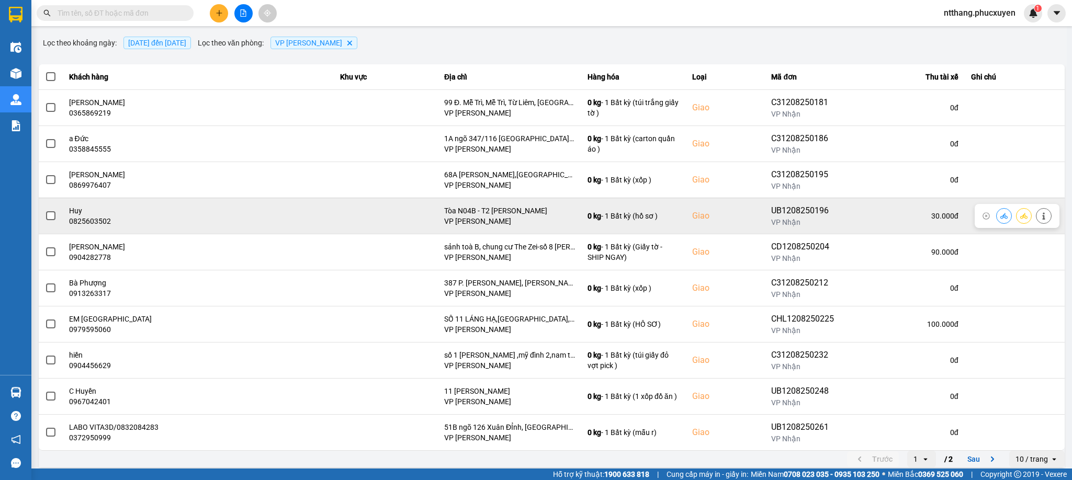
scroll to position [88, 0]
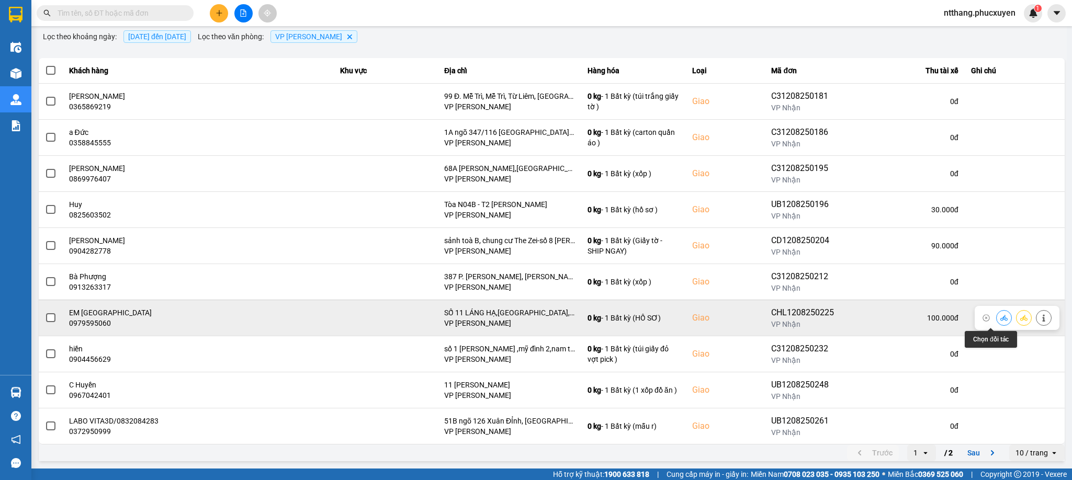
click at [953, 319] on icon at bounding box center [1004, 318] width 7 height 7
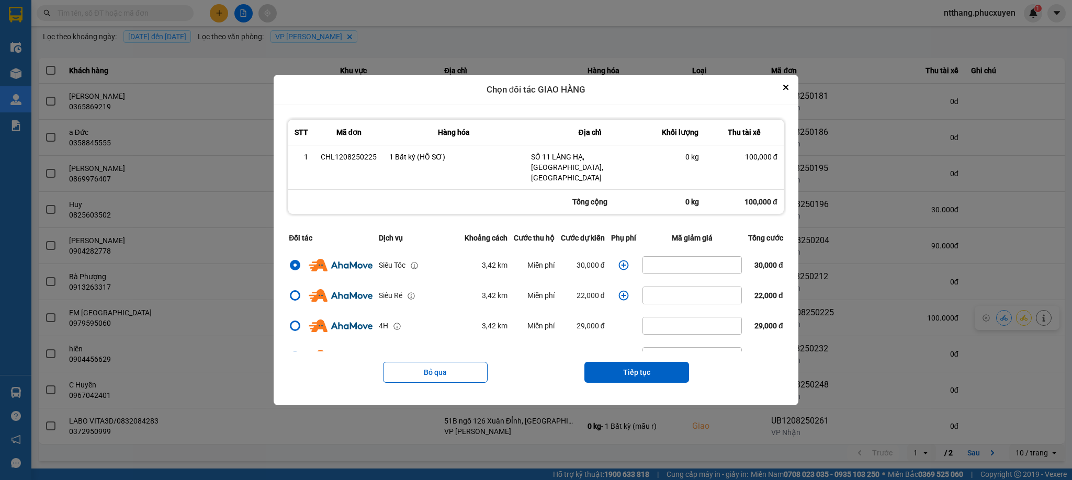
click at [619, 260] on icon "dialog" at bounding box center [624, 265] width 10 height 10
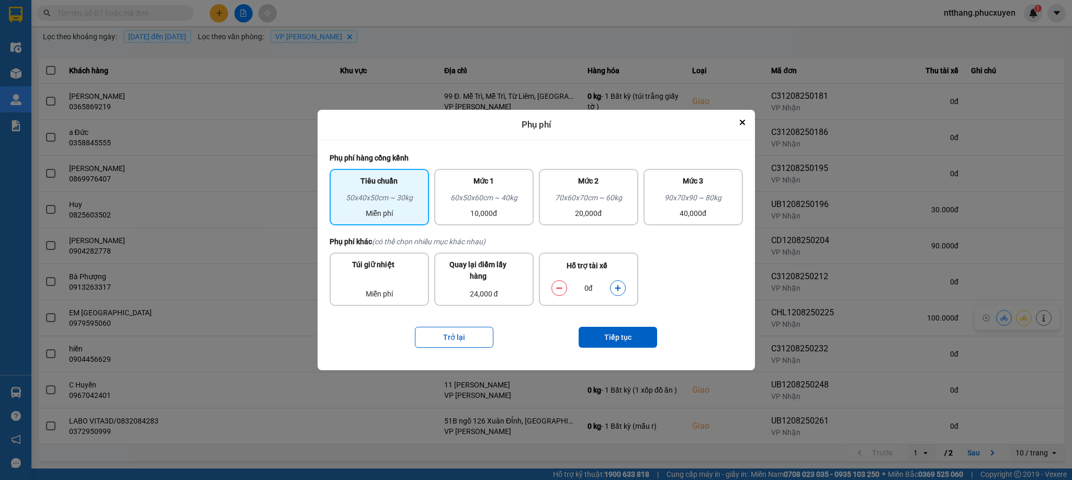
click at [622, 288] on button "dialog" at bounding box center [618, 288] width 15 height 18
click at [630, 333] on button "Tiếp tục" at bounding box center [618, 337] width 79 height 21
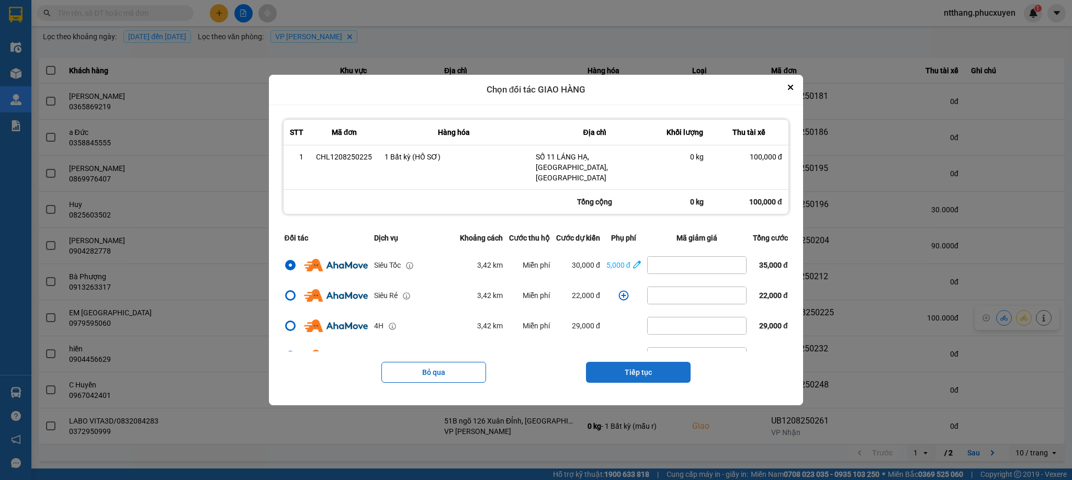
click at [642, 364] on button "Tiếp tục" at bounding box center [638, 372] width 105 height 21
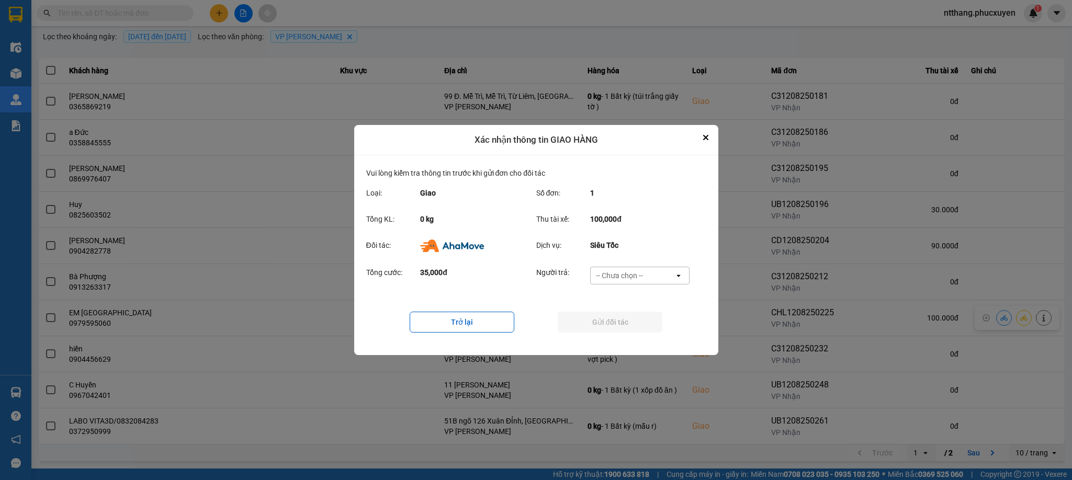
click at [636, 272] on div "-- Chưa chọn --" at bounding box center [619, 276] width 47 height 10
click at [611, 339] on span "Ví Ahamove" at bounding box center [620, 340] width 42 height 10
click at [624, 321] on button "Gửi đối tác" at bounding box center [610, 322] width 105 height 21
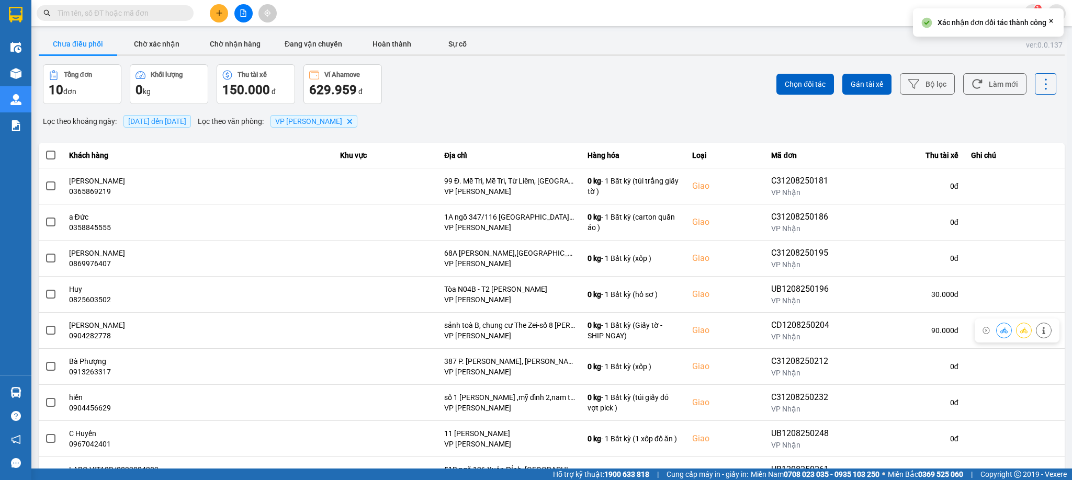
scroll to position [79, 0]
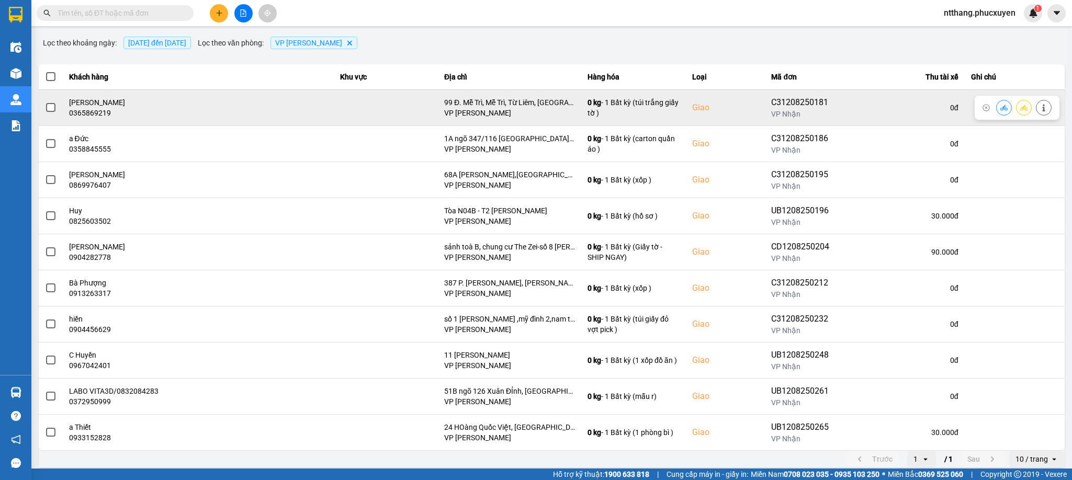
click at [953, 107] on icon at bounding box center [1004, 107] width 7 height 7
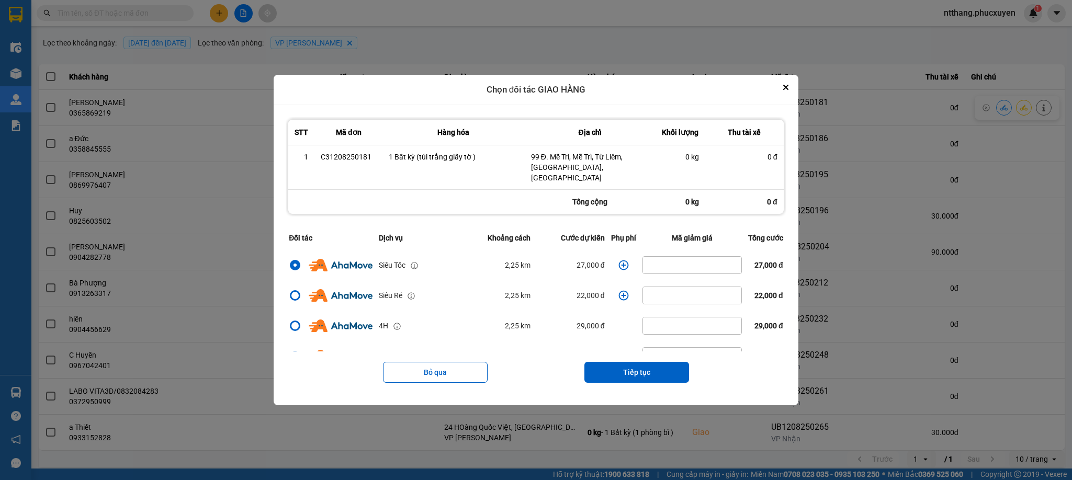
click at [619, 260] on icon "dialog" at bounding box center [624, 265] width 10 height 10
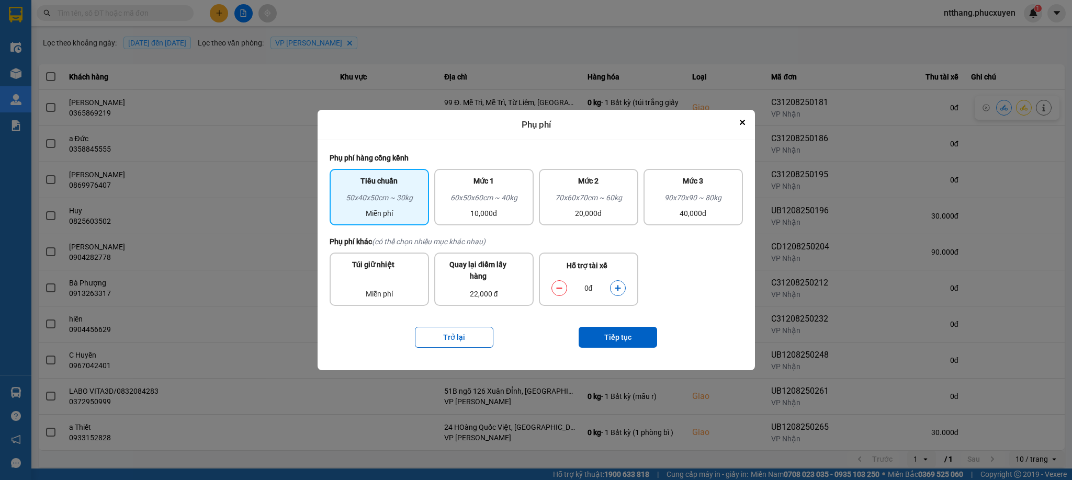
click at [615, 289] on icon "dialog" at bounding box center [617, 288] width 7 height 7
click at [618, 337] on button "Tiếp tục" at bounding box center [618, 337] width 79 height 21
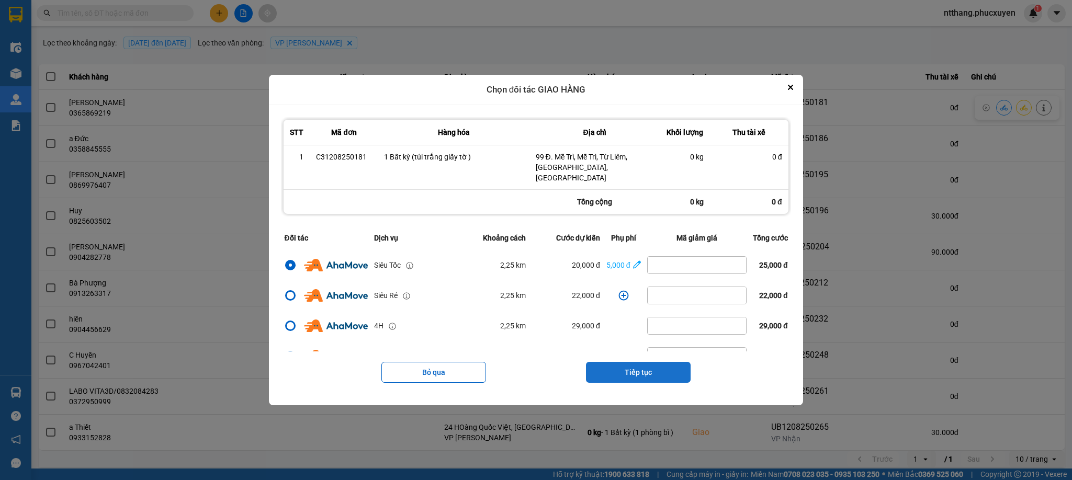
click at [643, 366] on button "Tiếp tục" at bounding box center [638, 372] width 105 height 21
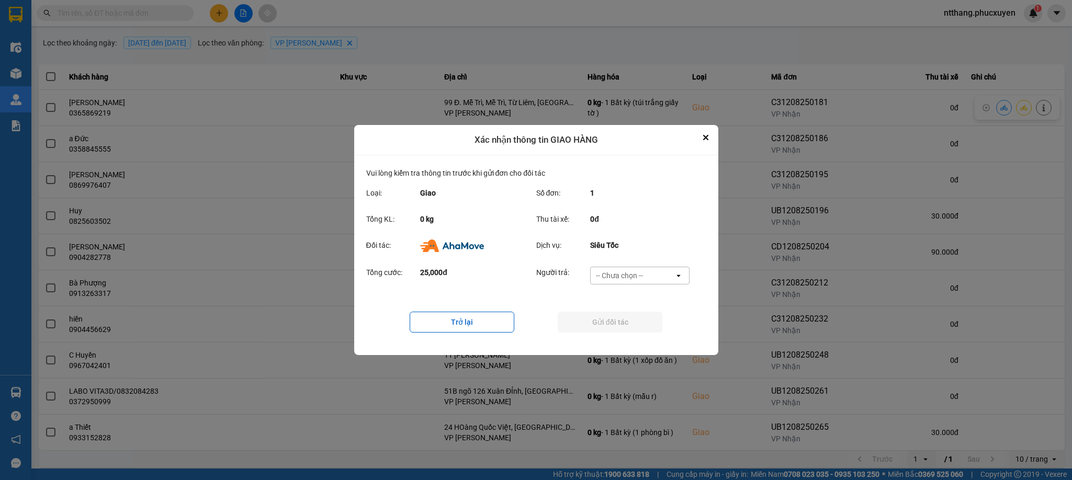
click at [628, 273] on div "-- Chưa chọn --" at bounding box center [619, 276] width 47 height 10
click at [601, 337] on span "Ví Ahamove" at bounding box center [620, 336] width 42 height 10
click at [611, 321] on button "Gửi đối tác" at bounding box center [610, 322] width 105 height 21
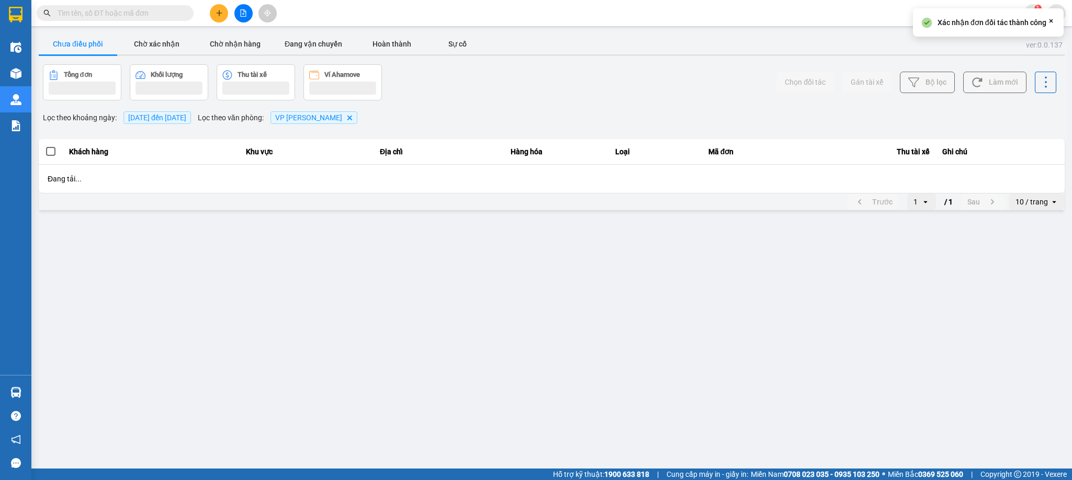
scroll to position [0, 0]
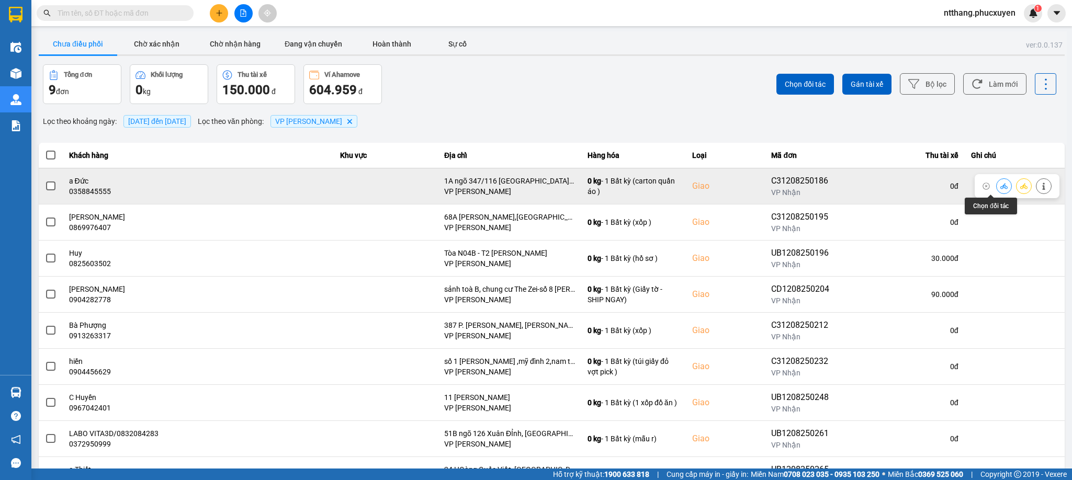
click at [953, 184] on icon at bounding box center [1004, 186] width 7 height 7
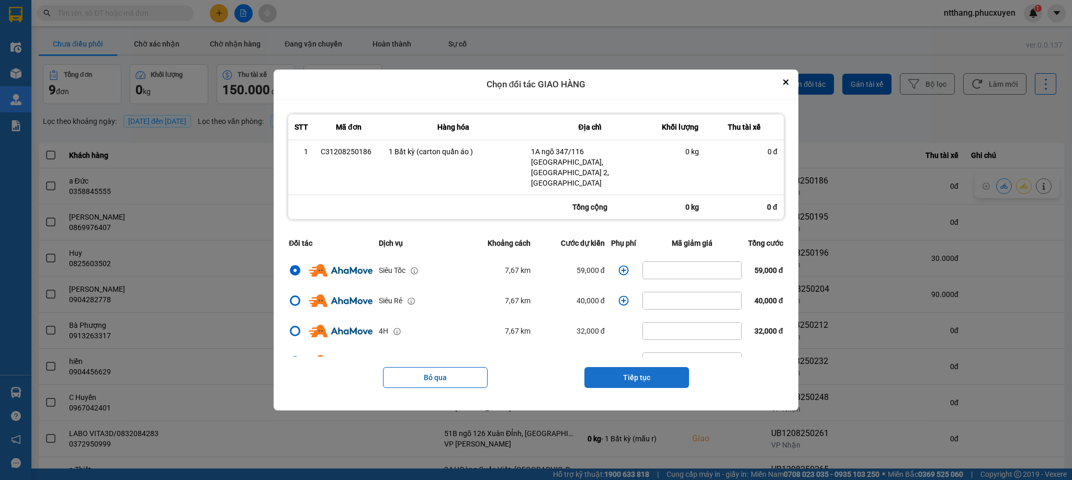
click at [647, 367] on button "Tiếp tục" at bounding box center [637, 377] width 105 height 21
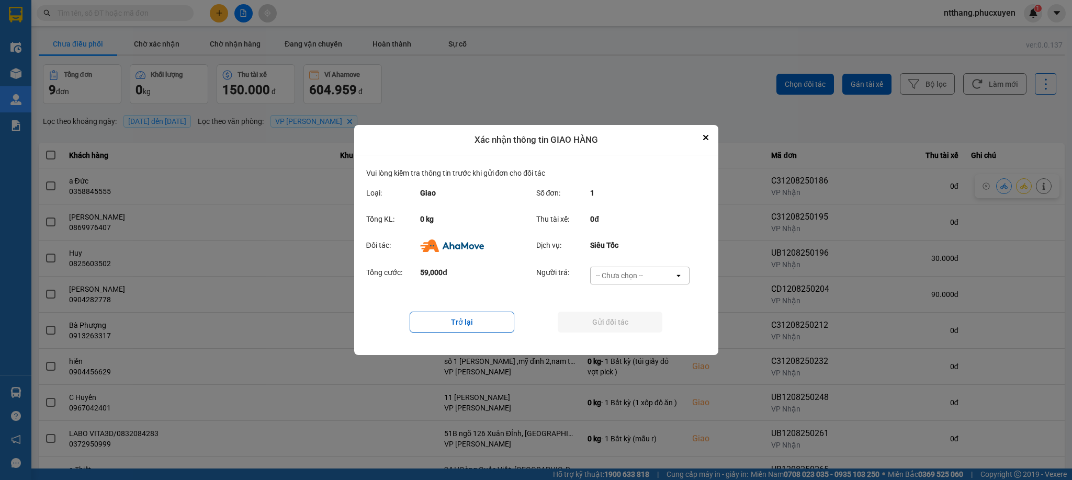
click at [641, 274] on div "-- Chưa chọn --" at bounding box center [633, 275] width 84 height 17
click at [705, 137] on icon "Close" at bounding box center [706, 138] width 4 height 4
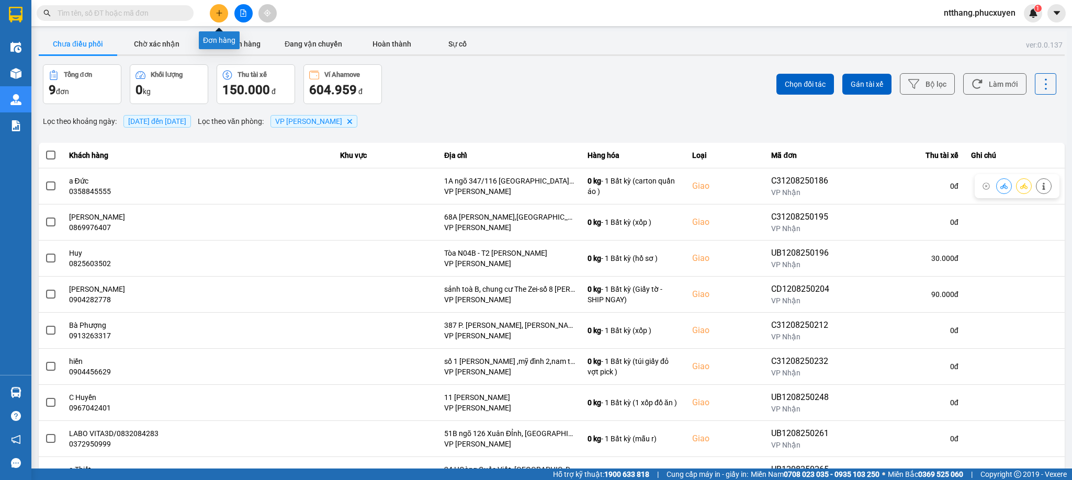
click at [218, 13] on icon "plus" at bounding box center [219, 13] width 6 height 1
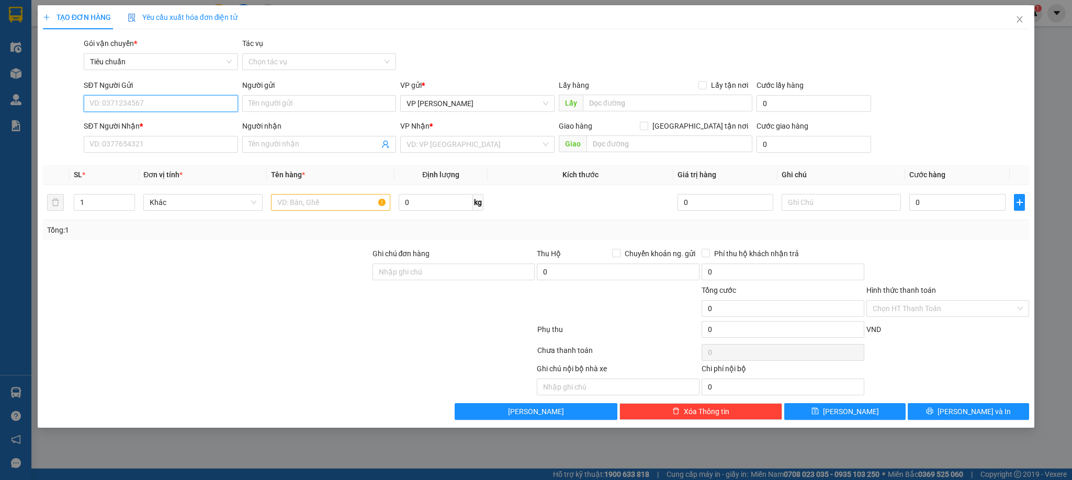
click at [191, 104] on input "SĐT Người Gửi" at bounding box center [161, 103] width 154 height 17
click at [149, 107] on input "0999776394" at bounding box center [161, 103] width 154 height 17
type input "0966776394"
drag, startPoint x: 123, startPoint y: 125, endPoint x: 135, endPoint y: 139, distance: 18.6
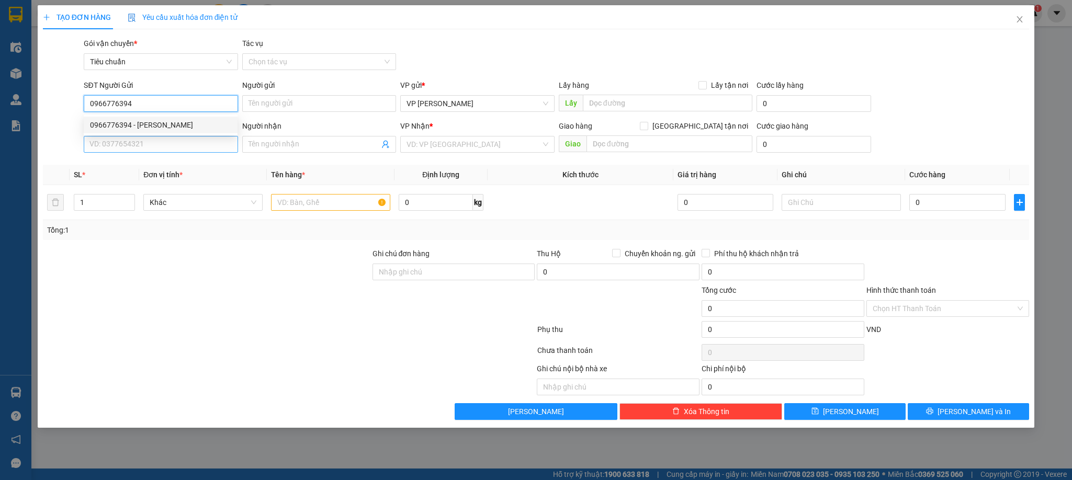
click at [124, 125] on div "0966776394 - [PERSON_NAME]" at bounding box center [160, 125] width 141 height 12
type input "[PERSON_NAME]"
type input "0966776394"
click at [137, 140] on input "SĐT Người Nhận *" at bounding box center [161, 144] width 154 height 17
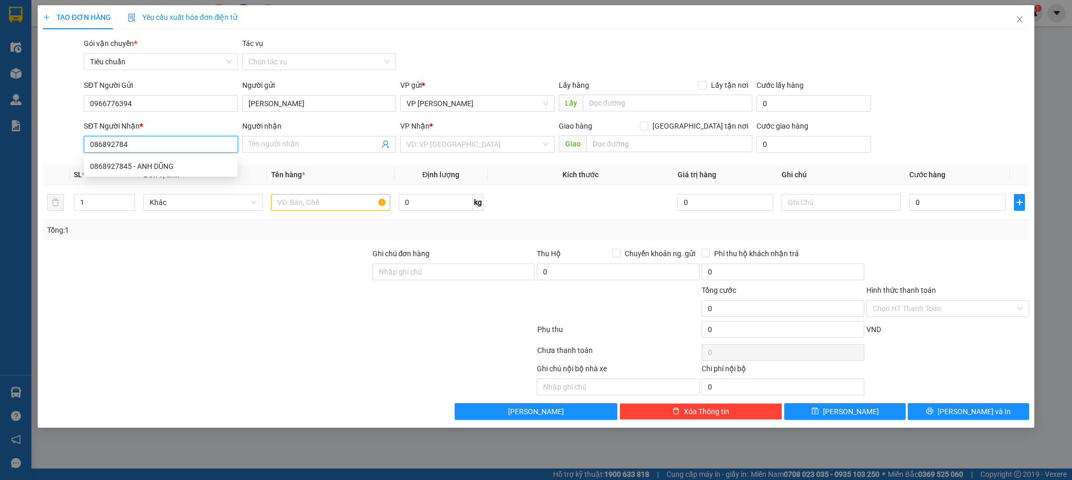
type input "0868927845"
click at [151, 170] on div "0868927845 - ANH DŨNG" at bounding box center [160, 167] width 141 height 12
type input "ANH DŨNG"
type input "0868927845"
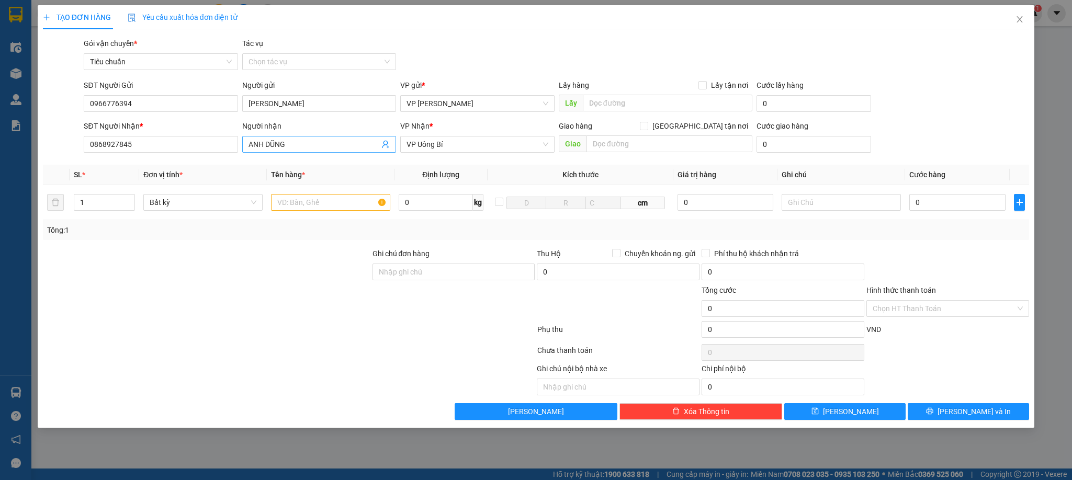
click at [297, 140] on input "ANH DŨNG" at bounding box center [314, 145] width 131 height 12
type input "E Lợi"
click at [443, 36] on div "TẠO ĐƠN HÀNG Yêu cầu xuất hóa đơn điện tử Transit Pickup Surcharge Ids Transit …" at bounding box center [536, 212] width 987 height 415
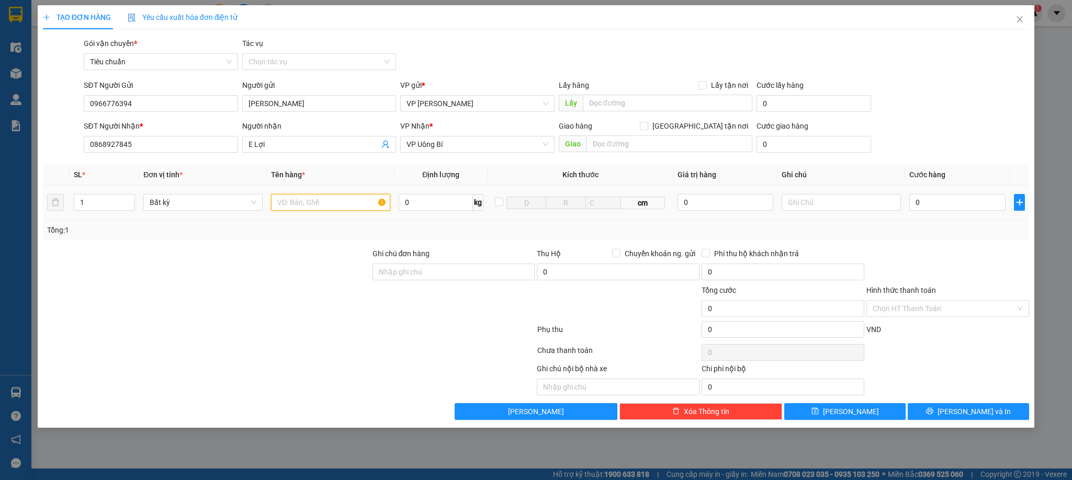
click at [337, 203] on input "text" at bounding box center [330, 202] width 119 height 17
type input "1 răng"
click at [947, 195] on input "0" at bounding box center [958, 202] width 96 height 17
type input "3"
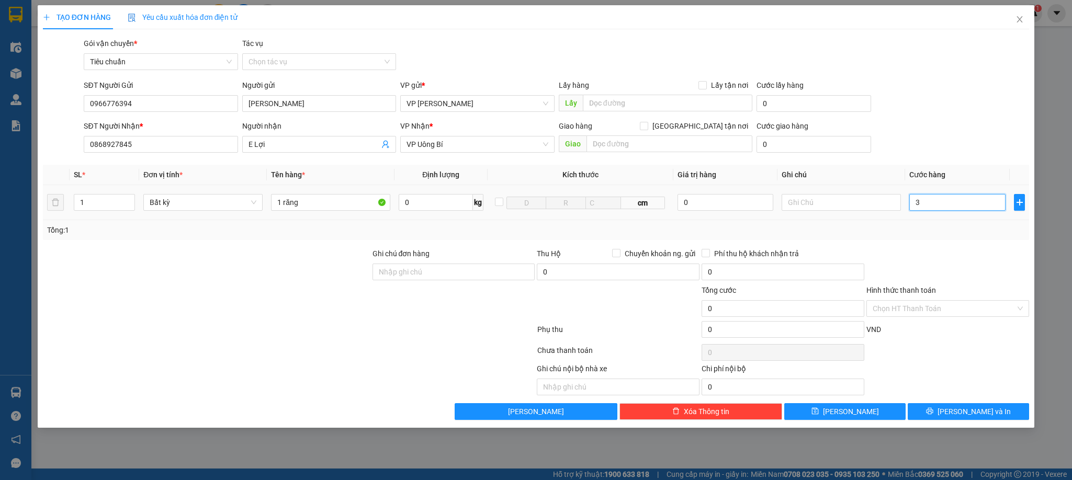
type input "3"
type input "30"
type input "30.000"
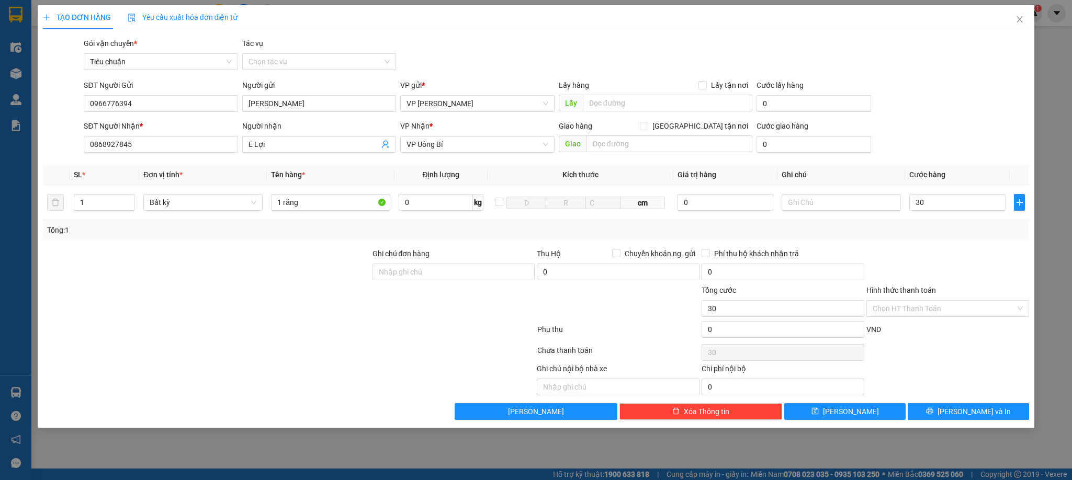
type input "30.000"
drag, startPoint x: 1001, startPoint y: 260, endPoint x: 980, endPoint y: 266, distance: 21.9
click at [953, 260] on div at bounding box center [948, 266] width 165 height 37
click at [924, 311] on input "Hình thức thanh toán" at bounding box center [944, 309] width 143 height 16
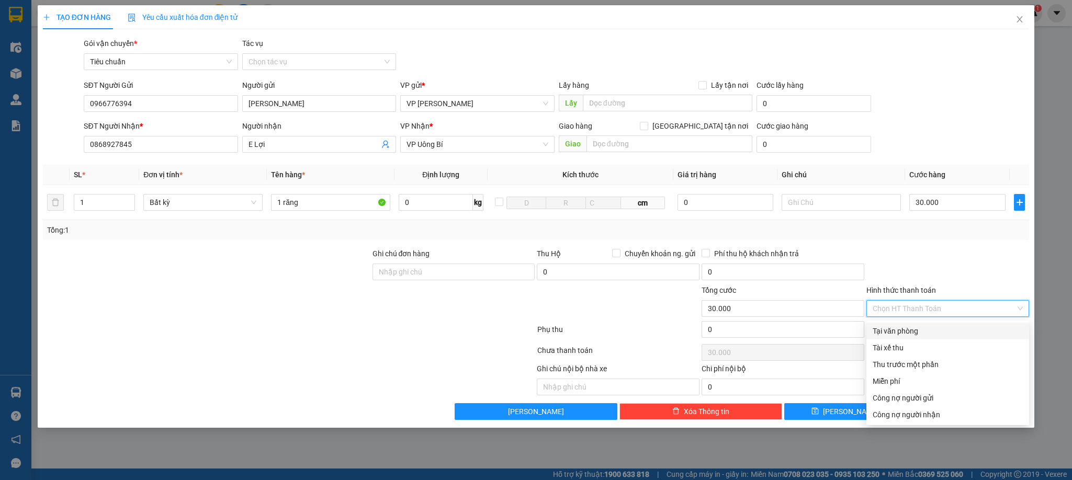
click at [906, 330] on div "Tại văn phòng" at bounding box center [948, 332] width 150 height 12
type input "0"
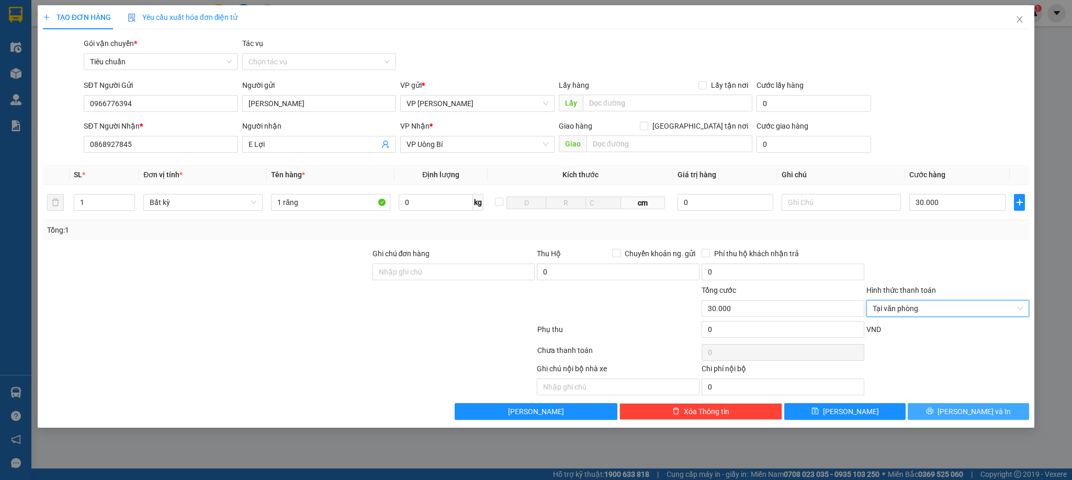
click at [953, 416] on span "[PERSON_NAME] và In" at bounding box center [974, 412] width 73 height 12
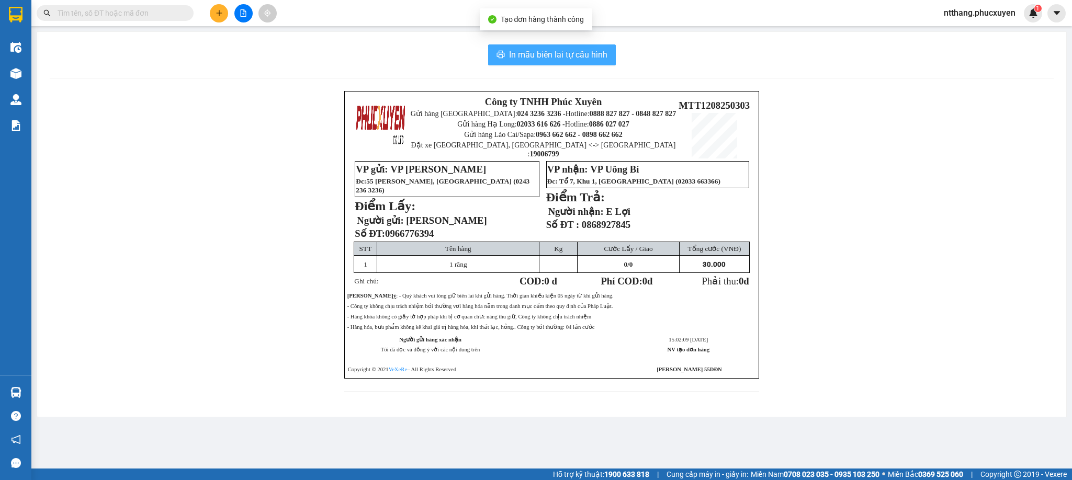
click at [567, 44] on button "In mẫu biên lai tự cấu hình" at bounding box center [552, 54] width 128 height 21
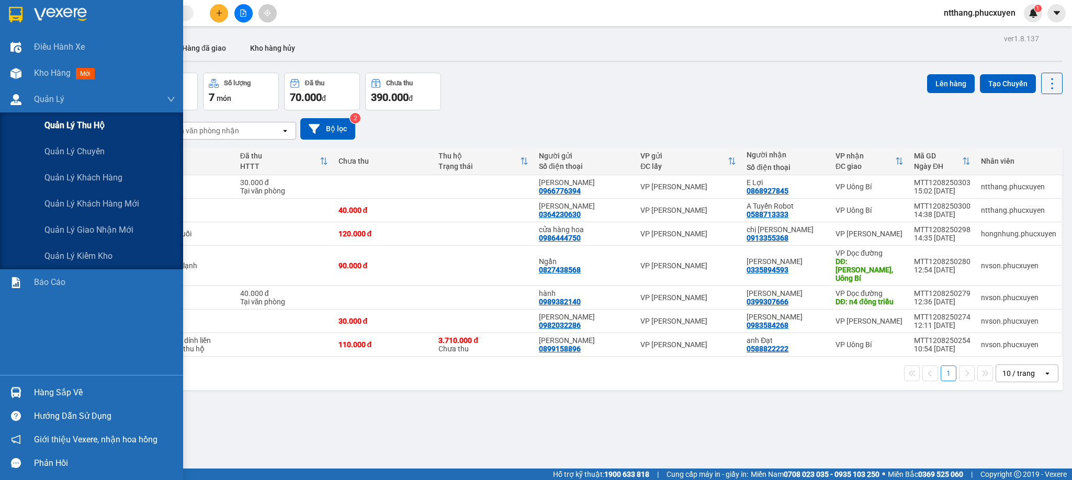
drag, startPoint x: 3, startPoint y: 94, endPoint x: 30, endPoint y: 129, distance: 44.0
click at [3, 93] on div "Quản Lý" at bounding box center [91, 99] width 183 height 26
click at [98, 226] on span "Quản lý giao nhận mới" at bounding box center [88, 229] width 89 height 13
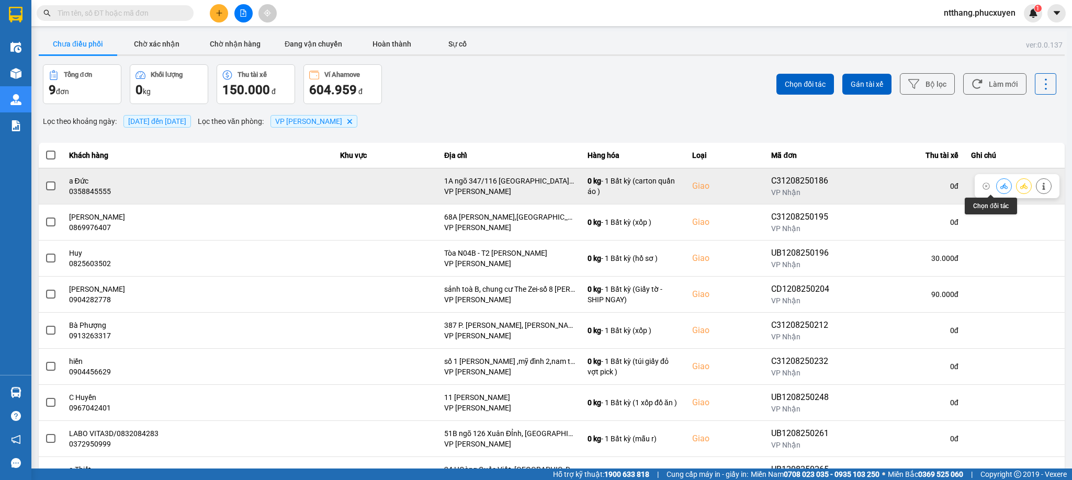
click at [953, 183] on icon at bounding box center [1004, 186] width 7 height 6
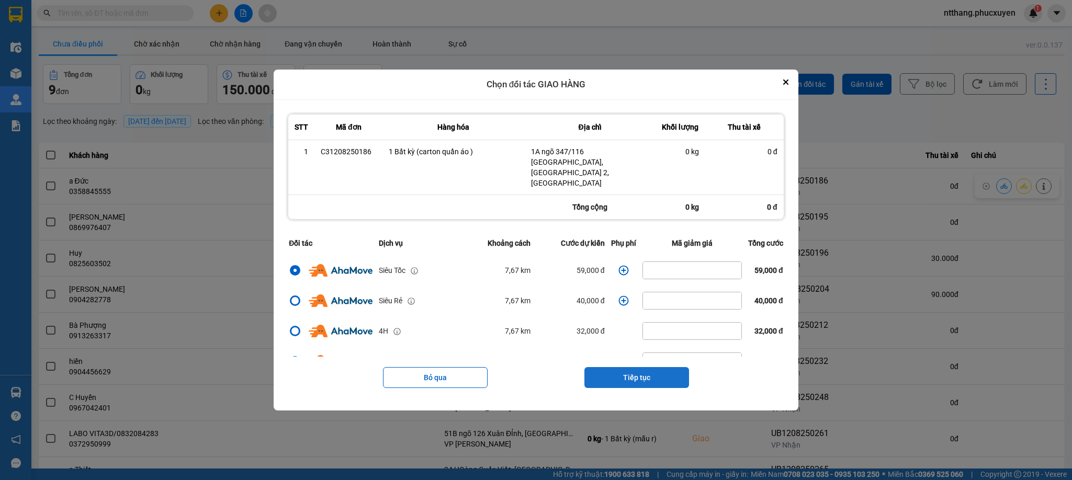
click at [646, 367] on button "Tiếp tục" at bounding box center [637, 377] width 105 height 21
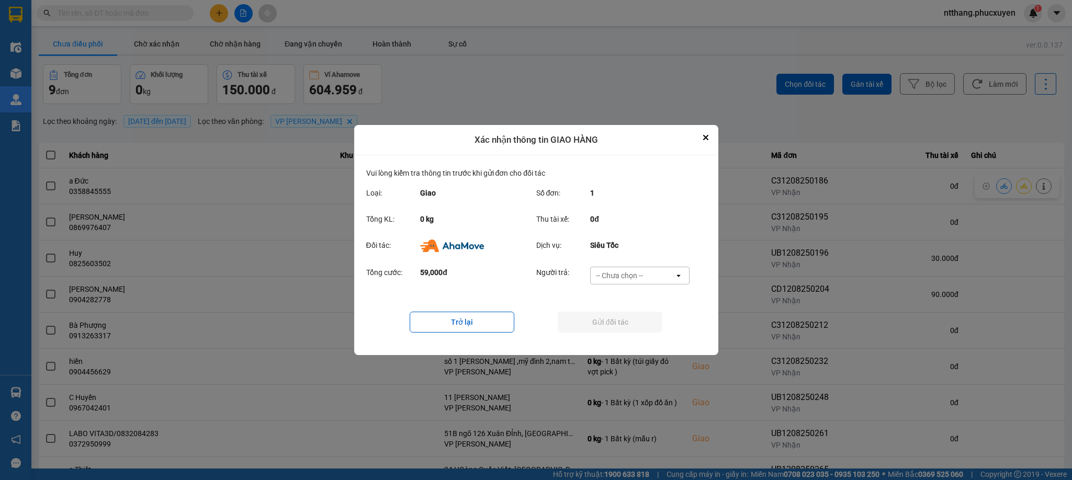
drag, startPoint x: 629, startPoint y: 261, endPoint x: 626, endPoint y: 271, distance: 9.7
click at [628, 264] on div "Vui lòng kiểm tra thông tin trước khi gửi đơn cho đối tác Loại: Giao Số đơn: 1 …" at bounding box center [536, 255] width 340 height 176
click at [625, 276] on div "-- Chưa chọn --" at bounding box center [619, 276] width 47 height 10
click at [611, 383] on span "Ví Ahamove" at bounding box center [620, 388] width 42 height 10
click at [618, 321] on button "Gửi đối tác" at bounding box center [610, 322] width 105 height 21
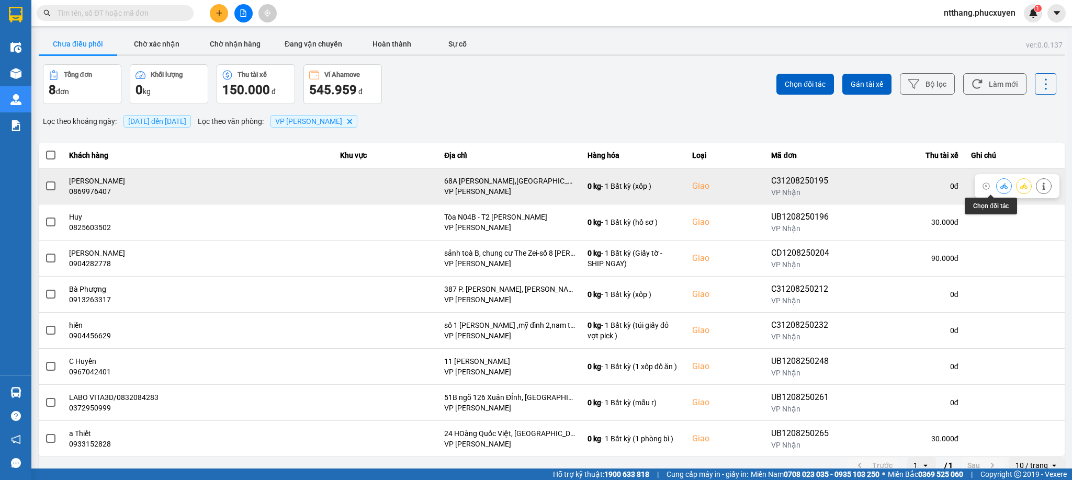
click at [953, 187] on icon at bounding box center [1004, 186] width 7 height 7
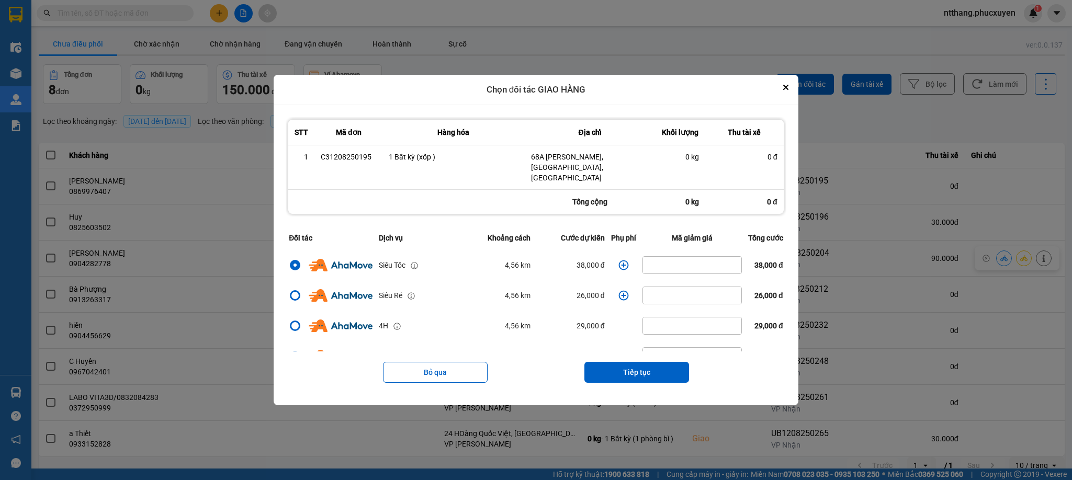
click at [619, 260] on icon "dialog" at bounding box center [624, 265] width 10 height 10
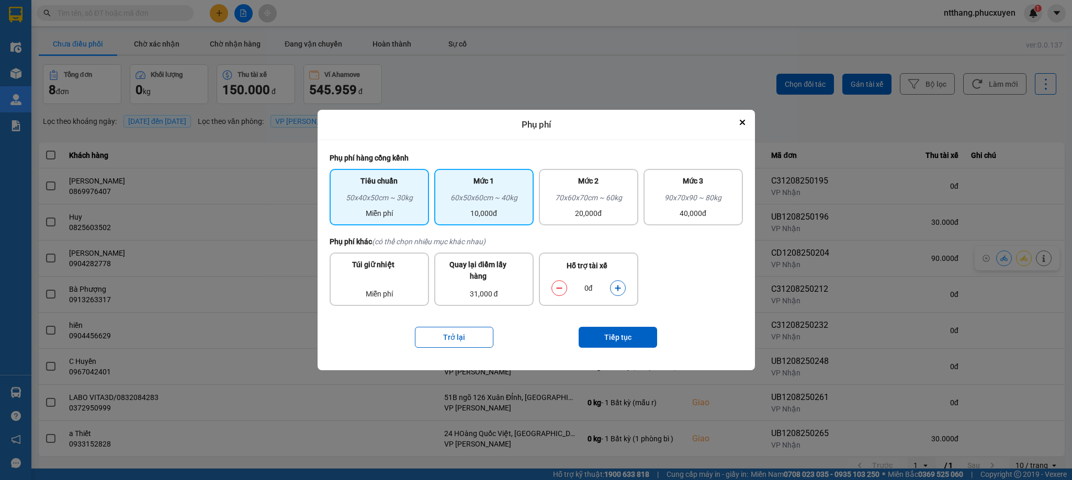
click at [479, 204] on div "60x50x60cm ~ 40kg" at bounding box center [484, 200] width 87 height 16
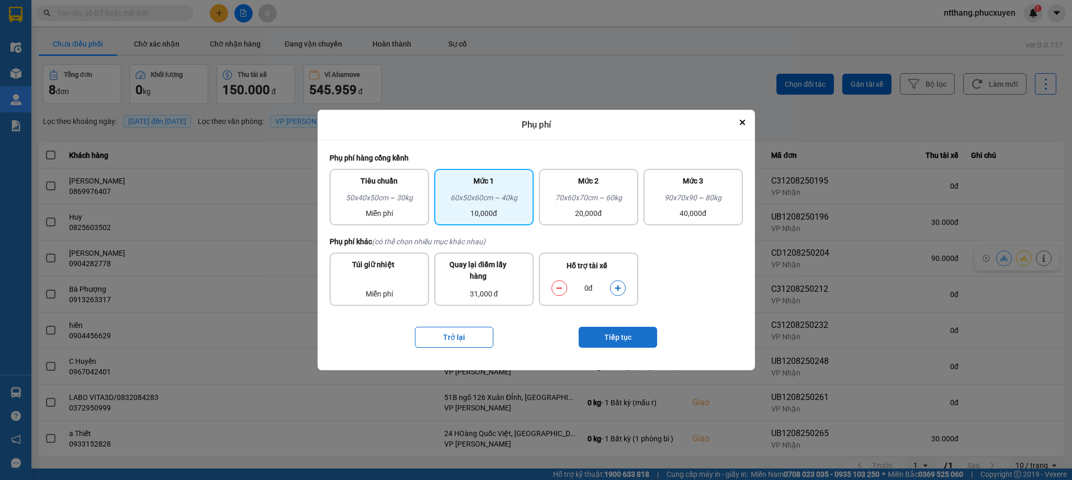
click at [632, 338] on button "Tiếp tục" at bounding box center [618, 337] width 79 height 21
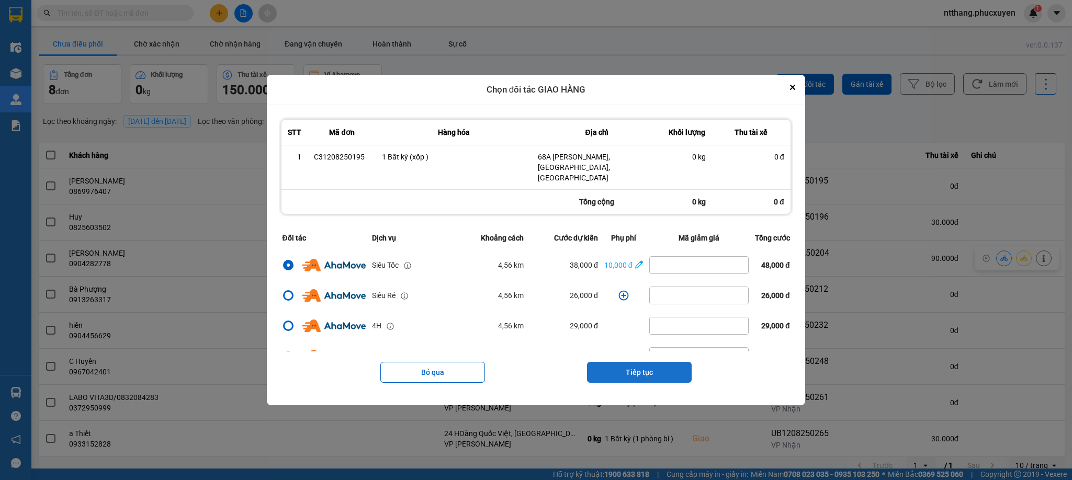
click at [637, 363] on button "Tiếp tục" at bounding box center [639, 372] width 105 height 21
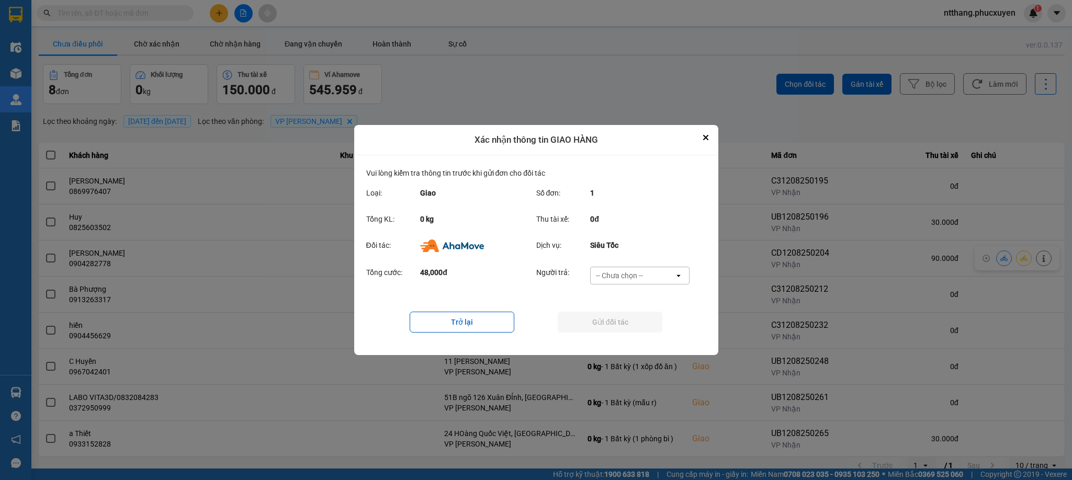
click at [642, 276] on div "-- Chưa chọn --" at bounding box center [633, 275] width 84 height 17
click at [631, 338] on span "Ví Ahamove" at bounding box center [620, 336] width 42 height 10
click at [627, 326] on button "Gửi đối tác" at bounding box center [610, 322] width 105 height 21
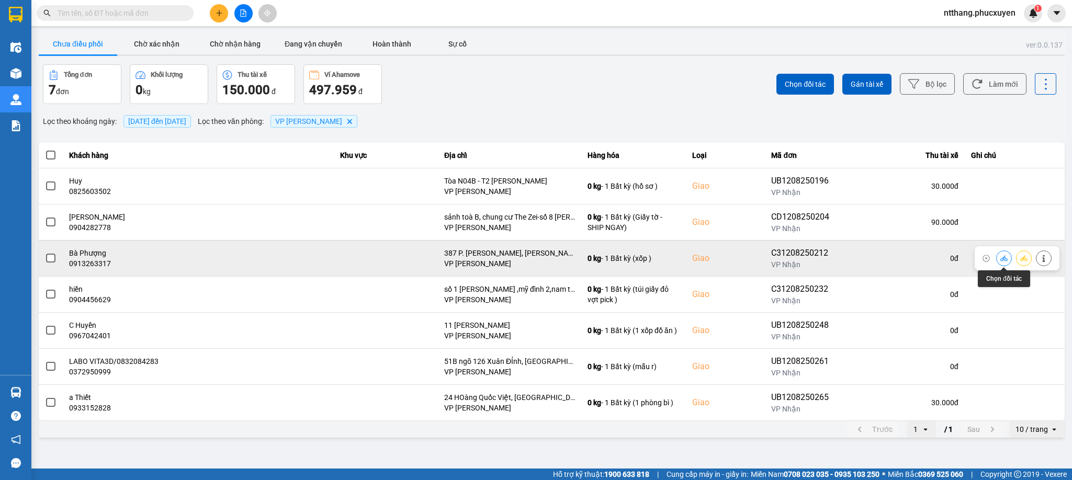
click at [953, 256] on icon at bounding box center [1004, 258] width 7 height 7
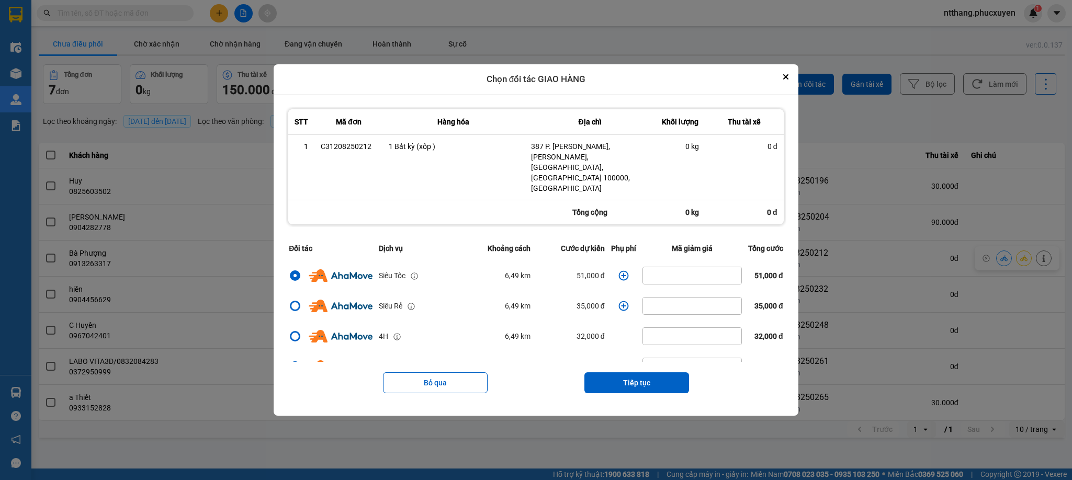
click at [619, 271] on icon "dialog" at bounding box center [624, 276] width 10 height 10
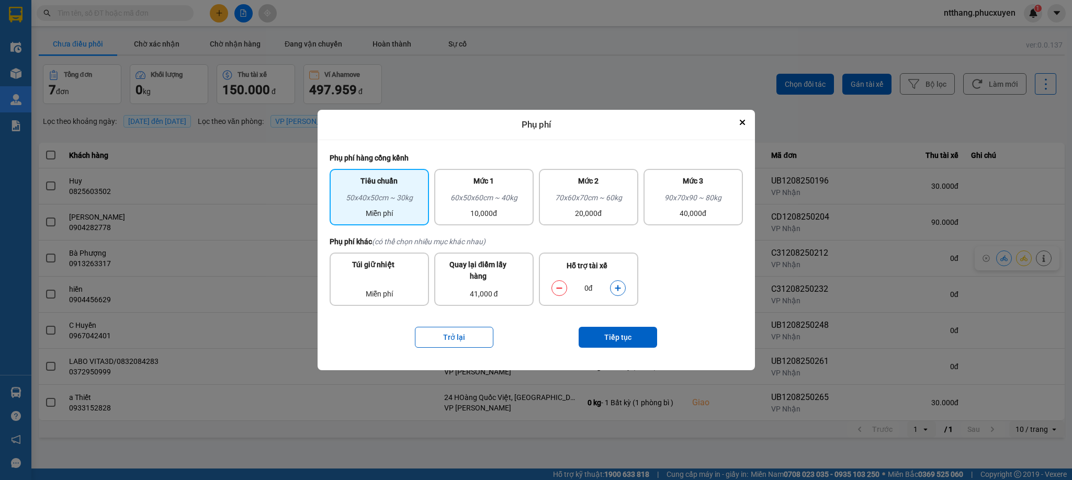
click at [616, 286] on icon "dialog" at bounding box center [617, 288] width 7 height 7
click at [605, 340] on button "Tiếp tục" at bounding box center [618, 337] width 79 height 21
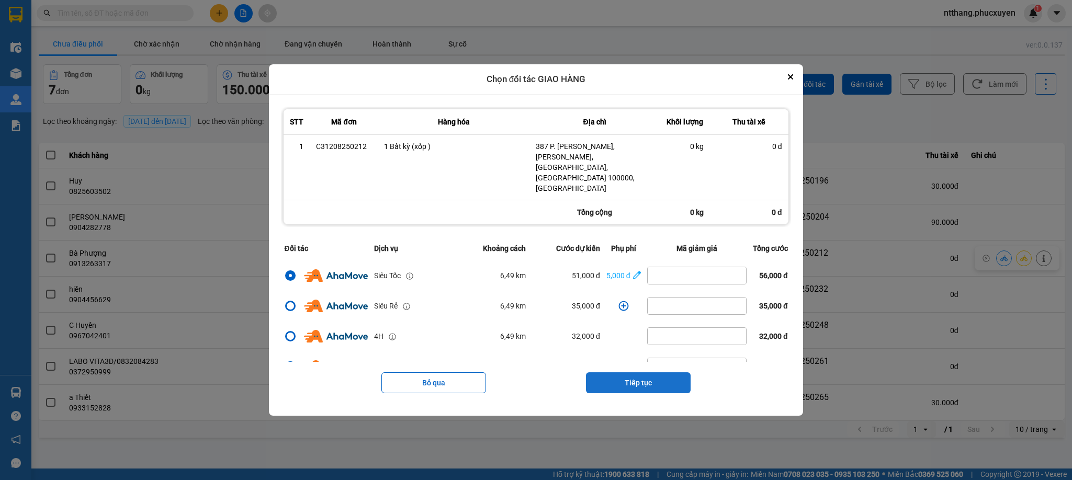
click at [642, 383] on button "Tiếp tục" at bounding box center [638, 383] width 105 height 21
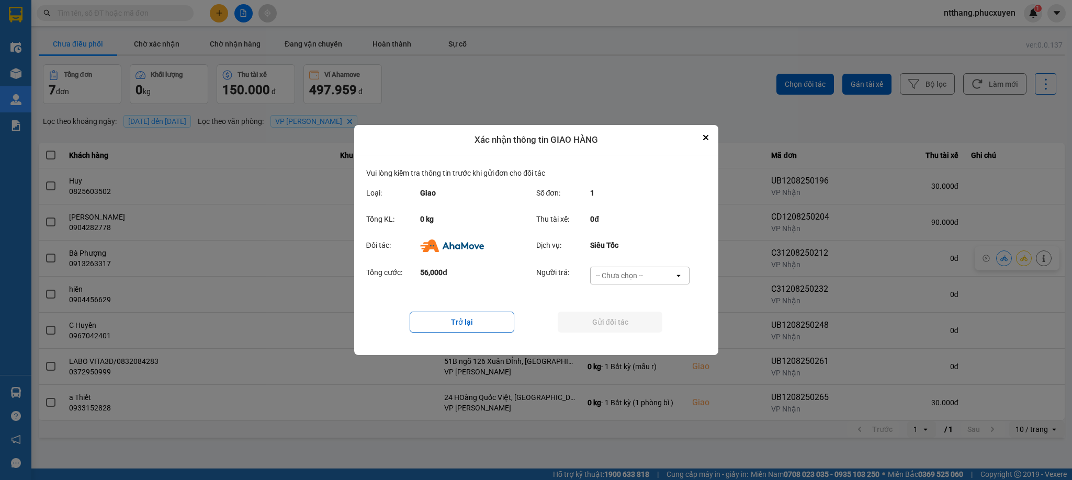
click at [625, 273] on div "-- Chưa chọn --" at bounding box center [619, 276] width 47 height 10
click at [603, 336] on span "Ví Ahamove" at bounding box center [620, 336] width 42 height 10
click at [608, 322] on button "Gửi đối tác" at bounding box center [610, 322] width 105 height 21
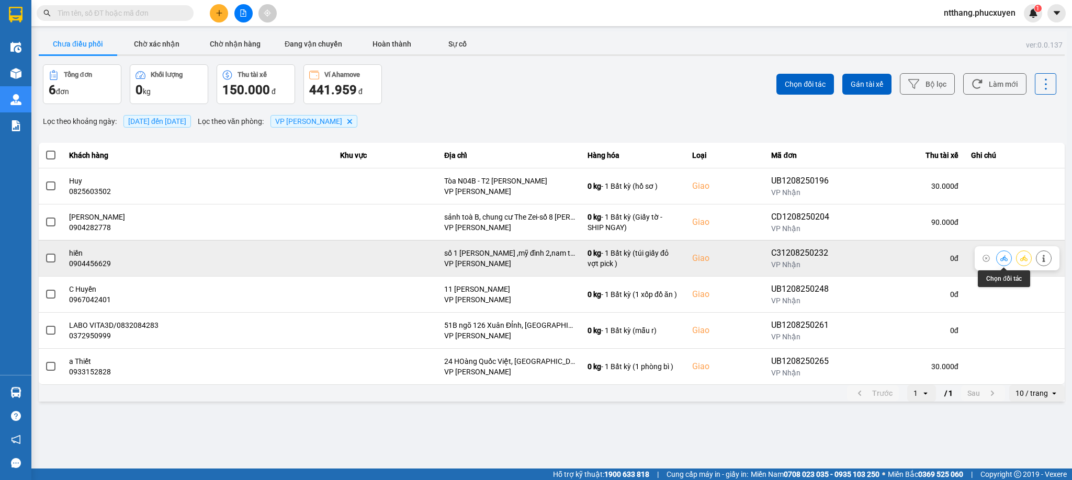
click at [953, 259] on icon at bounding box center [1004, 258] width 7 height 6
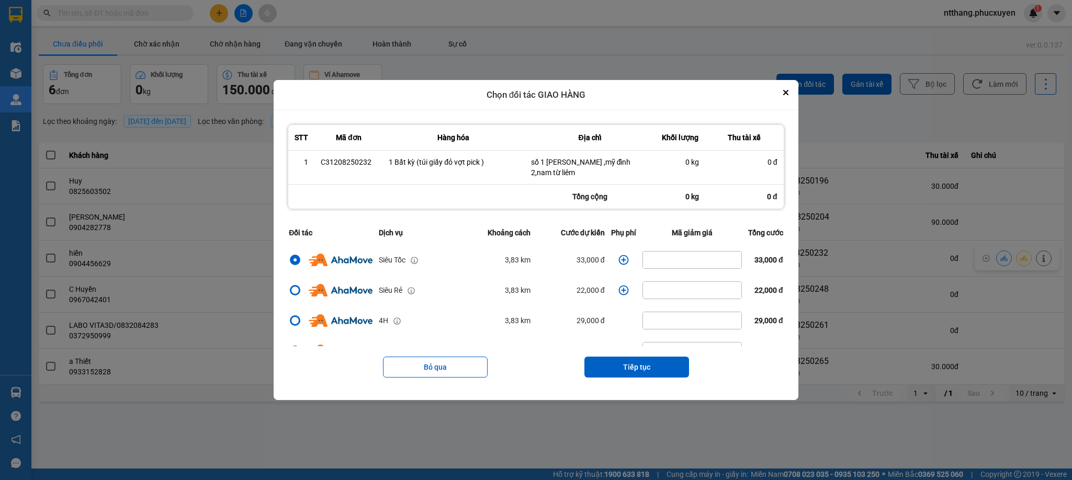
click at [619, 256] on icon "dialog" at bounding box center [624, 260] width 10 height 10
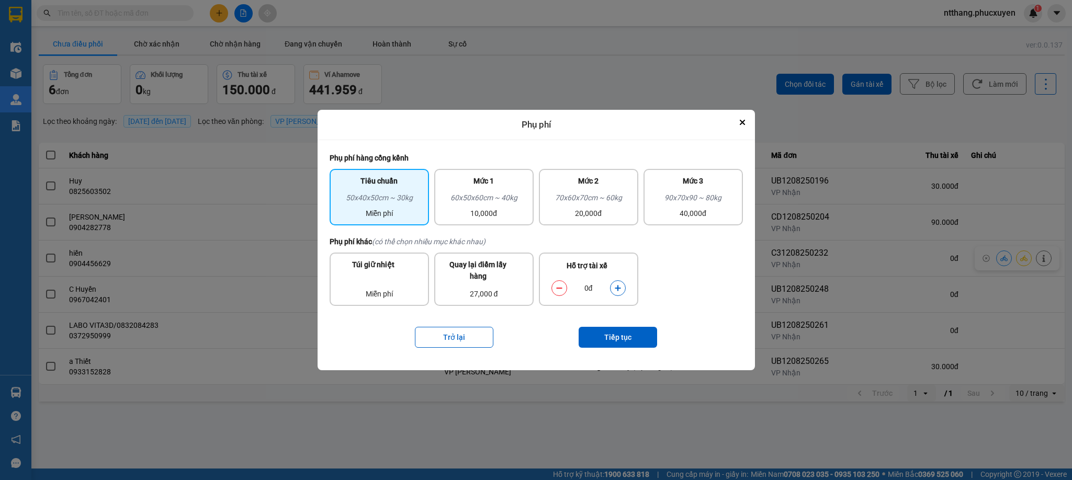
click at [616, 286] on icon "dialog" at bounding box center [617, 288] width 7 height 7
click at [613, 330] on button "Tiếp tục" at bounding box center [618, 337] width 79 height 21
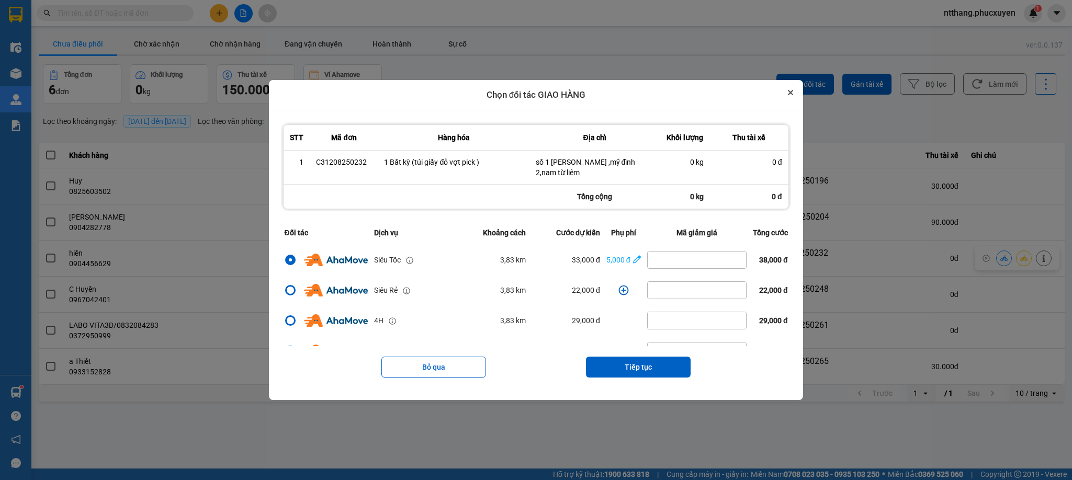
click at [793, 91] on icon "Close" at bounding box center [791, 93] width 4 height 4
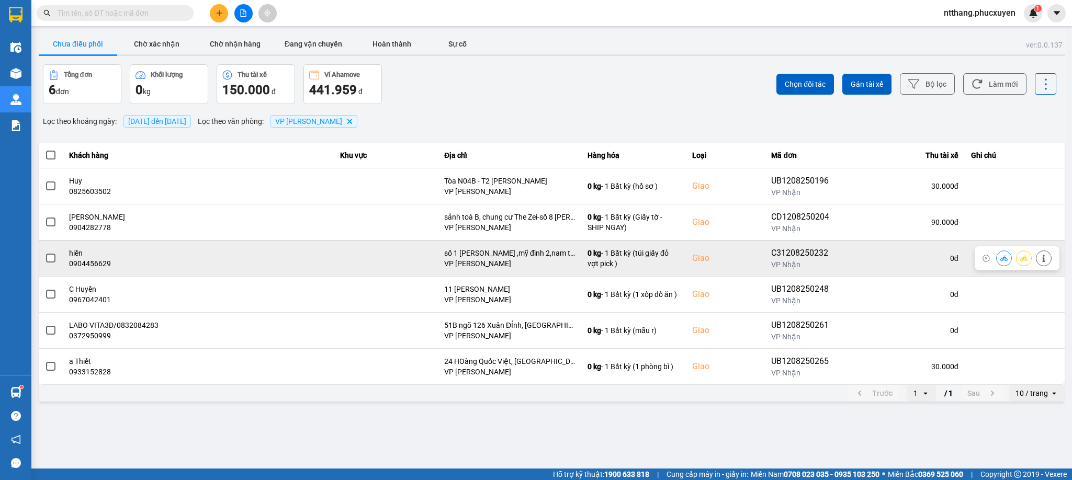
click at [953, 261] on icon at bounding box center [1004, 258] width 7 height 6
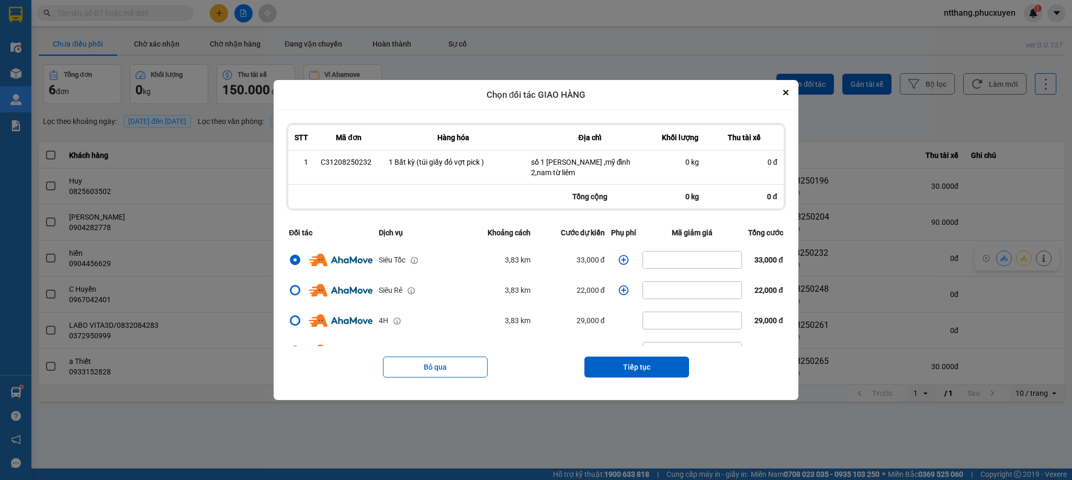
click at [619, 260] on icon "dialog" at bounding box center [624, 260] width 10 height 10
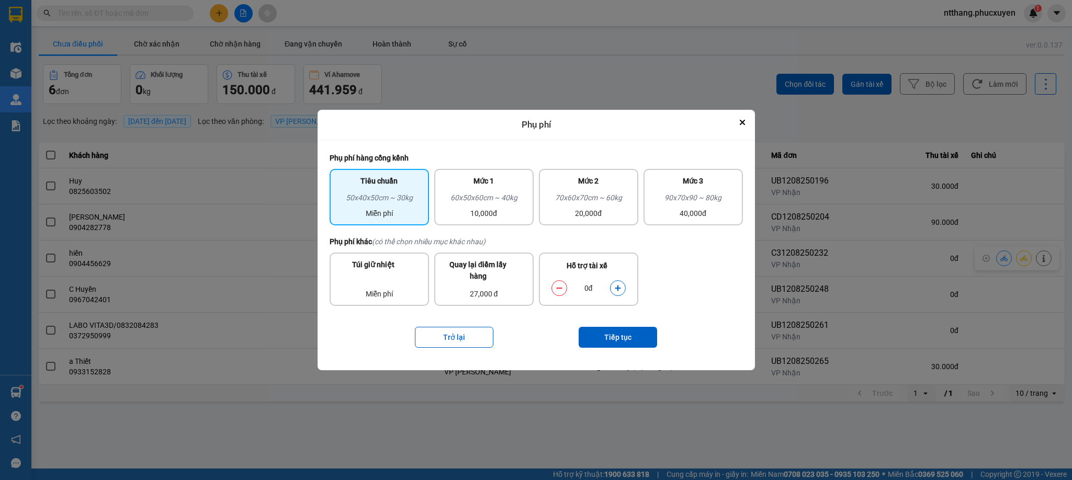
click at [617, 289] on icon "dialog" at bounding box center [617, 288] width 7 height 7
click at [614, 341] on button "Tiếp tục" at bounding box center [618, 337] width 79 height 21
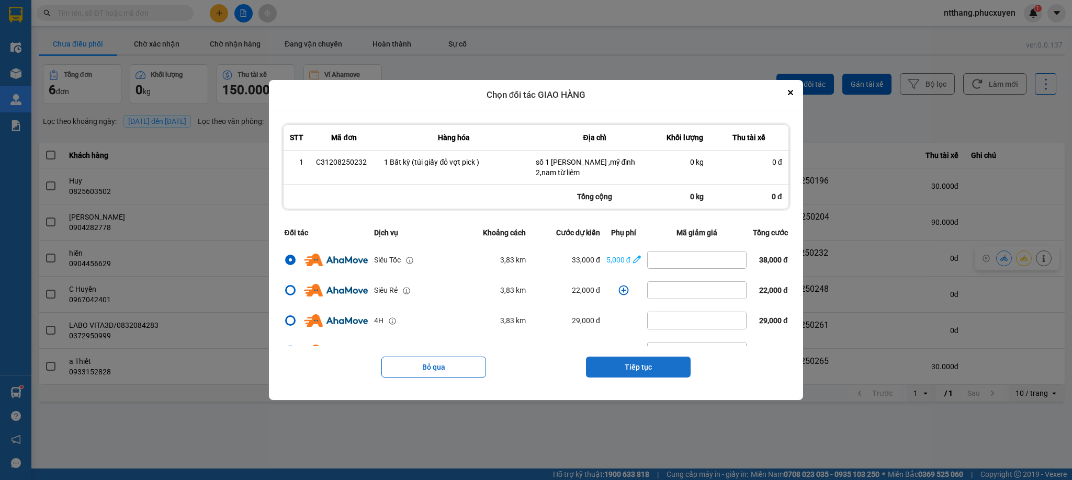
click at [613, 360] on button "Tiếp tục" at bounding box center [638, 367] width 105 height 21
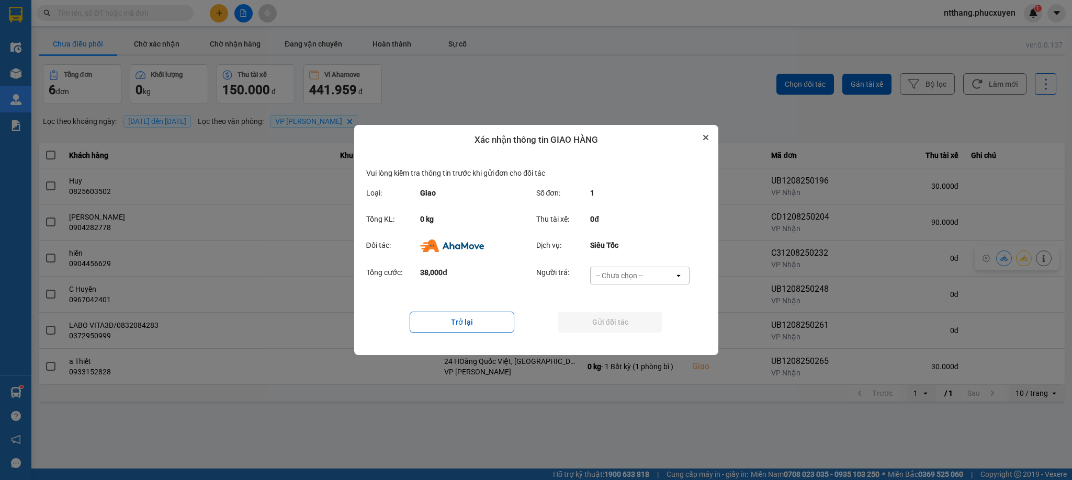
click at [705, 132] on button "Close" at bounding box center [706, 137] width 13 height 13
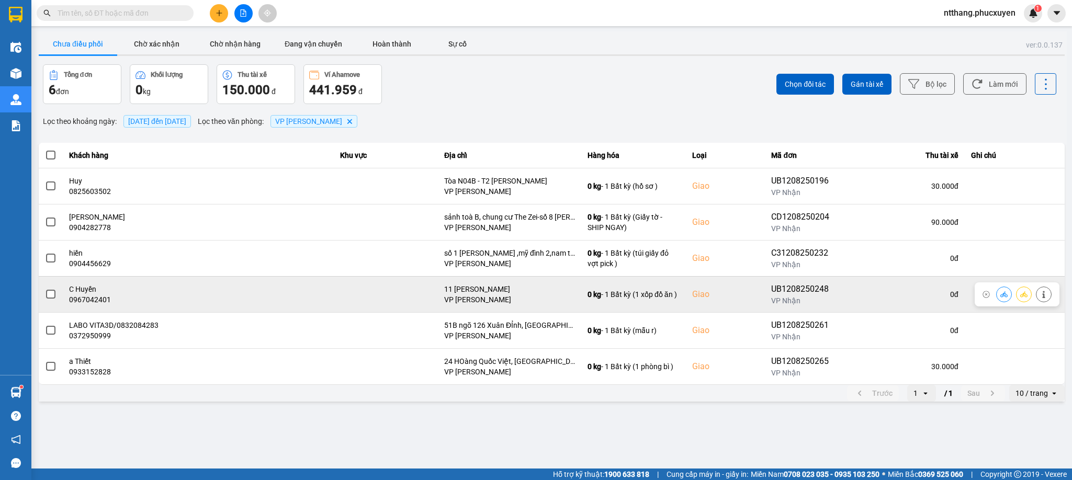
click at [953, 294] on icon at bounding box center [1004, 294] width 7 height 7
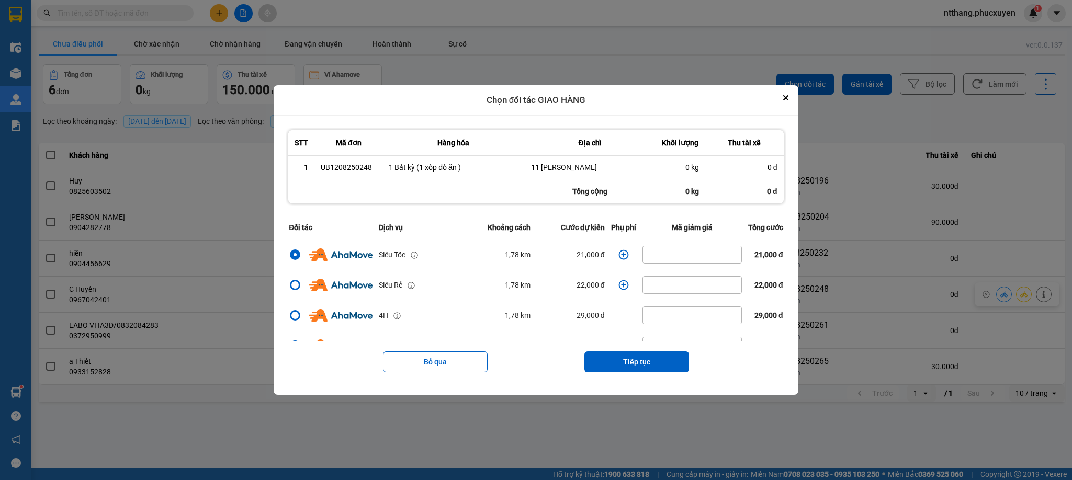
click at [619, 254] on icon "dialog" at bounding box center [624, 255] width 10 height 10
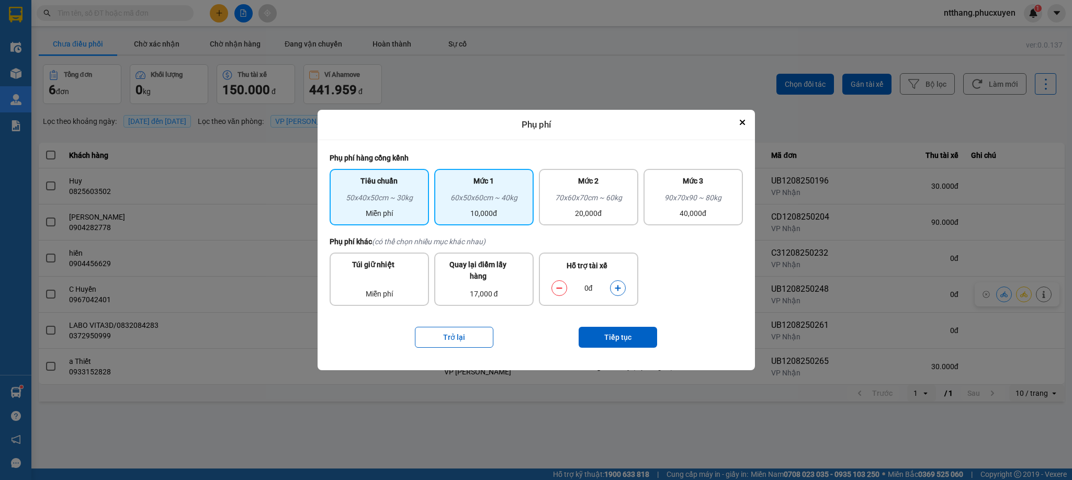
drag, startPoint x: 484, startPoint y: 175, endPoint x: 491, endPoint y: 182, distance: 10.4
click at [491, 182] on div "Mức 1" at bounding box center [484, 183] width 87 height 17
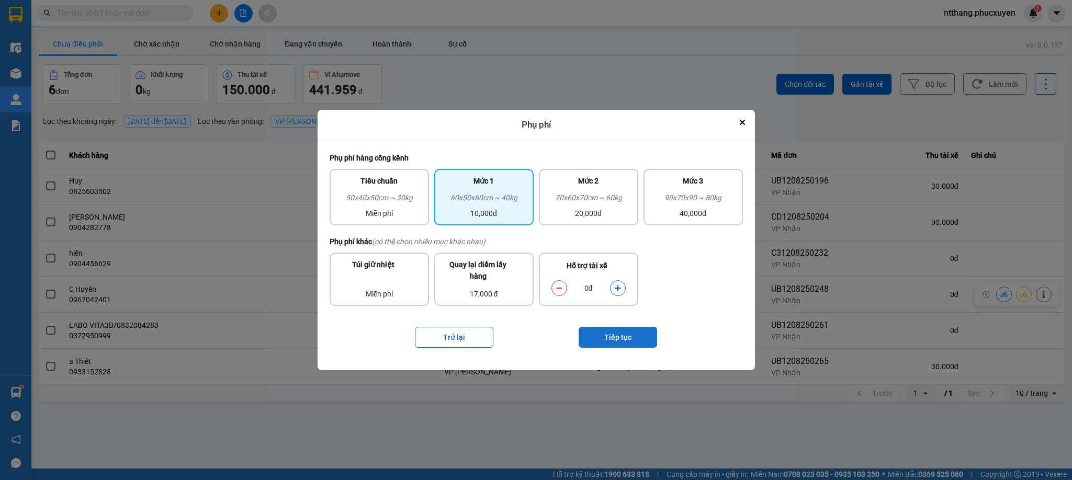
click at [619, 338] on button "Tiếp tục" at bounding box center [618, 337] width 79 height 21
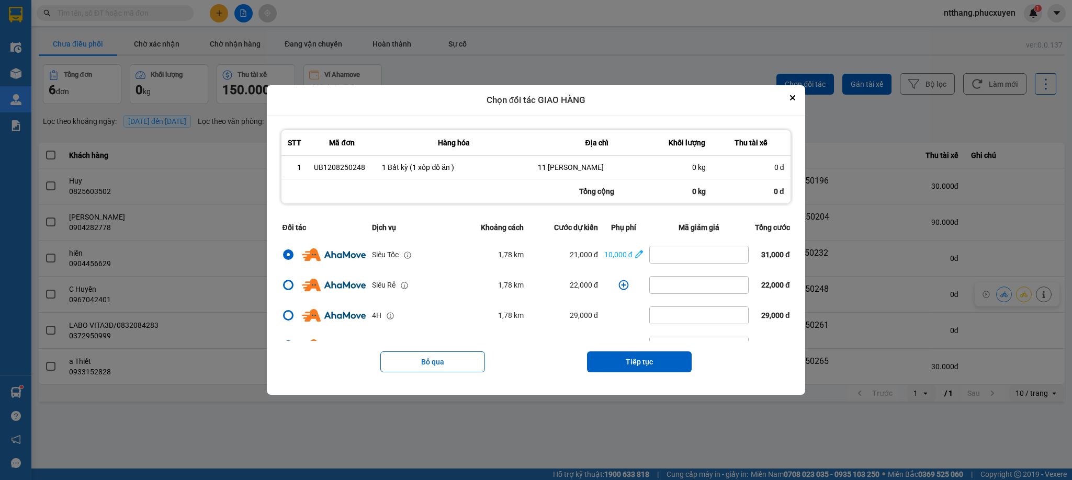
drag, startPoint x: 620, startPoint y: 360, endPoint x: 622, endPoint y: 345, distance: 14.2
click at [619, 360] on button "Tiếp tục" at bounding box center [639, 362] width 105 height 21
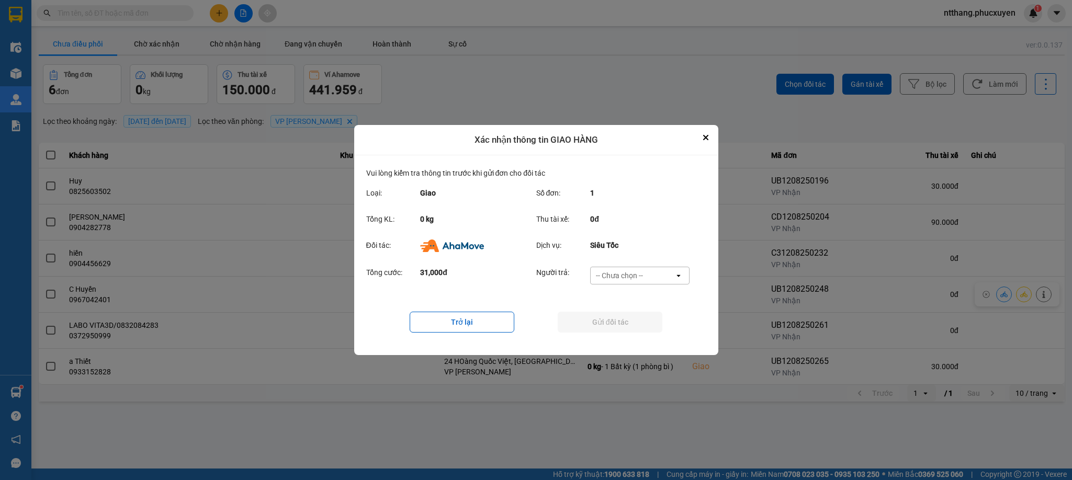
click at [633, 272] on div "-- Chưa chọn --" at bounding box center [619, 276] width 47 height 10
click at [628, 334] on span "Ví Ahamove" at bounding box center [620, 336] width 42 height 10
click at [624, 321] on button "Gửi đối tác" at bounding box center [610, 322] width 105 height 21
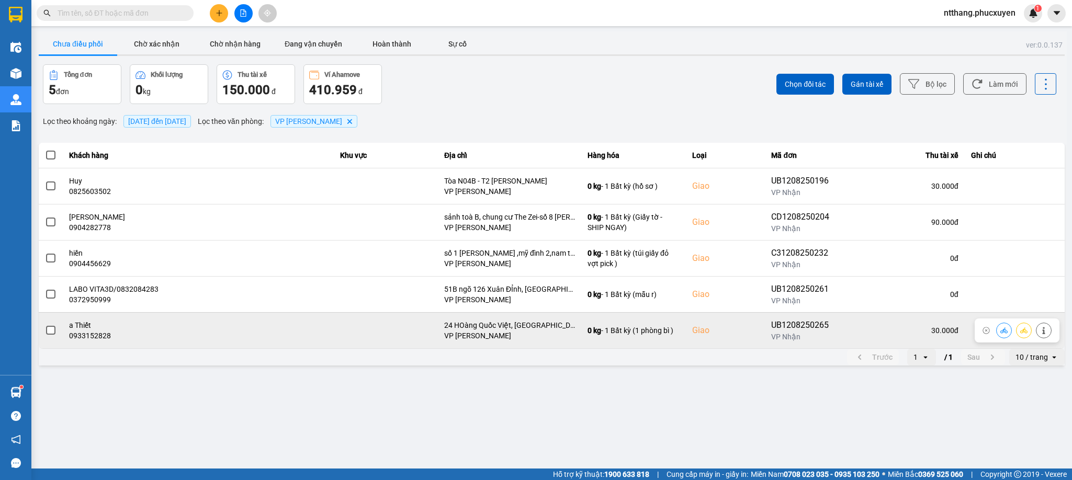
click at [953, 333] on button at bounding box center [1004, 330] width 15 height 18
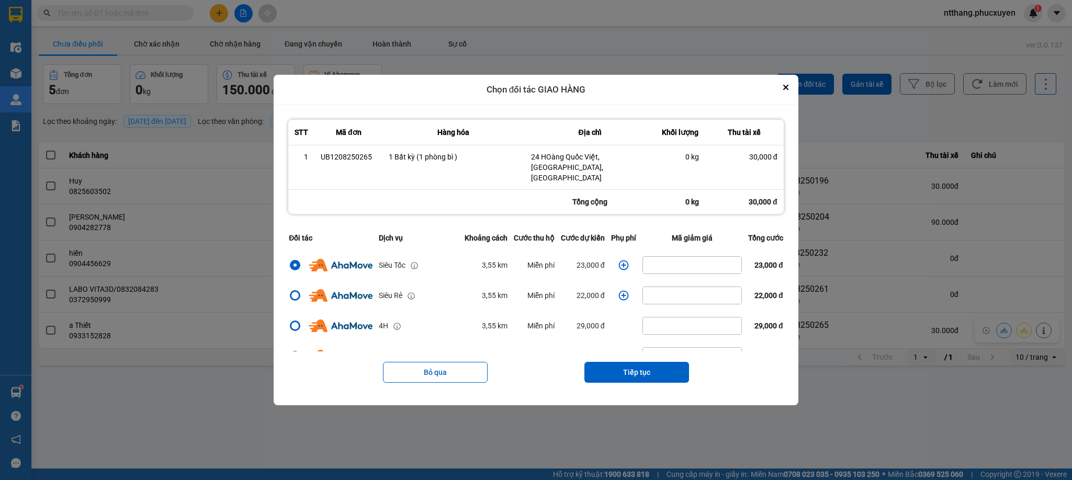
click at [621, 261] on icon "dialog" at bounding box center [624, 265] width 10 height 10
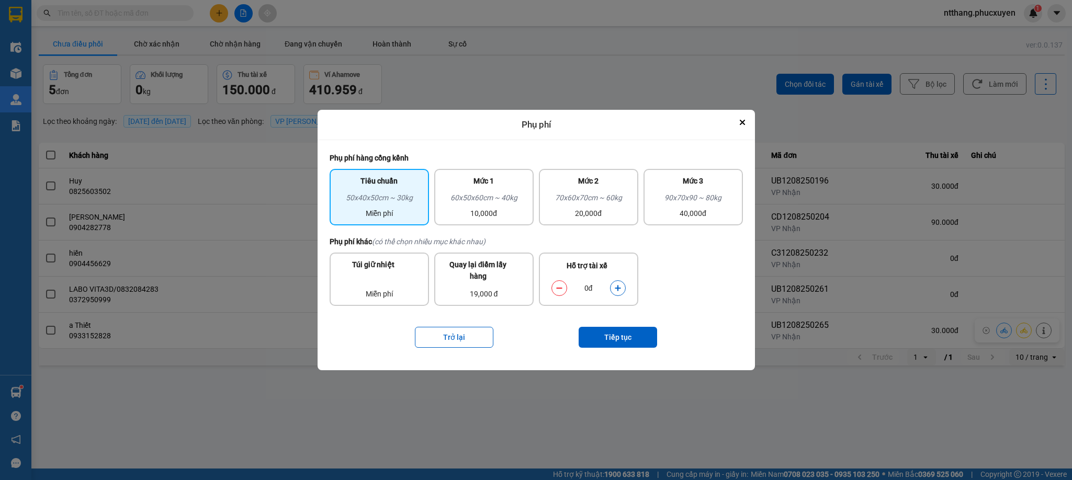
click at [619, 288] on icon "dialog" at bounding box center [618, 288] width 6 height 6
click at [612, 338] on button "Tiếp tục" at bounding box center [618, 337] width 79 height 21
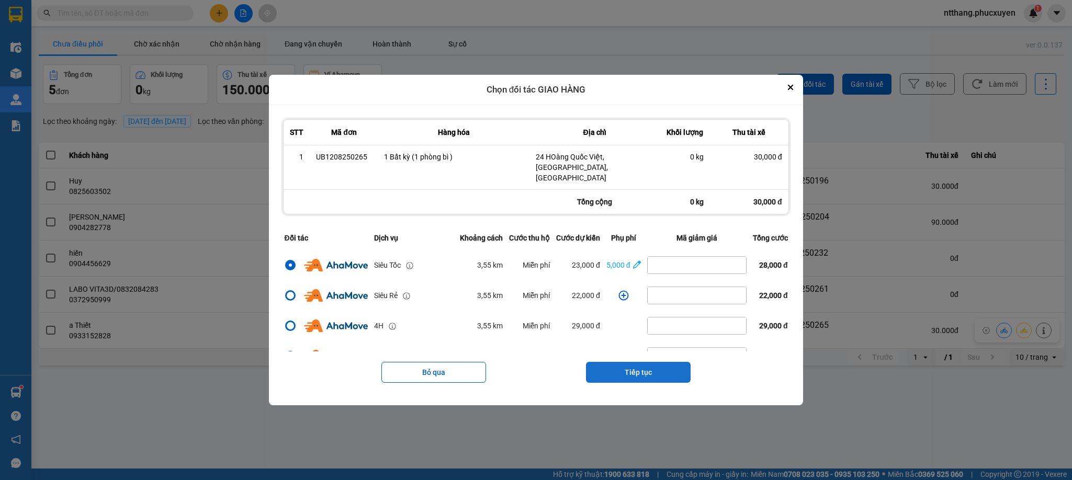
click at [639, 363] on button "Tiếp tục" at bounding box center [638, 372] width 105 height 21
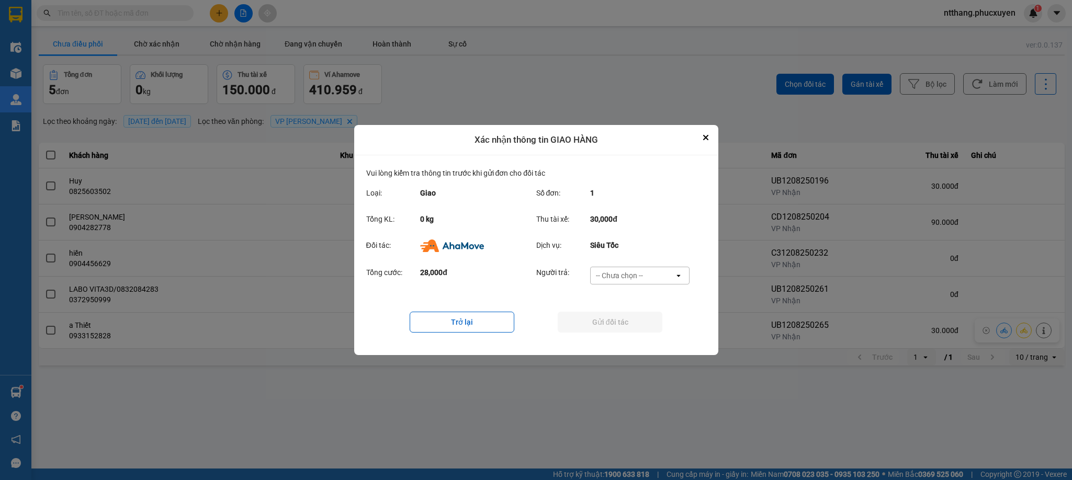
click at [635, 272] on div "-- Chưa chọn --" at bounding box center [619, 276] width 47 height 10
click at [619, 293] on span "Khách hàng" at bounding box center [619, 298] width 40 height 10
click at [614, 323] on button "Gửi đối tác" at bounding box center [610, 322] width 105 height 21
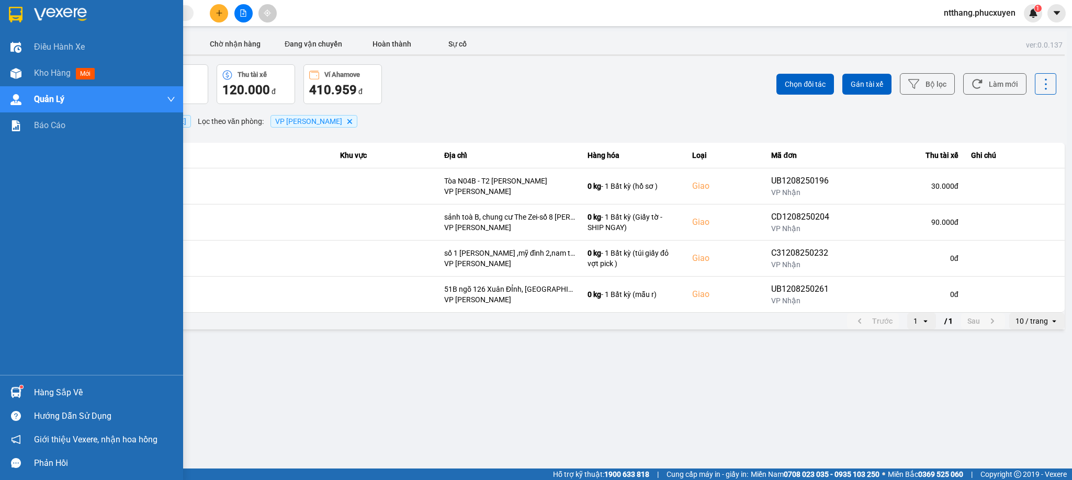
click at [4, 385] on div "Hàng sắp về" at bounding box center [91, 393] width 183 height 24
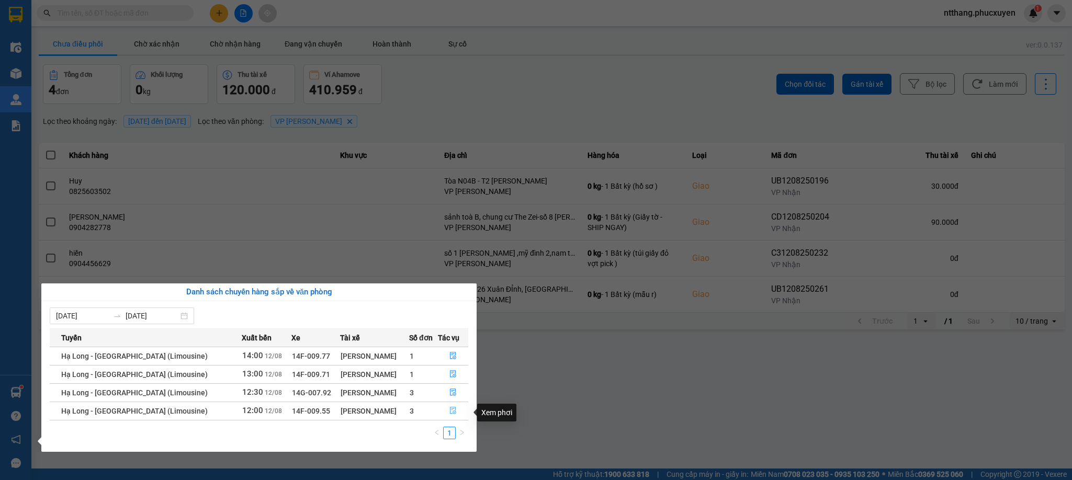
click at [451, 415] on icon "file-done" at bounding box center [453, 410] width 7 height 7
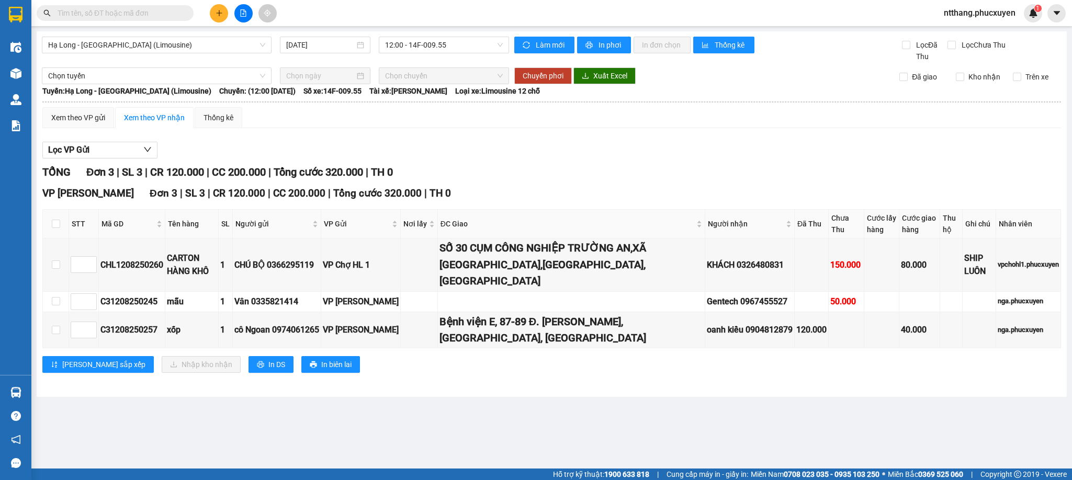
click at [168, 16] on input "text" at bounding box center [120, 13] width 124 height 12
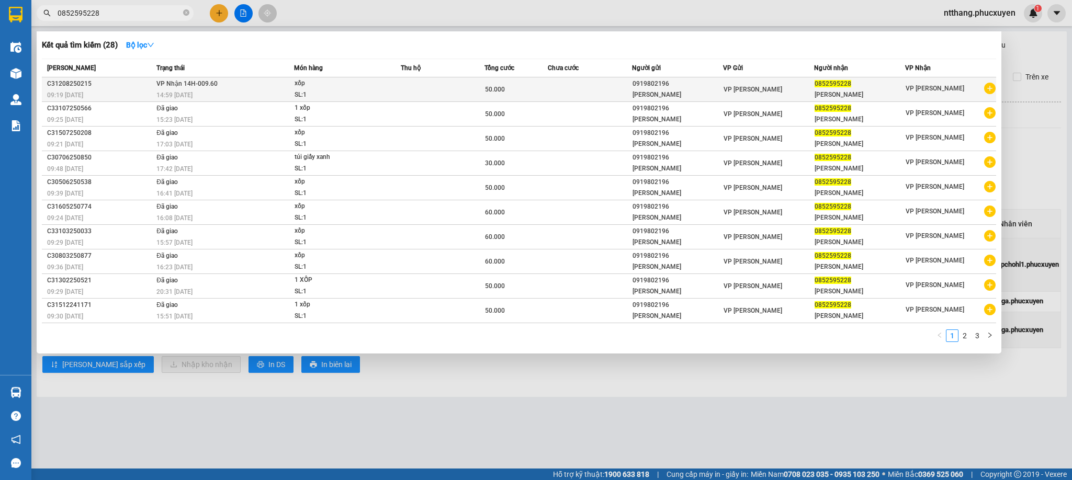
type input "0852595228"
click at [687, 86] on div "0919802196" at bounding box center [678, 84] width 90 height 11
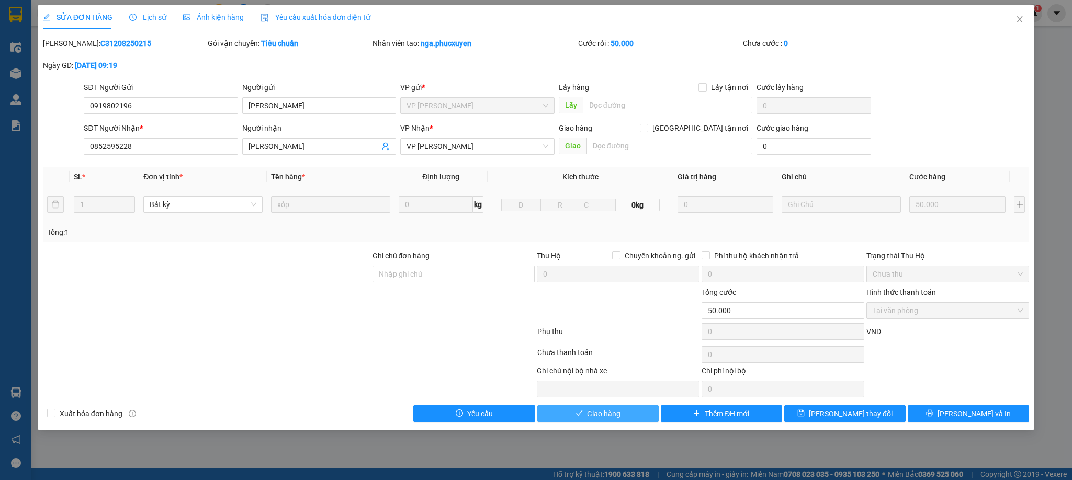
click at [633, 415] on button "Giao hàng" at bounding box center [598, 414] width 121 height 17
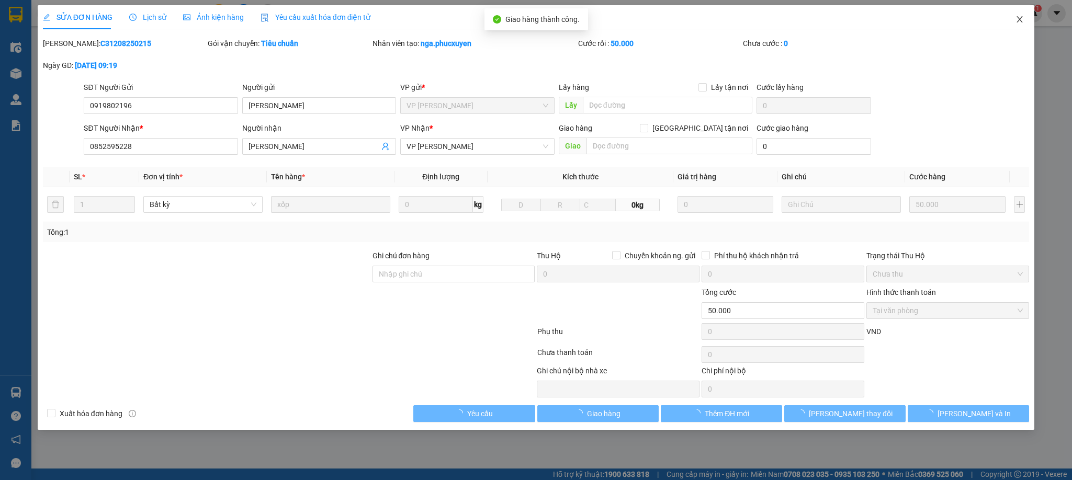
click at [953, 10] on span "Close" at bounding box center [1019, 19] width 29 height 29
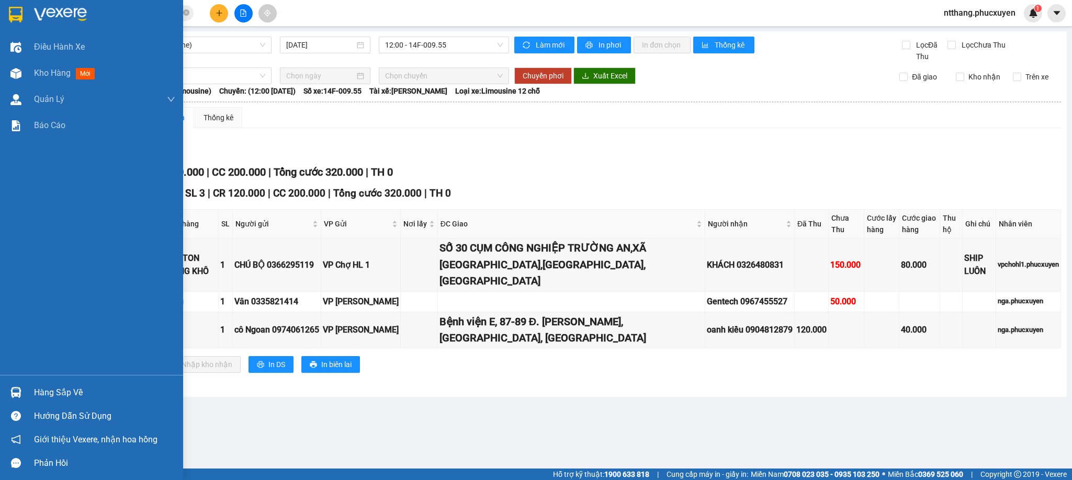
click at [7, 391] on div at bounding box center [16, 393] width 18 height 18
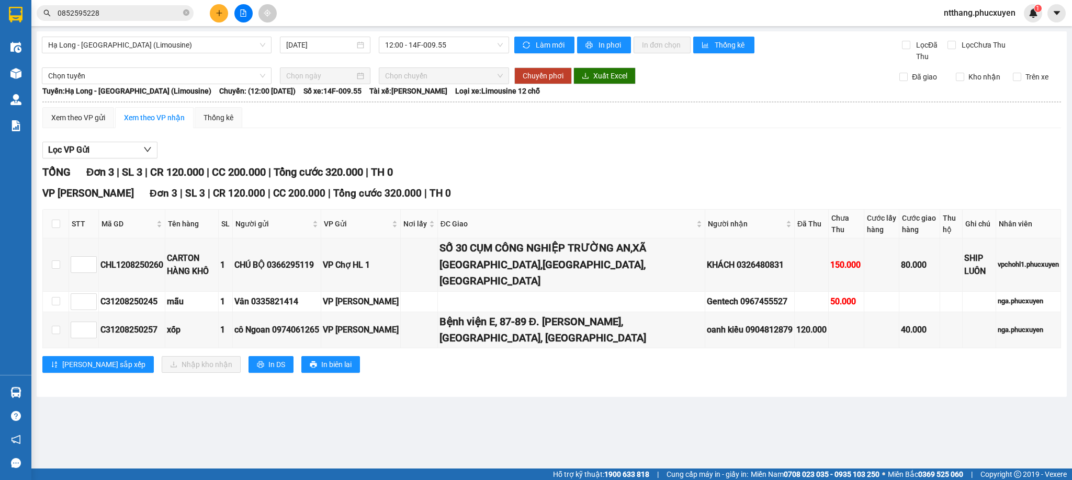
click at [568, 427] on section "Kết quả tìm kiếm ( 28 ) Bộ lọc Mã ĐH Trạng thái Món hàng Thu hộ Tổng cước Chưa …" at bounding box center [536, 240] width 1072 height 480
drag, startPoint x: 57, startPoint y: 226, endPoint x: 90, endPoint y: 283, distance: 65.9
click at [57, 226] on input "checkbox" at bounding box center [56, 224] width 8 height 8
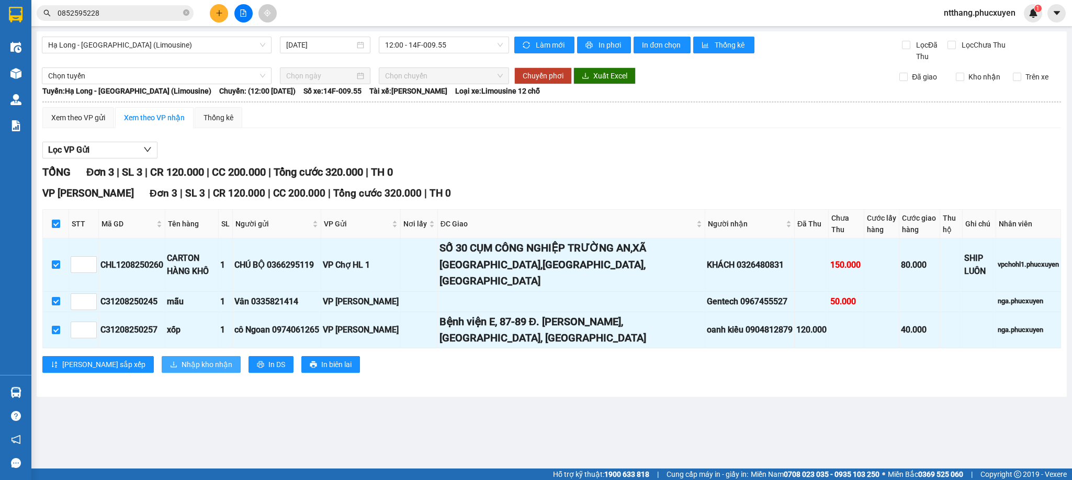
click at [182, 359] on span "Nhập kho nhận" at bounding box center [207, 365] width 51 height 12
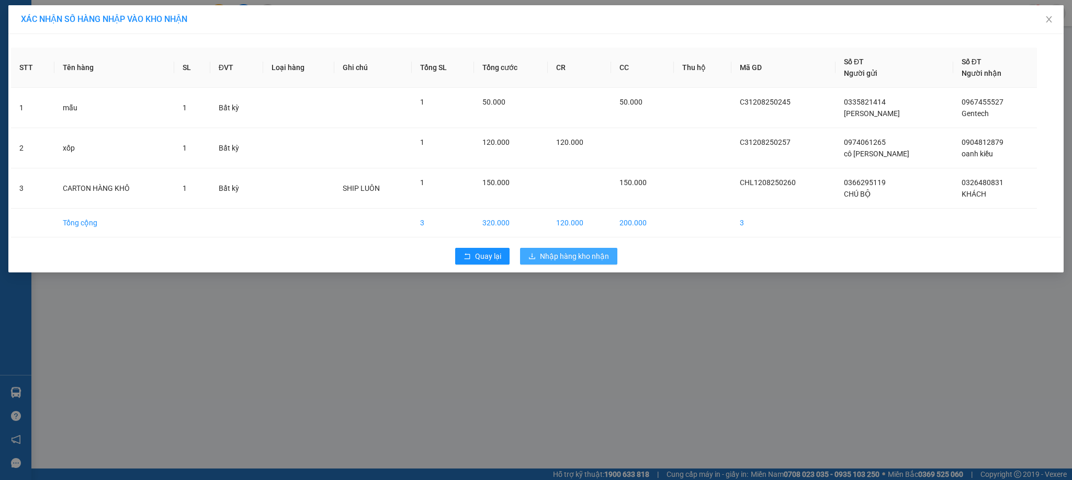
click at [580, 257] on span "Nhập hàng kho nhận" at bounding box center [574, 257] width 69 height 12
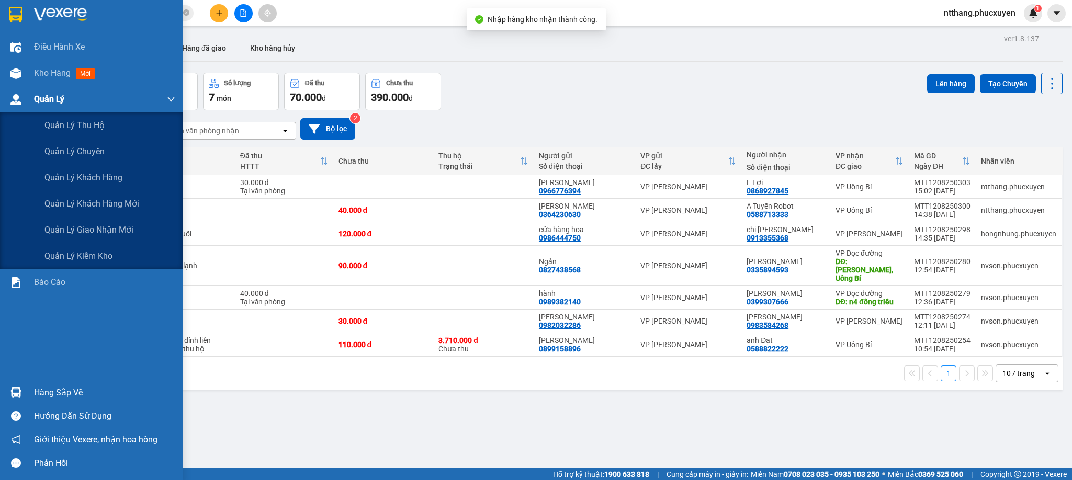
click at [16, 101] on img at bounding box center [15, 99] width 11 height 11
click at [104, 233] on span "Quản lý giao nhận mới" at bounding box center [88, 229] width 89 height 13
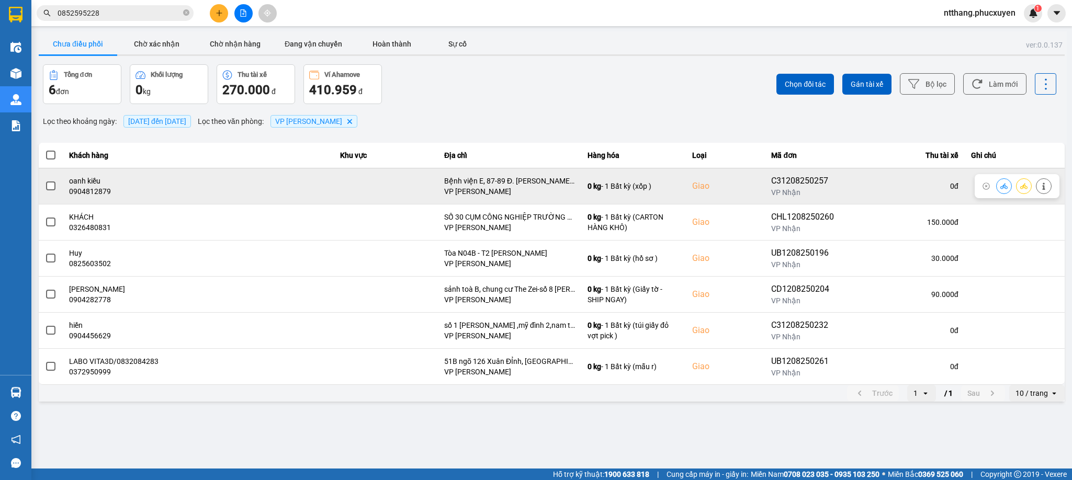
click at [953, 190] on icon at bounding box center [1004, 186] width 7 height 7
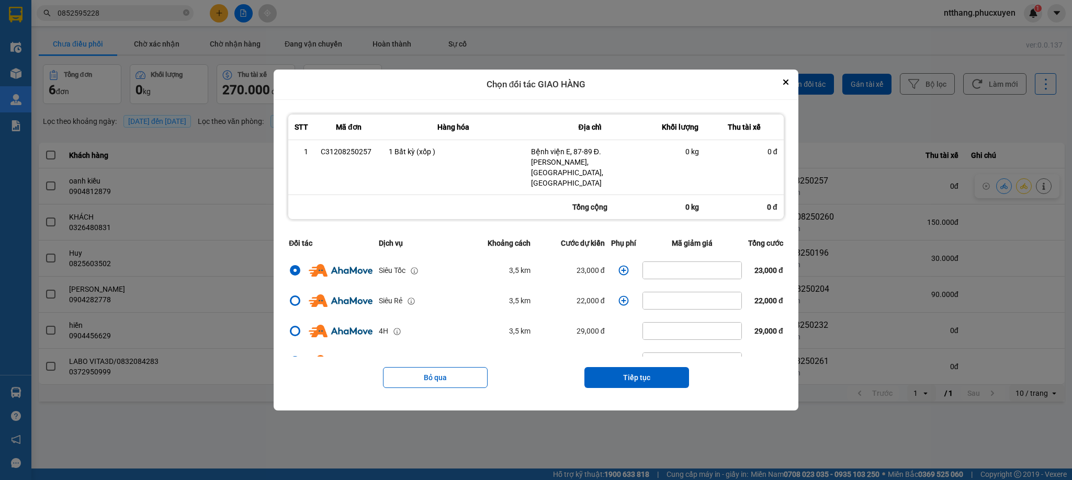
click at [619, 265] on icon "dialog" at bounding box center [624, 270] width 10 height 10
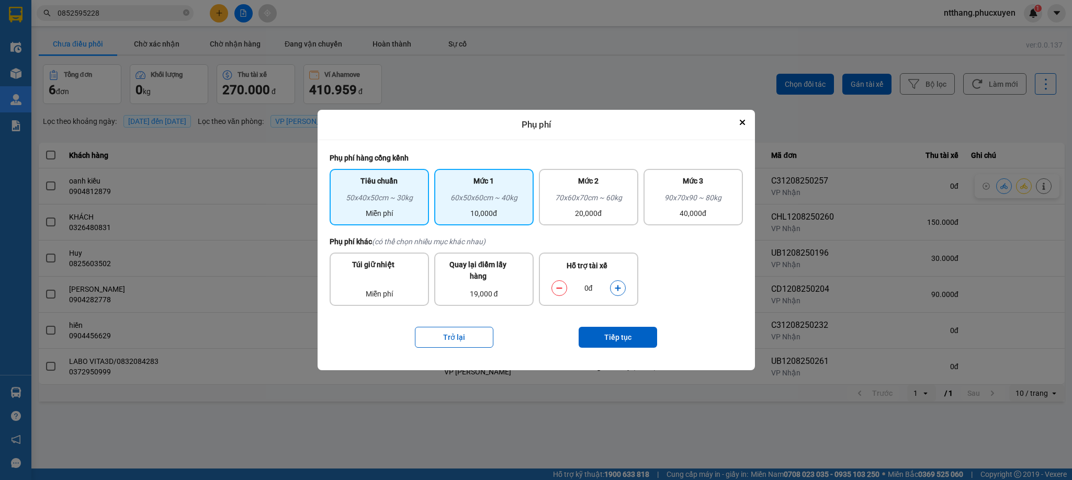
click at [499, 195] on div "60x50x60cm ~ 40kg" at bounding box center [484, 200] width 87 height 16
click at [741, 121] on icon "Close" at bounding box center [743, 122] width 4 height 4
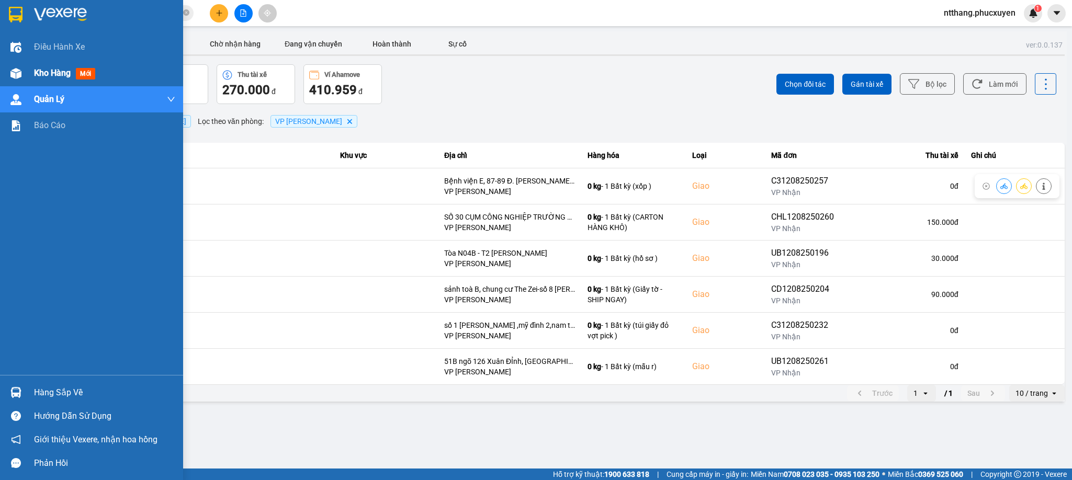
click at [13, 74] on img at bounding box center [15, 73] width 11 height 11
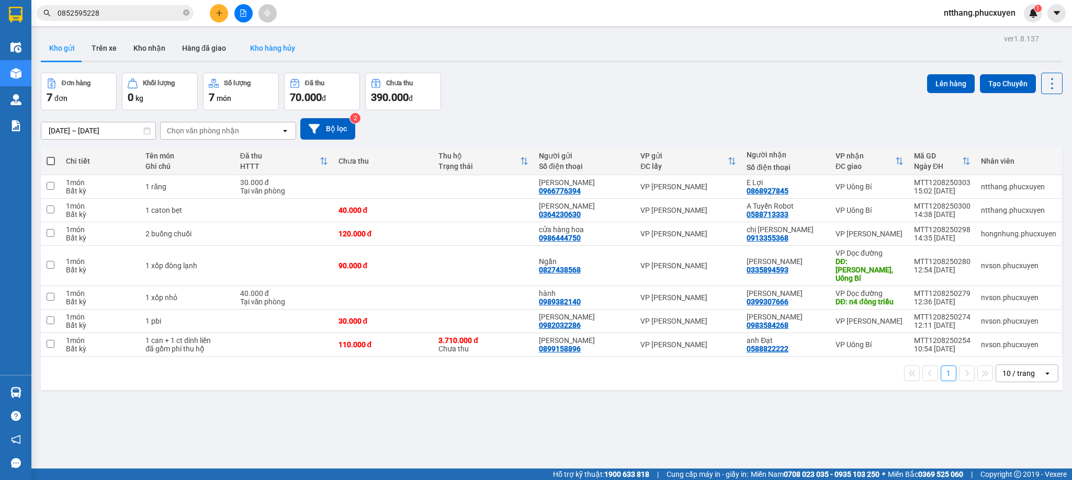
drag, startPoint x: 129, startPoint y: 49, endPoint x: 234, endPoint y: 48, distance: 105.2
click at [130, 48] on button "Kho nhận" at bounding box center [149, 48] width 49 height 25
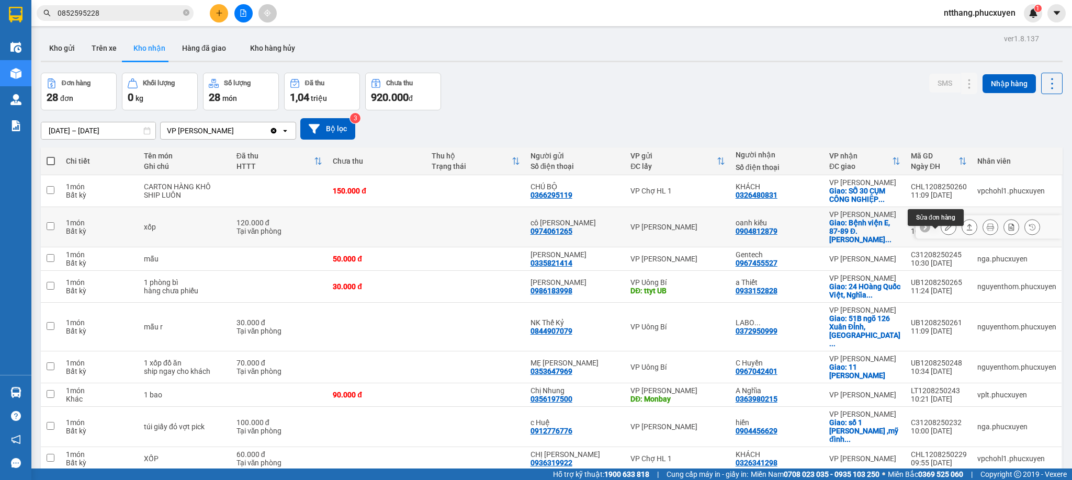
click at [945, 231] on icon at bounding box center [948, 226] width 7 height 7
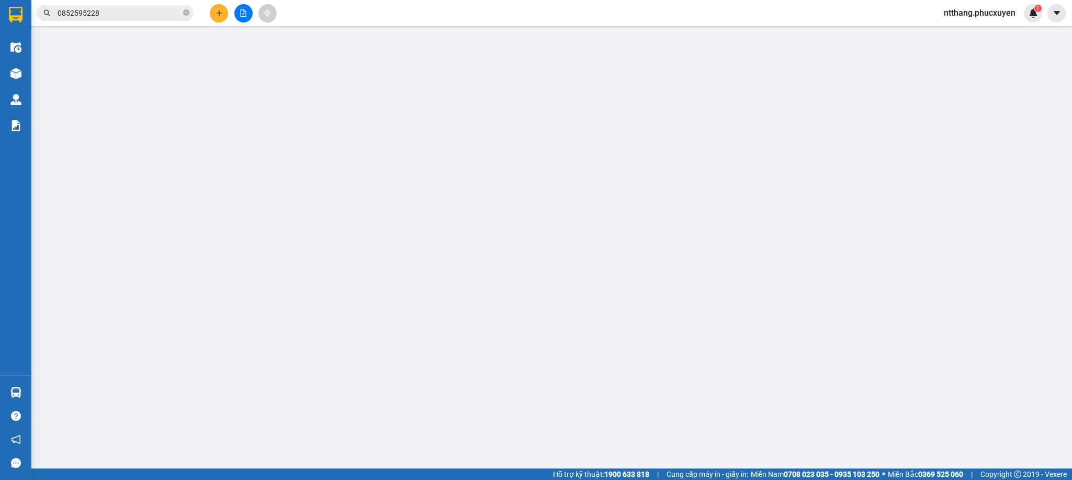
type input "0974061265"
type input "cô [PERSON_NAME]"
type input "0904812879"
type input "oanh kiều"
checkbox input "true"
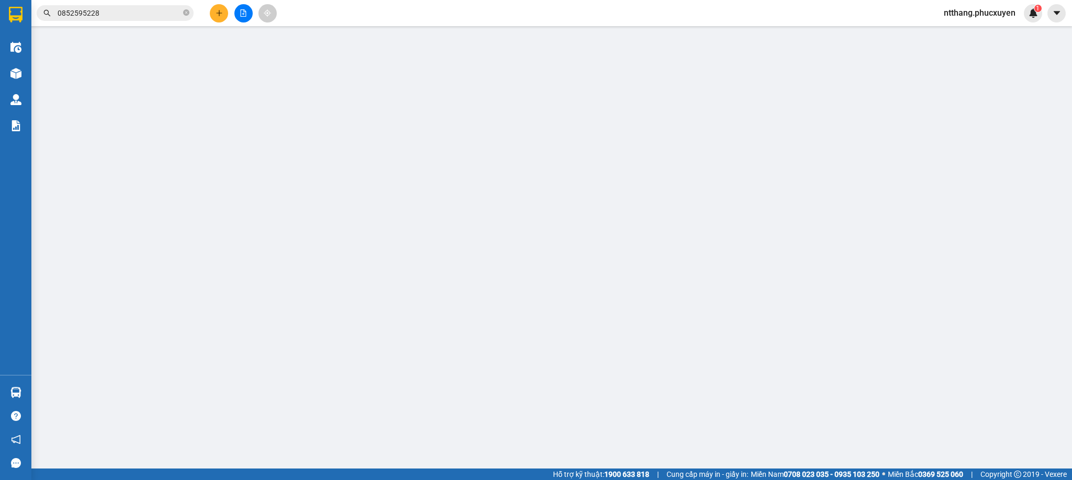
type input "Bệnh viện E, 87-89 Đ. Trần Cung, Nghĩa Tân, Cầu Giấy"
type input "120.000"
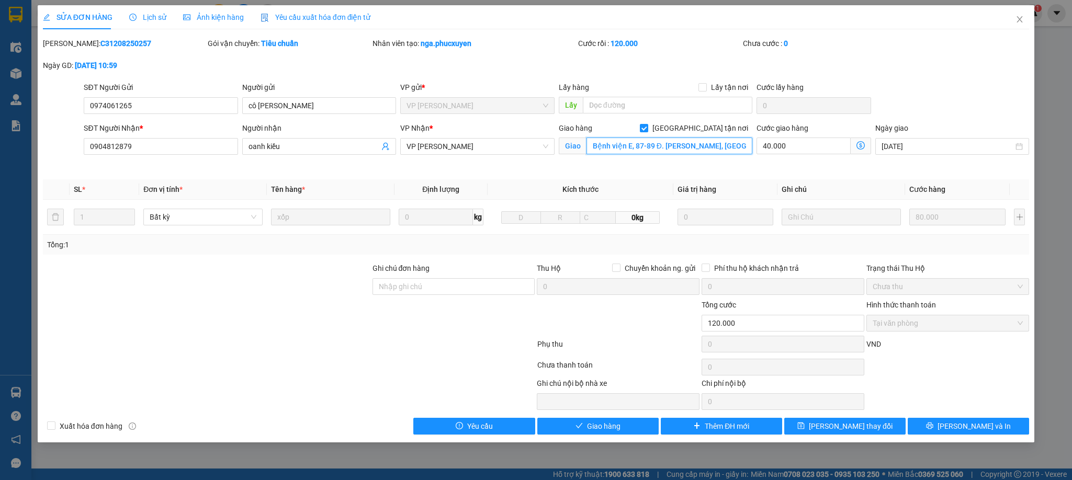
click at [623, 149] on input "Bệnh viện E, 87-89 Đ. Trần Cung, Nghĩa Tân, Cầu Giấy" at bounding box center [670, 146] width 166 height 17
click at [589, 148] on input "Ngõ 6 Dương Đình N" at bounding box center [670, 146] width 166 height 17
click at [685, 153] on input "CT4-5 Ngõ 6 Dương Đình N" at bounding box center [670, 146] width 166 height 17
click at [588, 145] on input "CT4-5 Ngõ 6 Dương Đình Nghê," at bounding box center [670, 146] width 166 height 17
click at [743, 144] on input "Phòng 1002 CT4-5 Ngõ 6 Dương Đình Nghê," at bounding box center [670, 146] width 166 height 17
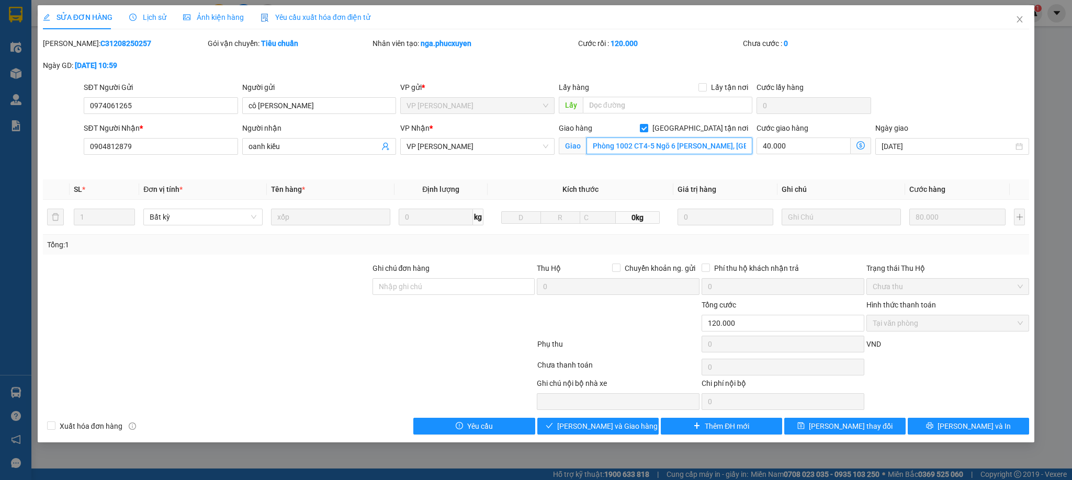
type input "Phòng 1002 CT4-5 Ngõ 6 Dương Đình Nghê, Yên Hoà, Cầu"
click at [850, 427] on span "[PERSON_NAME] thay đổi" at bounding box center [851, 427] width 84 height 12
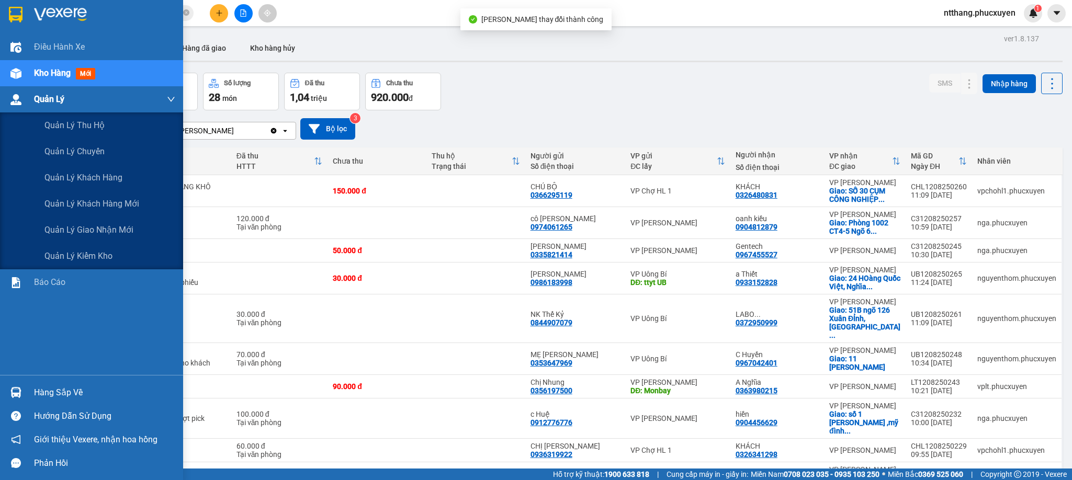
click at [10, 96] on img at bounding box center [15, 99] width 11 height 11
click at [21, 95] on div at bounding box center [16, 100] width 18 height 18
click at [83, 233] on span "Quản lý giao nhận mới" at bounding box center [88, 229] width 89 height 13
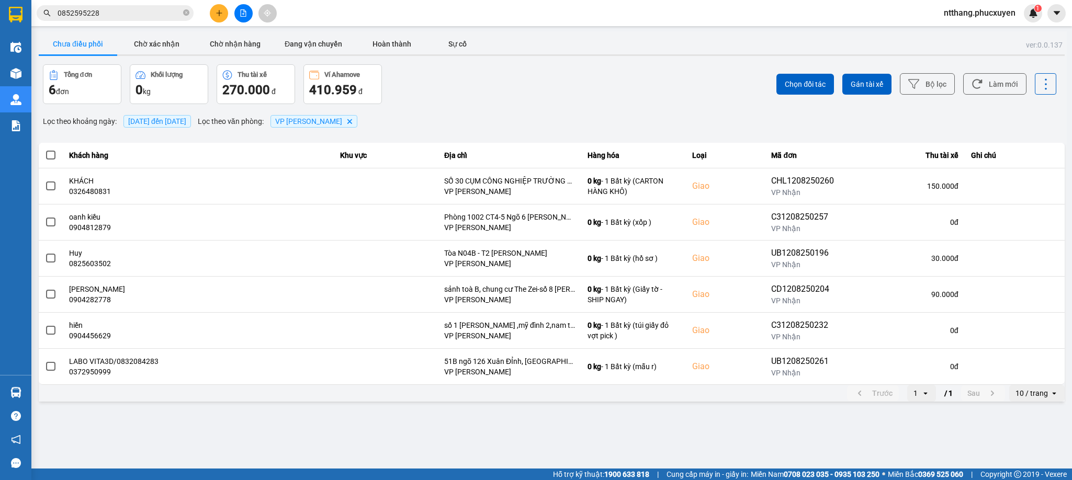
click at [509, 102] on div "Tổng đơn 6 đơn Khối lượng 0 kg Thu tài xế 270.000 đ Ví Ahamove 410.959 đ" at bounding box center [296, 84] width 507 height 40
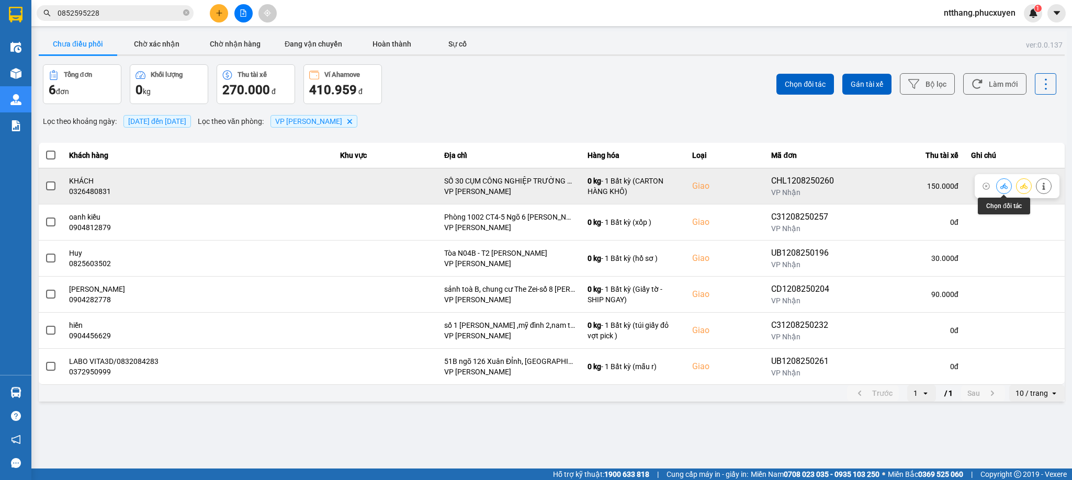
click at [953, 185] on icon at bounding box center [1004, 186] width 7 height 7
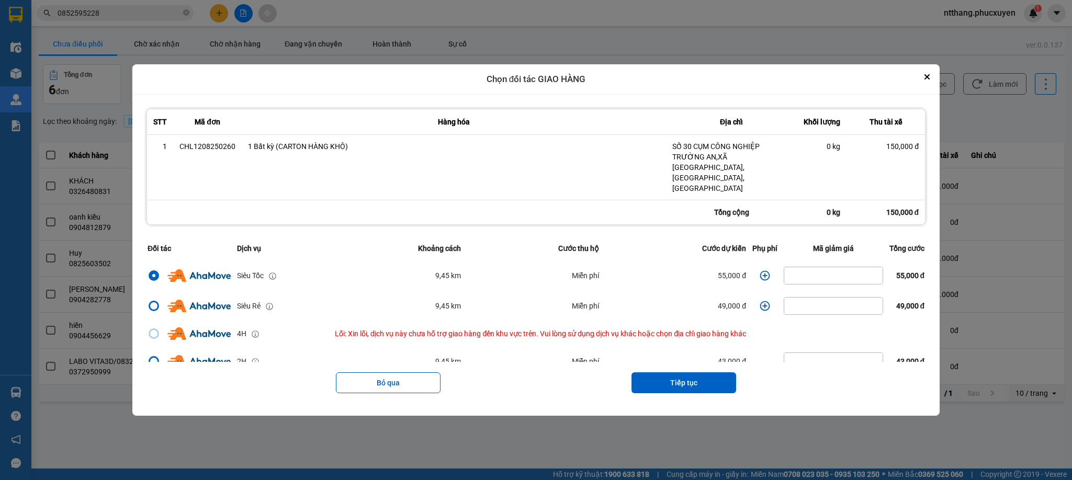
click at [760, 271] on icon "dialog" at bounding box center [765, 276] width 10 height 10
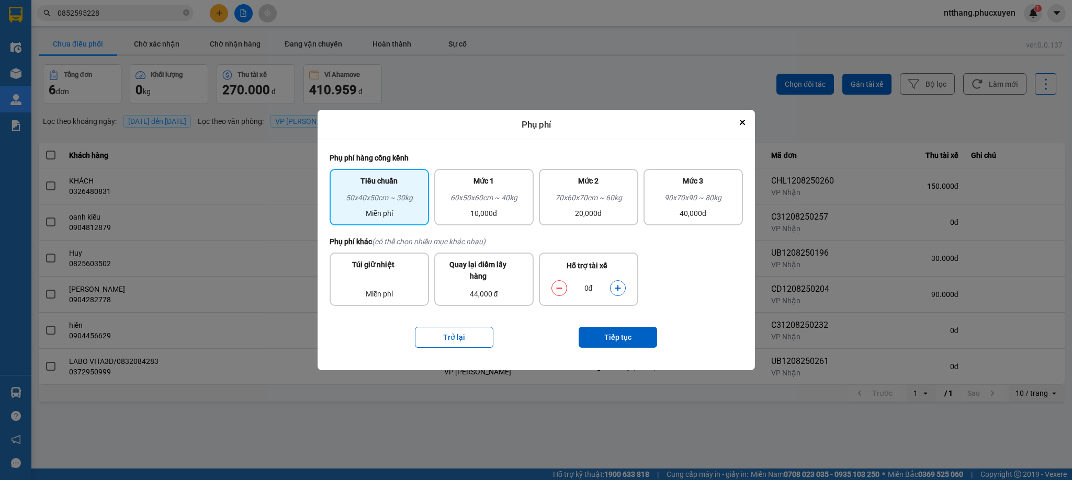
drag, startPoint x: 504, startPoint y: 198, endPoint x: 551, endPoint y: 248, distance: 68.9
click at [507, 205] on div "60x50x60cm ~ 40kg" at bounding box center [484, 200] width 87 height 16
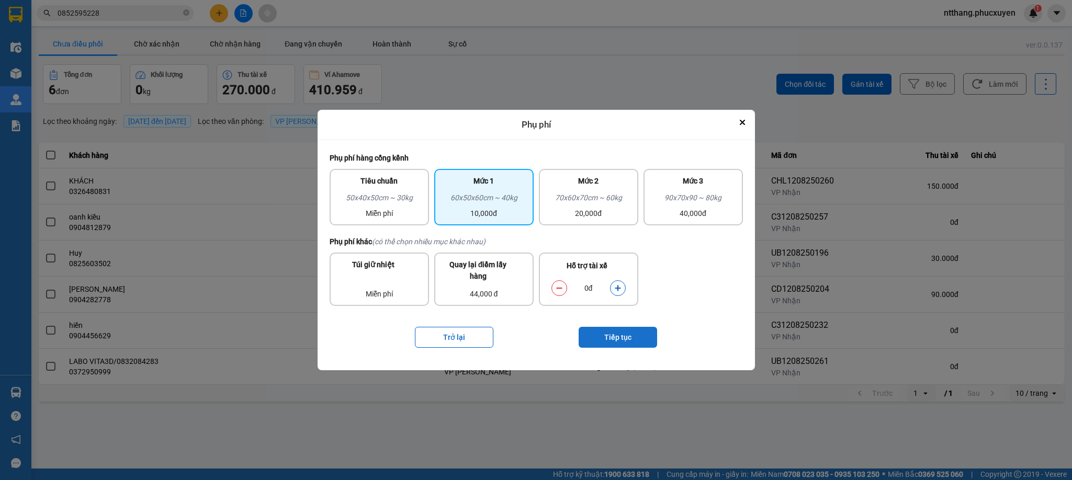
drag, startPoint x: 616, startPoint y: 287, endPoint x: 610, endPoint y: 333, distance: 46.5
click at [618, 289] on icon "dialog" at bounding box center [618, 288] width 6 height 6
click at [610, 335] on button "Tiếp tục" at bounding box center [618, 337] width 79 height 21
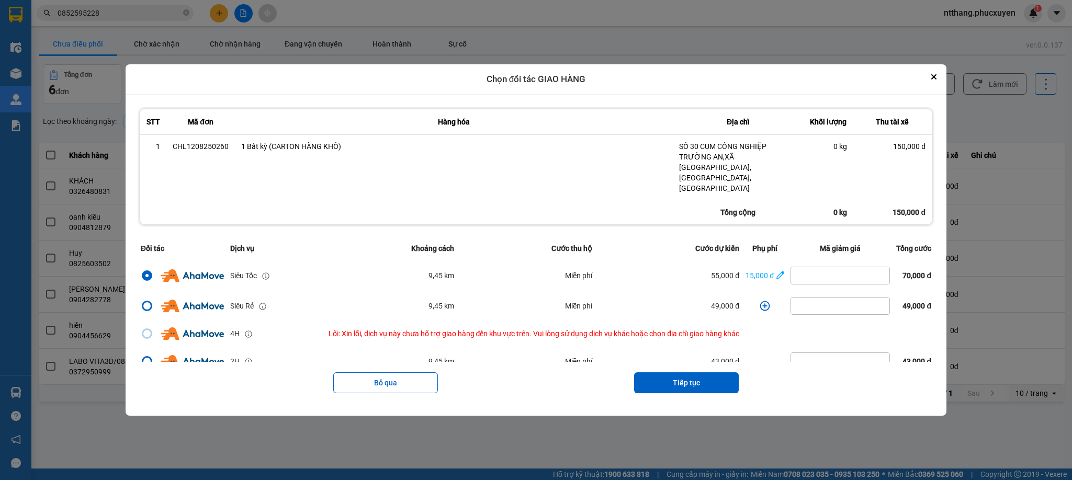
drag, startPoint x: 672, startPoint y: 371, endPoint x: 672, endPoint y: 349, distance: 22.0
click at [672, 373] on button "Tiếp tục" at bounding box center [686, 383] width 105 height 21
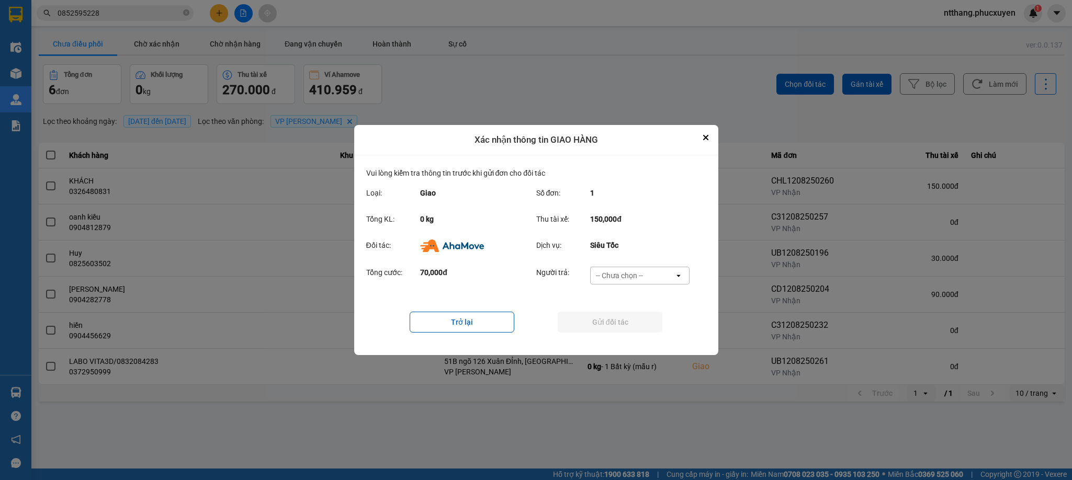
click at [664, 276] on div "-- Chưa chọn --" at bounding box center [633, 275] width 84 height 17
click at [627, 333] on span "Ví Ahamove" at bounding box center [620, 336] width 42 height 10
click at [611, 317] on button "Gửi đối tác" at bounding box center [610, 322] width 105 height 21
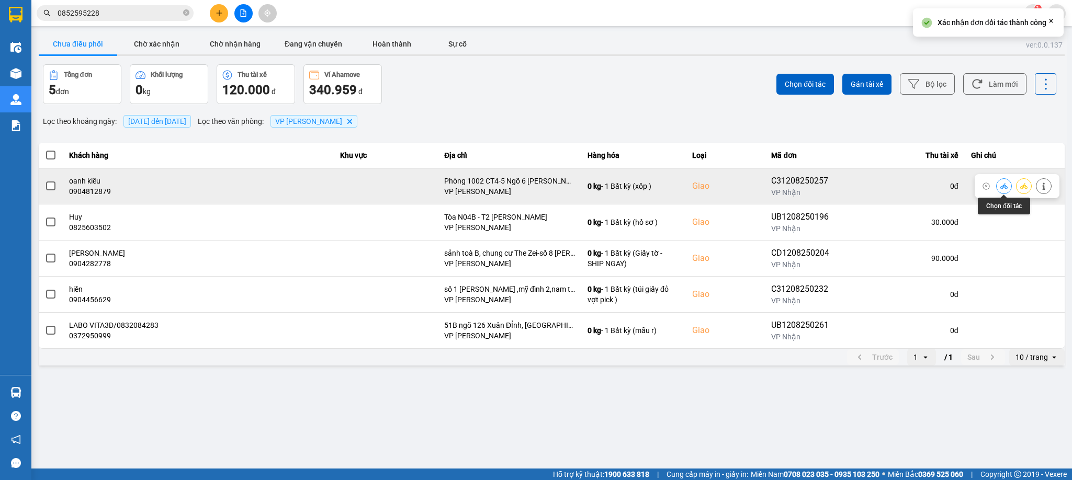
click at [953, 187] on icon at bounding box center [1004, 186] width 7 height 7
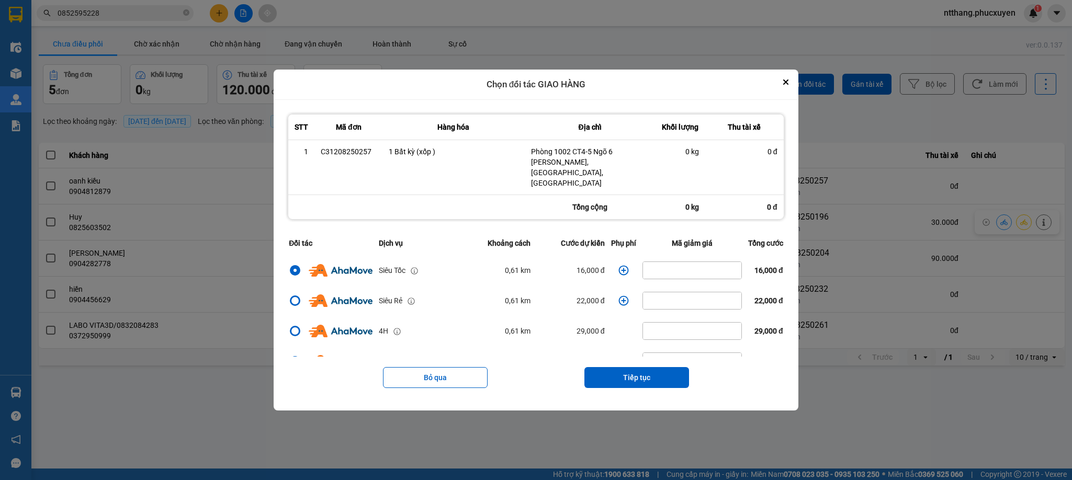
click at [619, 265] on icon "dialog" at bounding box center [624, 270] width 10 height 10
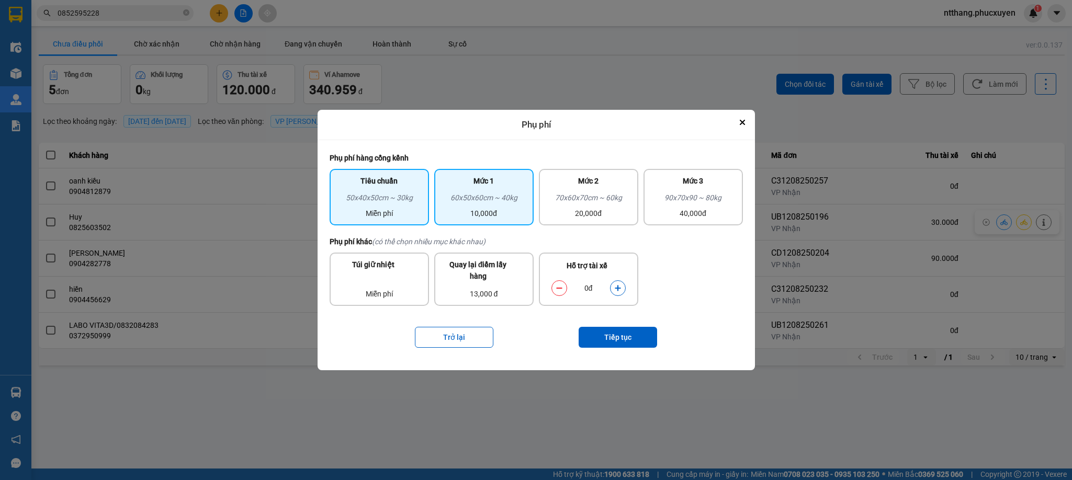
drag, startPoint x: 500, startPoint y: 206, endPoint x: 512, endPoint y: 223, distance: 21.5
click at [501, 206] on div "60x50x60cm ~ 40kg" at bounding box center [484, 200] width 87 height 16
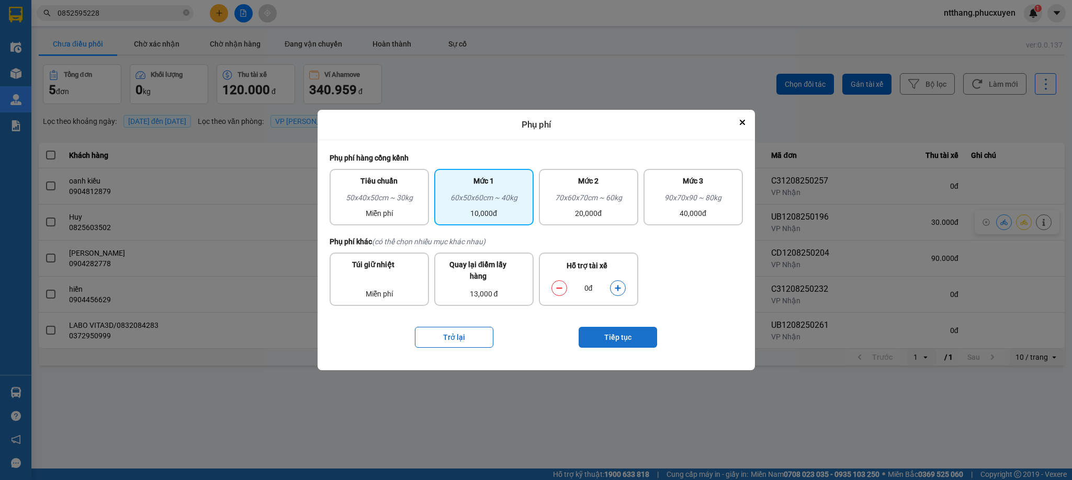
click at [612, 335] on button "Tiếp tục" at bounding box center [618, 337] width 79 height 21
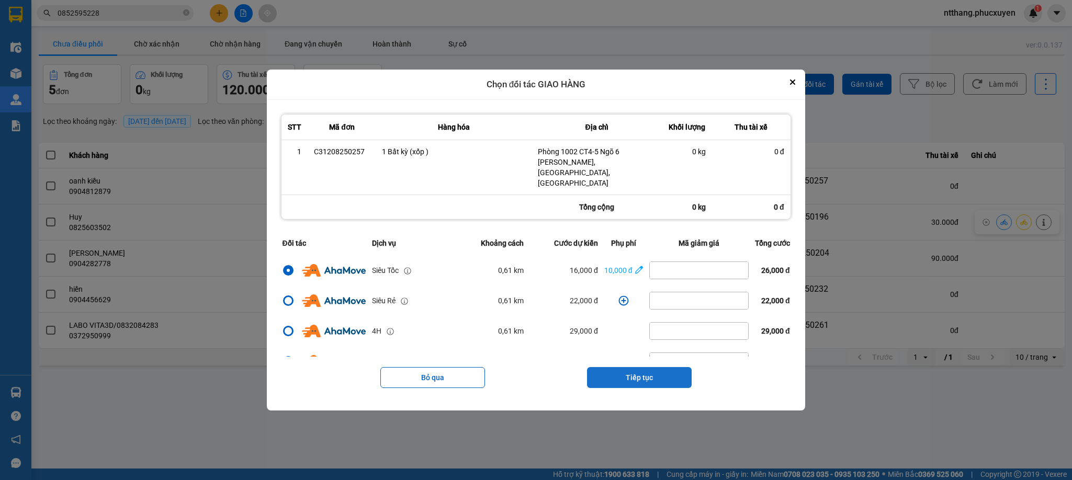
click at [655, 369] on button "Tiếp tục" at bounding box center [639, 377] width 105 height 21
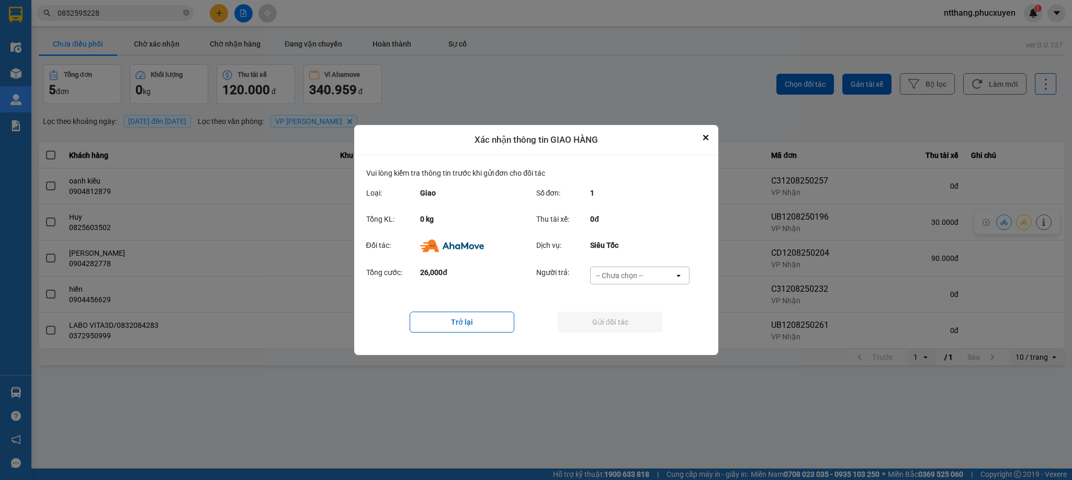
click at [630, 275] on div "-- Chưa chọn --" at bounding box center [619, 276] width 47 height 10
click at [598, 330] on div "Ví Ahamove" at bounding box center [639, 336] width 99 height 19
click at [611, 316] on button "Gửi đối tác" at bounding box center [610, 322] width 105 height 21
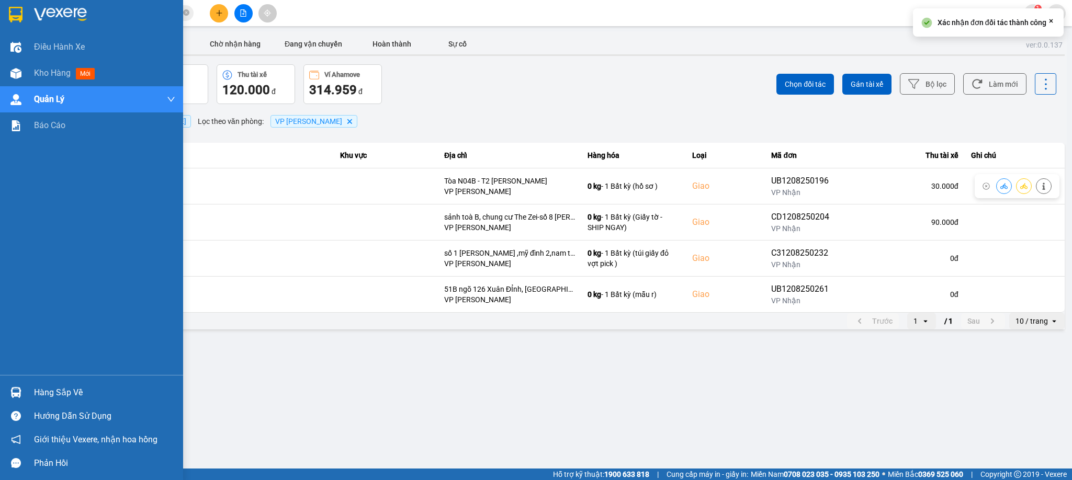
click at [16, 393] on img at bounding box center [15, 392] width 11 height 11
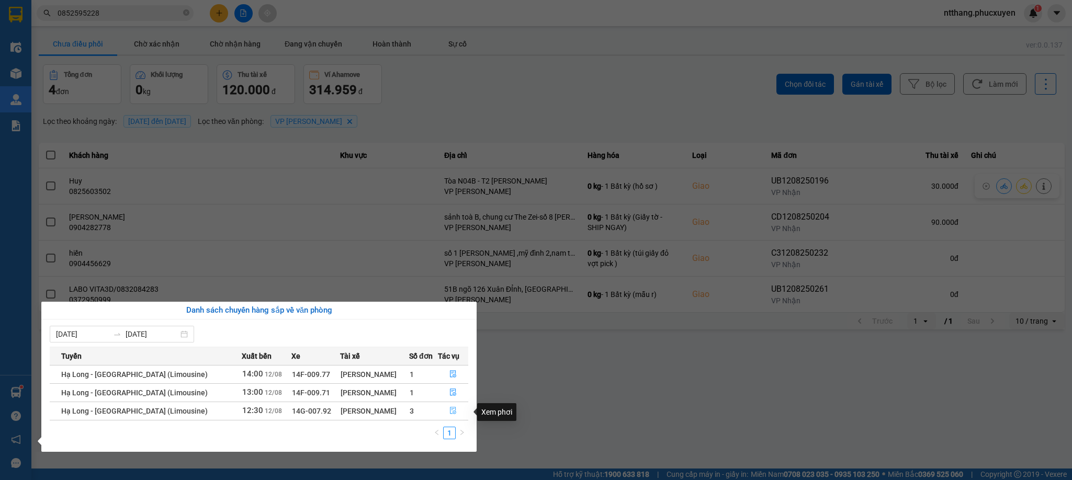
click at [454, 411] on icon "file-done" at bounding box center [453, 410] width 7 height 7
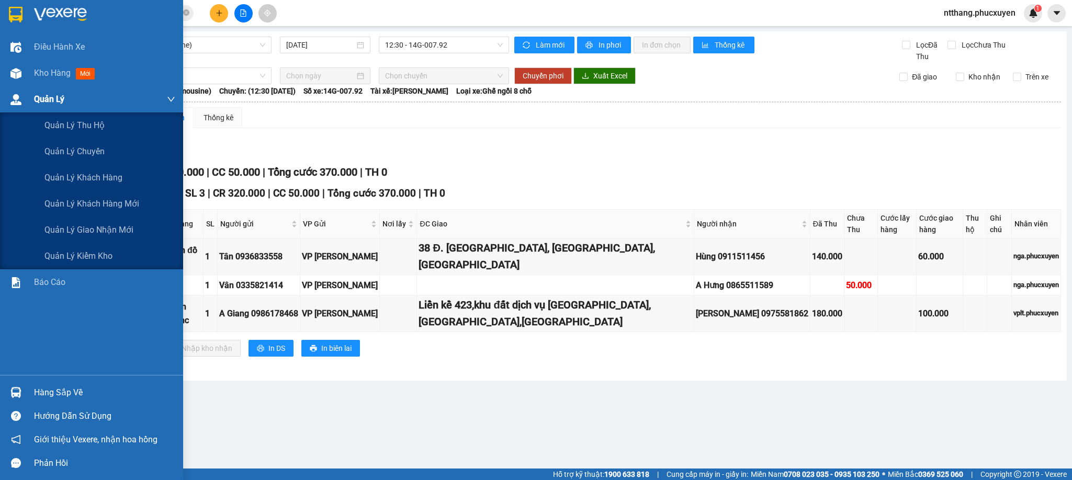
click at [34, 106] on div "Quản Lý" at bounding box center [104, 99] width 141 height 26
drag, startPoint x: 97, startPoint y: 223, endPoint x: 74, endPoint y: 217, distance: 23.9
click at [96, 223] on span "Quản lý giao nhận mới" at bounding box center [88, 229] width 89 height 13
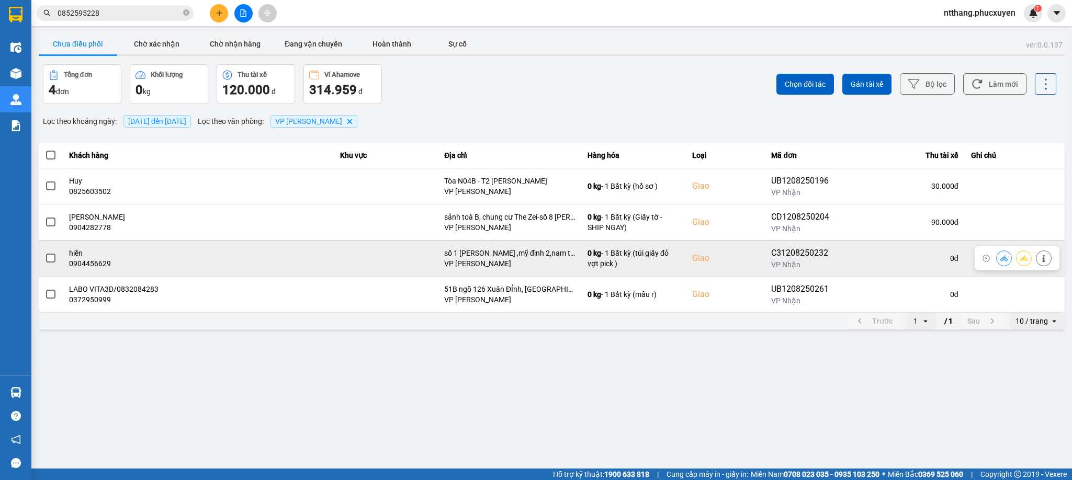
click at [953, 261] on icon at bounding box center [1004, 258] width 7 height 6
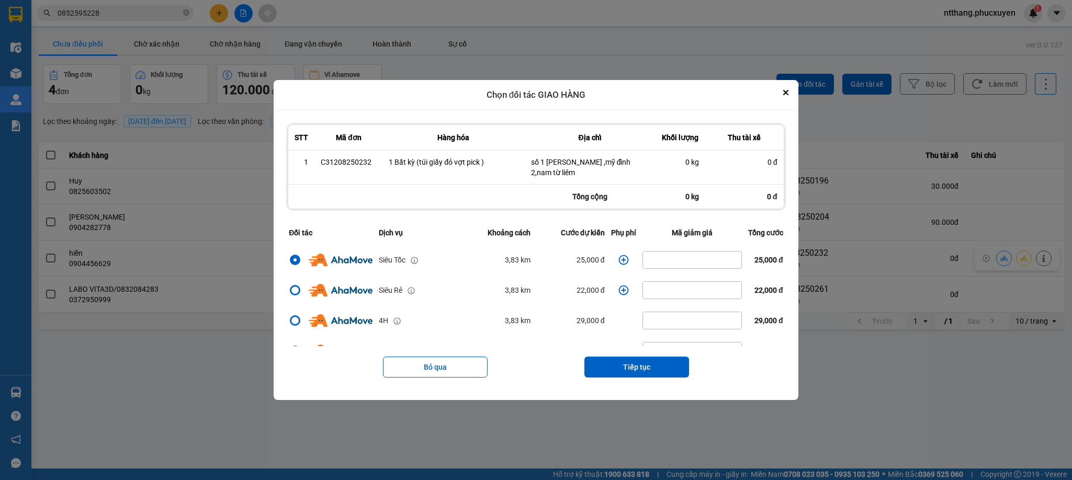
click at [619, 257] on icon "dialog" at bounding box center [624, 260] width 10 height 10
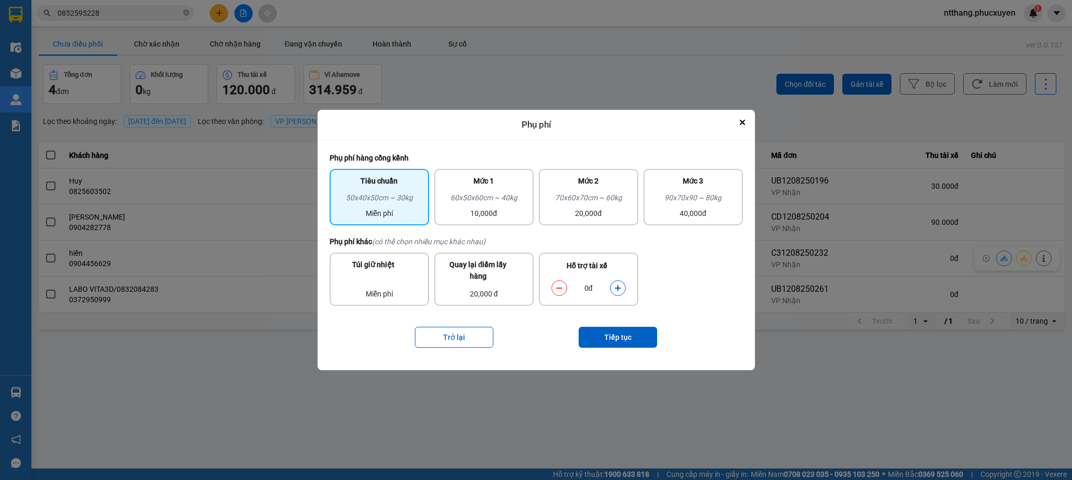
drag, startPoint x: 614, startPoint y: 287, endPoint x: 613, endPoint y: 299, distance: 11.6
click at [615, 286] on icon "dialog" at bounding box center [617, 288] width 7 height 7
click at [620, 338] on button "Tiếp tục" at bounding box center [618, 337] width 79 height 21
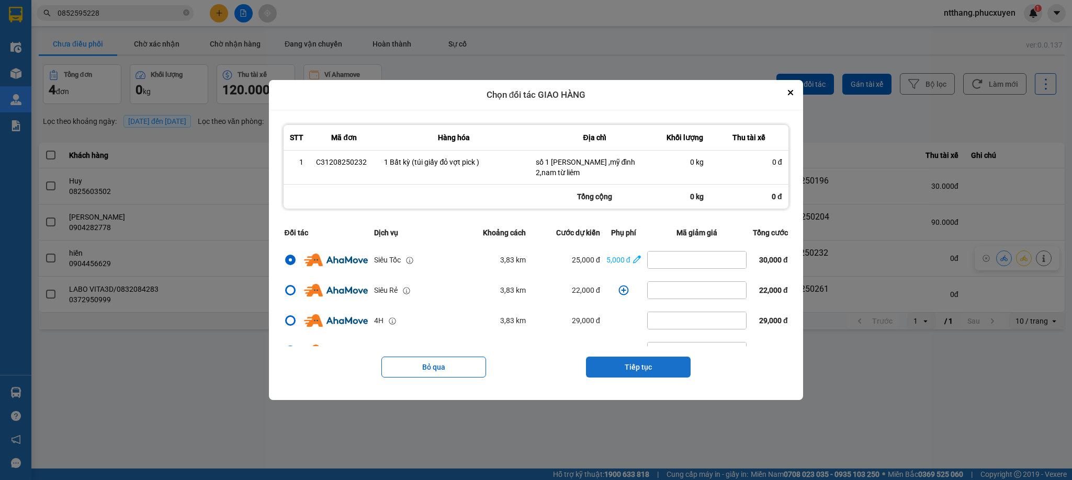
click at [619, 364] on button "Tiếp tục" at bounding box center [638, 367] width 105 height 21
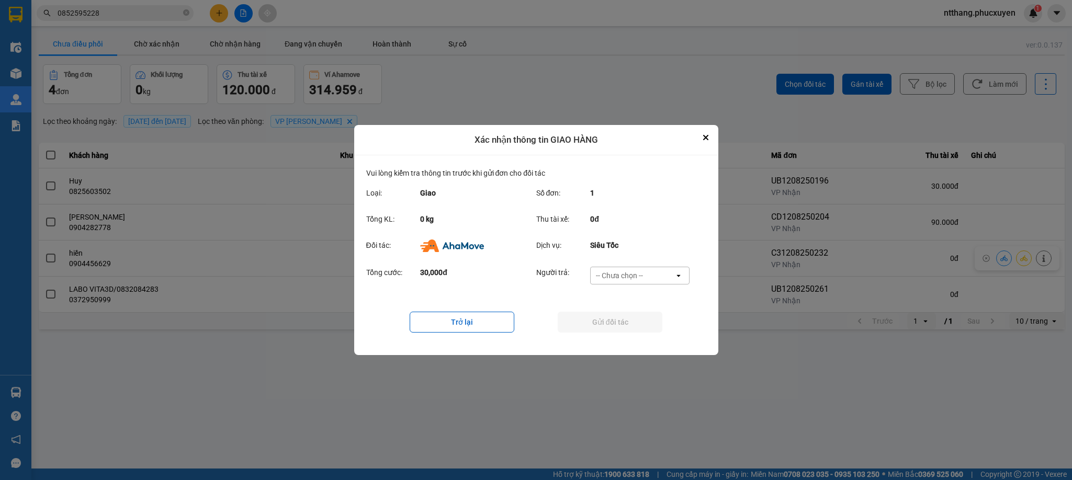
click at [631, 281] on div "-- Chưa chọn --" at bounding box center [619, 276] width 47 height 10
click at [622, 337] on span "Ví Ahamove" at bounding box center [620, 336] width 42 height 10
click at [614, 319] on button "Gửi đối tác" at bounding box center [610, 322] width 105 height 21
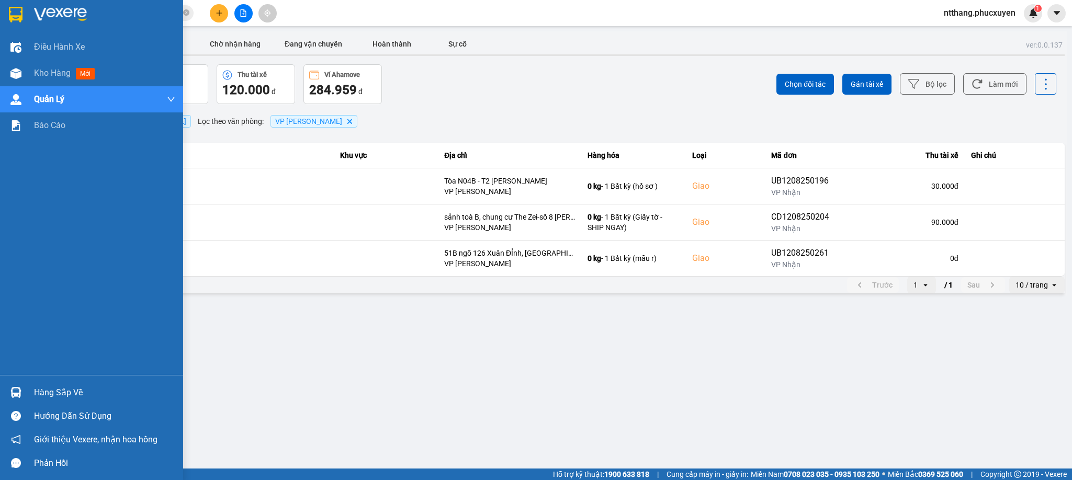
click at [29, 389] on div "Hàng sắp về" at bounding box center [91, 393] width 183 height 24
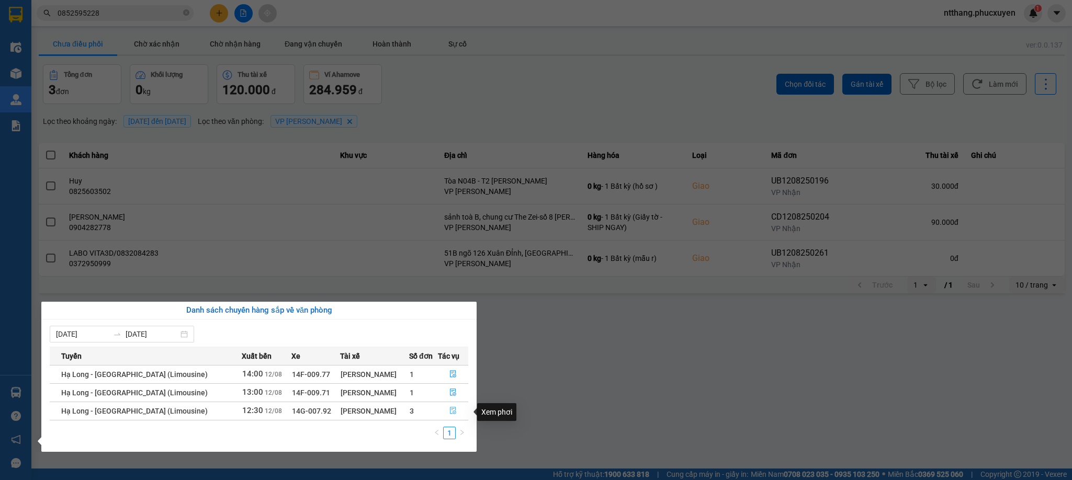
click at [451, 410] on icon "file-done" at bounding box center [453, 410] width 7 height 7
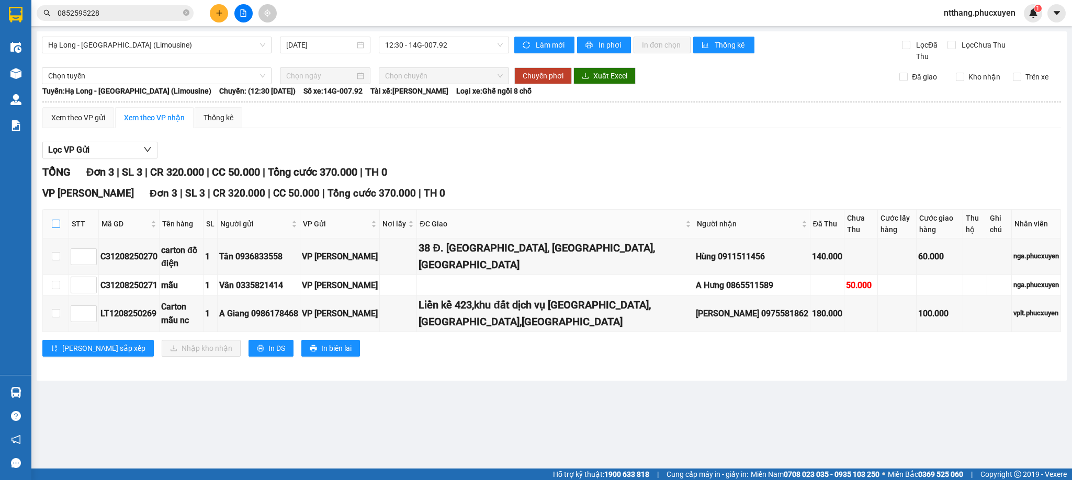
click at [52, 223] on input "checkbox" at bounding box center [56, 224] width 8 height 8
checkbox input "true"
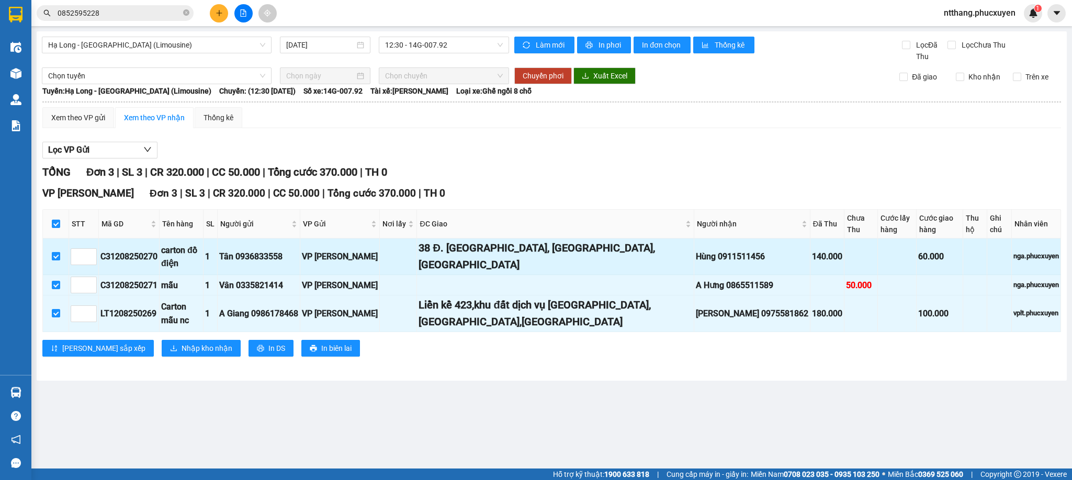
click at [59, 252] on input "checkbox" at bounding box center [56, 256] width 8 height 8
checkbox input "false"
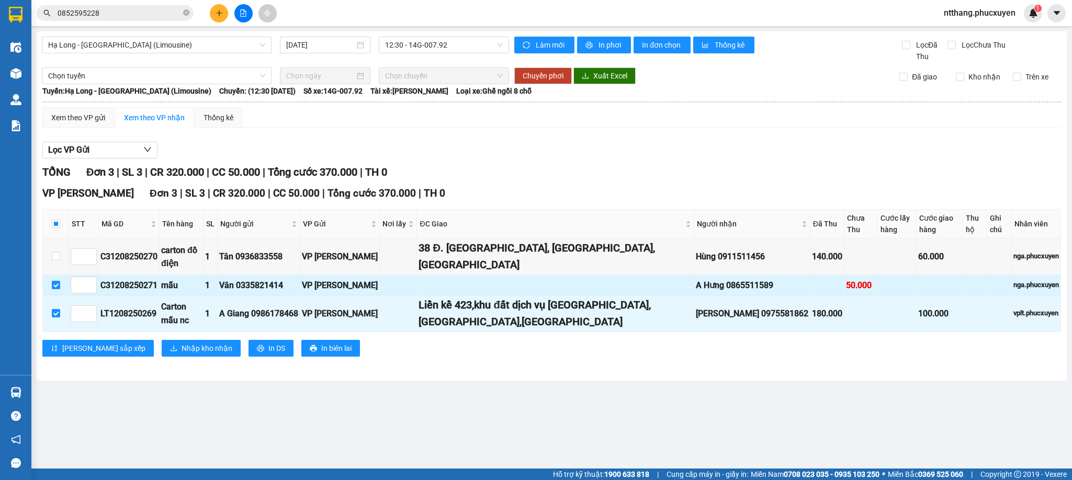
click at [50, 276] on td at bounding box center [56, 285] width 26 height 20
click at [54, 281] on input "checkbox" at bounding box center [56, 285] width 8 height 8
checkbox input "false"
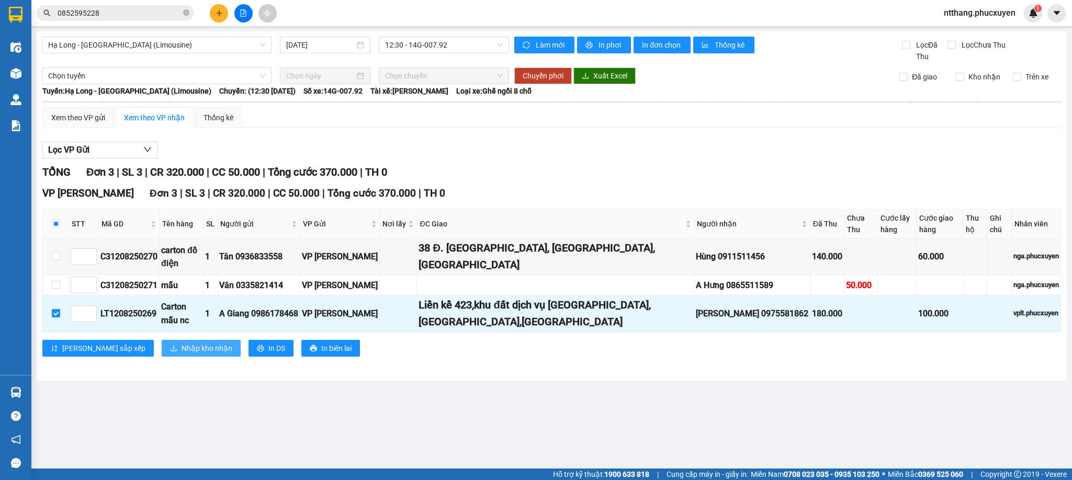
click at [182, 344] on span "Nhập kho nhận" at bounding box center [207, 349] width 51 height 12
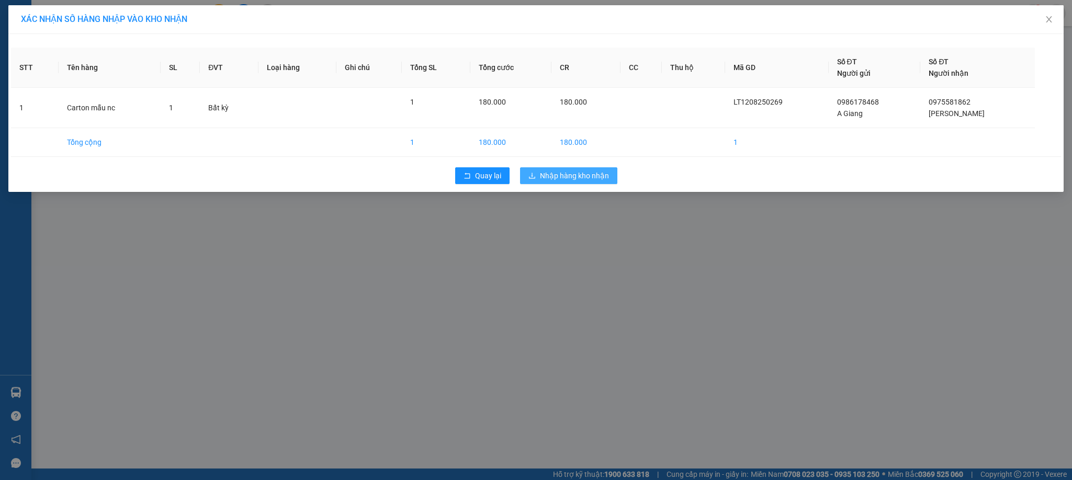
click at [581, 180] on span "Nhập hàng kho nhận" at bounding box center [574, 176] width 69 height 12
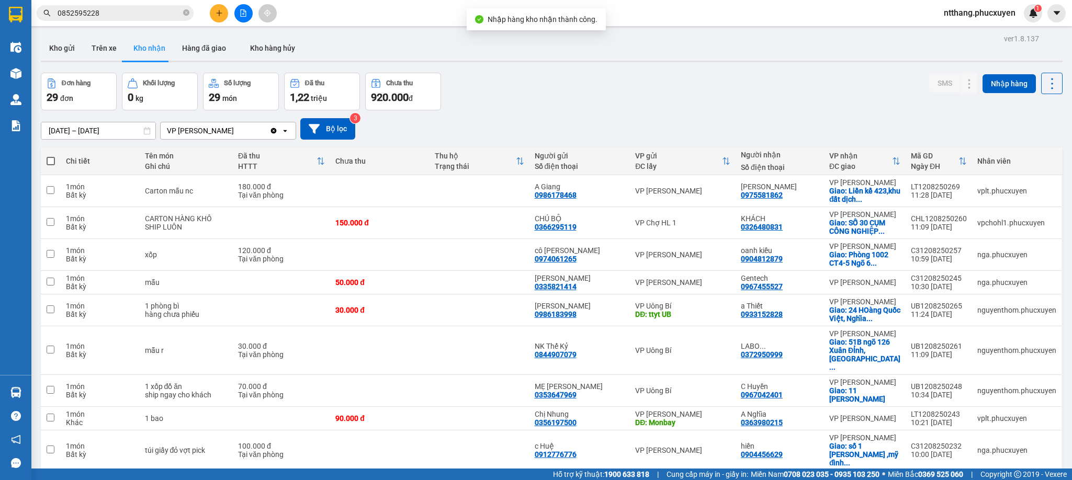
click at [577, 82] on div "Đơn hàng 29 đơn Khối lượng 0 kg Số lượng 29 món Đã thu 1,22 triệu Chưa thu 920.…" at bounding box center [552, 92] width 1022 height 38
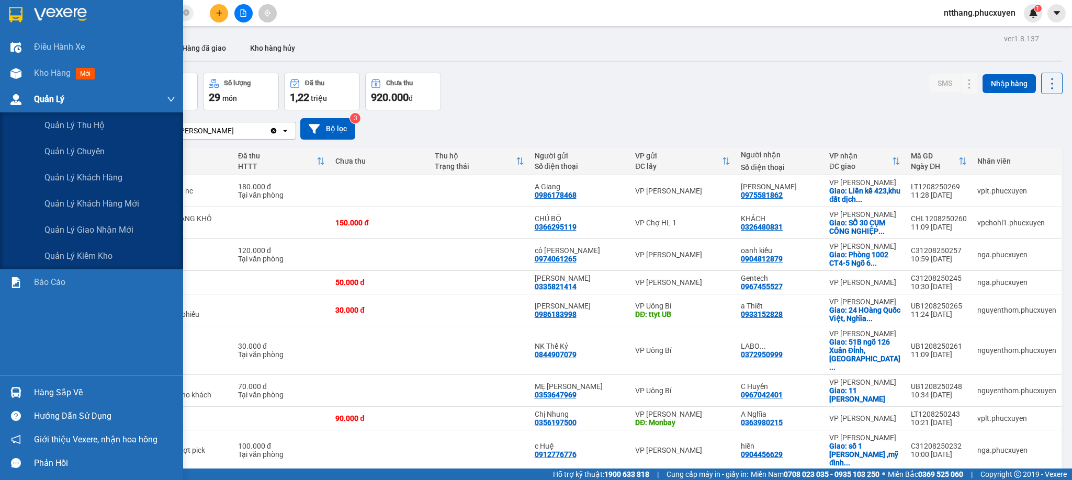
click at [8, 100] on div at bounding box center [16, 100] width 18 height 18
click at [86, 227] on span "Quản lý giao nhận mới" at bounding box center [88, 229] width 89 height 13
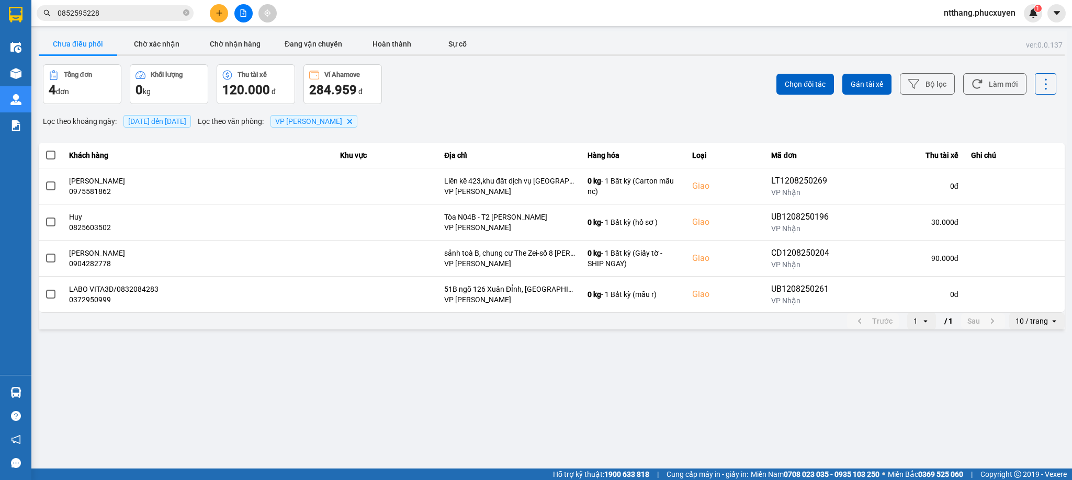
click at [595, 85] on div "Chọn đối tác Gán tài xế Bộ lọc Làm mới" at bounding box center [803, 84] width 507 height 40
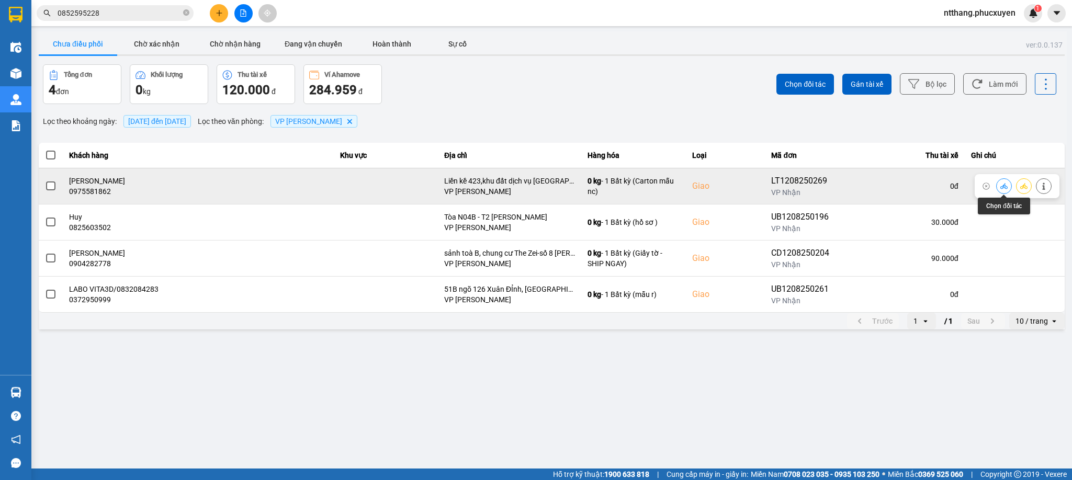
click at [953, 186] on icon at bounding box center [1004, 186] width 7 height 7
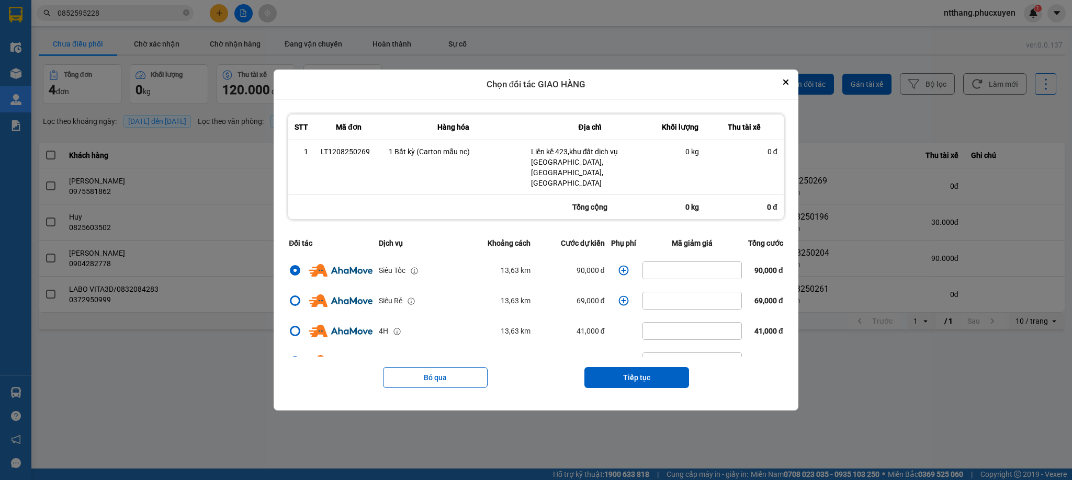
click at [619, 265] on icon "dialog" at bounding box center [624, 270] width 10 height 10
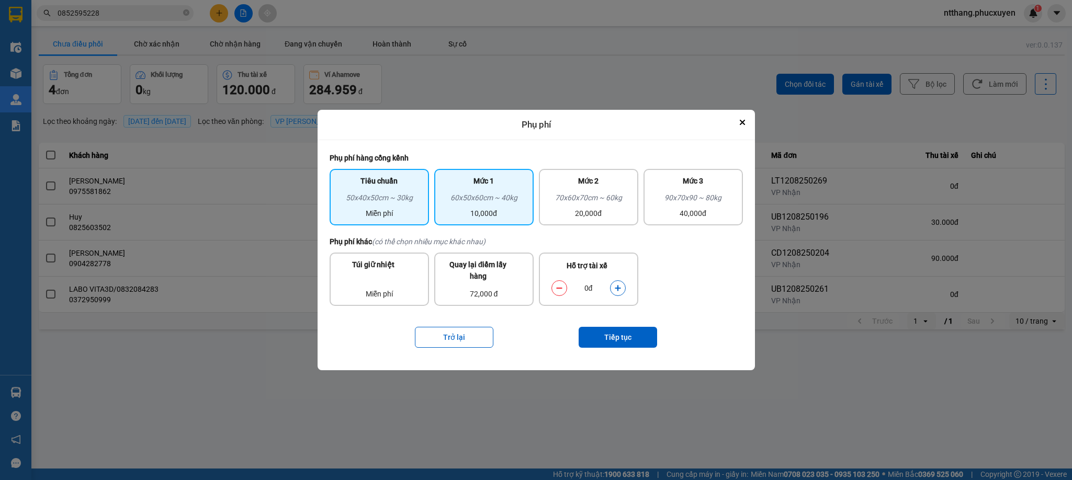
click at [494, 218] on div "10,000đ" at bounding box center [484, 214] width 87 height 12
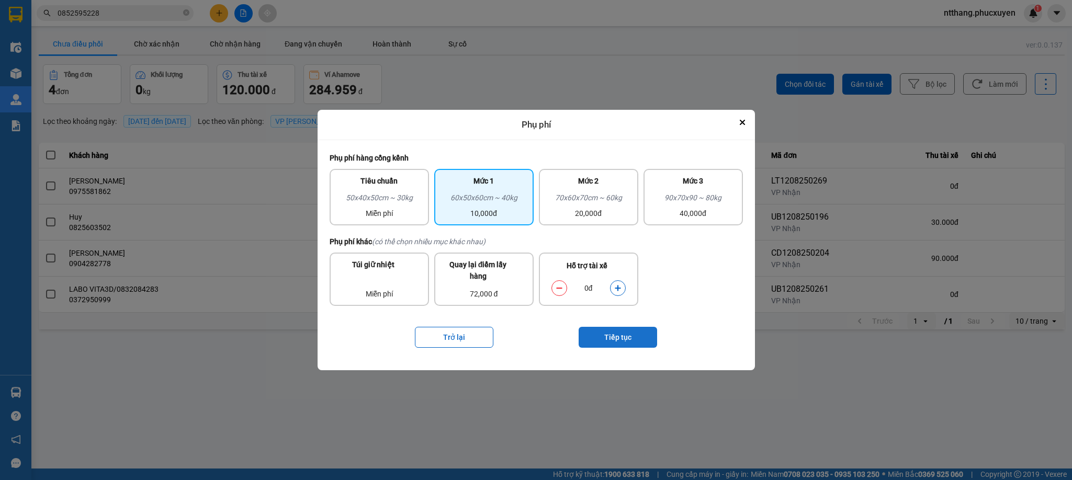
click at [628, 331] on button "Tiếp tục" at bounding box center [618, 337] width 79 height 21
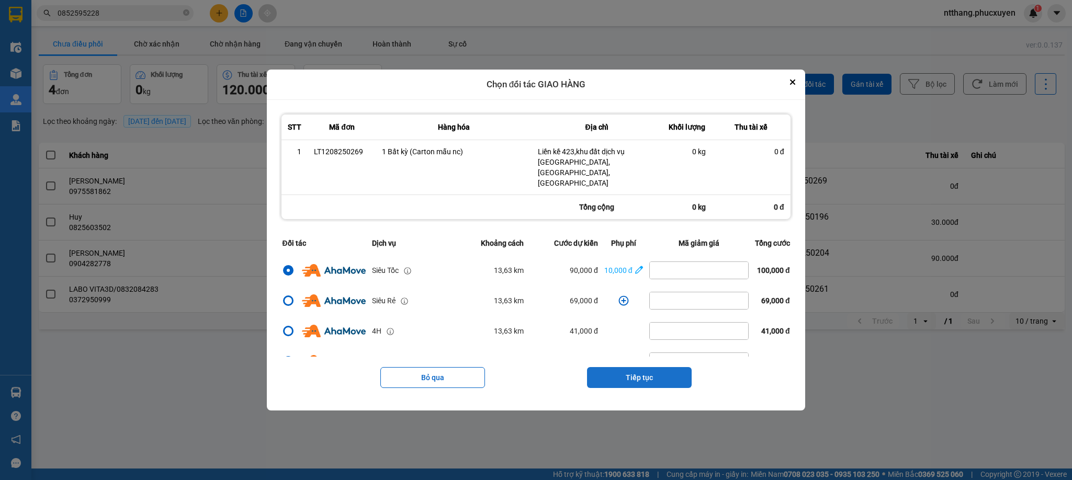
click at [641, 367] on button "Tiếp tục" at bounding box center [639, 377] width 105 height 21
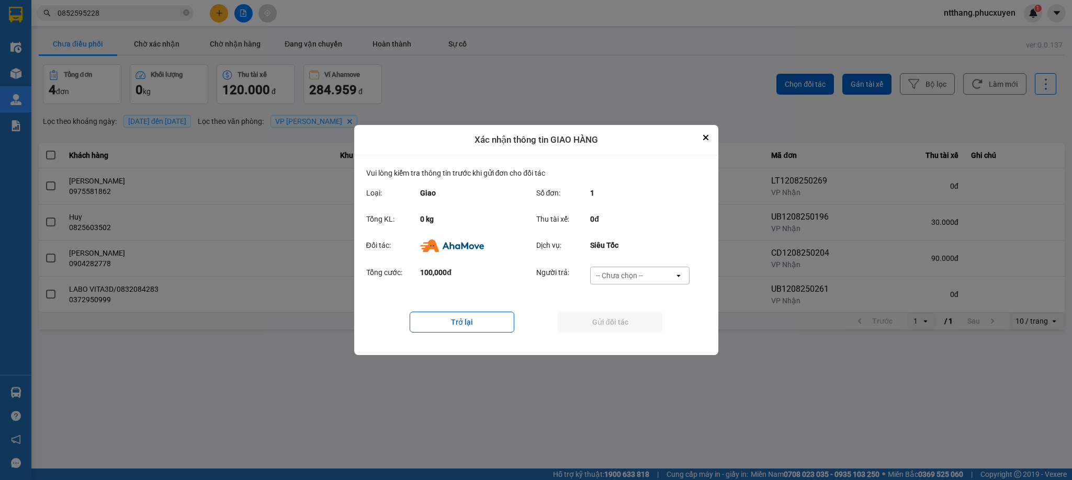
click at [614, 268] on div "-- Chưa chọn --" at bounding box center [633, 275] width 84 height 17
click at [626, 341] on span "Ví Ahamove" at bounding box center [620, 336] width 42 height 10
click at [625, 318] on button "Gửi đối tác" at bounding box center [610, 322] width 105 height 21
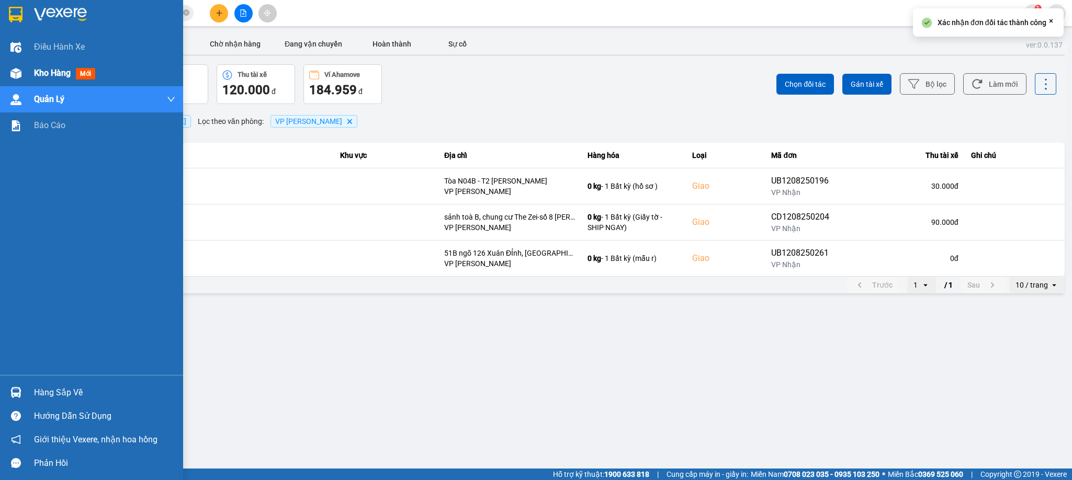
click at [19, 66] on div at bounding box center [16, 73] width 18 height 18
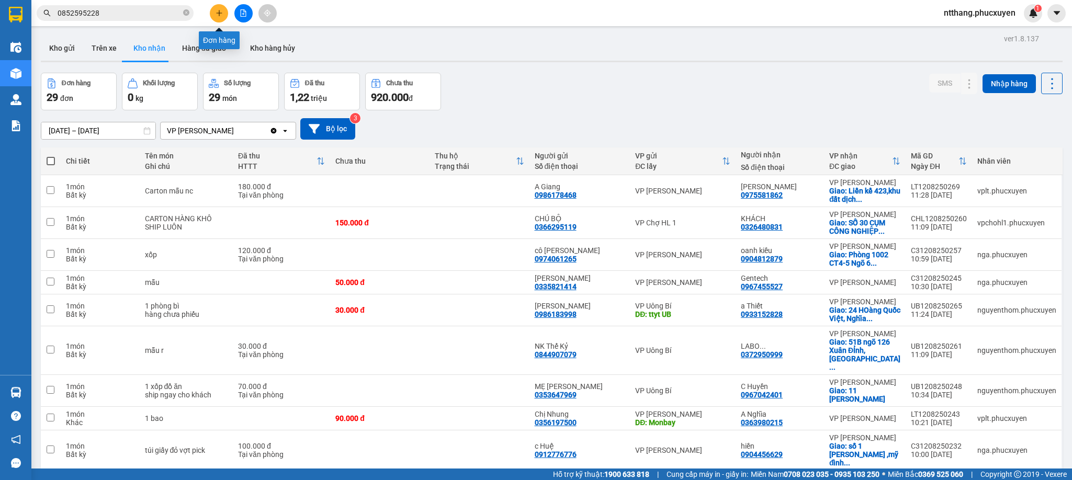
click at [217, 8] on button at bounding box center [219, 13] width 18 height 18
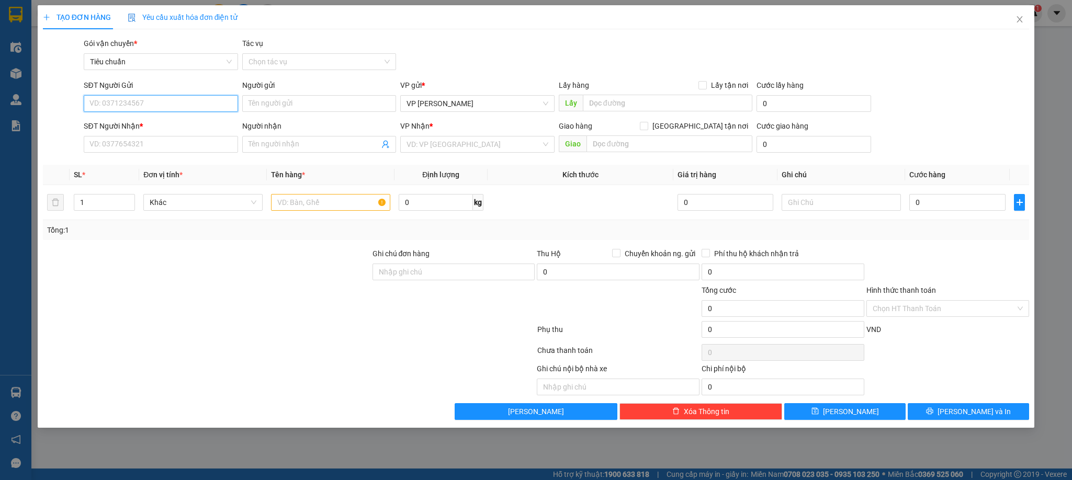
click at [201, 104] on input "SĐT Người Gửi" at bounding box center [161, 103] width 154 height 17
type input "0936702628"
drag, startPoint x: 143, startPoint y: 121, endPoint x: 263, endPoint y: 115, distance: 120.0
click at [143, 121] on div "0936702628 - vân" at bounding box center [160, 125] width 141 height 12
type input "vân"
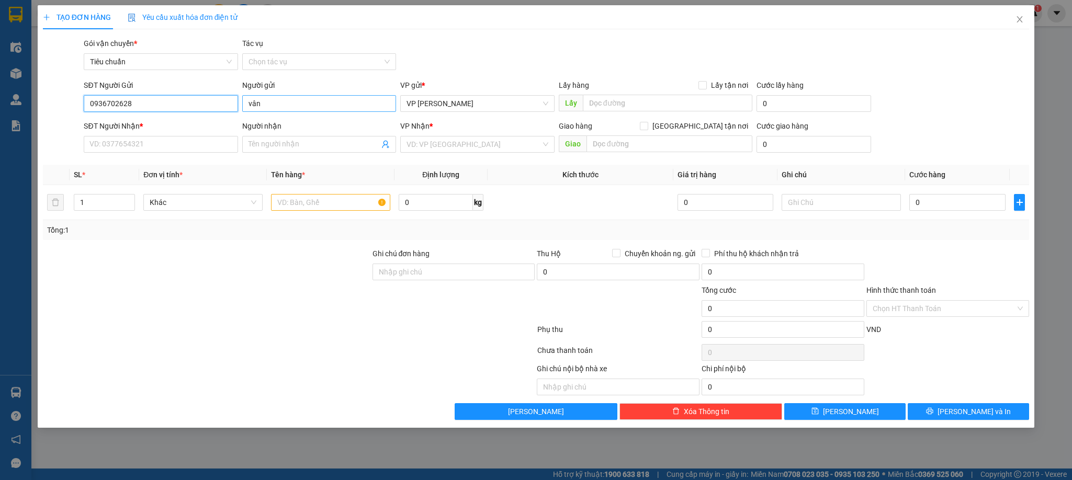
type input "0936702628"
click at [261, 103] on input "vân" at bounding box center [319, 103] width 154 height 17
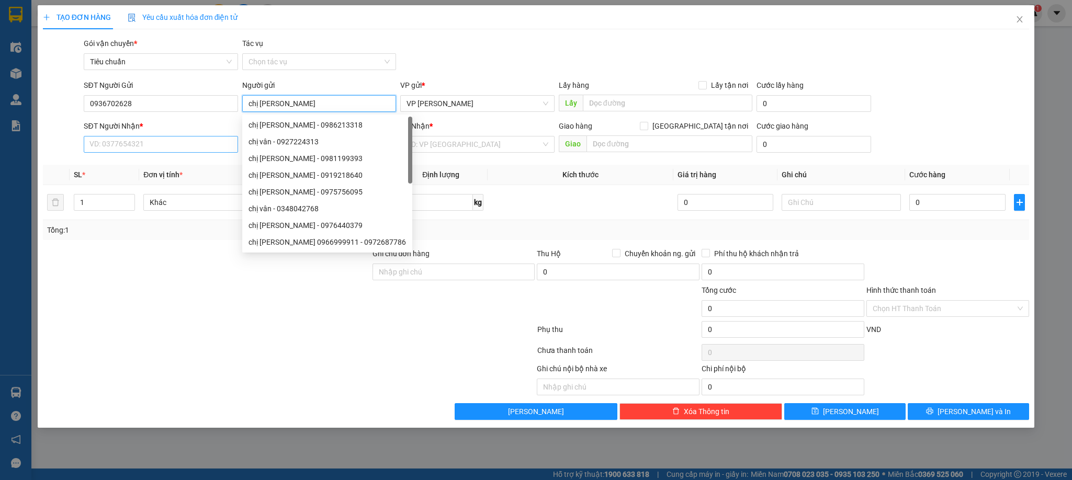
type input "chị [PERSON_NAME]"
click at [196, 146] on input "SĐT Người Nhận *" at bounding box center [161, 144] width 154 height 17
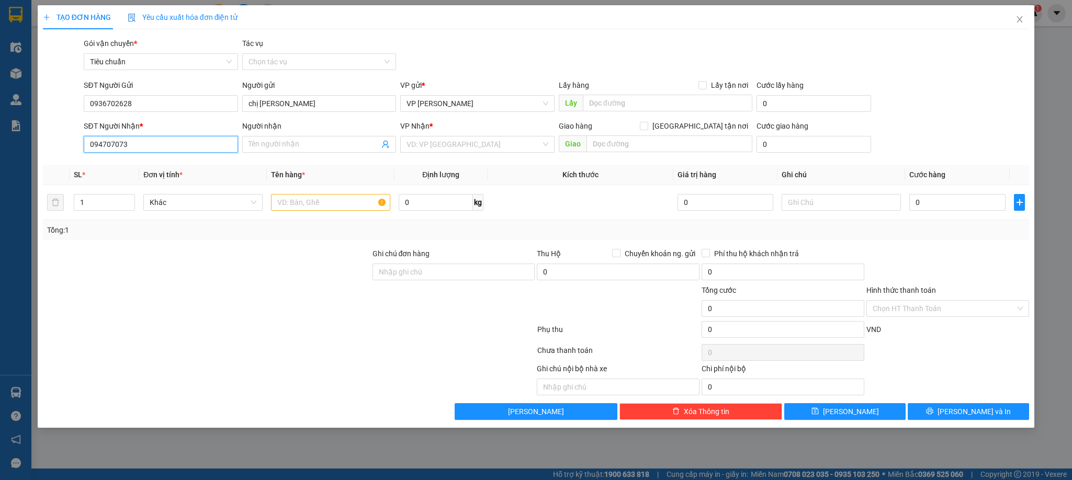
type input "0947070737"
drag, startPoint x: 118, startPoint y: 168, endPoint x: 104, endPoint y: 160, distance: 16.6
click at [118, 166] on div "0947070737 - Anh Thái" at bounding box center [160, 167] width 141 height 12
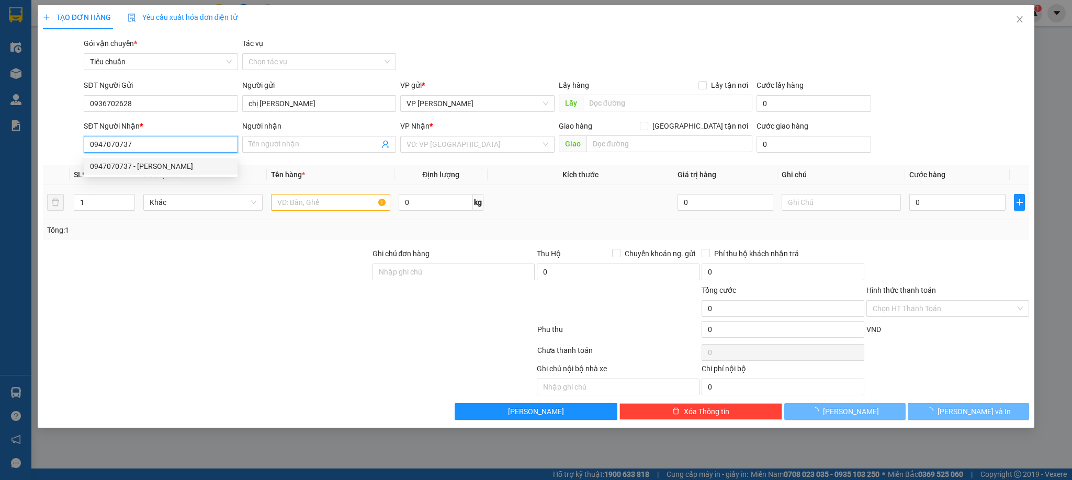
type input "[PERSON_NAME]"
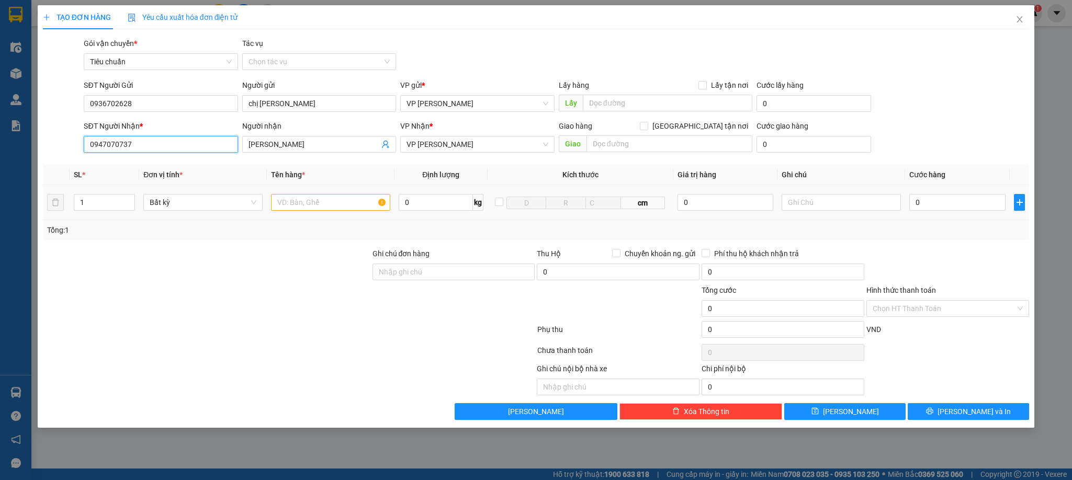
type input "0947070737"
click at [352, 201] on input "text" at bounding box center [330, 202] width 119 height 17
type input "1 kiện đen"
click at [953, 206] on input "0" at bounding box center [958, 202] width 96 height 17
drag, startPoint x: 954, startPoint y: 256, endPoint x: 964, endPoint y: 300, distance: 44.7
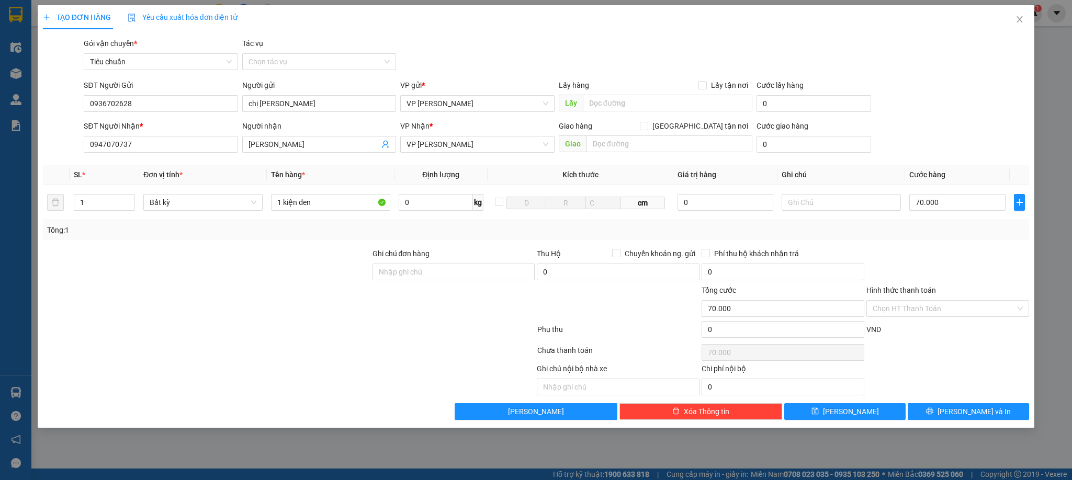
click at [953, 258] on div at bounding box center [948, 266] width 165 height 37
click at [953, 410] on span "[PERSON_NAME] và In" at bounding box center [974, 412] width 73 height 12
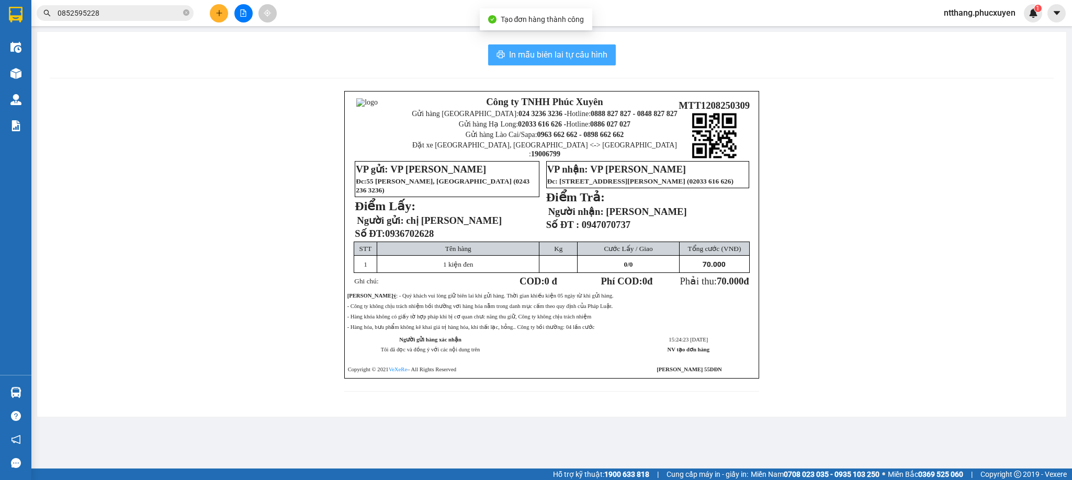
click at [563, 49] on span "In mẫu biên lai tự cấu hình" at bounding box center [558, 54] width 98 height 13
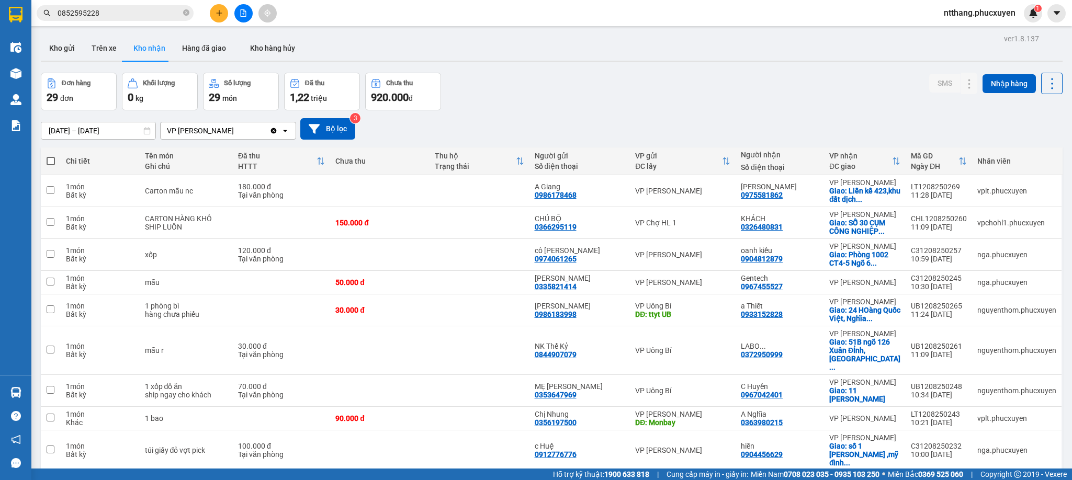
click at [143, 17] on input "0852595228" at bounding box center [120, 13] width 124 height 12
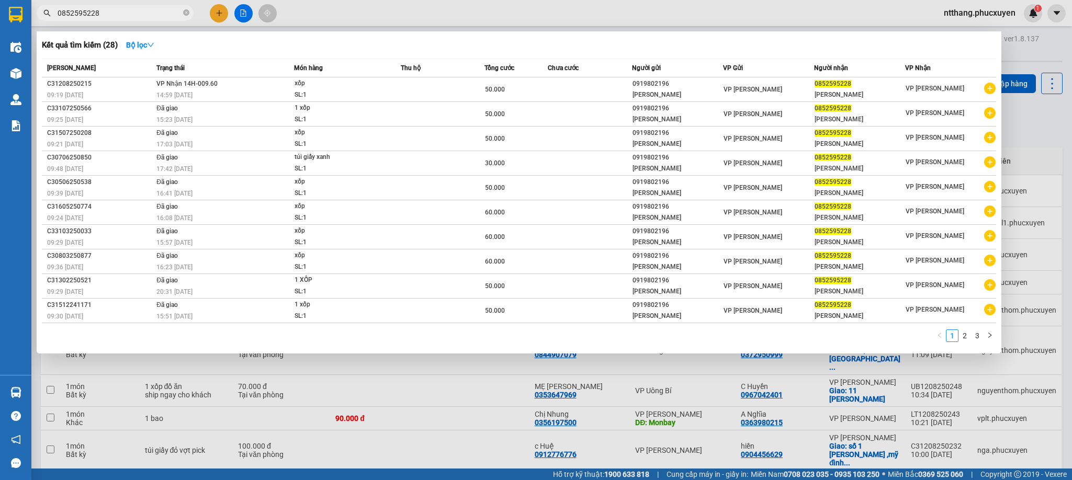
click at [143, 17] on input "0852595228" at bounding box center [120, 13] width 124 height 12
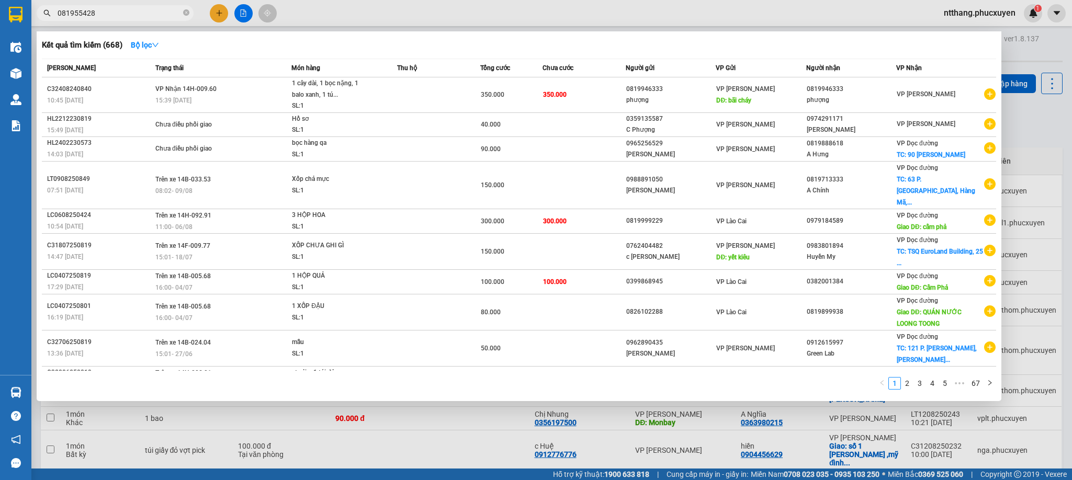
type input "0819554288"
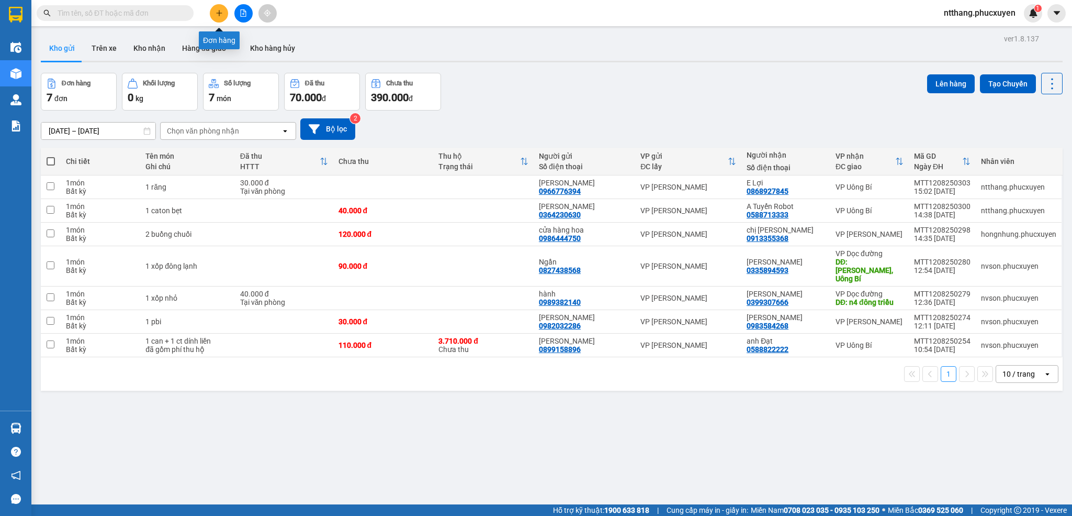
click at [220, 12] on icon "plus" at bounding box center [219, 12] width 7 height 7
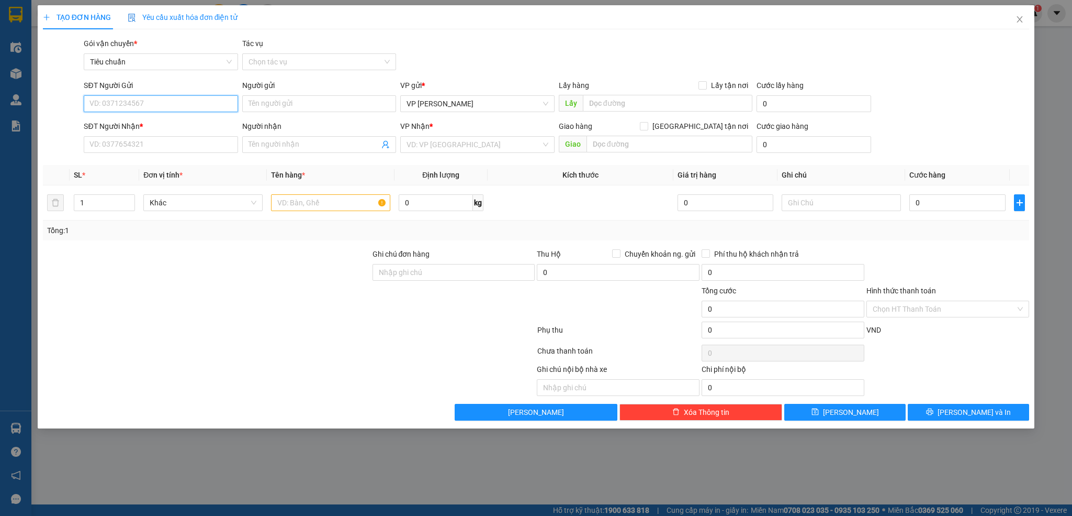
click at [163, 101] on input "SĐT Người Gửi" at bounding box center [161, 103] width 154 height 17
click at [159, 121] on div "02477770888 - Nha Khoa DETEC" at bounding box center [160, 125] width 141 height 12
type input "02477770888"
type input "Nha Khoa DETEC"
type input "02477770888"
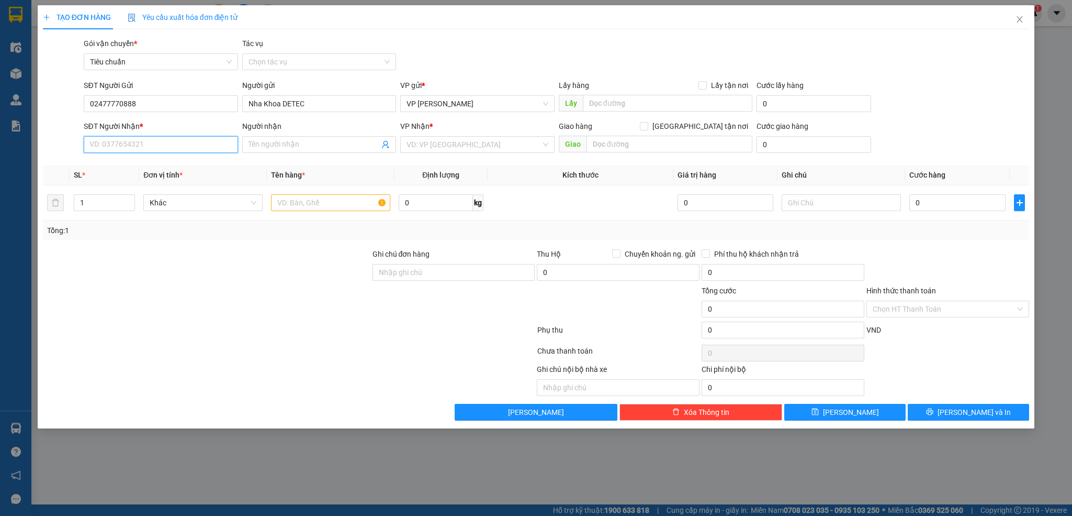
click at [176, 147] on input "SĐT Người Nhận *" at bounding box center [161, 144] width 154 height 17
type input "0904965779"
click at [154, 168] on div "0904965779 - NK Hiền [PERSON_NAME]" at bounding box center [160, 167] width 141 height 12
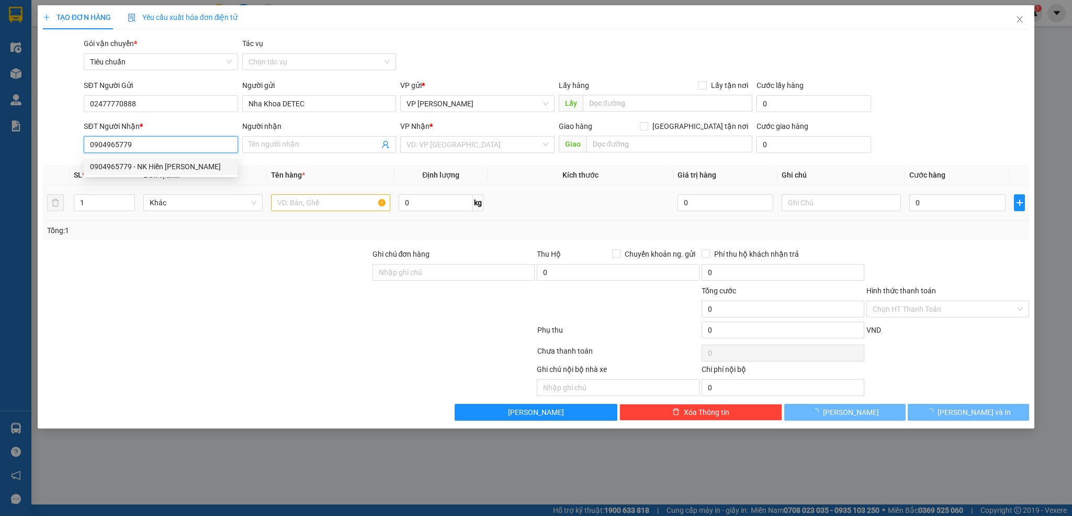
type input "NK Hiền Phong"
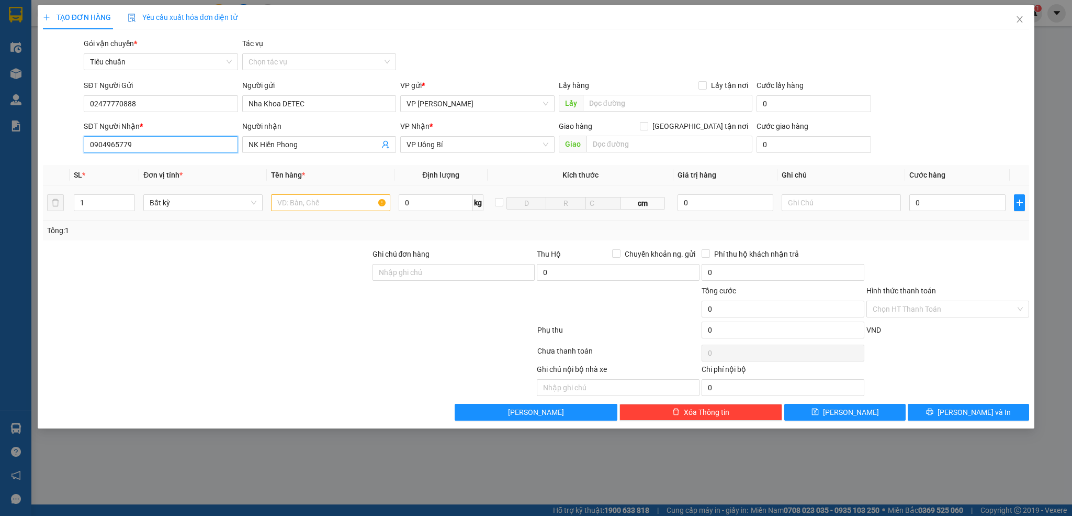
type input "0904965779"
click at [331, 209] on input "text" at bounding box center [330, 202] width 119 height 17
type input "1 răng"
click at [990, 201] on input "0" at bounding box center [958, 202] width 96 height 17
type input "3"
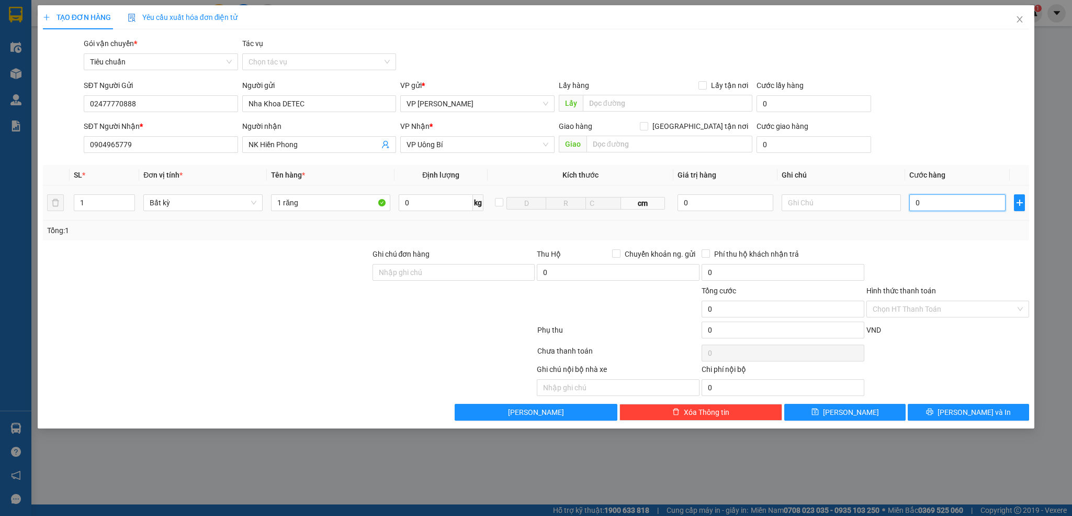
type input "3"
type input "30"
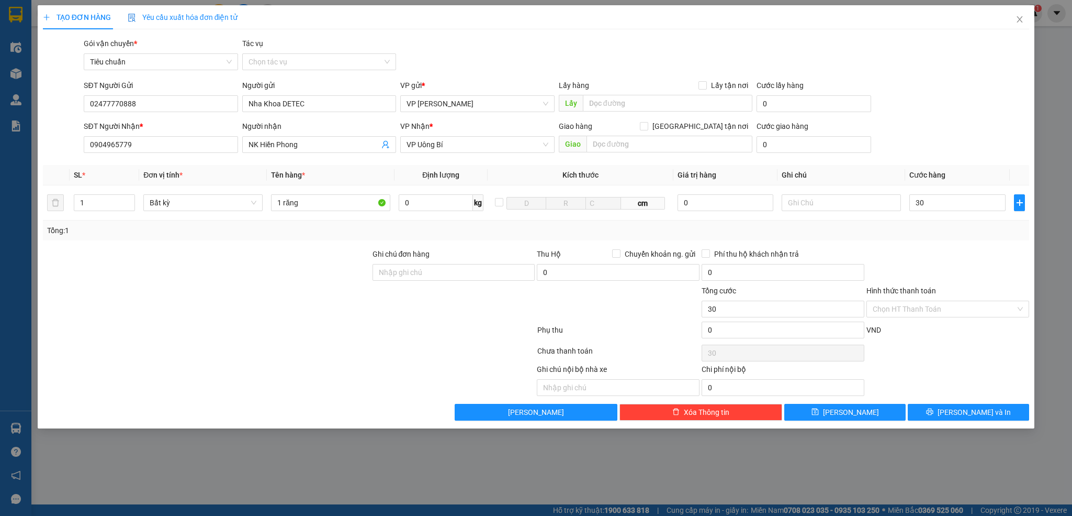
type input "30.000"
drag, startPoint x: 950, startPoint y: 258, endPoint x: 919, endPoint y: 287, distance: 43.3
click at [948, 258] on div at bounding box center [948, 266] width 165 height 37
click at [906, 305] on input "Hình thức thanh toán" at bounding box center [944, 309] width 143 height 16
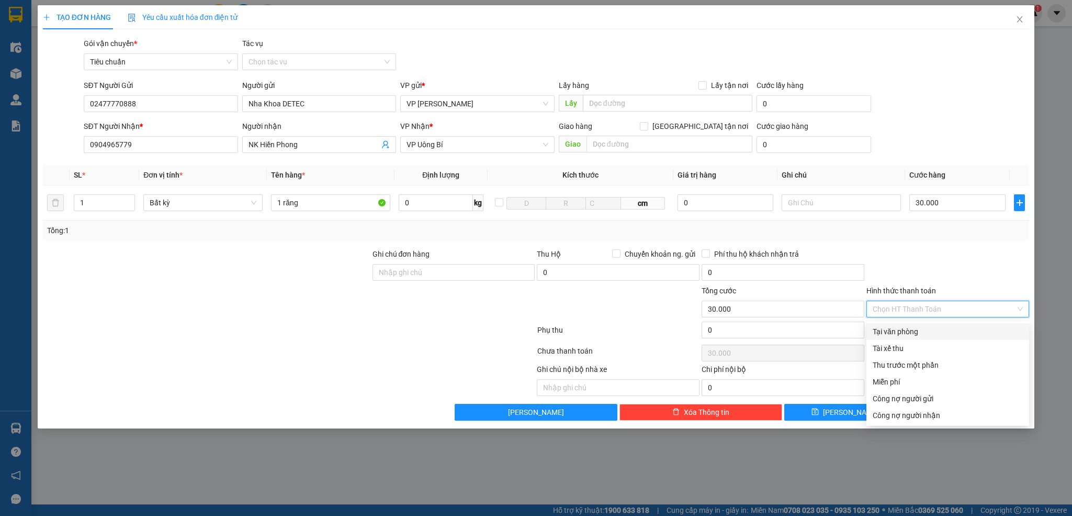
drag, startPoint x: 906, startPoint y: 327, endPoint x: 917, endPoint y: 363, distance: 38.2
click at [904, 327] on div "Tại văn phòng" at bounding box center [948, 332] width 150 height 12
type input "0"
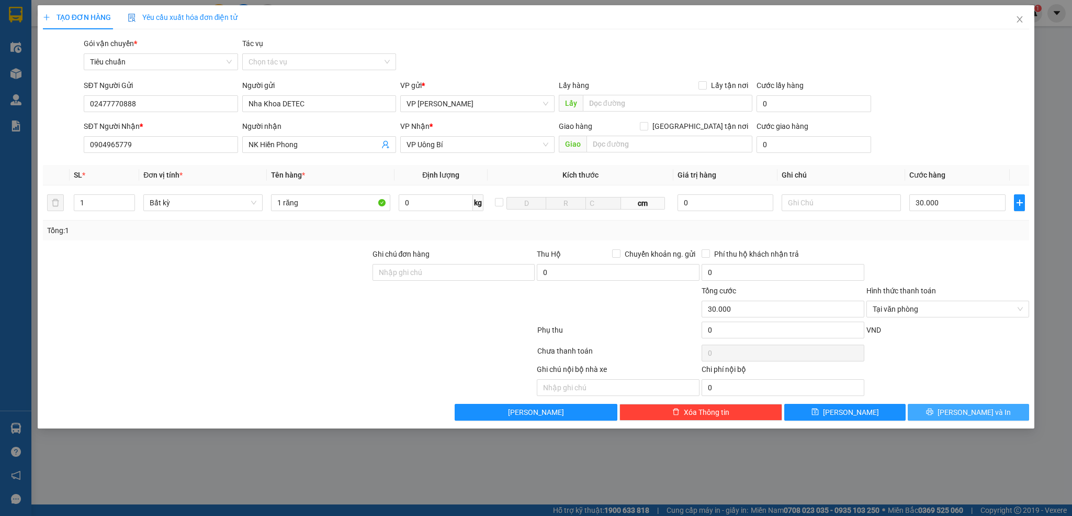
drag, startPoint x: 944, startPoint y: 405, endPoint x: 944, endPoint y: 417, distance: 11.5
click at [943, 406] on div "Transit Pickup Surcharge Ids Transit Deliver Surcharge Ids Transit Deliver Surc…" at bounding box center [536, 229] width 987 height 383
click at [944, 417] on button "[PERSON_NAME] và In" at bounding box center [968, 412] width 121 height 17
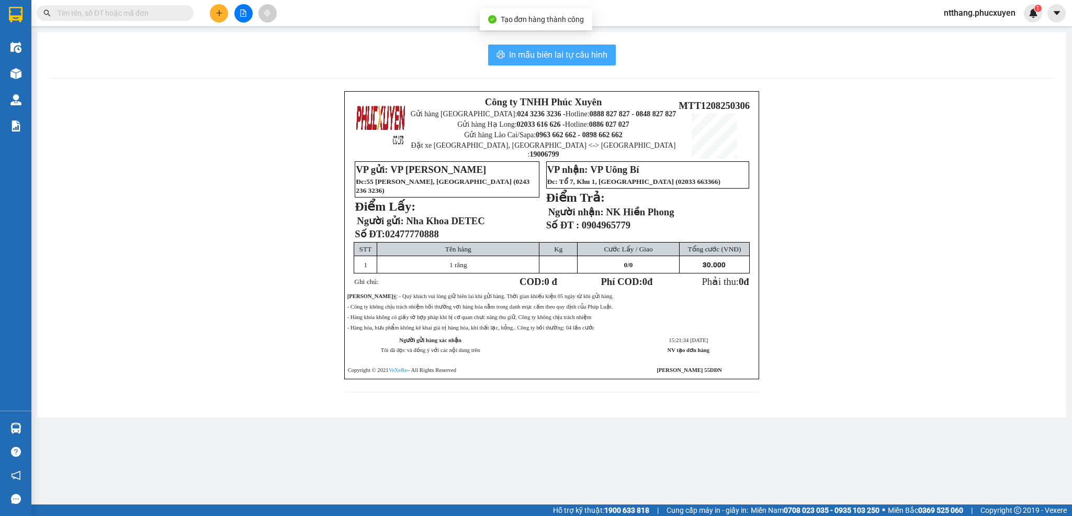
click at [508, 52] on button "In mẫu biên lai tự cấu hình" at bounding box center [552, 54] width 128 height 21
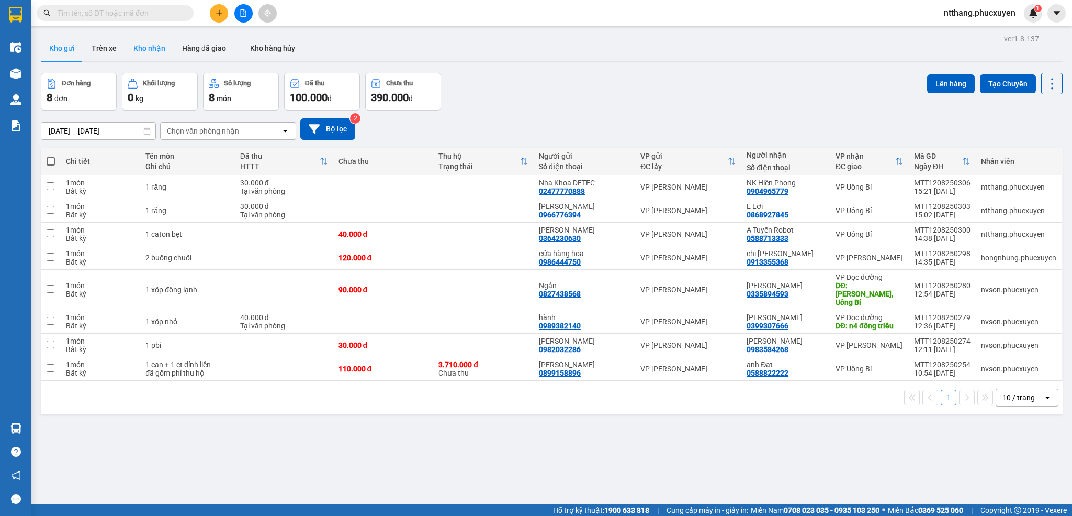
click at [159, 52] on button "Kho nhận" at bounding box center [149, 48] width 49 height 25
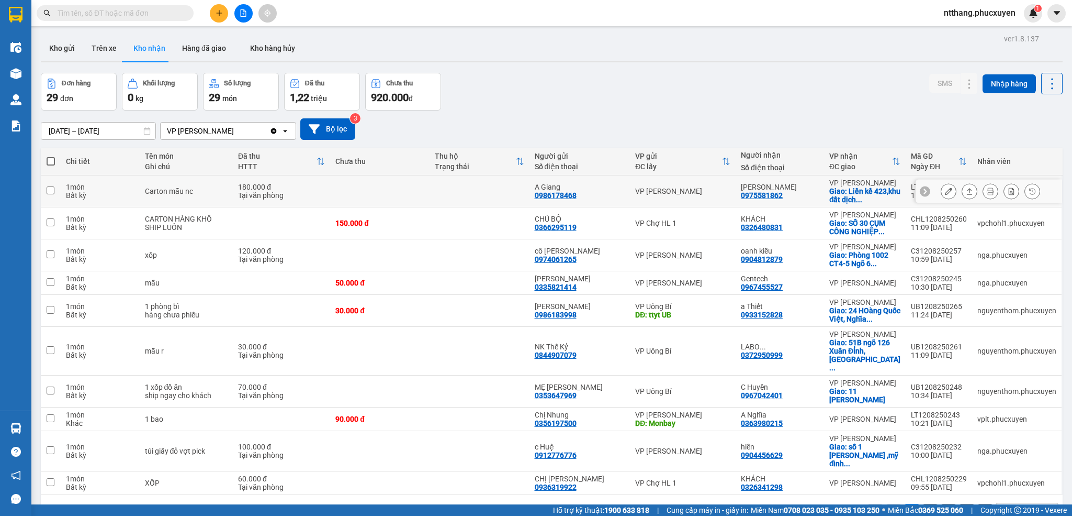
click at [942, 195] on button at bounding box center [949, 191] width 15 height 18
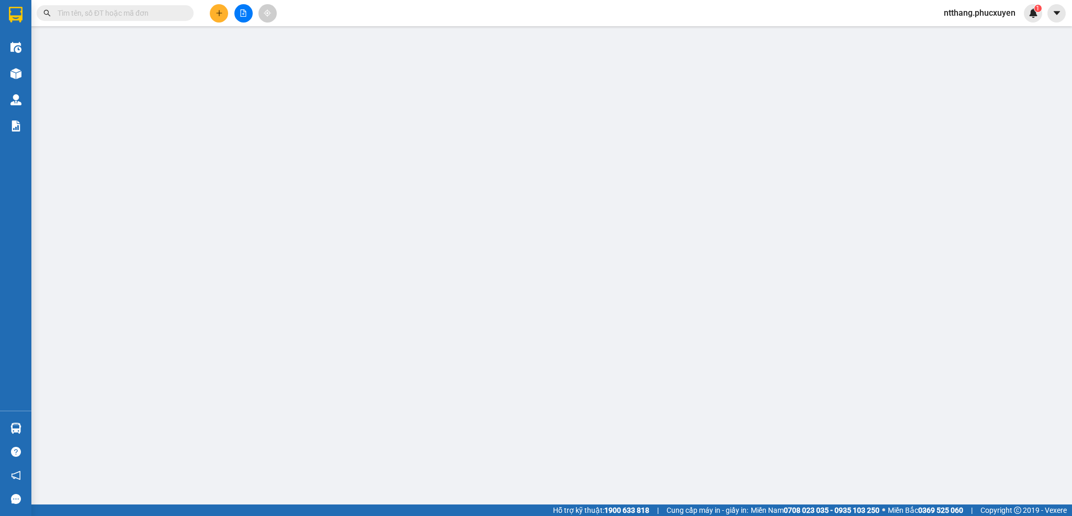
type input "0986178468"
type input "A Giang"
type input "0975581862"
type input "[PERSON_NAME]"
checkbox input "true"
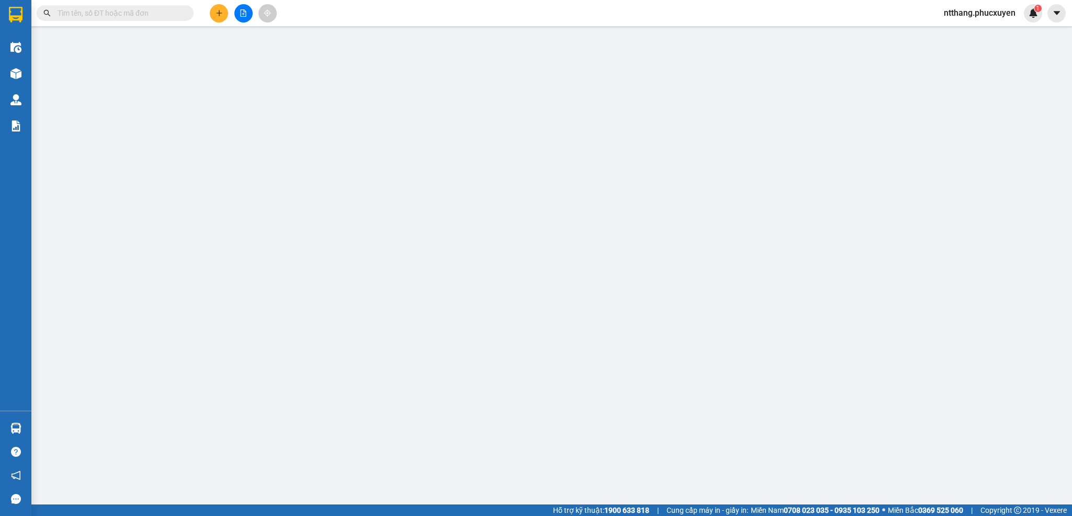
type input "Liền kề 423,khu đất dịch vụ [GEOGRAPHIC_DATA],[GEOGRAPHIC_DATA],[GEOGRAPHIC_DAT…"
type input "180.000"
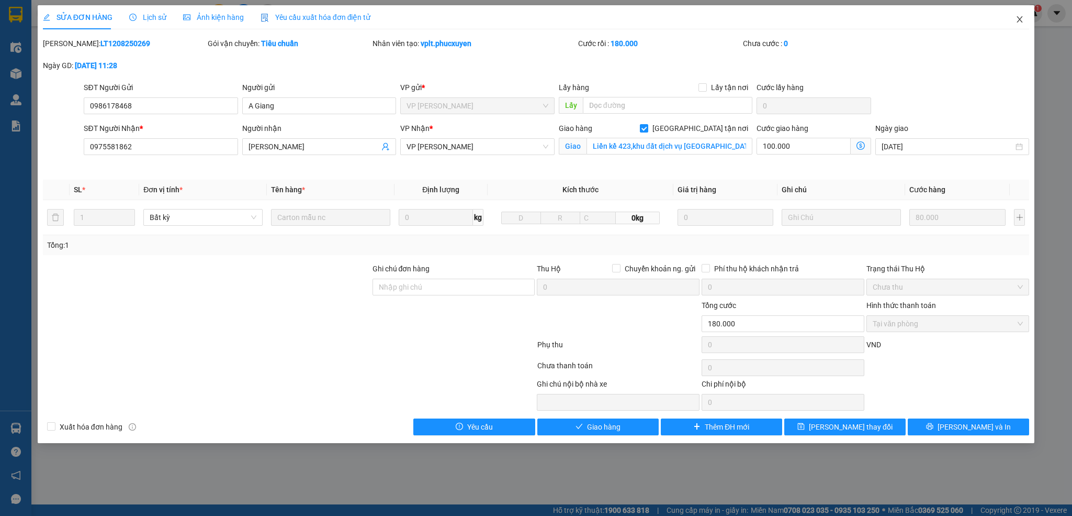
click at [1021, 14] on span "Close" at bounding box center [1019, 19] width 29 height 29
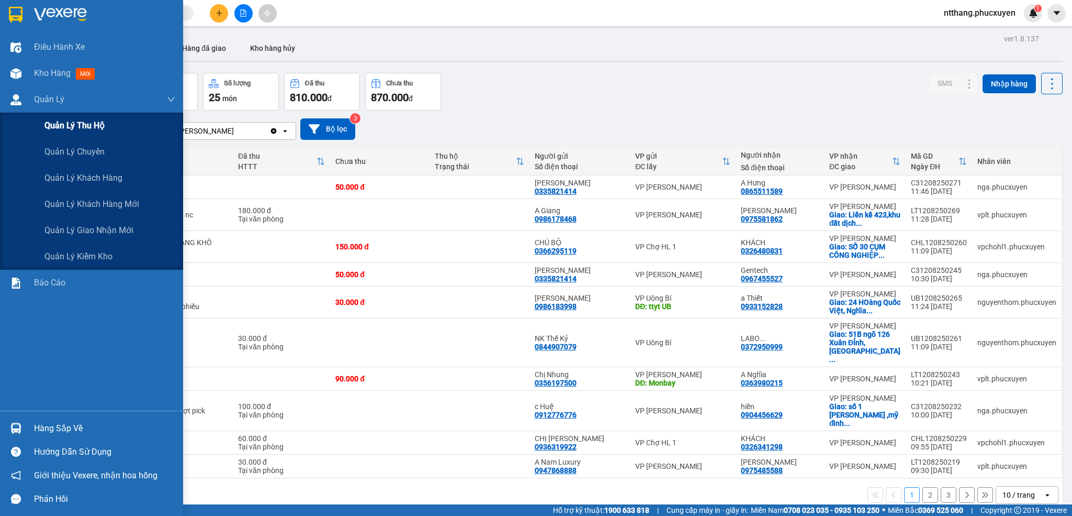
drag, startPoint x: 15, startPoint y: 104, endPoint x: 33, endPoint y: 128, distance: 30.6
click at [16, 104] on img at bounding box center [15, 99] width 11 height 11
click at [98, 231] on span "Quản lý giao nhận mới" at bounding box center [88, 229] width 89 height 13
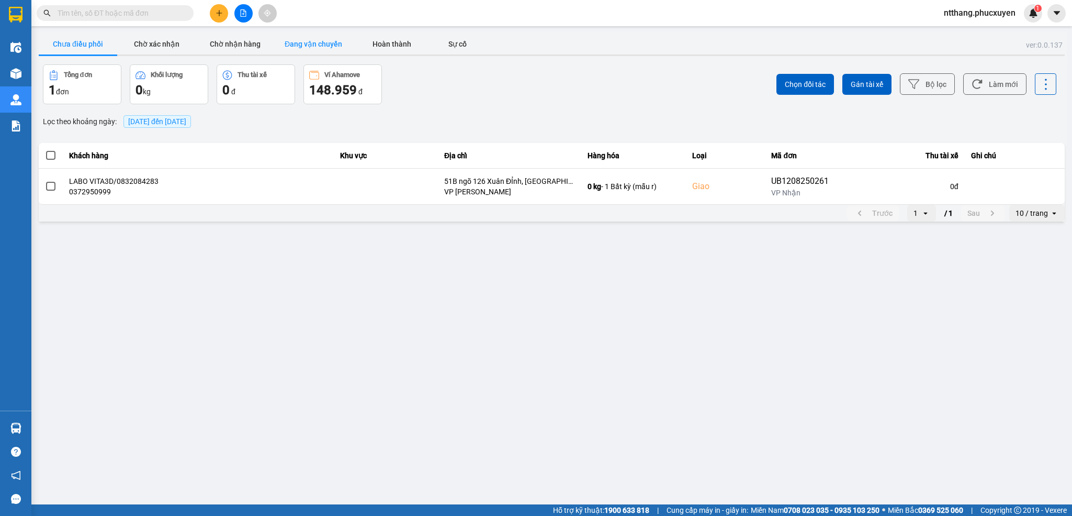
click at [311, 42] on button "Đang vận chuyển" at bounding box center [313, 43] width 79 height 21
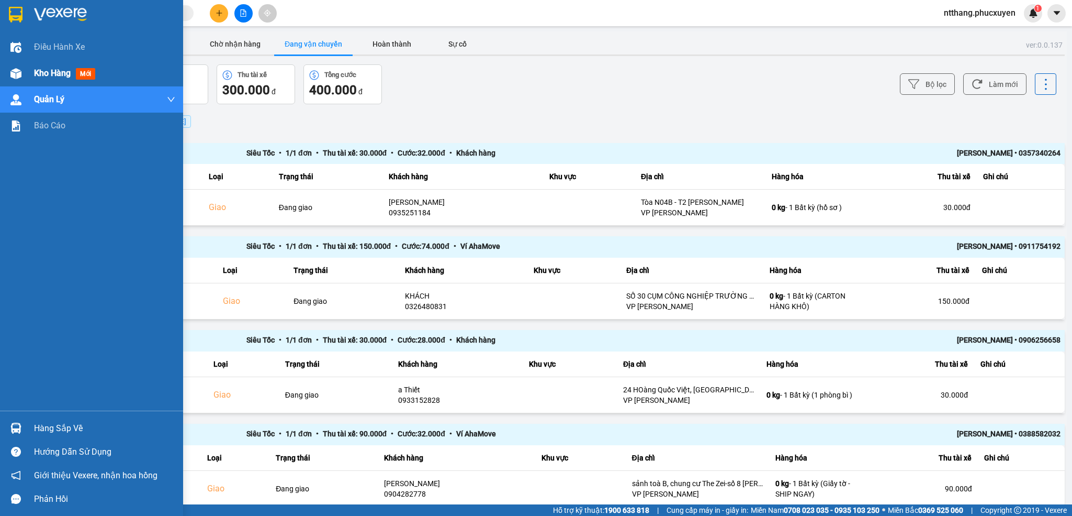
click at [19, 74] on img at bounding box center [15, 73] width 11 height 11
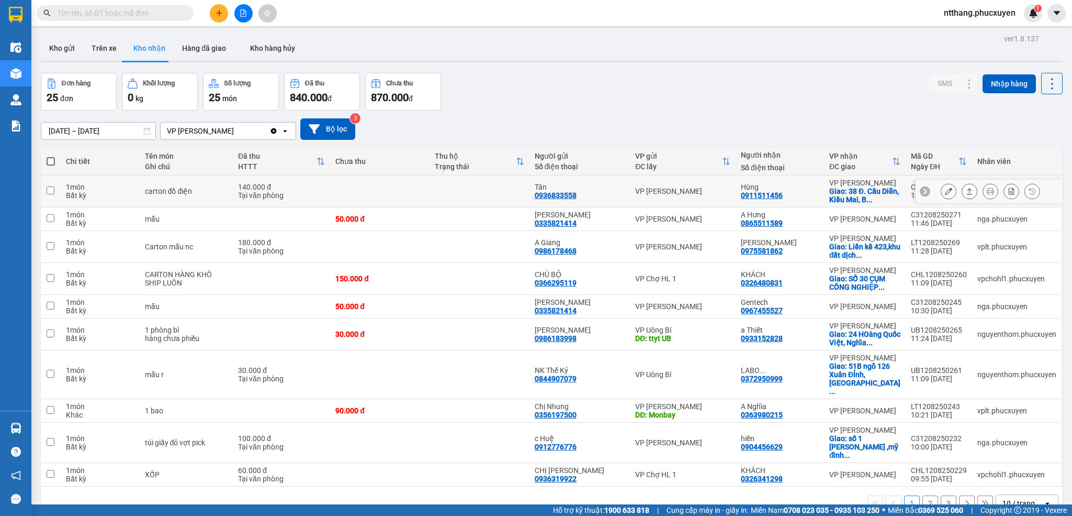
click at [945, 195] on icon at bounding box center [948, 190] width 7 height 7
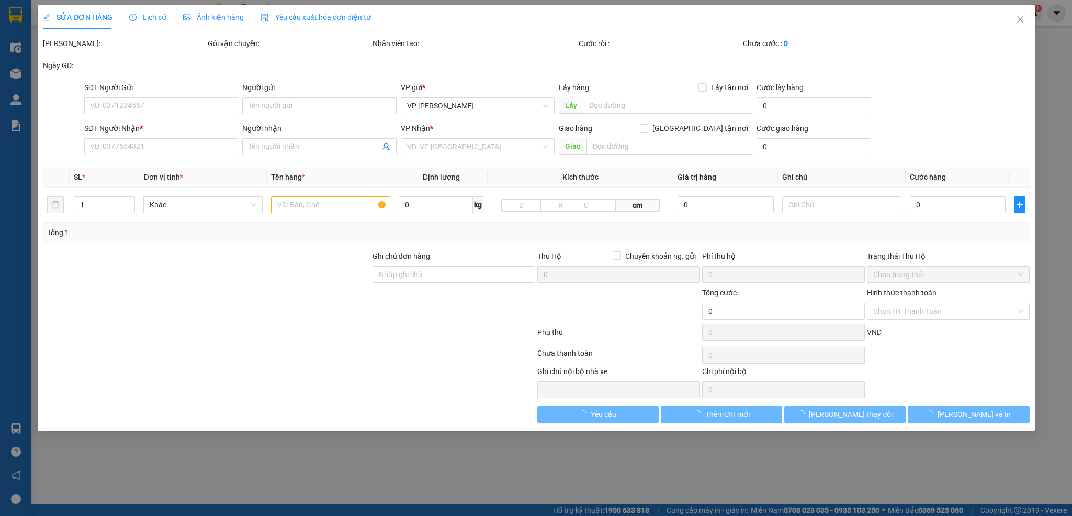
type input "0936833558"
type input "Tân"
type input "0911511456"
type input "Hùng"
checkbox input "true"
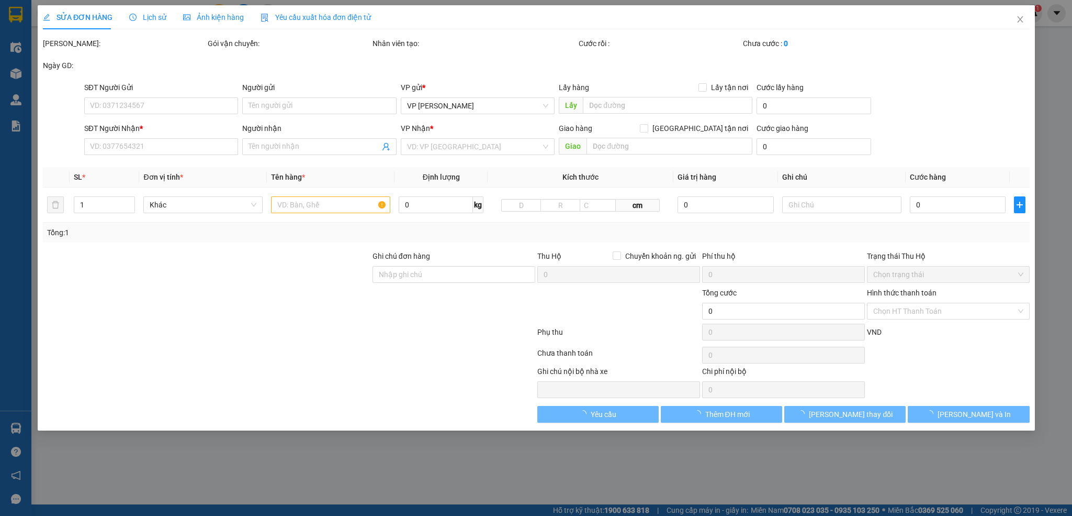
type input "38 Đ. [GEOGRAPHIC_DATA], [GEOGRAPHIC_DATA], [GEOGRAPHIC_DATA]"
type input "140.000"
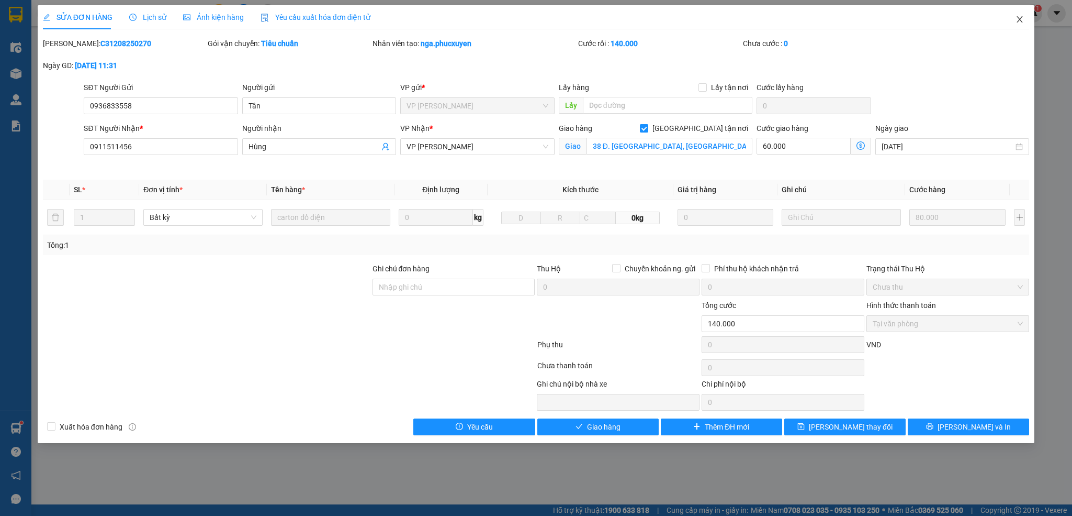
click at [1017, 18] on icon "close" at bounding box center [1020, 19] width 8 height 8
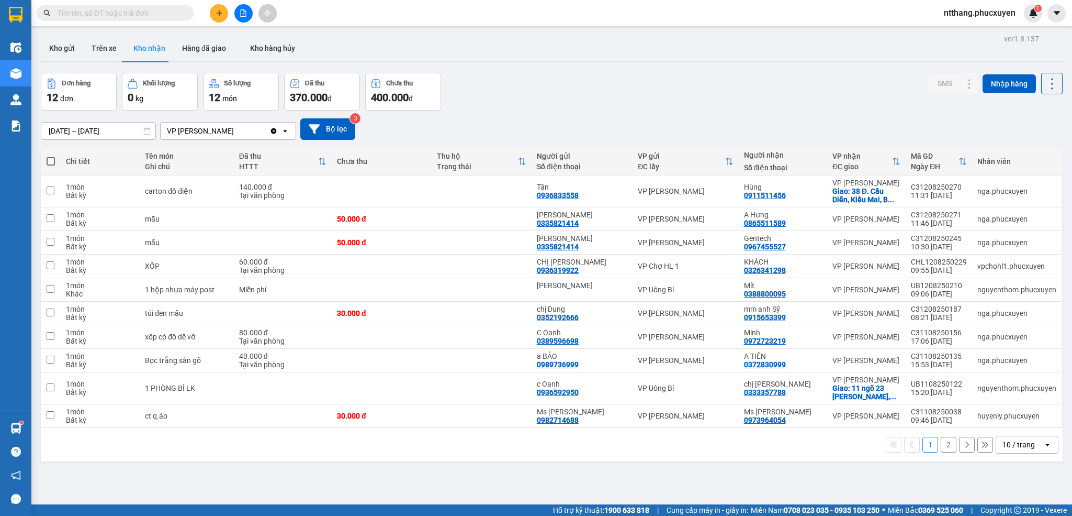
click at [126, 13] on input "text" at bounding box center [120, 13] width 124 height 12
paste input "CHL1208250260"
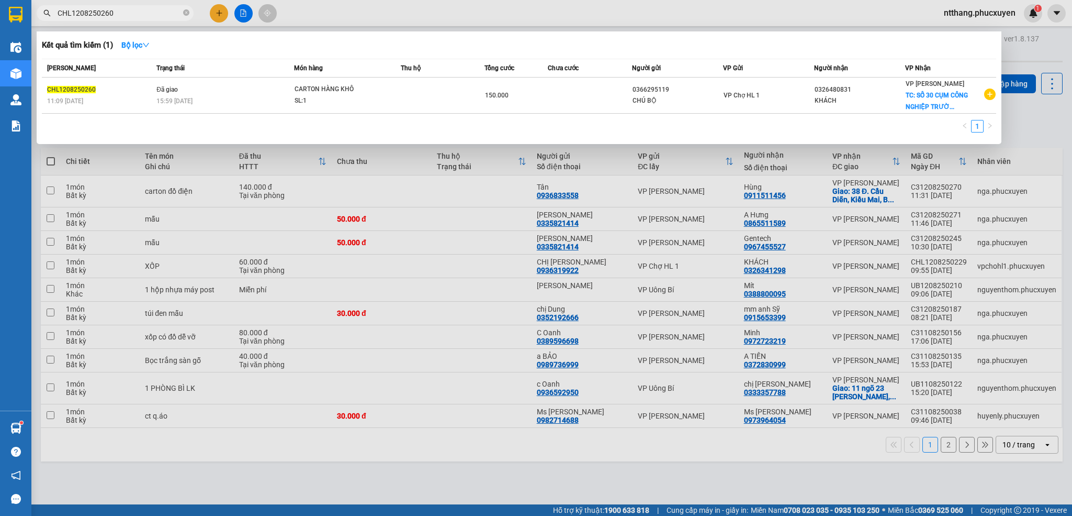
type input "CHL1208250260"
click at [228, 96] on div "15:59 - 12/08" at bounding box center [224, 101] width 137 height 12
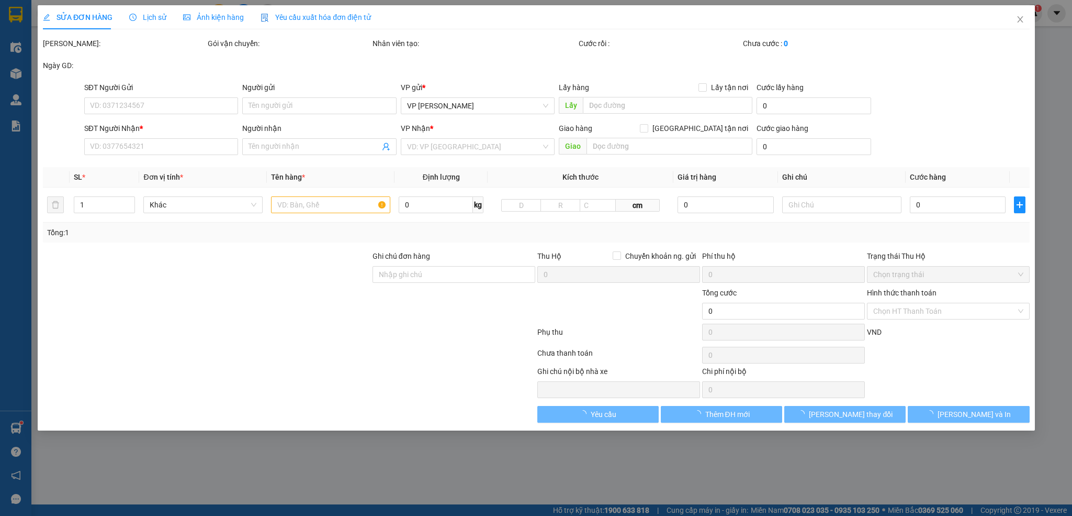
type input "0366295119"
type input "CHÚ BỘ"
type input "0326480831"
type input "KHÁCH"
checkbox input "true"
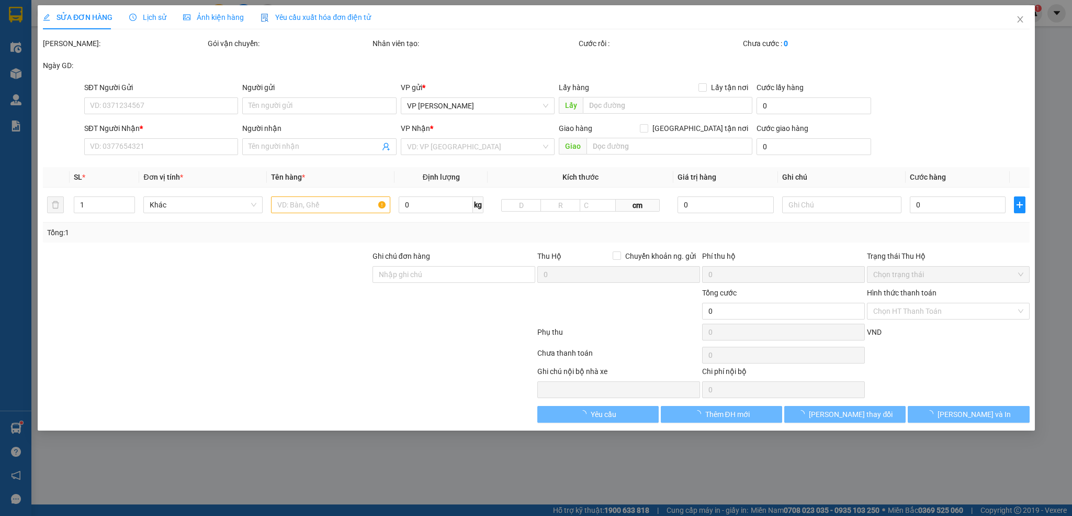
type input "SỐ 30 CỤM CÔNG NGHIỆP TRƯỜNG AN,XÃ [GEOGRAPHIC_DATA],[GEOGRAPHIC_DATA],[GEOGRAP…"
type input "80.000"
type input "150.000"
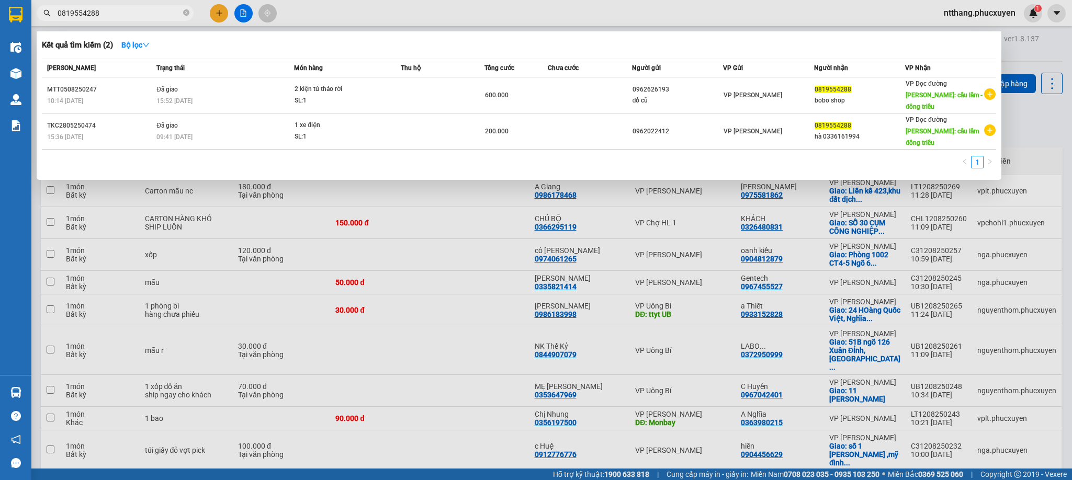
type input "0819554288"
click at [401, 12] on div at bounding box center [536, 240] width 1072 height 480
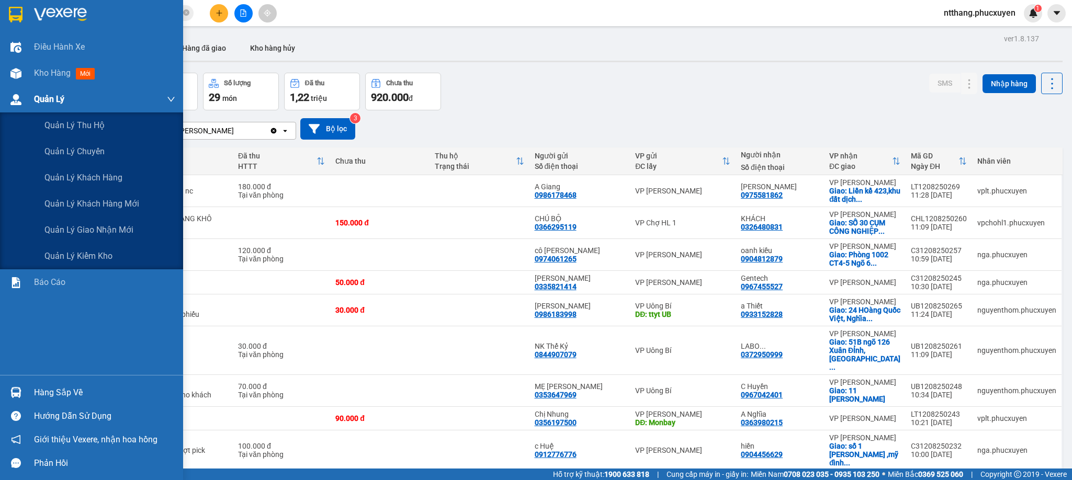
click at [10, 91] on div at bounding box center [16, 100] width 18 height 18
click at [102, 228] on span "Quản lý giao nhận mới" at bounding box center [88, 229] width 89 height 13
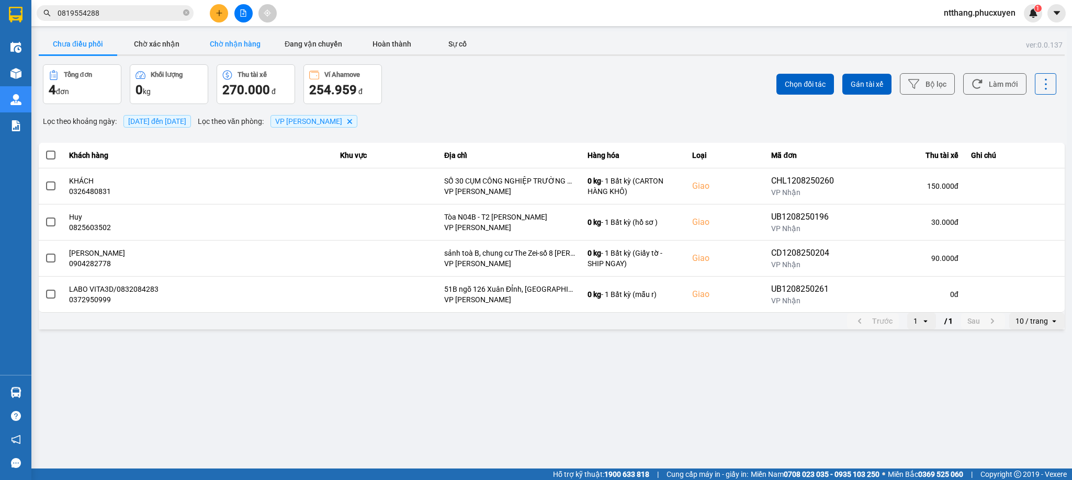
click at [241, 33] on button "Chờ nhận hàng" at bounding box center [235, 43] width 79 height 21
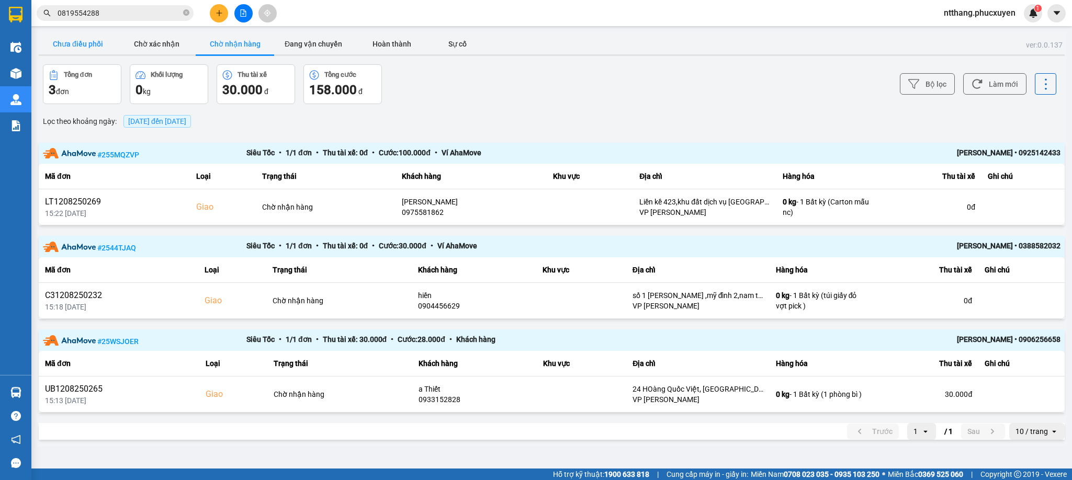
click at [66, 44] on button "Chưa điều phối" at bounding box center [78, 43] width 79 height 21
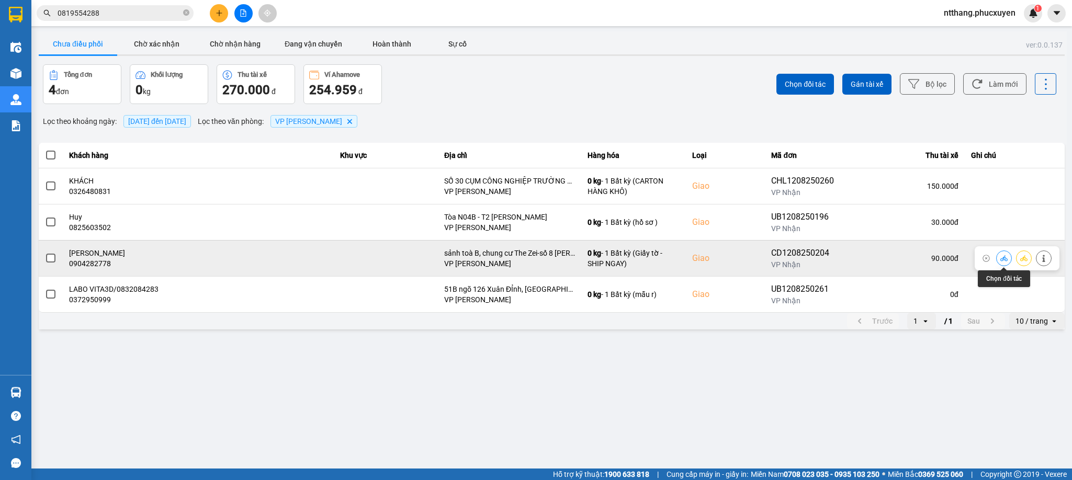
click at [1002, 259] on icon at bounding box center [1004, 258] width 7 height 7
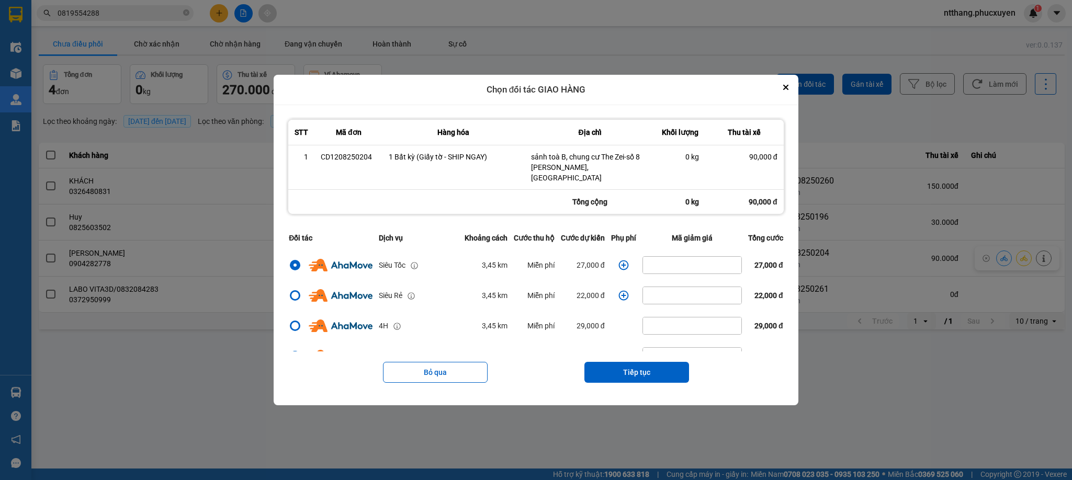
click at [619, 260] on icon "dialog" at bounding box center [624, 265] width 10 height 10
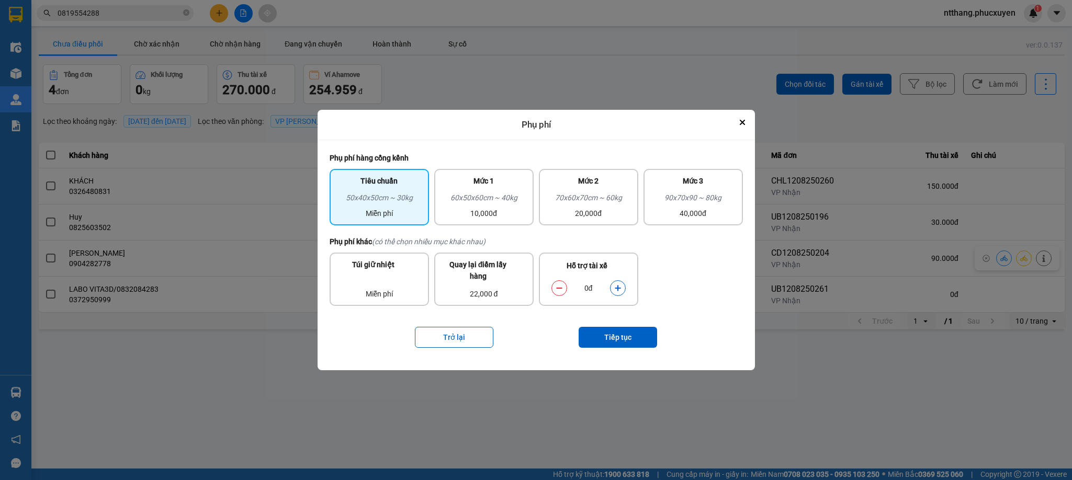
click at [613, 283] on button "dialog" at bounding box center [618, 288] width 15 height 18
click at [615, 338] on button "Tiếp tục" at bounding box center [618, 337] width 79 height 21
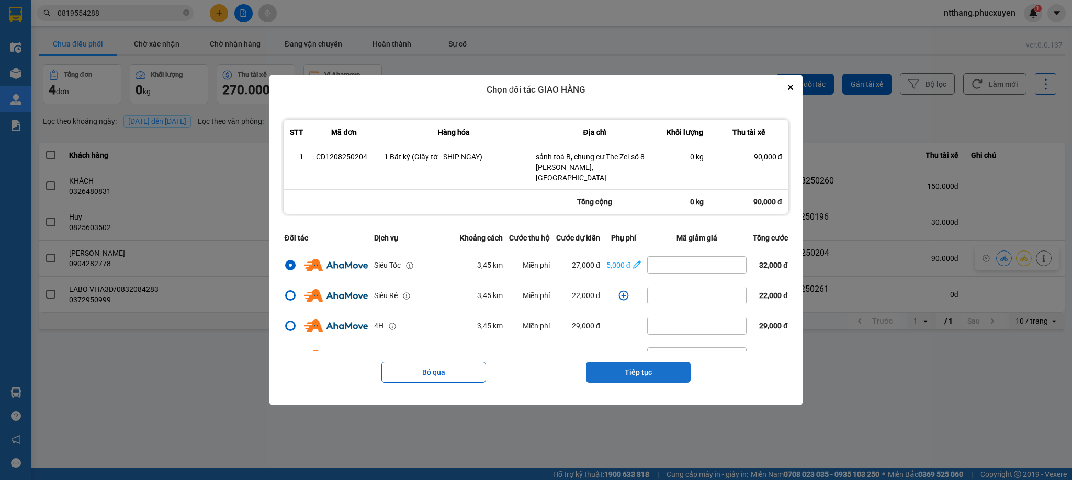
click at [630, 365] on button "Tiếp tục" at bounding box center [638, 372] width 105 height 21
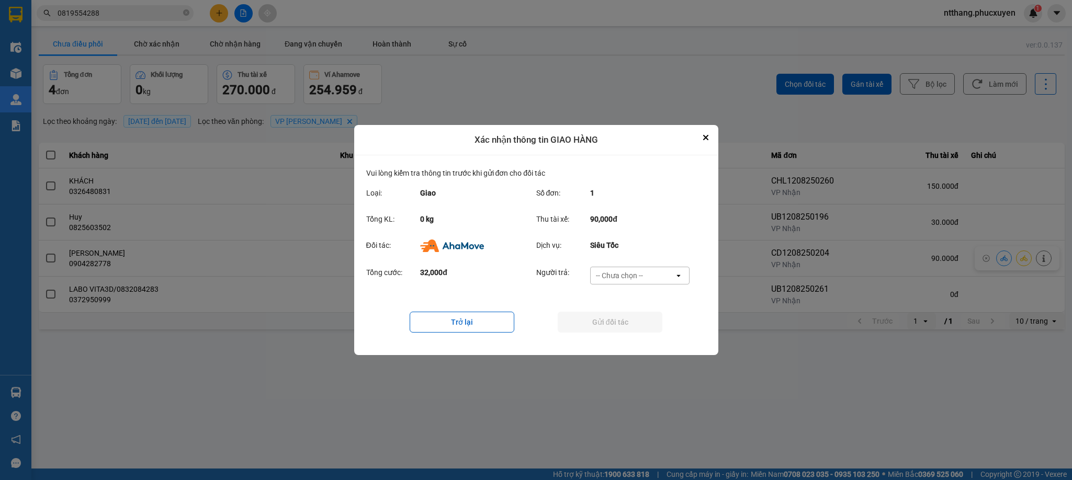
click at [630, 276] on div "-- Chưa chọn --" at bounding box center [619, 276] width 47 height 10
click at [620, 333] on span "Ví Ahamove" at bounding box center [620, 336] width 42 height 10
click at [623, 322] on button "Gửi đối tác" at bounding box center [610, 322] width 105 height 21
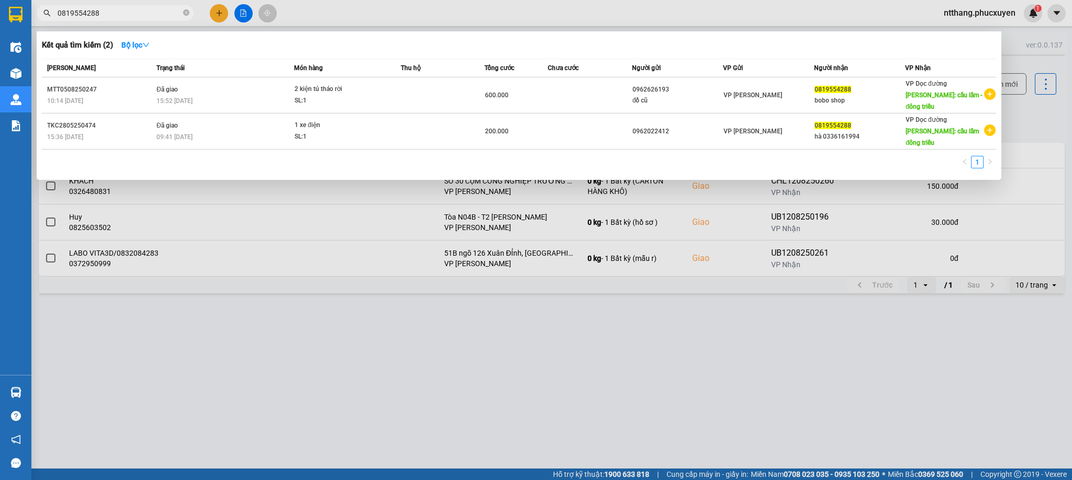
click at [154, 8] on input "0819554288" at bounding box center [120, 13] width 124 height 12
click at [564, 7] on div at bounding box center [536, 240] width 1072 height 480
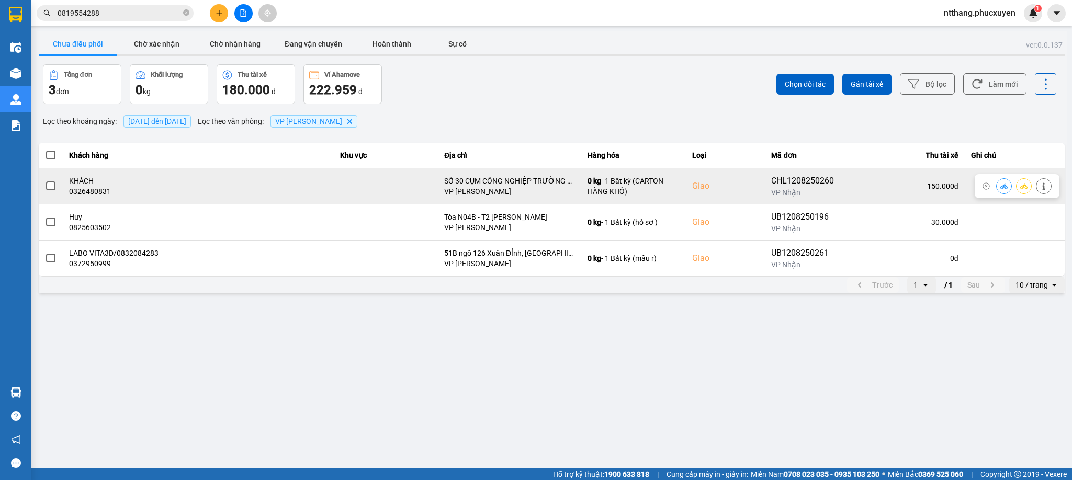
click at [999, 185] on button at bounding box center [1004, 186] width 15 height 18
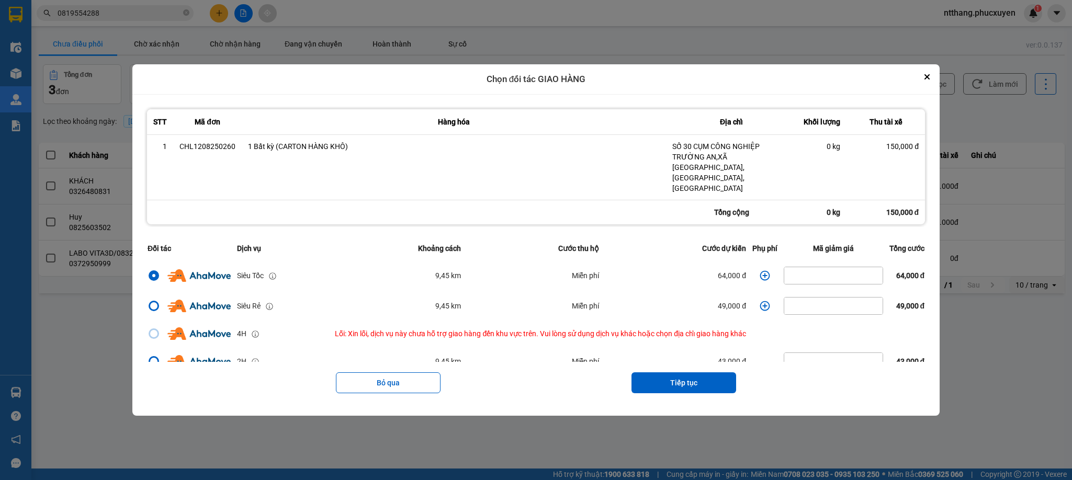
click at [762, 271] on icon "dialog" at bounding box center [765, 276] width 10 height 10
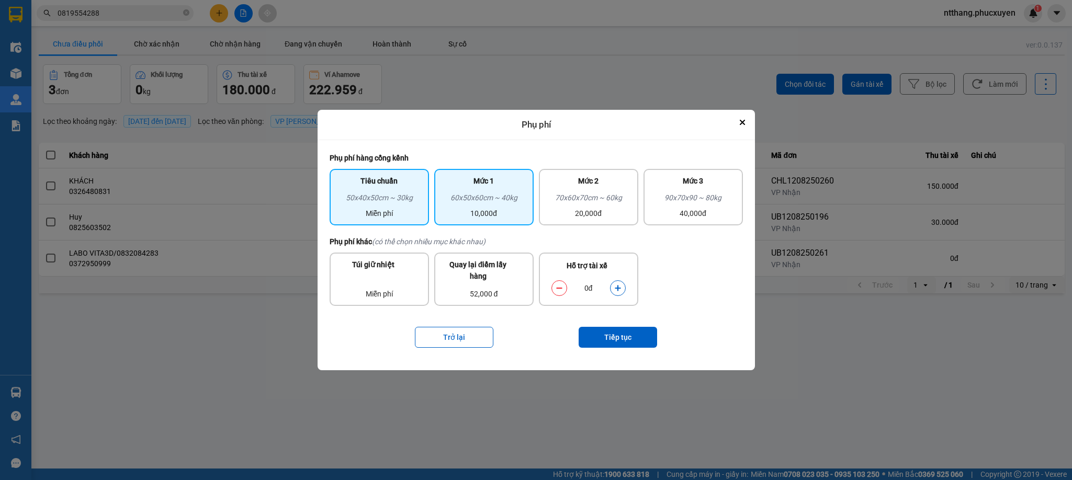
click at [490, 206] on div "60x50x60cm ~ 40kg" at bounding box center [484, 200] width 87 height 16
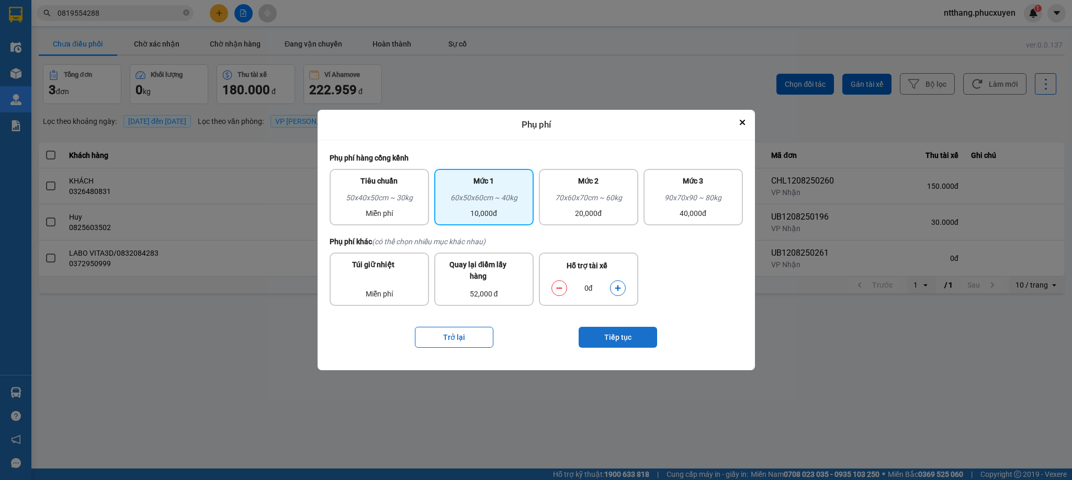
click at [633, 335] on button "Tiếp tục" at bounding box center [618, 337] width 79 height 21
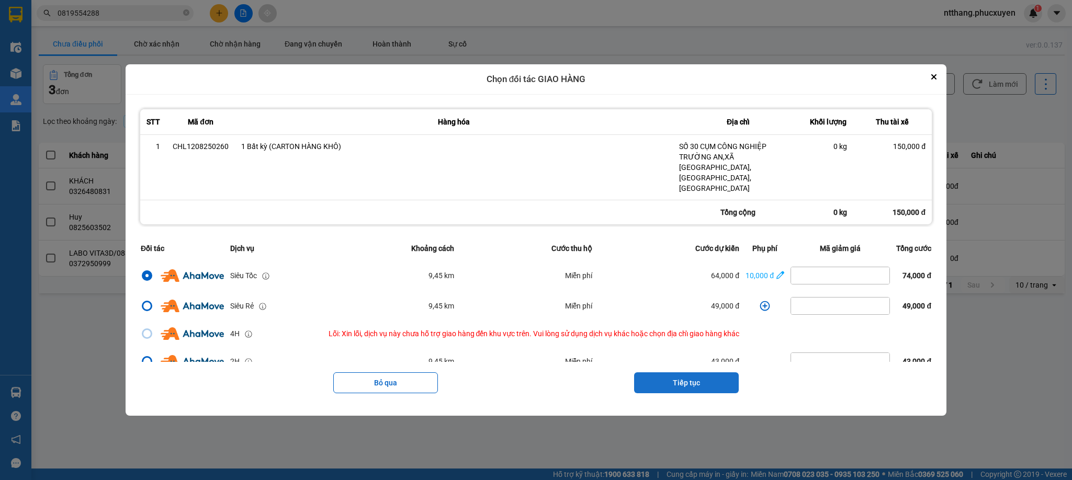
click at [671, 373] on button "Tiếp tục" at bounding box center [686, 383] width 105 height 21
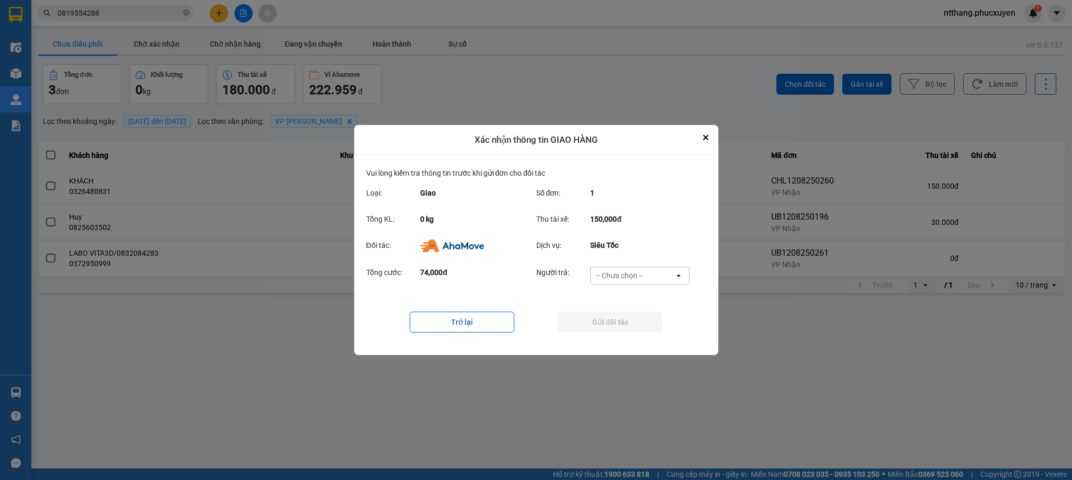
click at [647, 270] on div "-- Chưa chọn --" at bounding box center [633, 275] width 84 height 17
click at [629, 340] on span "Ví Ahamove" at bounding box center [620, 336] width 42 height 10
click at [628, 322] on button "Gửi đối tác" at bounding box center [610, 322] width 105 height 21
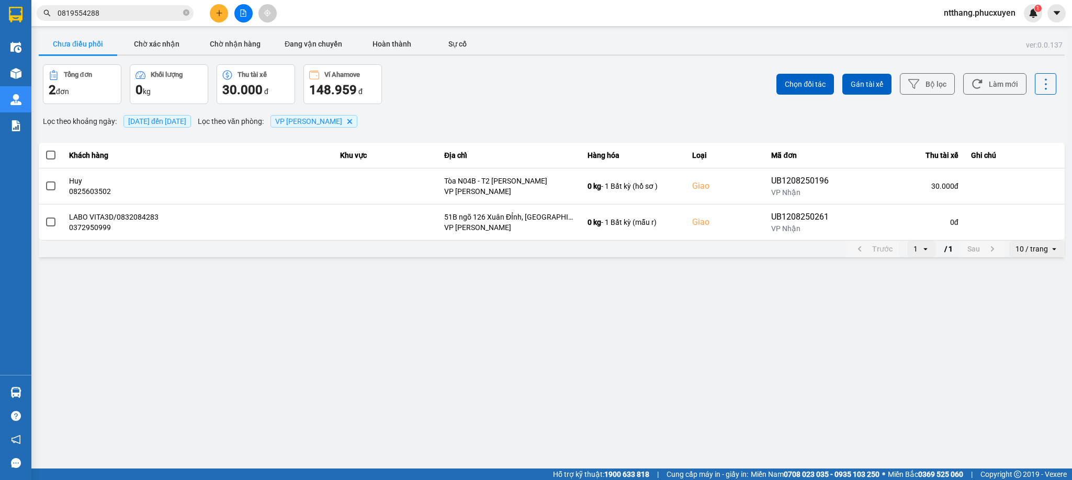
click at [620, 315] on main "ver: 0.0.137 Chưa điều phối Chờ xác nhận Chờ nhận hàng Đang vận chuyển Hoàn thà…" at bounding box center [536, 234] width 1072 height 469
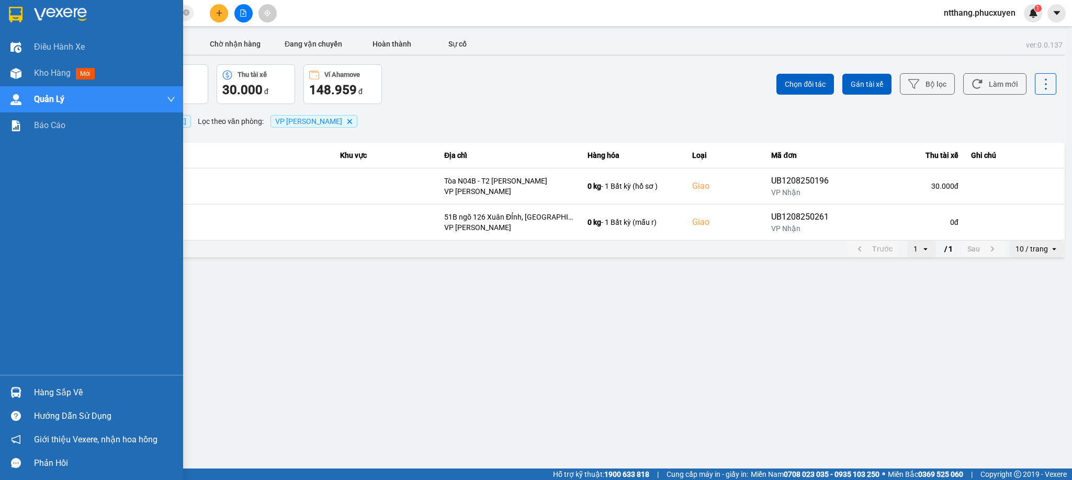
click at [52, 391] on div "Hàng sắp về" at bounding box center [104, 393] width 141 height 16
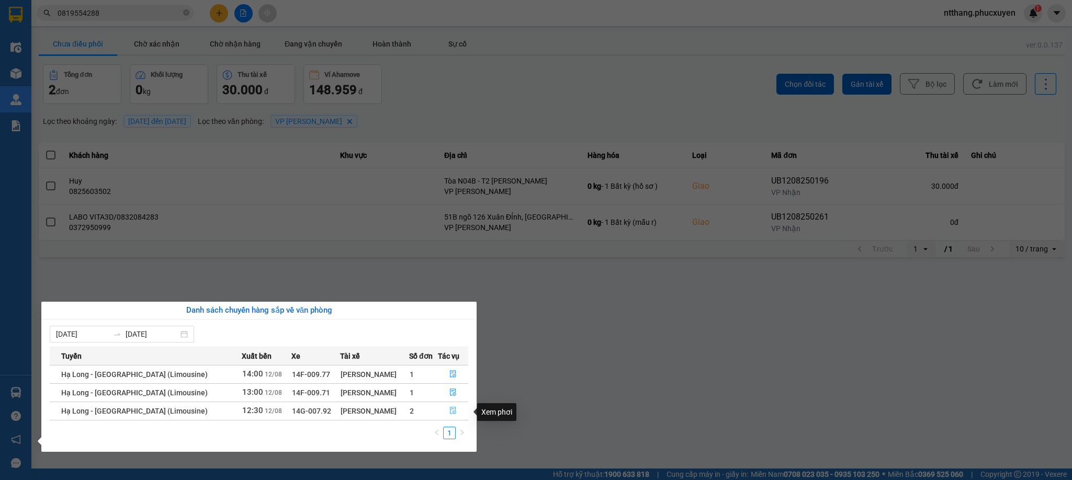
click at [451, 410] on icon "file-done" at bounding box center [453, 411] width 6 height 7
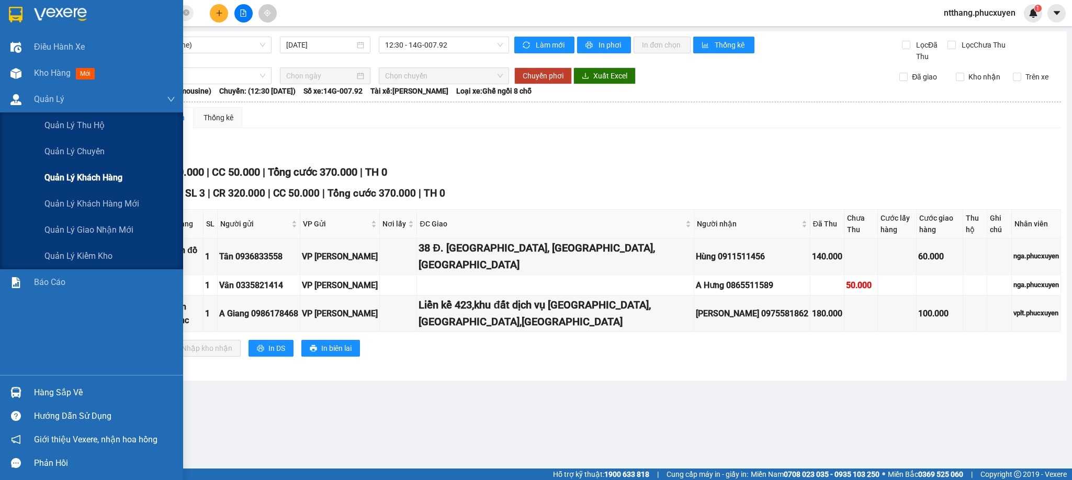
drag, startPoint x: 49, startPoint y: 99, endPoint x: 141, endPoint y: 173, distance: 118.4
click at [50, 99] on span "Quản Lý" at bounding box center [49, 99] width 30 height 13
click at [113, 228] on span "Quản lý giao nhận mới" at bounding box center [88, 229] width 89 height 13
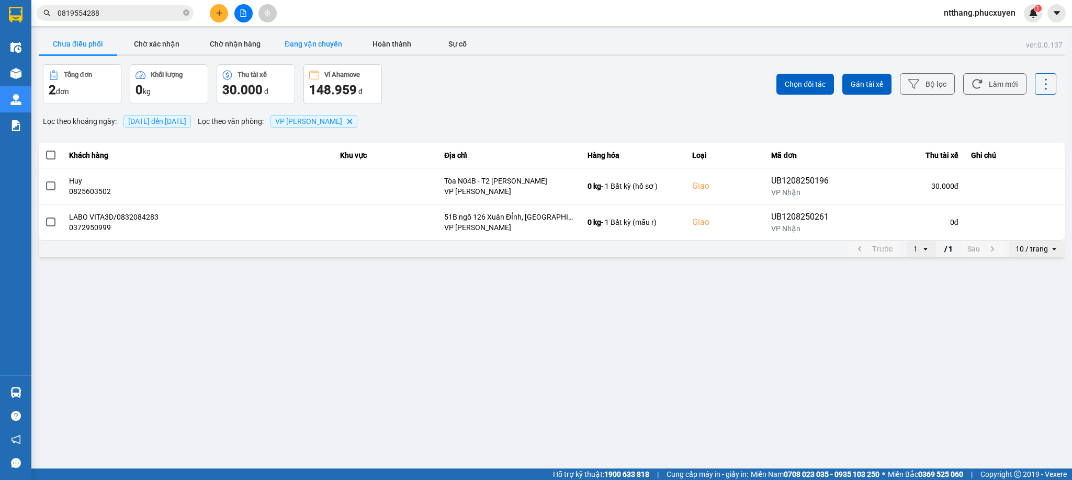
click at [326, 36] on button "Đang vận chuyển" at bounding box center [313, 43] width 79 height 21
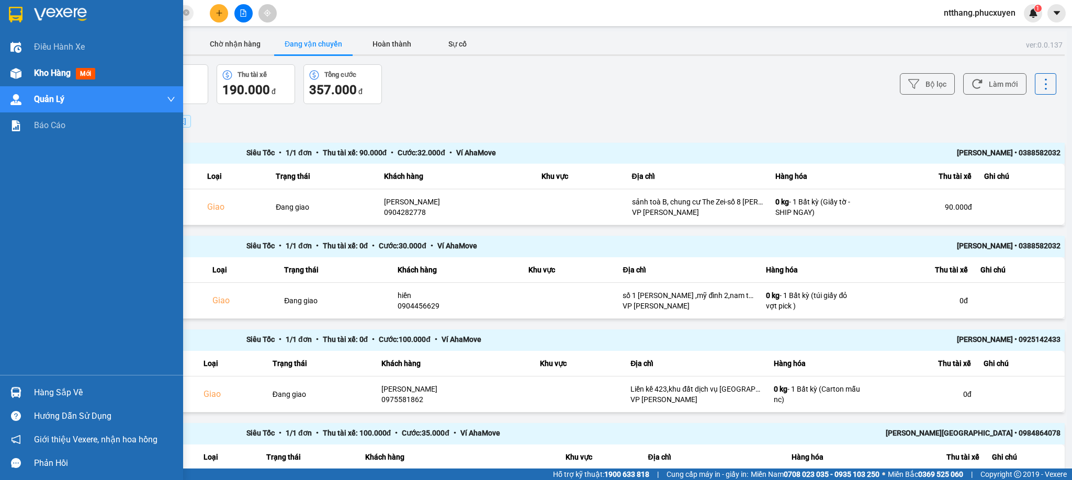
click at [24, 75] on div at bounding box center [16, 73] width 18 height 18
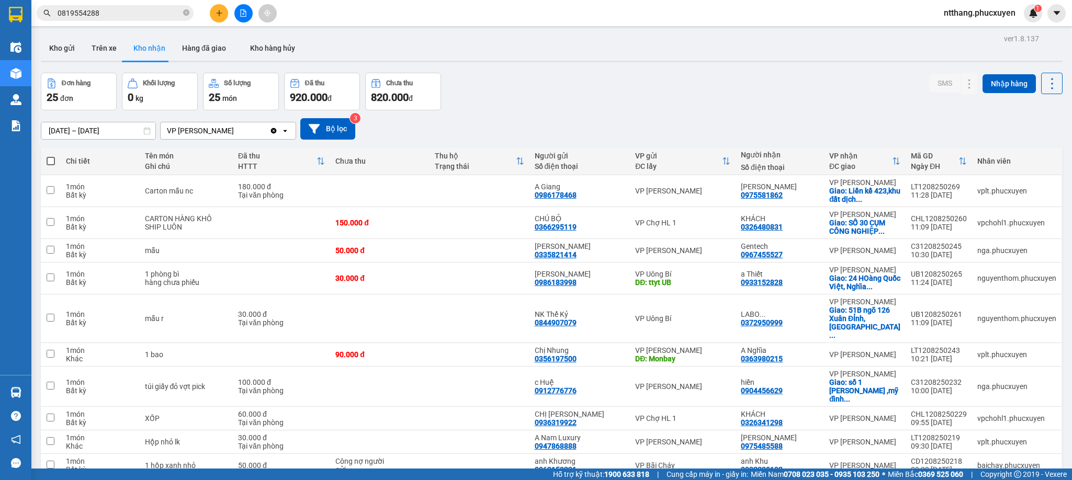
scroll to position [73, 0]
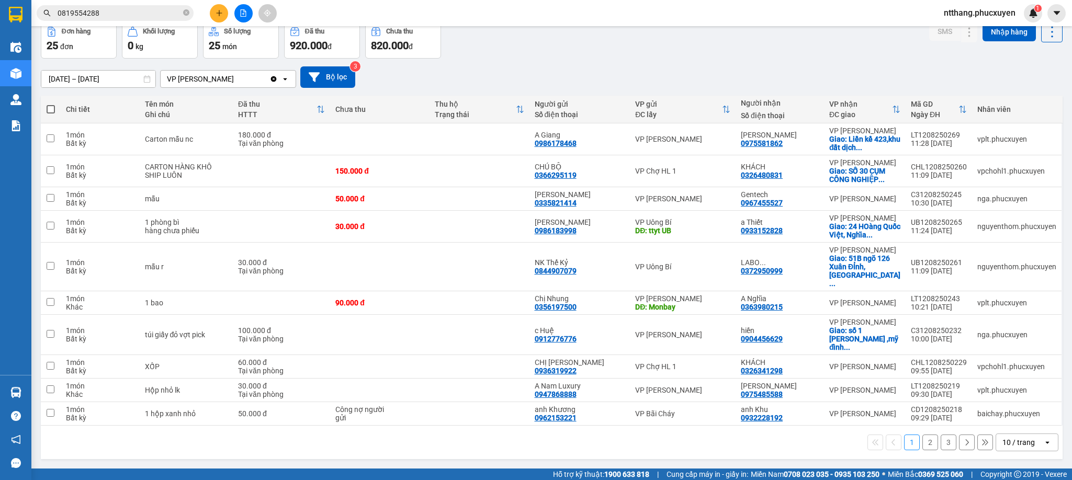
click at [1024, 444] on div "10 / trang" at bounding box center [1019, 442] width 47 height 17
click at [1014, 398] on span "50 / trang" at bounding box center [1007, 403] width 33 height 10
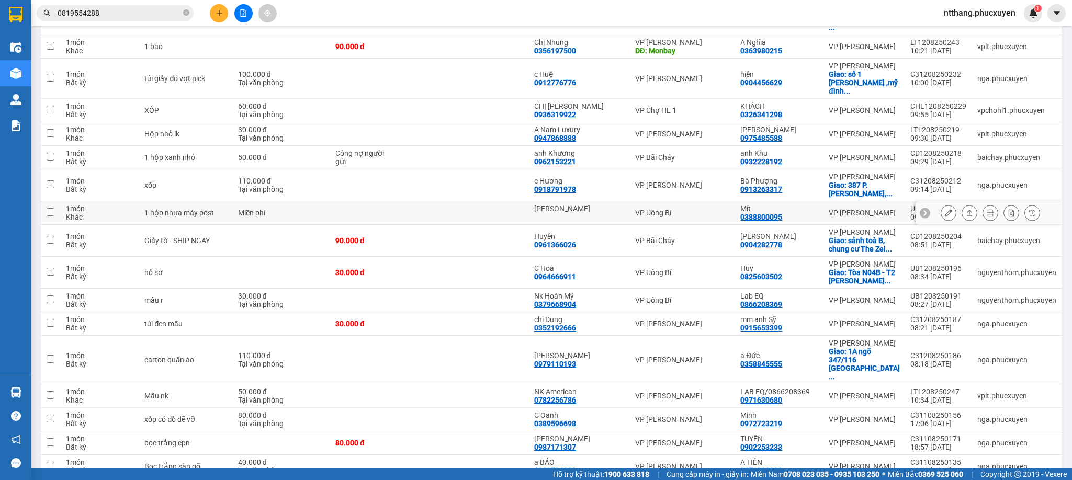
scroll to position [465, 0]
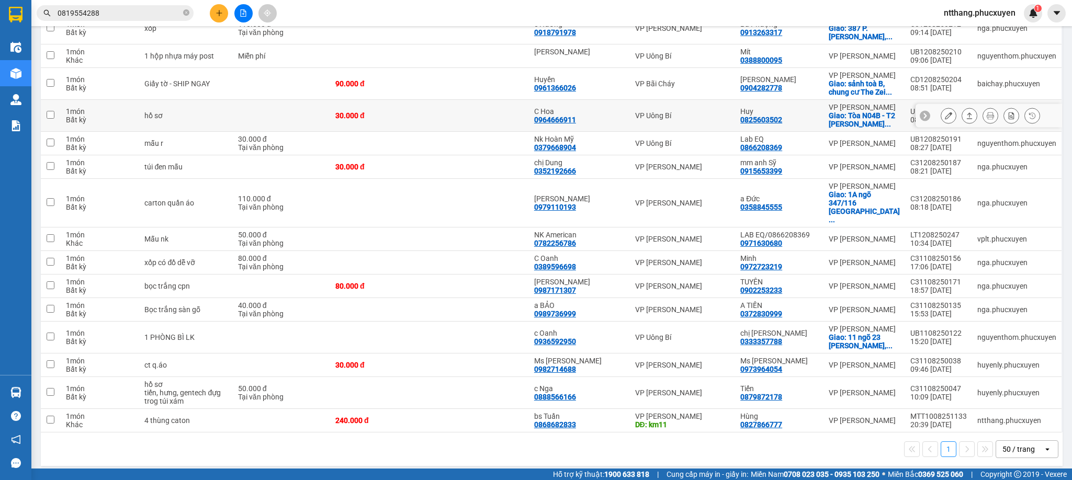
click at [945, 119] on icon at bounding box center [948, 115] width 7 height 7
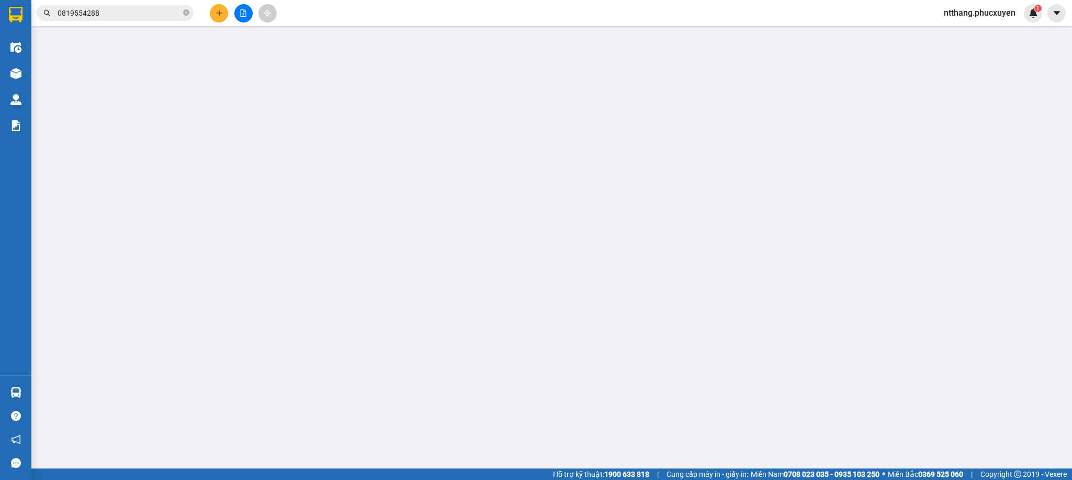
type input "0964666911"
type input "C Hoa"
type input "0825603502"
type input "Huy"
checkbox input "true"
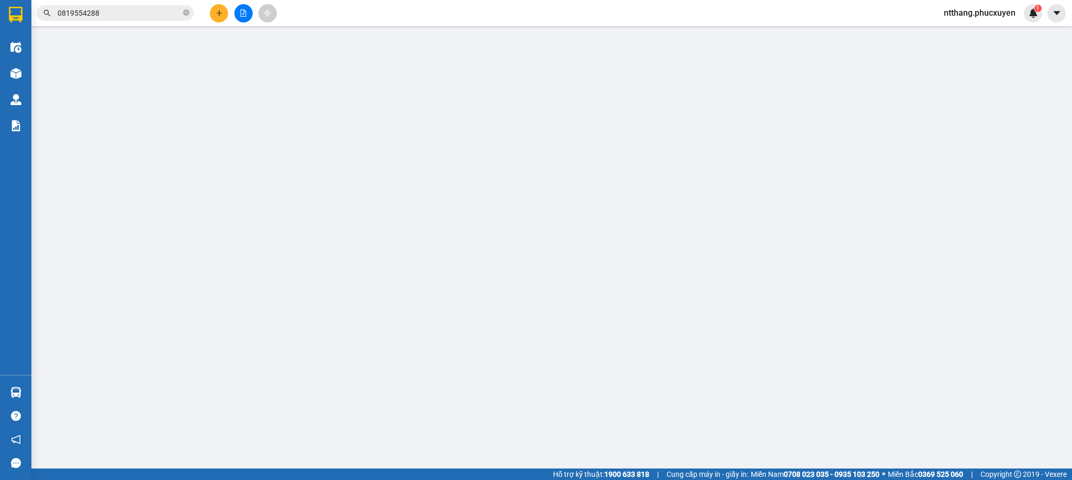
type input "Tòa N04B - T2 [PERSON_NAME]"
type input "30.000"
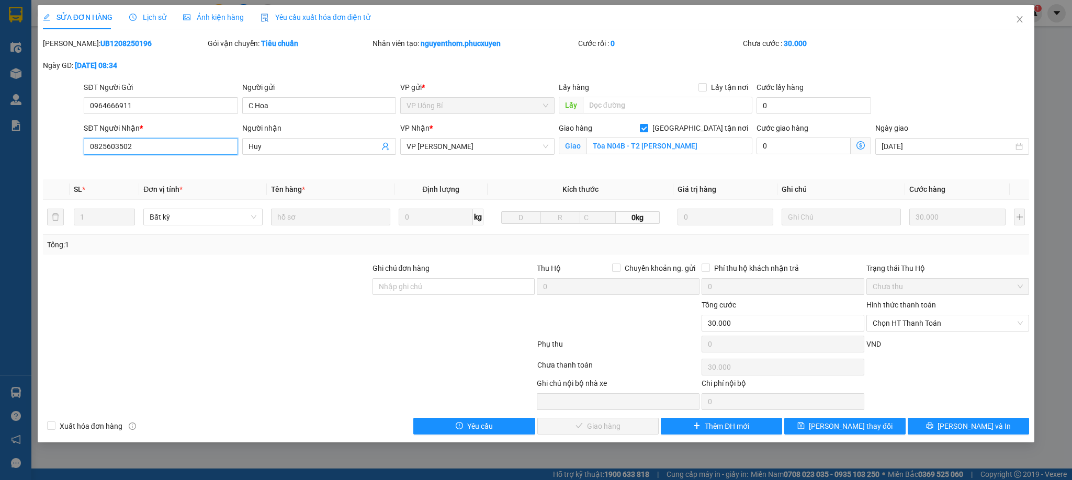
click at [176, 144] on input "0825603502" at bounding box center [161, 146] width 154 height 17
type input "0935251184"
click at [273, 145] on input "Huy" at bounding box center [314, 147] width 131 height 12
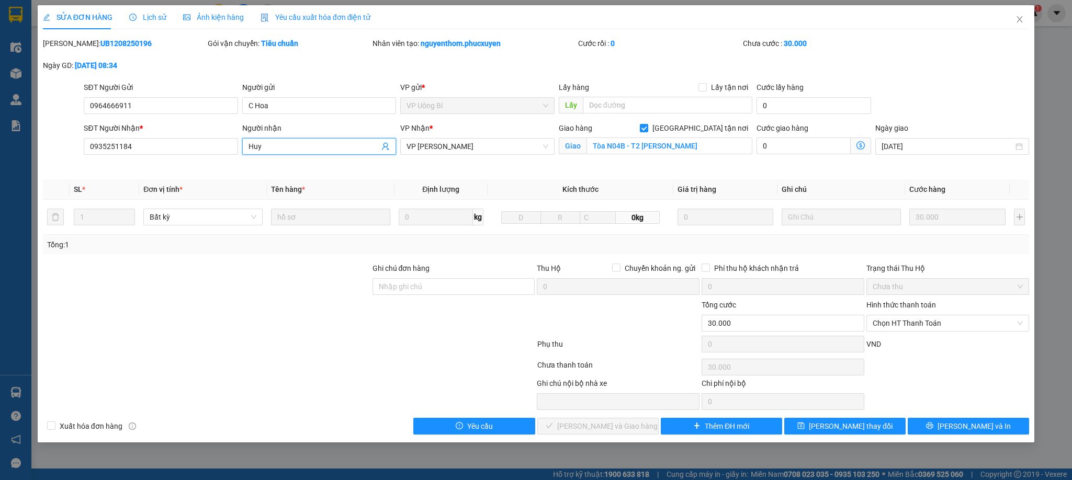
click at [273, 145] on input "Huy" at bounding box center [314, 147] width 131 height 12
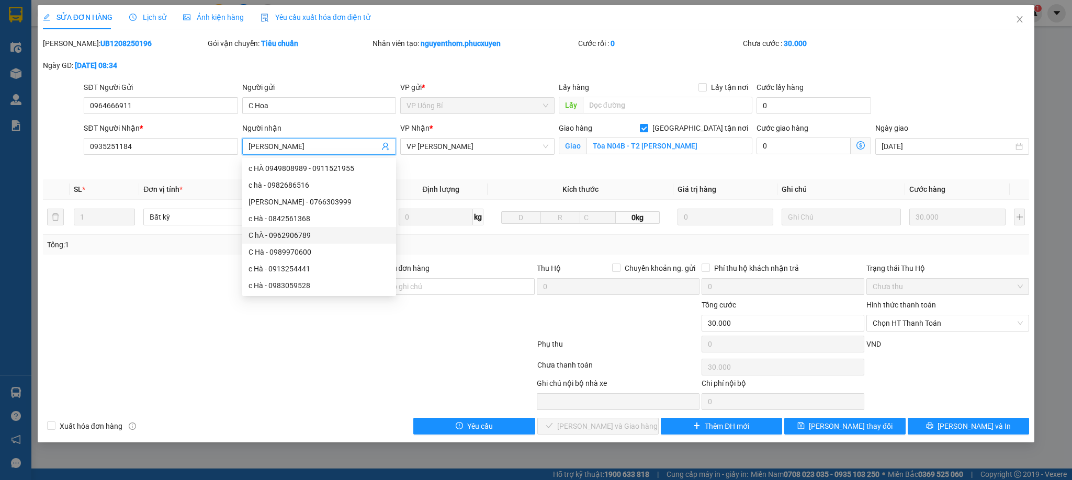
type input "[PERSON_NAME]"
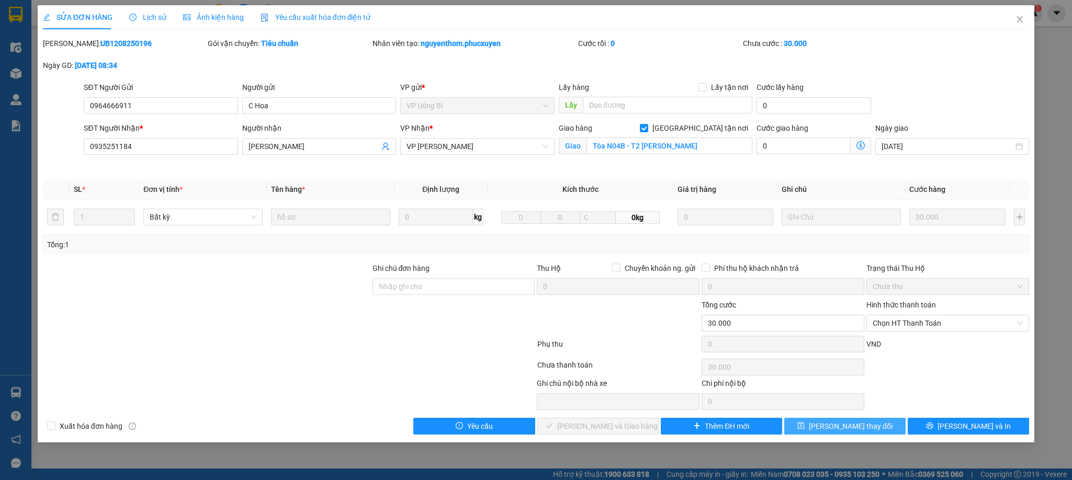
click at [858, 431] on span "[PERSON_NAME] thay đổi" at bounding box center [851, 427] width 84 height 12
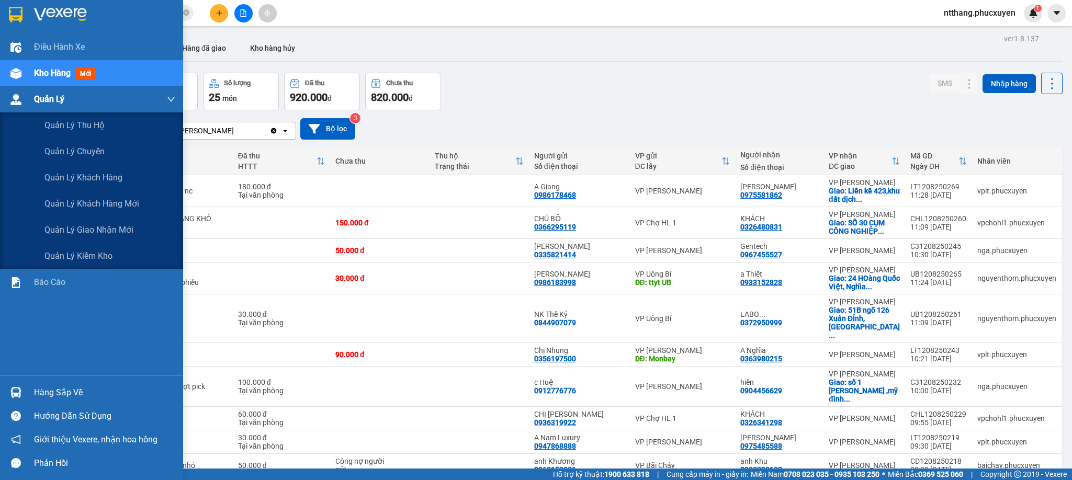
drag, startPoint x: 22, startPoint y: 107, endPoint x: 25, endPoint y: 137, distance: 30.5
click at [20, 107] on div at bounding box center [16, 100] width 18 height 18
click at [68, 223] on span "Quản lý giao nhận mới" at bounding box center [88, 229] width 89 height 13
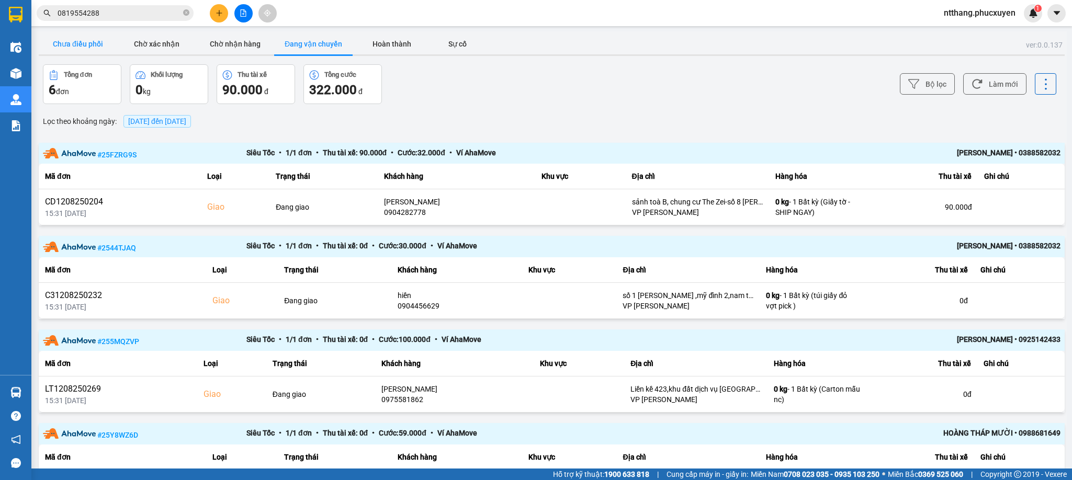
drag, startPoint x: 82, startPoint y: 42, endPoint x: 41, endPoint y: 44, distance: 40.4
click at [79, 43] on button "Chưa điều phối" at bounding box center [78, 43] width 79 height 21
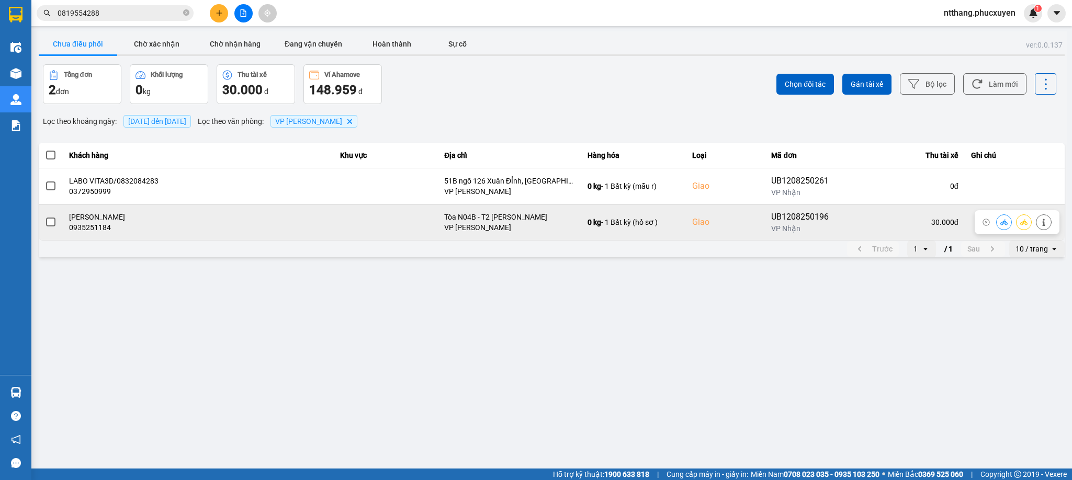
click at [999, 219] on button at bounding box center [1004, 222] width 15 height 18
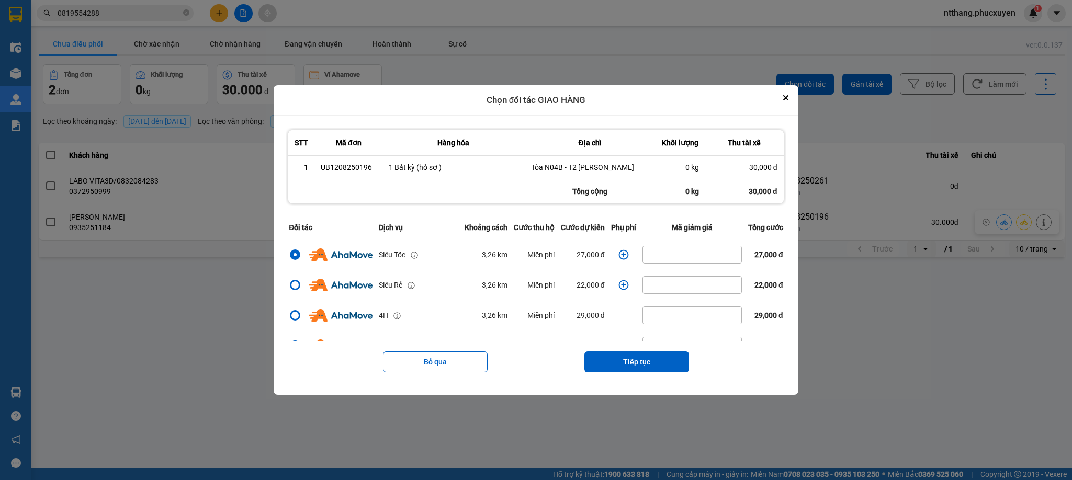
click at [619, 259] on icon "dialog" at bounding box center [624, 255] width 10 height 10
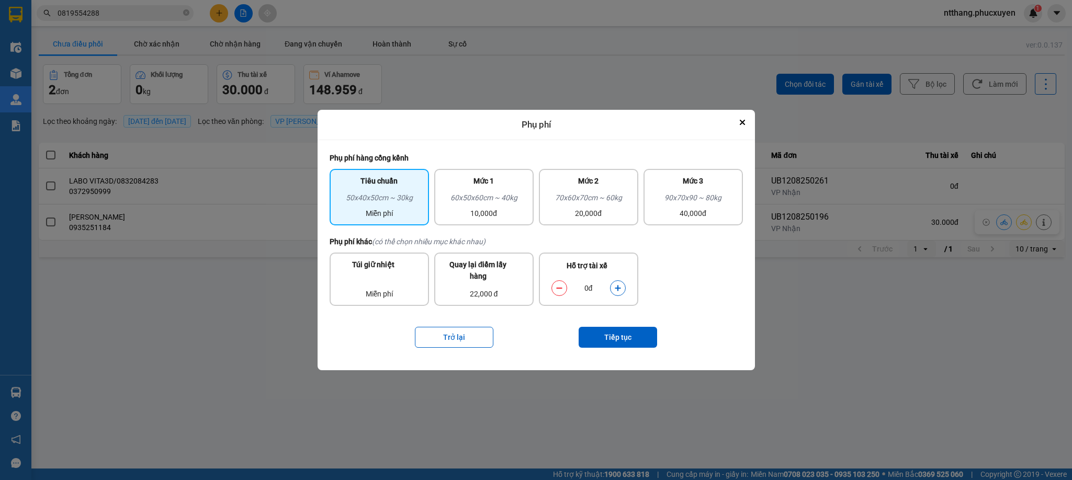
click at [617, 287] on icon "dialog" at bounding box center [618, 288] width 6 height 6
click at [619, 335] on button "Tiếp tục" at bounding box center [618, 337] width 79 height 21
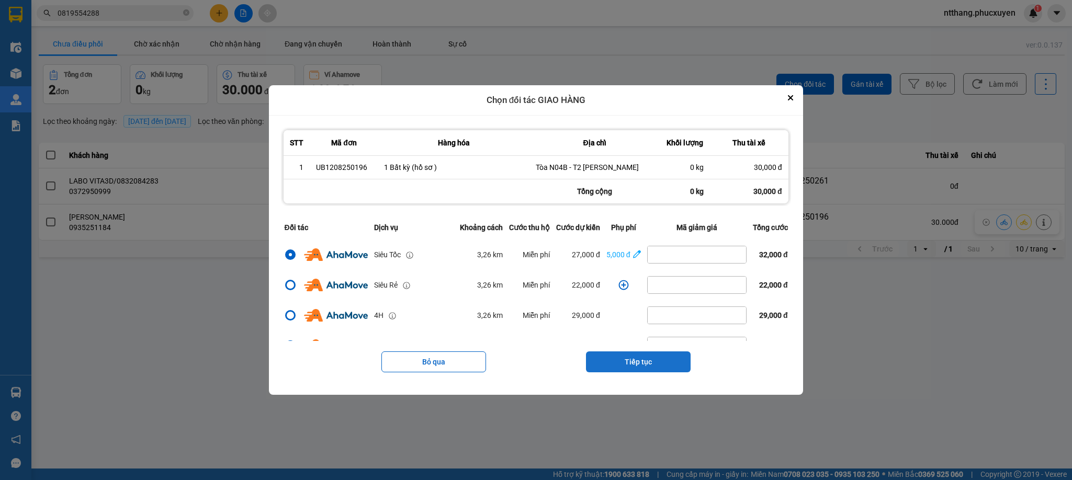
click at [631, 356] on button "Tiếp tục" at bounding box center [638, 362] width 105 height 21
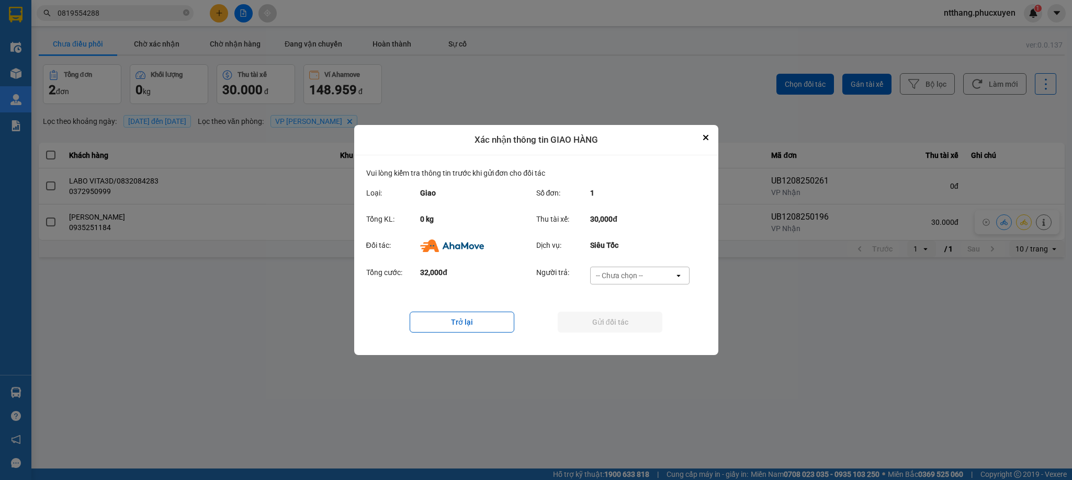
click at [628, 276] on div "-- Chưa chọn --" at bounding box center [619, 276] width 47 height 10
click at [616, 298] on span "Khách hàng" at bounding box center [619, 298] width 40 height 10
click at [612, 327] on button "Gửi đối tác" at bounding box center [610, 322] width 105 height 21
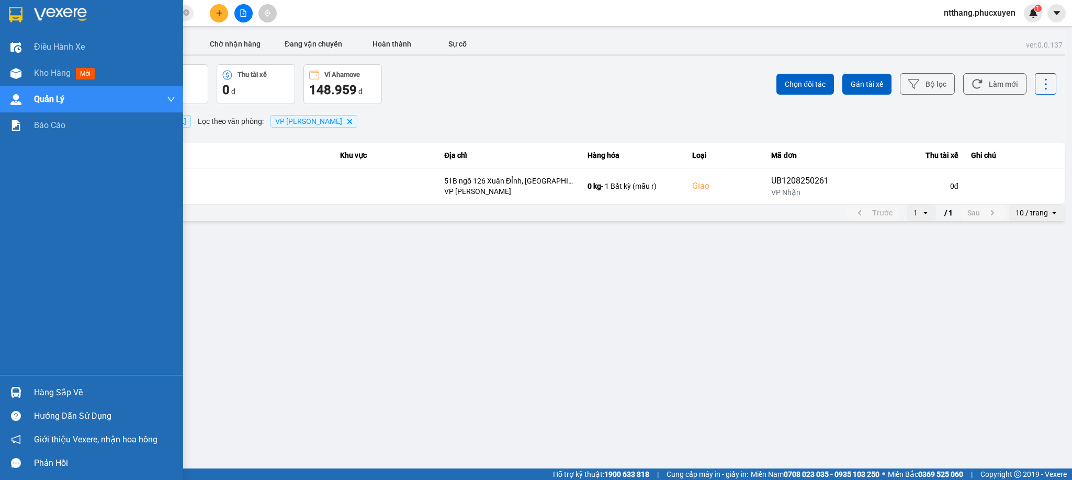
click at [15, 385] on div at bounding box center [16, 393] width 18 height 18
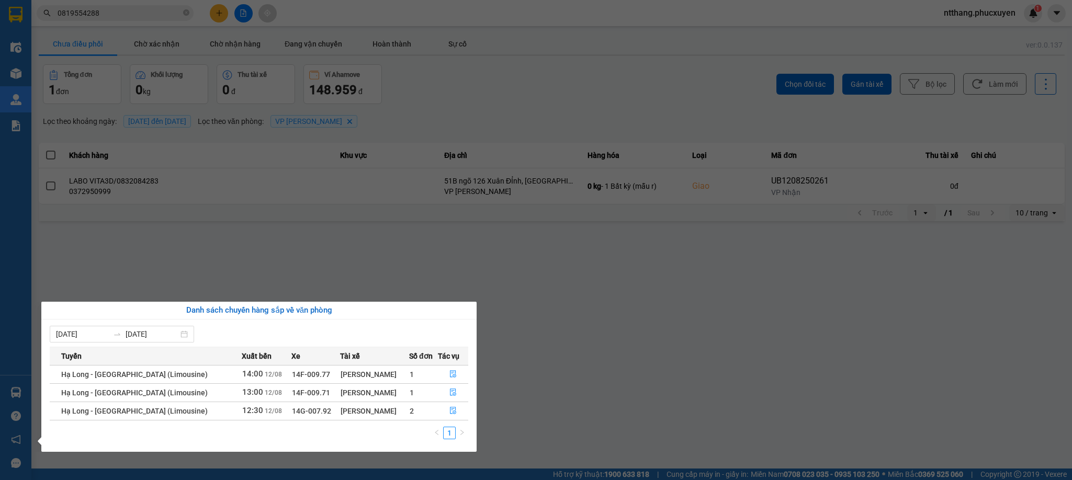
click at [698, 329] on section "Kết quả tìm kiếm ( 2 ) Bộ lọc Mã ĐH Trạng thái Món hàng Thu hộ Tổng cước Chưa c…" at bounding box center [536, 240] width 1072 height 480
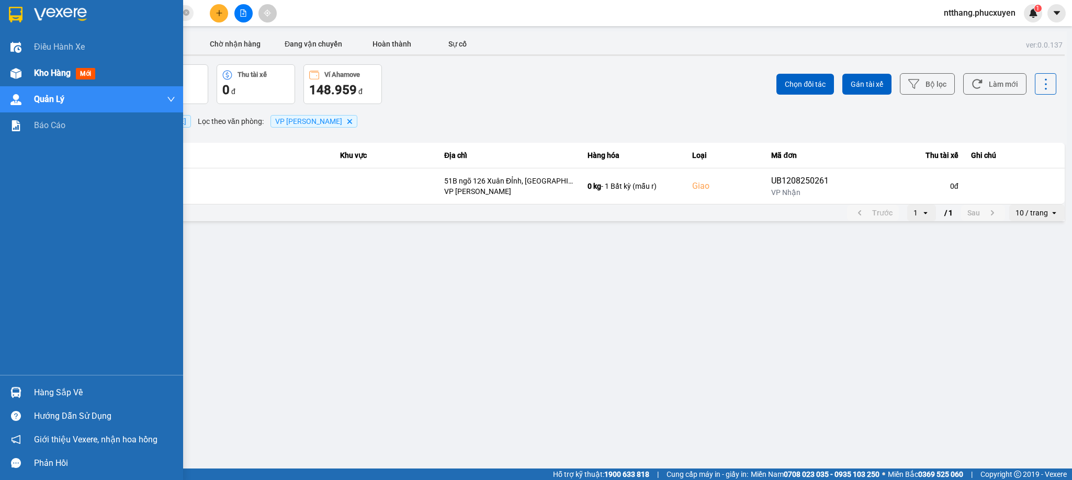
click at [15, 74] on img at bounding box center [15, 73] width 11 height 11
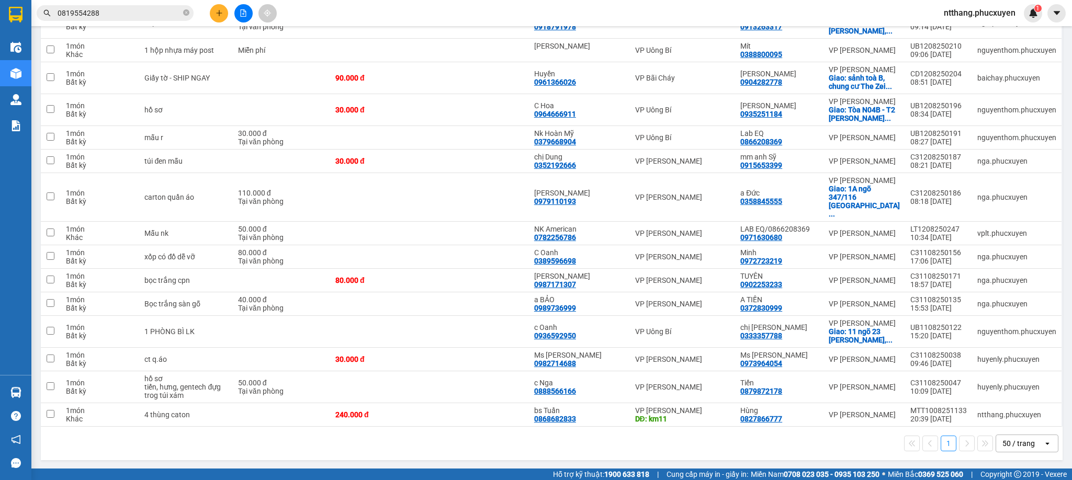
scroll to position [522, 0]
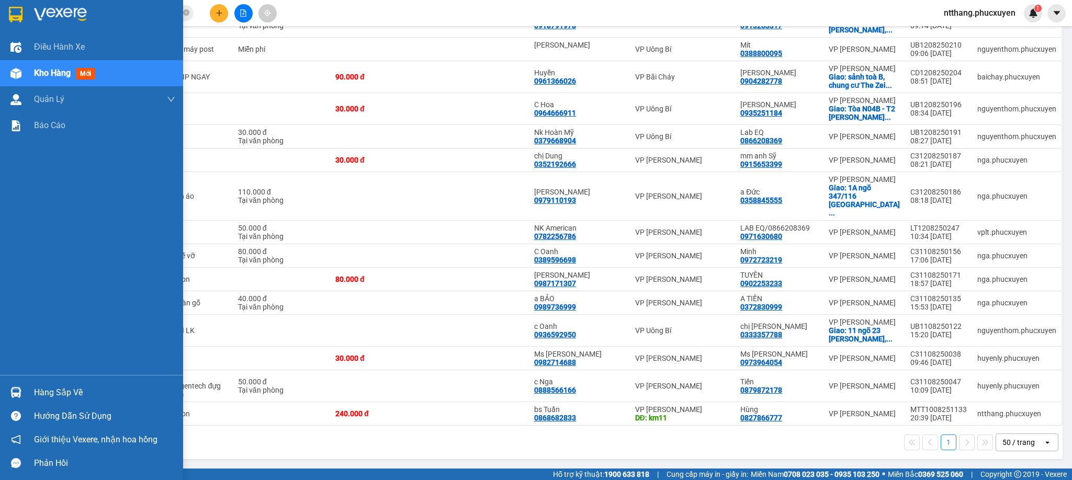
click at [26, 390] on div "Hàng sắp về" at bounding box center [91, 393] width 183 height 24
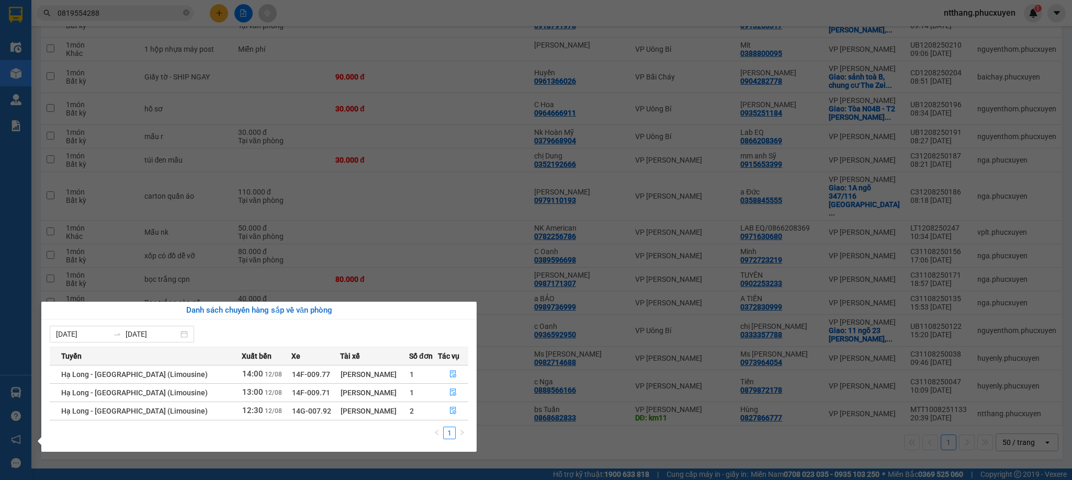
click at [534, 434] on div "1 50 / trang open" at bounding box center [552, 443] width 1014 height 18
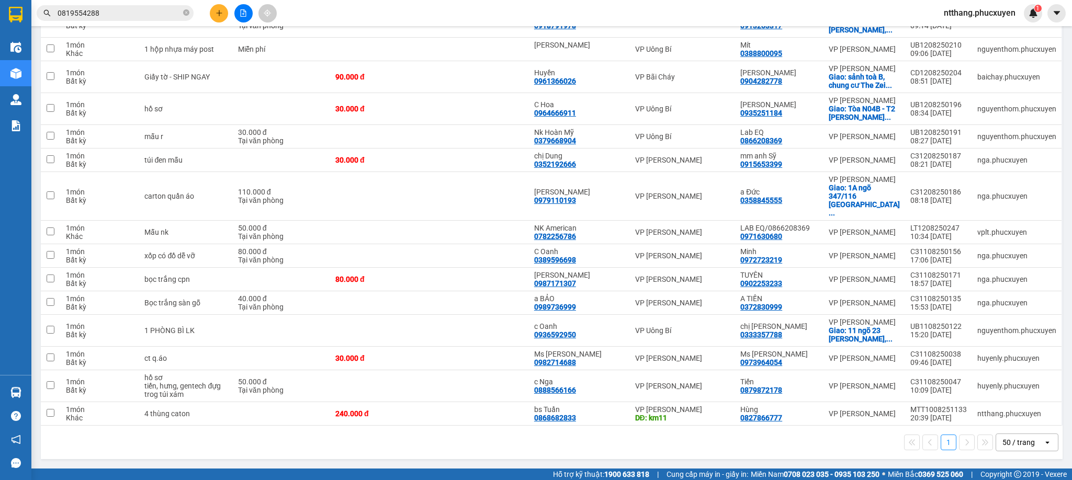
click at [534, 434] on div "1 50 / trang open" at bounding box center [552, 443] width 1014 height 18
drag, startPoint x: 534, startPoint y: 433, endPoint x: 526, endPoint y: 433, distance: 7.9
click at [525, 434] on div "1 50 / trang open" at bounding box center [552, 443] width 1014 height 18
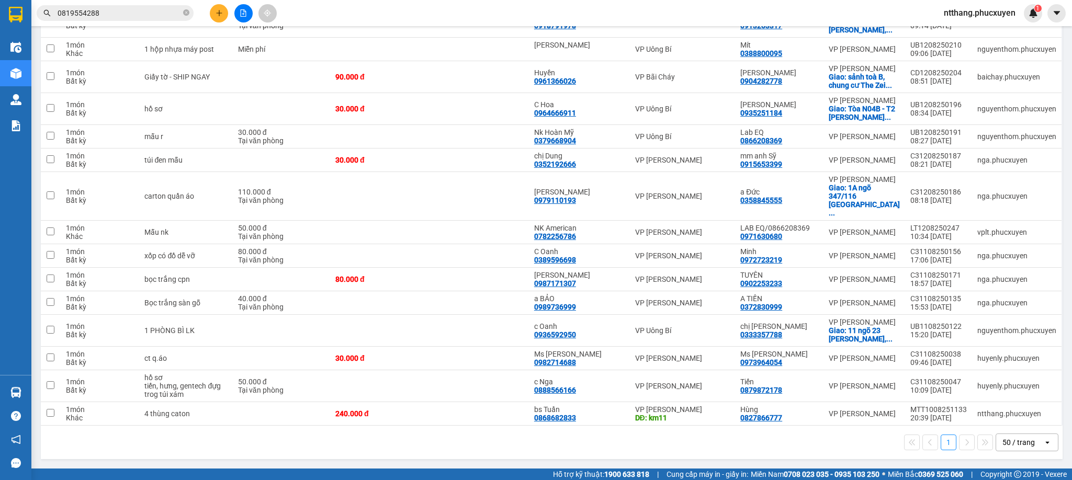
click at [525, 434] on div "1 50 / trang open" at bounding box center [552, 443] width 1014 height 18
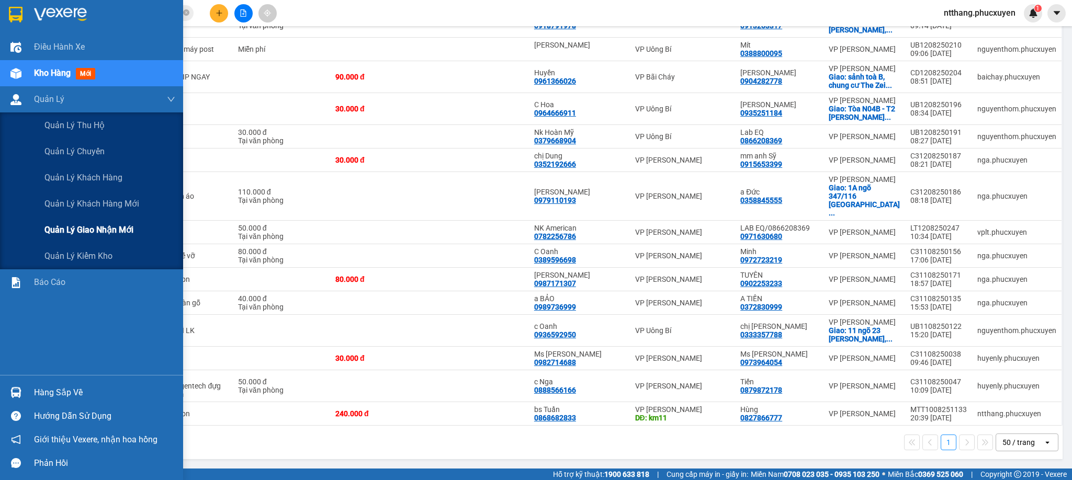
click at [99, 229] on span "Quản lý giao nhận mới" at bounding box center [88, 229] width 89 height 13
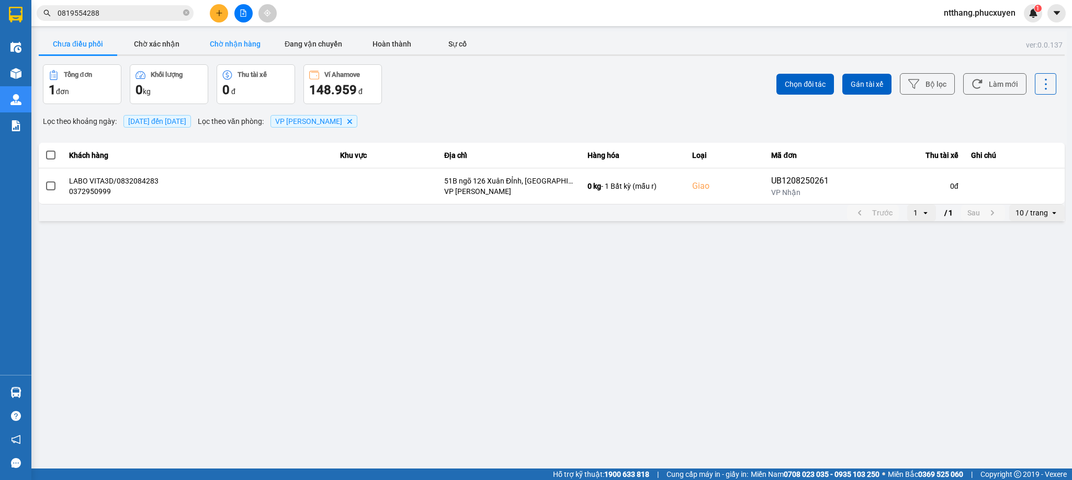
click at [245, 44] on button "Chờ nhận hàng" at bounding box center [235, 43] width 79 height 21
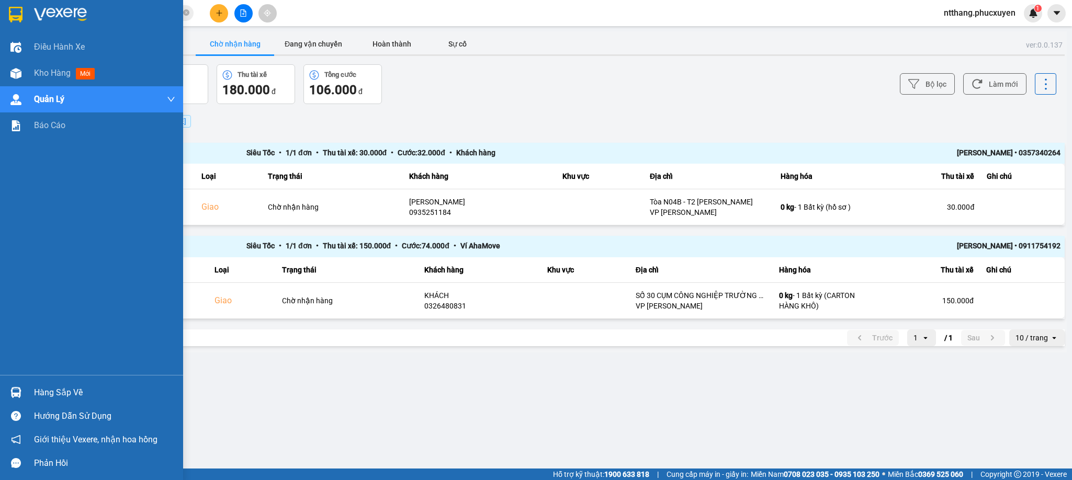
click at [44, 396] on div "Hàng sắp về" at bounding box center [104, 393] width 141 height 16
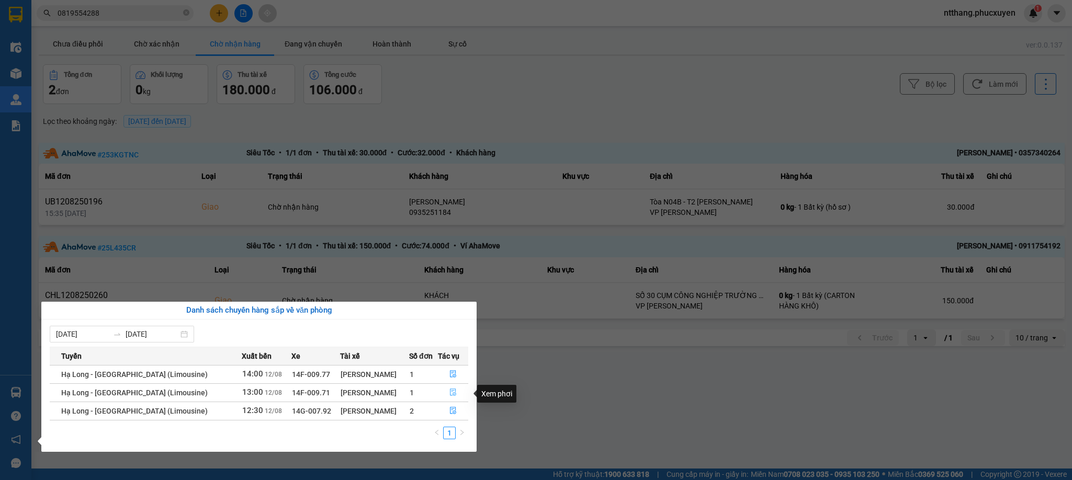
click at [445, 391] on button "button" at bounding box center [453, 393] width 29 height 17
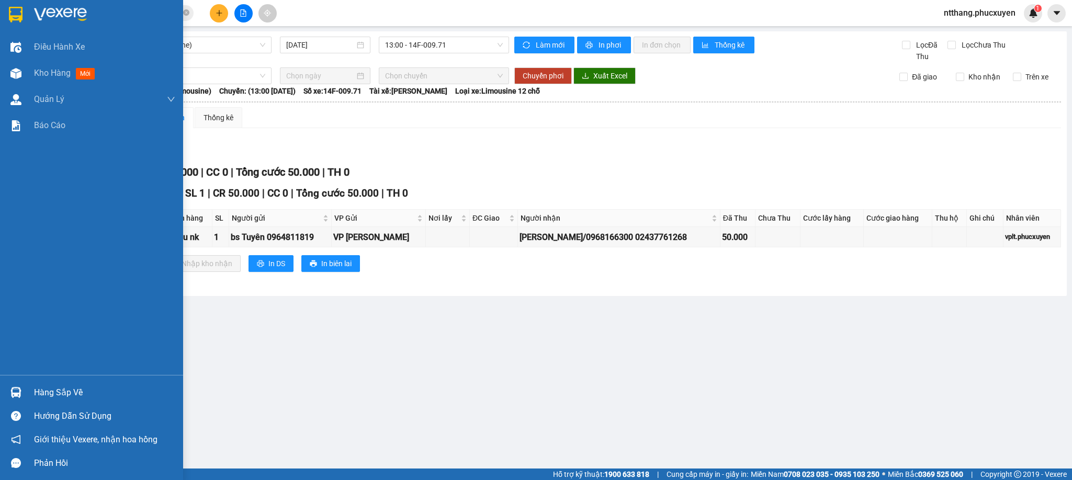
click at [13, 391] on img at bounding box center [15, 392] width 11 height 11
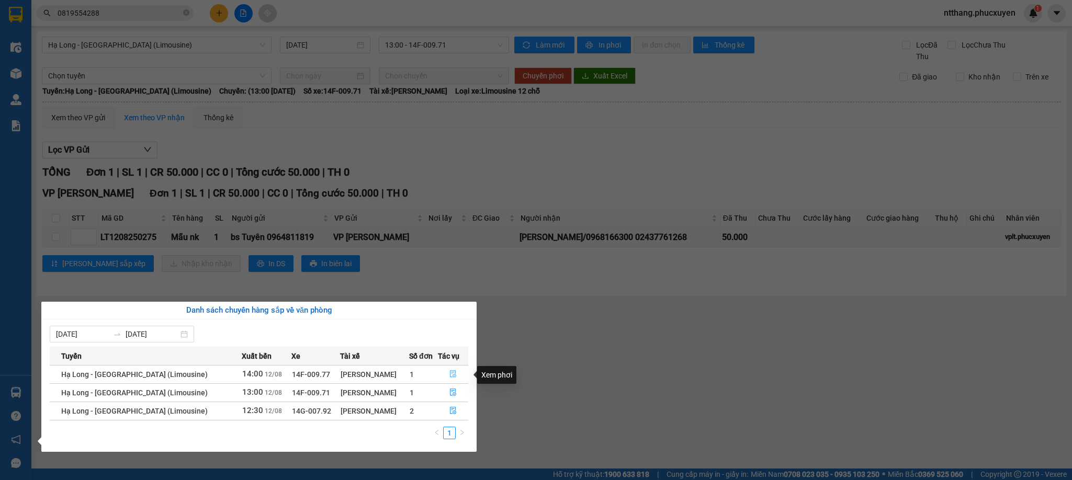
click at [450, 374] on icon "file-done" at bounding box center [453, 374] width 7 height 7
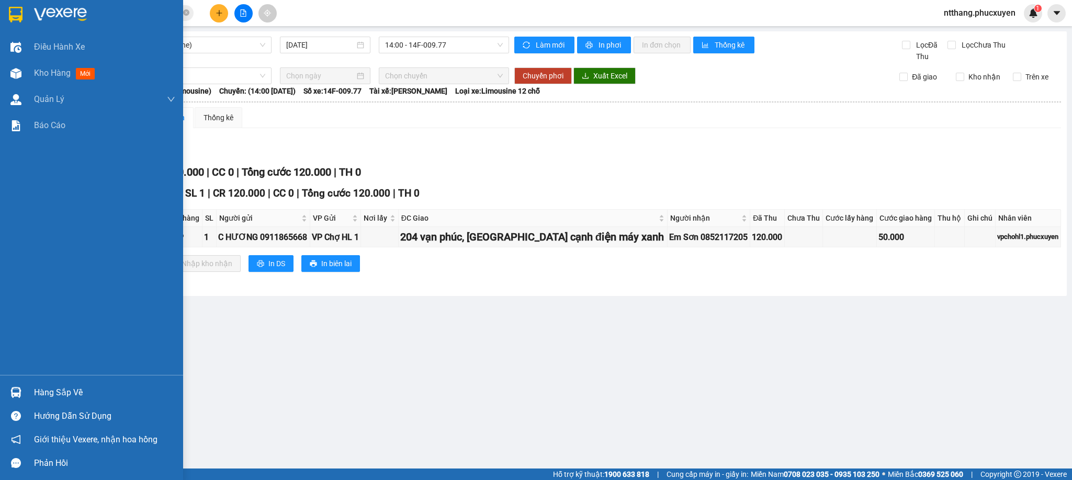
click at [34, 397] on div "Hàng sắp về" at bounding box center [104, 393] width 141 height 16
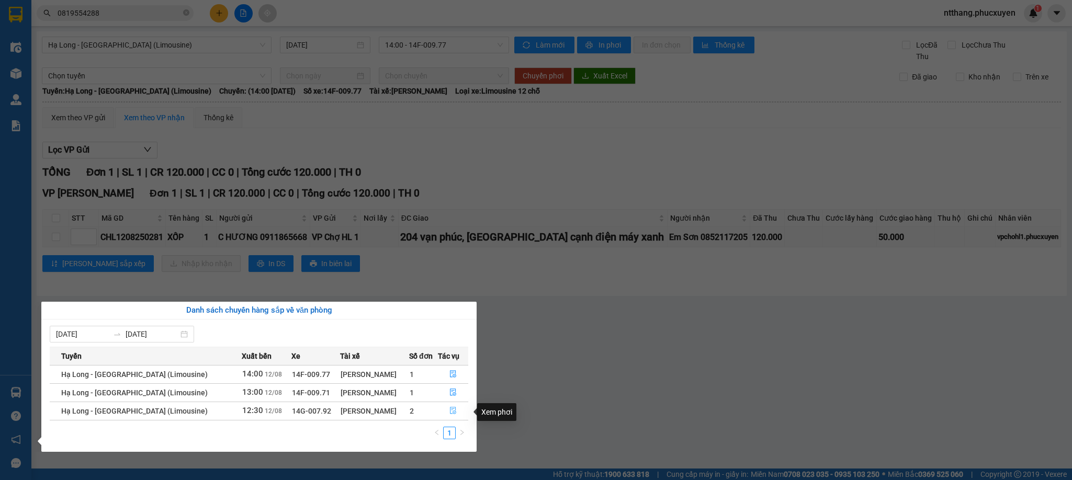
click at [453, 410] on icon "file-done" at bounding box center [453, 410] width 7 height 7
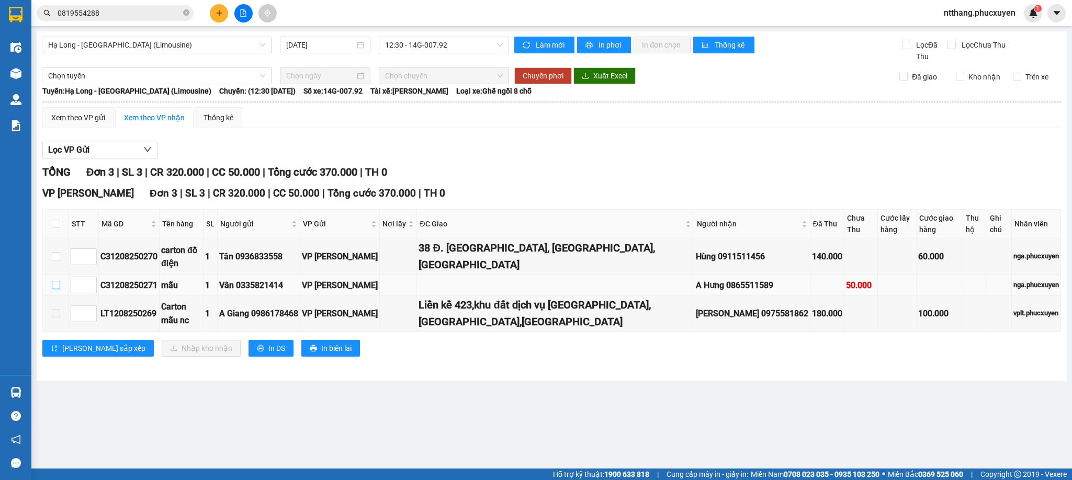
click at [53, 281] on input "checkbox" at bounding box center [56, 285] width 8 height 8
checkbox input "true"
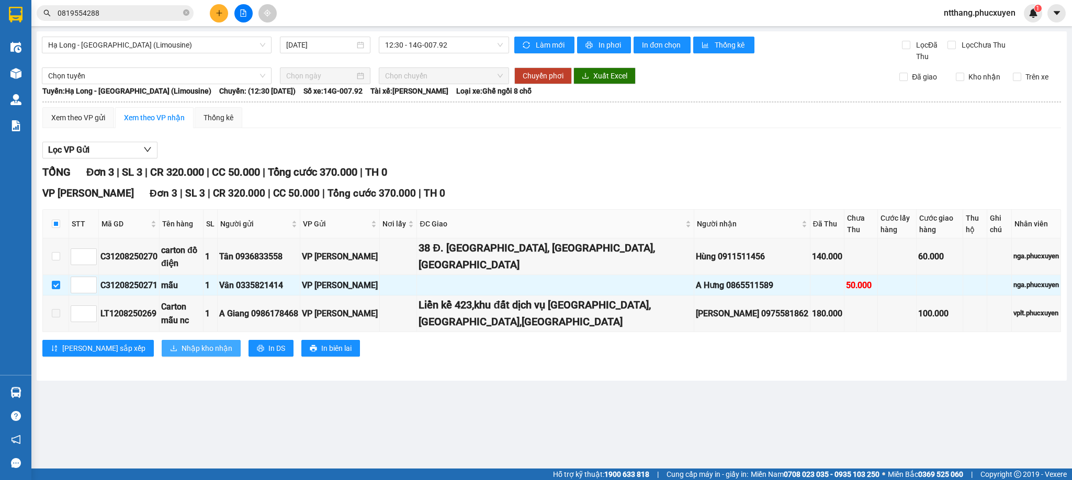
click at [182, 344] on span "Nhập kho nhận" at bounding box center [207, 349] width 51 height 12
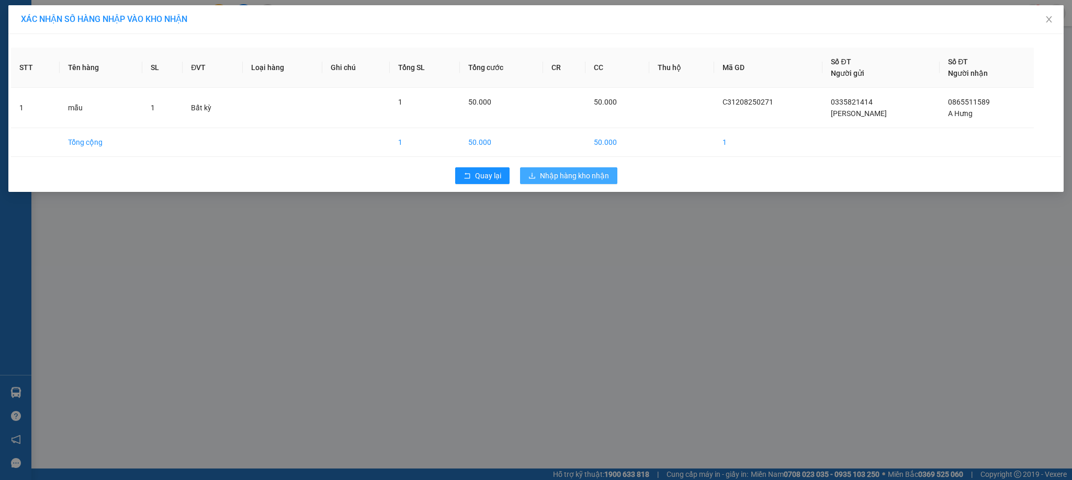
click at [556, 181] on span "Nhập hàng kho nhận" at bounding box center [574, 176] width 69 height 12
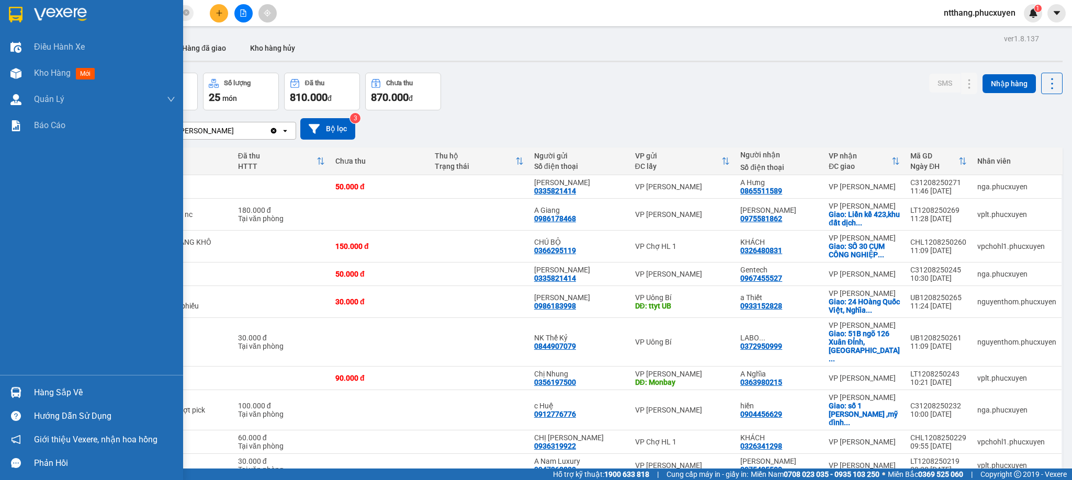
click at [2, 396] on div "Hàng sắp về" at bounding box center [91, 393] width 183 height 24
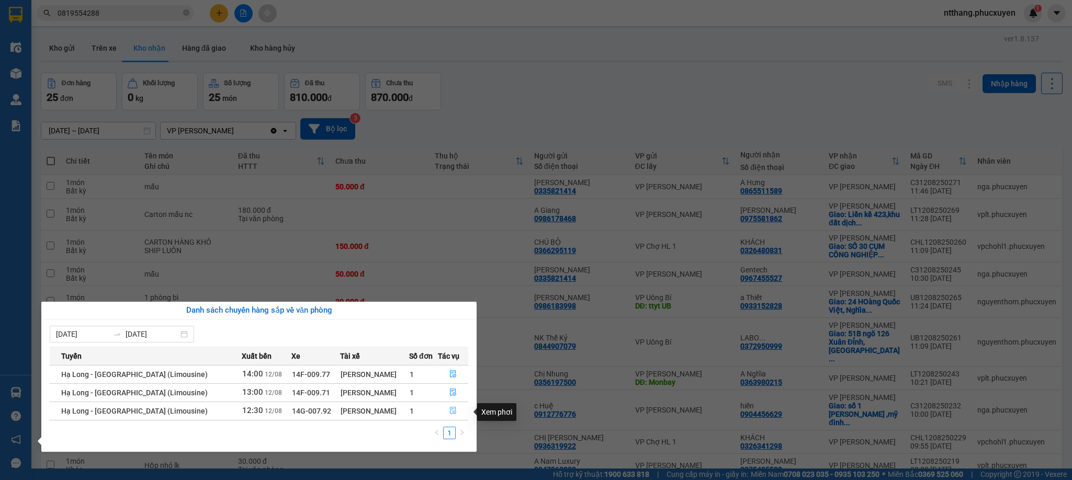
click at [450, 411] on icon "file-done" at bounding box center [453, 411] width 6 height 7
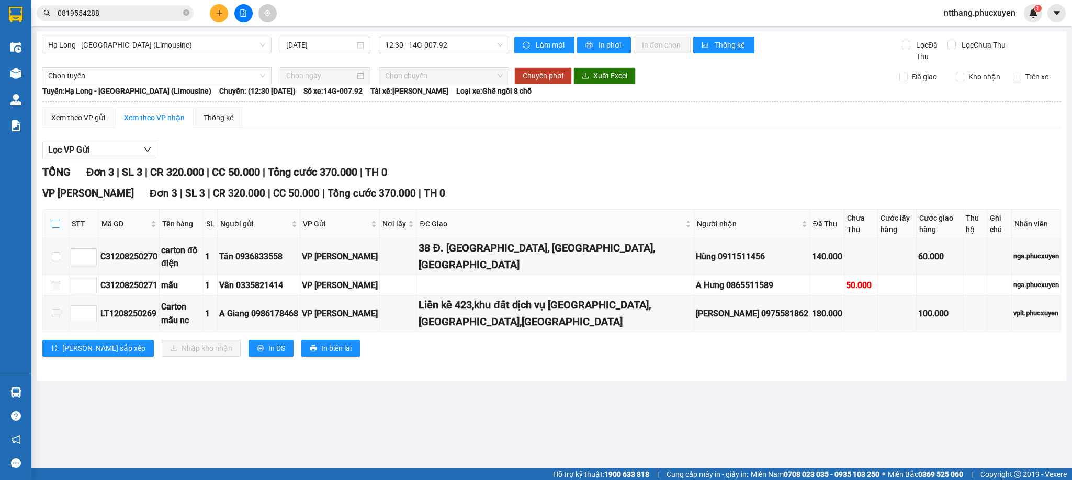
click at [54, 221] on input "checkbox" at bounding box center [56, 224] width 8 height 8
checkbox input "true"
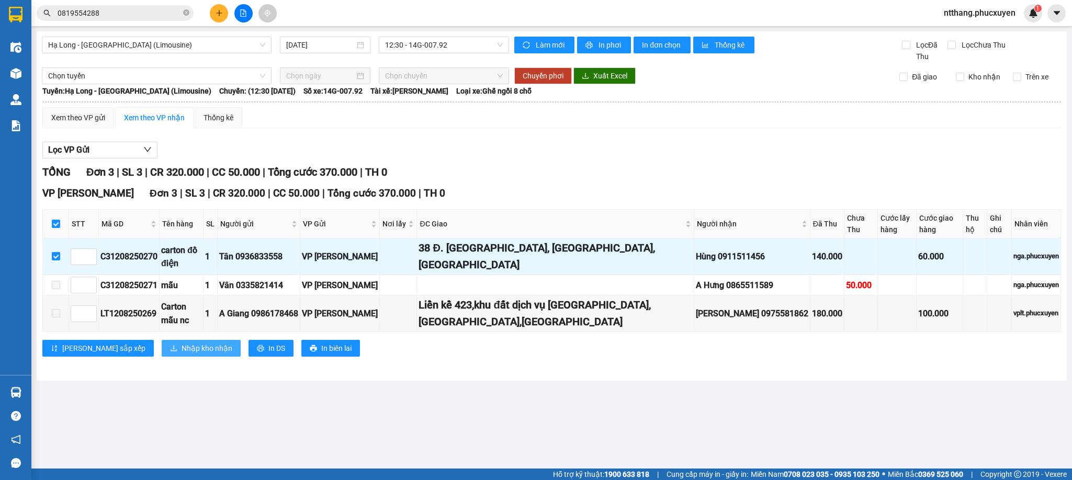
click at [182, 347] on span "Nhập kho nhận" at bounding box center [207, 349] width 51 height 12
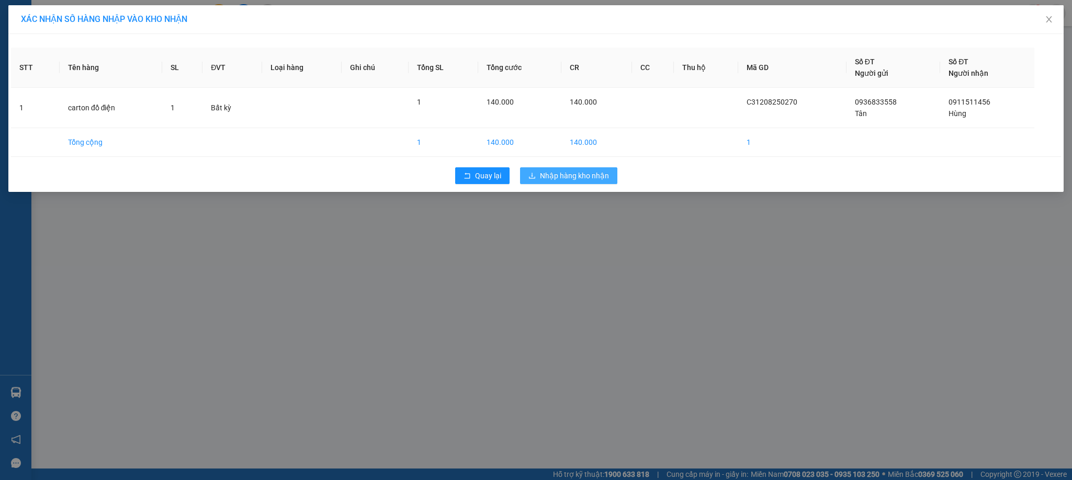
click at [570, 177] on span "Nhập hàng kho nhận" at bounding box center [574, 176] width 69 height 12
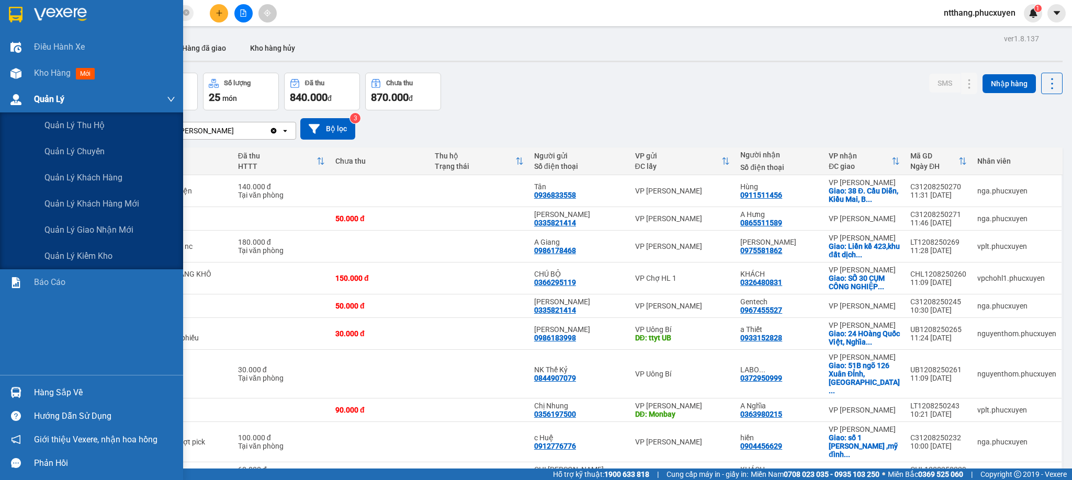
click at [22, 100] on div at bounding box center [16, 100] width 18 height 18
click at [98, 230] on span "Quản lý giao nhận mới" at bounding box center [88, 229] width 89 height 13
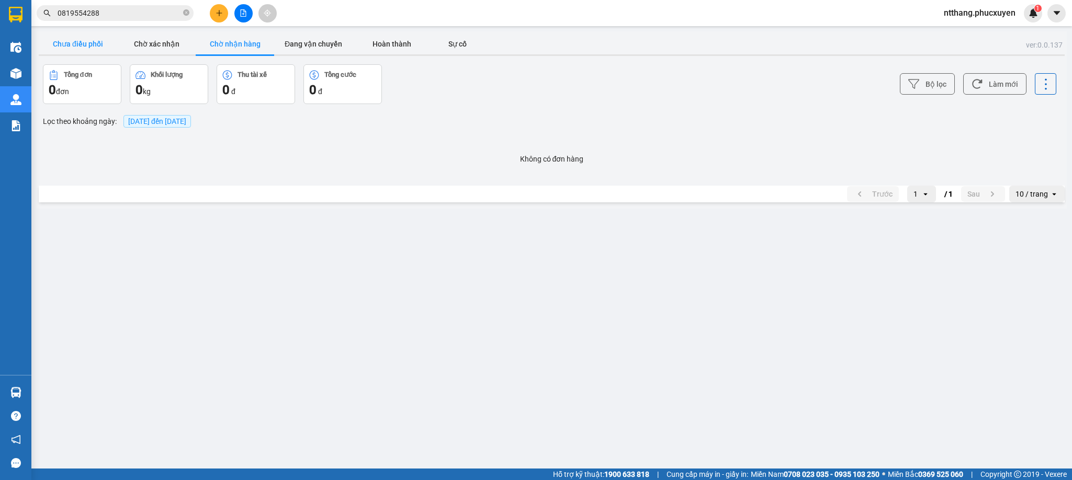
click at [83, 39] on button "Chưa điều phối" at bounding box center [78, 43] width 79 height 21
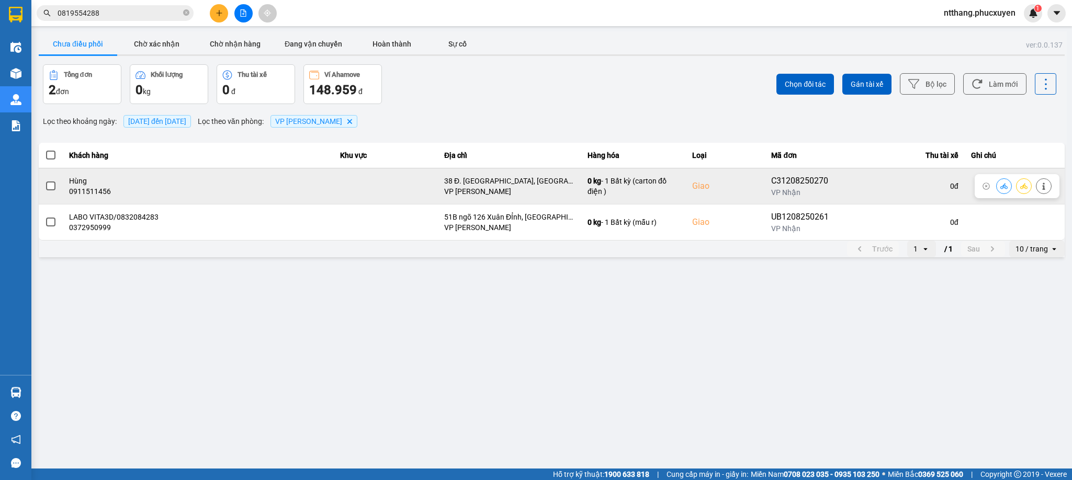
click at [1003, 184] on icon at bounding box center [1004, 186] width 7 height 7
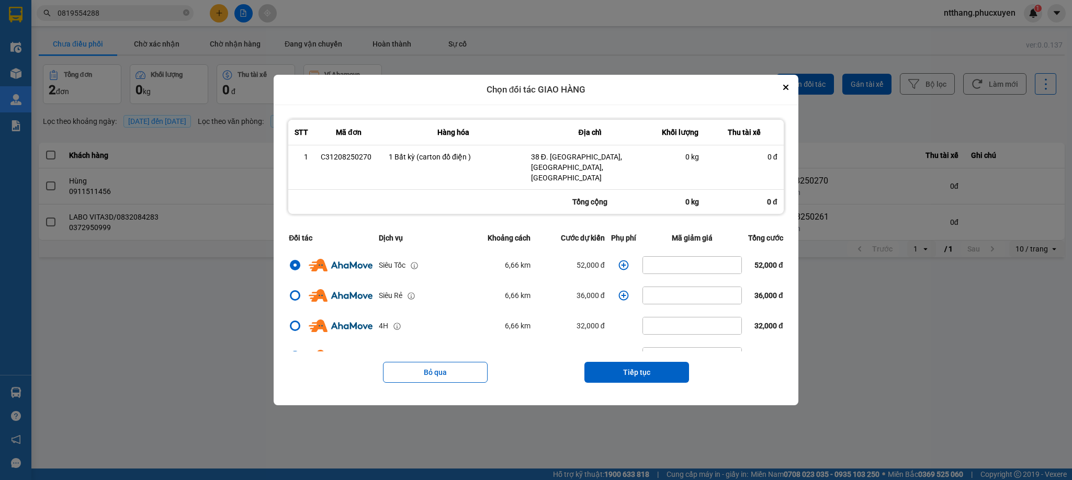
click at [619, 262] on icon "dialog" at bounding box center [624, 265] width 10 height 10
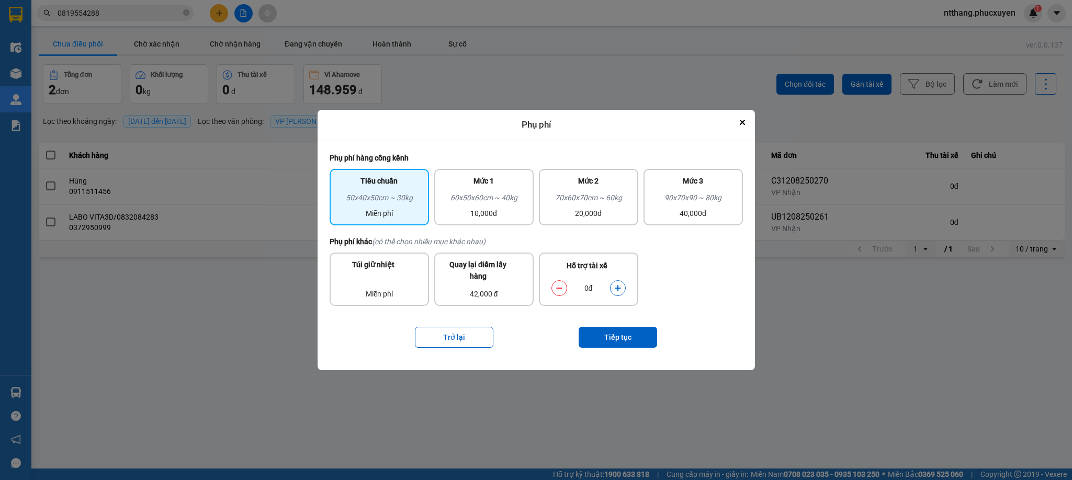
click at [621, 289] on icon "dialog" at bounding box center [617, 288] width 7 height 7
drag, startPoint x: 624, startPoint y: 336, endPoint x: 616, endPoint y: 341, distance: 9.4
click at [616, 341] on button "Tiếp tục" at bounding box center [618, 337] width 79 height 21
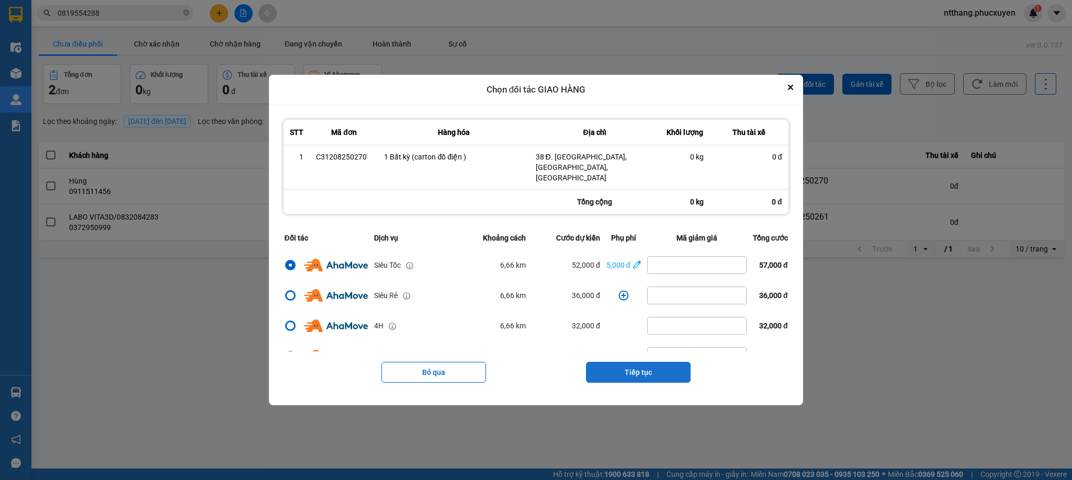
click at [642, 363] on button "Tiếp tục" at bounding box center [638, 372] width 105 height 21
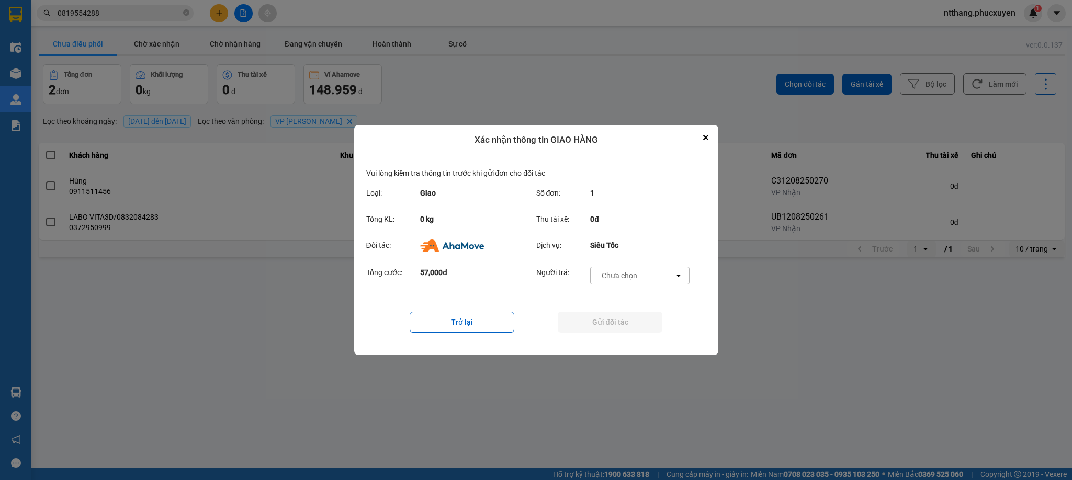
click at [615, 275] on div "-- Chưa chọn --" at bounding box center [619, 276] width 47 height 10
drag, startPoint x: 625, startPoint y: 334, endPoint x: 619, endPoint y: 328, distance: 8.9
click at [623, 334] on span "Ví Ahamove" at bounding box center [620, 336] width 42 height 10
click at [618, 327] on button "Gửi đối tác" at bounding box center [610, 322] width 105 height 21
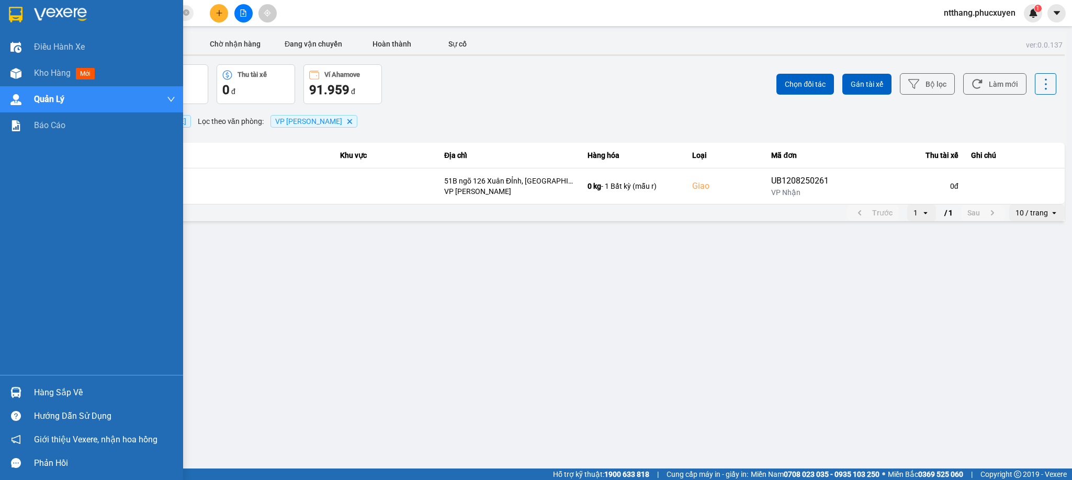
click at [20, 393] on img at bounding box center [15, 392] width 11 height 11
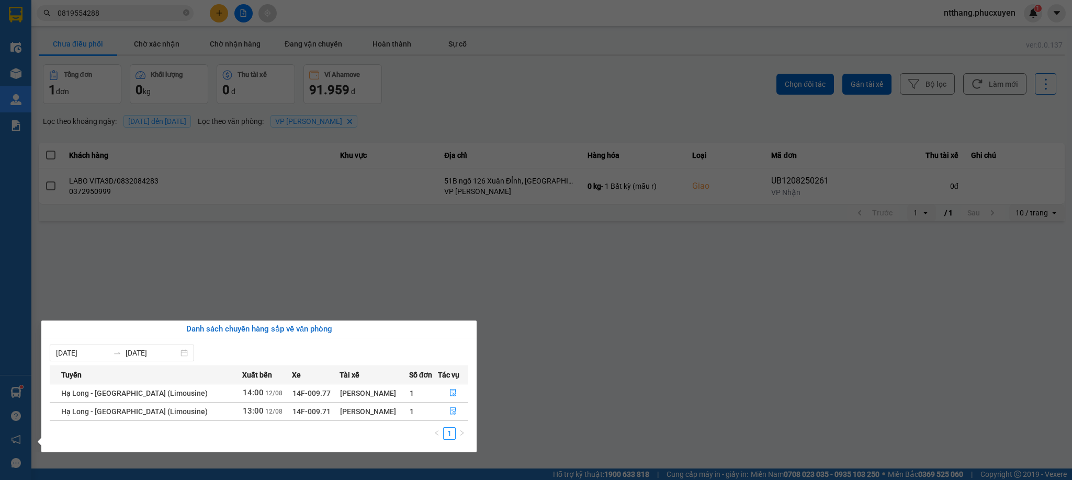
drag, startPoint x: 585, startPoint y: 394, endPoint x: 369, endPoint y: 278, distance: 244.9
click at [583, 394] on section "Kết quả tìm kiếm ( 2 ) Bộ lọc Mã ĐH Trạng thái Món hàng Thu hộ Tổng cước Chưa c…" at bounding box center [536, 240] width 1072 height 480
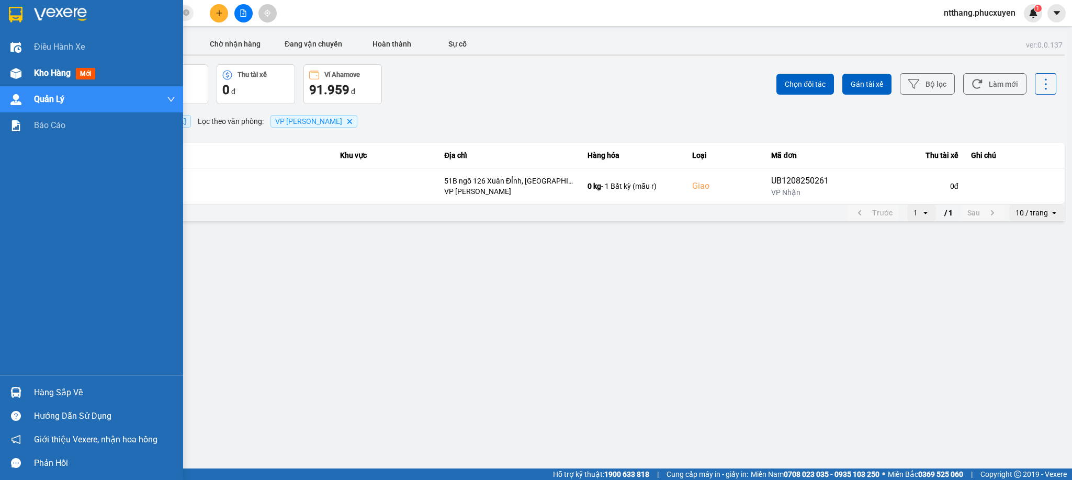
click at [19, 66] on div at bounding box center [16, 73] width 18 height 18
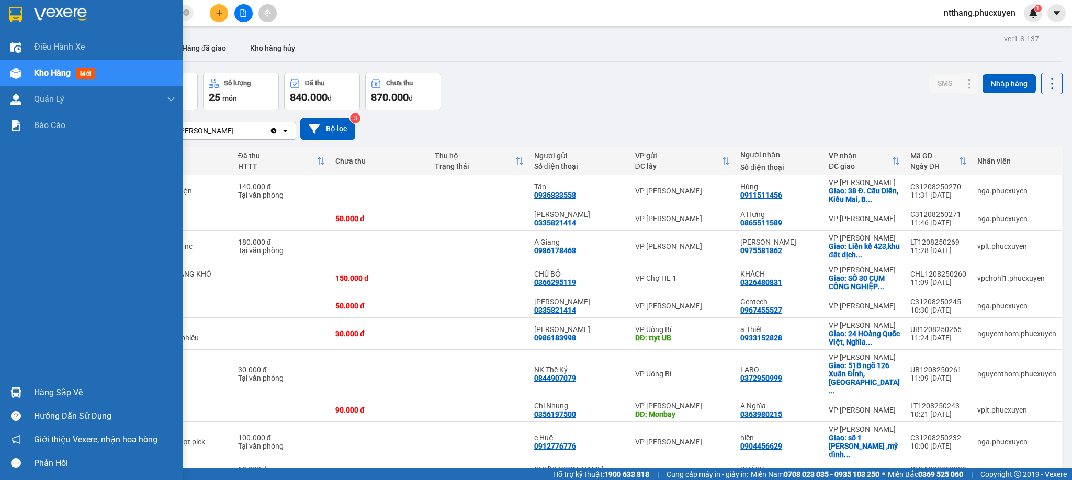
click at [8, 387] on div at bounding box center [16, 393] width 18 height 18
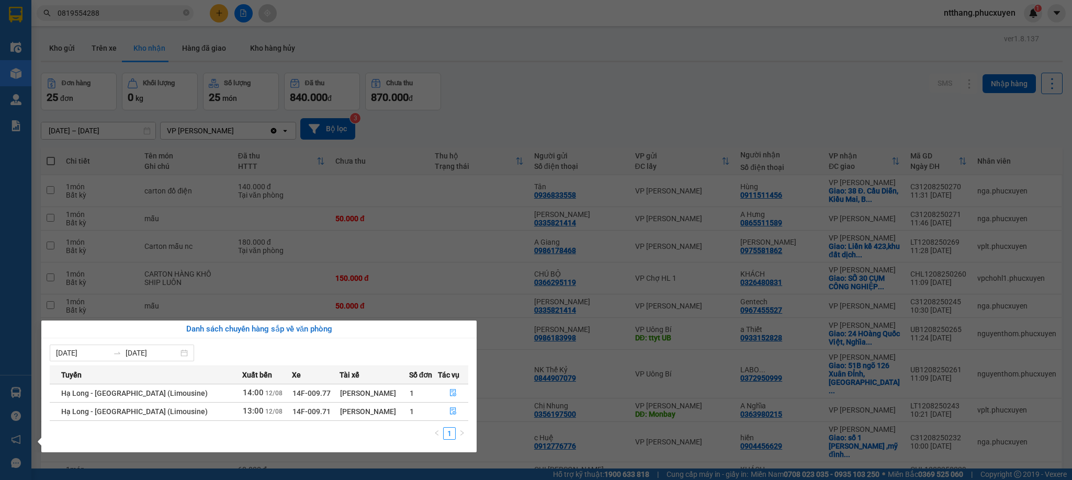
click at [8, 387] on div "Điều hành xe Kho hàng mới Quản [PERSON_NAME] lý thu hộ Quản lý chuyến Quản lý k…" at bounding box center [15, 240] width 31 height 480
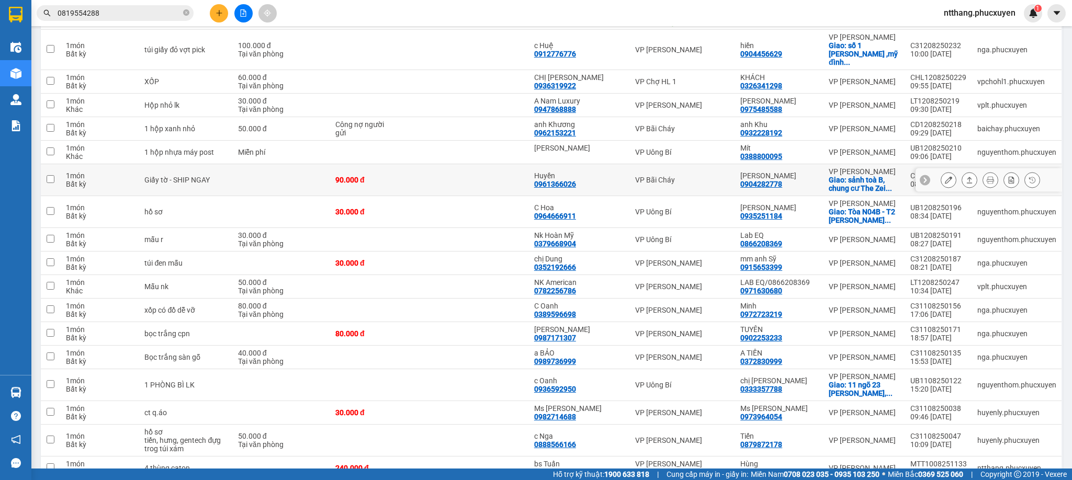
scroll to position [506, 0]
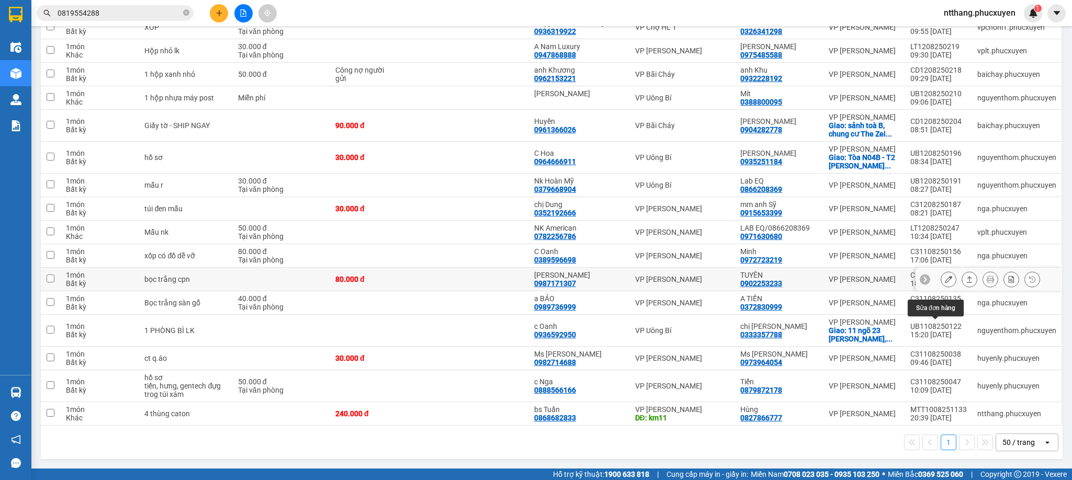
click at [945, 276] on icon at bounding box center [948, 279] width 7 height 7
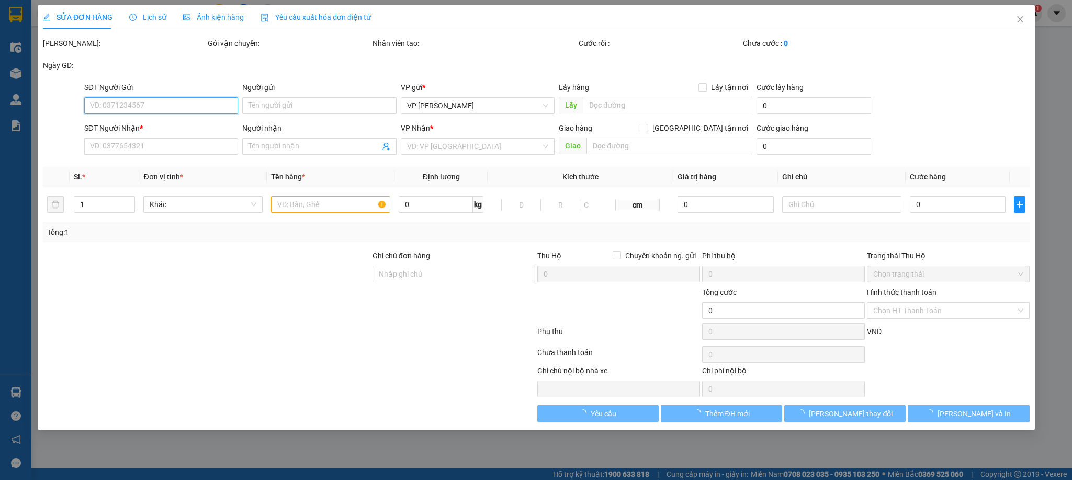
type input "0987171307"
type input "[PERSON_NAME]"
type input "0902253233"
type input "TUYÊN"
type input "80.000"
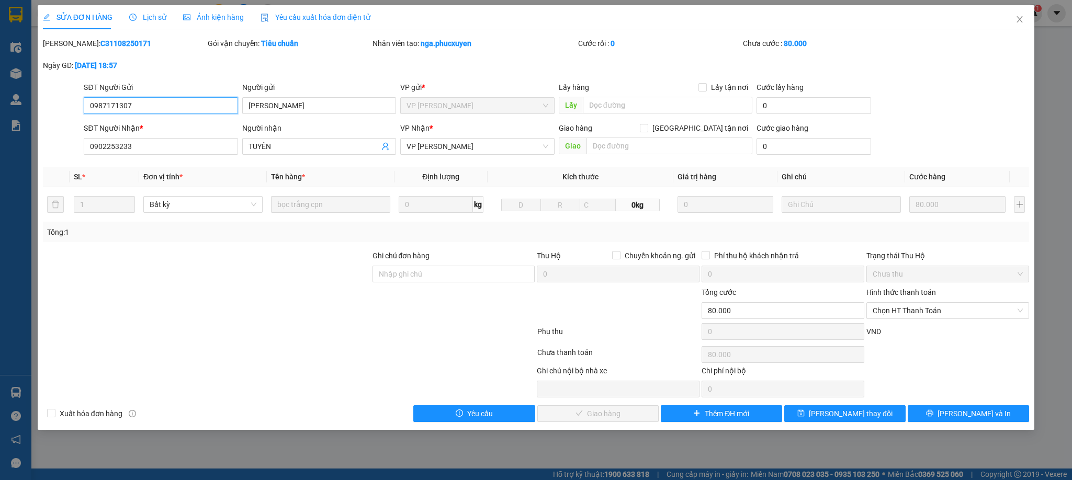
drag, startPoint x: 927, startPoint y: 316, endPoint x: 911, endPoint y: 331, distance: 22.2
click at [916, 326] on form "Ghi chú đơn hàng Thu Hộ Chuyển khoản ng. gửi 0 Phí thu hộ khách nhận trả 0 Trạn…" at bounding box center [536, 297] width 987 height 94
drag, startPoint x: 900, startPoint y: 341, endPoint x: 895, endPoint y: 336, distance: 6.7
click at [898, 341] on div "VND" at bounding box center [948, 335] width 165 height 18
click at [895, 316] on span "Chọn HT Thanh Toán" at bounding box center [948, 311] width 150 height 16
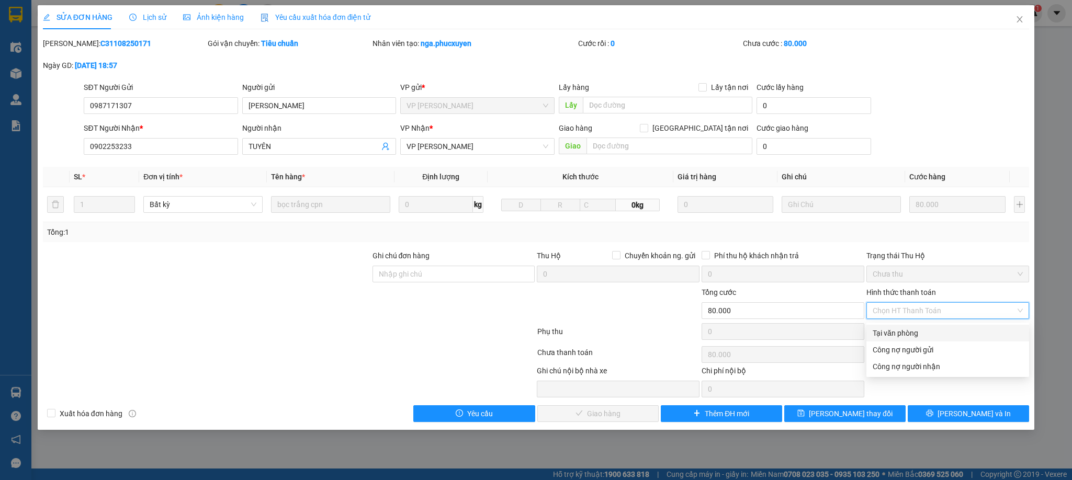
drag, startPoint x: 893, startPoint y: 329, endPoint x: 619, endPoint y: 401, distance: 284.1
click at [884, 330] on div "Tại văn phòng" at bounding box center [948, 334] width 150 height 12
type input "0"
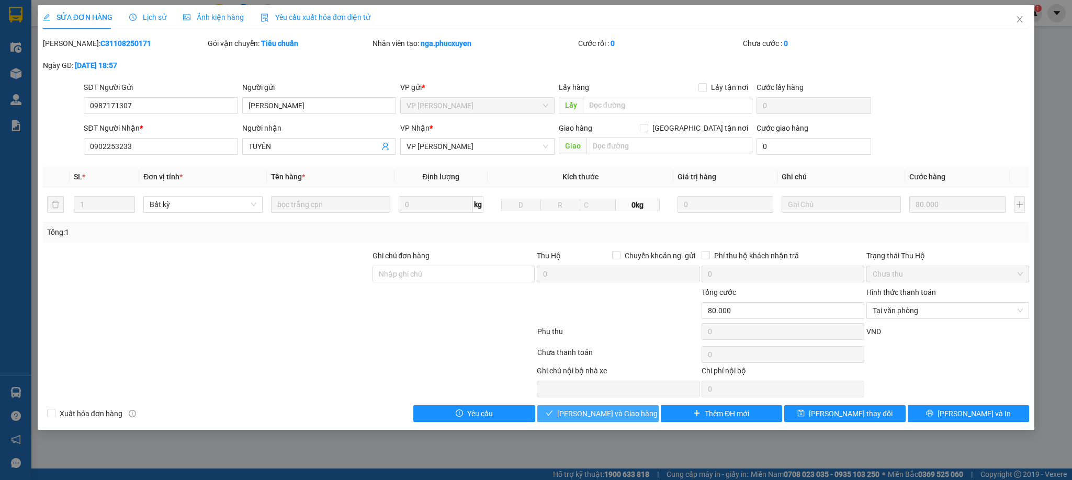
click at [576, 417] on span "[PERSON_NAME] và Giao hàng" at bounding box center [607, 414] width 100 height 12
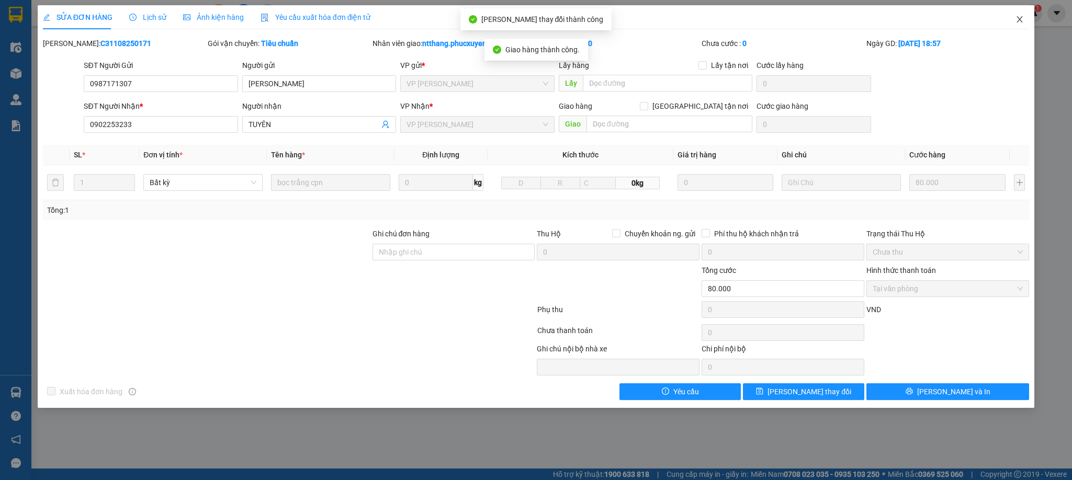
click at [1016, 20] on icon "close" at bounding box center [1020, 19] width 8 height 8
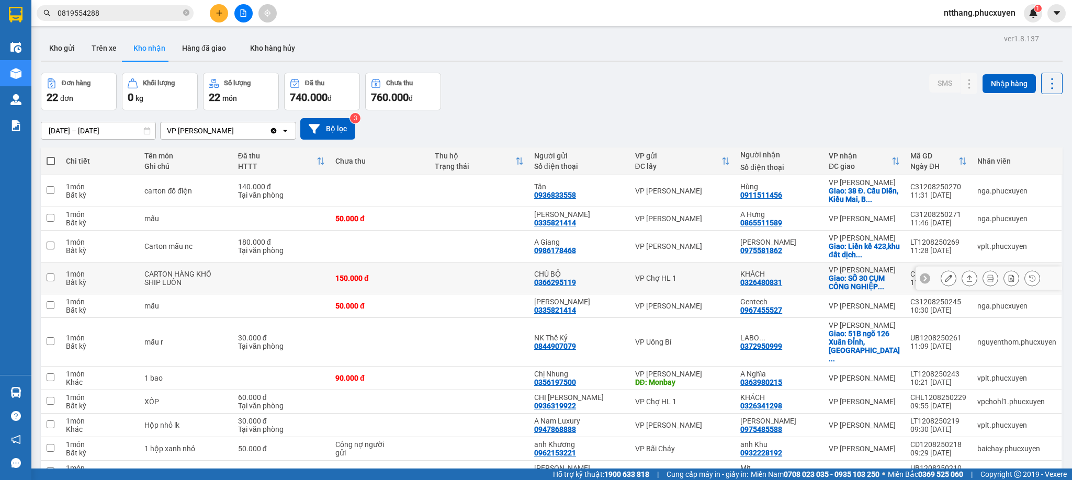
scroll to position [79, 0]
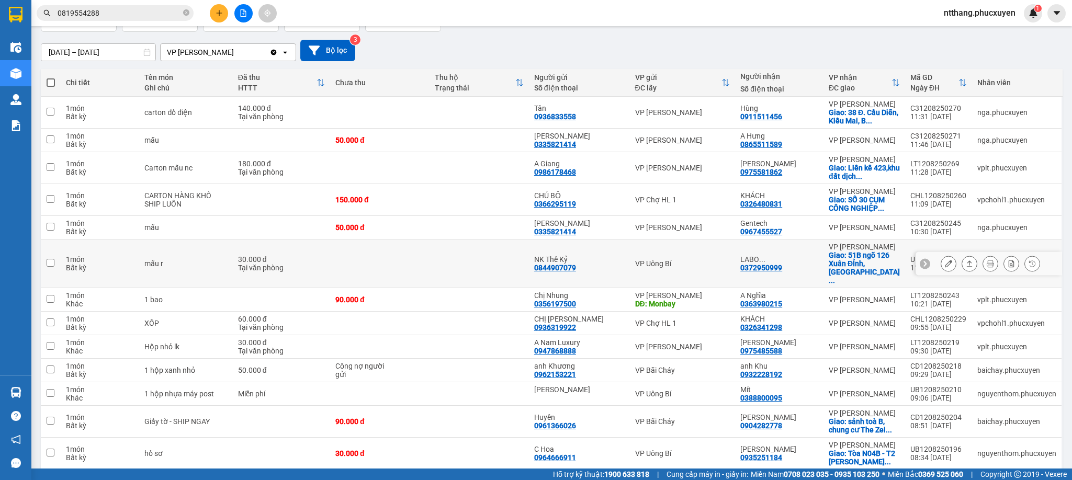
click at [962, 273] on button at bounding box center [969, 264] width 15 height 18
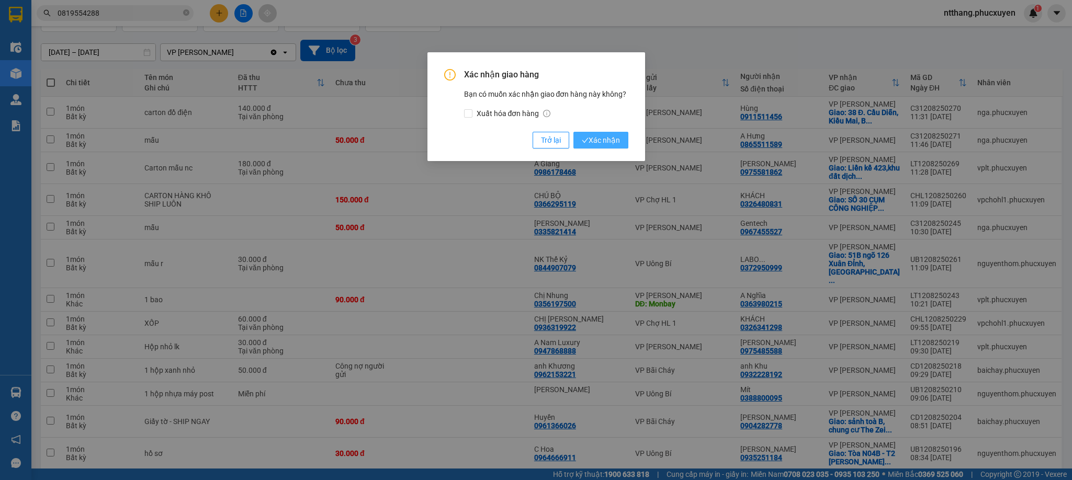
click at [619, 142] on span "Xác nhận" at bounding box center [601, 141] width 38 height 12
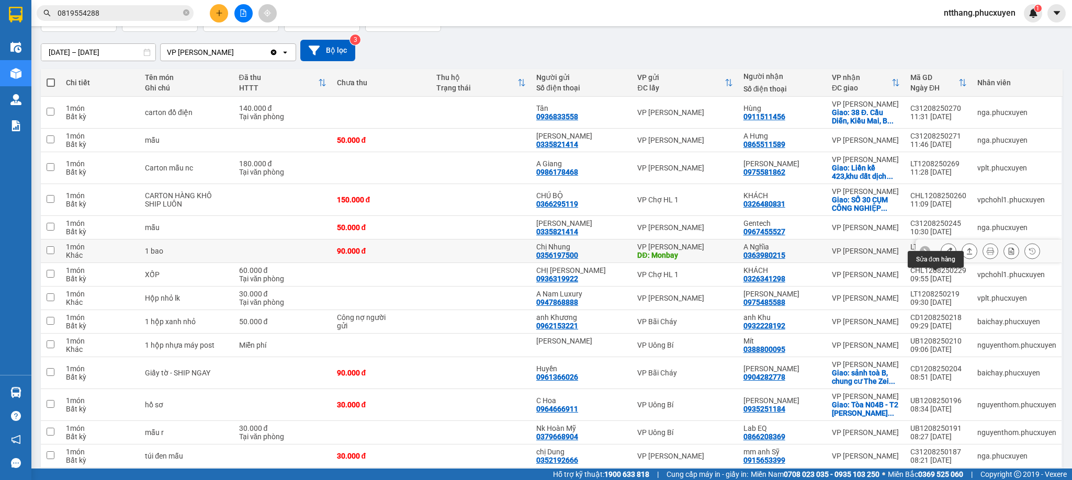
click at [945, 255] on icon at bounding box center [948, 251] width 7 height 7
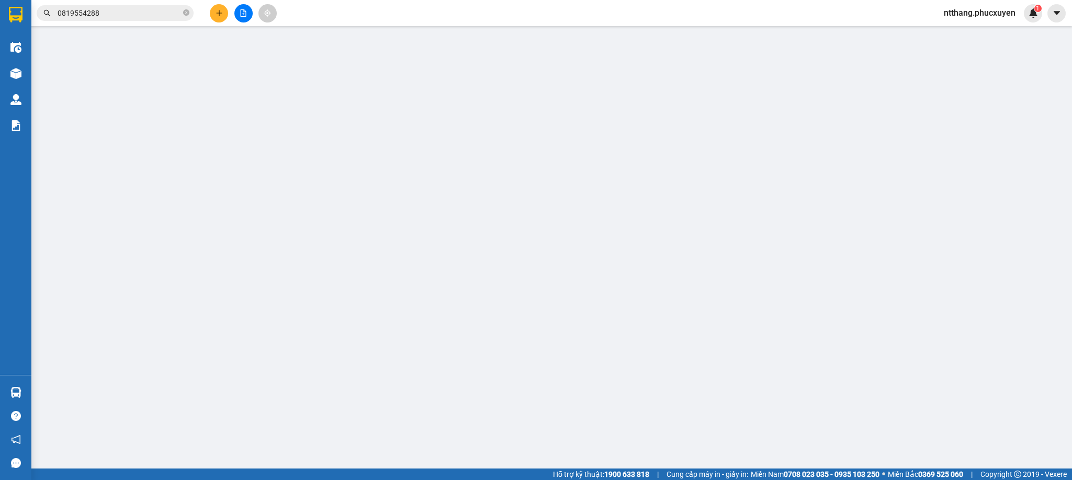
type input "0356197500"
type input "Chị Nhung"
type input "Monbay"
type input "0363980215"
type input "A Nghĩa"
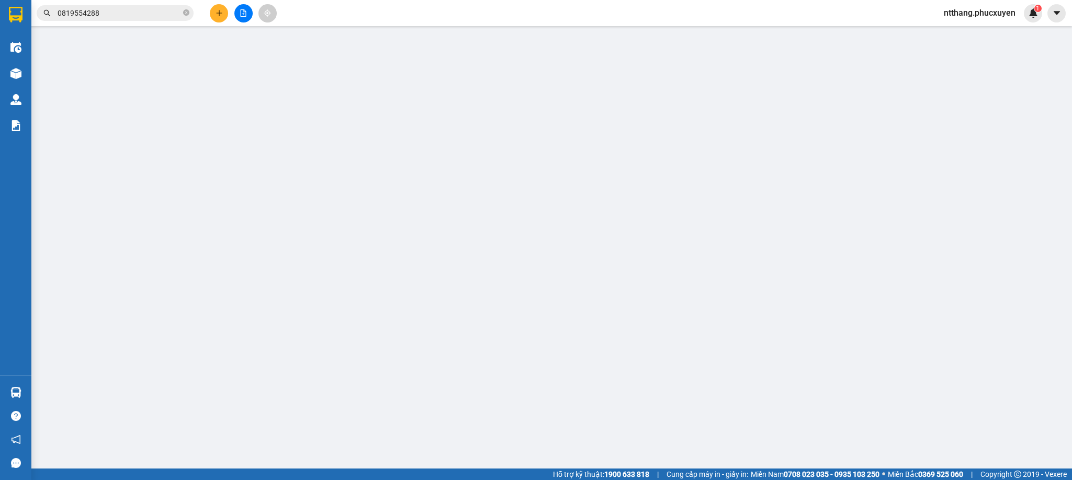
type input "90.000"
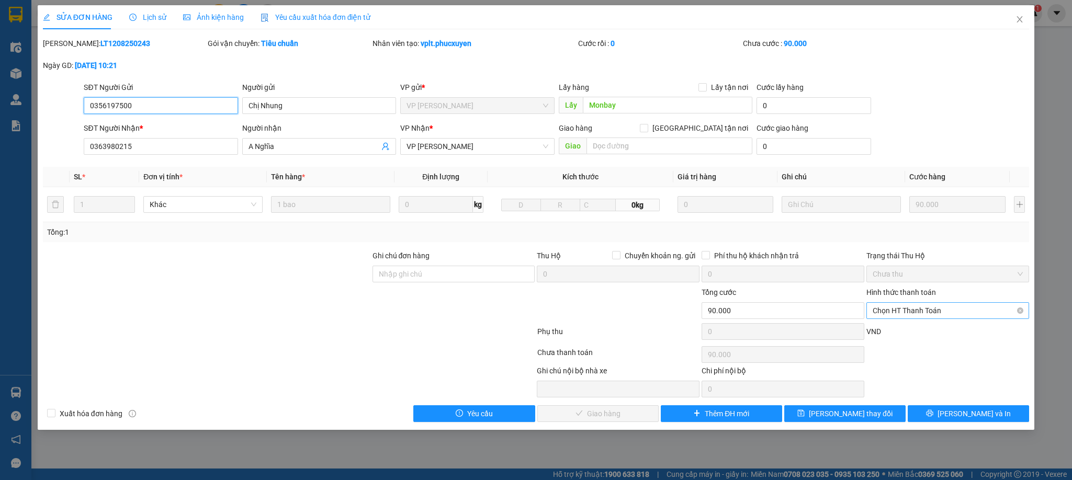
click at [891, 319] on span "Chọn HT Thanh Toán" at bounding box center [948, 311] width 150 height 16
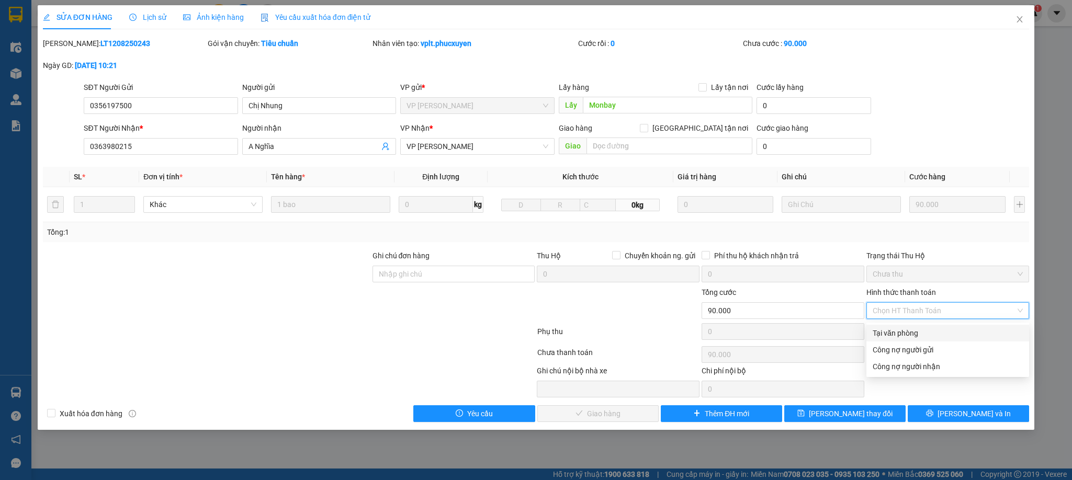
drag, startPoint x: 881, startPoint y: 339, endPoint x: 824, endPoint y: 361, distance: 61.1
click at [880, 339] on div "Tại văn phòng" at bounding box center [948, 333] width 163 height 17
type input "0"
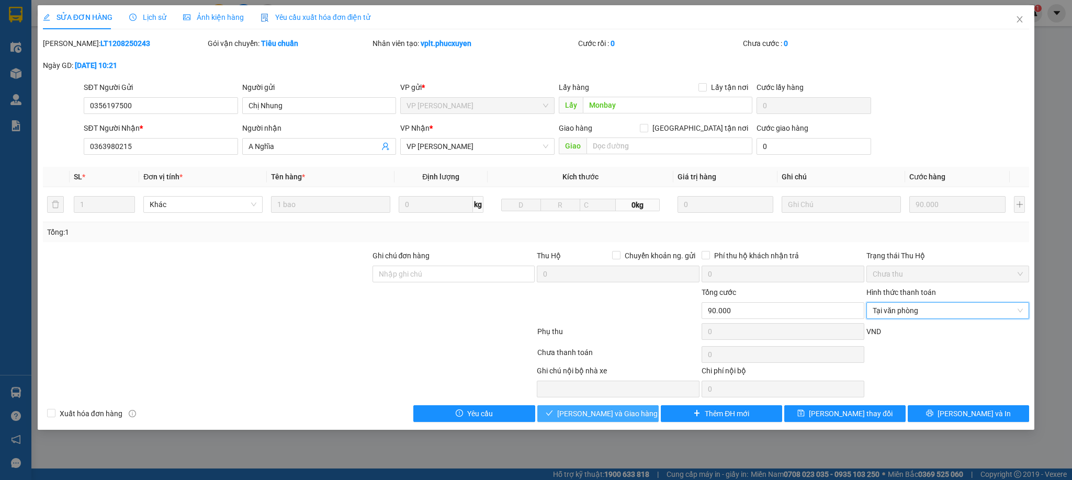
click at [627, 415] on span "[PERSON_NAME] và Giao hàng" at bounding box center [607, 414] width 100 height 12
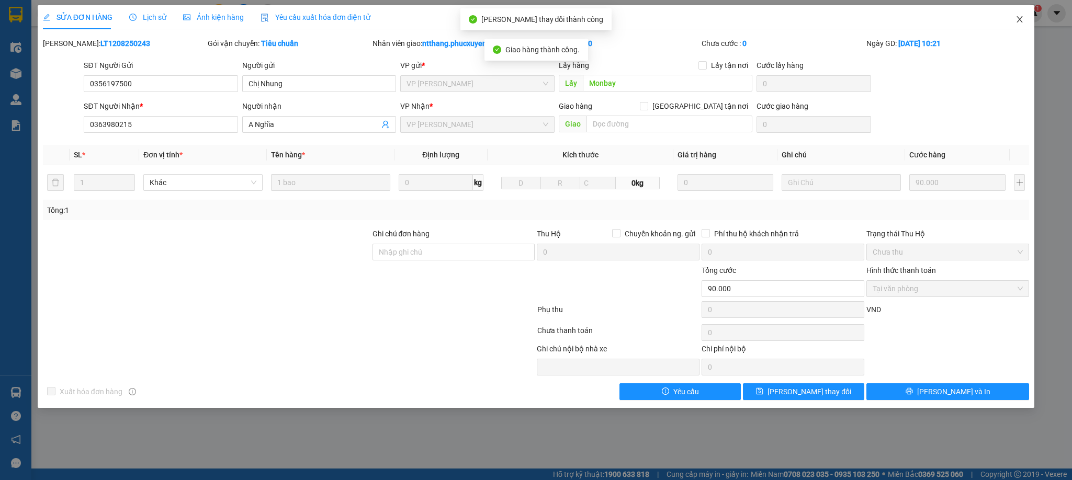
click at [1021, 21] on icon "close" at bounding box center [1020, 19] width 8 height 8
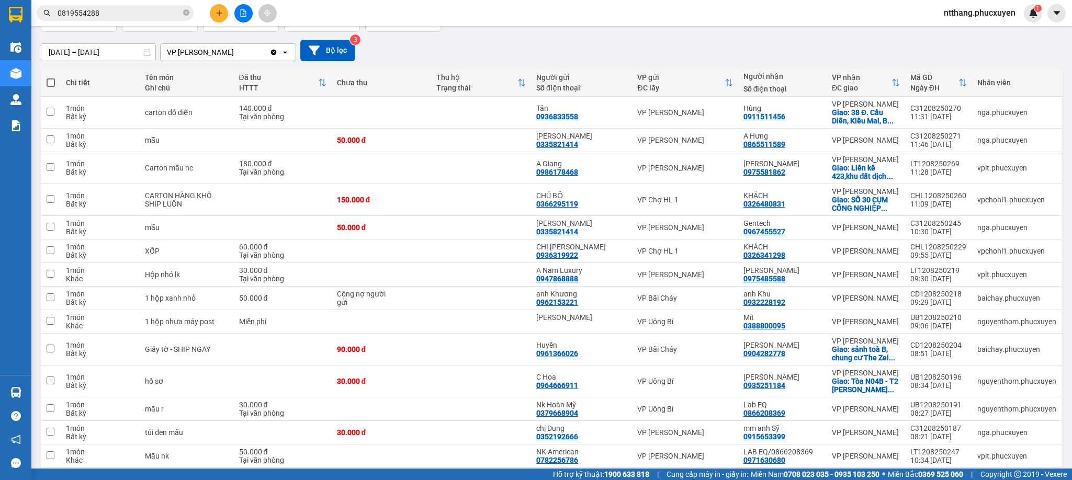
scroll to position [157, 0]
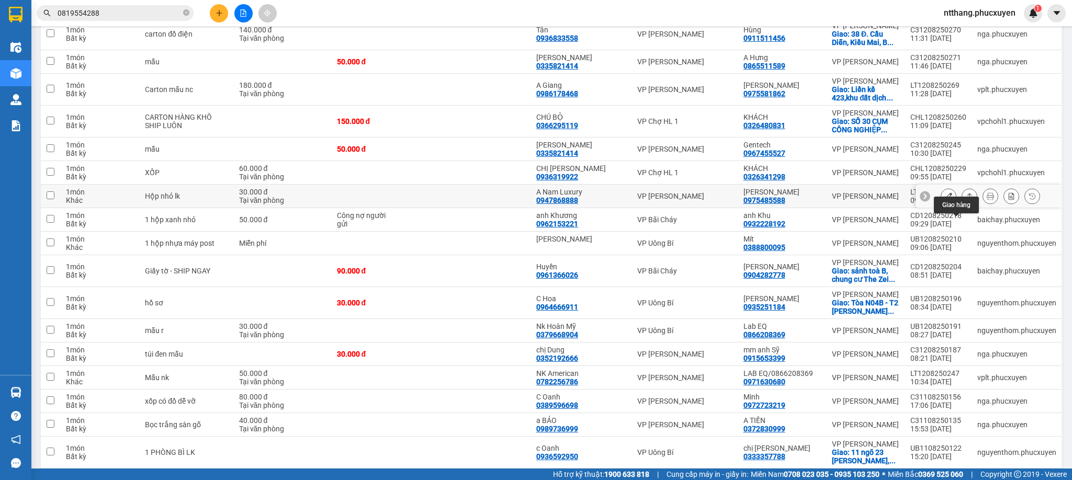
click at [966, 200] on icon at bounding box center [969, 196] width 7 height 7
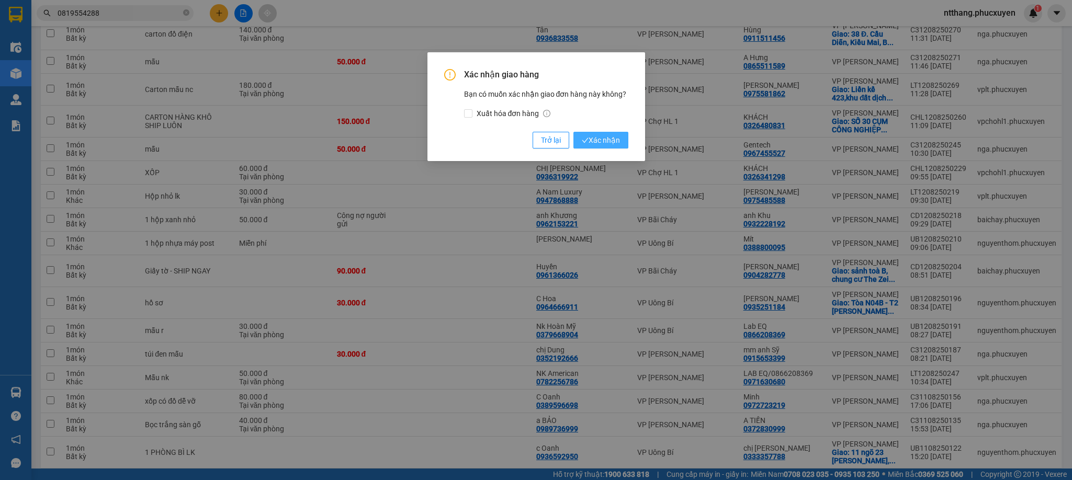
click at [620, 140] on button "Xác nhận" at bounding box center [601, 140] width 55 height 17
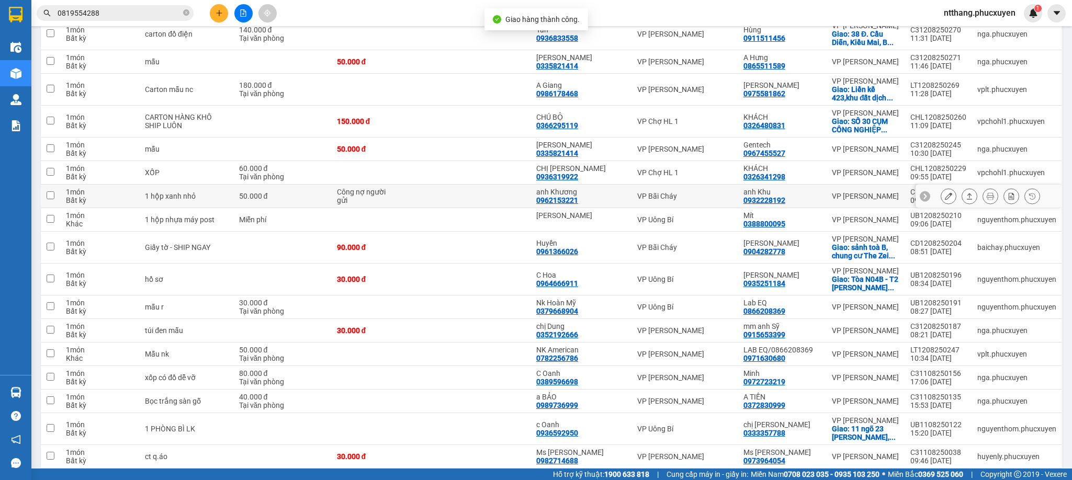
click at [966, 200] on icon at bounding box center [969, 196] width 7 height 7
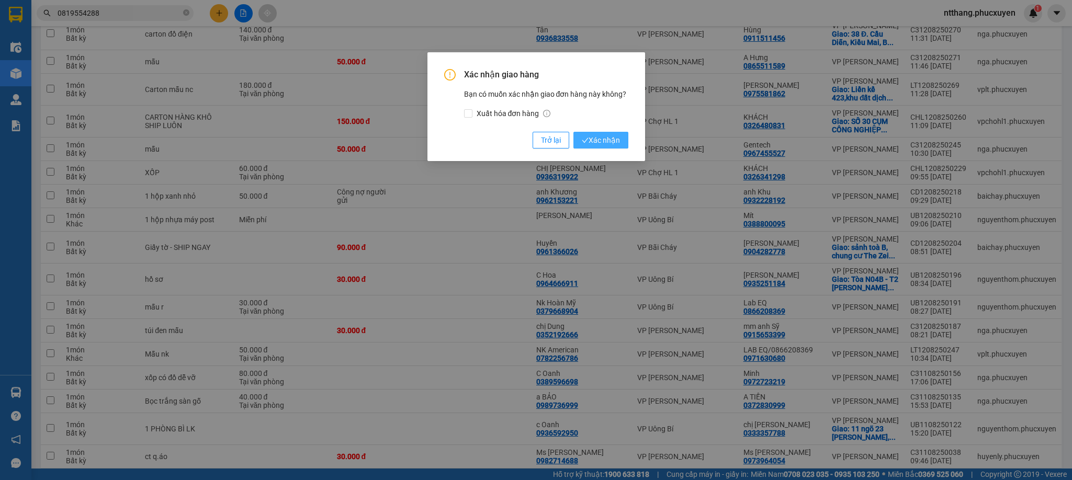
click at [618, 140] on span "Xác nhận" at bounding box center [601, 141] width 38 height 12
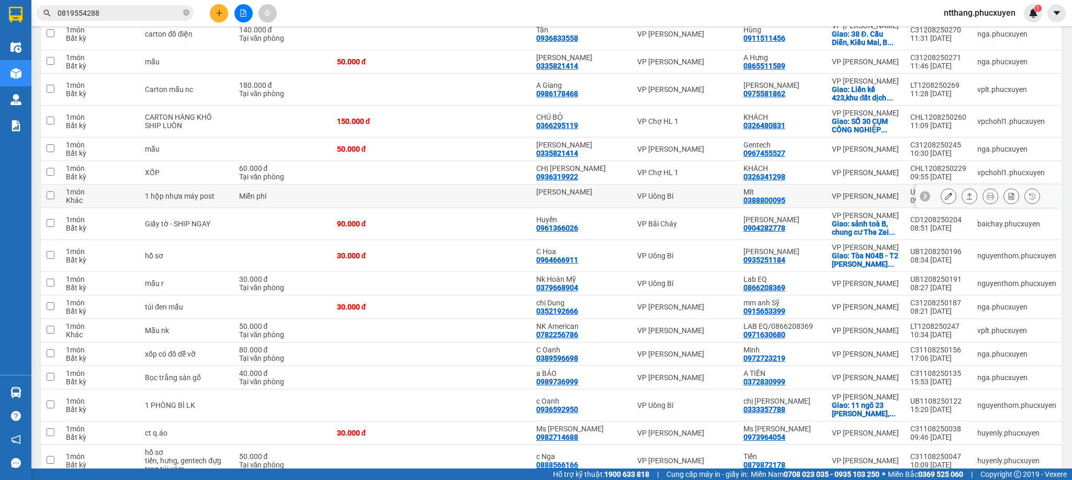
scroll to position [236, 0]
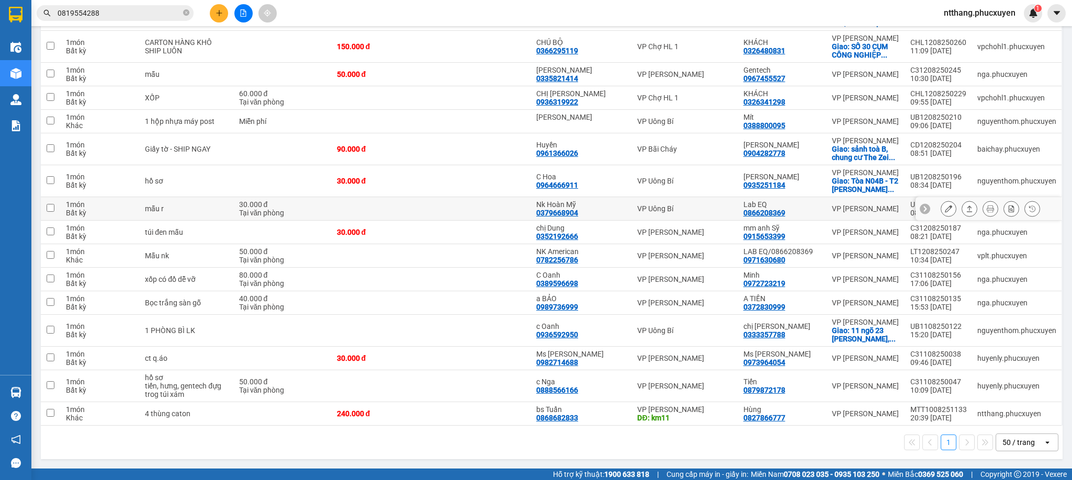
click at [966, 212] on icon at bounding box center [969, 208] width 7 height 7
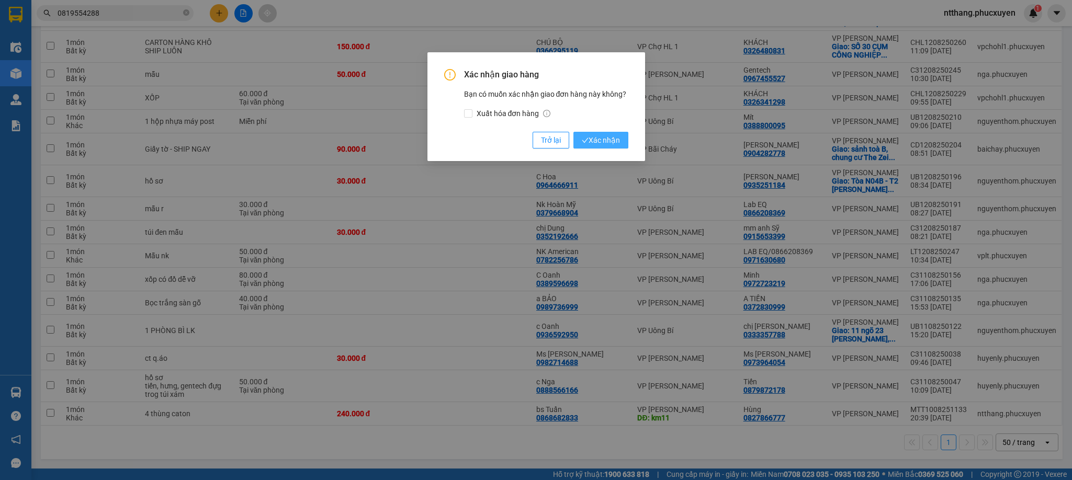
click at [600, 138] on span "Xác nhận" at bounding box center [601, 141] width 38 height 12
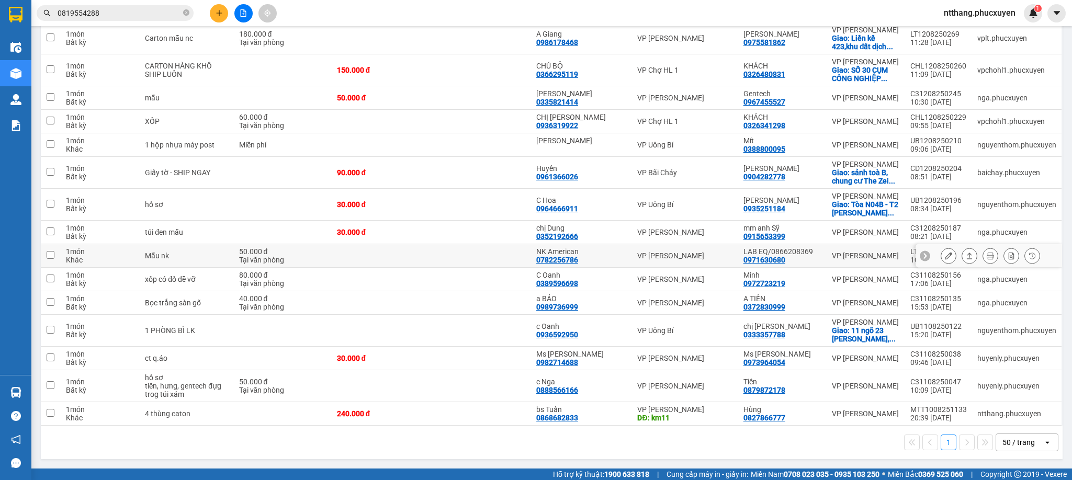
click at [966, 260] on icon at bounding box center [969, 255] width 7 height 7
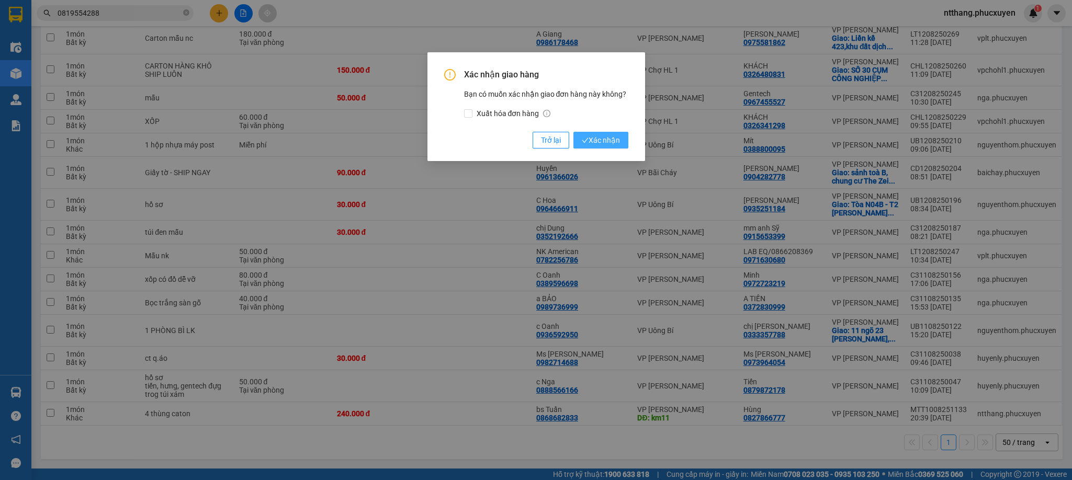
click at [602, 141] on span "Xác nhận" at bounding box center [601, 141] width 38 height 12
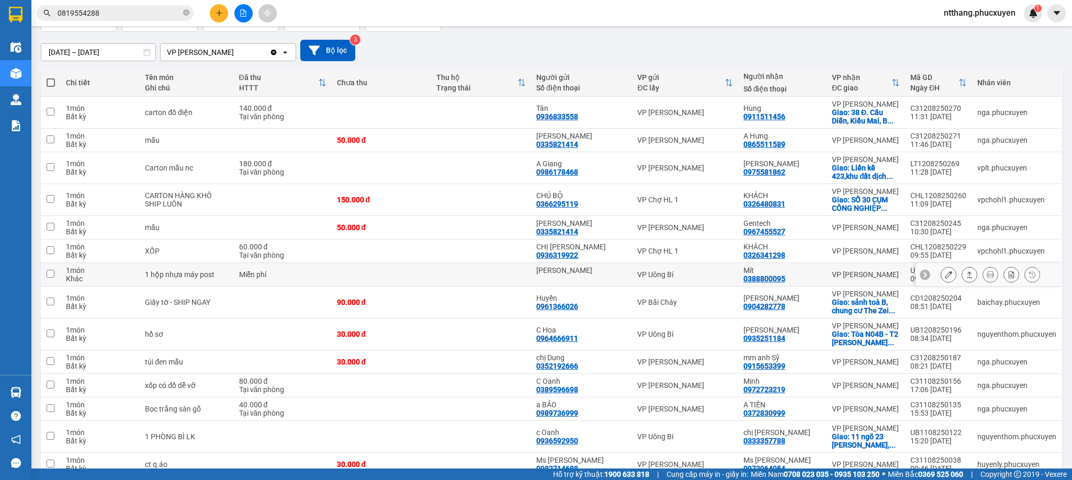
scroll to position [0, 0]
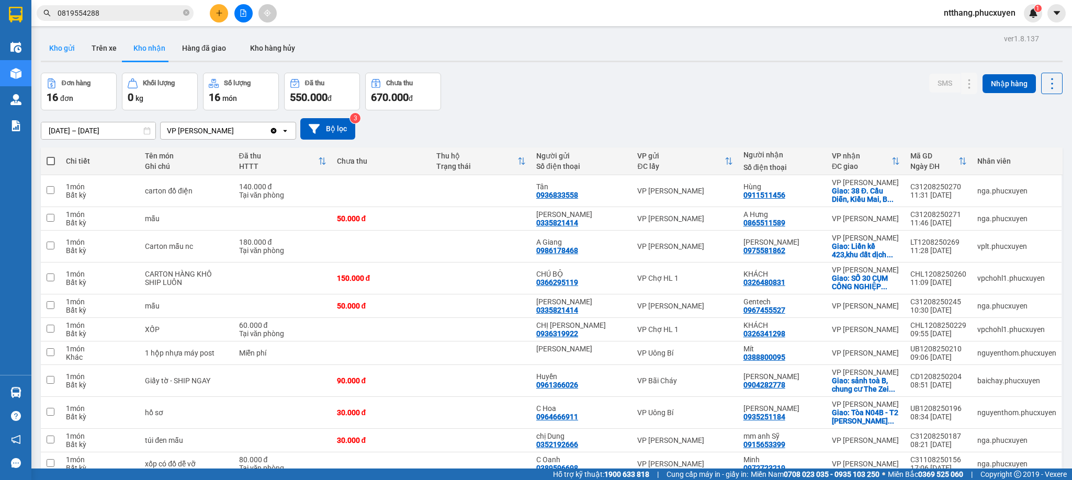
click at [59, 52] on button "Kho gửi" at bounding box center [62, 48] width 42 height 25
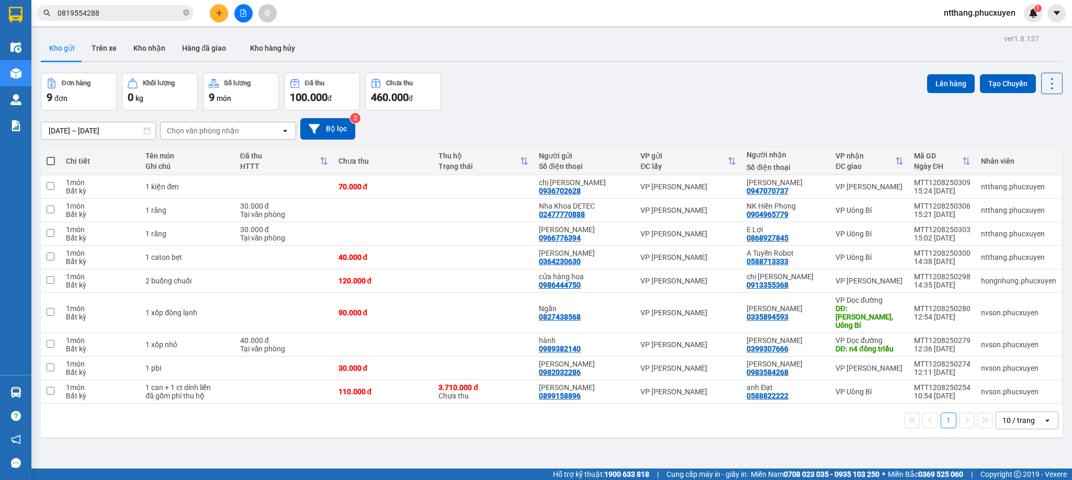
click at [629, 80] on div "Đơn hàng 9 đơn Khối lượng 0 kg Số lượng 9 món Đã thu 100.000 đ Chưa thu 460.000…" at bounding box center [552, 92] width 1022 height 38
click at [302, 241] on div "Tại văn phòng" at bounding box center [284, 238] width 88 height 8
checkbox input "true"
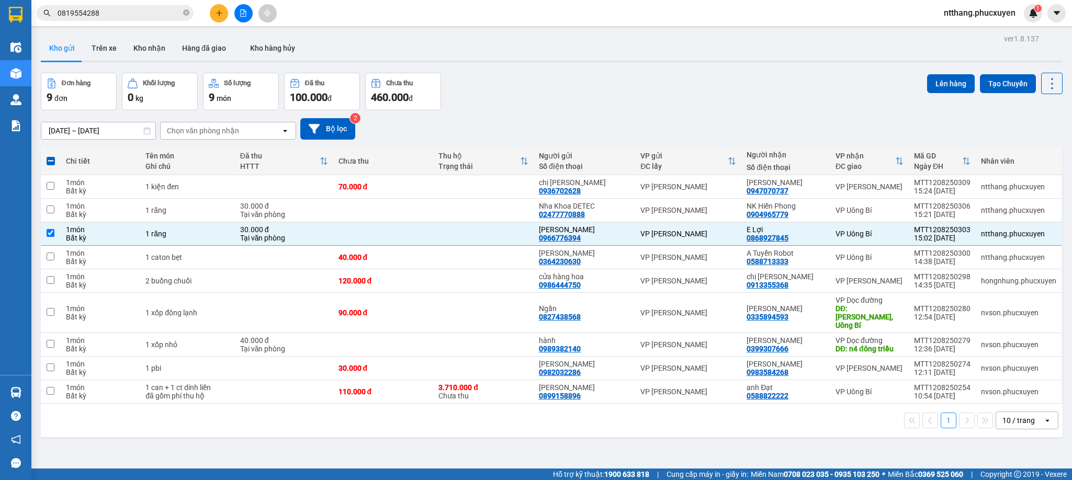
click at [48, 162] on span at bounding box center [51, 161] width 8 height 8
click at [51, 156] on input "checkbox" at bounding box center [51, 156] width 0 height 0
checkbox input "true"
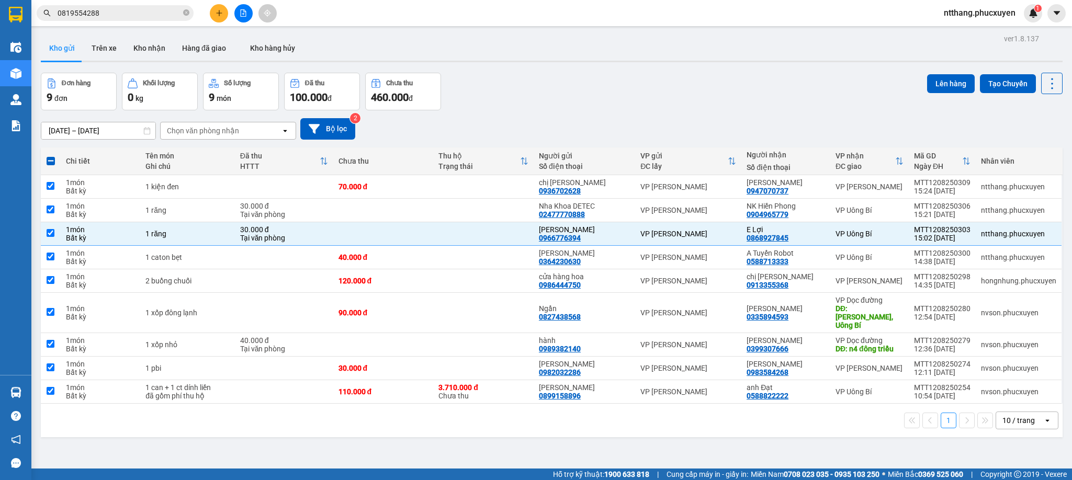
checkbox input "true"
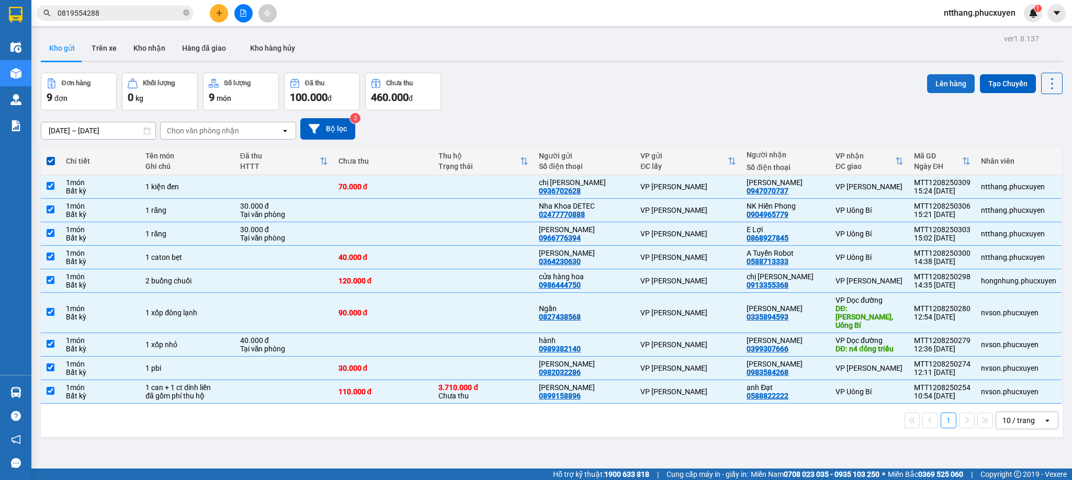
click at [933, 85] on button "Lên hàng" at bounding box center [951, 83] width 48 height 19
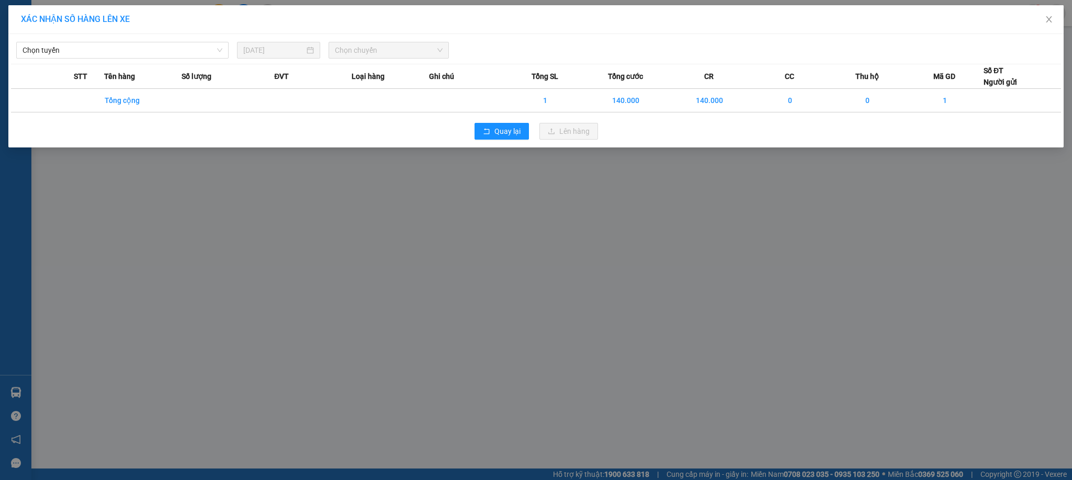
click at [178, 60] on div "Chọn tuyến [DATE] Chọn chuyến STT Tên hàng Số lượng ĐVT Loại hàng Ghi chú Tổng …" at bounding box center [536, 91] width 1056 height 114
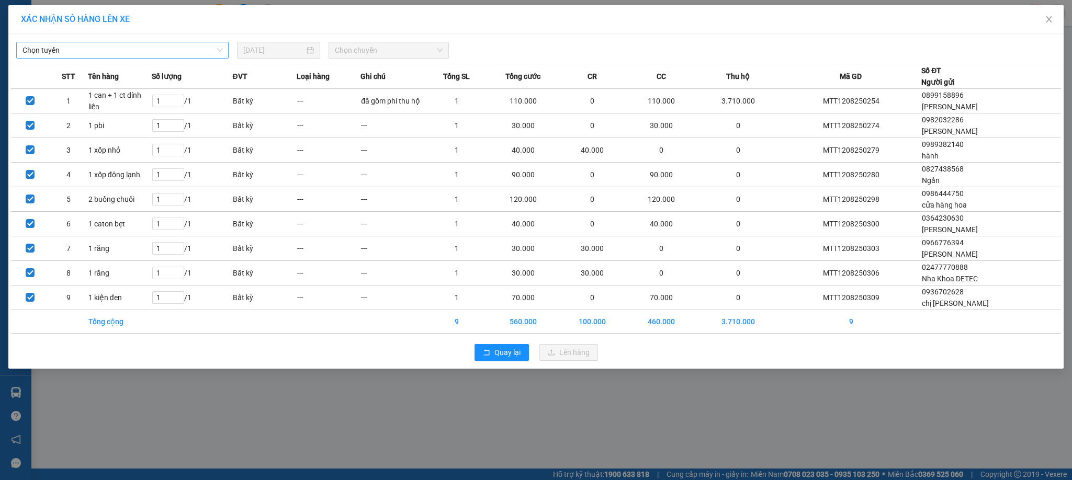
click at [118, 51] on span "Chọn tuyến" at bounding box center [123, 50] width 200 height 16
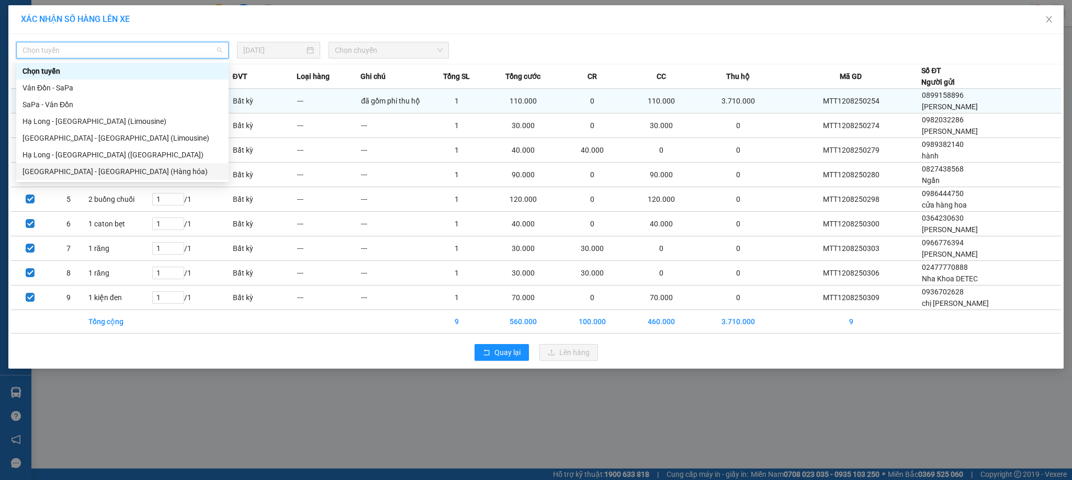
drag, startPoint x: 103, startPoint y: 170, endPoint x: 268, endPoint y: 97, distance: 180.9
click at [108, 167] on div "[GEOGRAPHIC_DATA] - [GEOGRAPHIC_DATA] (Hàng hóa)" at bounding box center [123, 172] width 200 height 12
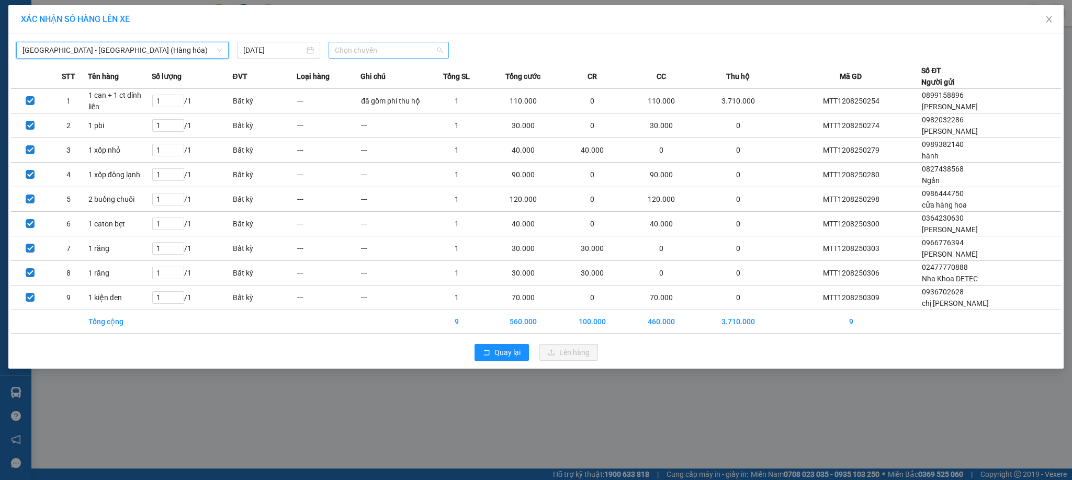
click at [341, 51] on span "Chọn chuyến" at bounding box center [389, 50] width 108 height 16
click at [340, 102] on div "16:00" at bounding box center [376, 105] width 82 height 12
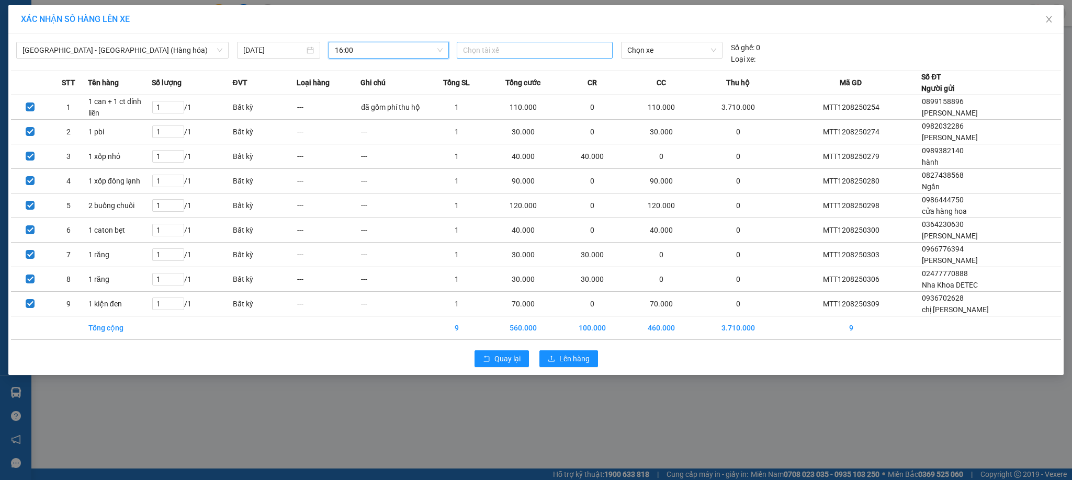
click at [479, 46] on div at bounding box center [535, 50] width 151 height 13
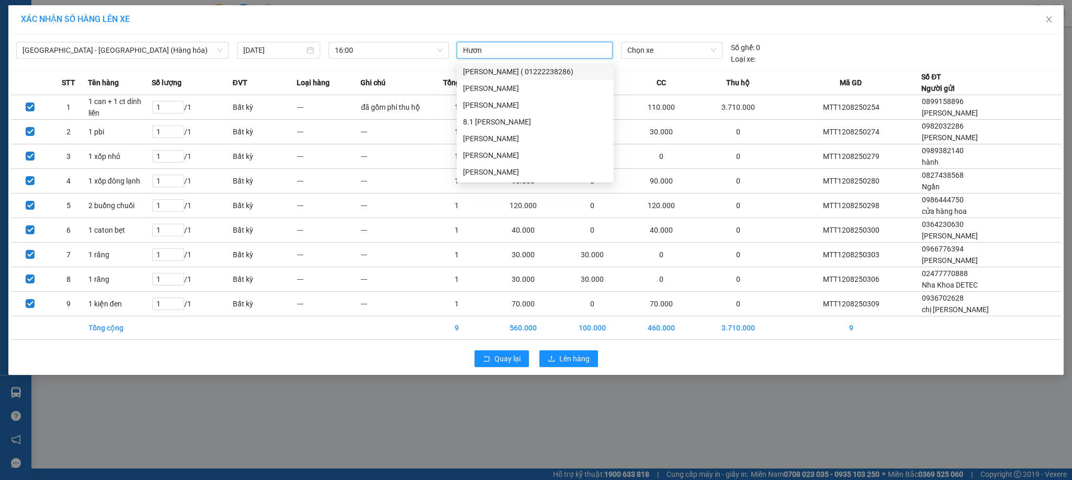
type input "Hương"
click at [480, 154] on div "[PERSON_NAME]" at bounding box center [535, 156] width 144 height 12
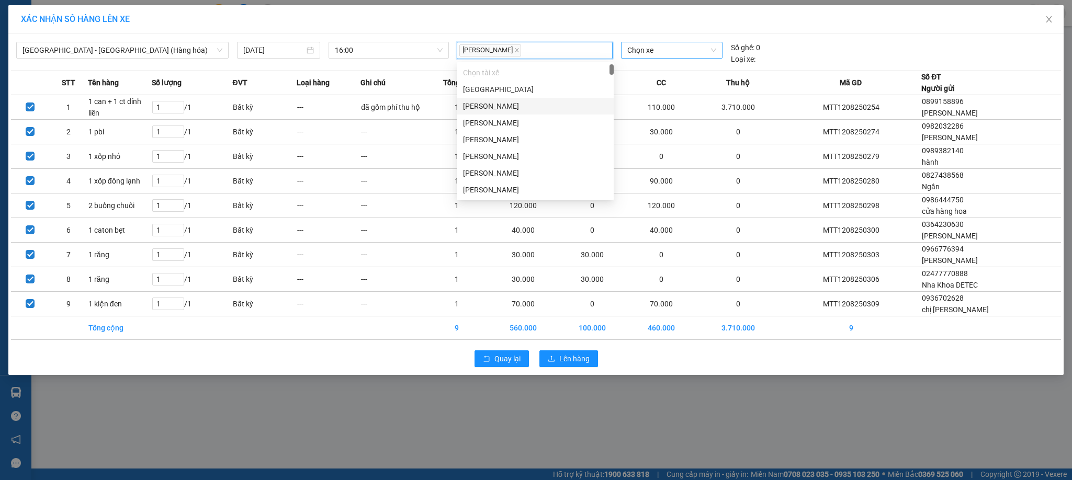
click at [669, 51] on span "Chọn xe" at bounding box center [672, 50] width 89 height 16
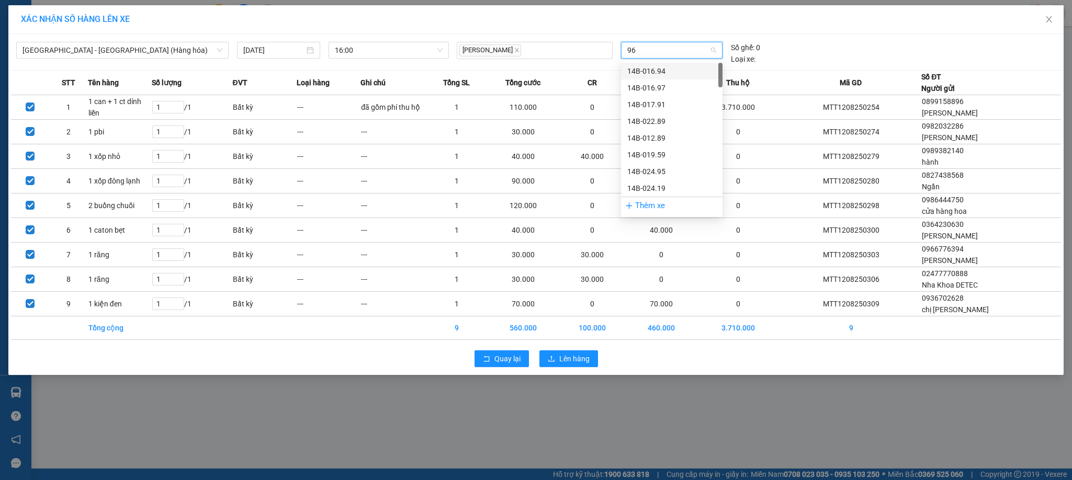
type input "960"
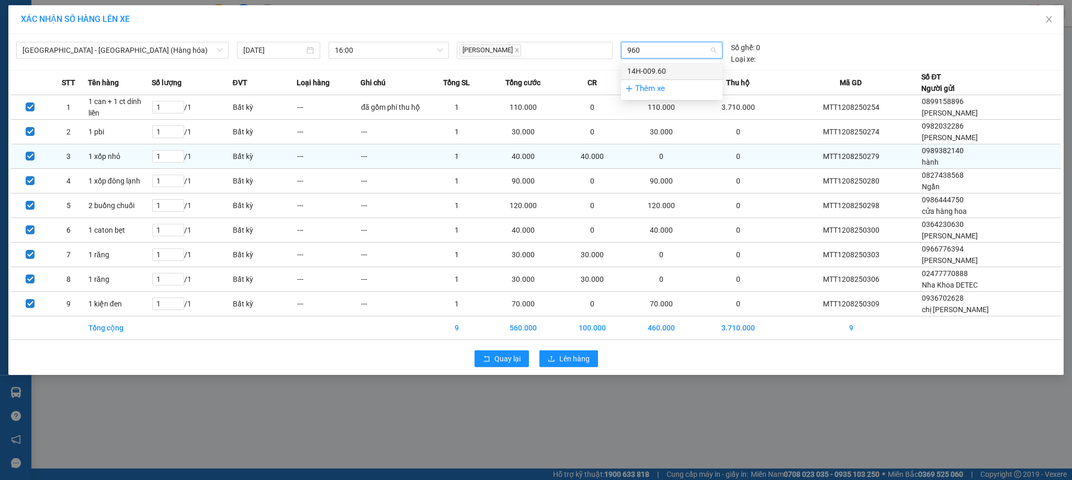
drag, startPoint x: 663, startPoint y: 68, endPoint x: 633, endPoint y: 163, distance: 99.7
click at [662, 69] on div "14H-009.60" at bounding box center [672, 71] width 89 height 12
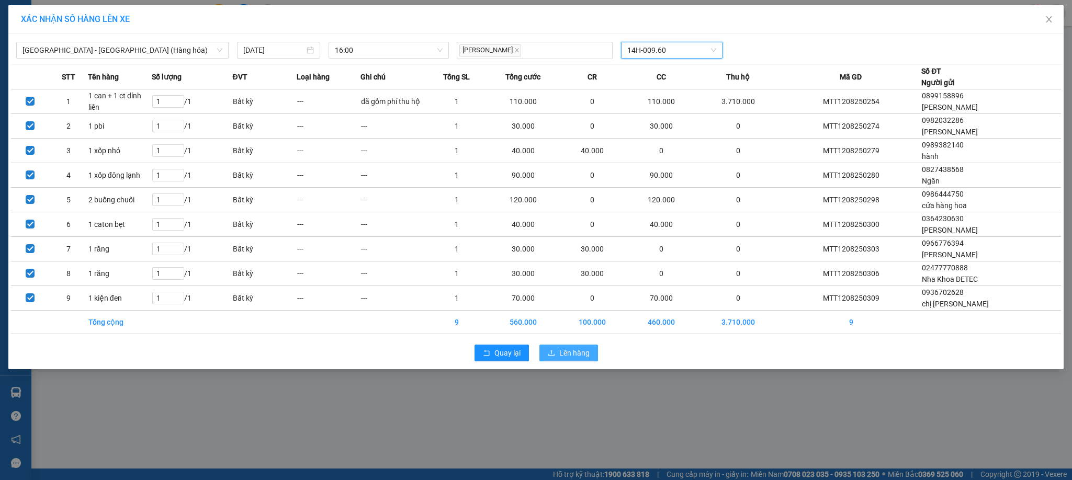
click at [573, 355] on span "Lên hàng" at bounding box center [574, 354] width 30 height 12
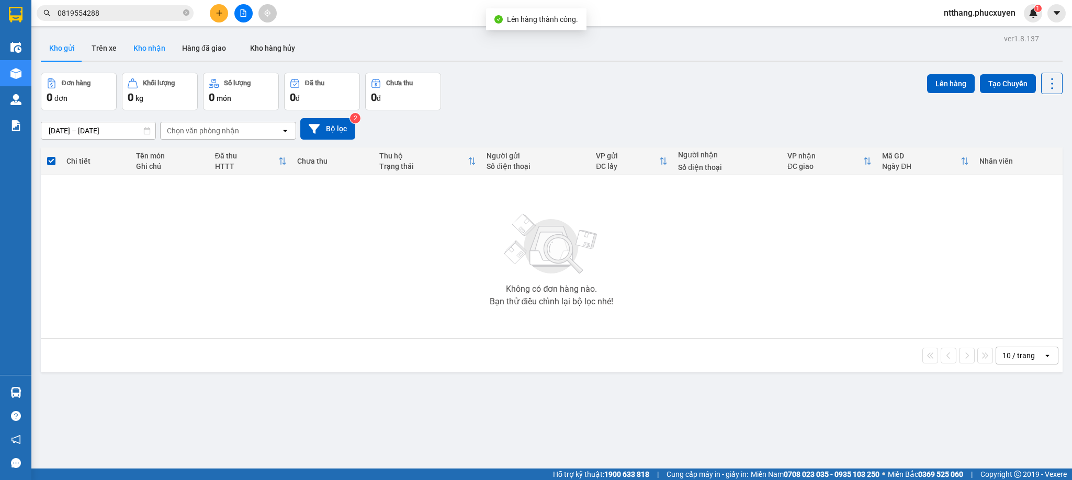
click at [140, 48] on button "Kho nhận" at bounding box center [149, 48] width 49 height 25
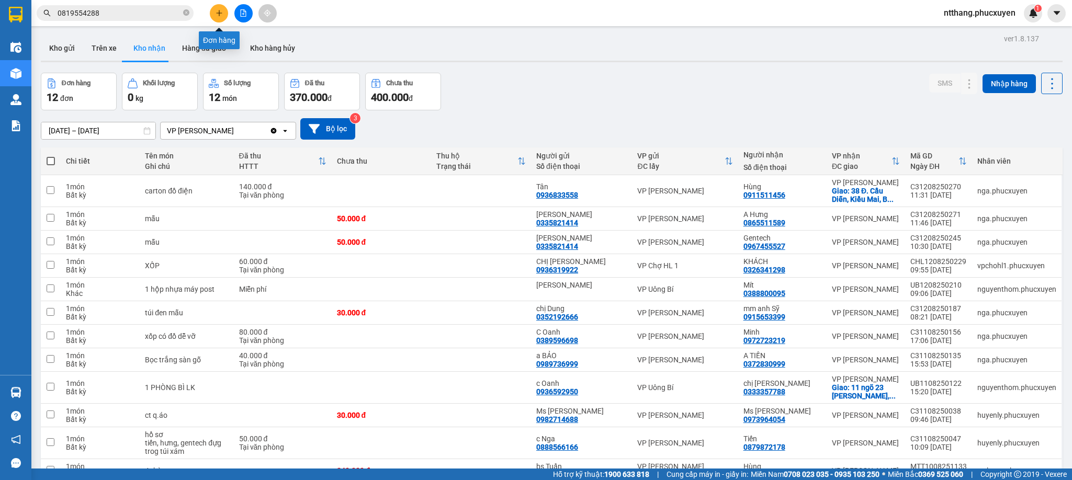
click at [220, 9] on icon "plus" at bounding box center [219, 12] width 7 height 7
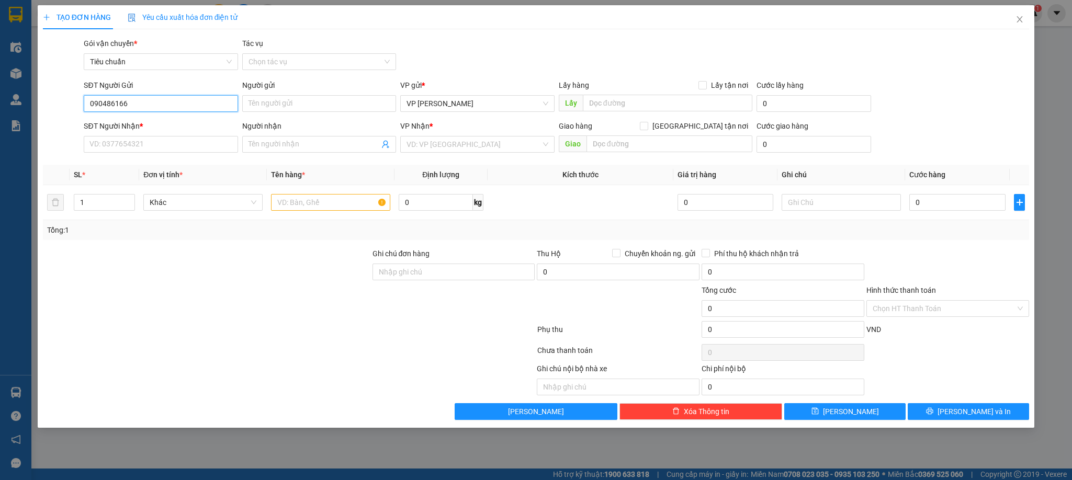
type input "0904861661"
drag, startPoint x: 126, startPoint y: 122, endPoint x: 135, endPoint y: 136, distance: 15.8
click at [127, 124] on div "0904861661 - [PERSON_NAME]" at bounding box center [160, 125] width 141 height 12
type input "[PERSON_NAME]"
type input "0904861661"
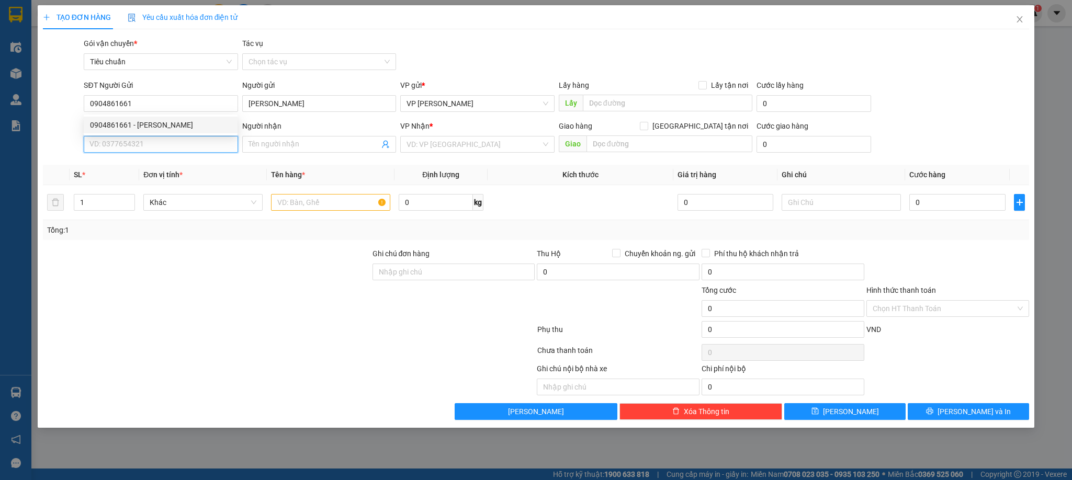
click at [137, 140] on input "SĐT Người Nhận *" at bounding box center [161, 144] width 154 height 17
click at [133, 161] on div "0772202089 - [GEOGRAPHIC_DATA]" at bounding box center [160, 167] width 141 height 12
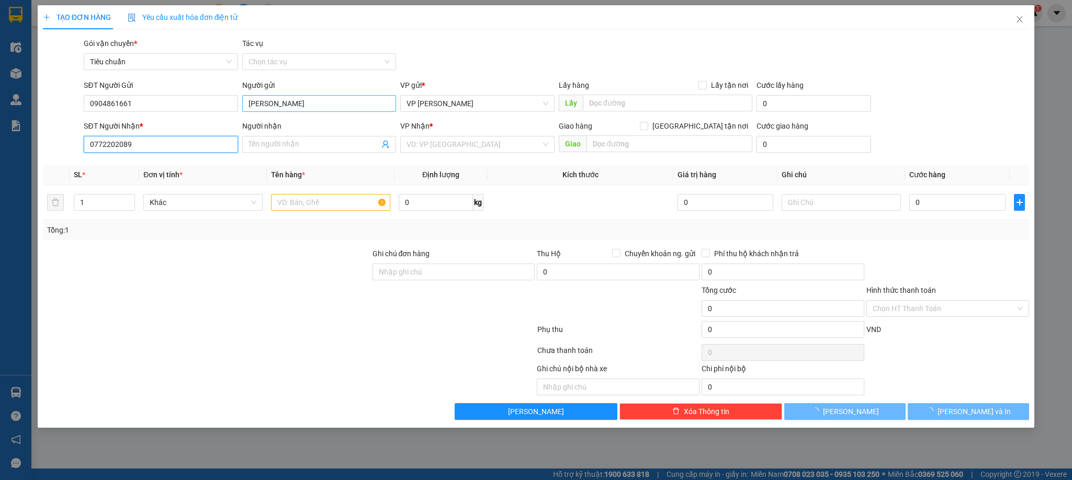
type input "0772202089"
type input "[PERSON_NAME]"
checkbox input "true"
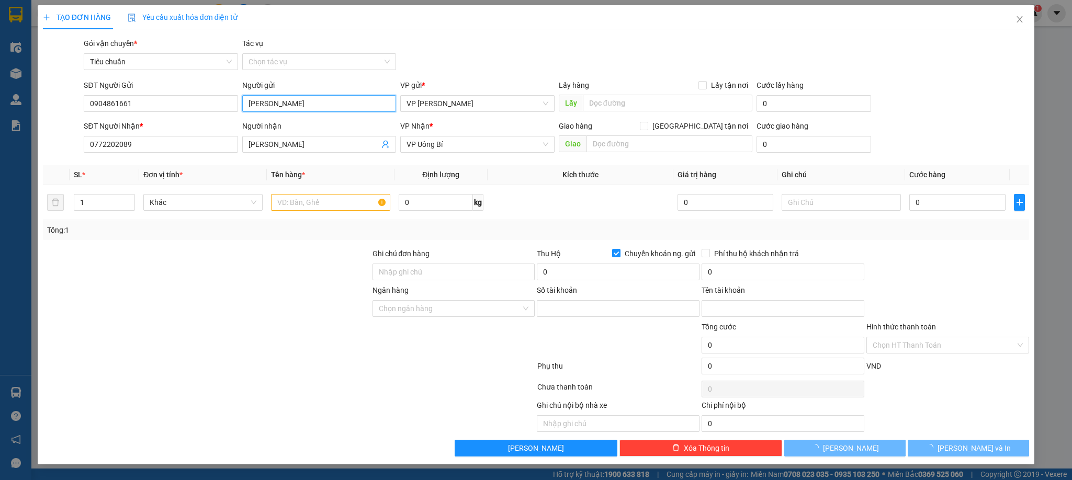
click at [255, 103] on input "[PERSON_NAME]" at bounding box center [319, 103] width 154 height 17
type input "19025796178012"
type input "[PERSON_NAME]"
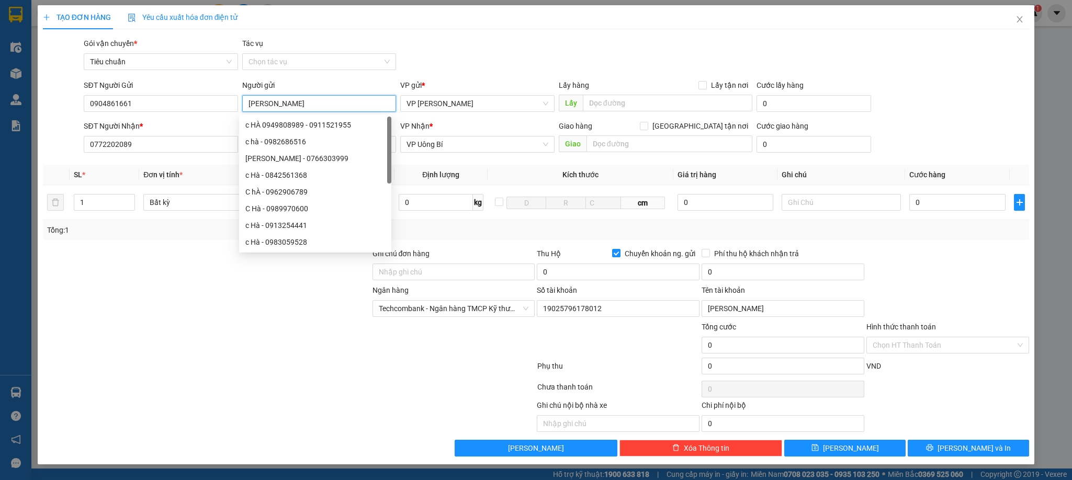
click at [250, 103] on input "[PERSON_NAME]" at bounding box center [319, 103] width 154 height 17
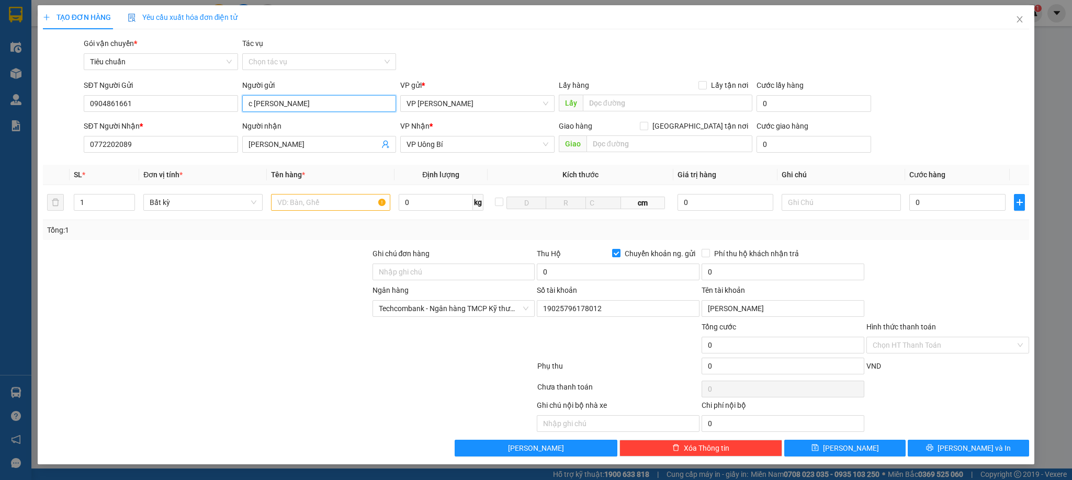
type input "c [PERSON_NAME]"
click at [505, 42] on div "Gói vận chuyển * Tiêu chuẩn Tác vụ Chọn tác vụ" at bounding box center [557, 56] width 950 height 37
click at [322, 206] on input "text" at bounding box center [330, 202] width 119 height 17
type input "1 hộp"
click at [914, 204] on input "0" at bounding box center [958, 202] width 96 height 17
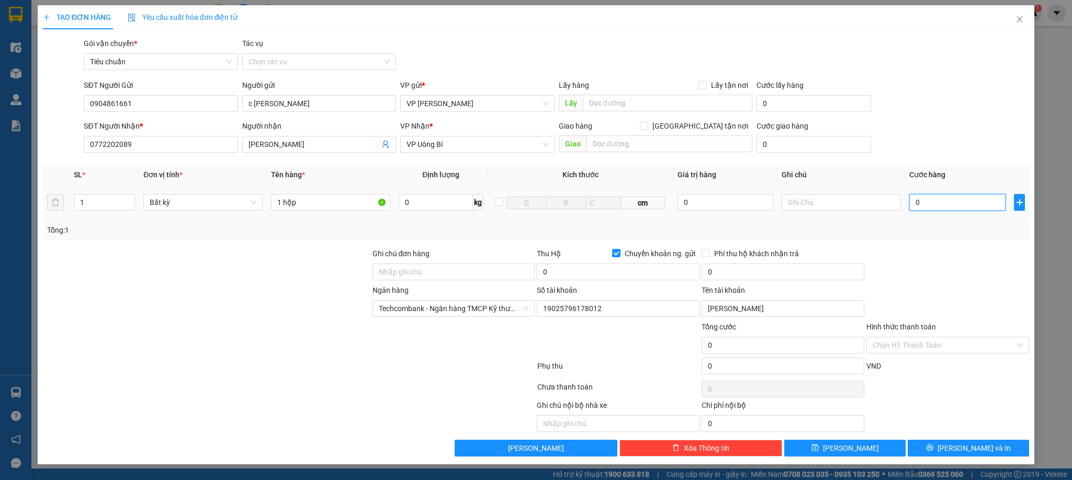
type input "5"
type input "50"
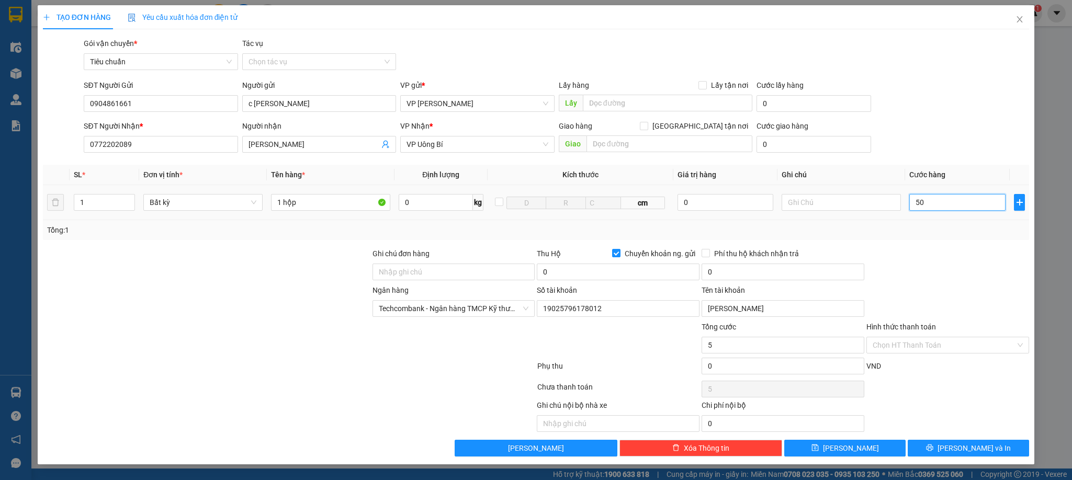
type input "50"
type input "50.000"
click at [889, 261] on div at bounding box center [948, 266] width 165 height 37
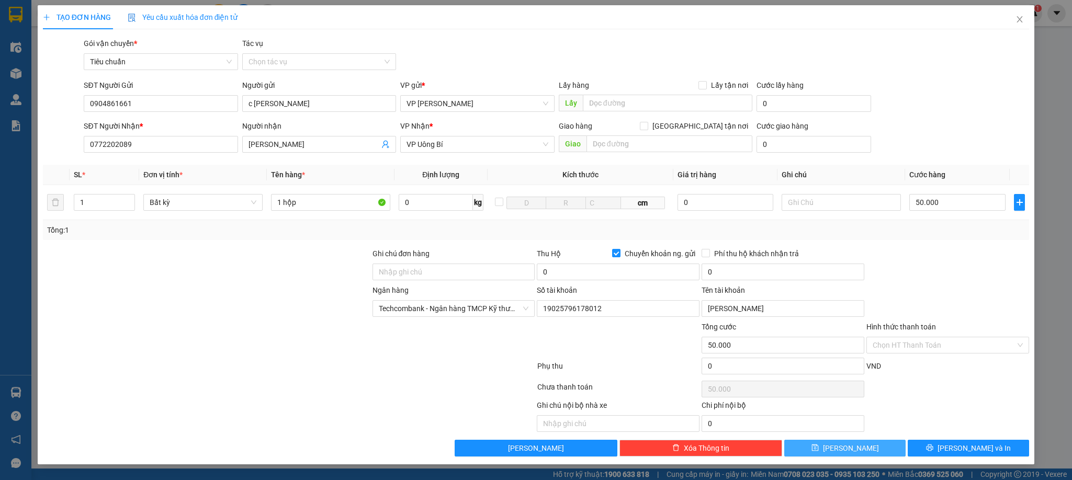
click at [861, 446] on button "[PERSON_NAME]" at bounding box center [845, 448] width 121 height 17
type input "0"
checkbox input "false"
type input "0"
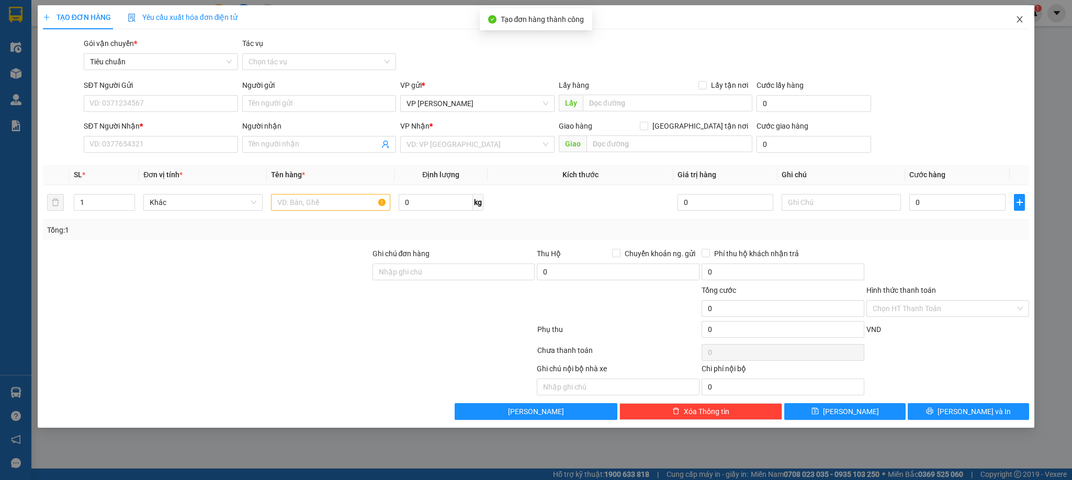
click at [1016, 16] on icon "close" at bounding box center [1020, 19] width 8 height 8
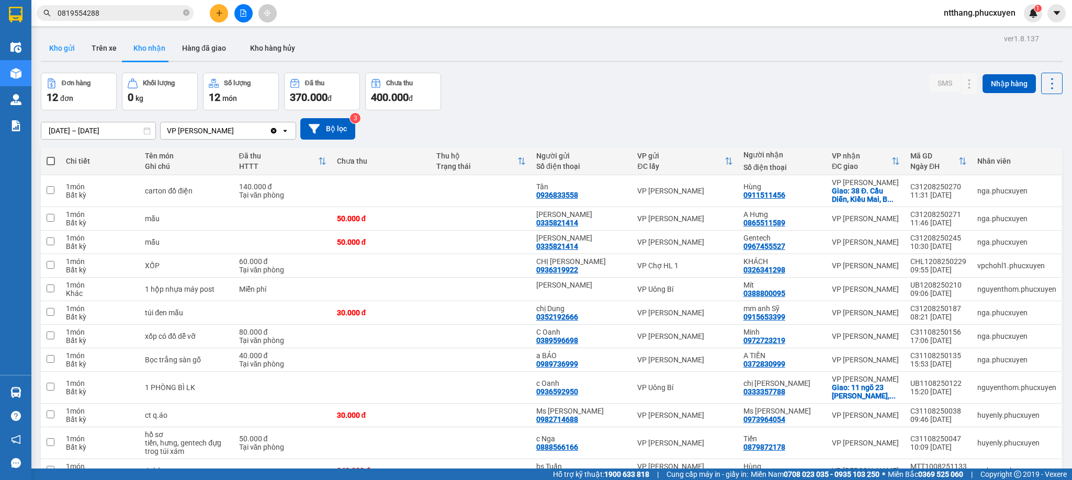
click at [65, 52] on button "Kho gửi" at bounding box center [62, 48] width 42 height 25
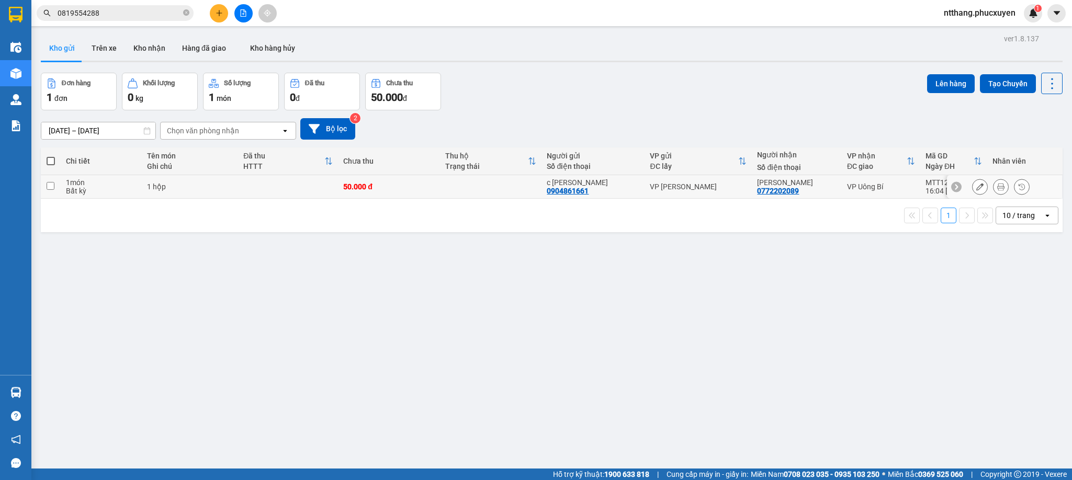
click at [977, 187] on icon at bounding box center [980, 186] width 7 height 7
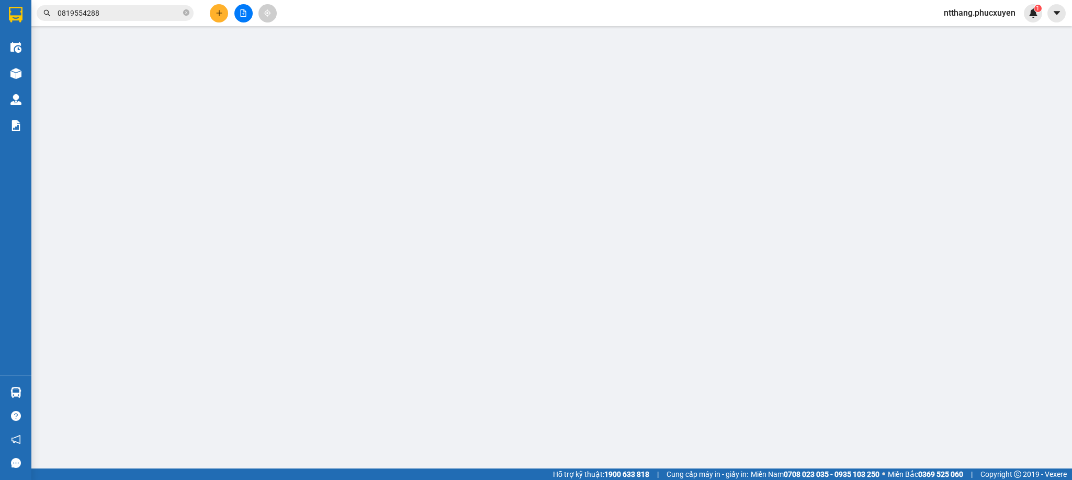
type input "0904861661"
type input "c [PERSON_NAME]"
type input "0772202089"
type input "[PERSON_NAME]"
checkbox input "true"
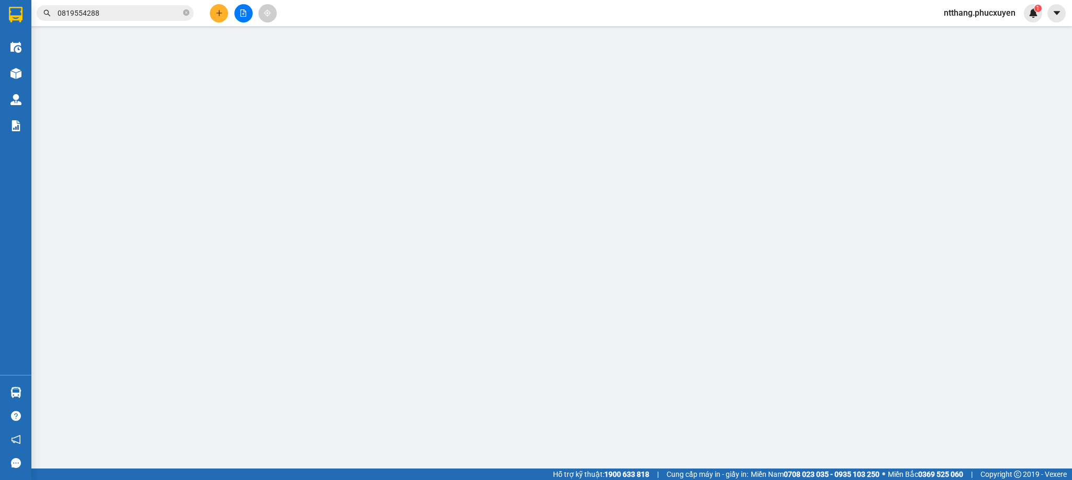
type input "50.000"
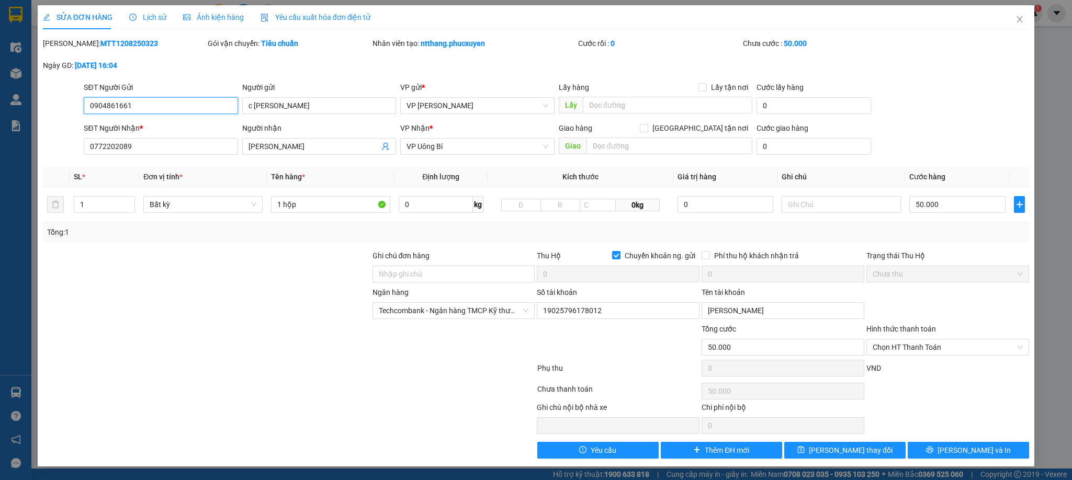
drag, startPoint x: 921, startPoint y: 349, endPoint x: 906, endPoint y: 375, distance: 30.0
click at [919, 352] on span "Chọn HT Thanh Toán" at bounding box center [948, 348] width 150 height 16
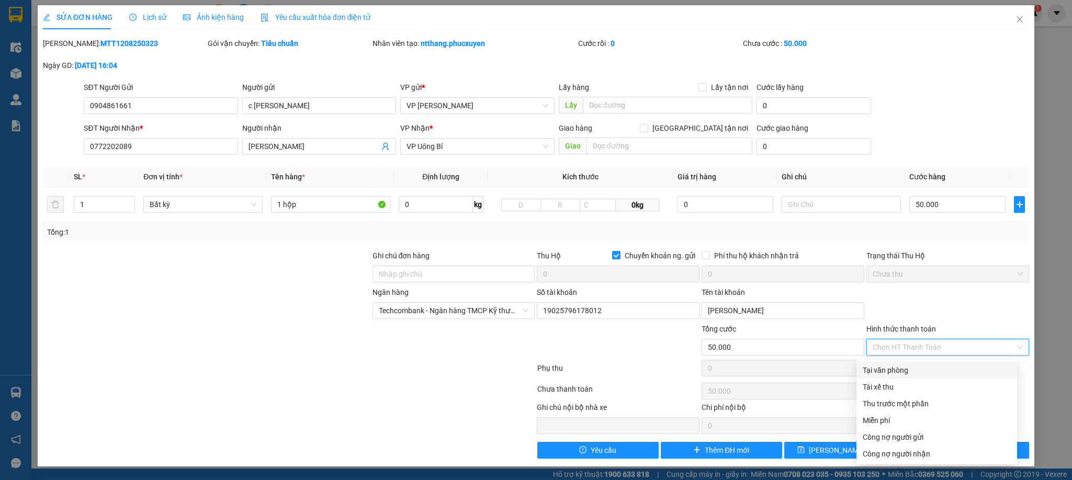
click at [900, 371] on div "Tại văn phòng" at bounding box center [937, 371] width 148 height 12
type input "0"
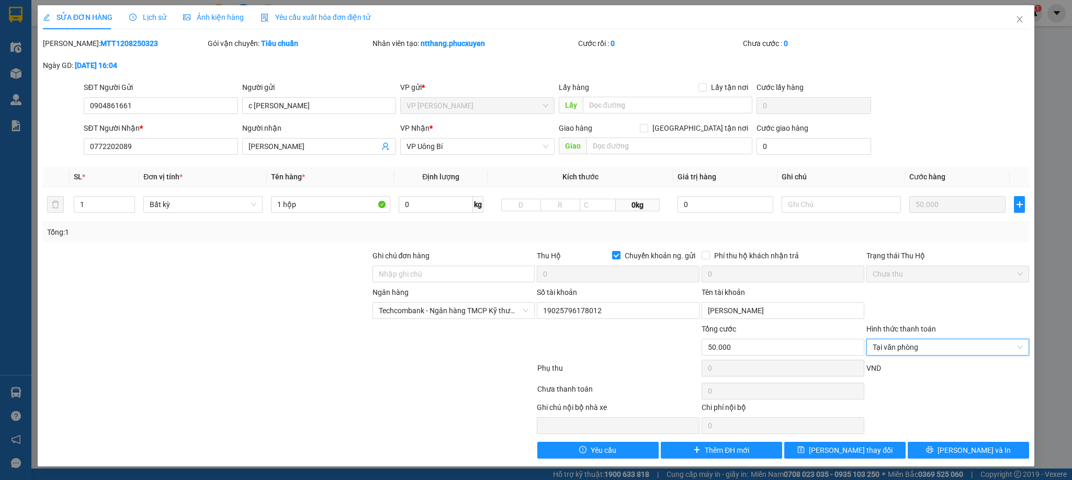
scroll to position [2, 0]
click at [950, 448] on span "[PERSON_NAME] và In" at bounding box center [974, 451] width 73 height 12
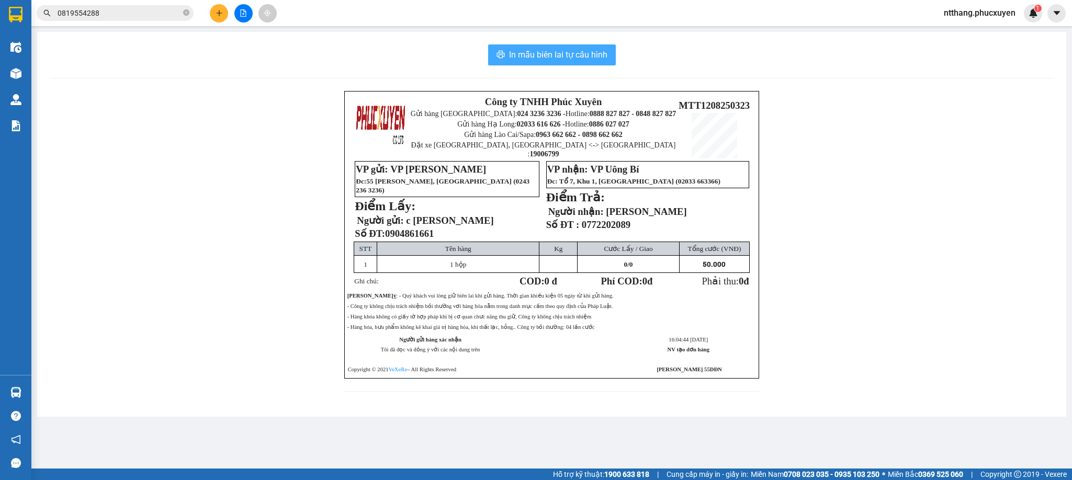
click at [588, 51] on span "In mẫu biên lai tự cấu hình" at bounding box center [558, 54] width 98 height 13
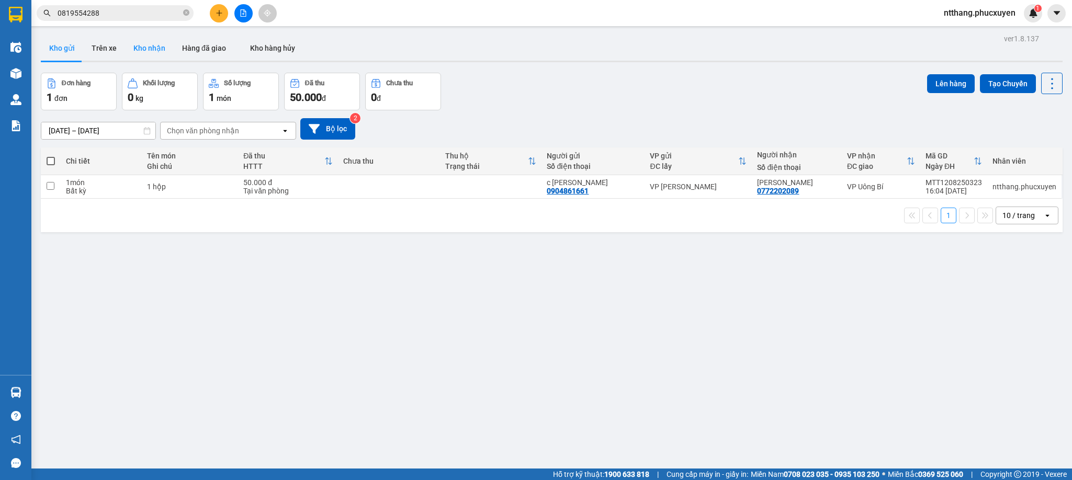
drag, startPoint x: 148, startPoint y: 46, endPoint x: 137, endPoint y: 51, distance: 12.0
click at [143, 49] on button "Kho nhận" at bounding box center [149, 48] width 49 height 25
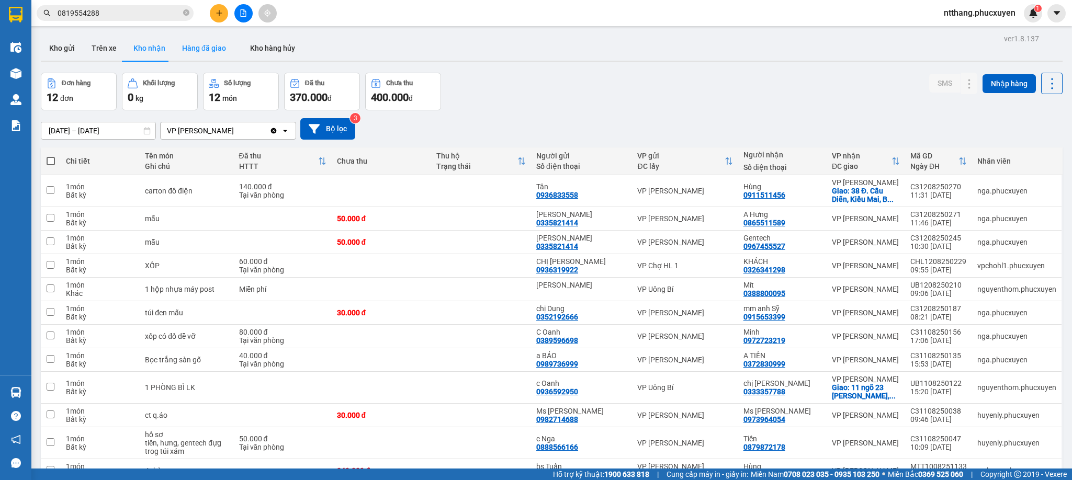
click at [223, 49] on button "Hàng đã giao" at bounding box center [204, 48] width 61 height 25
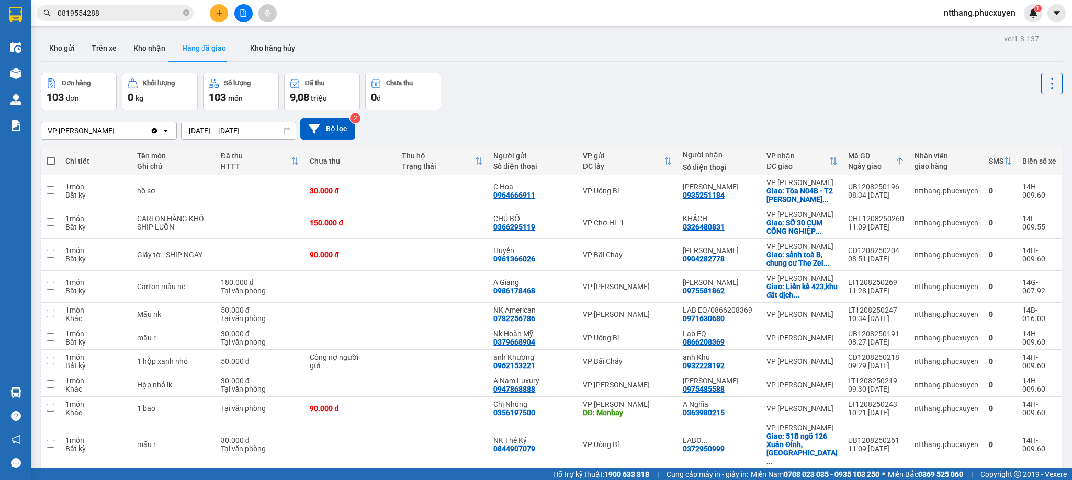
scroll to position [73, 0]
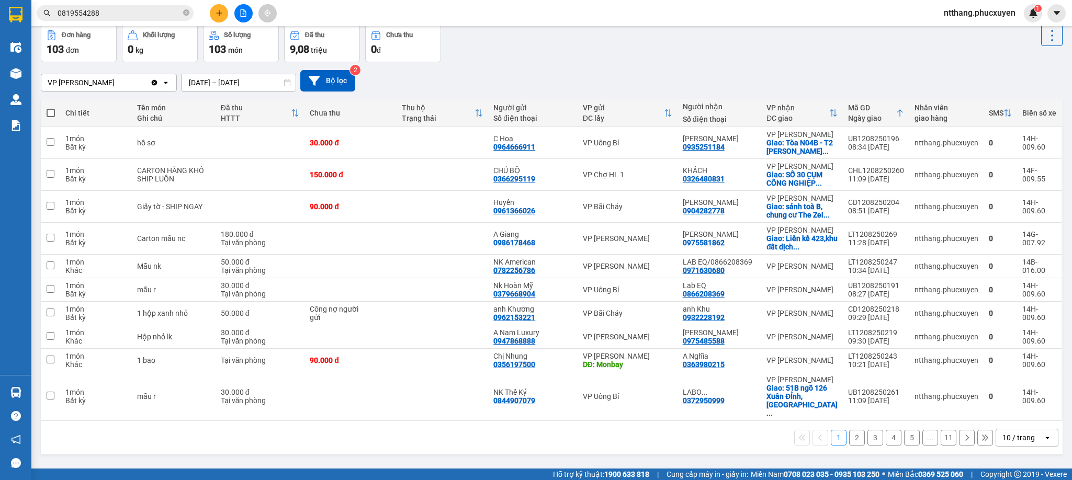
click at [1018, 439] on div "10 / trang" at bounding box center [1019, 438] width 32 height 10
click at [1002, 401] on span "50 / trang" at bounding box center [1007, 406] width 33 height 10
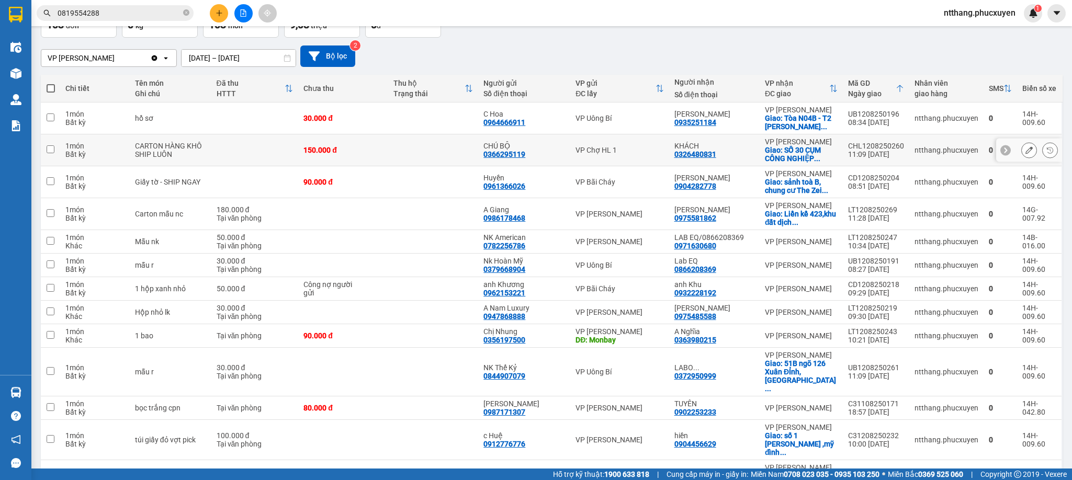
click at [856, 157] on td "CHL1208250260 11:09 [DATE]" at bounding box center [876, 151] width 66 height 32
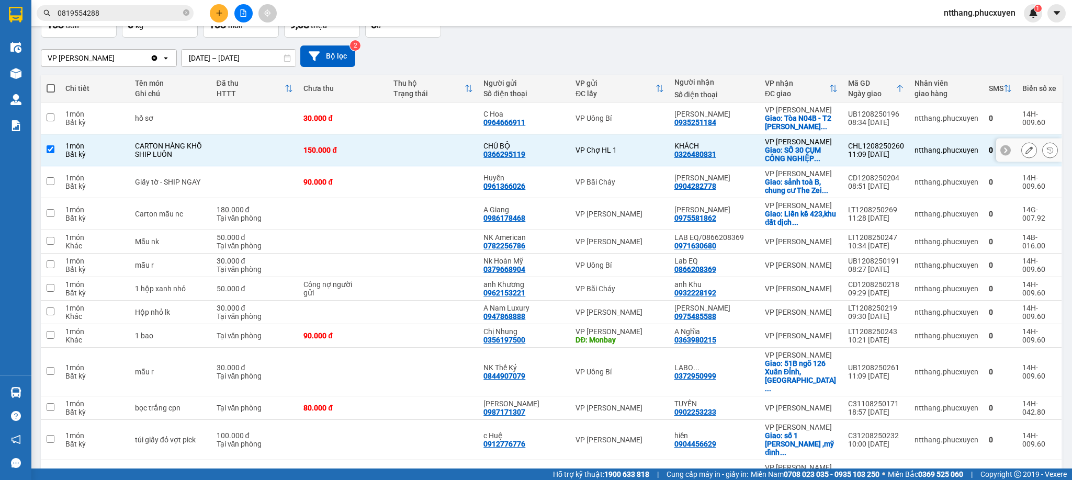
click at [856, 150] on div "CHL1208250260" at bounding box center [876, 146] width 56 height 8
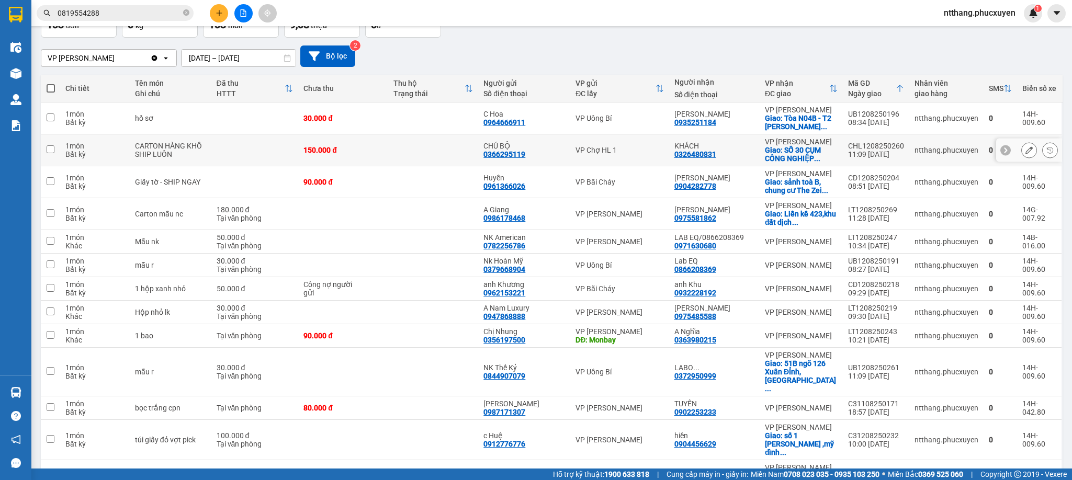
click at [856, 150] on div "CHL1208250260" at bounding box center [876, 146] width 56 height 8
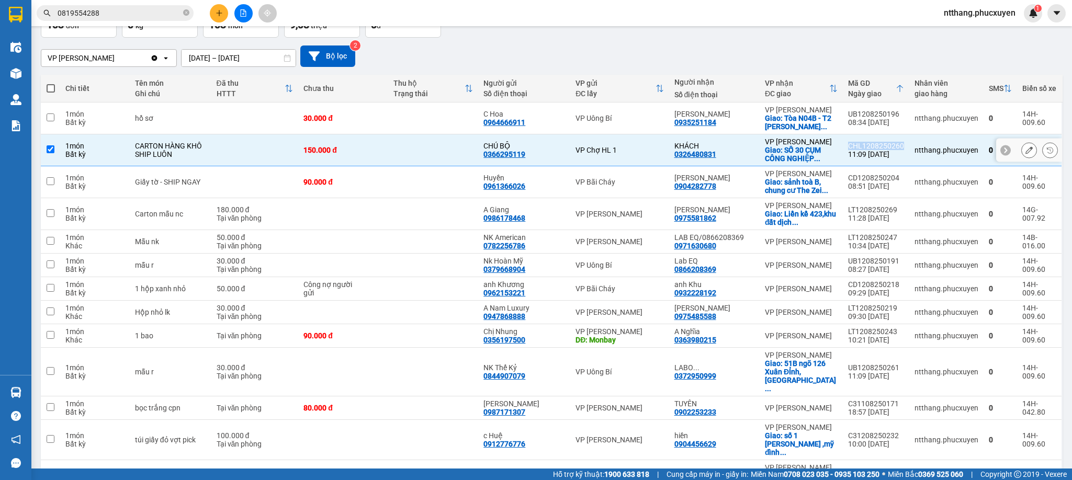
click at [856, 150] on div "CHL1208250260" at bounding box center [876, 146] width 56 height 8
checkbox input "false"
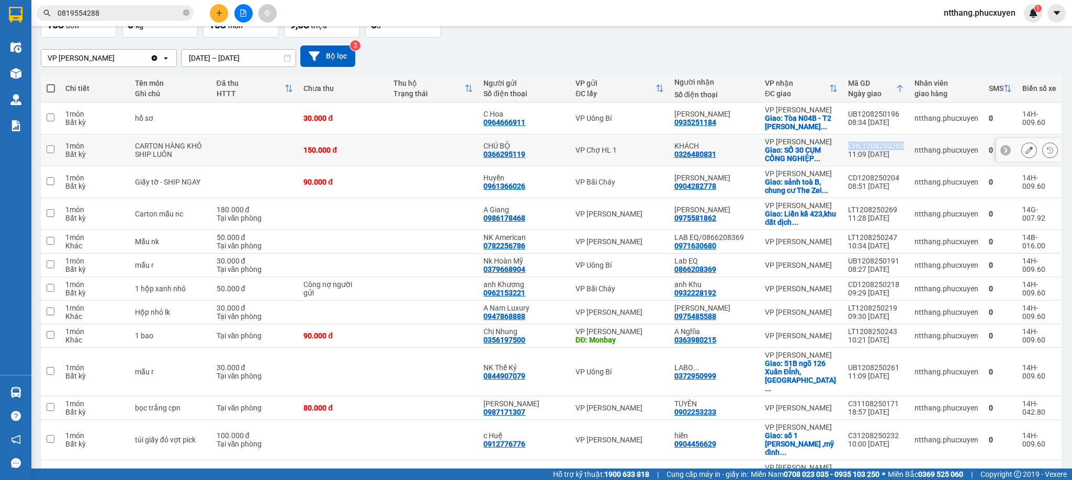
copy div "CHL1208250260"
click at [849, 117] on div "UB1208250196" at bounding box center [876, 114] width 56 height 8
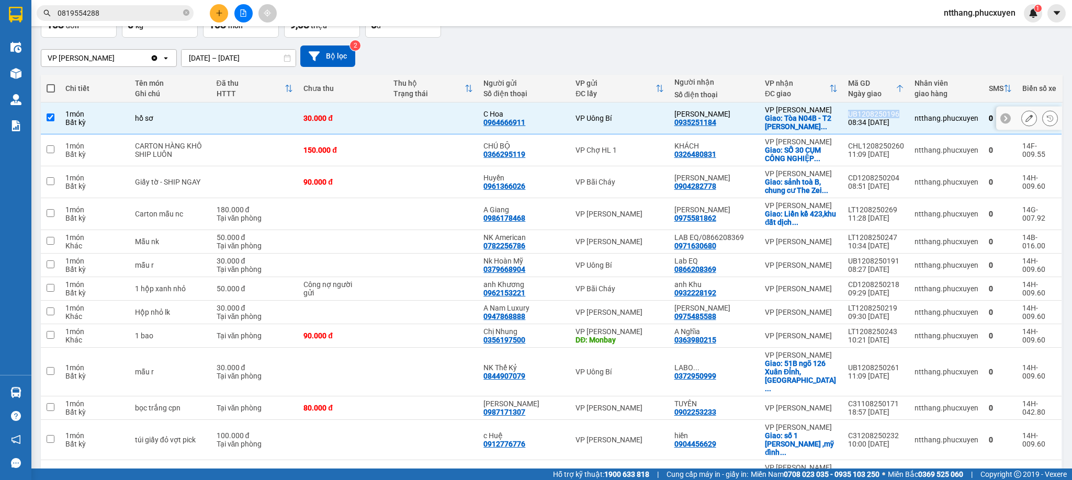
click at [849, 117] on div "UB1208250196" at bounding box center [876, 114] width 56 height 8
checkbox input "false"
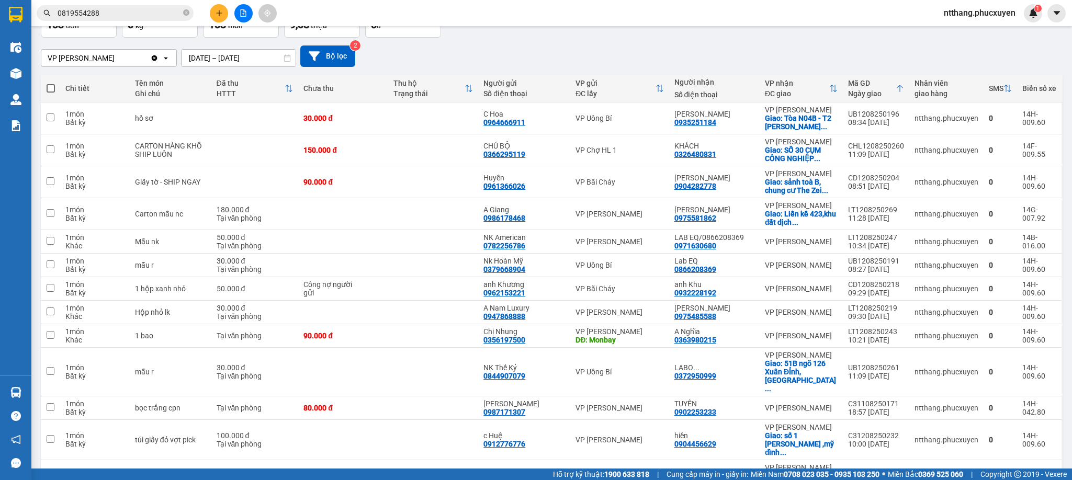
click at [740, 62] on div "VP [PERSON_NAME] Clear value open [DATE] – [DATE] Press the down arrow key to i…" at bounding box center [552, 56] width 1022 height 21
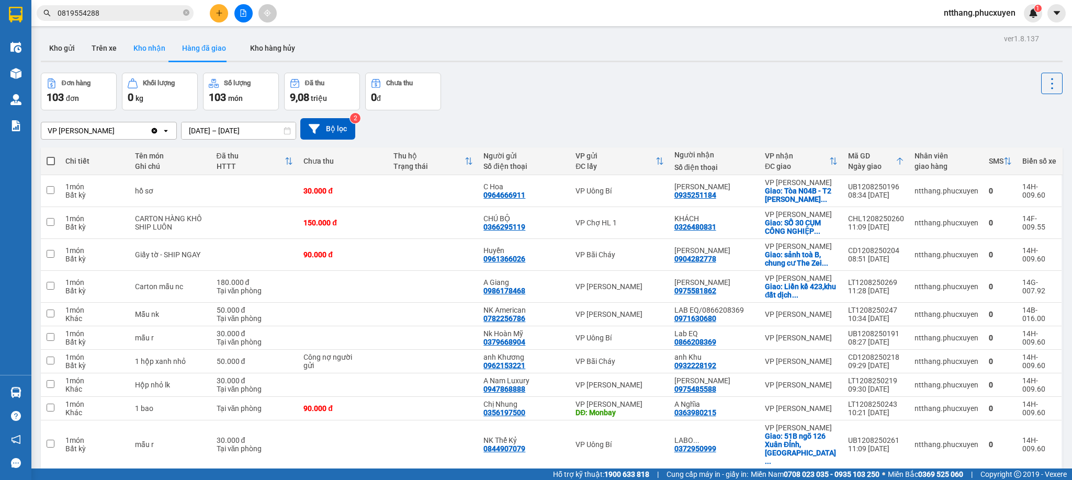
click at [149, 41] on button "Kho nhận" at bounding box center [149, 48] width 49 height 25
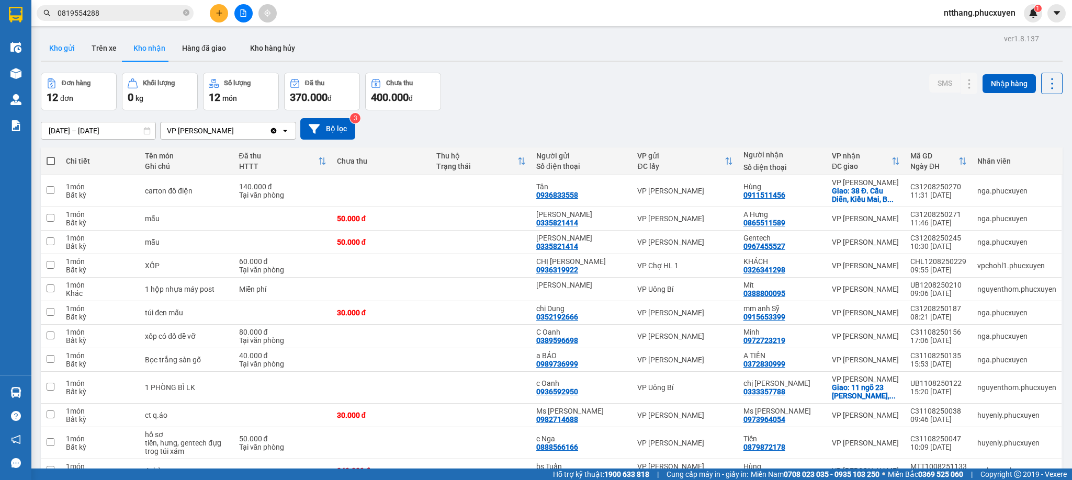
click at [57, 46] on button "Kho gửi" at bounding box center [62, 48] width 42 height 25
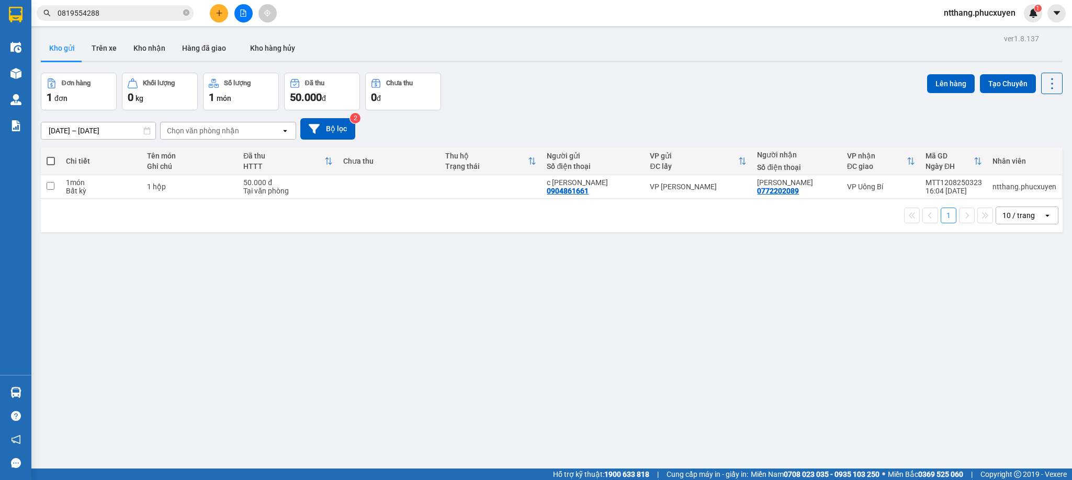
click at [719, 109] on div "Đơn hàng 1 đơn Khối lượng 0 kg Số lượng 1 món Đã thu 50.000 đ Chưa thu 0 đ Lên …" at bounding box center [552, 92] width 1022 height 38
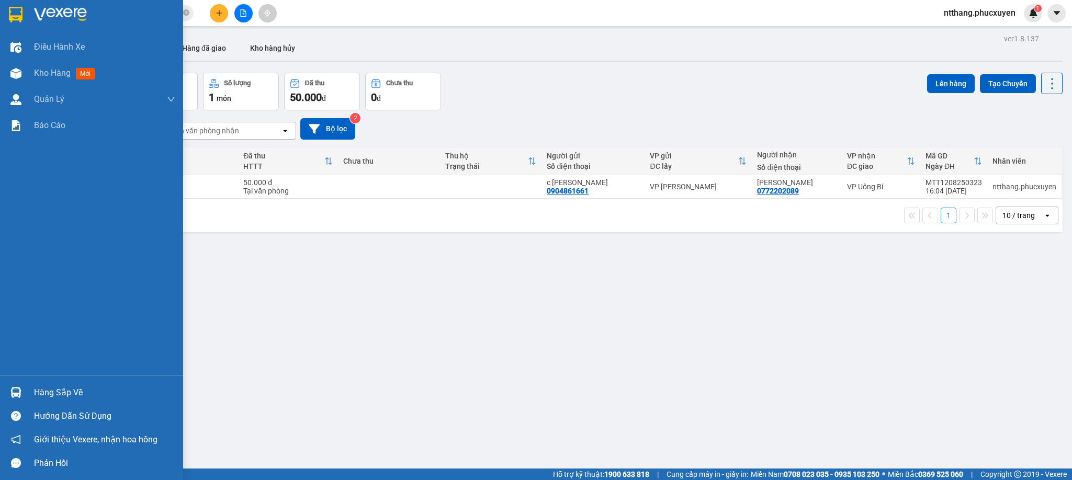
click at [5, 390] on div "Hàng sắp về" at bounding box center [91, 393] width 183 height 24
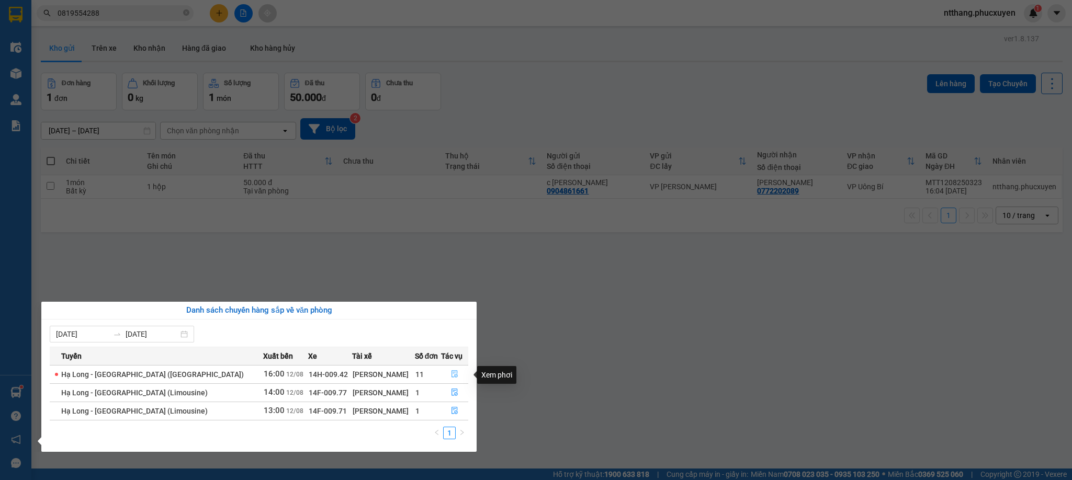
click at [451, 376] on icon "file-done" at bounding box center [454, 374] width 7 height 7
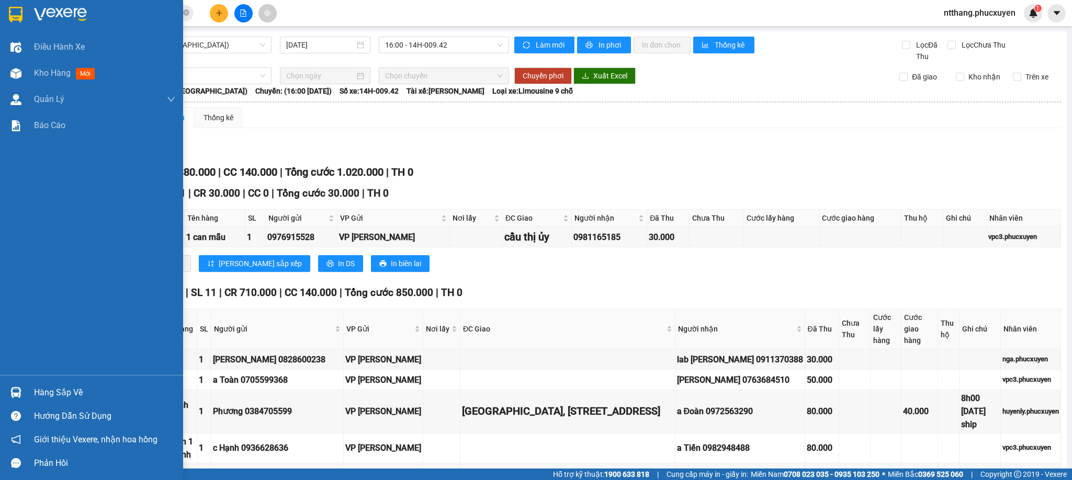
click at [0, 383] on div "Hàng sắp về" at bounding box center [91, 393] width 183 height 24
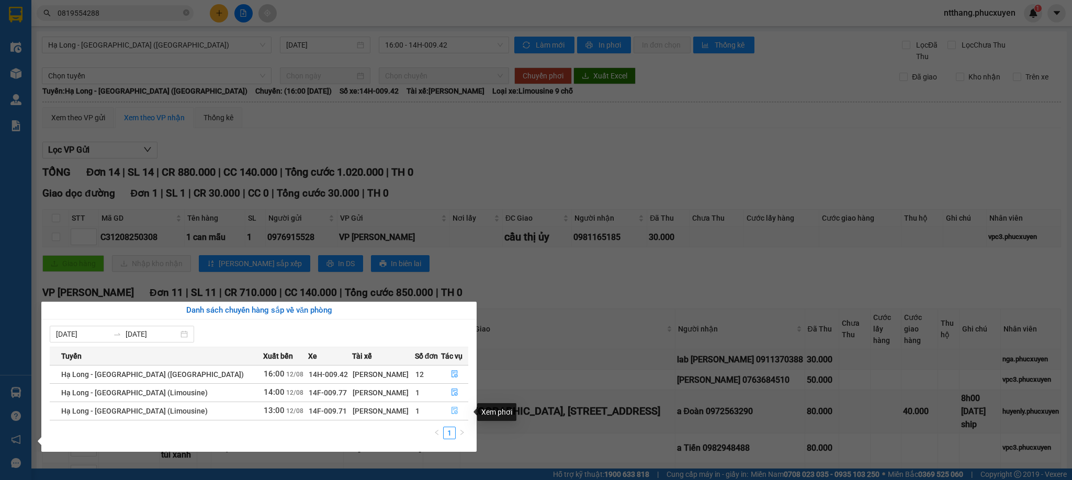
click at [452, 410] on icon "file-done" at bounding box center [455, 411] width 6 height 7
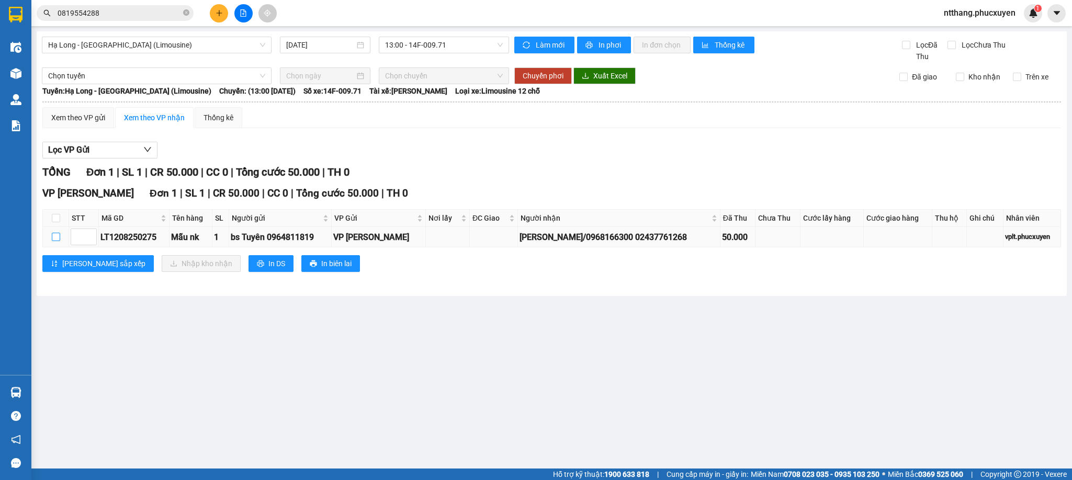
click at [57, 241] on input "checkbox" at bounding box center [56, 237] width 8 height 8
checkbox input "true"
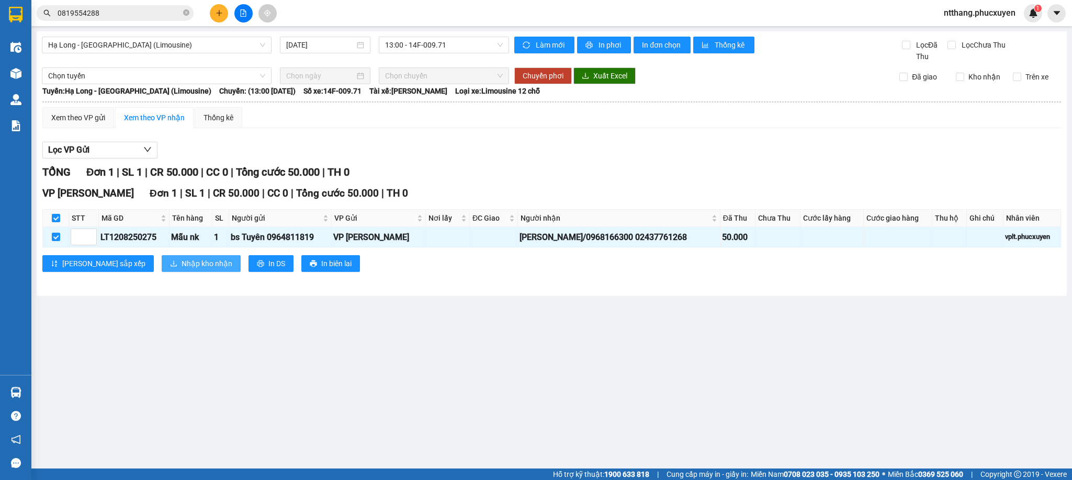
click at [182, 265] on span "Nhập kho nhận" at bounding box center [207, 264] width 51 height 12
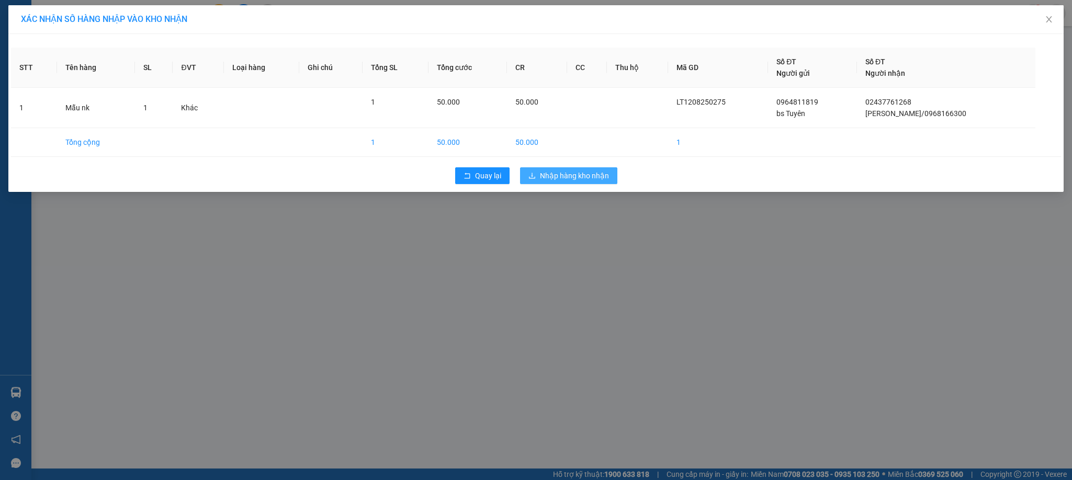
click at [532, 170] on button "Nhập hàng kho nhận" at bounding box center [568, 175] width 97 height 17
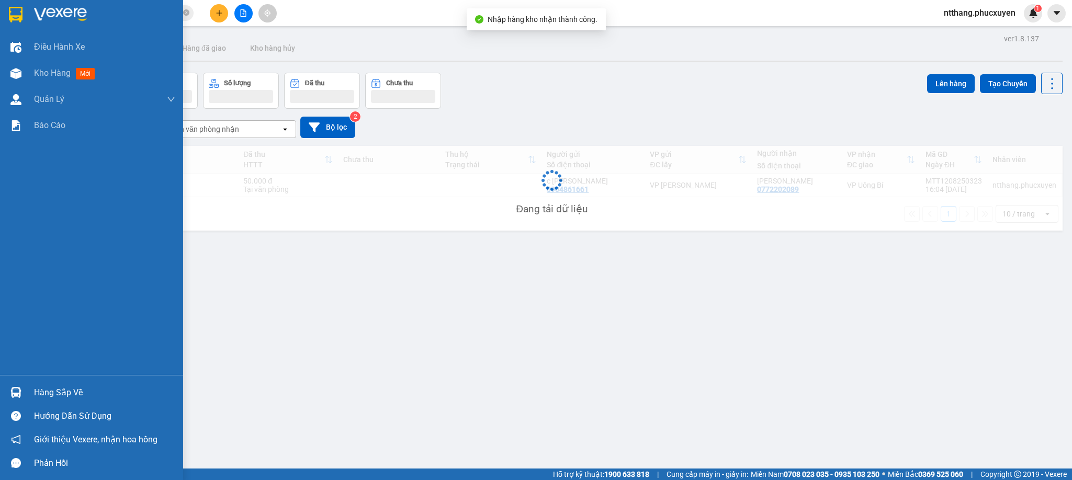
click at [13, 391] on img at bounding box center [15, 392] width 11 height 11
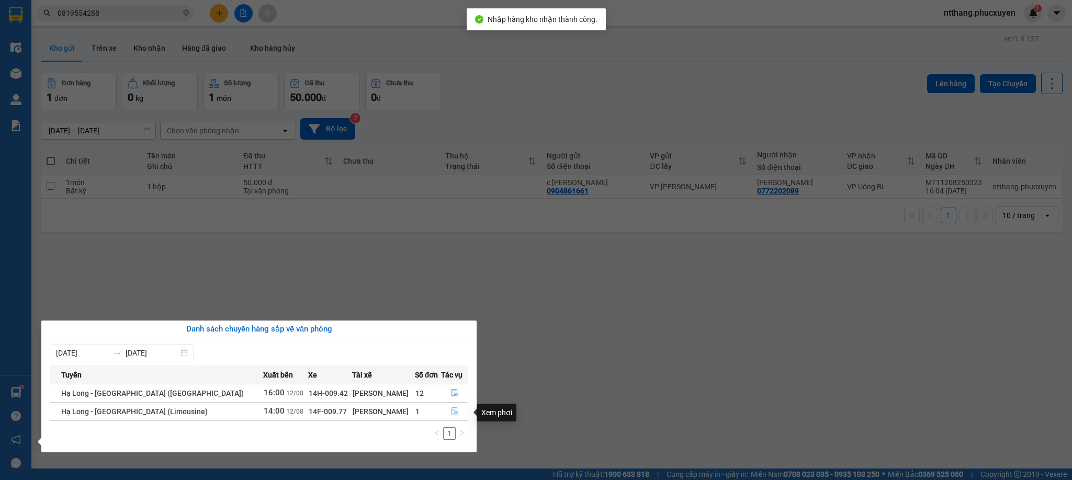
click at [451, 415] on icon "file-done" at bounding box center [454, 411] width 7 height 7
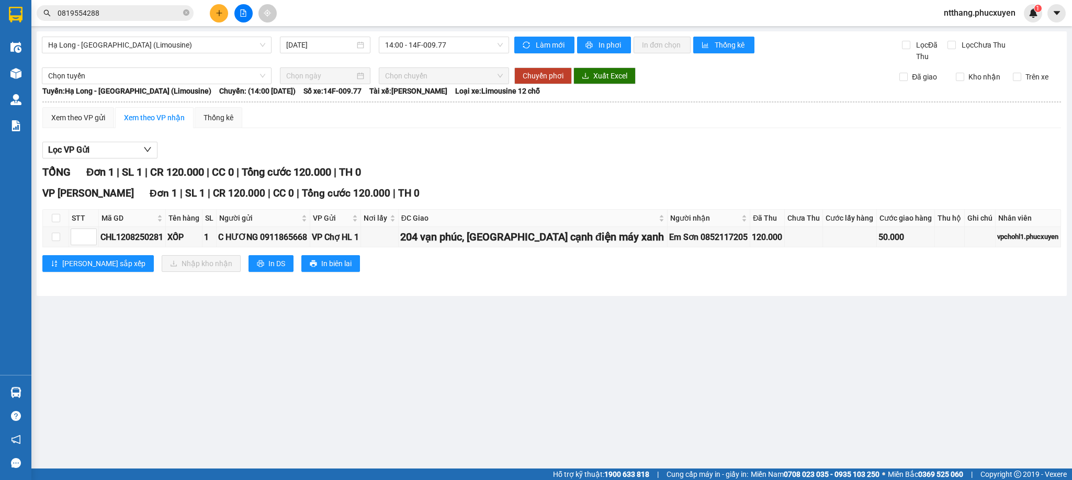
click at [388, 349] on main "Hạ Long - [GEOGRAPHIC_DATA] (Limousine) [DATE] 14:00 - 14F-009.77 Làm mới In ph…" at bounding box center [536, 234] width 1072 height 469
drag, startPoint x: 388, startPoint y: 349, endPoint x: 290, endPoint y: 322, distance: 101.4
click at [278, 322] on main "Hạ Long - [GEOGRAPHIC_DATA] (Limousine) [DATE] 14:00 - 14F-009.77 Làm mới In ph…" at bounding box center [536, 234] width 1072 height 469
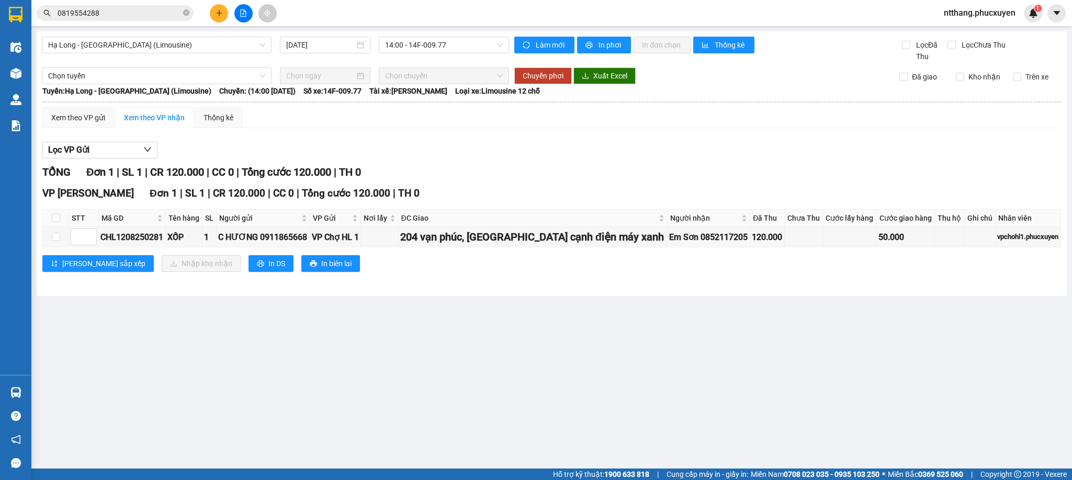
drag, startPoint x: 345, startPoint y: 306, endPoint x: 331, endPoint y: 306, distance: 14.1
drag, startPoint x: 331, startPoint y: 306, endPoint x: 231, endPoint y: 320, distance: 101.0
click at [231, 320] on main "Hạ Long - [GEOGRAPHIC_DATA] (Limousine) [DATE] 14:00 - 14F-009.77 Làm mới In ph…" at bounding box center [536, 234] width 1072 height 469
click at [244, 320] on main "Hạ Long - [GEOGRAPHIC_DATA] (Limousine) [DATE] 14:00 - 14F-009.77 Làm mới In ph…" at bounding box center [536, 234] width 1072 height 469
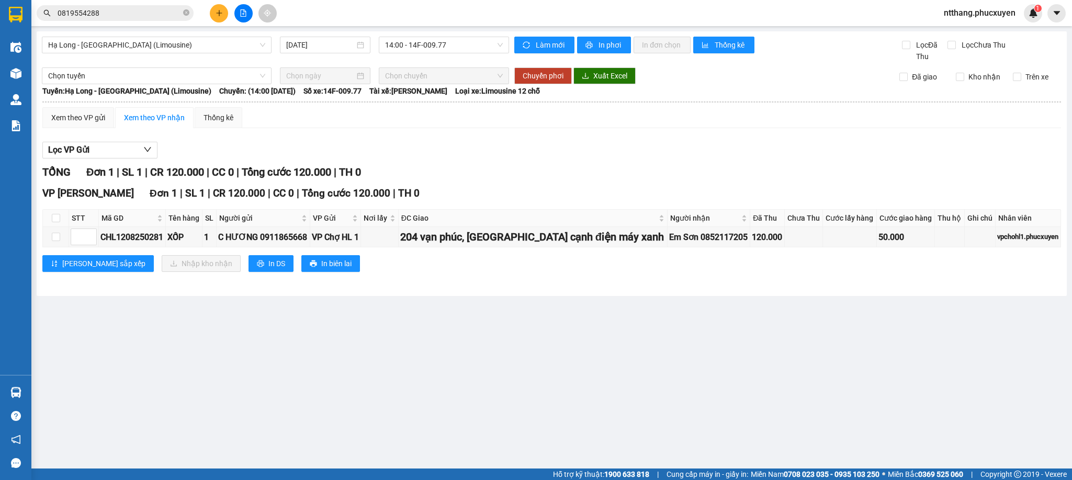
click at [244, 323] on main "Hạ Long - [GEOGRAPHIC_DATA] (Limousine) [DATE] 14:00 - 14F-009.77 Làm mới In ph…" at bounding box center [536, 234] width 1072 height 469
click at [192, 355] on main "Hạ Long - [GEOGRAPHIC_DATA] (Limousine) [DATE] 14:00 - 14F-009.77 Làm mới In ph…" at bounding box center [536, 234] width 1072 height 469
drag, startPoint x: 53, startPoint y: 241, endPoint x: 77, endPoint y: 243, distance: 24.2
click at [55, 241] on input "checkbox" at bounding box center [56, 237] width 8 height 8
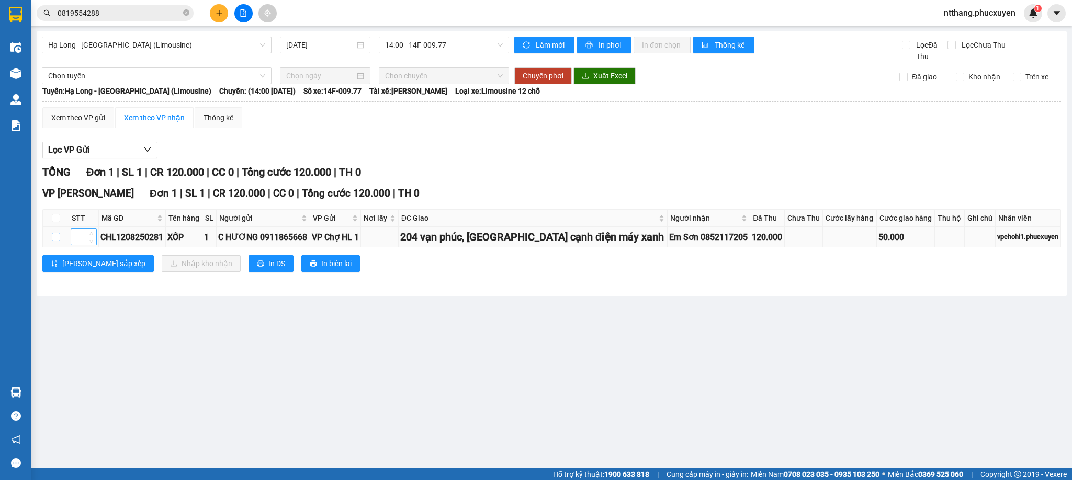
checkbox input "true"
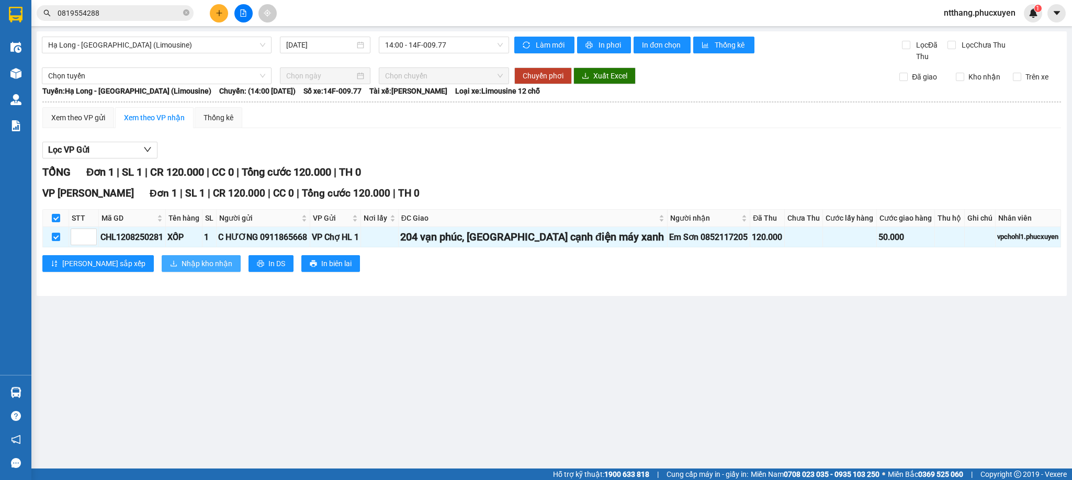
click at [182, 267] on span "Nhập kho nhận" at bounding box center [207, 264] width 51 height 12
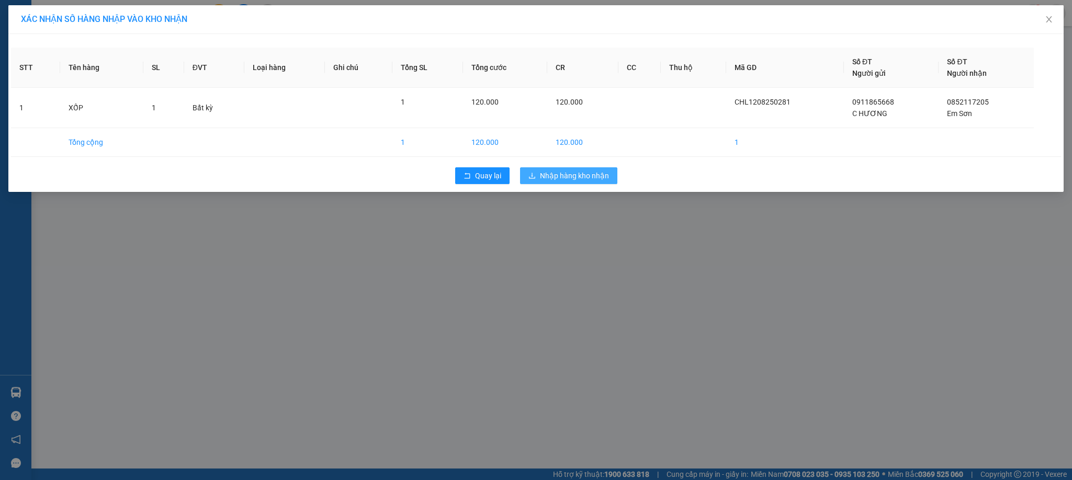
click at [569, 175] on span "Nhập hàng kho nhận" at bounding box center [574, 176] width 69 height 12
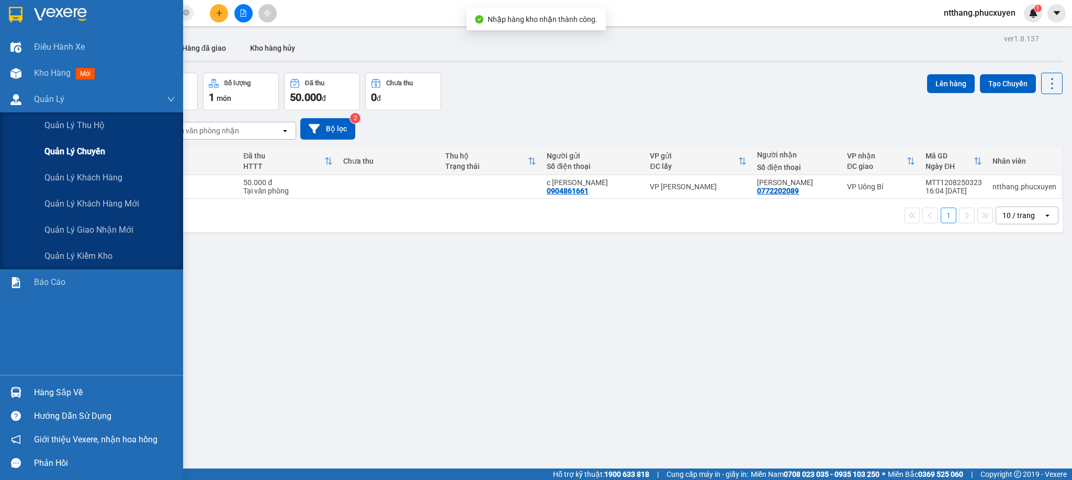
drag, startPoint x: 24, startPoint y: 92, endPoint x: 61, endPoint y: 153, distance: 71.6
click at [25, 91] on div "Quản Lý" at bounding box center [91, 99] width 183 height 26
drag, startPoint x: 100, startPoint y: 226, endPoint x: 71, endPoint y: 223, distance: 29.5
click at [99, 226] on span "Quản lý giao nhận mới" at bounding box center [88, 229] width 89 height 13
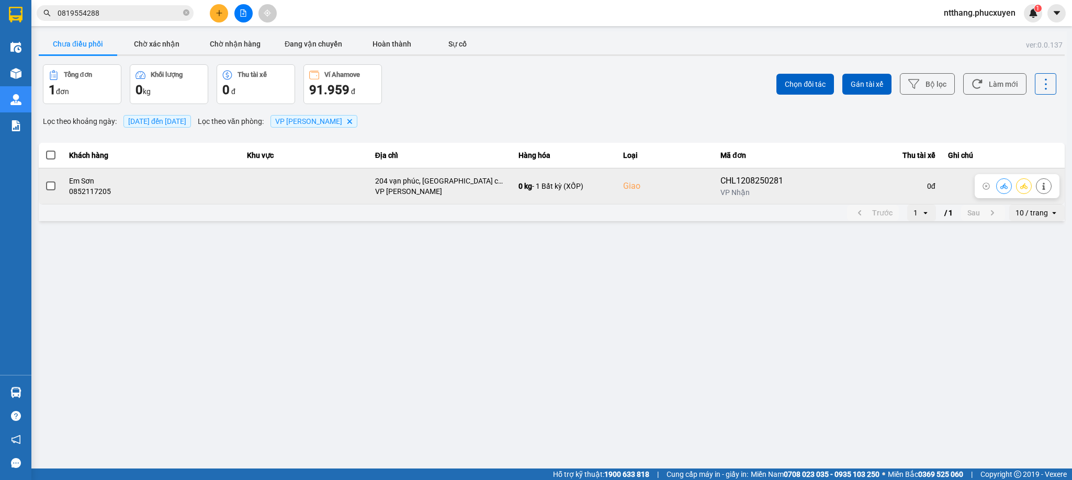
click at [1001, 185] on icon at bounding box center [1004, 186] width 7 height 7
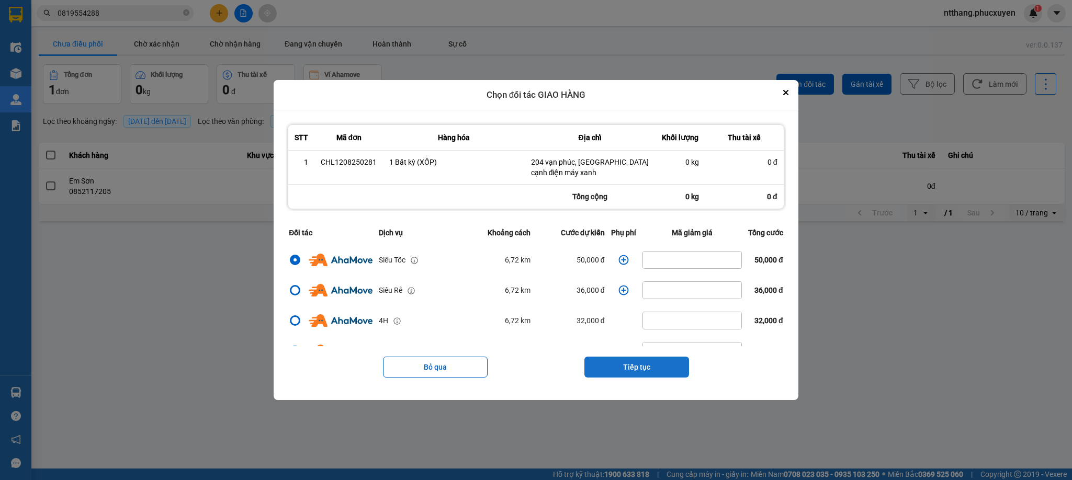
click at [639, 365] on button "Tiếp tục" at bounding box center [637, 367] width 105 height 21
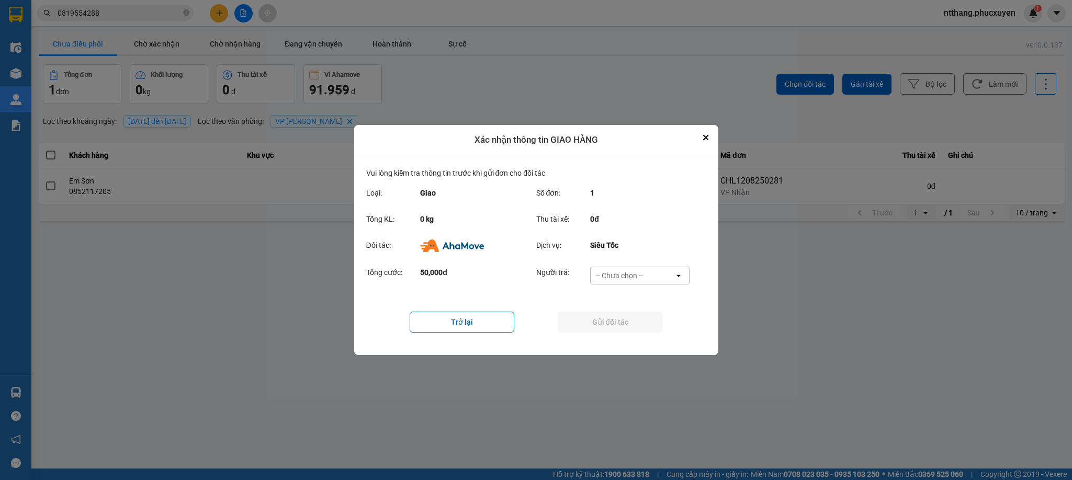
click at [610, 272] on div "-- Chưa chọn --" at bounding box center [619, 276] width 47 height 10
drag, startPoint x: 613, startPoint y: 337, endPoint x: 612, endPoint y: 331, distance: 5.3
click at [613, 336] on span "Ví Ahamove" at bounding box center [620, 336] width 42 height 10
click at [608, 322] on button "Gửi đối tác" at bounding box center [610, 322] width 105 height 21
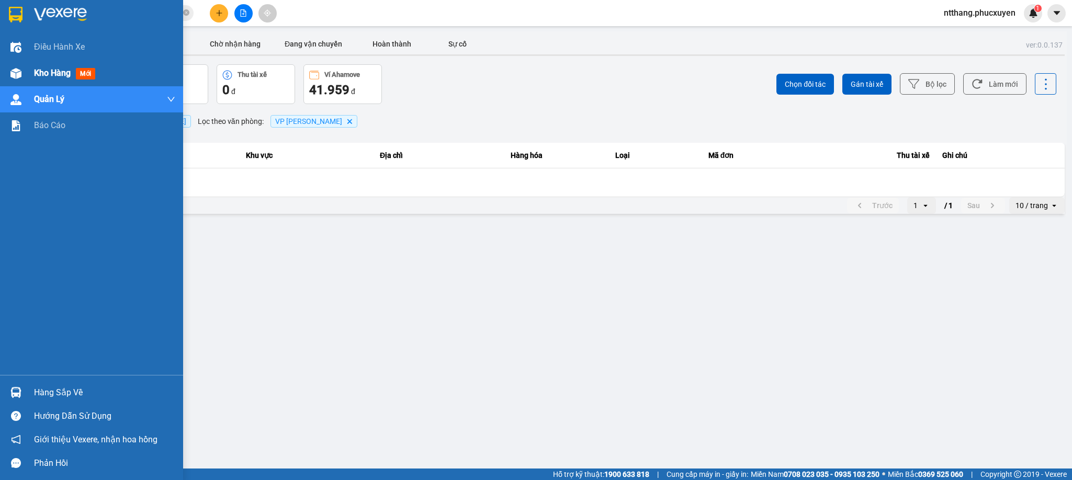
click at [14, 71] on img at bounding box center [15, 73] width 11 height 11
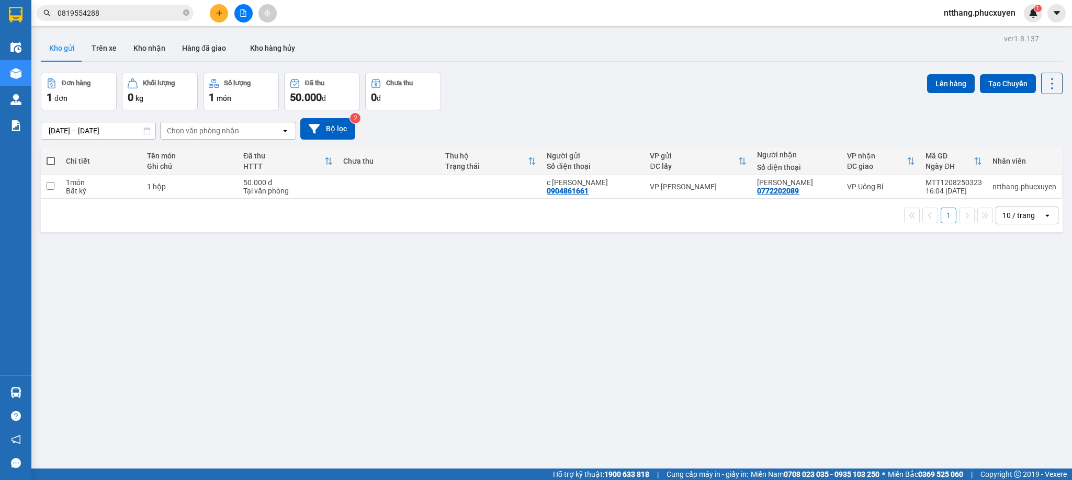
click at [557, 93] on div "Đơn hàng 1 đơn Khối lượng 0 kg Số lượng 1 món Đã thu 50.000 đ Chưa thu 0 đ Lên …" at bounding box center [552, 92] width 1022 height 38
click at [154, 36] on button "Kho nhận" at bounding box center [149, 48] width 49 height 25
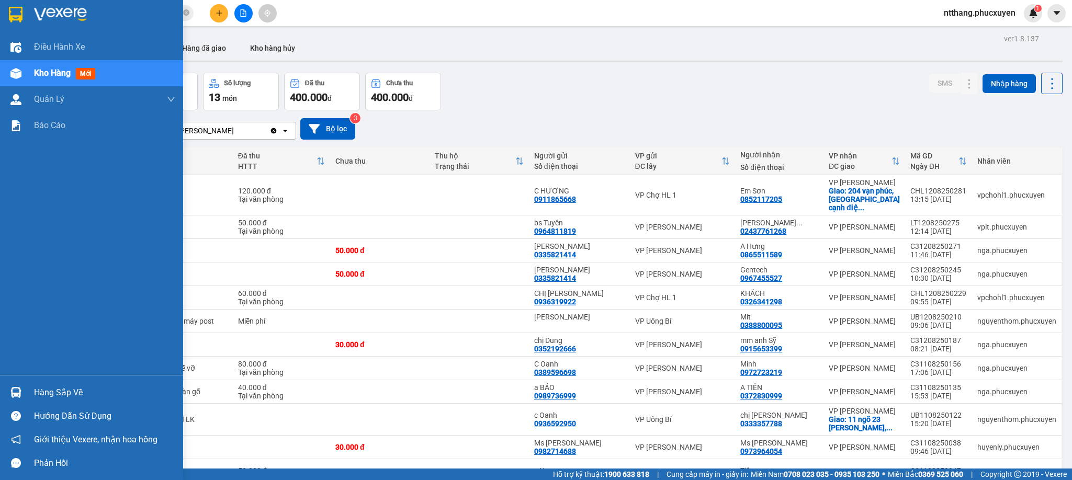
click at [19, 391] on img at bounding box center [15, 392] width 11 height 11
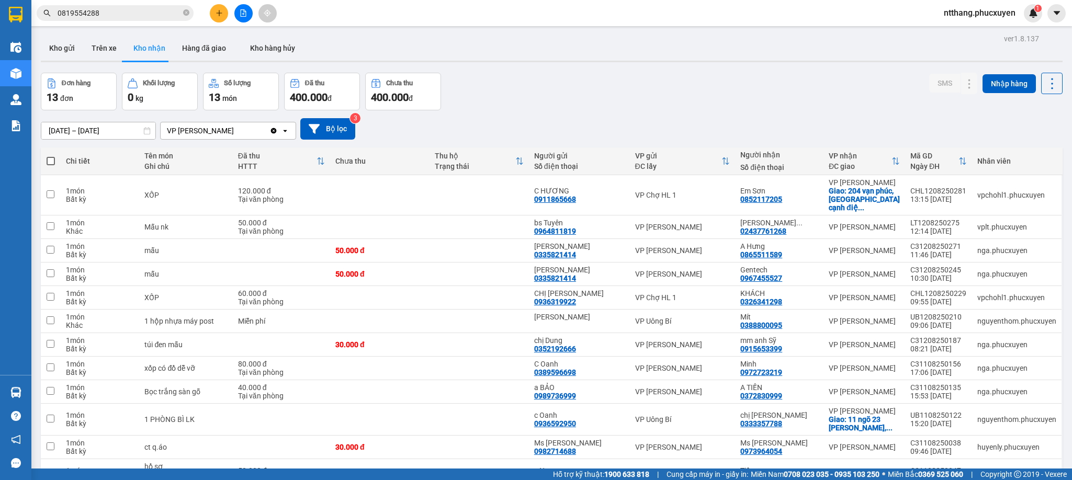
click at [504, 118] on section "Kết quả tìm kiếm ( 2 ) Bộ lọc Mã ĐH Trạng thái Món hàng Thu hộ Tổng cước Chưa c…" at bounding box center [536, 240] width 1072 height 480
drag, startPoint x: 58, startPoint y: 47, endPoint x: 607, endPoint y: 49, distance: 548.5
click at [63, 48] on button "Kho gửi" at bounding box center [62, 48] width 42 height 25
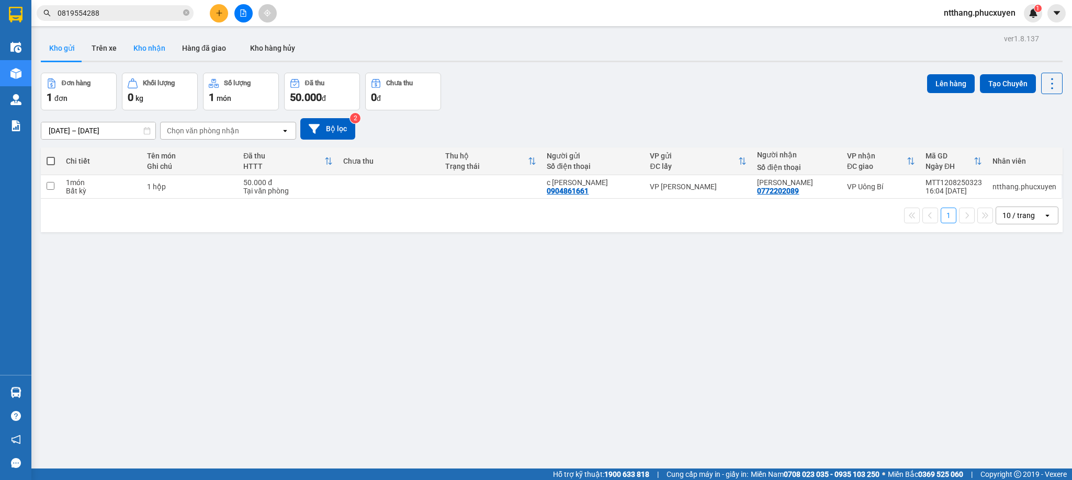
click at [132, 57] on button "Kho nhận" at bounding box center [149, 48] width 49 height 25
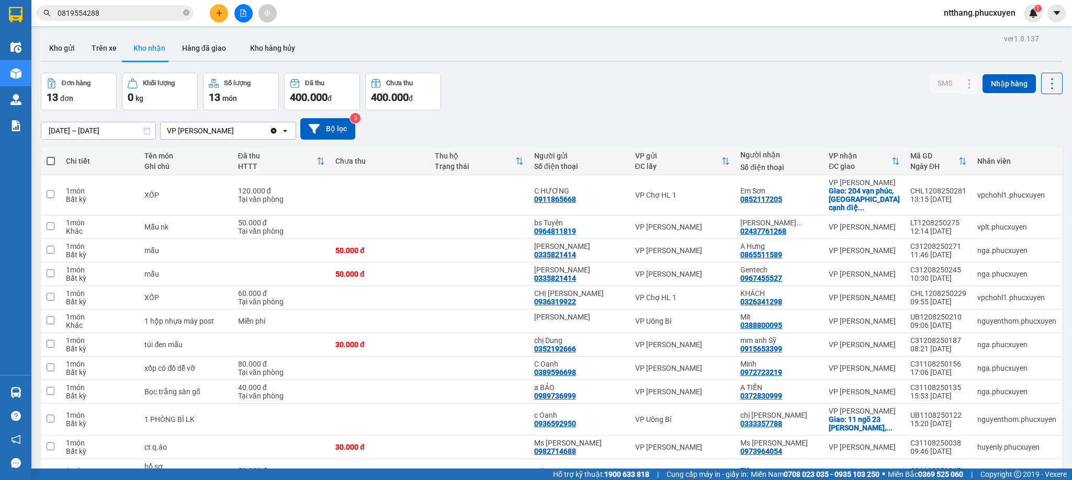
click at [592, 94] on div "Đơn hàng 13 đơn Khối lượng 0 kg Số lượng 13 món Đã thu 400.000 đ Chưa thu 400.0…" at bounding box center [552, 92] width 1022 height 38
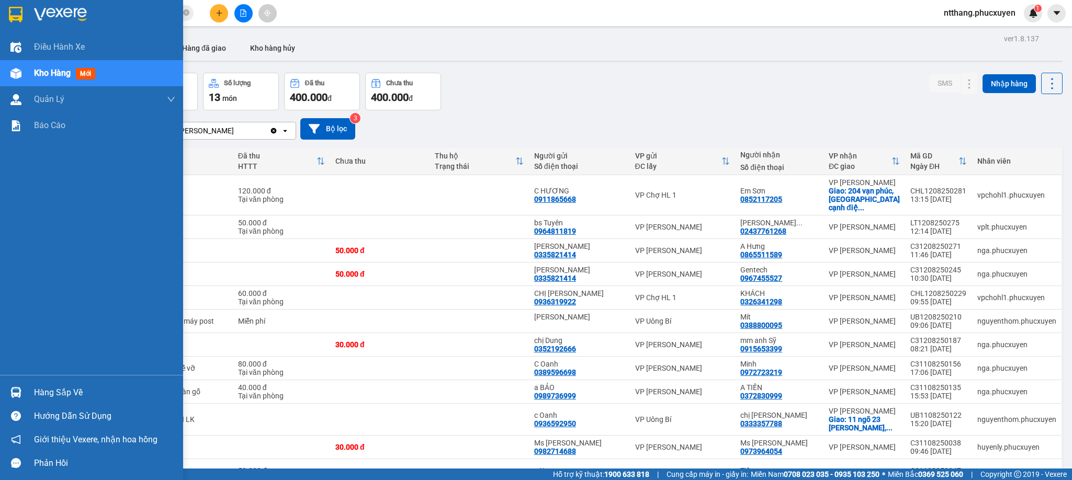
click at [7, 388] on div at bounding box center [16, 393] width 18 height 18
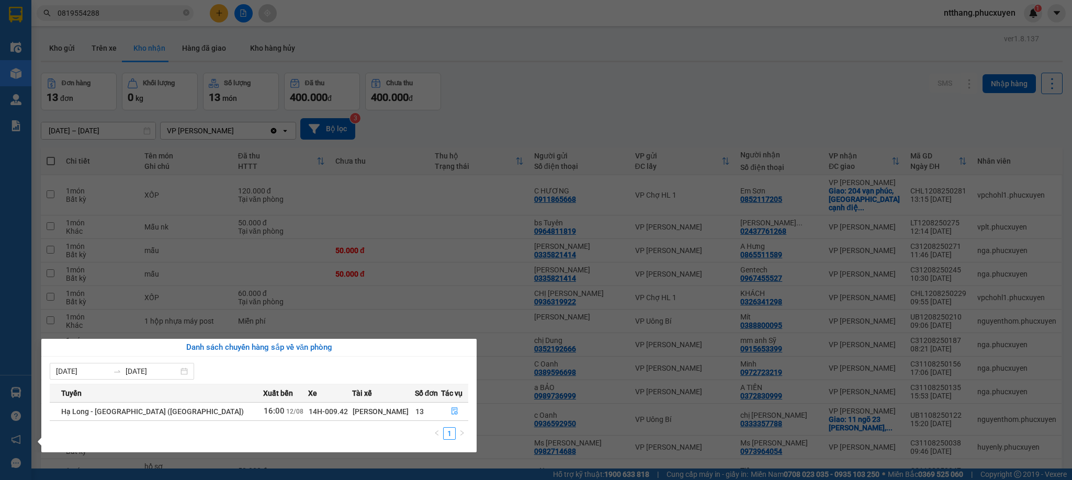
click at [521, 115] on section "Kết quả tìm kiếm ( 2 ) Bộ lọc Mã ĐH Trạng thái Món hàng Thu hộ Tổng cước Chưa c…" at bounding box center [536, 240] width 1072 height 480
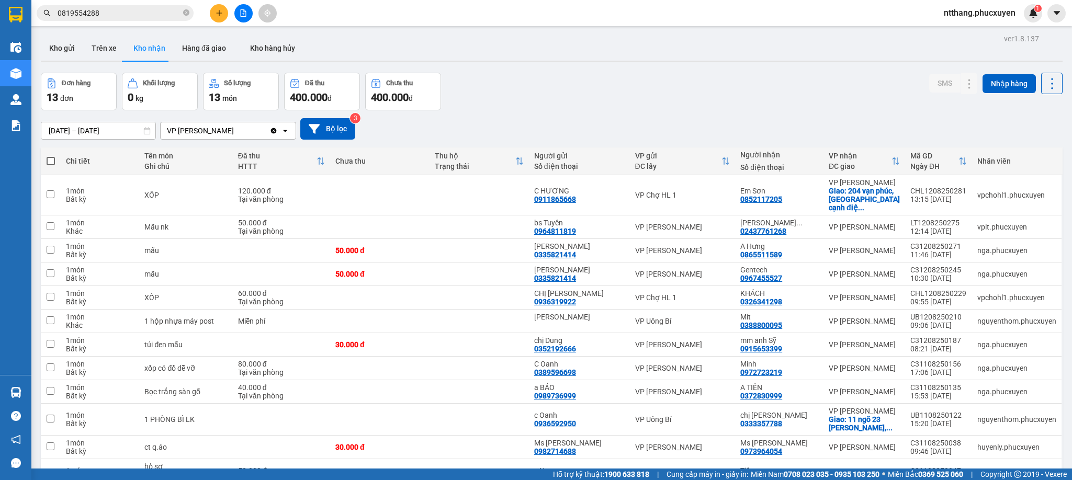
click at [144, 15] on input "0819554288" at bounding box center [120, 13] width 124 height 12
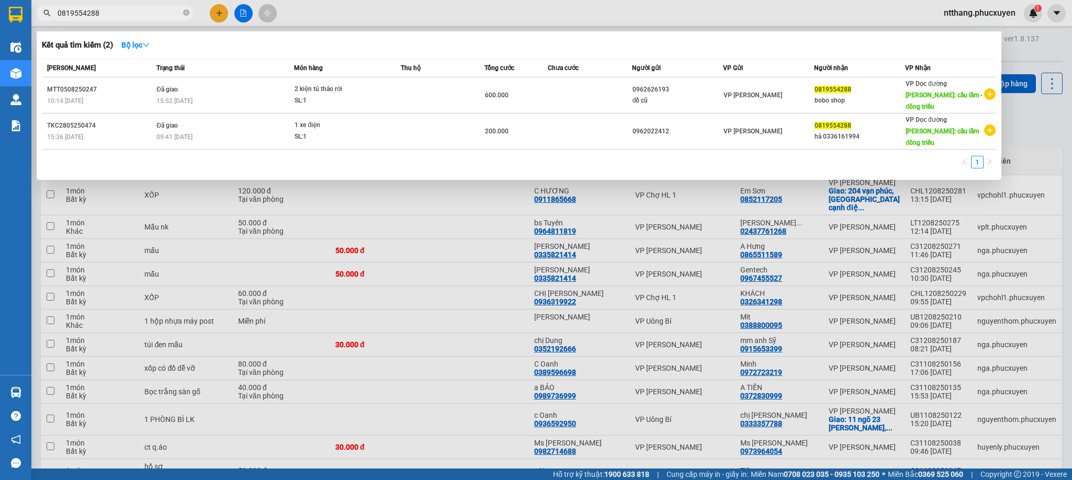
click at [144, 15] on input "0819554288" at bounding box center [120, 13] width 124 height 12
click at [382, 10] on div at bounding box center [536, 240] width 1072 height 480
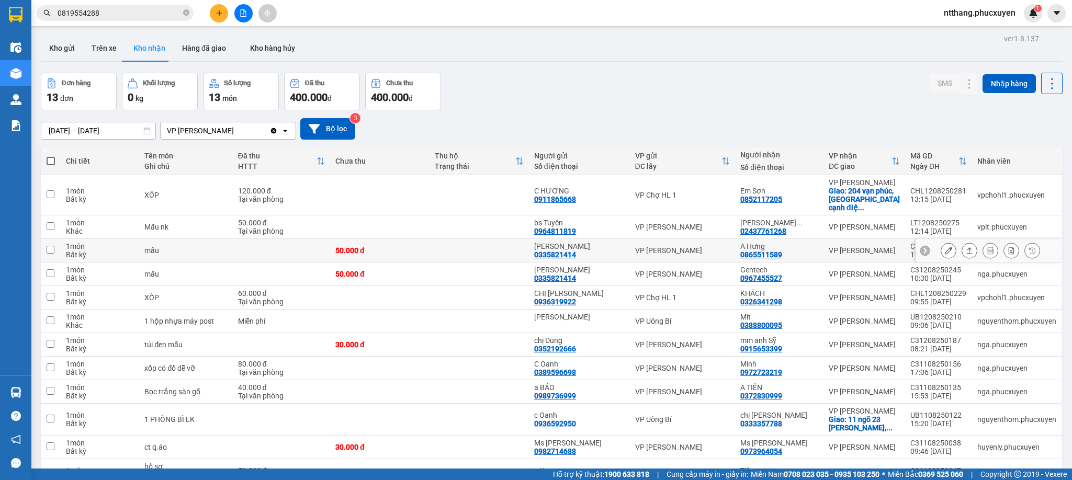
click at [598, 247] on div "[PERSON_NAME]" at bounding box center [579, 246] width 91 height 8
checkbox input "true"
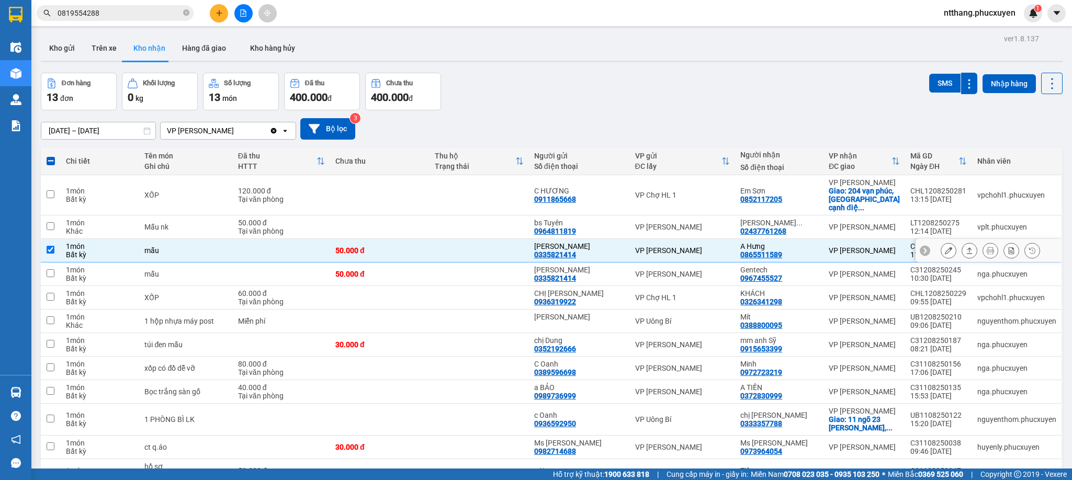
click at [945, 254] on icon at bounding box center [948, 250] width 7 height 7
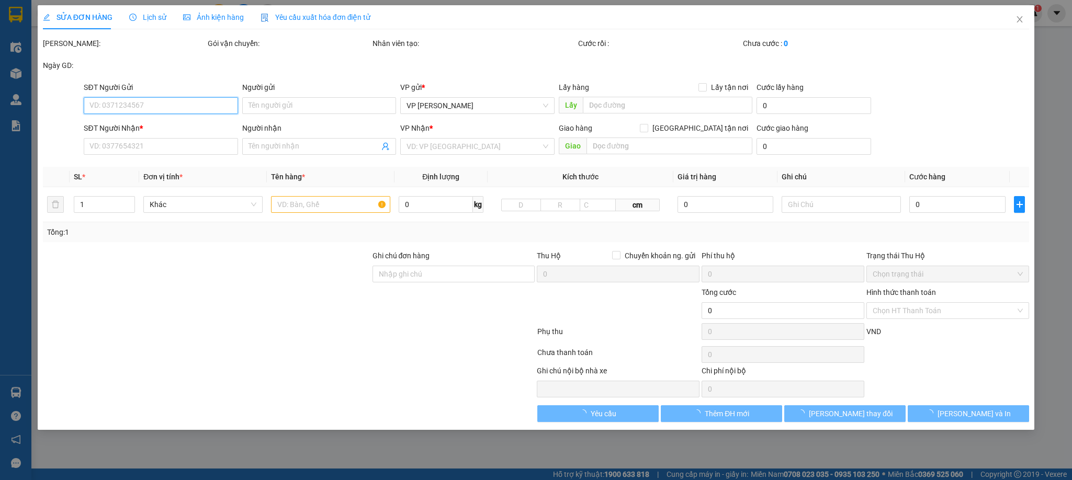
type input "0335821414"
type input "[PERSON_NAME]"
type input "0865511589"
type input "A Hưng"
type input "50.000"
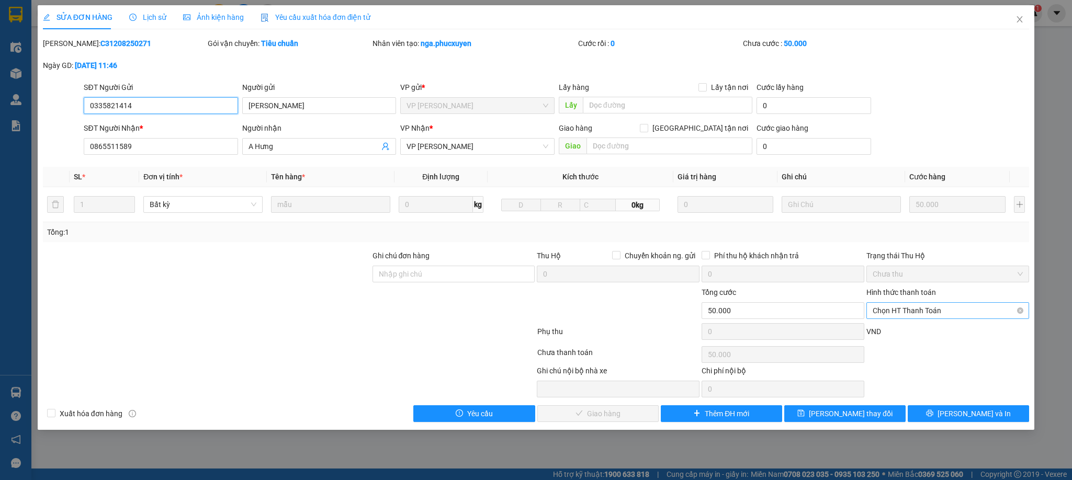
click at [884, 314] on span "Chọn HT Thanh Toán" at bounding box center [948, 311] width 150 height 16
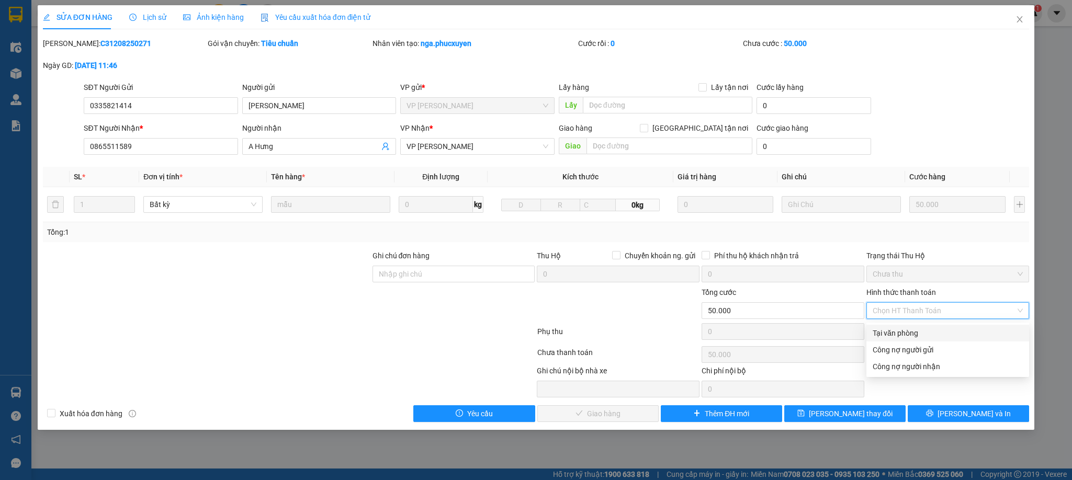
click at [886, 330] on div "Tại văn phòng" at bounding box center [948, 334] width 150 height 12
type input "0"
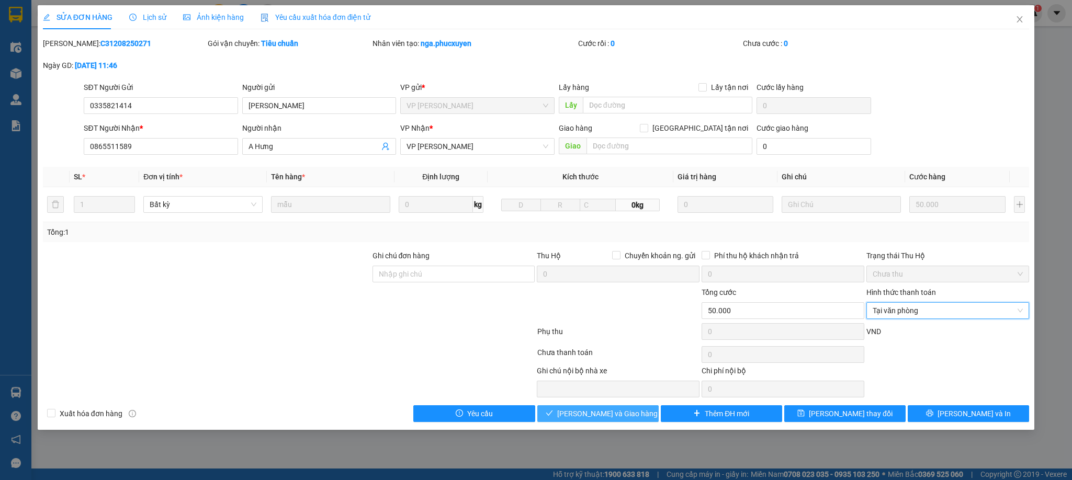
click at [600, 418] on span "[PERSON_NAME] và Giao hàng" at bounding box center [607, 414] width 100 height 12
drag, startPoint x: 1016, startPoint y: 20, endPoint x: 1022, endPoint y: 20, distance: 5.8
click at [1022, 20] on icon "close" at bounding box center [1020, 19] width 8 height 8
